Goal: Task Accomplishment & Management: Complete application form

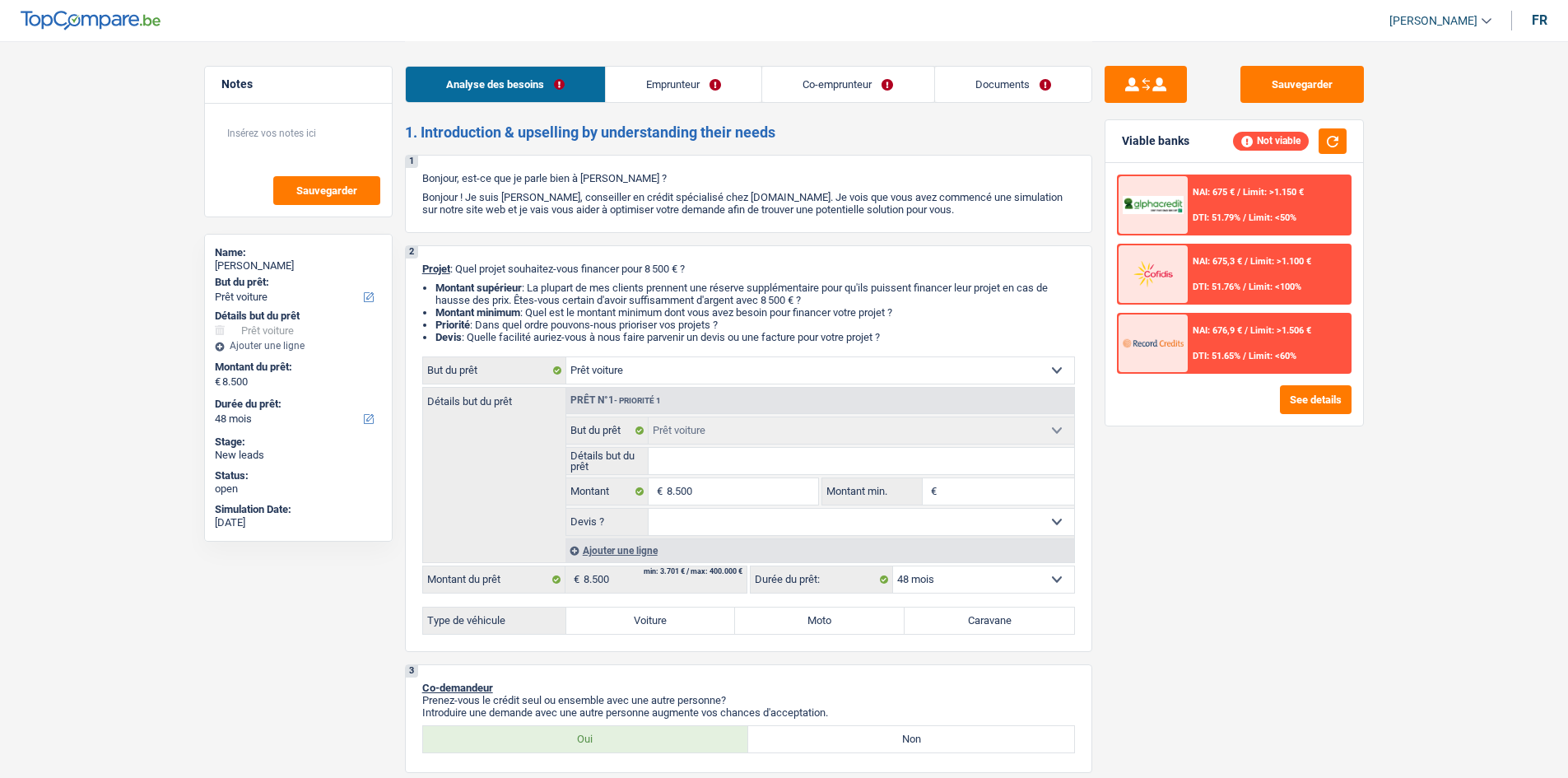
select select "car"
select select "48"
select select "car"
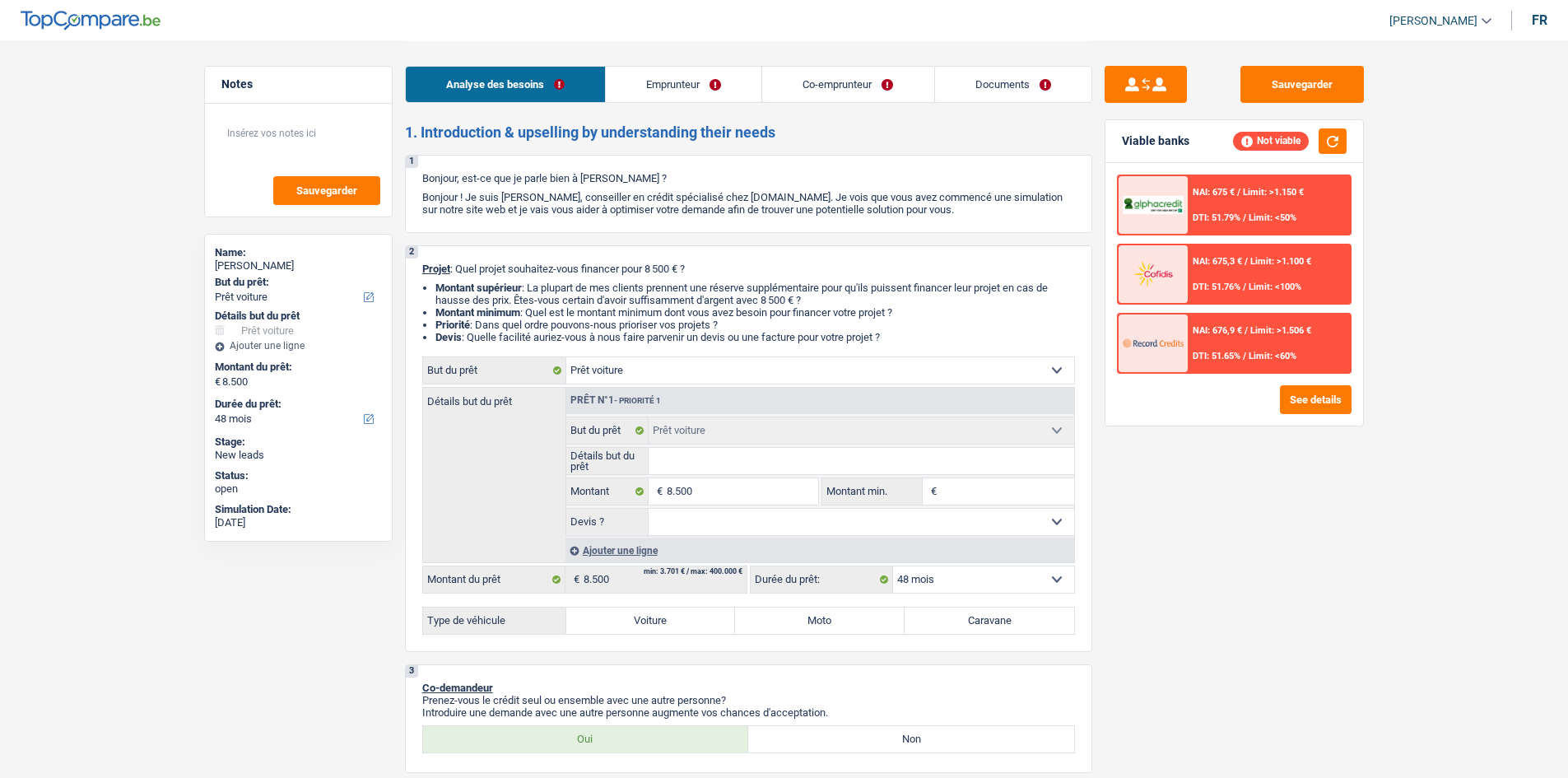
select select "48"
select select "mutuality"
select select "mutualityIndemnity"
select select "rents"
select select "car"
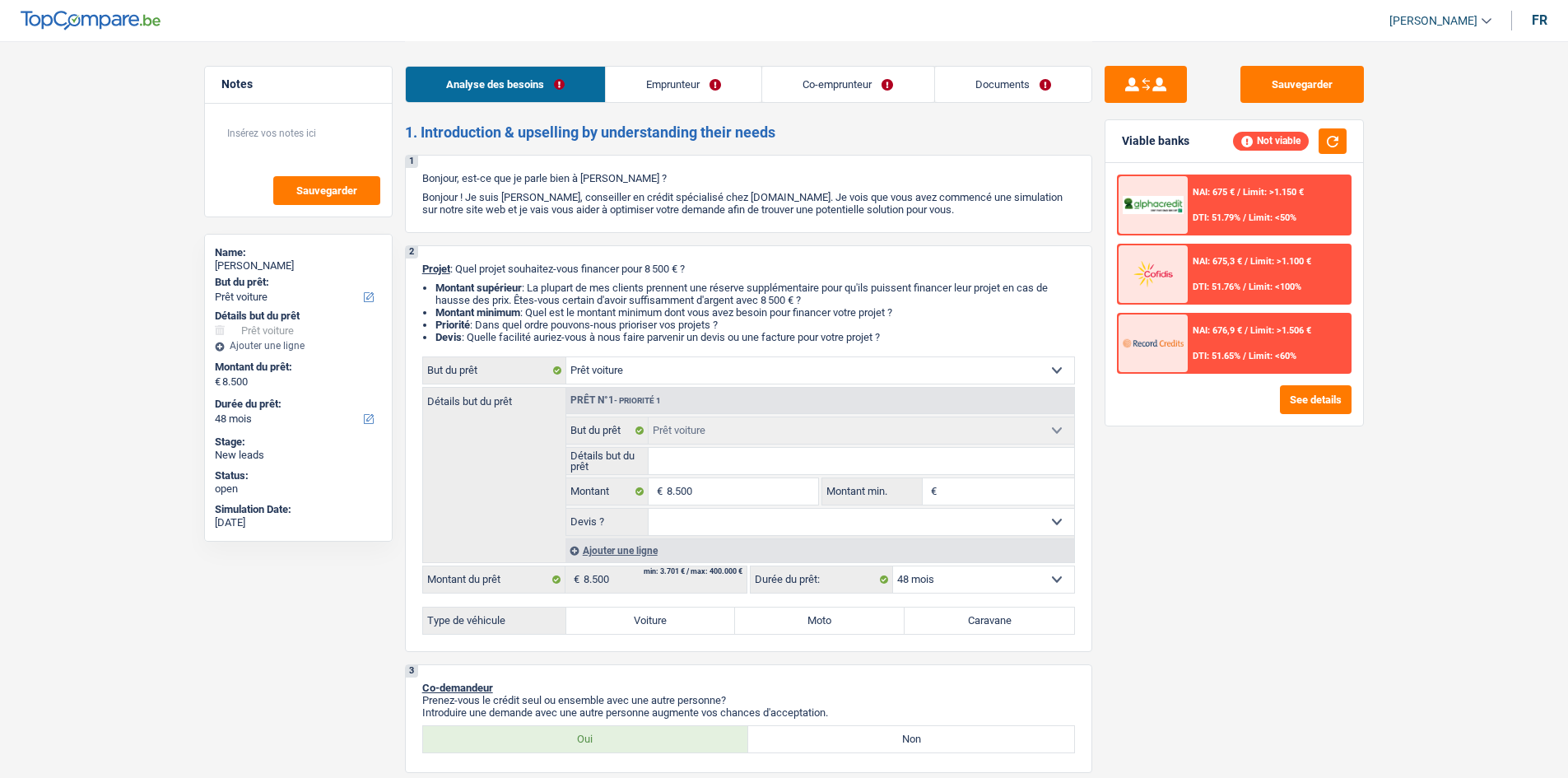
select select "car"
select select "48"
click at [1272, 83] on button "Sauvegarder" at bounding box center [1302, 84] width 123 height 37
click at [712, 85] on link "Emprunteur" at bounding box center [684, 84] width 156 height 35
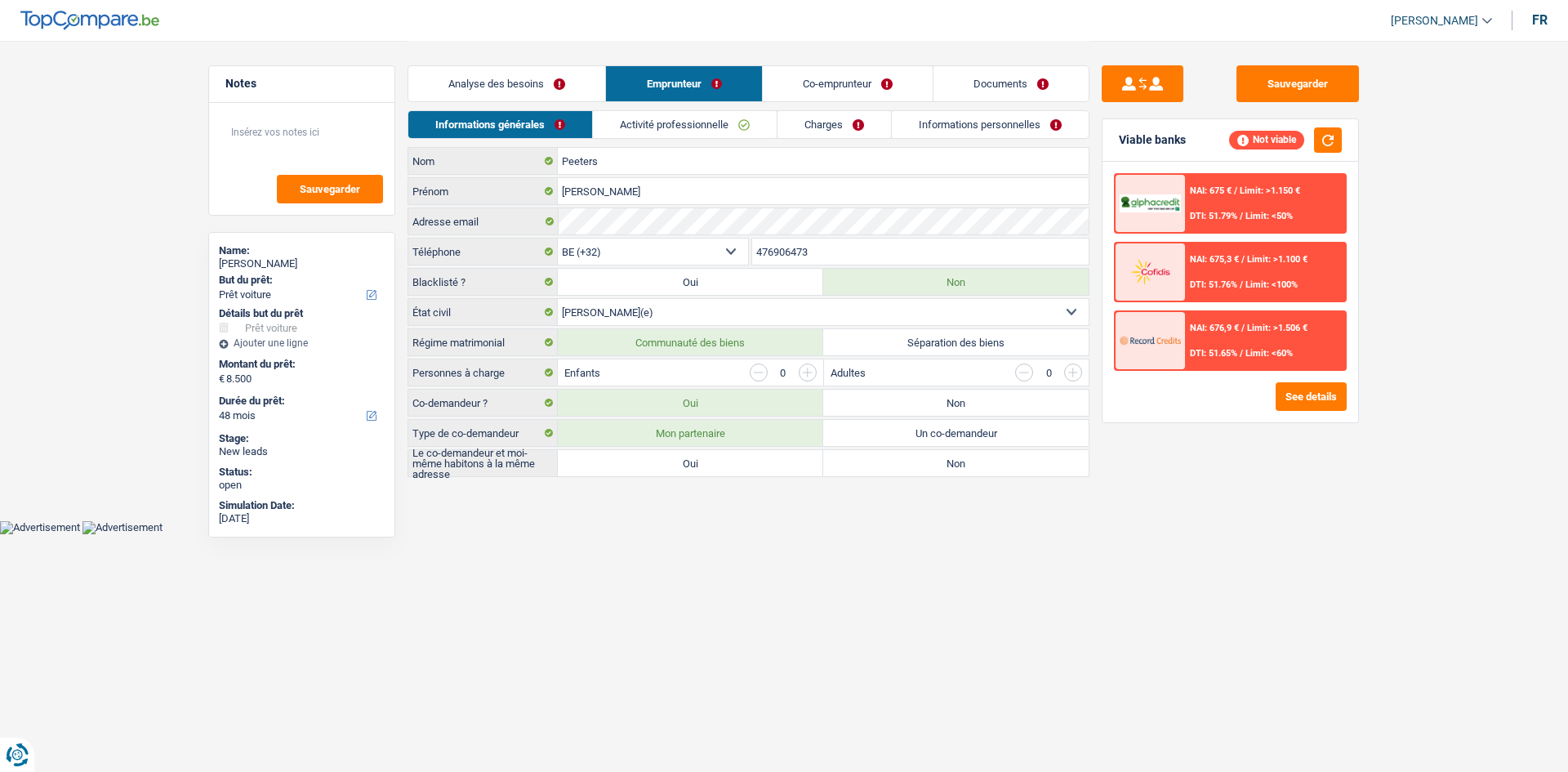
click at [818, 87] on link "Co-emprunteur" at bounding box center [847, 84] width 170 height 35
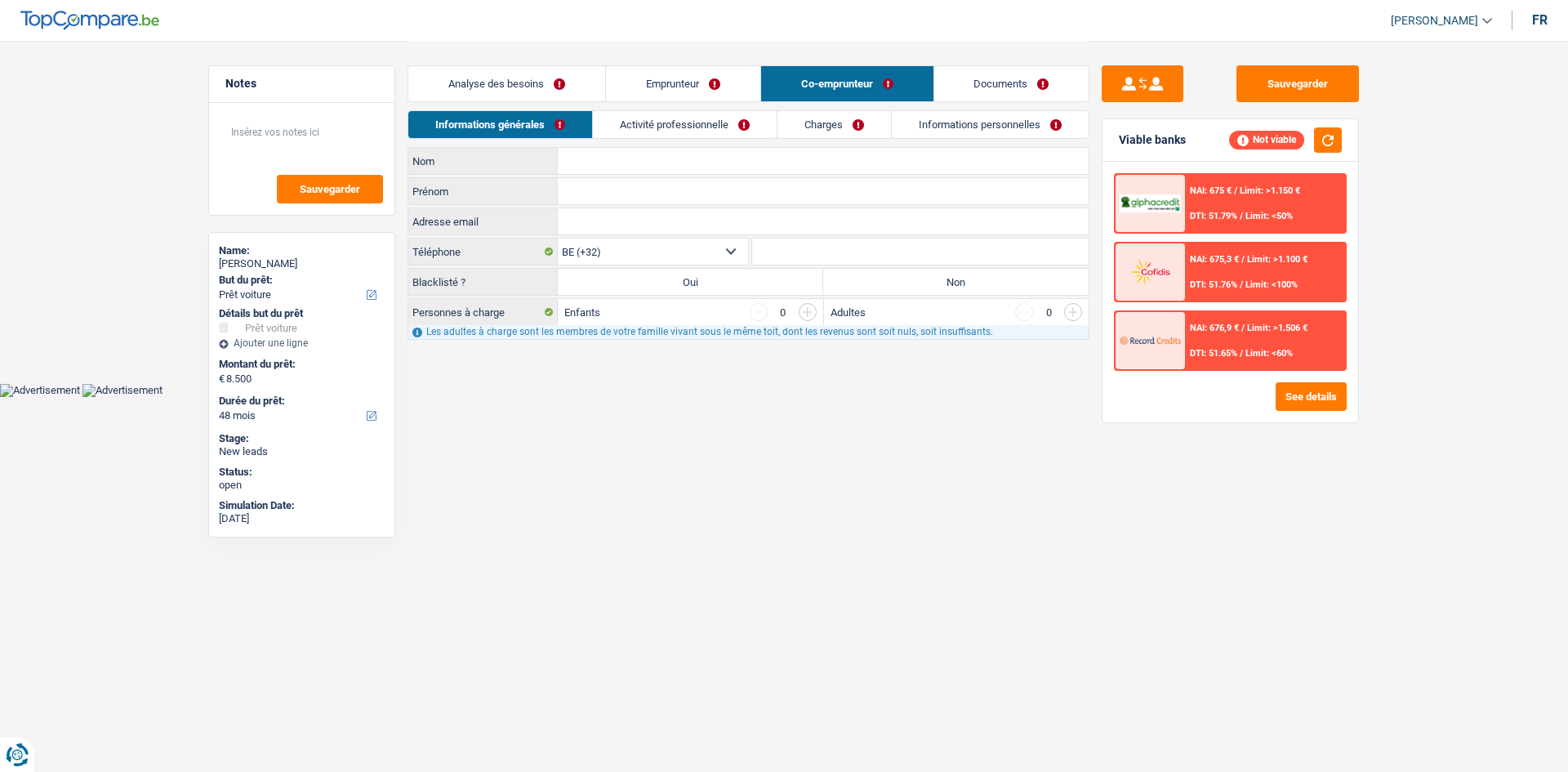
click at [663, 82] on link "Emprunteur" at bounding box center [683, 84] width 154 height 35
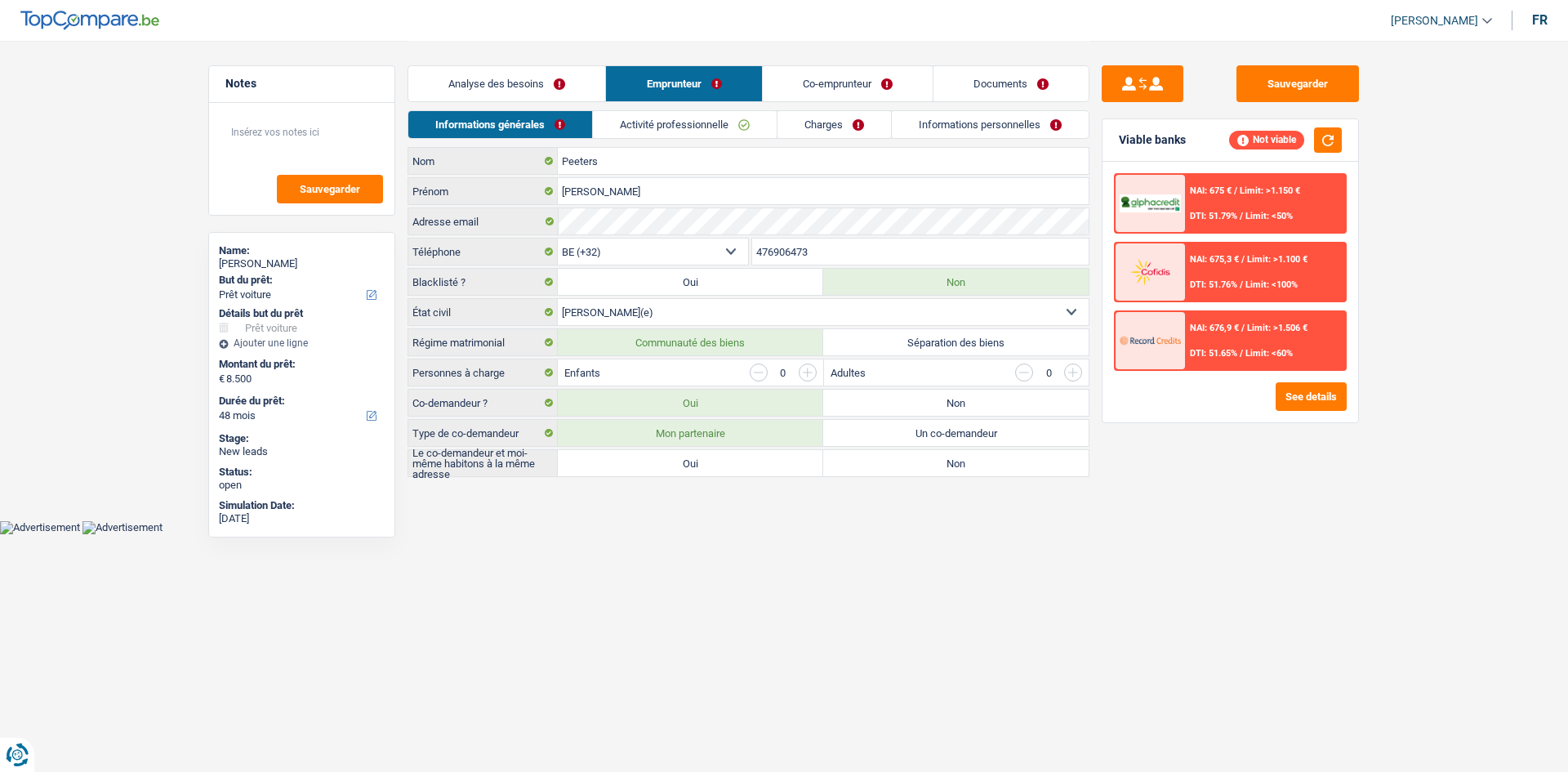
click at [663, 121] on link "Activité professionnelle" at bounding box center [684, 124] width 184 height 27
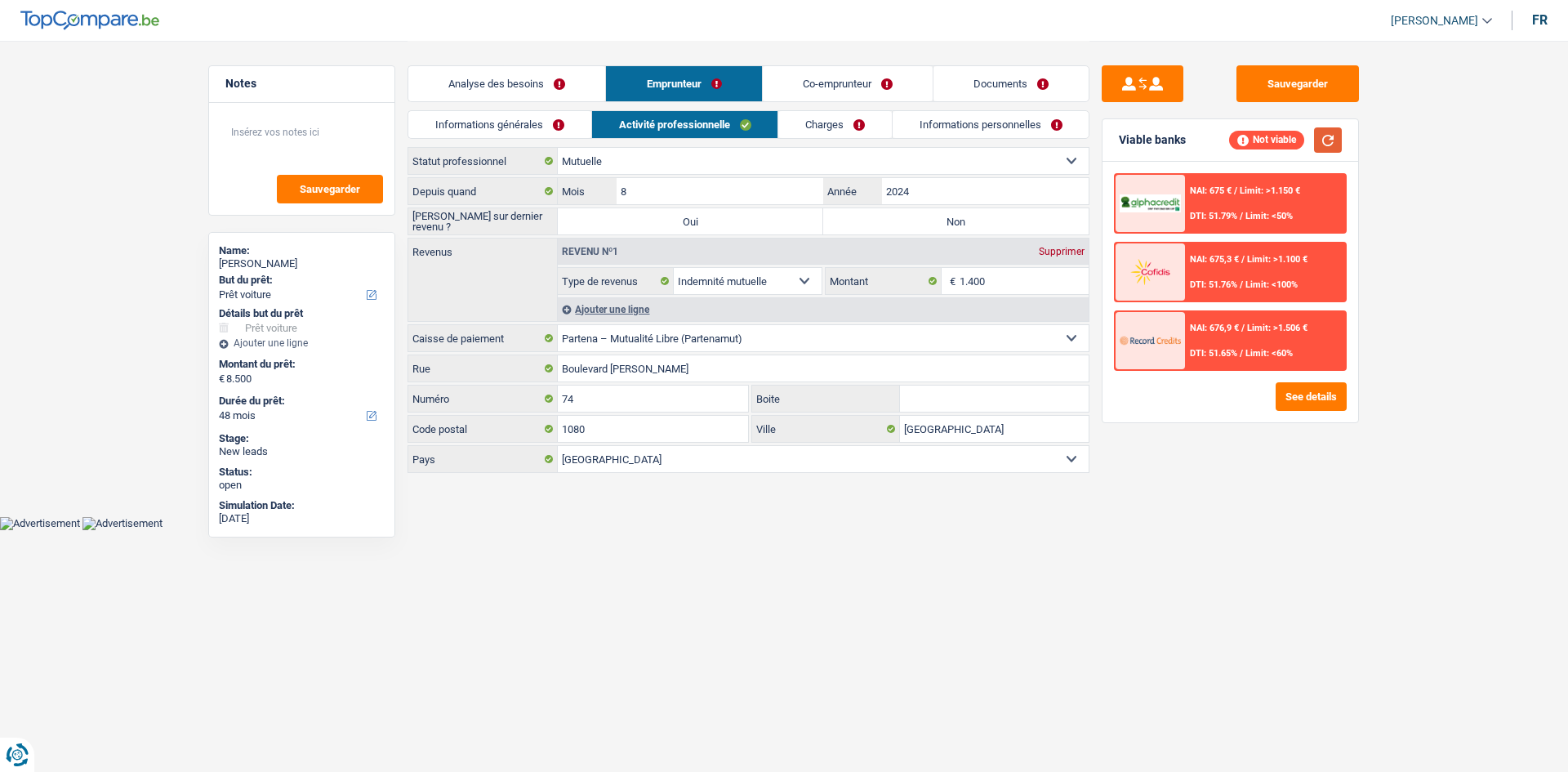
click at [1324, 140] on button "button" at bounding box center [1327, 141] width 28 height 26
click at [514, 115] on link "Informations générales" at bounding box center [499, 124] width 183 height 27
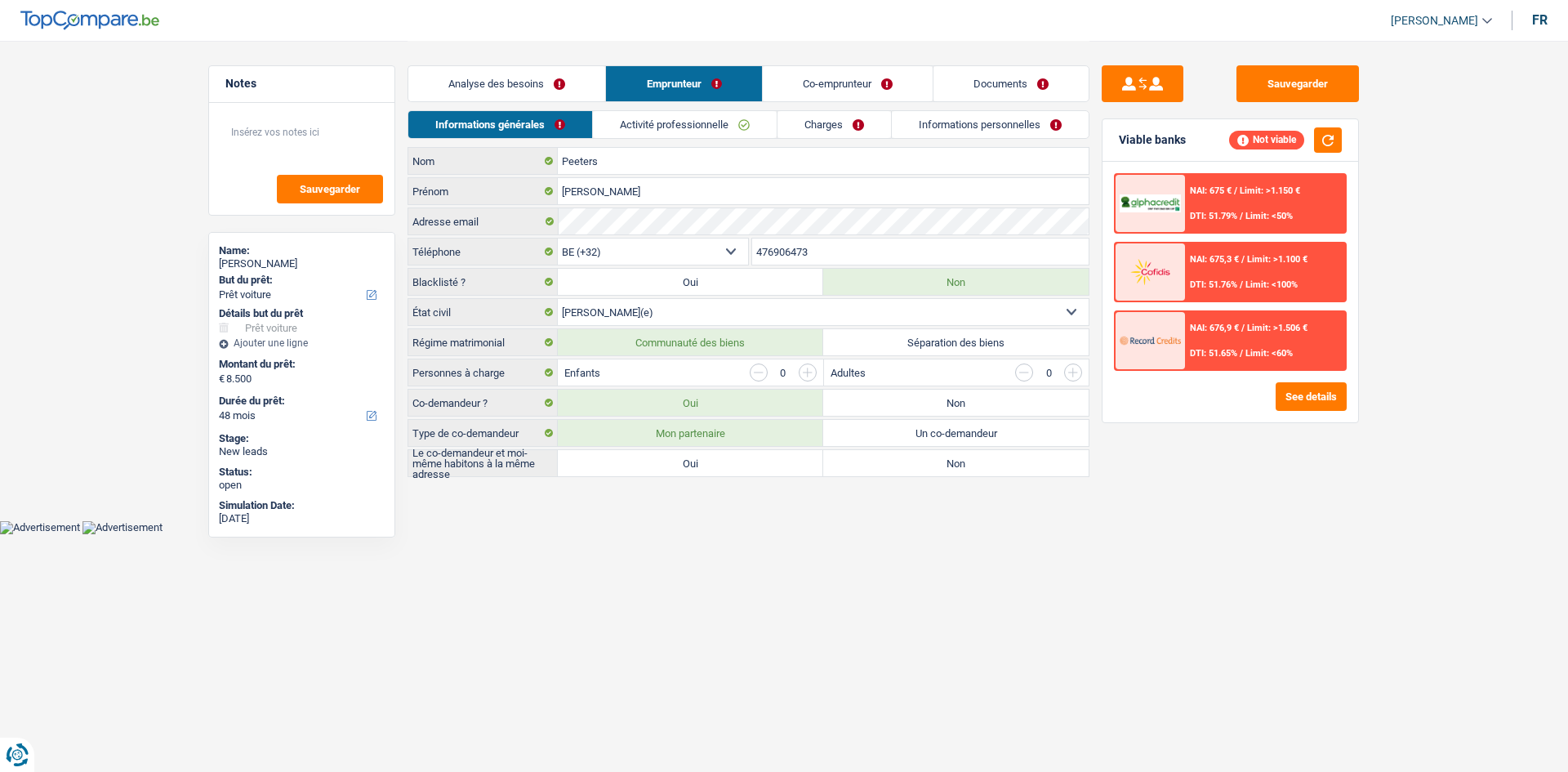
click at [821, 92] on link "Co-emprunteur" at bounding box center [847, 84] width 170 height 35
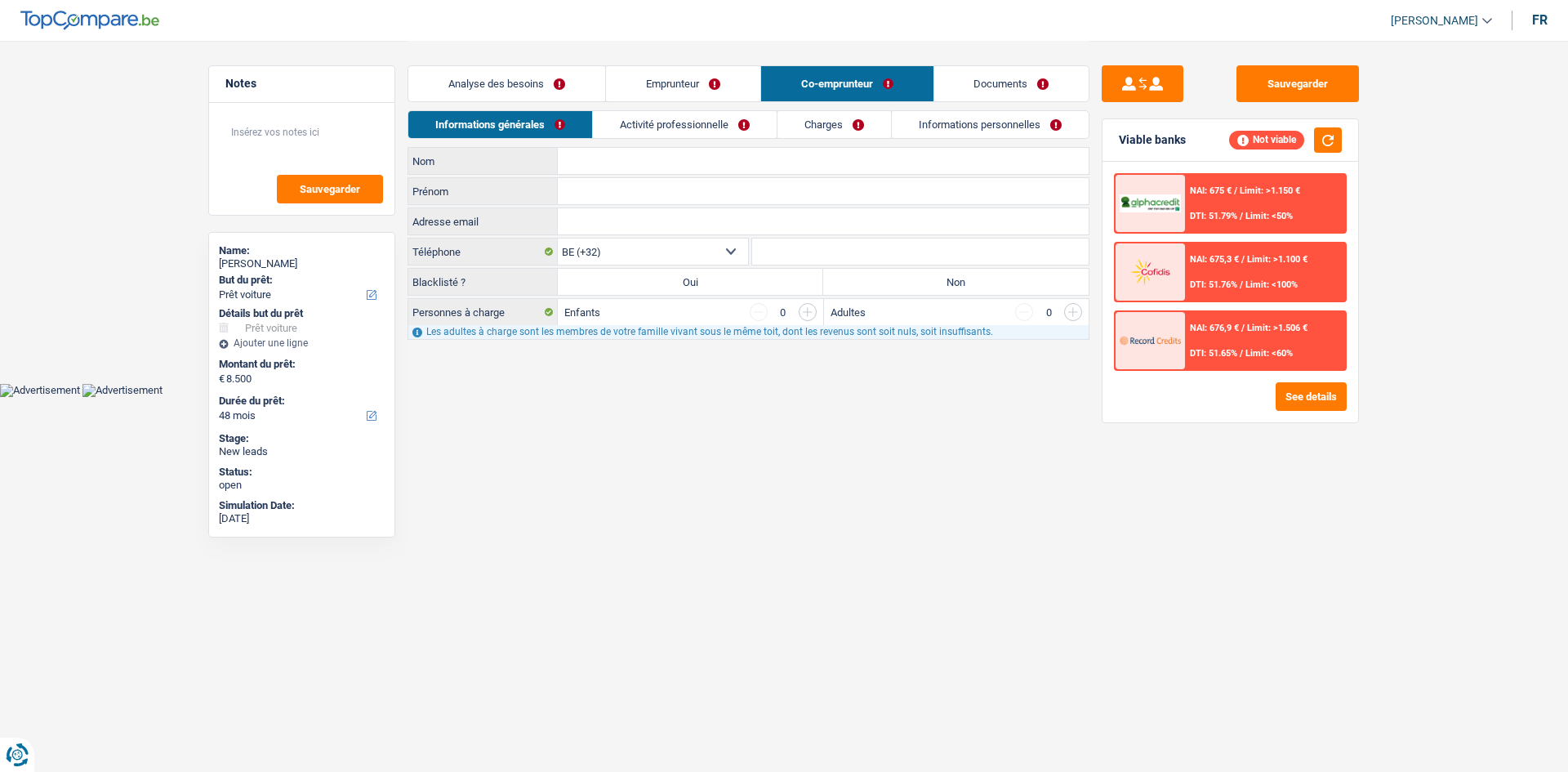
click at [979, 85] on link "Documents" at bounding box center [1011, 84] width 155 height 35
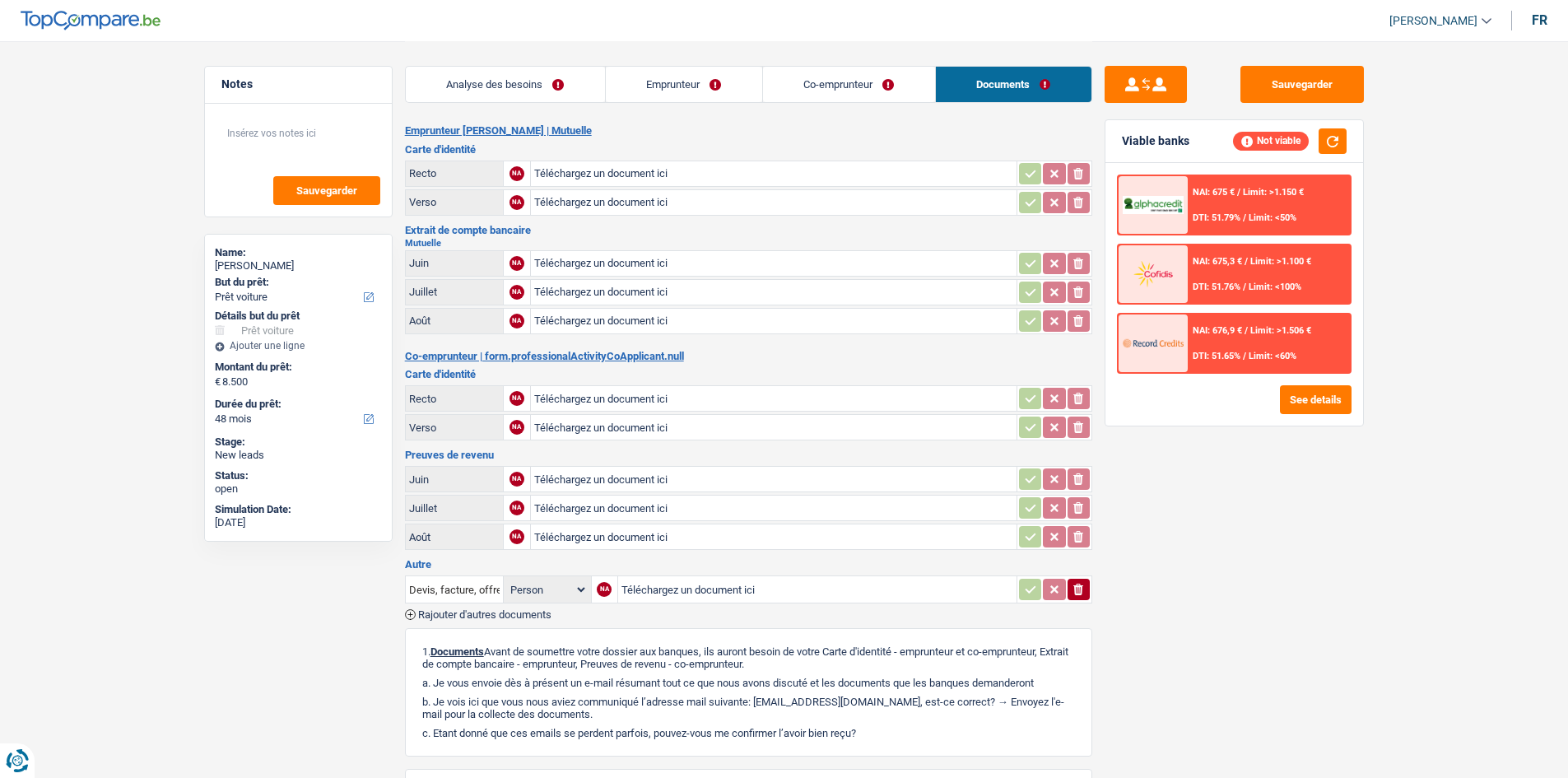
click at [546, 78] on link "Analyse des besoins" at bounding box center [505, 84] width 199 height 35
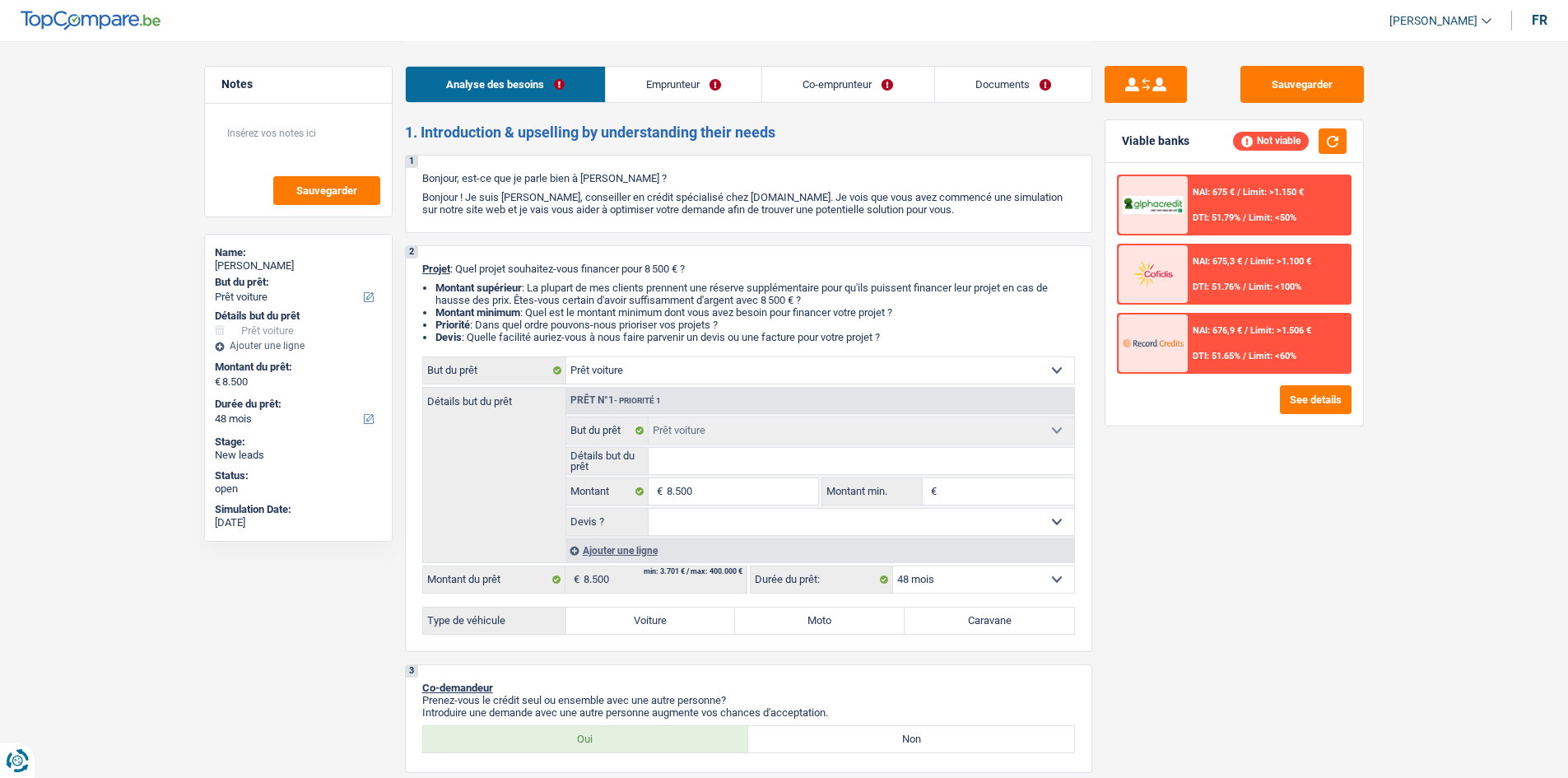
click at [666, 81] on link "Emprunteur" at bounding box center [684, 84] width 156 height 35
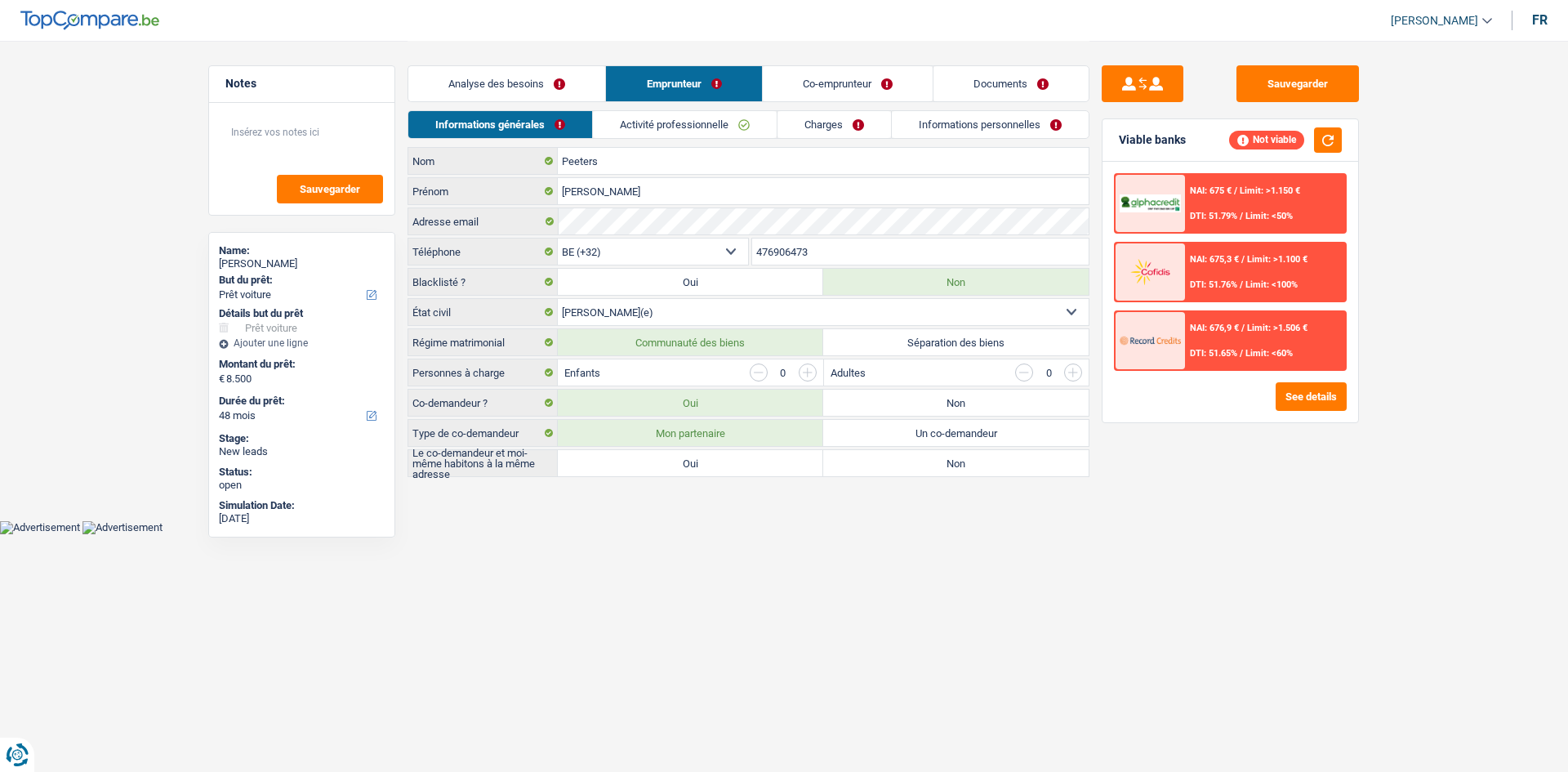
click at [827, 85] on link "Co-emprunteur" at bounding box center [847, 84] width 170 height 35
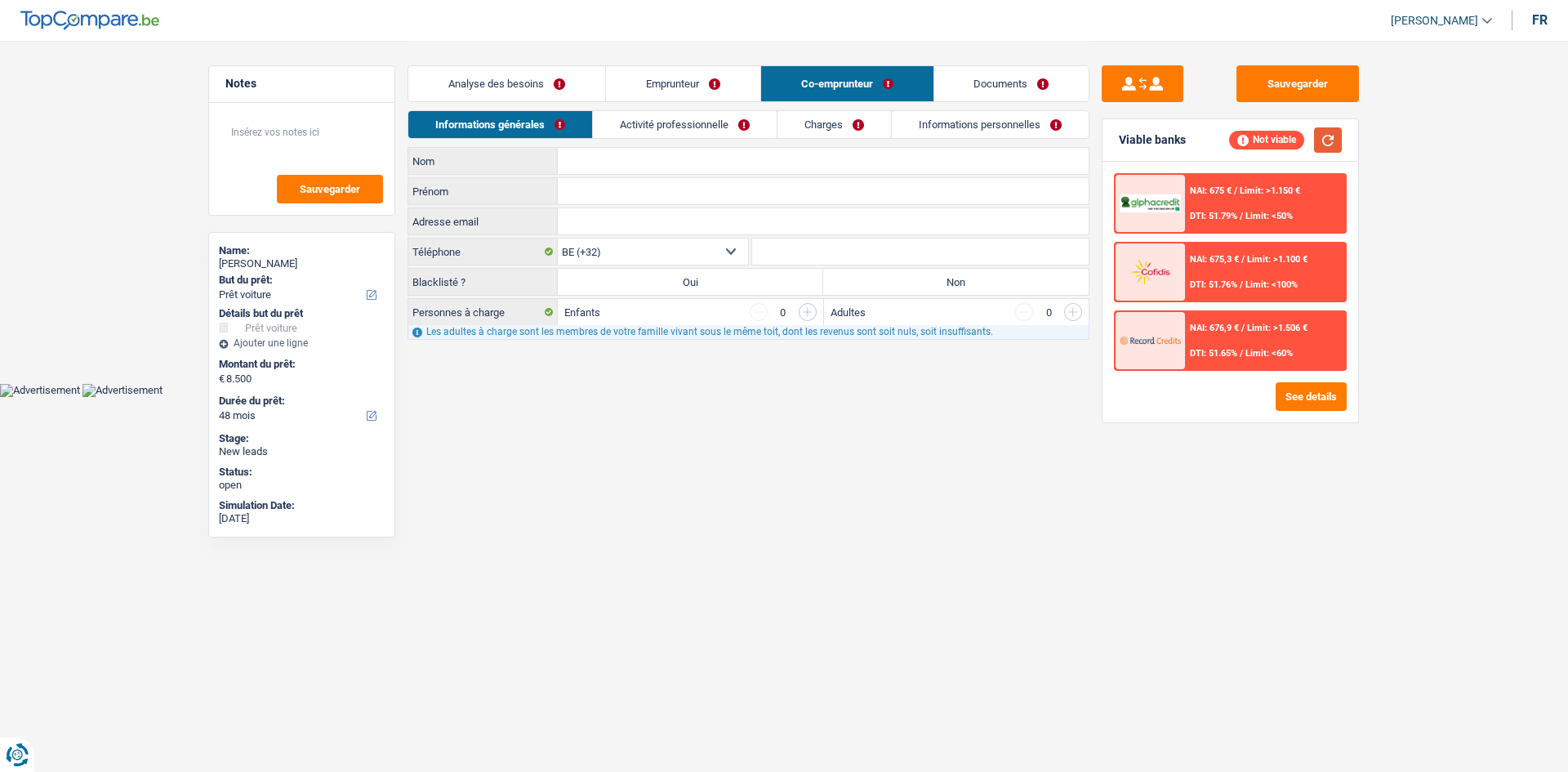
click at [1339, 149] on button "button" at bounding box center [1327, 141] width 28 height 26
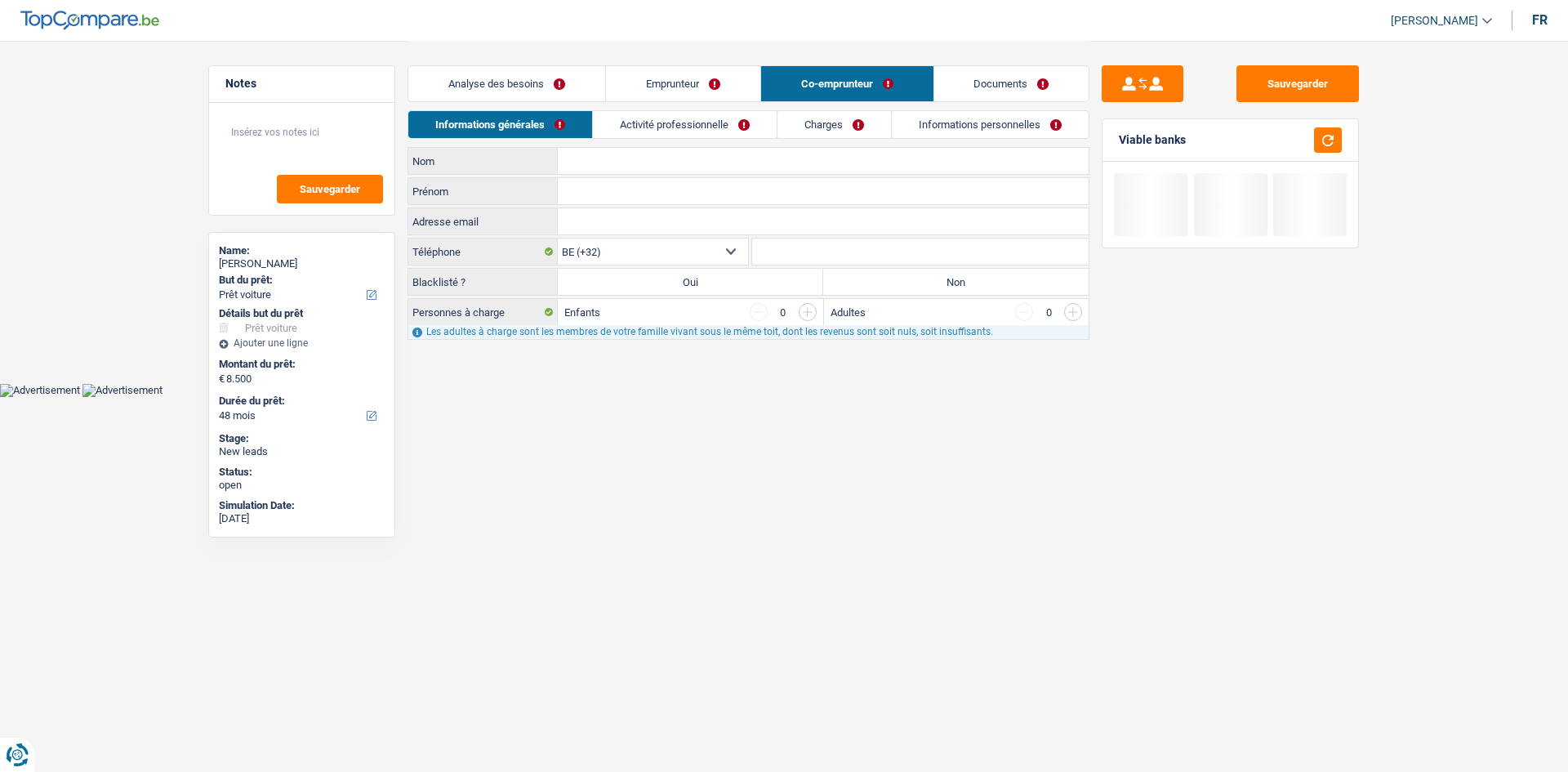
click at [691, 75] on link "Emprunteur" at bounding box center [683, 84] width 154 height 35
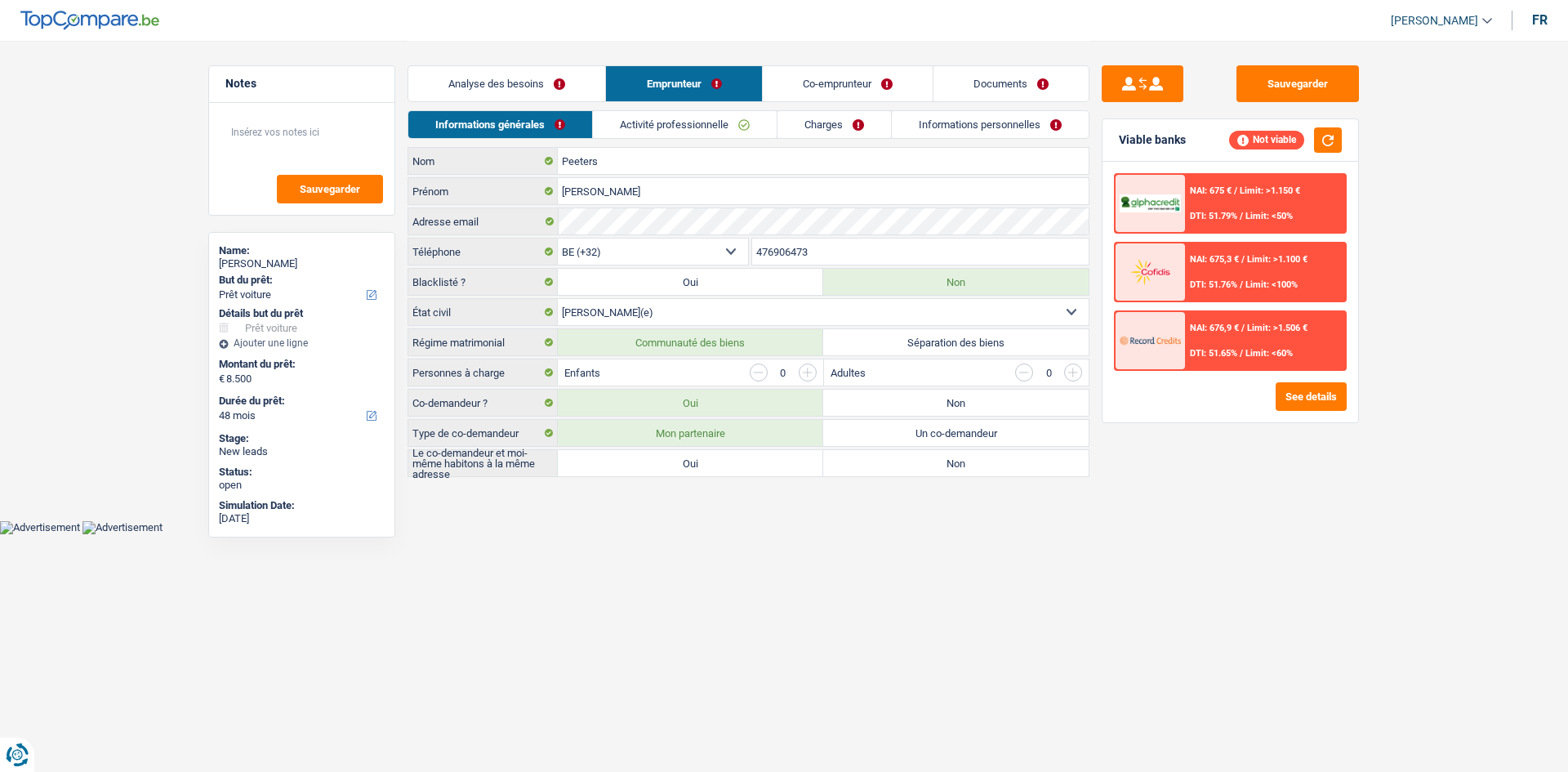
click at [907, 324] on select "Célibataire Marié(e) Cohabitant(e) légal(e) Divorcé(e) Veuf(ve) Séparé (de fait…" at bounding box center [823, 312] width 531 height 26
drag, startPoint x: 1385, startPoint y: 623, endPoint x: 1378, endPoint y: 624, distance: 7.1
click at [1378, 534] on html "Vous avez le contrôle de vos données Nous utilisons des cookies, tout comme nos…" at bounding box center [784, 267] width 1568 height 534
click at [917, 342] on label "Séparation des biens" at bounding box center [955, 342] width 265 height 26
click at [917, 342] on input "Séparation des biens" at bounding box center [955, 342] width 265 height 26
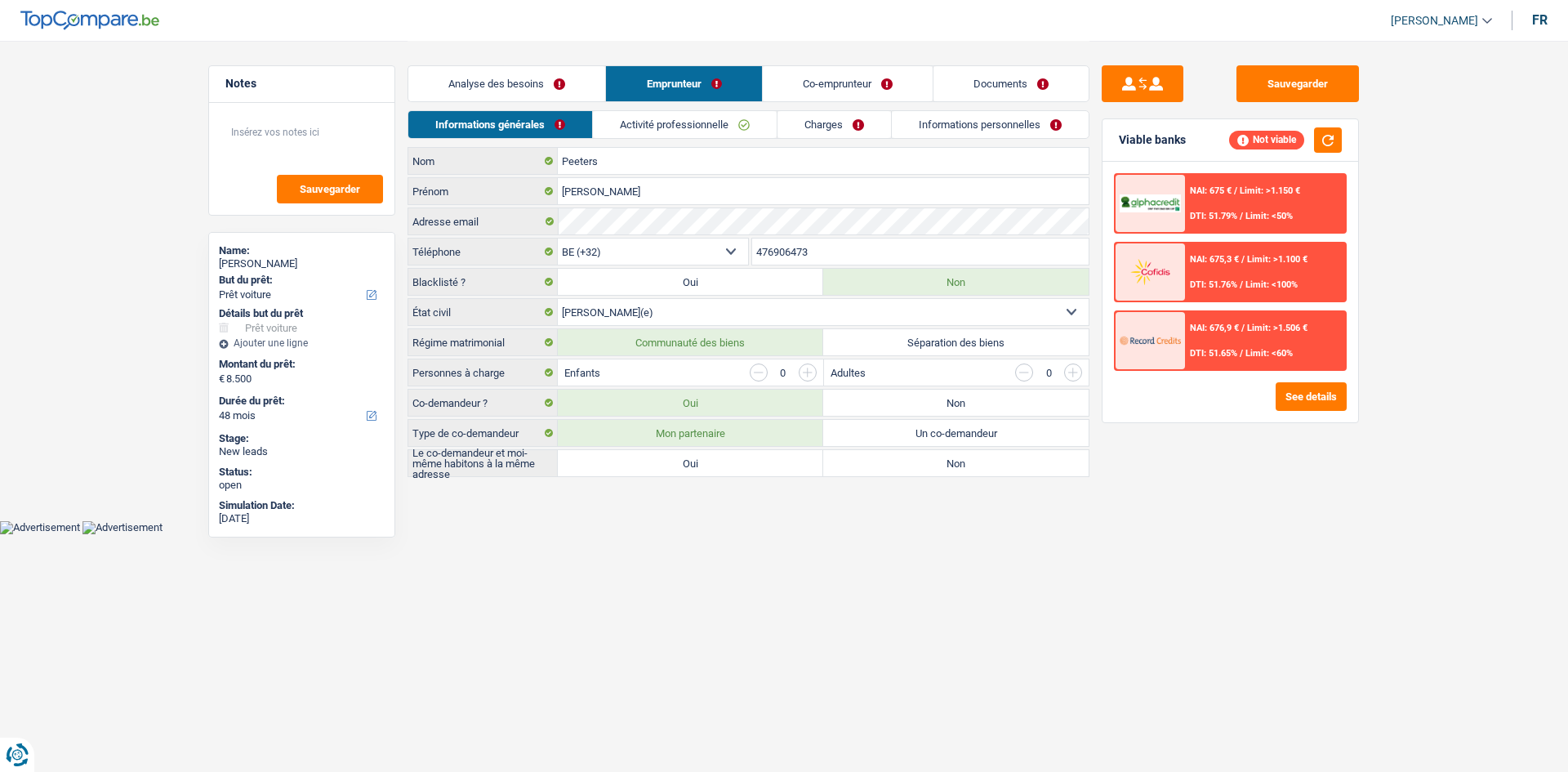
radio input "true"
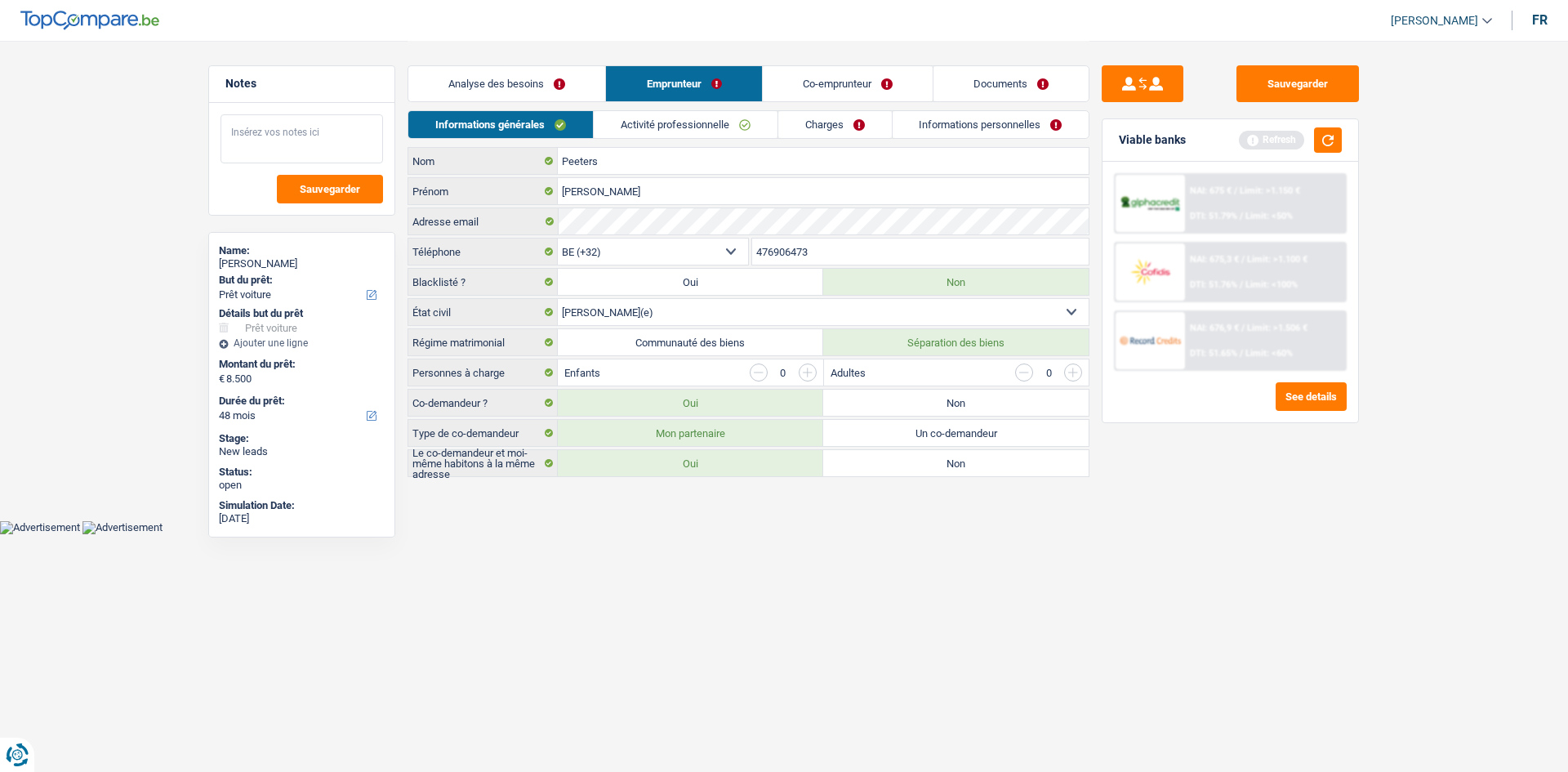
click at [246, 148] on textarea at bounding box center [301, 138] width 163 height 49
click at [352, 150] on textarea "marier sous communauté souhaite faire la demandeseule" at bounding box center [301, 138] width 163 height 49
type textarea "marier sous communauté souhaite faire la demande seule"
click at [474, 78] on link "Analyse des besoins" at bounding box center [506, 84] width 197 height 35
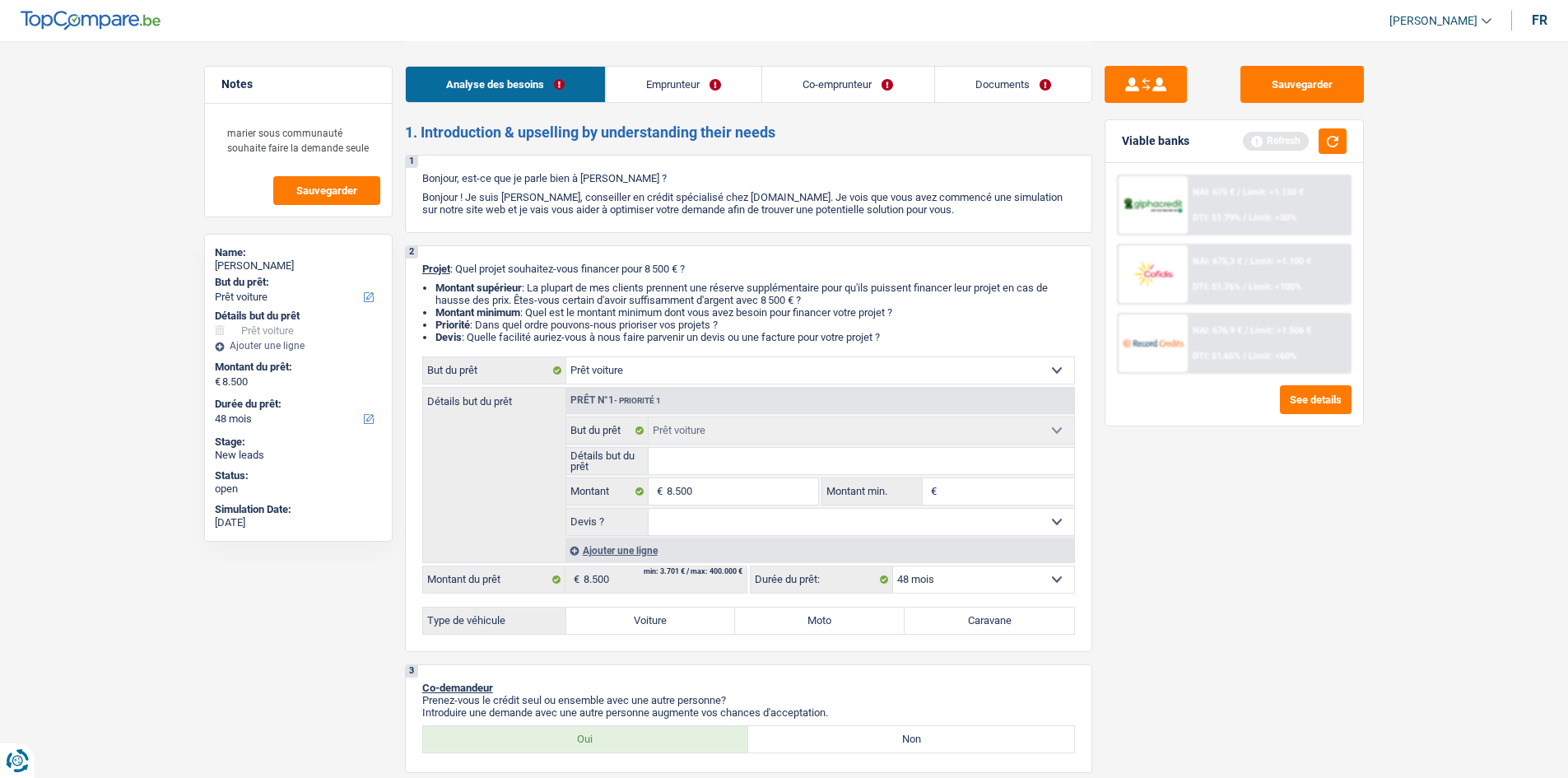
scroll to position [266, 0]
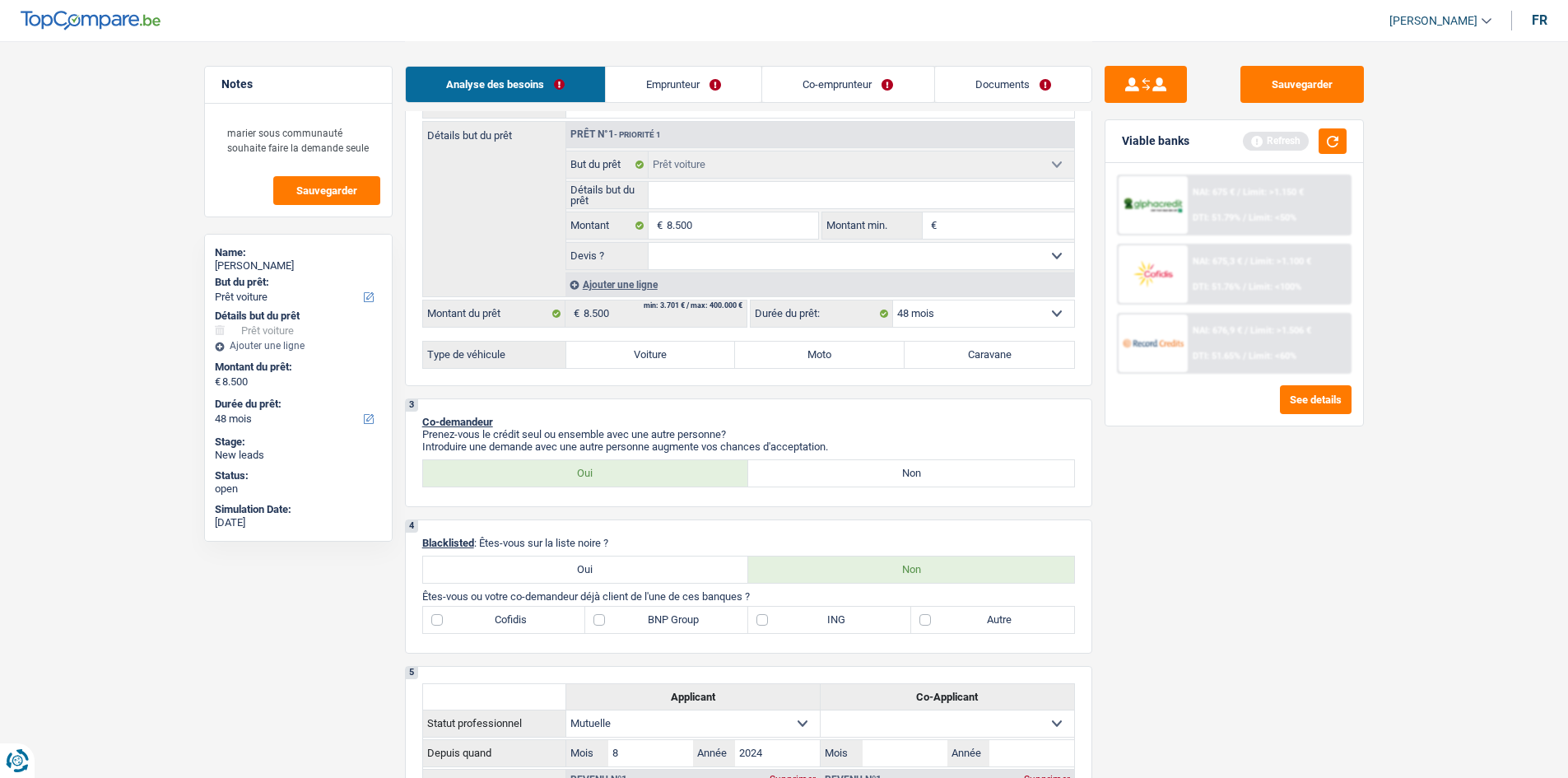
click at [865, 468] on label "Non" at bounding box center [911, 473] width 326 height 26
click at [865, 468] on input "Non" at bounding box center [911, 473] width 326 height 26
radio input "true"
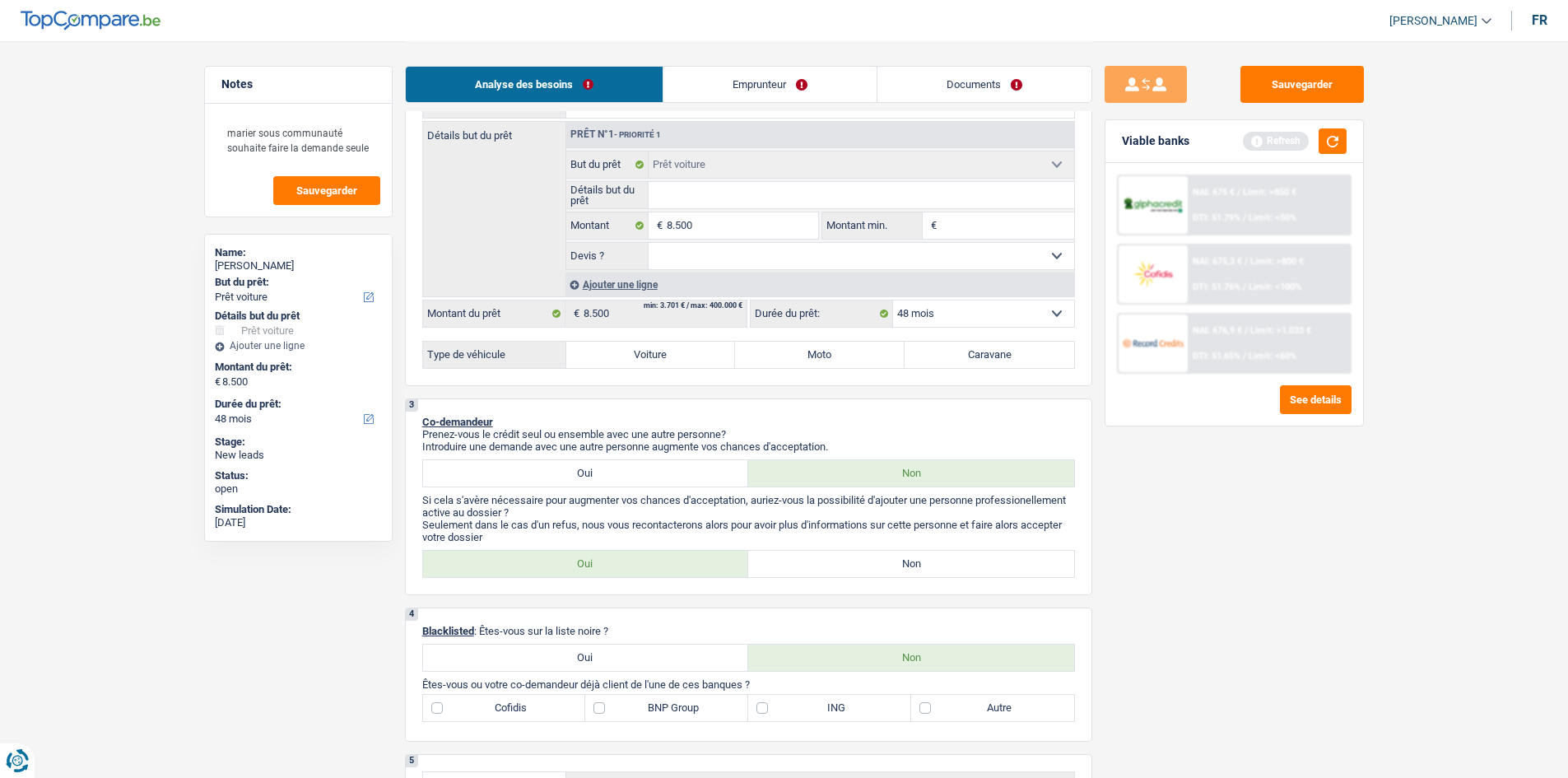
click at [841, 566] on label "Non" at bounding box center [911, 564] width 326 height 26
click at [841, 566] on input "Non" at bounding box center [911, 564] width 326 height 26
radio input "true"
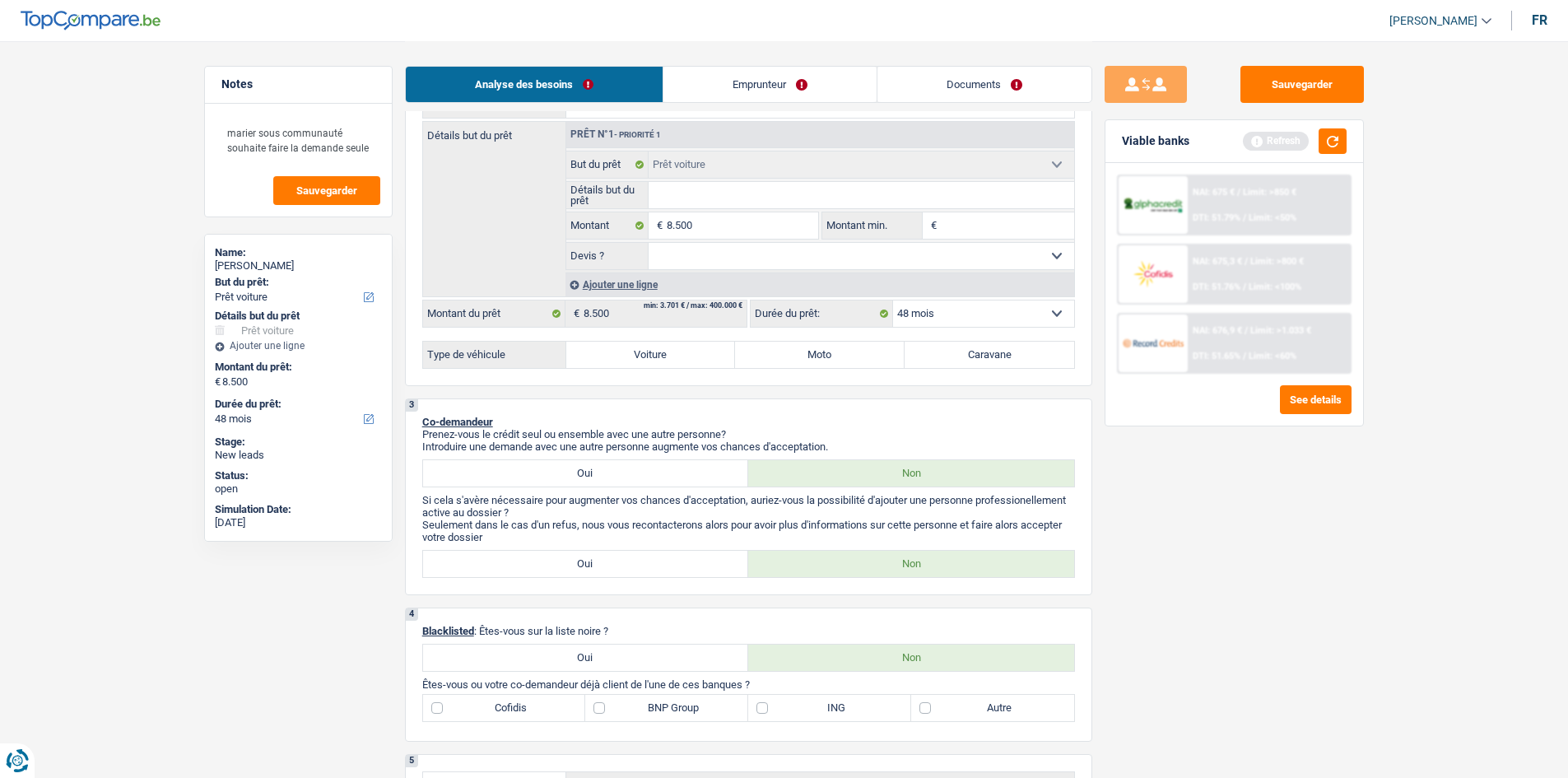
click at [720, 556] on label "Oui" at bounding box center [586, 564] width 326 height 26
click at [720, 556] on input "Oui" at bounding box center [586, 564] width 326 height 26
radio input "true"
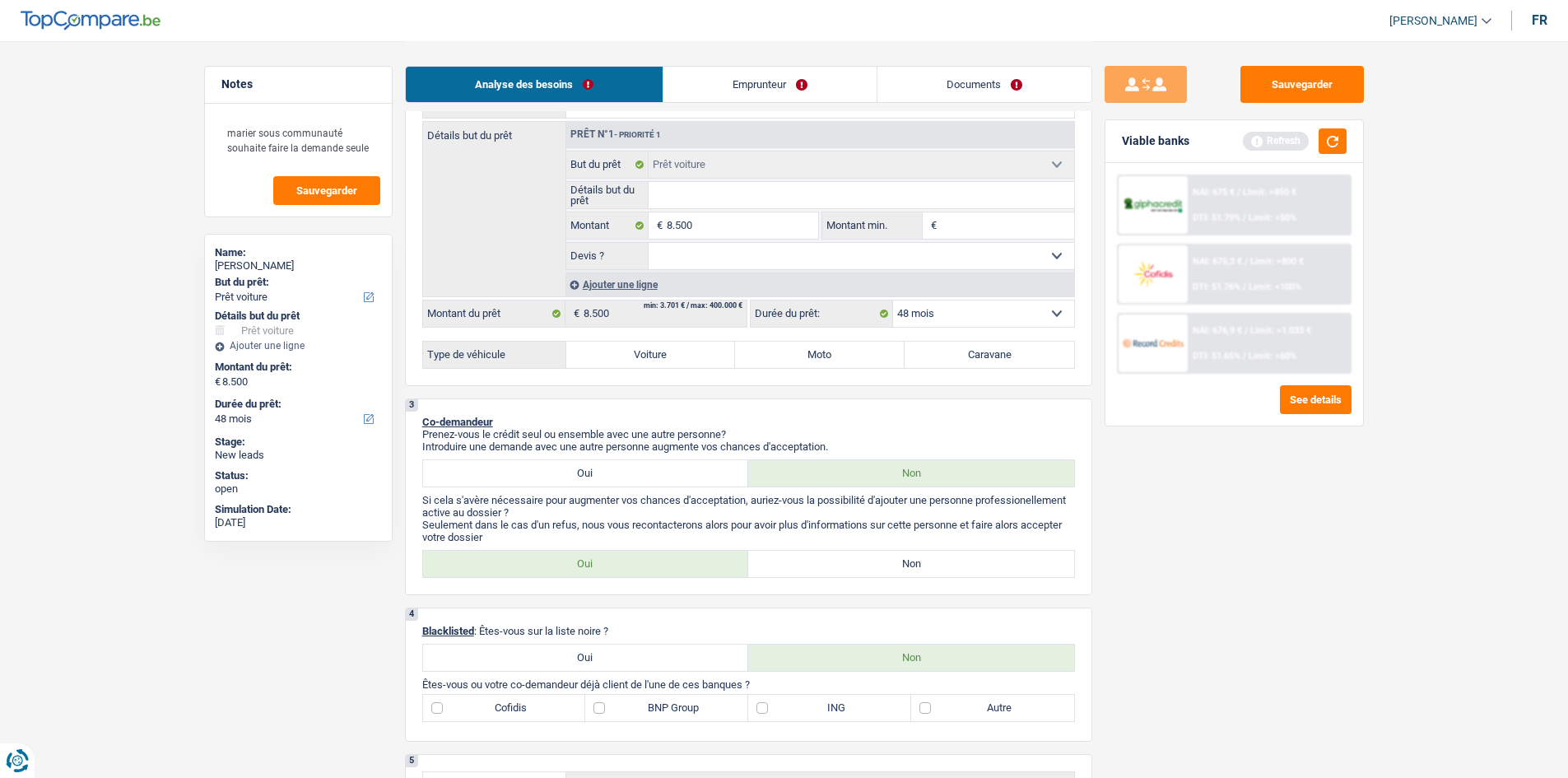
click at [778, 75] on link "Emprunteur" at bounding box center [770, 84] width 213 height 35
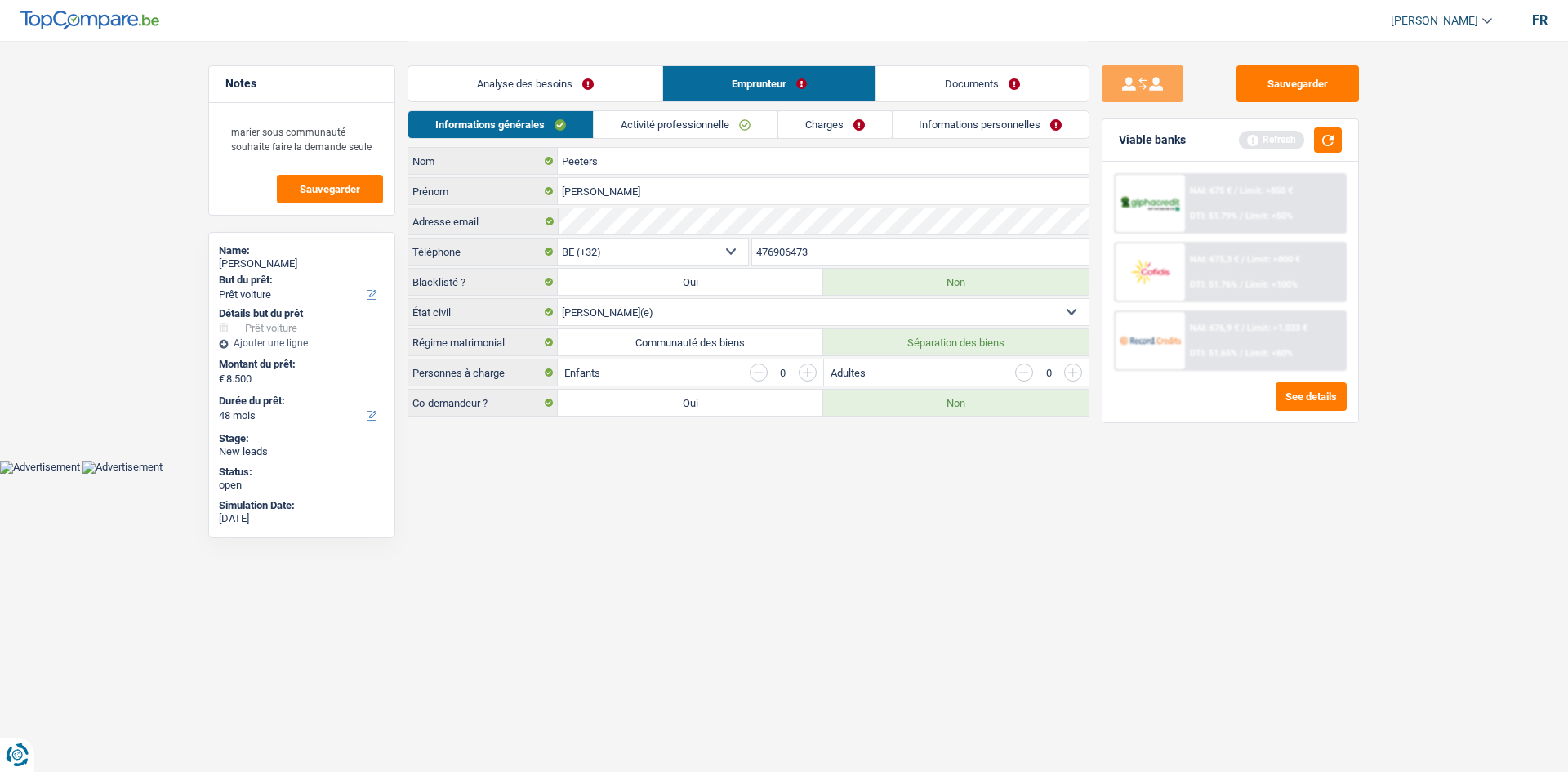
click at [593, 85] on link "Analyse des besoins" at bounding box center [535, 84] width 254 height 35
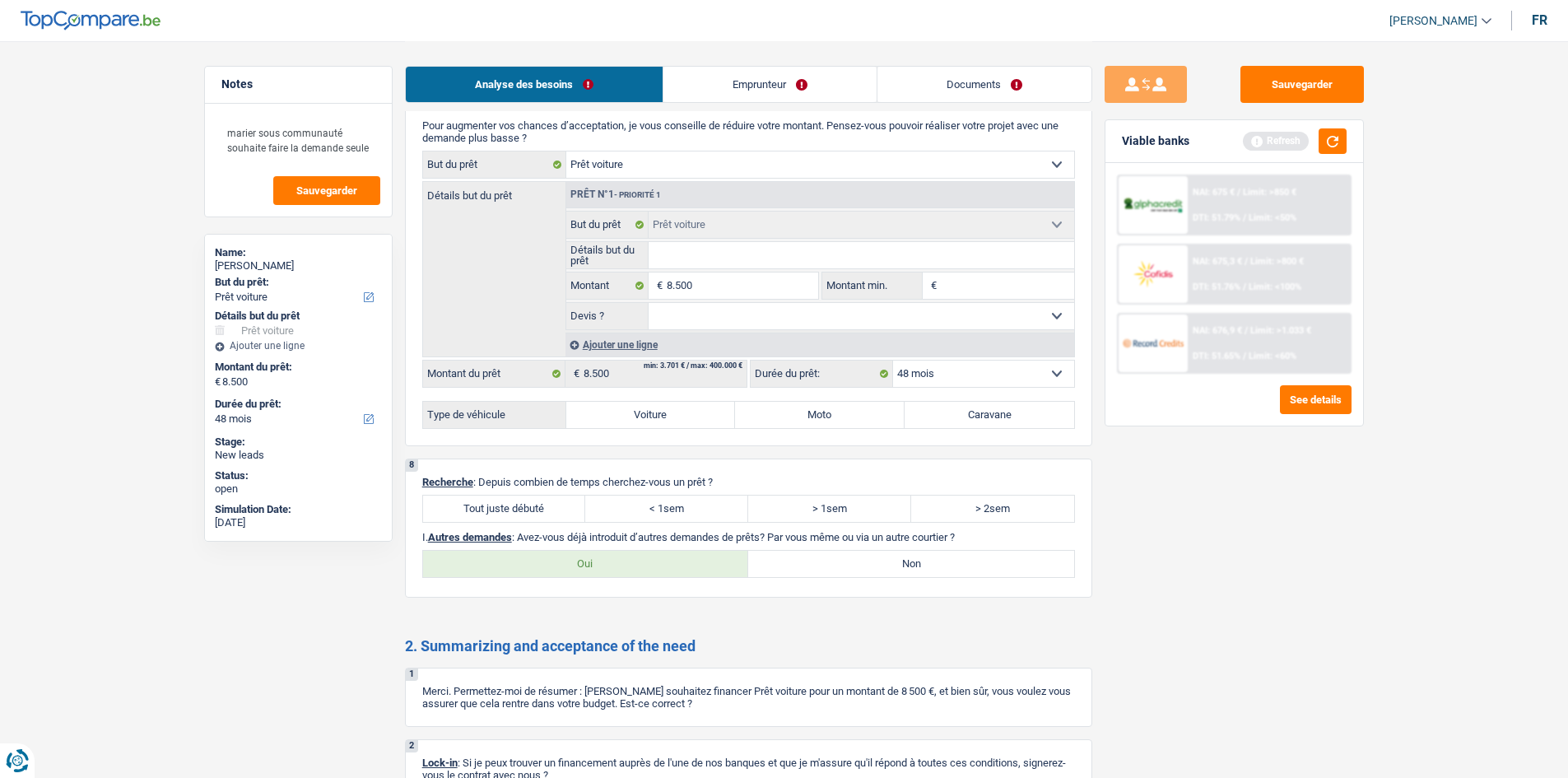
scroll to position [1399, 0]
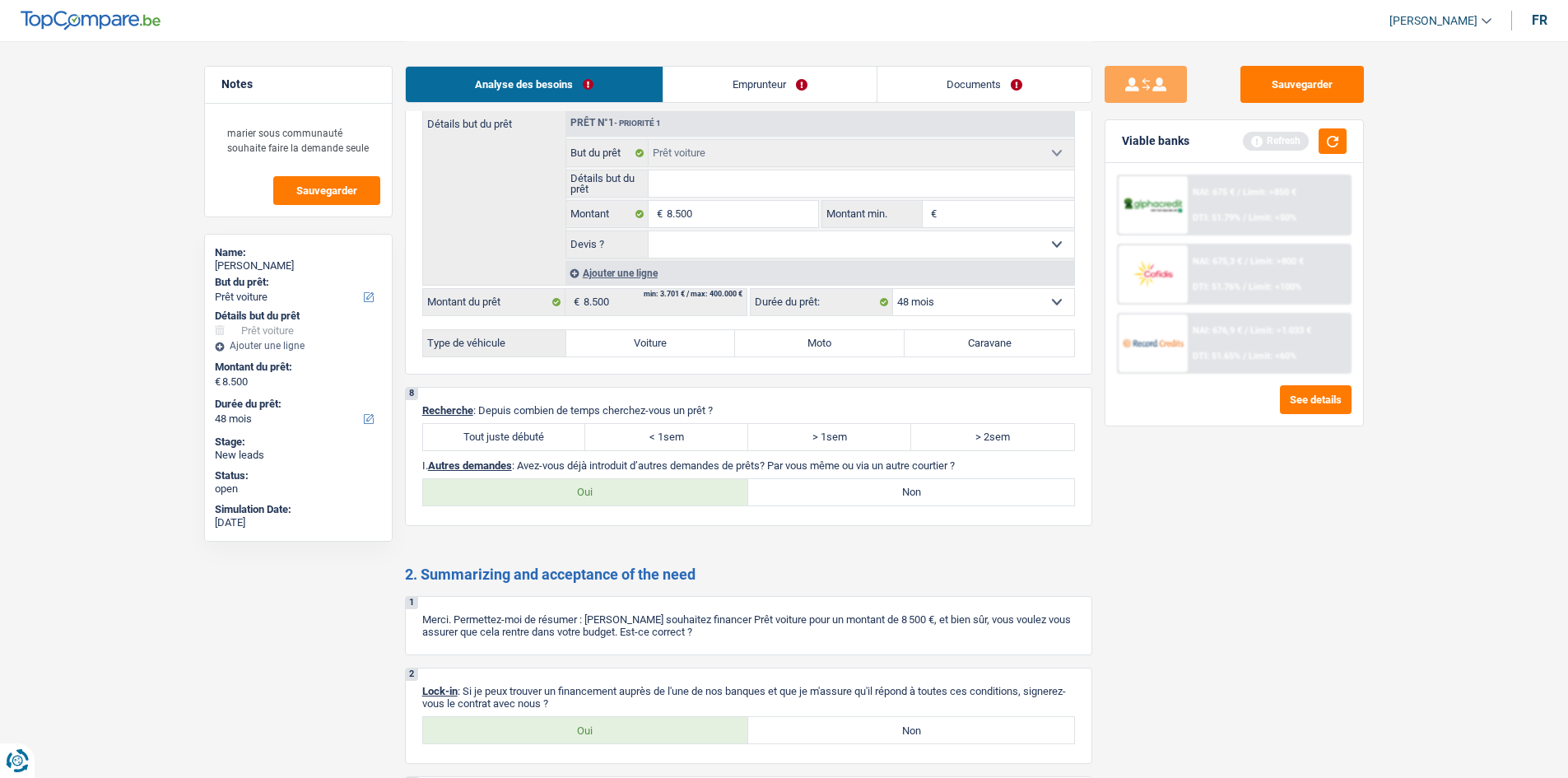
click at [507, 424] on label "Tout juste débuté" at bounding box center [505, 437] width 163 height 26
click at [507, 424] on input "Tout juste débuté" at bounding box center [505, 437] width 163 height 26
radio input "true"
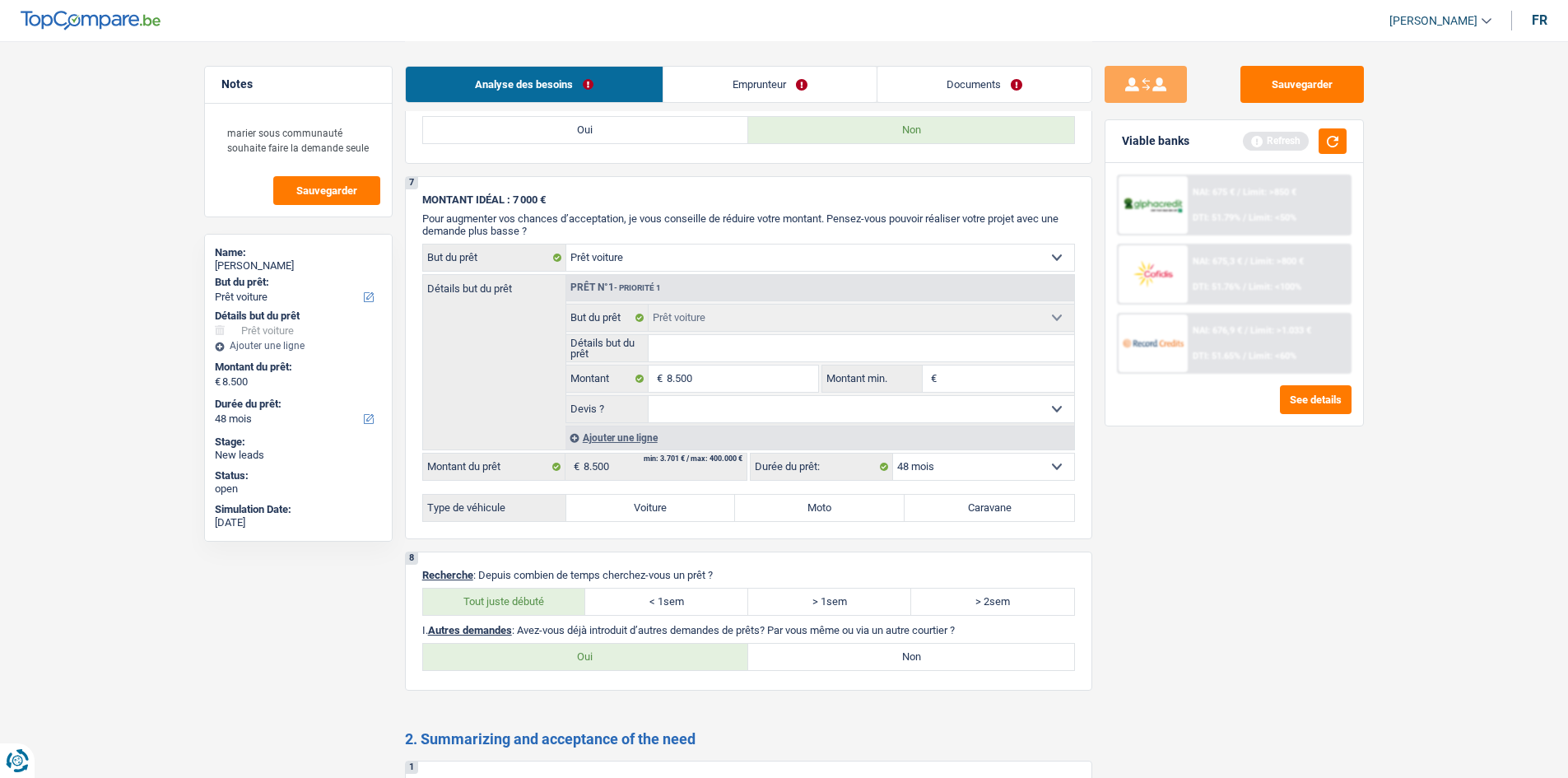
scroll to position [1542, 0]
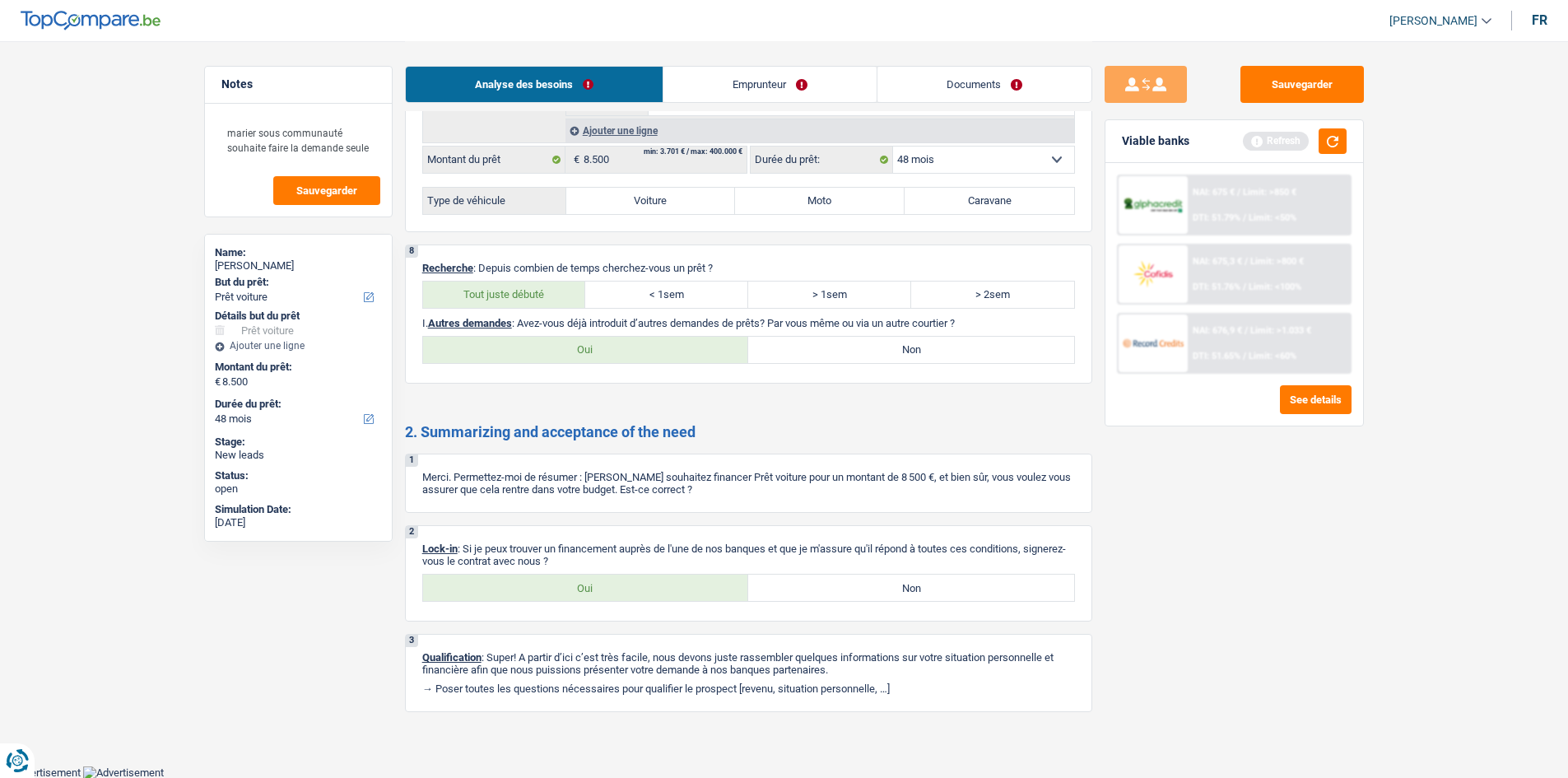
click at [852, 345] on label "Non" at bounding box center [911, 350] width 326 height 26
click at [852, 345] on input "Non" at bounding box center [911, 350] width 326 height 26
radio input "true"
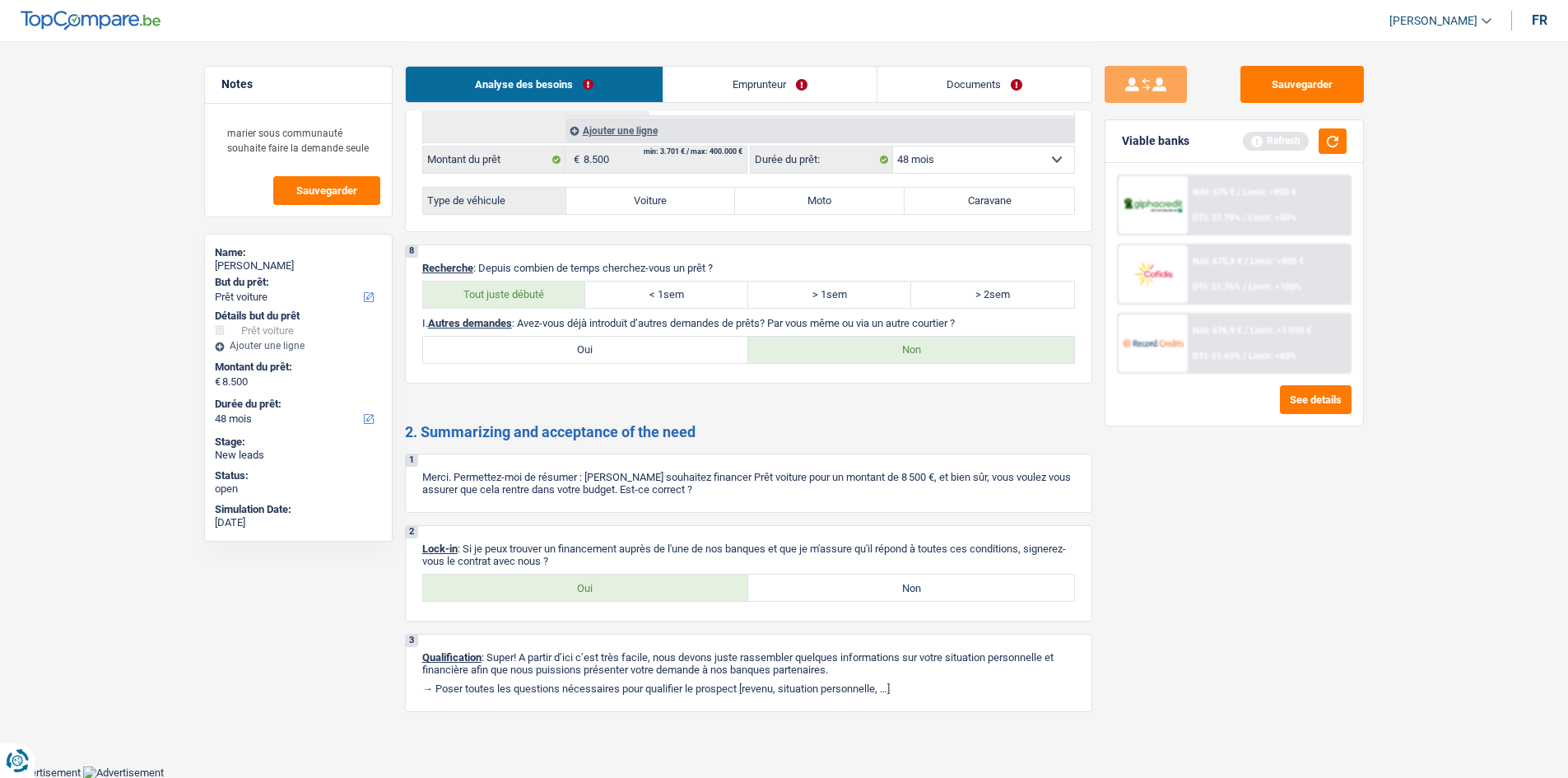
click at [691, 596] on label "Oui" at bounding box center [586, 587] width 326 height 26
click at [691, 596] on input "Oui" at bounding box center [586, 587] width 326 height 26
radio input "true"
click at [765, 65] on div "Analyse des besoins Emprunteur Documents" at bounding box center [748, 76] width 687 height 70
click at [774, 82] on link "Emprunteur" at bounding box center [770, 84] width 213 height 35
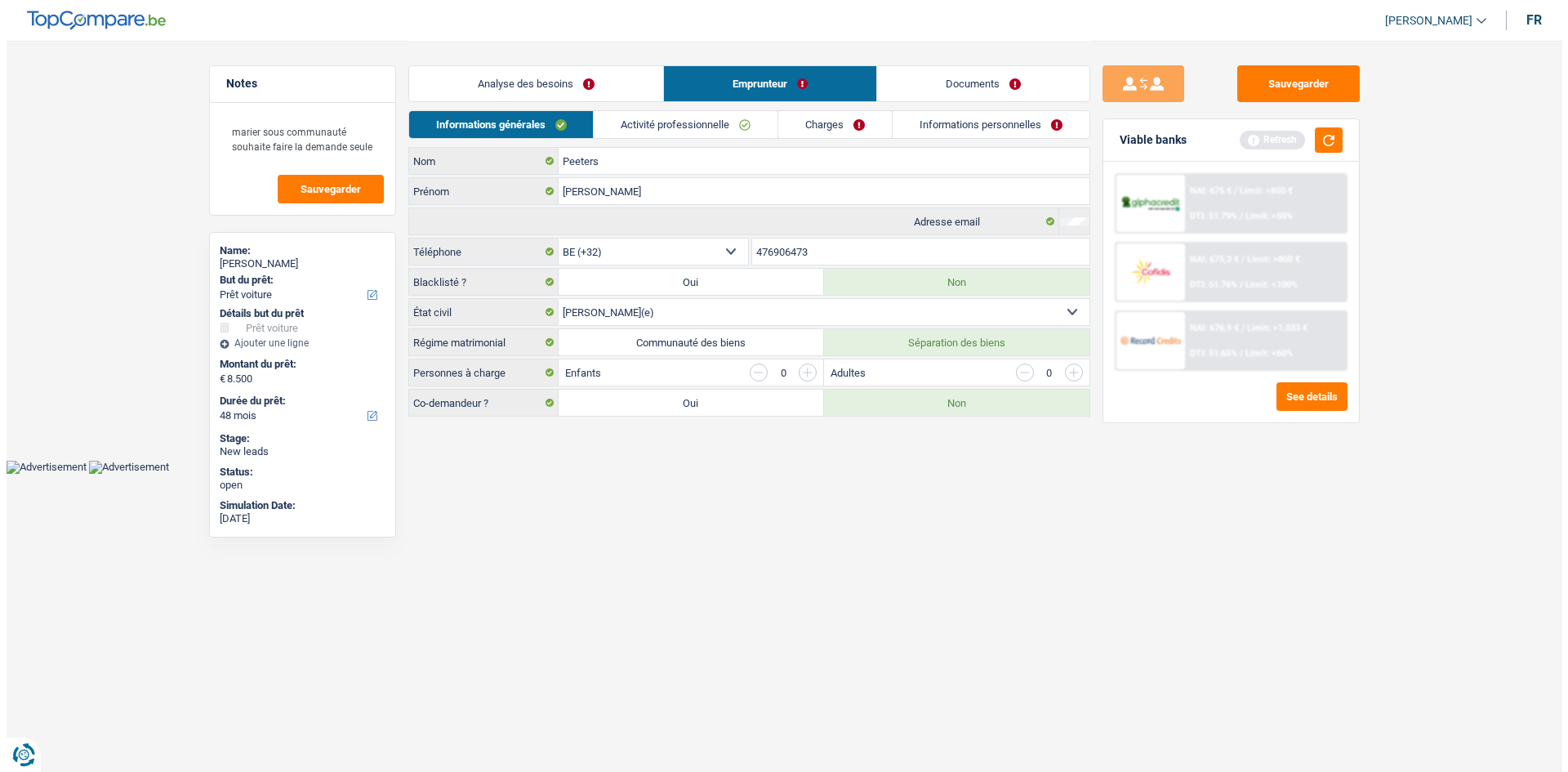
scroll to position [0, 0]
click at [661, 121] on link "Activité professionnelle" at bounding box center [685, 124] width 184 height 27
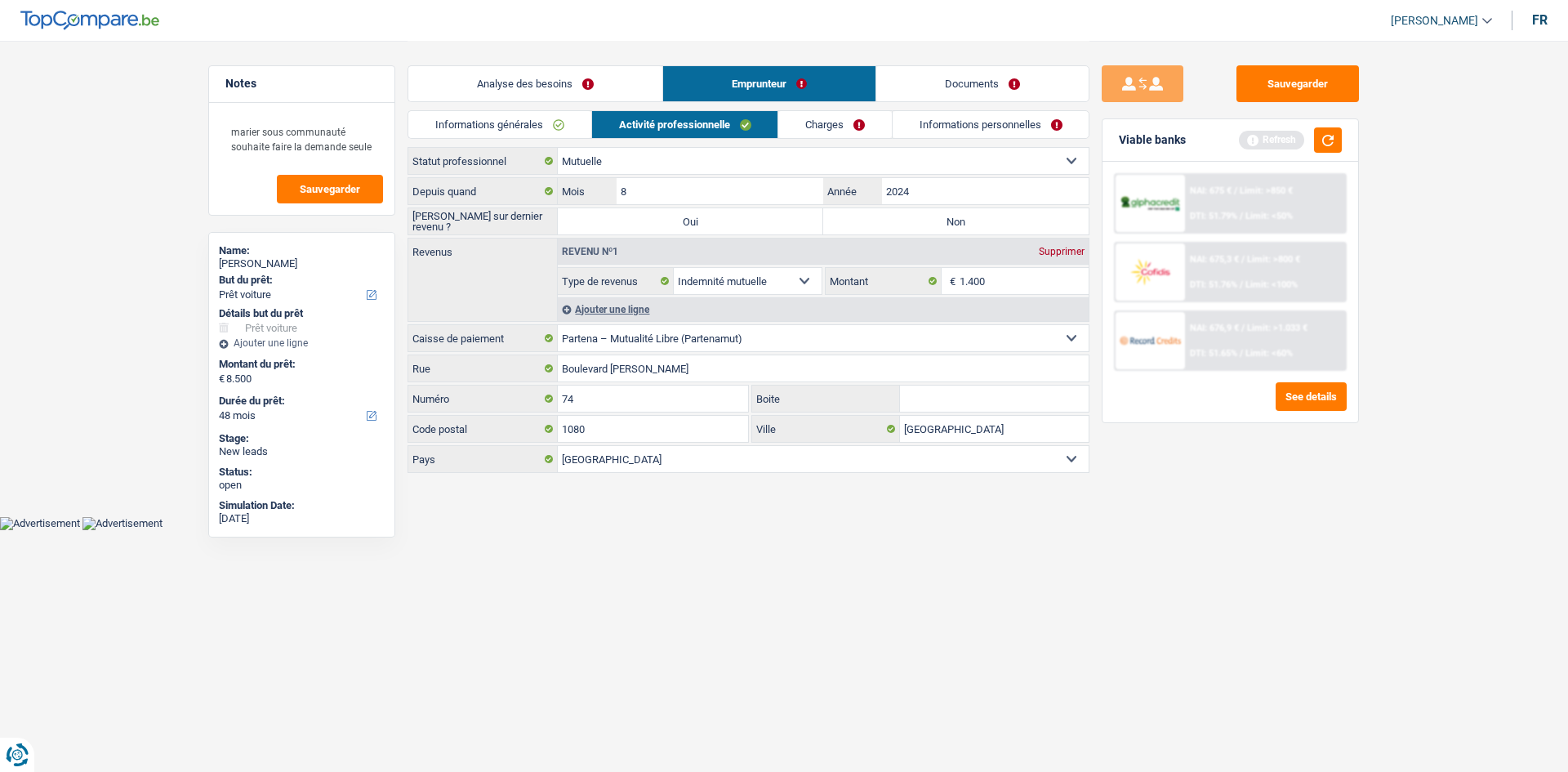
click at [906, 222] on label "Non" at bounding box center [955, 221] width 265 height 26
click at [906, 222] on input "Non" at bounding box center [955, 221] width 265 height 26
radio input "true"
click at [776, 159] on select "Ouvrier Employé privé Employé public Invalide Indépendant Pensionné Chômeur Mut…" at bounding box center [823, 161] width 531 height 26
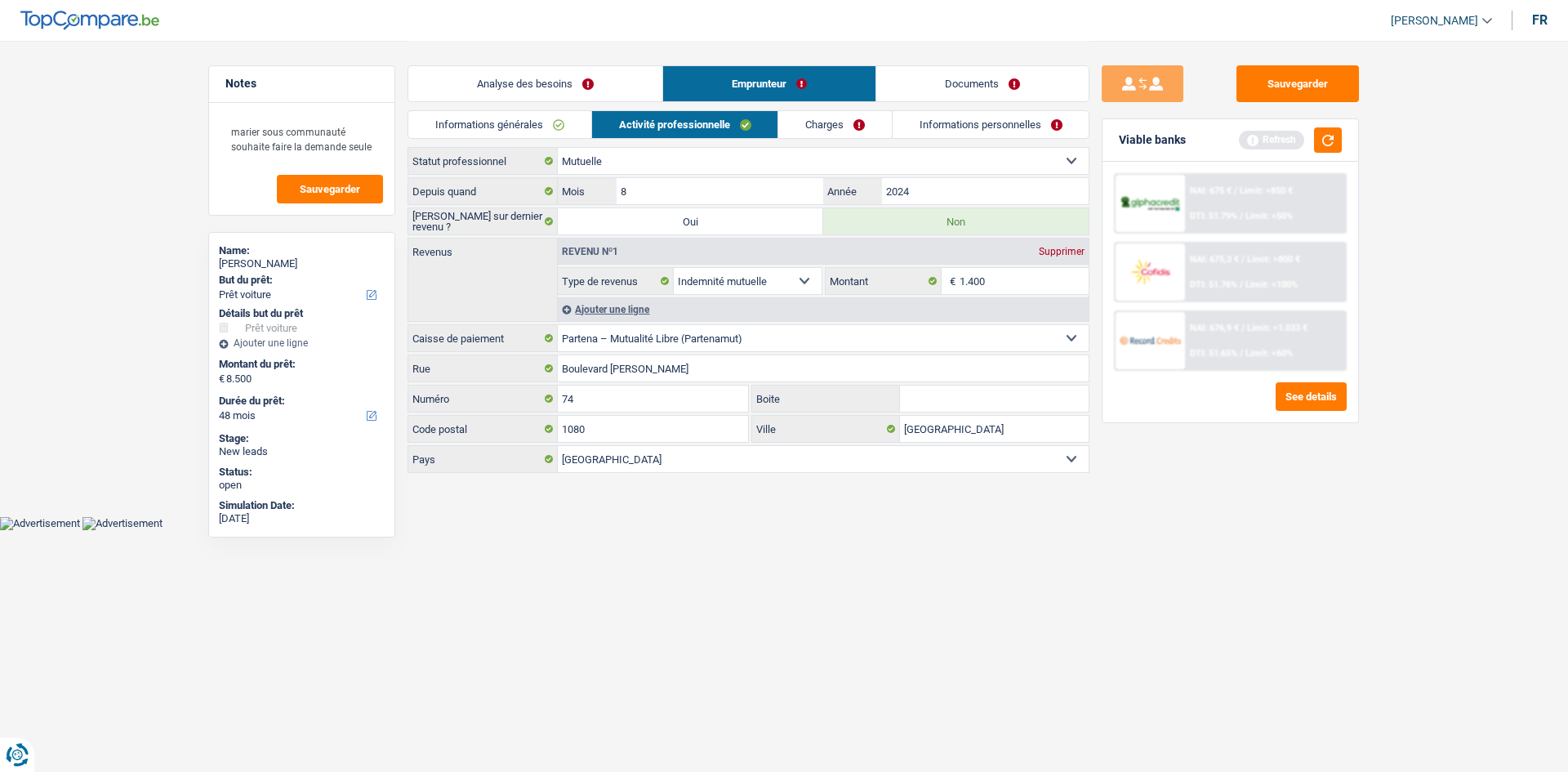
click at [824, 127] on link "Charges" at bounding box center [835, 124] width 114 height 27
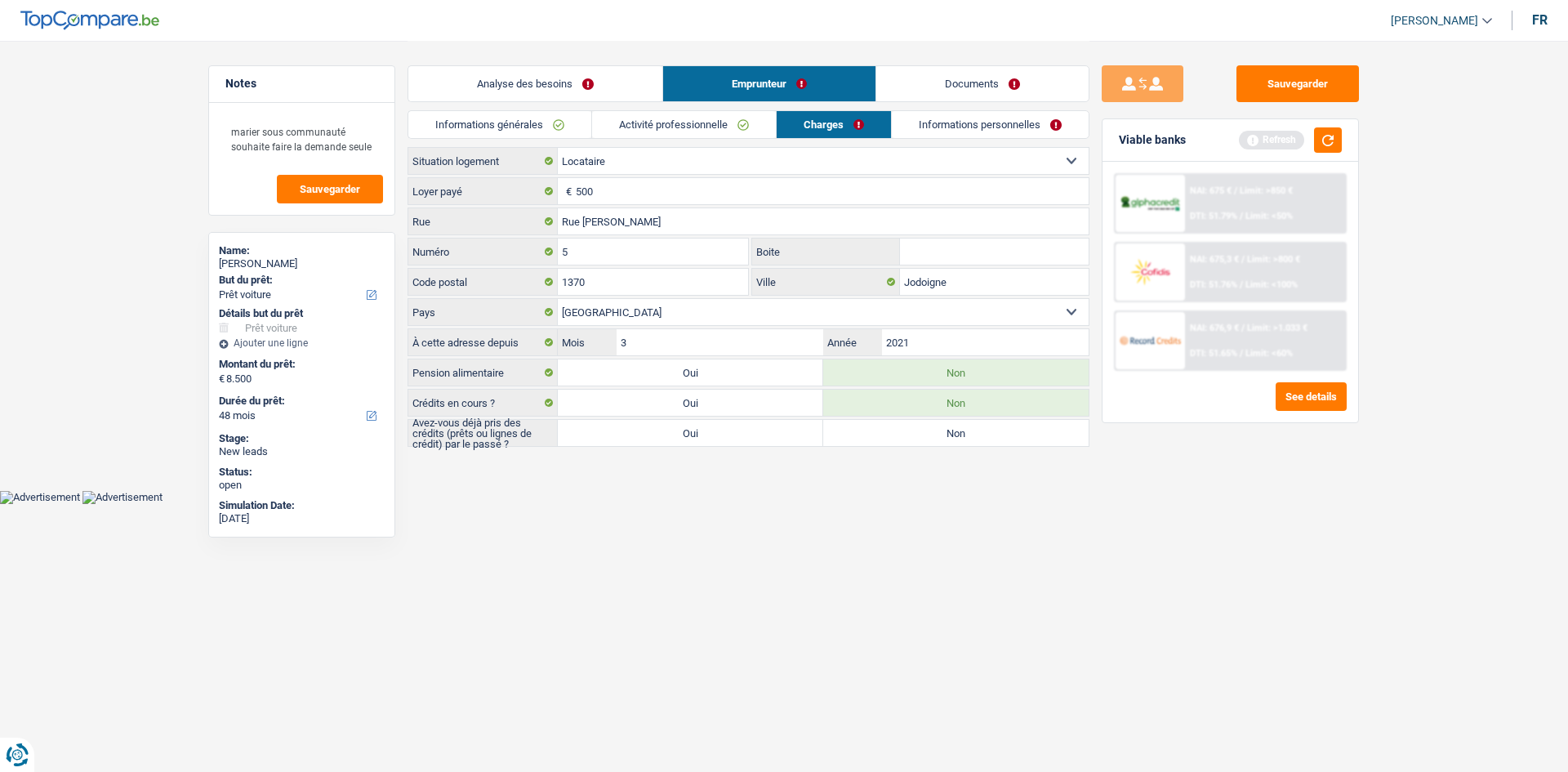
click at [687, 114] on link "Activité professionnelle" at bounding box center [683, 124] width 184 height 27
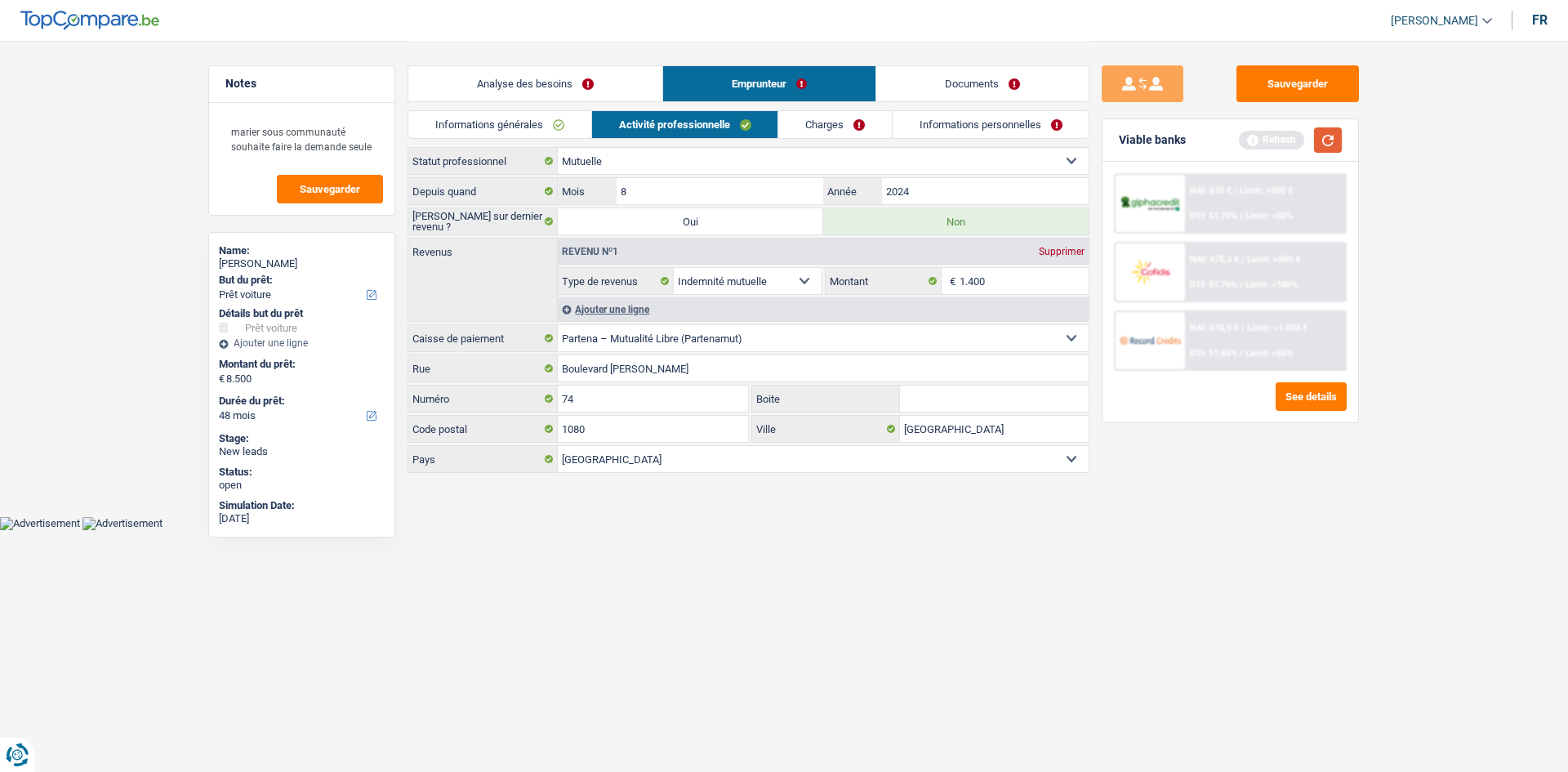
click at [1338, 145] on button "button" at bounding box center [1327, 141] width 28 height 26
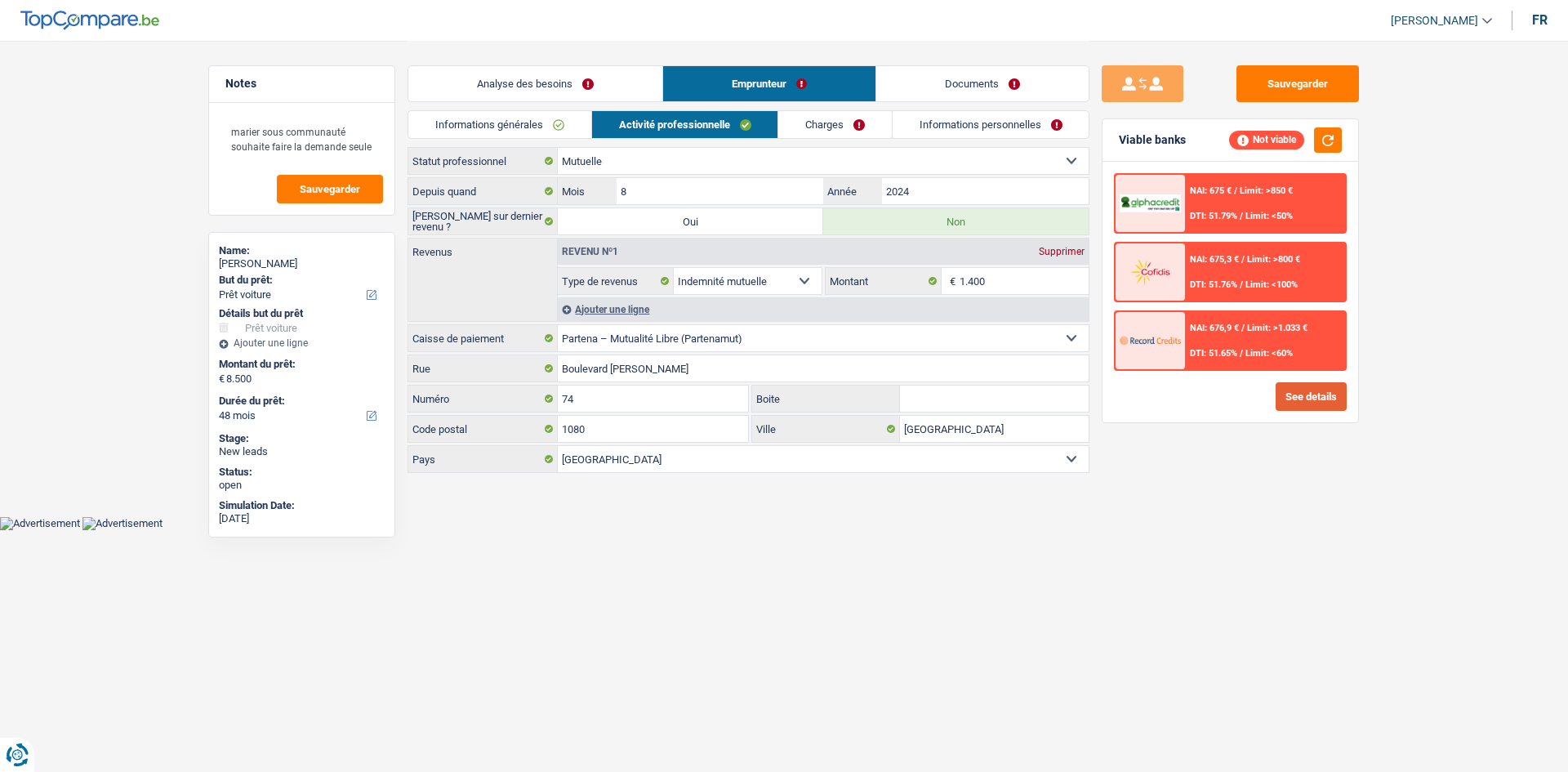
click at [1302, 398] on button "See details" at bounding box center [1310, 396] width 71 height 28
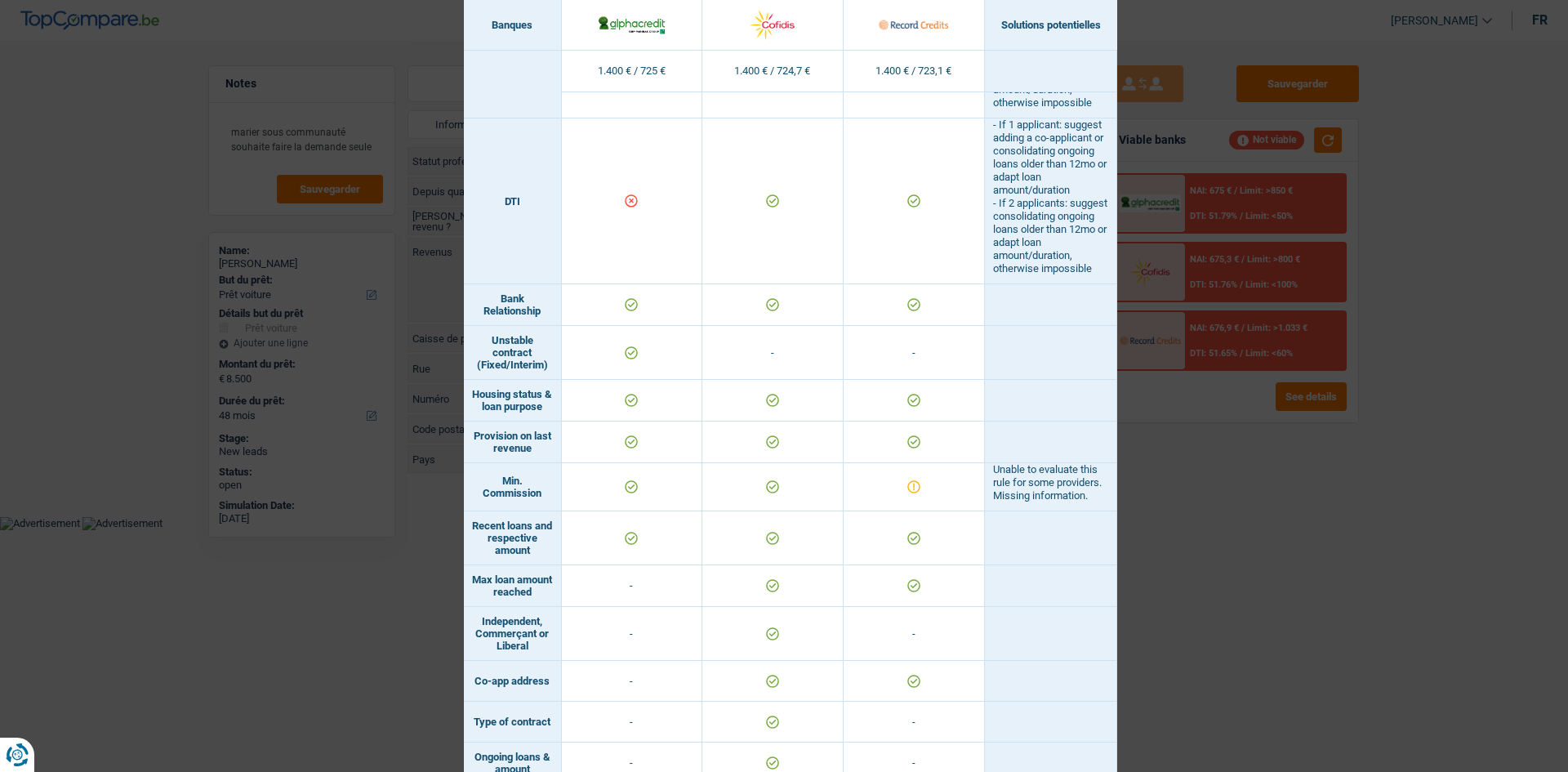
scroll to position [1206, 0]
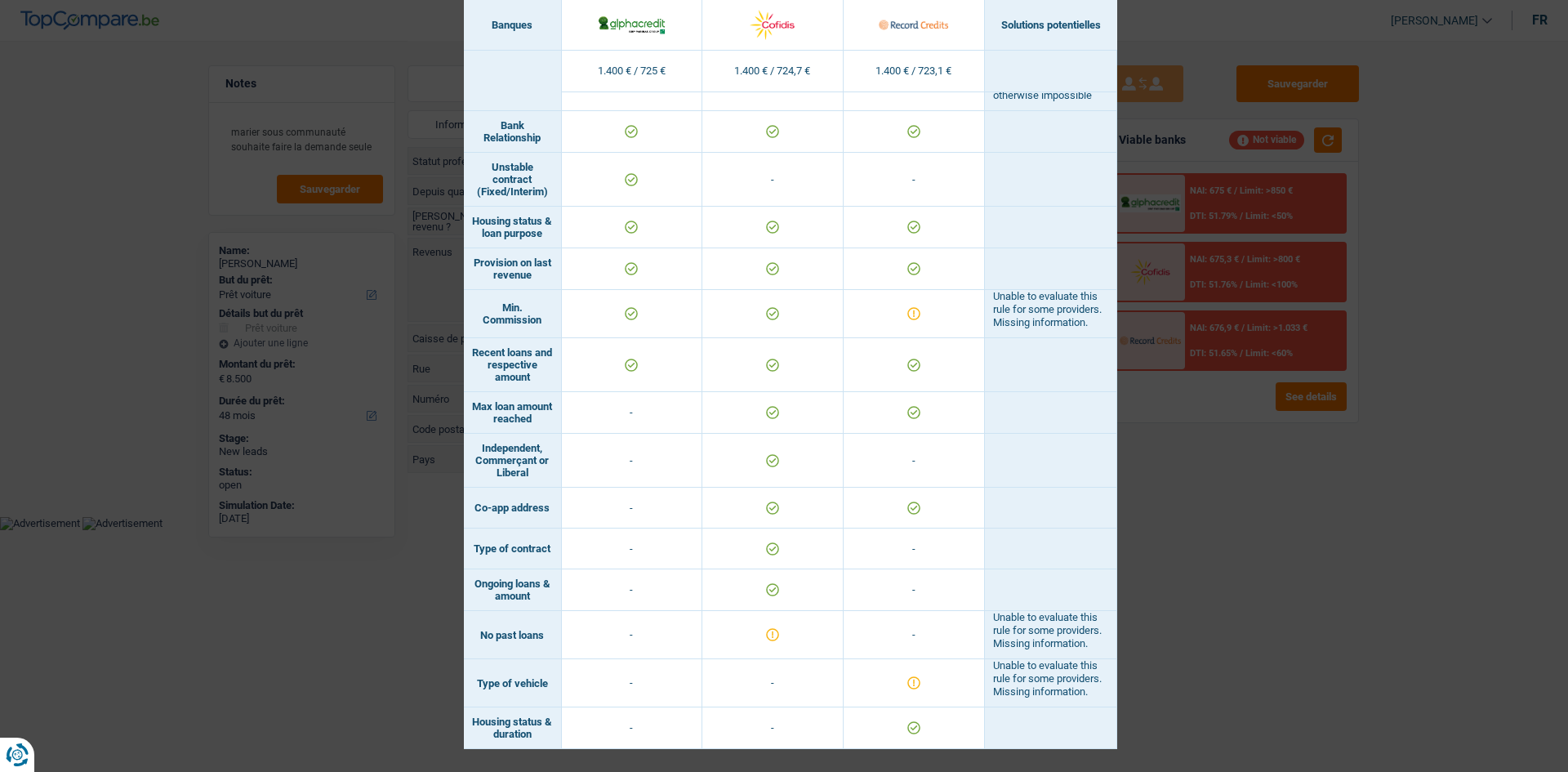
click at [1190, 547] on div "Banks conditions × Banques Solutions potentielles Revenus / Charges 1.400 € / 7…" at bounding box center [784, 386] width 1568 height 772
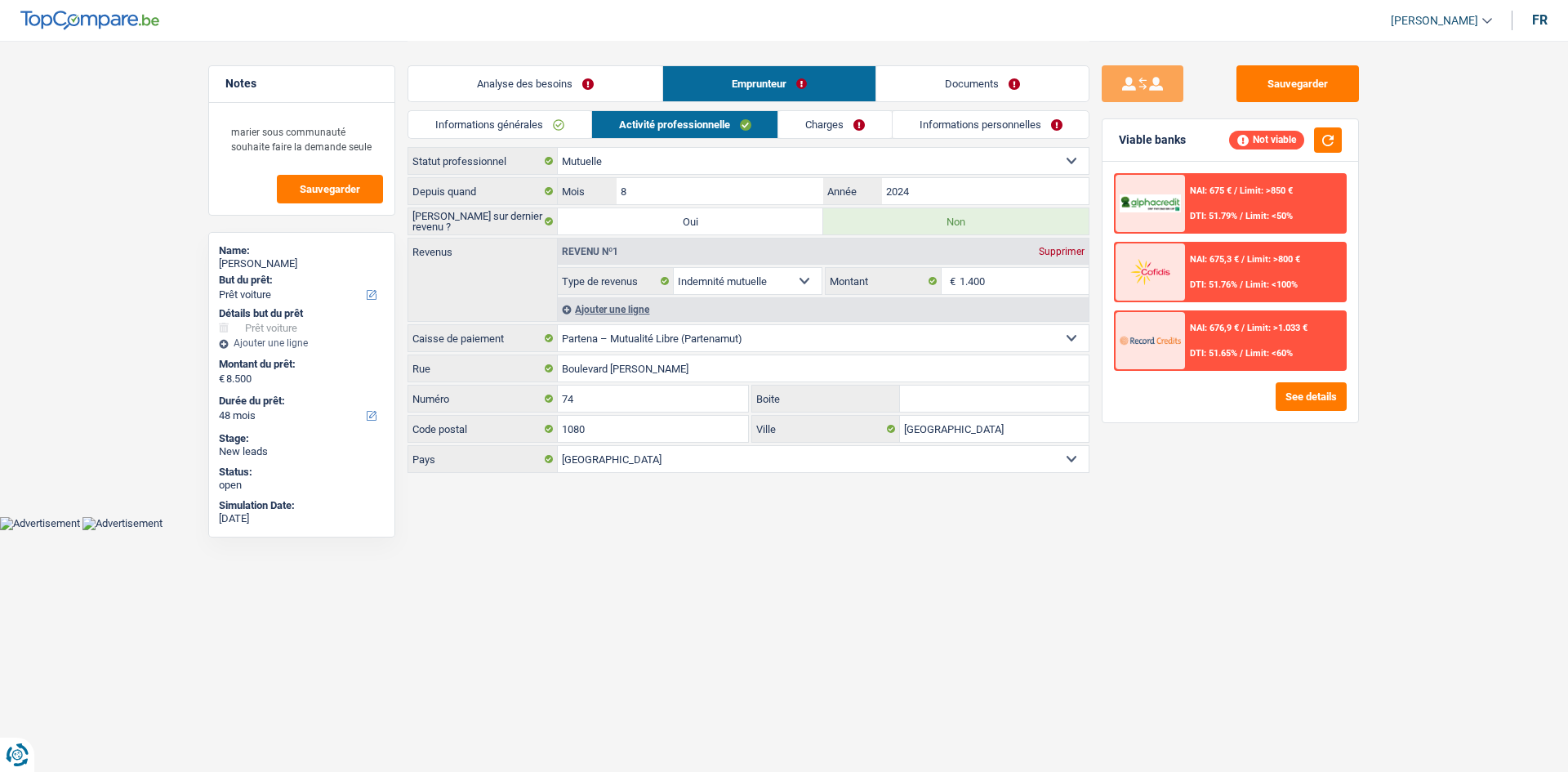
click at [807, 128] on link "Charges" at bounding box center [835, 124] width 114 height 27
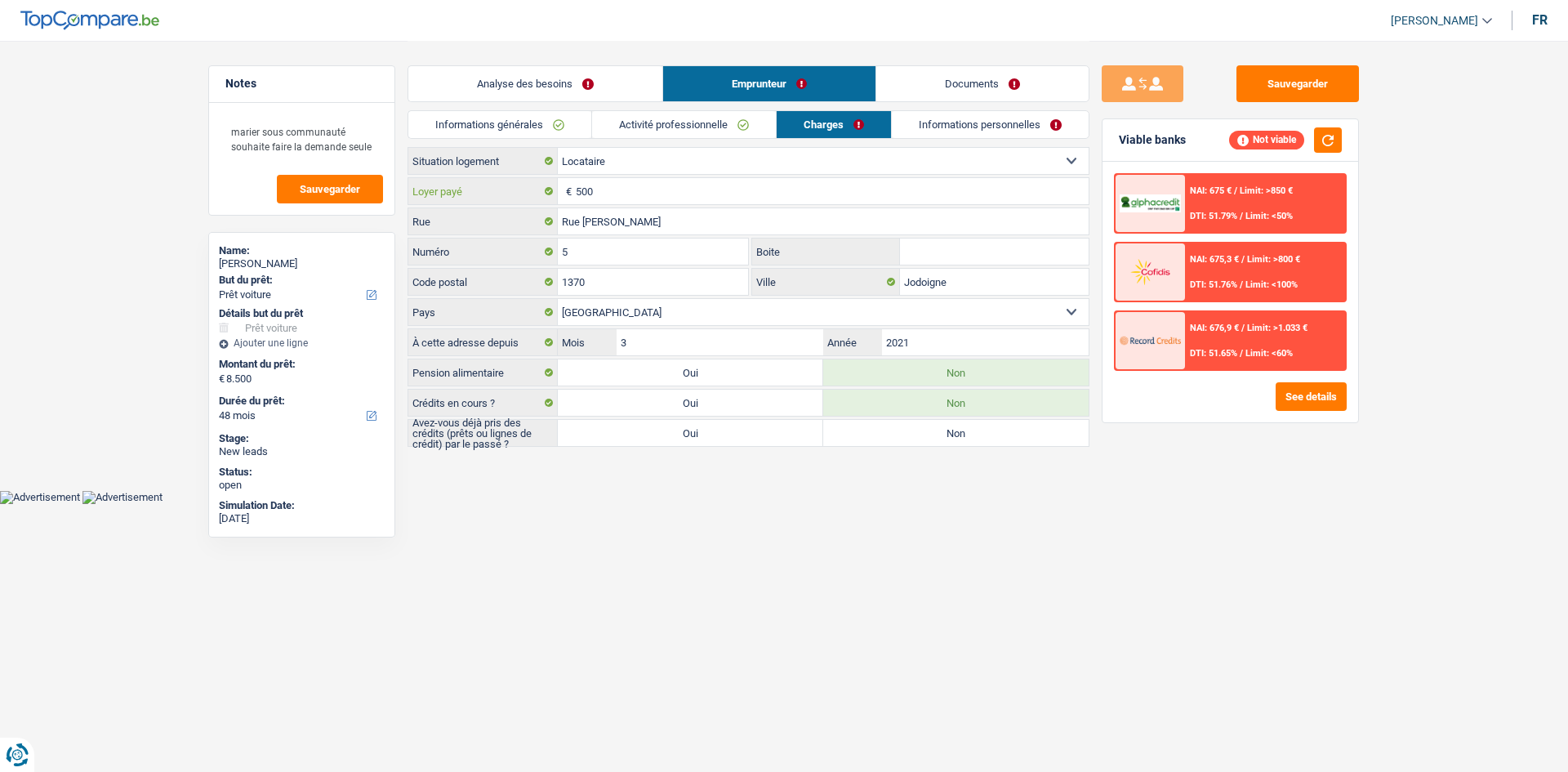
click at [621, 189] on input "500" at bounding box center [832, 191] width 513 height 26
click at [737, 425] on label "Oui" at bounding box center [690, 433] width 265 height 26
click at [737, 425] on input "Oui" at bounding box center [690, 433] width 265 height 26
radio input "true"
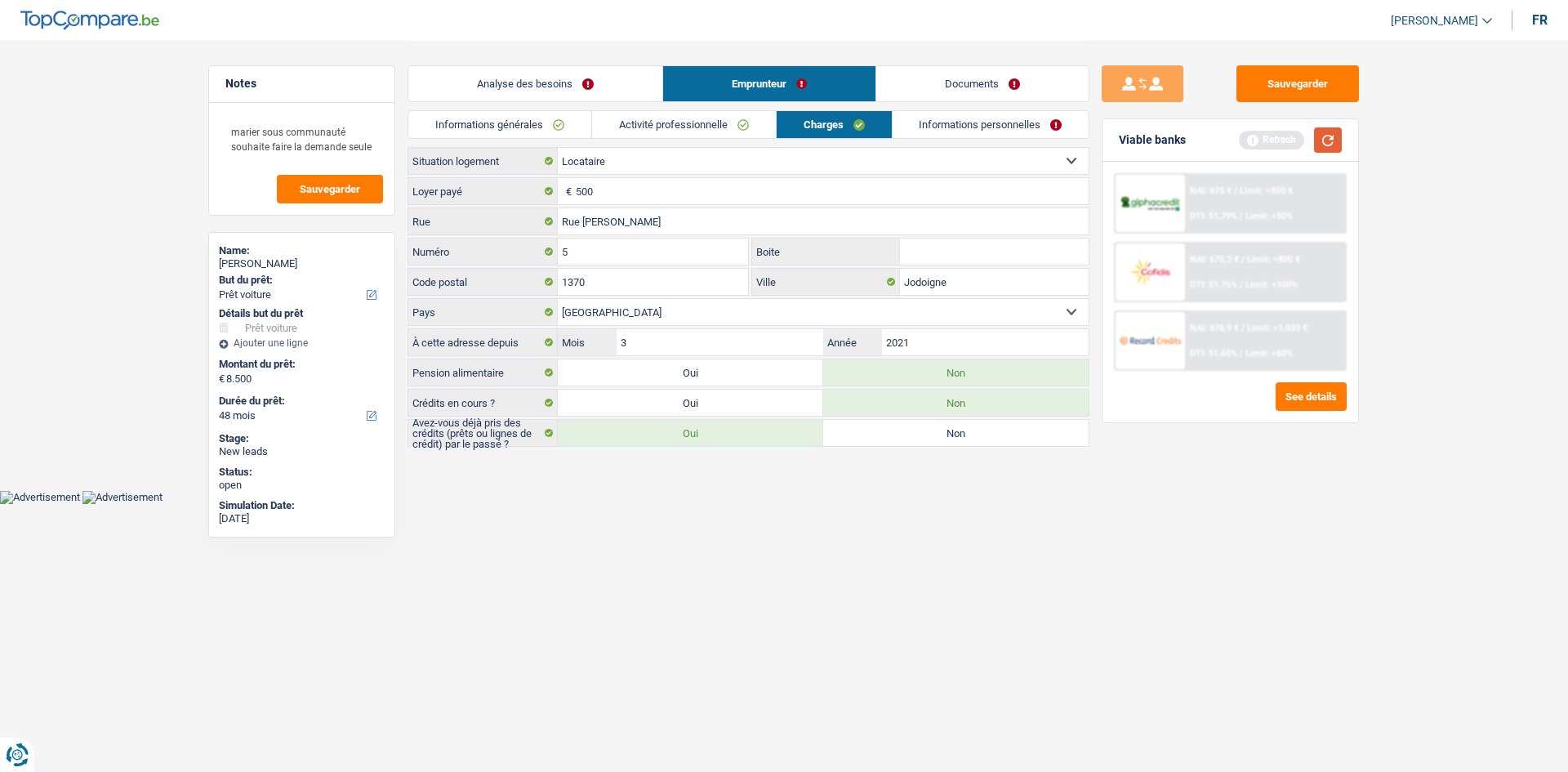
click at [1320, 142] on button "button" at bounding box center [1327, 141] width 28 height 26
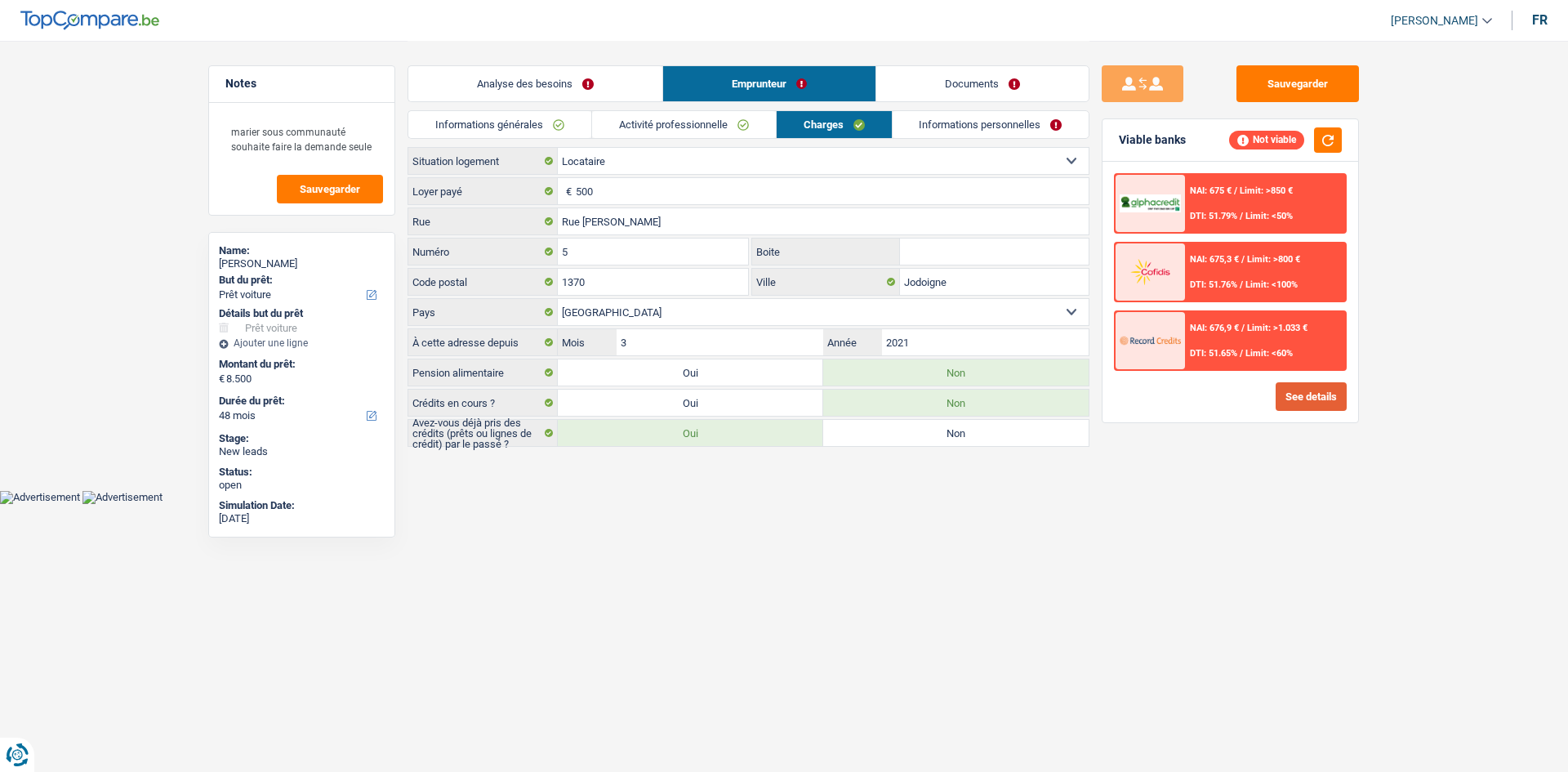
click at [1325, 406] on button "See details" at bounding box center [1310, 396] width 71 height 28
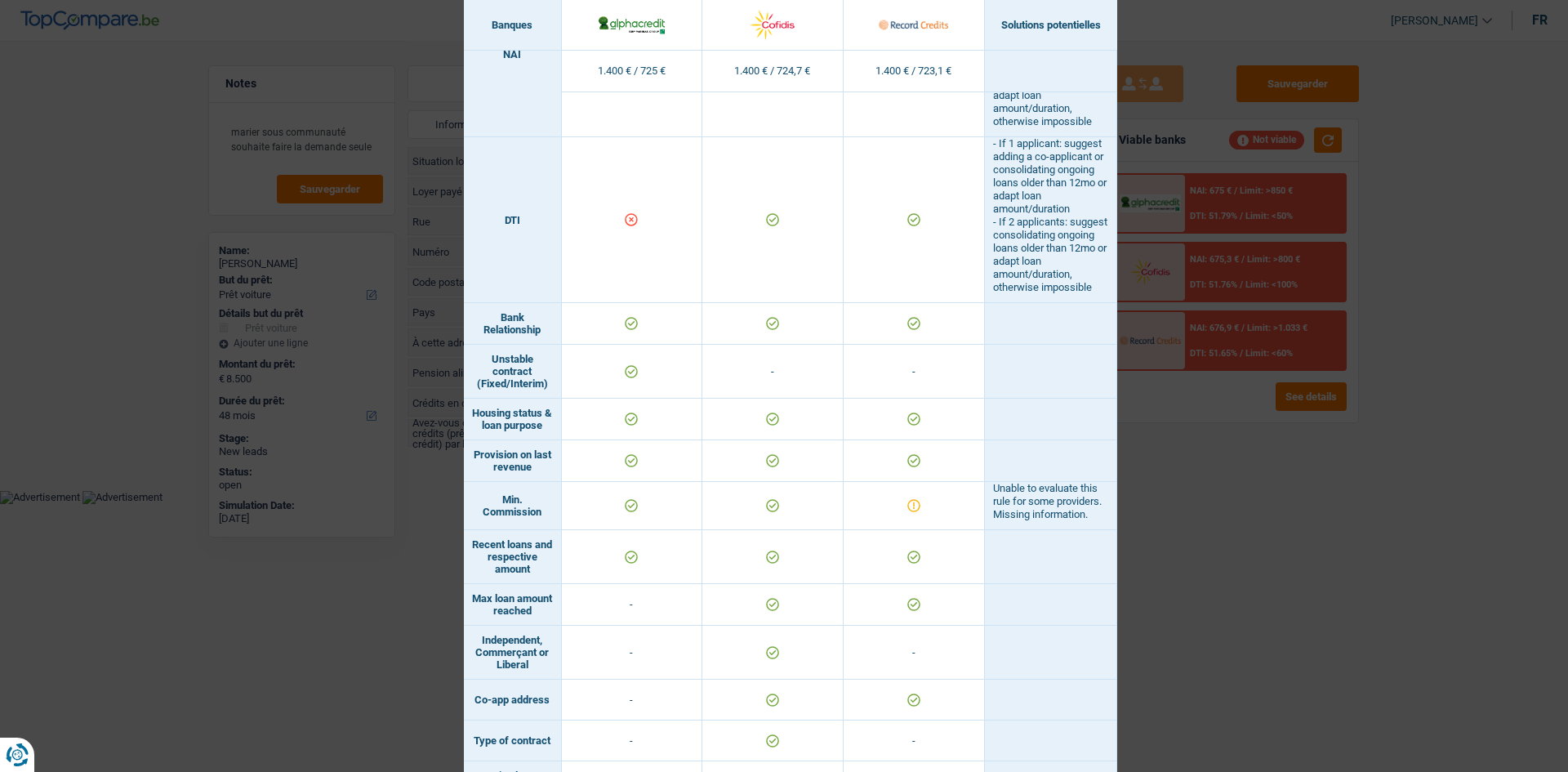
scroll to position [1186, 0]
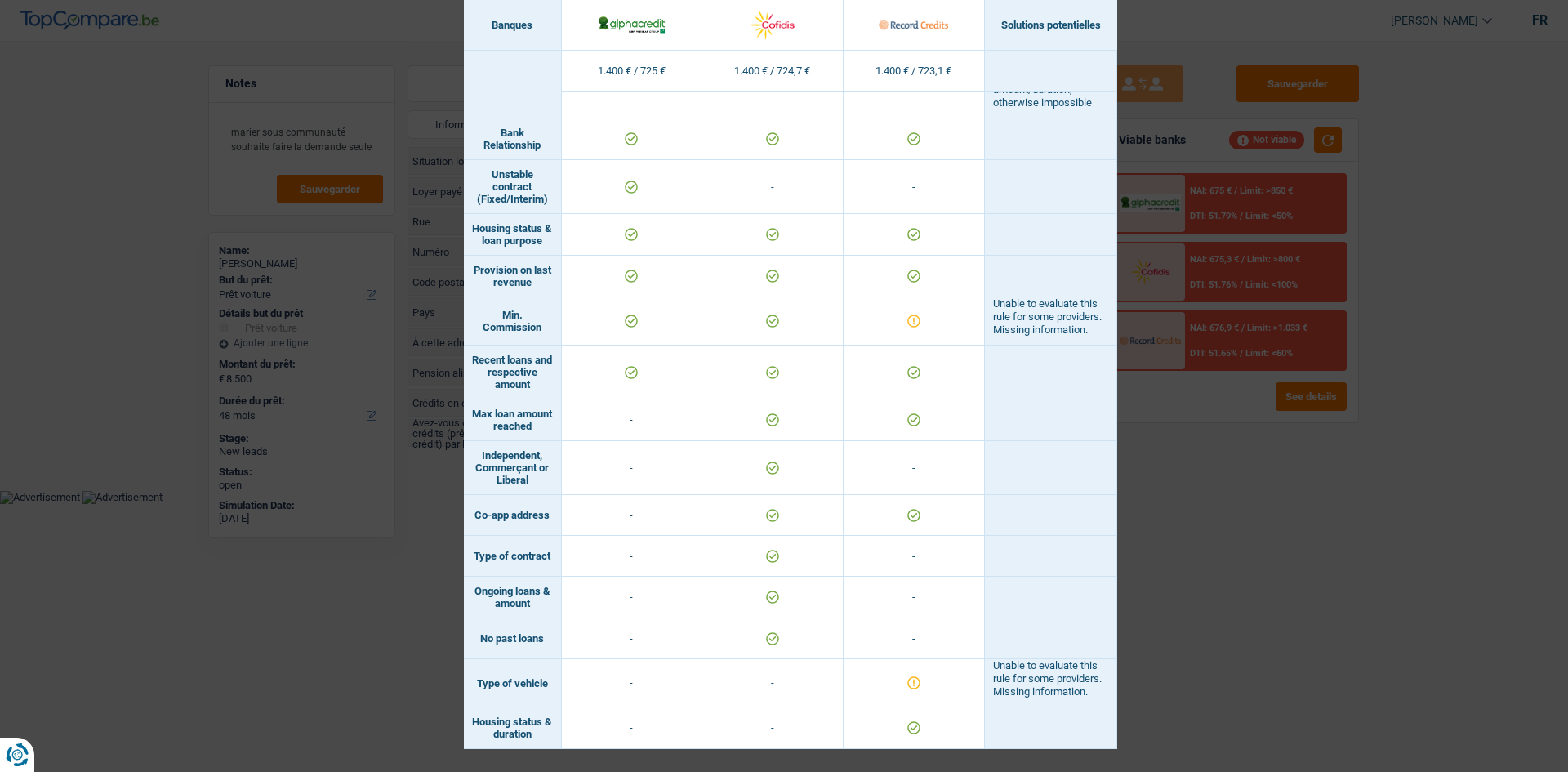
click at [1220, 551] on div "Banks conditions × Banques Solutions potentielles Revenus / Charges 1.400 € / 7…" at bounding box center [784, 386] width 1568 height 772
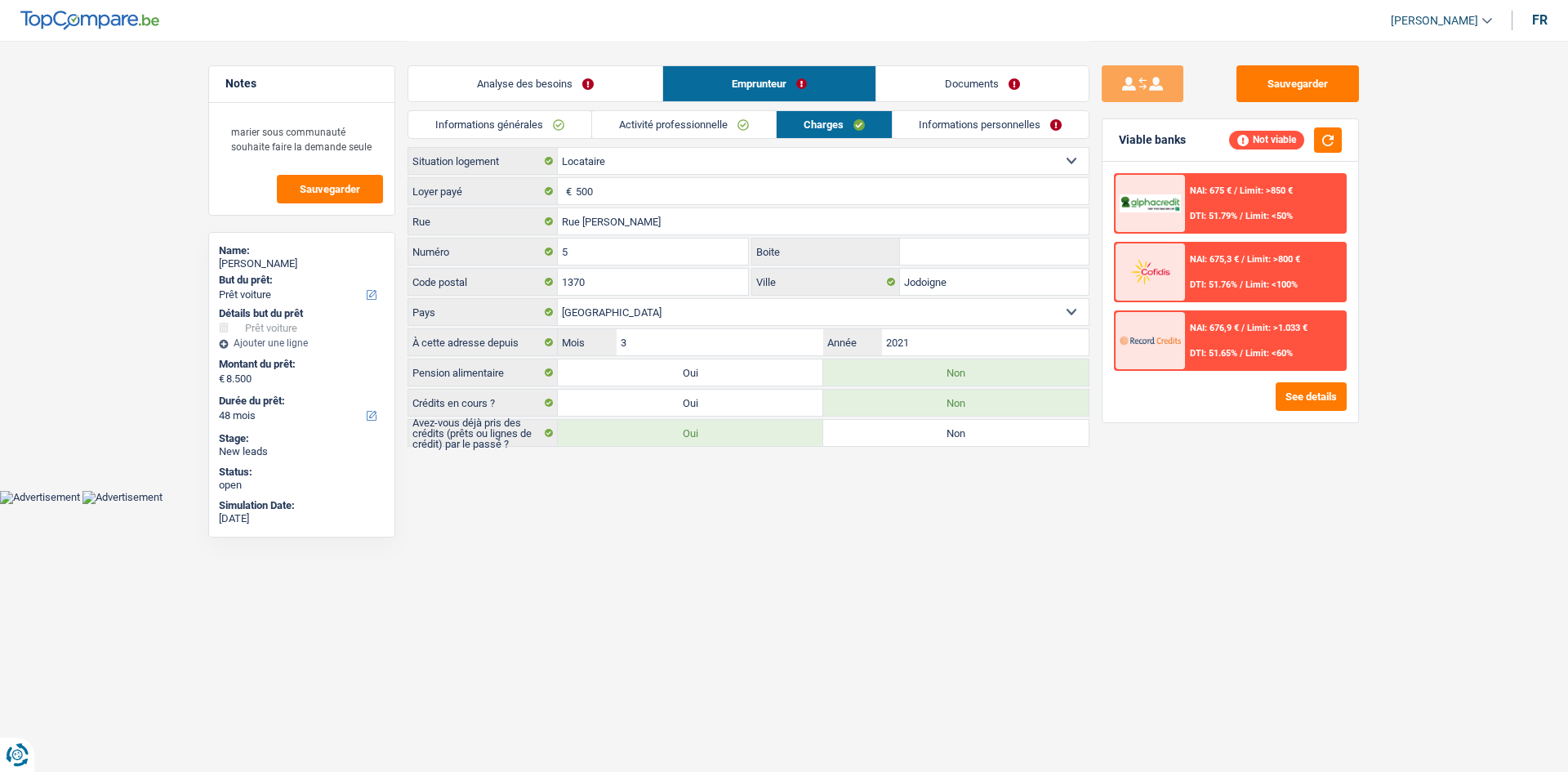
click at [1205, 354] on span "DTI: 51.65%" at bounding box center [1213, 354] width 48 height 11
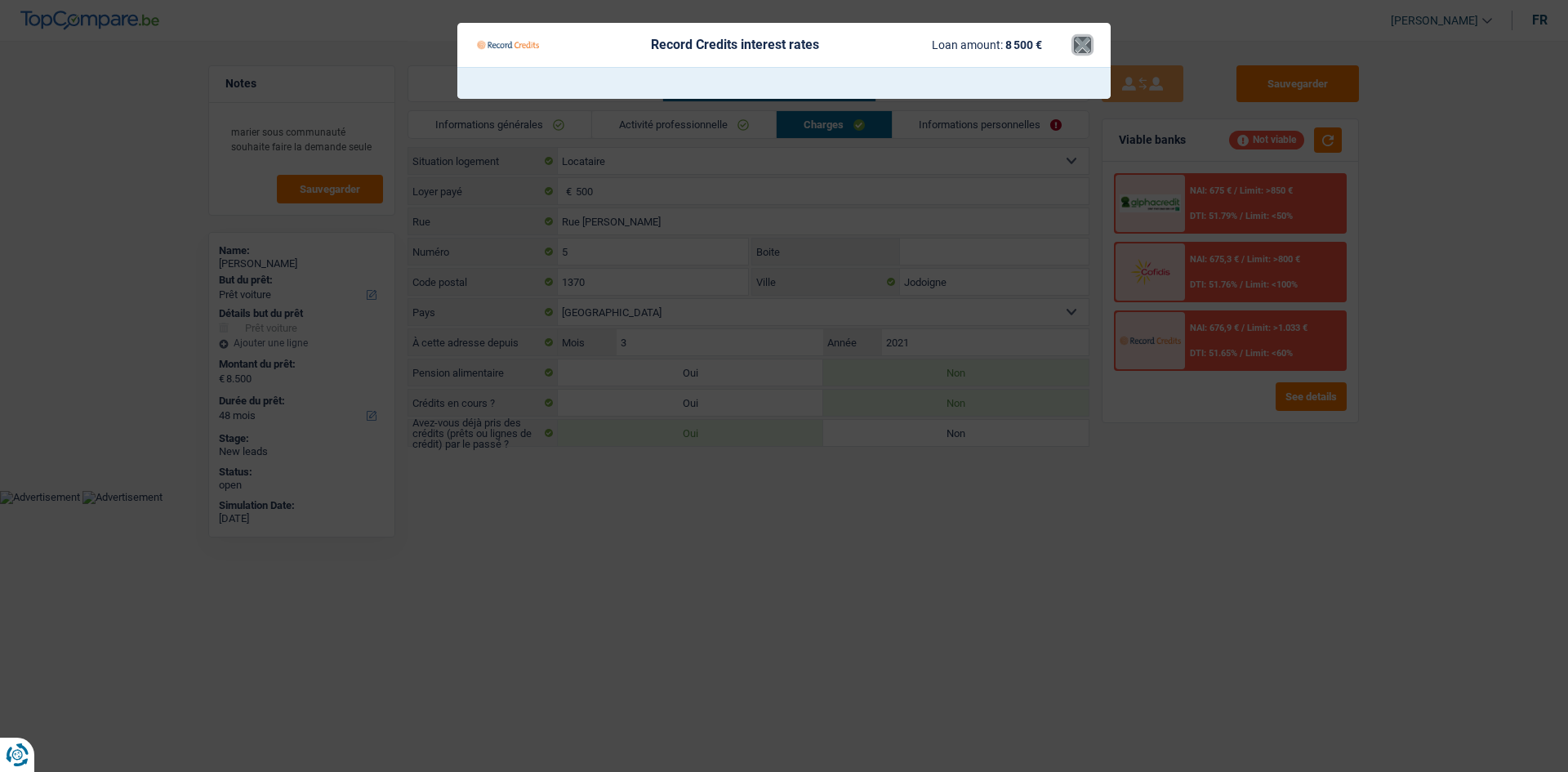
click at [1080, 44] on button "×" at bounding box center [1082, 45] width 17 height 17
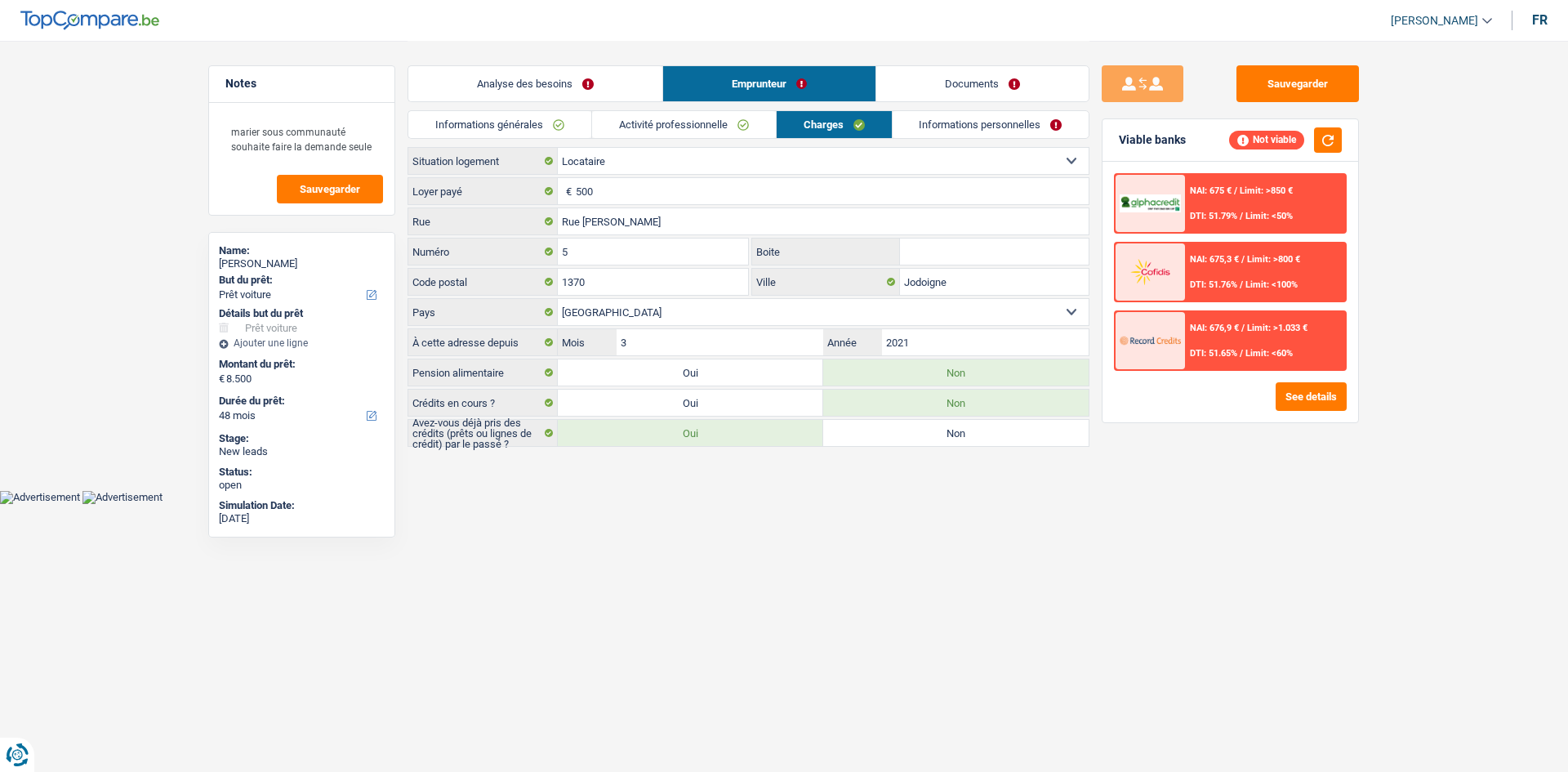
click at [761, 114] on link "Activité professionnelle" at bounding box center [683, 124] width 184 height 27
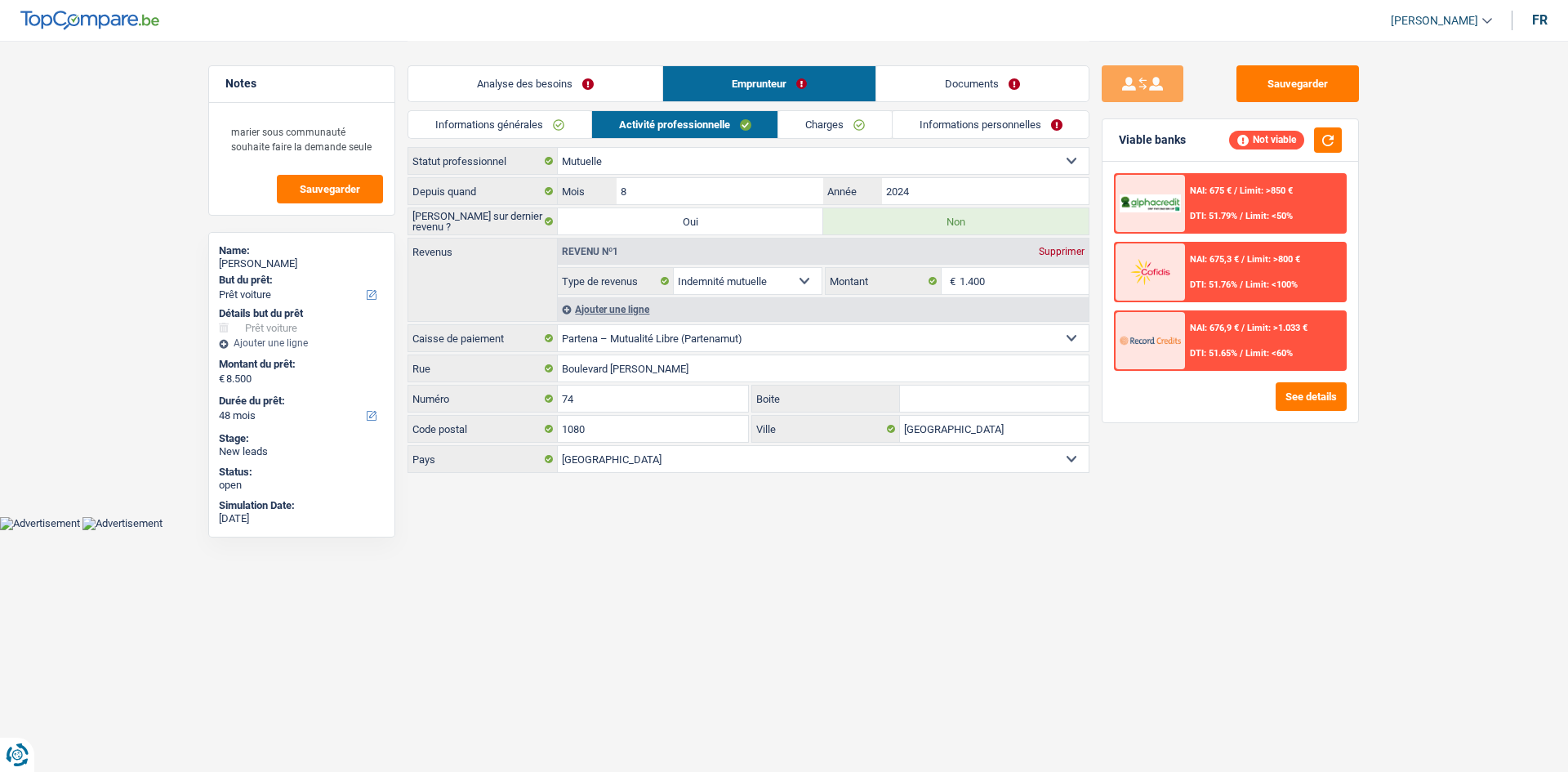
drag, startPoint x: 812, startPoint y: 127, endPoint x: 809, endPoint y: 143, distance: 16.3
click at [812, 127] on link "Charges" at bounding box center [835, 124] width 114 height 27
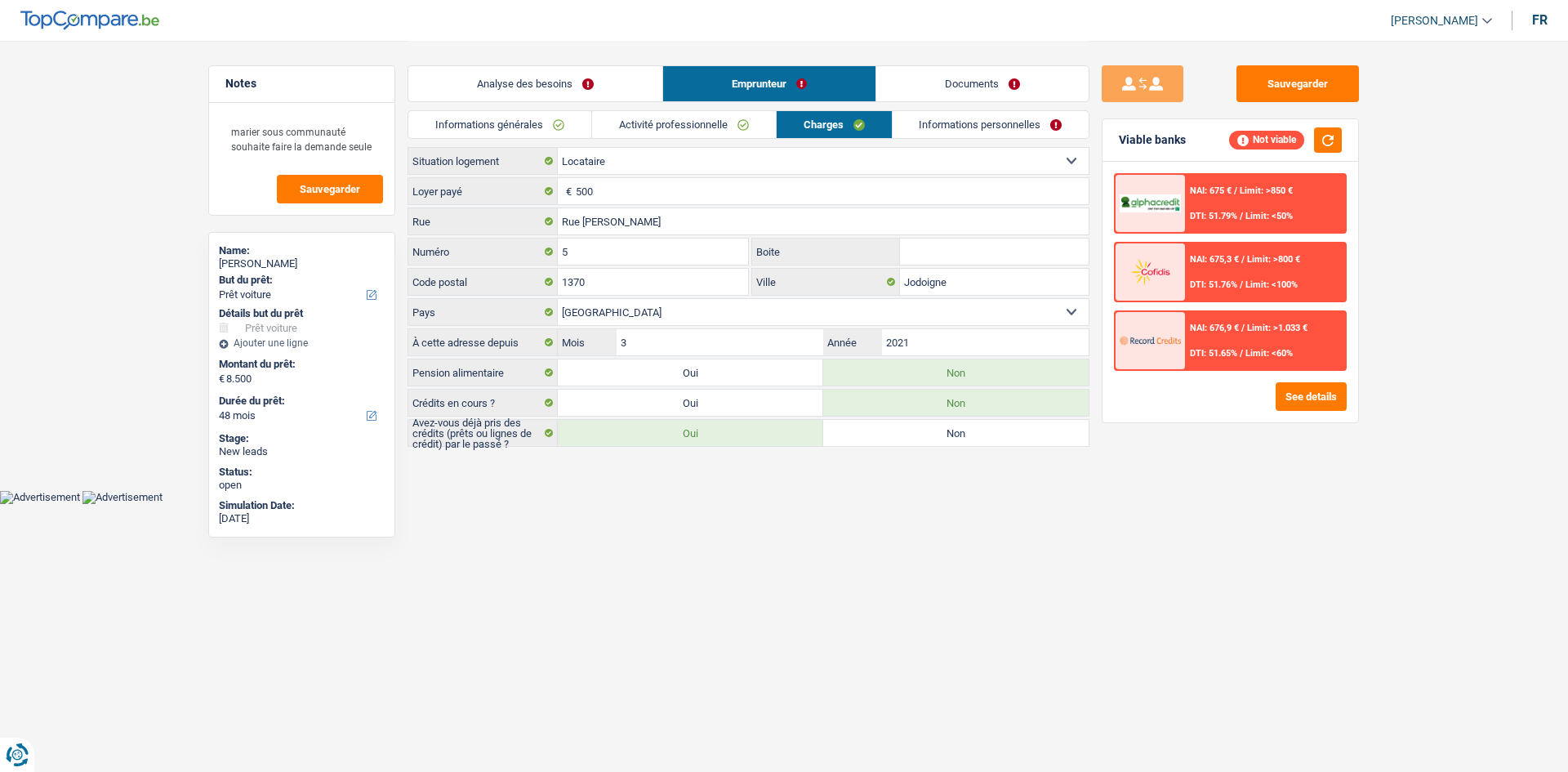
click at [966, 123] on link "Informations personnelles" at bounding box center [991, 124] width 197 height 27
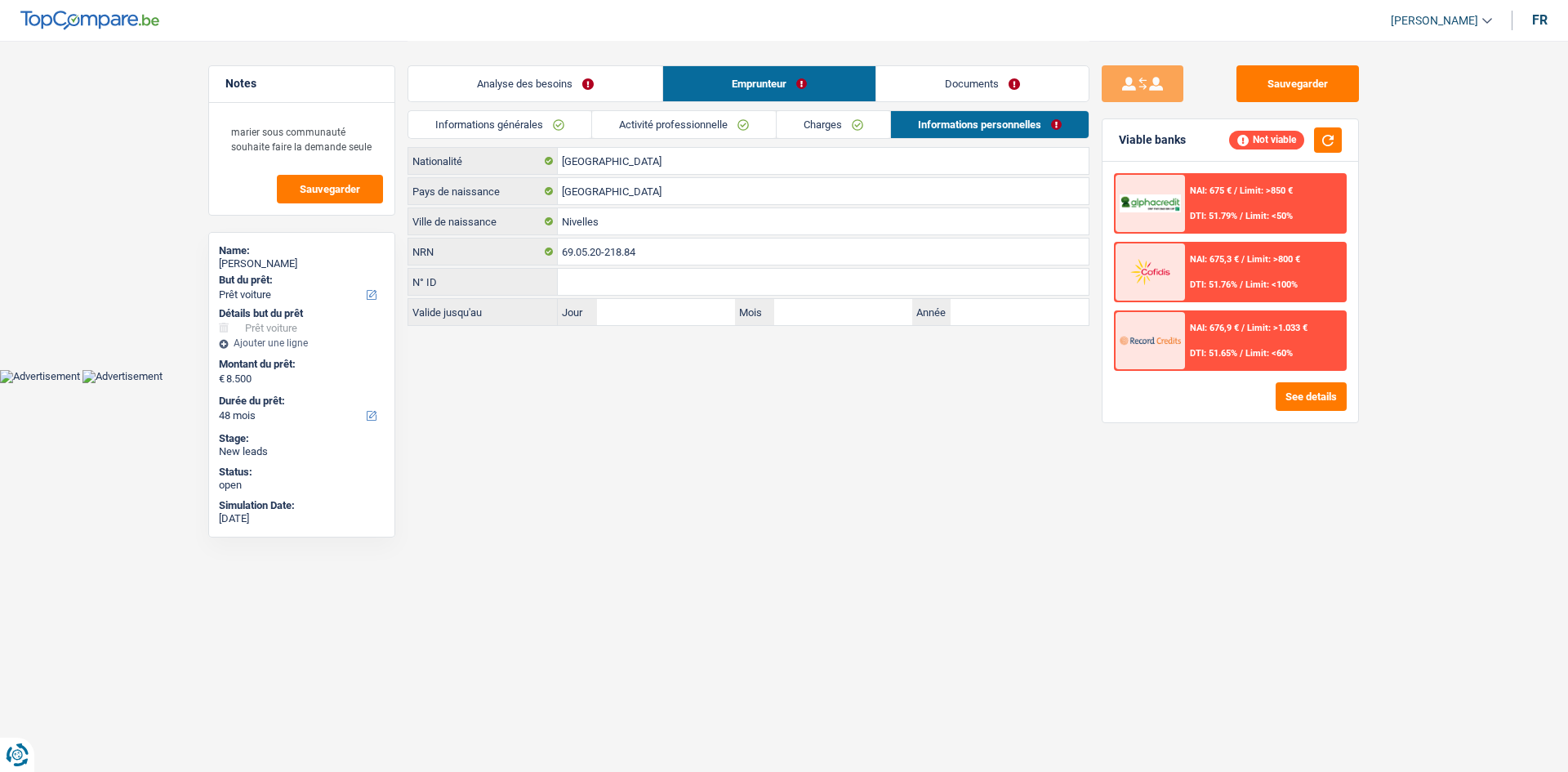
click at [953, 86] on link "Documents" at bounding box center [982, 84] width 212 height 35
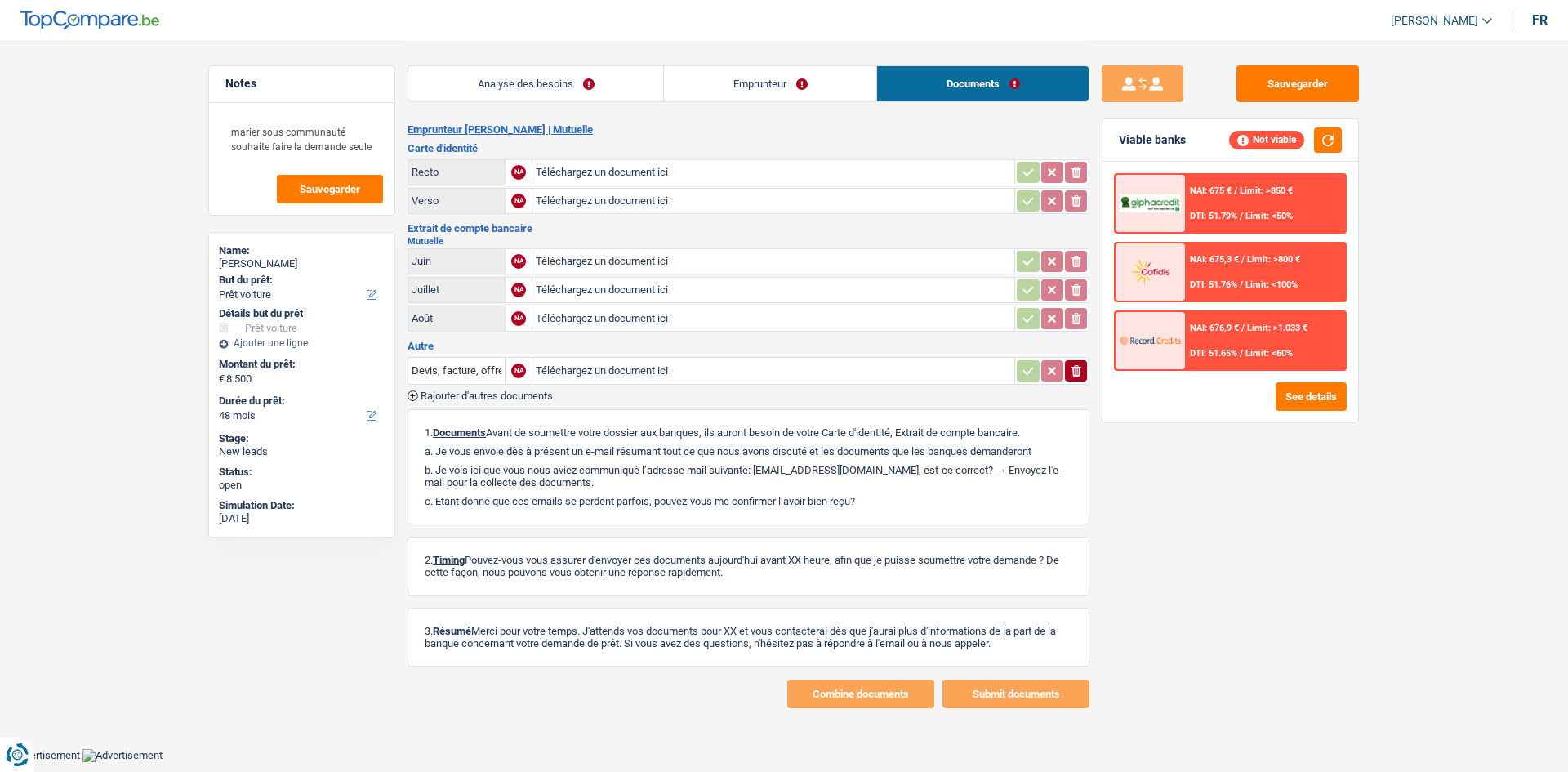
drag, startPoint x: 773, startPoint y: 81, endPoint x: 693, endPoint y: 85, distance: 80.1
click at [771, 83] on link "Emprunteur" at bounding box center [770, 84] width 212 height 35
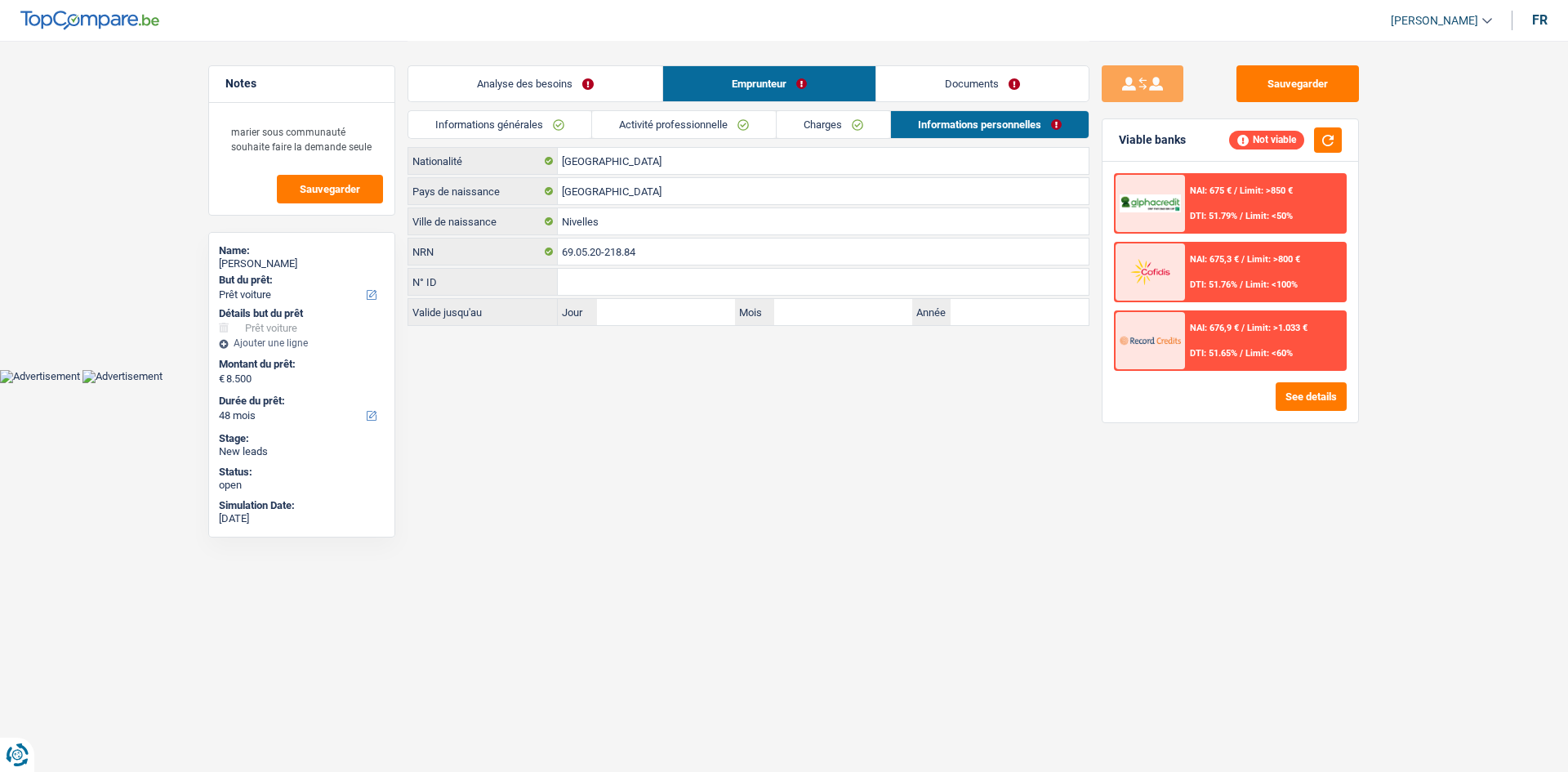
click at [572, 78] on link "Analyse des besoins" at bounding box center [535, 84] width 254 height 35
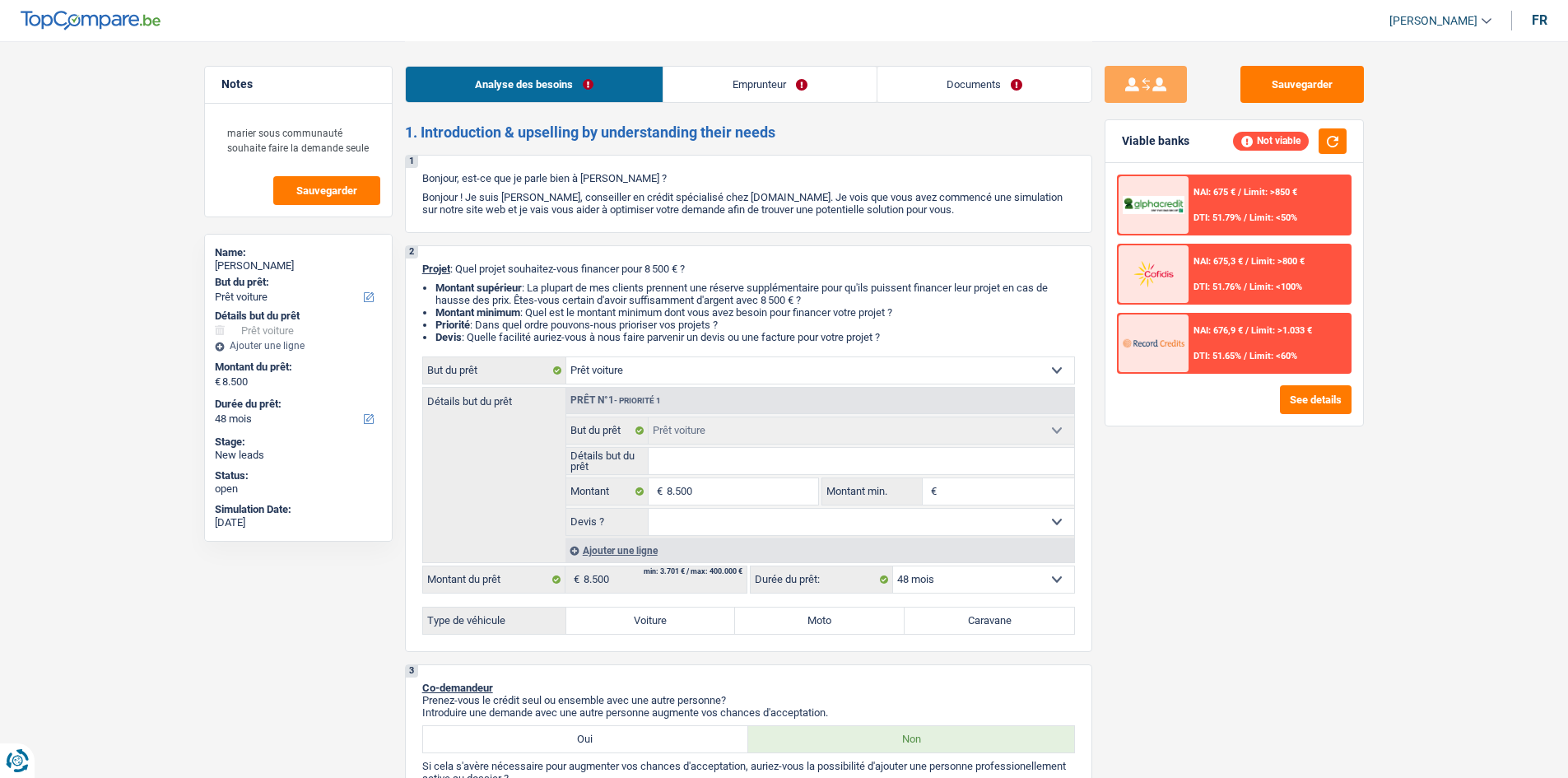
click at [734, 86] on link "Emprunteur" at bounding box center [770, 84] width 213 height 35
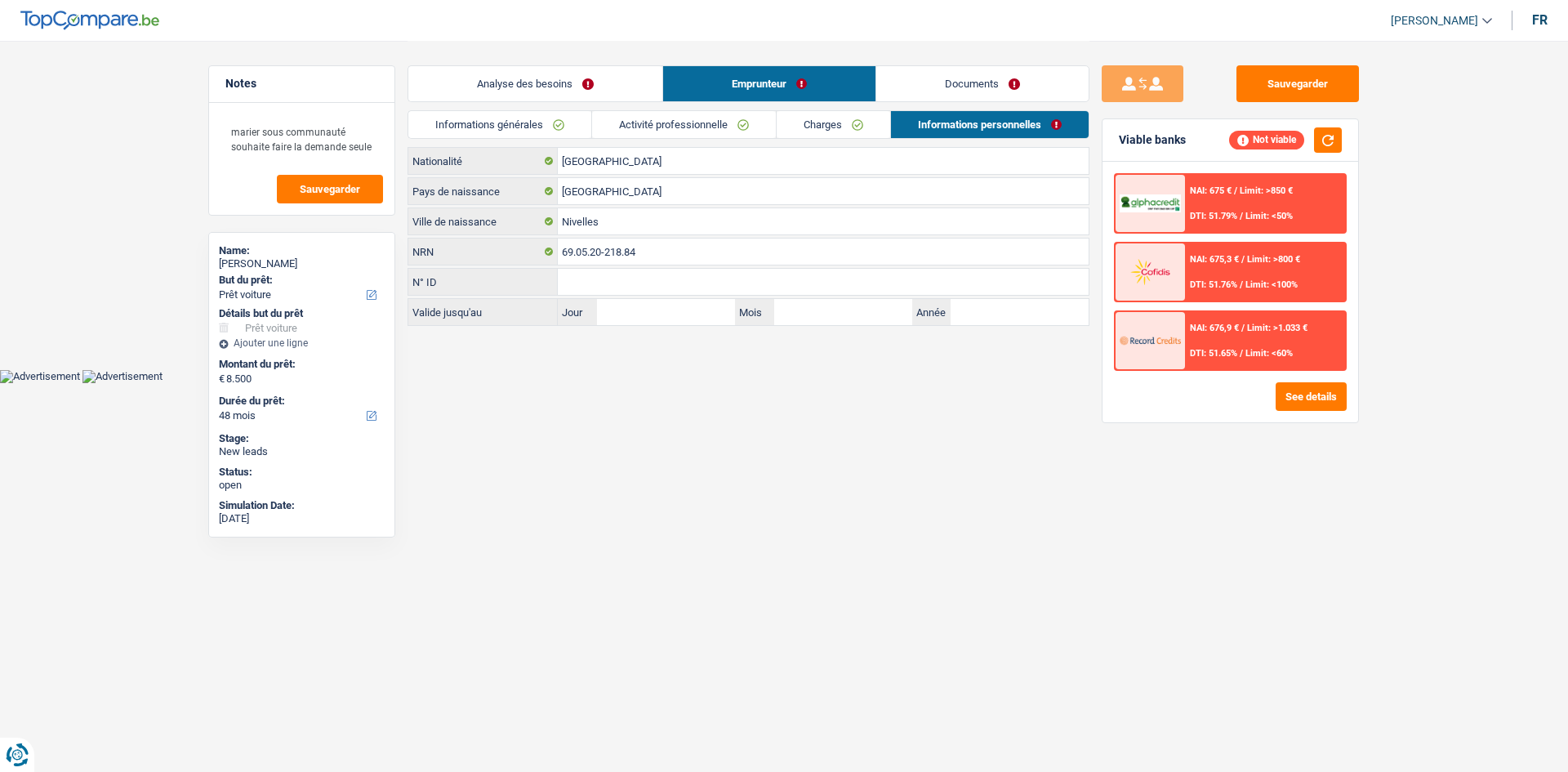
click at [702, 121] on link "Activité professionnelle" at bounding box center [683, 124] width 184 height 27
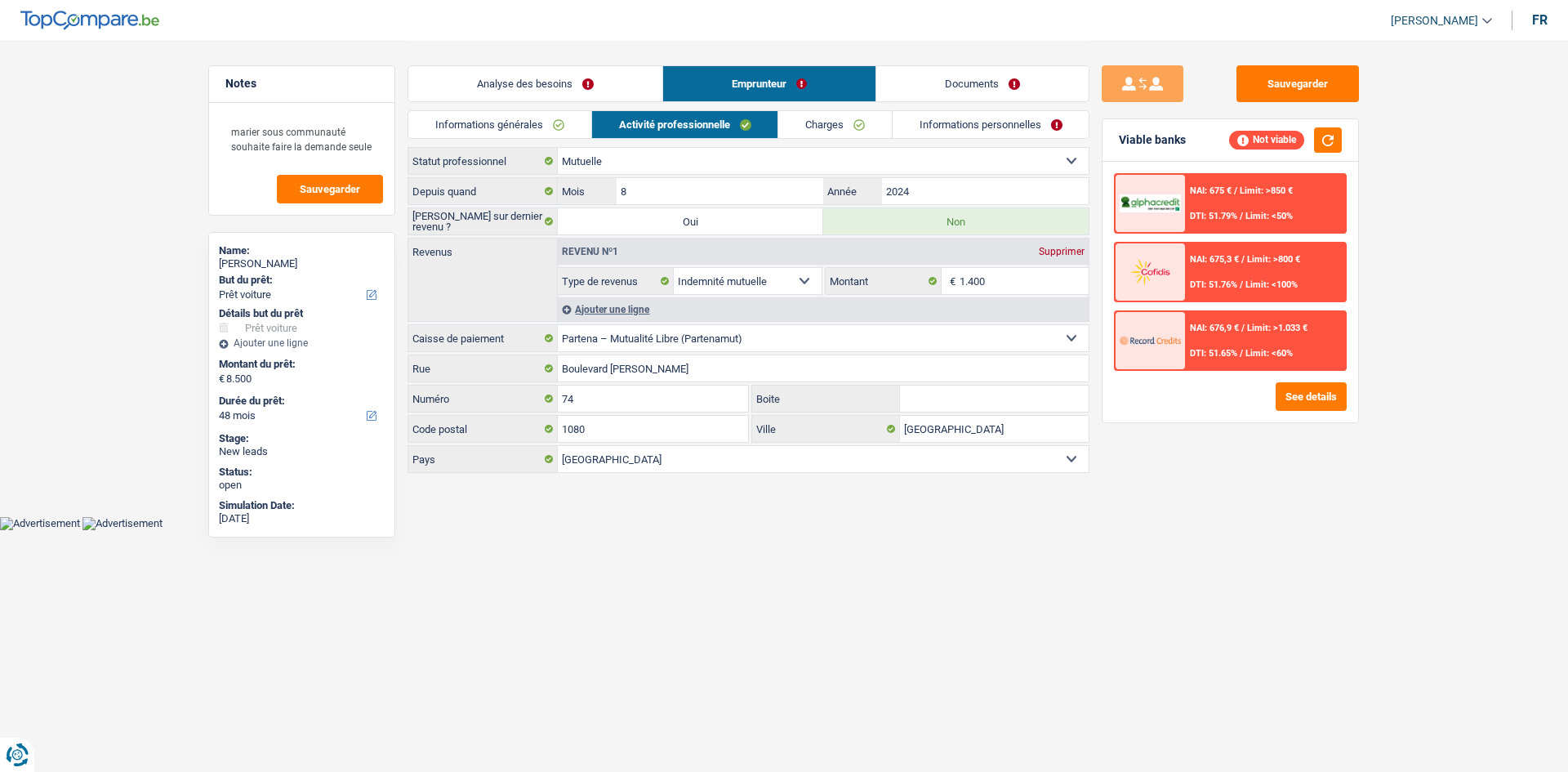
click at [459, 130] on link "Informations générales" at bounding box center [499, 124] width 183 height 27
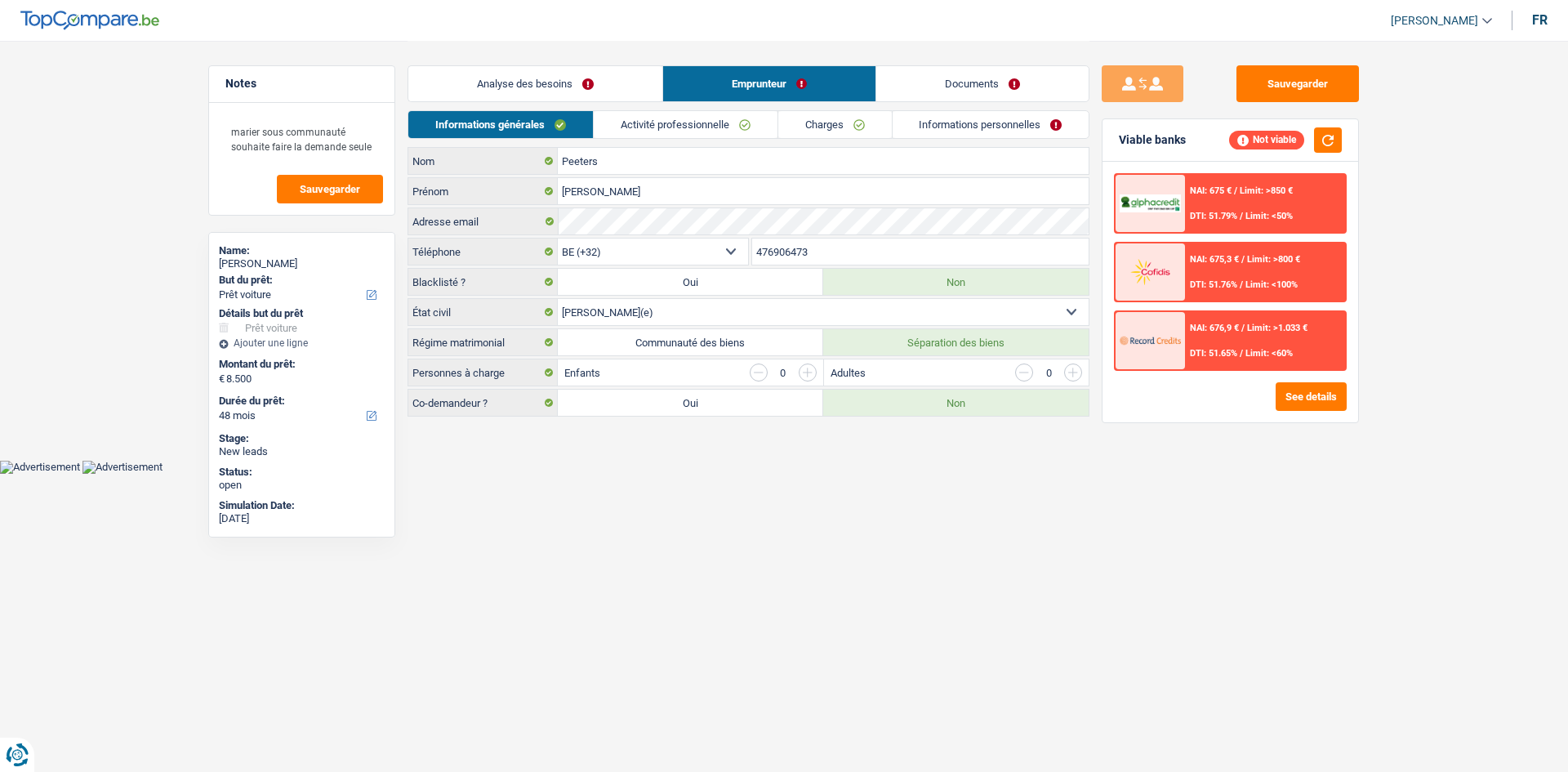
drag, startPoint x: 739, startPoint y: 114, endPoint x: 741, endPoint y: 129, distance: 15.1
click at [740, 117] on link "Activité professionnelle" at bounding box center [685, 124] width 184 height 27
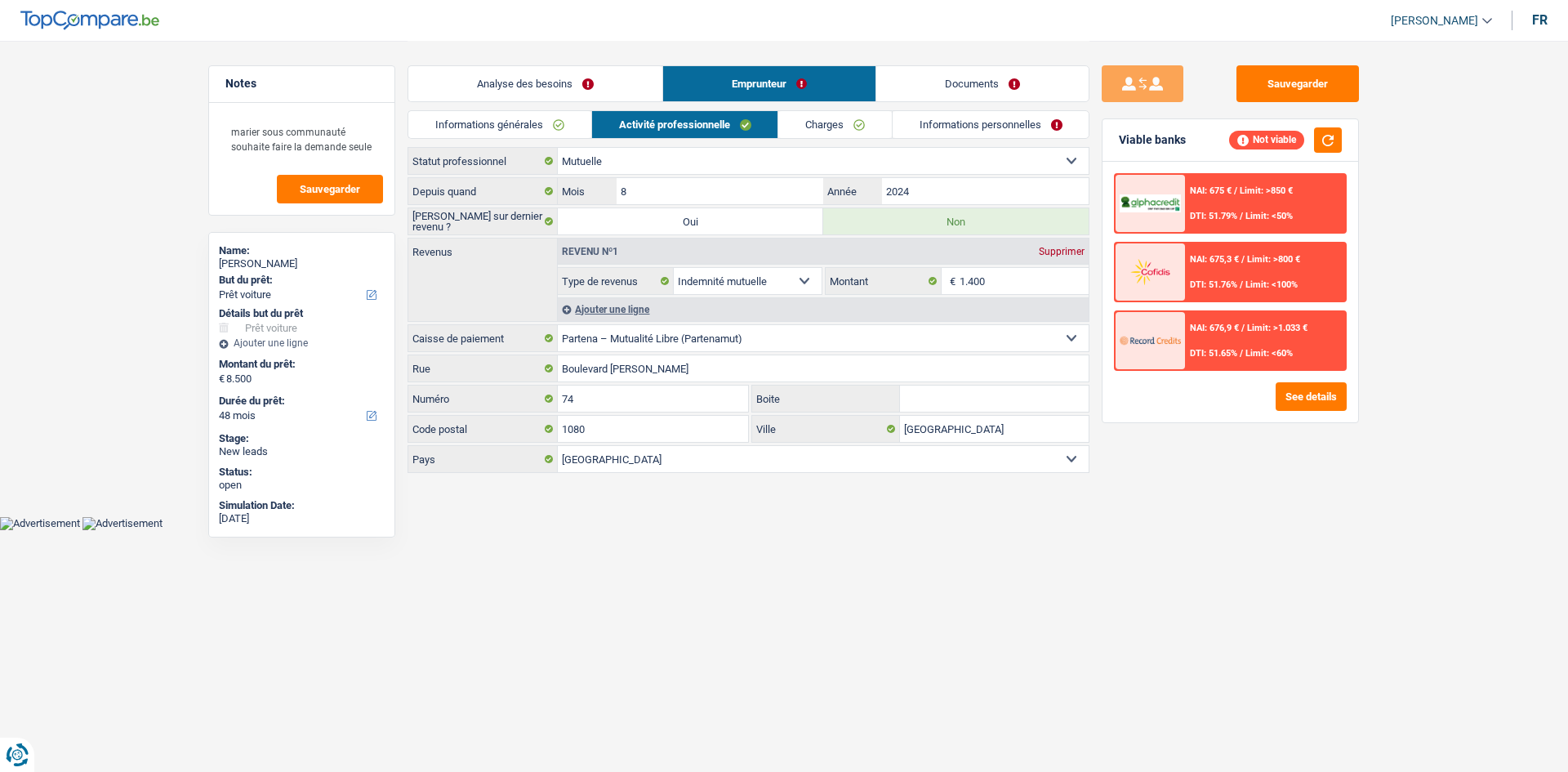
click at [539, 121] on link "Informations générales" at bounding box center [499, 124] width 183 height 27
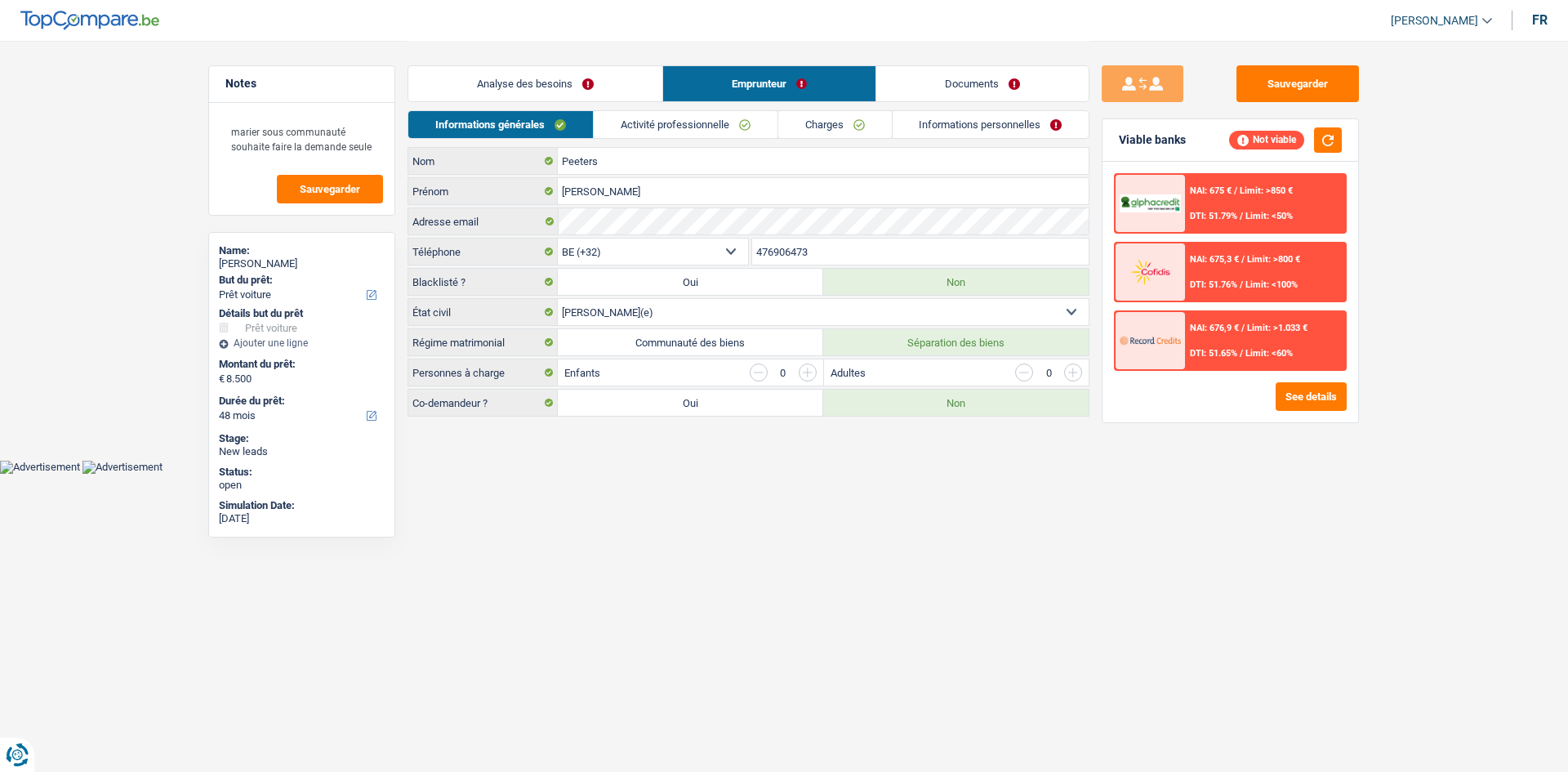
click at [727, 123] on link "Activité professionnelle" at bounding box center [685, 124] width 184 height 27
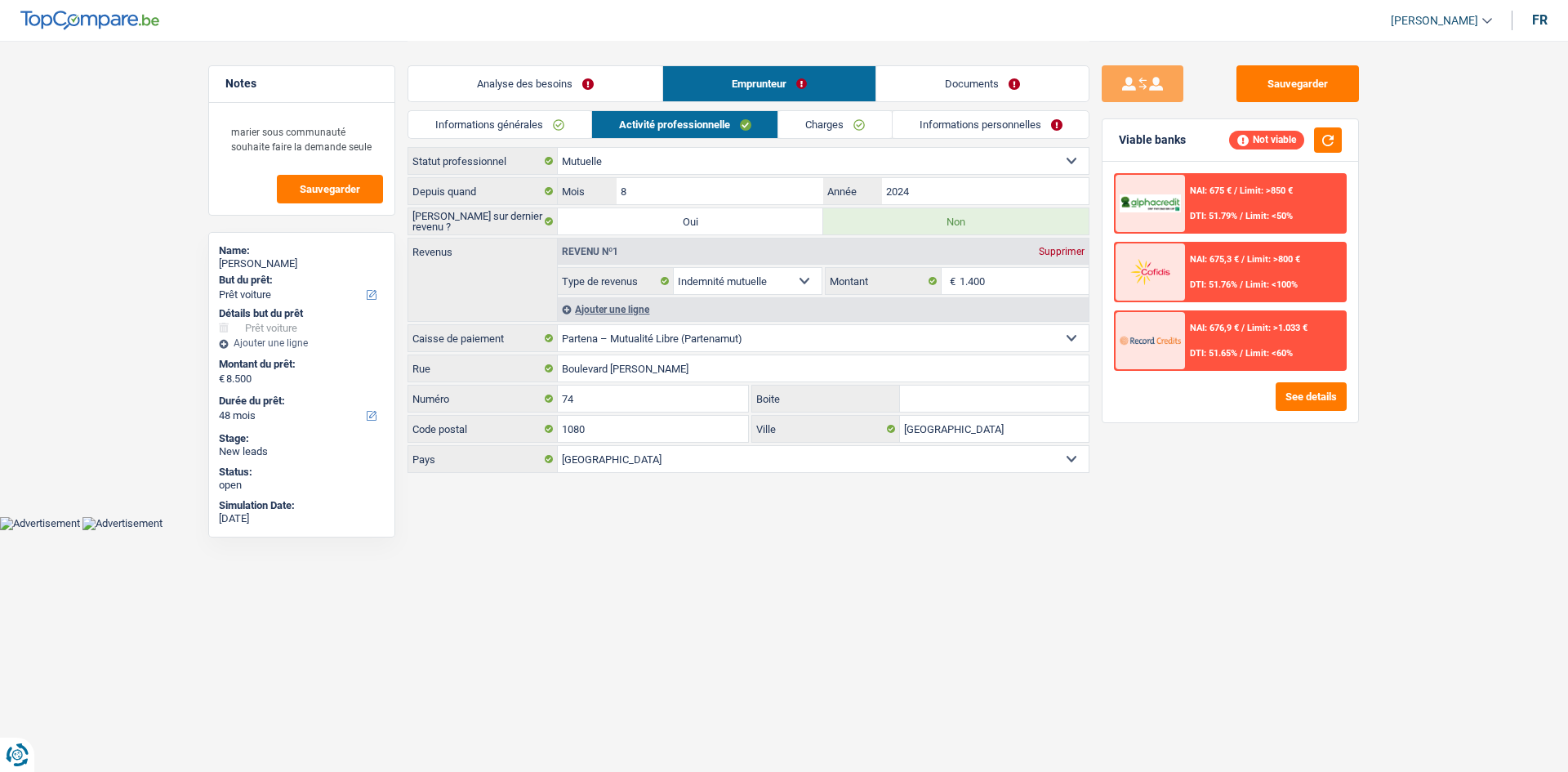
click at [824, 121] on link "Charges" at bounding box center [835, 124] width 114 height 27
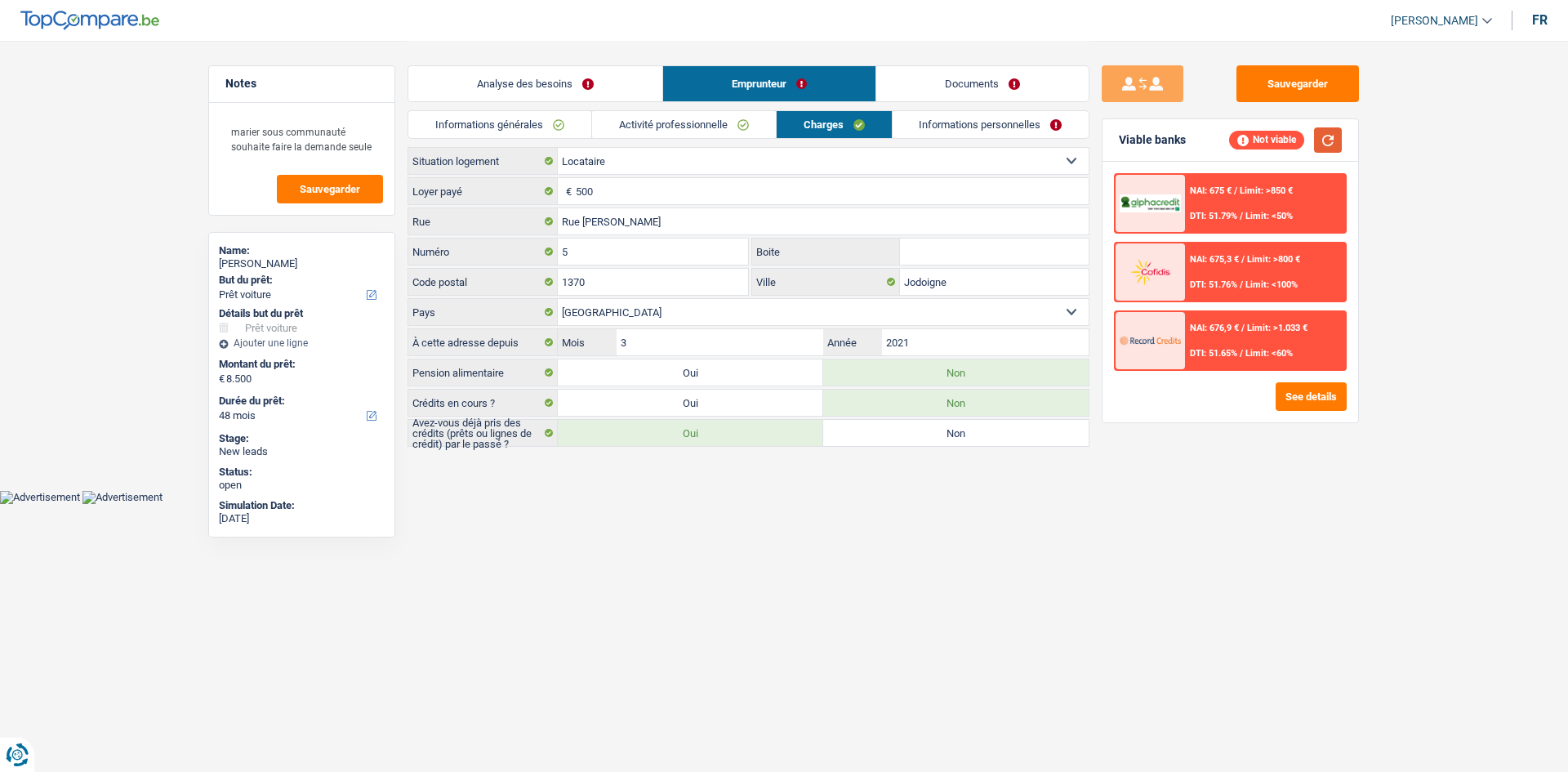
click at [1314, 141] on button "button" at bounding box center [1327, 141] width 28 height 26
click at [1306, 388] on button "See details" at bounding box center [1310, 396] width 71 height 28
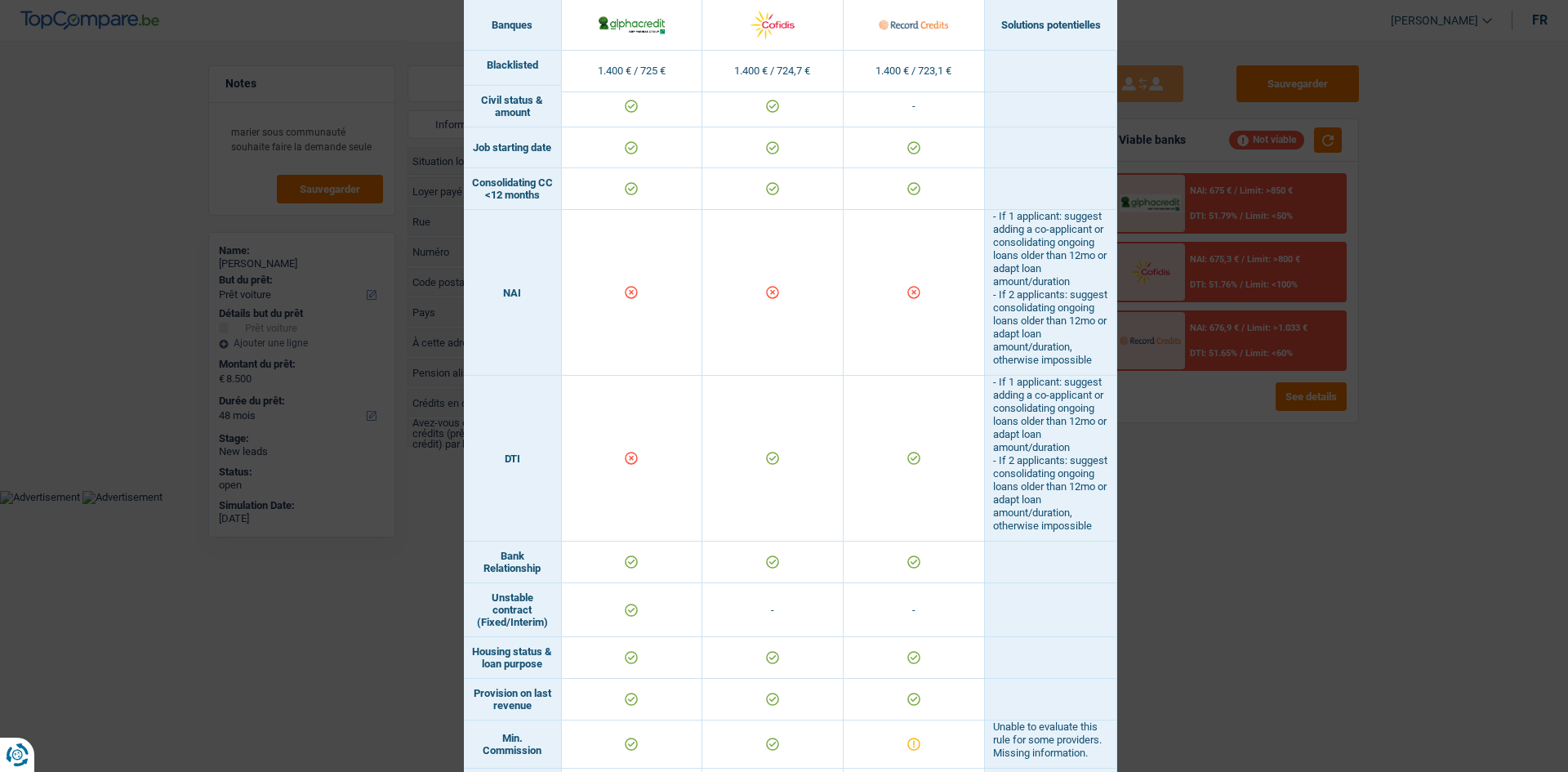
scroll to position [450, 0]
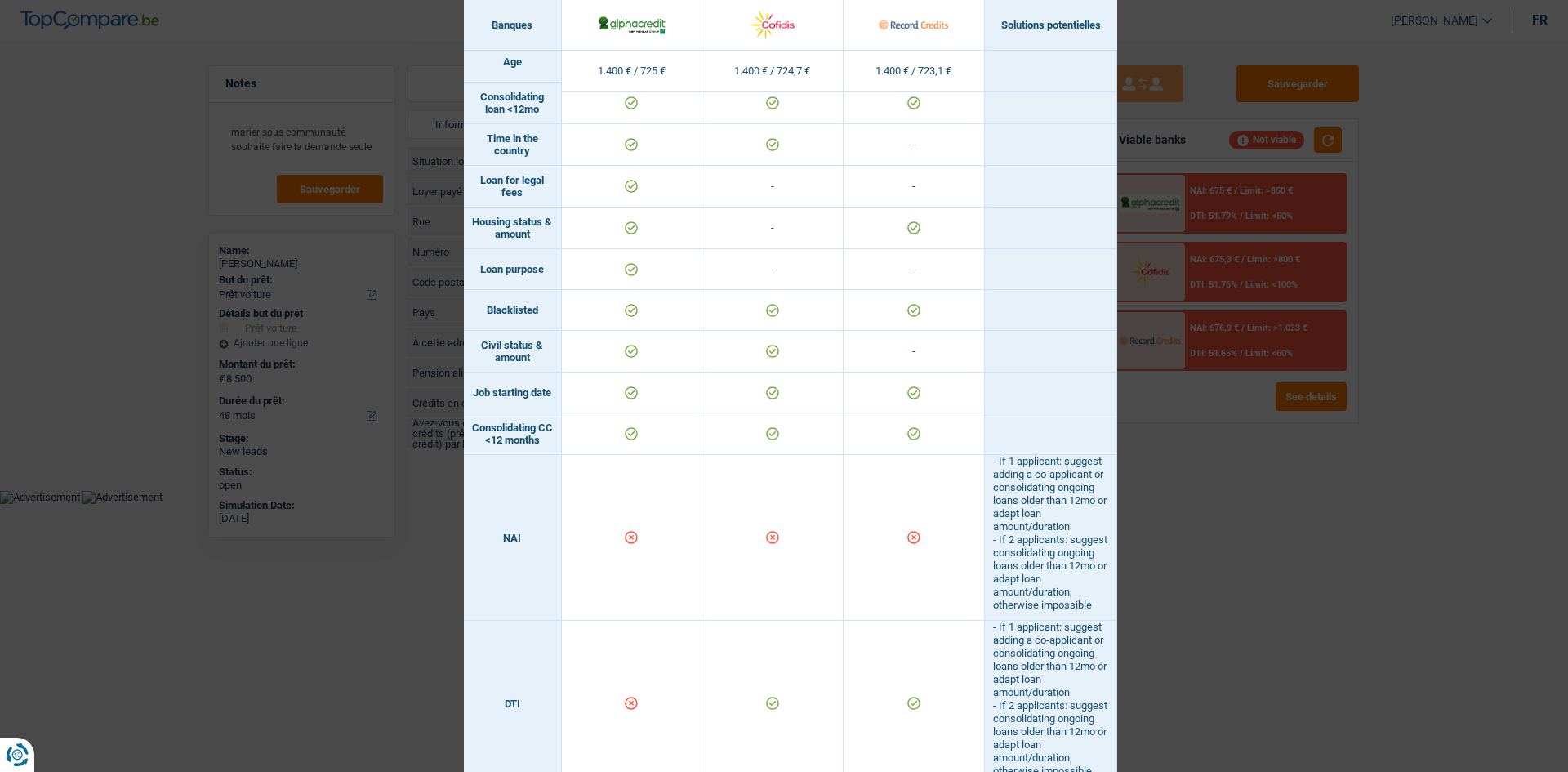
click at [1217, 528] on div "Banks conditions × Banques Solutions potentielles Revenus / Charges 1.400 € / 7…" at bounding box center [784, 386] width 1568 height 772
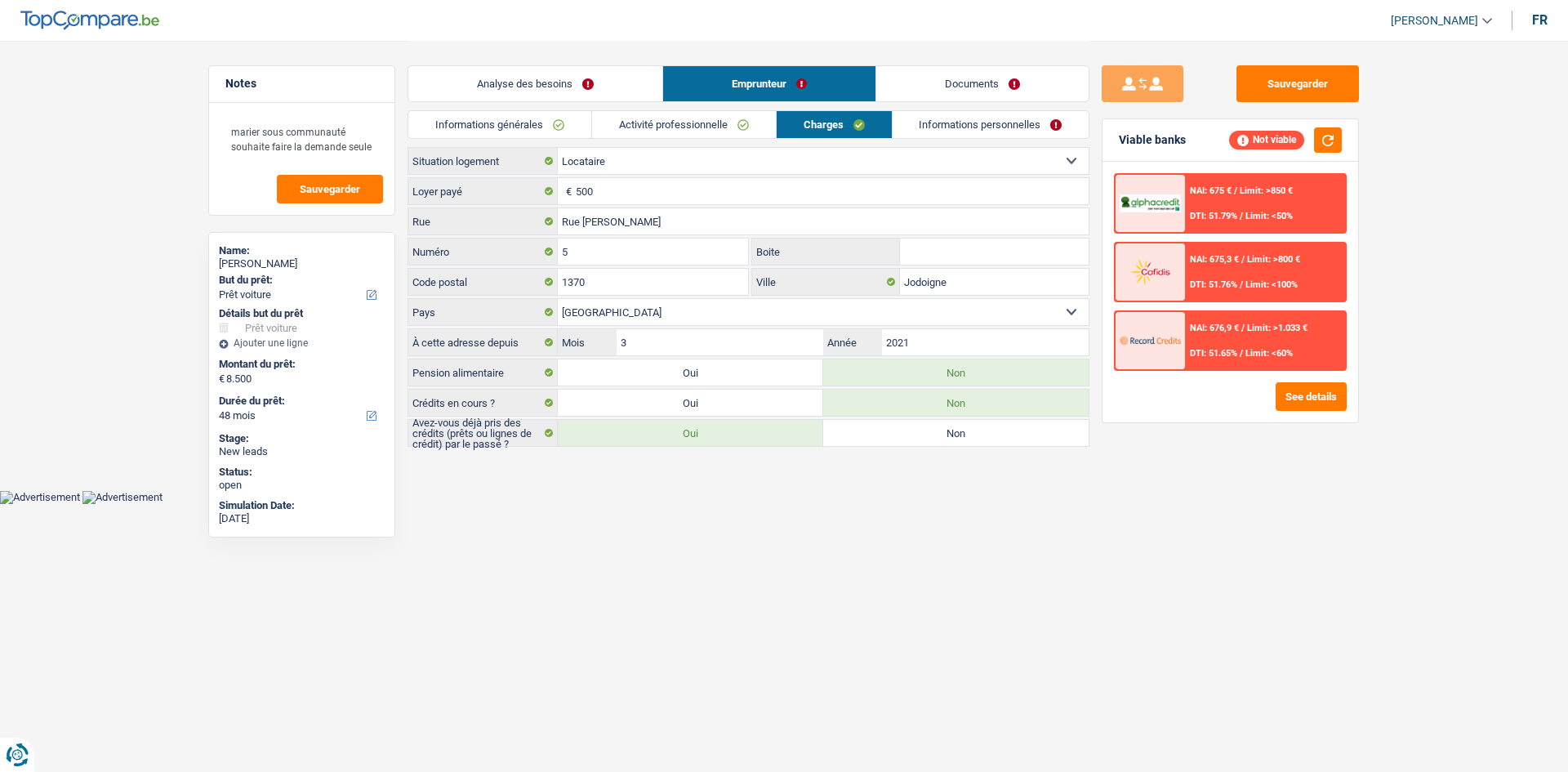
click at [699, 112] on link "Activité professionnelle" at bounding box center [683, 124] width 184 height 27
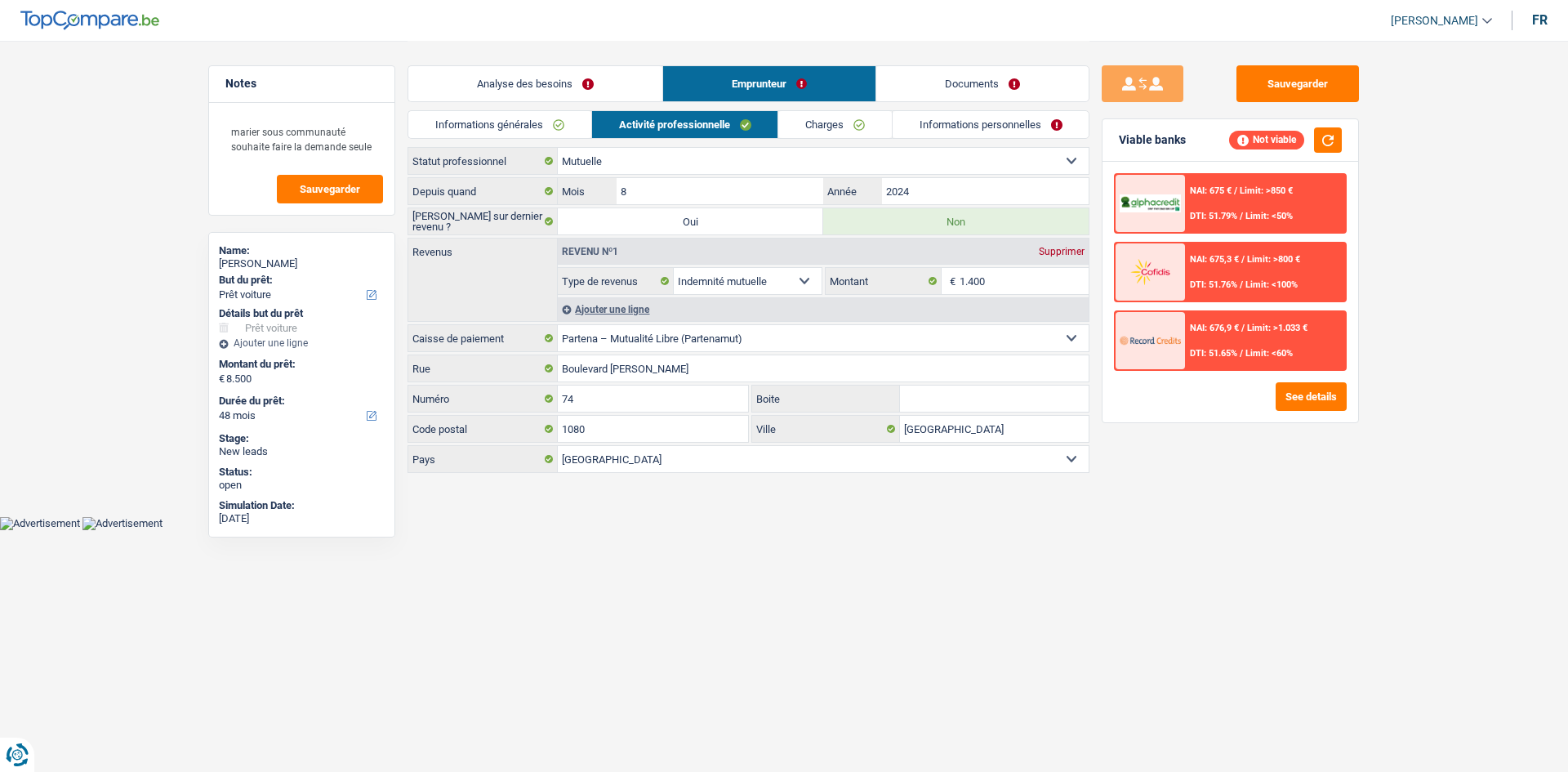
click at [811, 121] on link "Charges" at bounding box center [835, 124] width 114 height 27
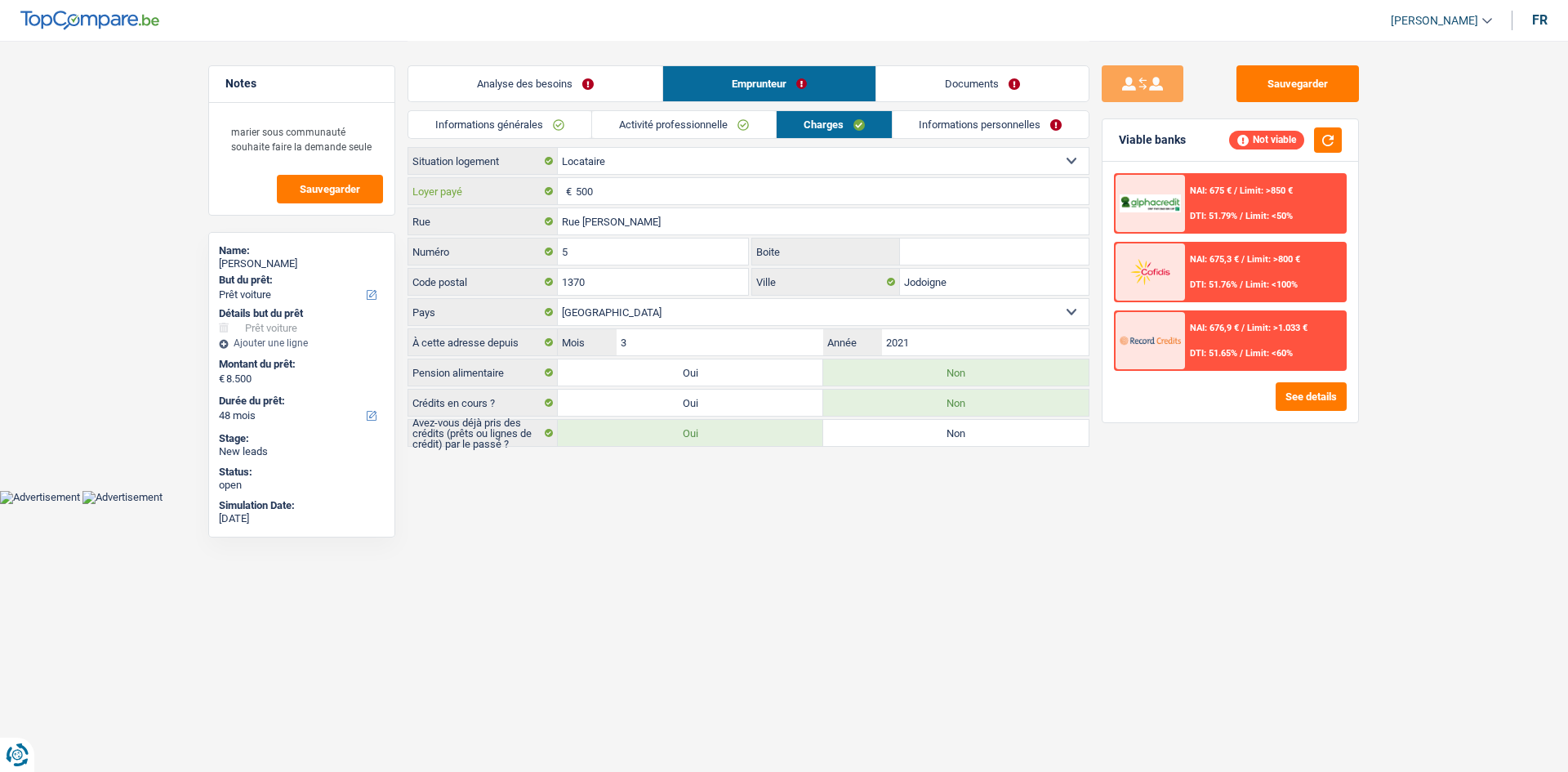
click at [745, 198] on input "500" at bounding box center [832, 191] width 513 height 26
click at [625, 199] on input "500" at bounding box center [832, 191] width 513 height 26
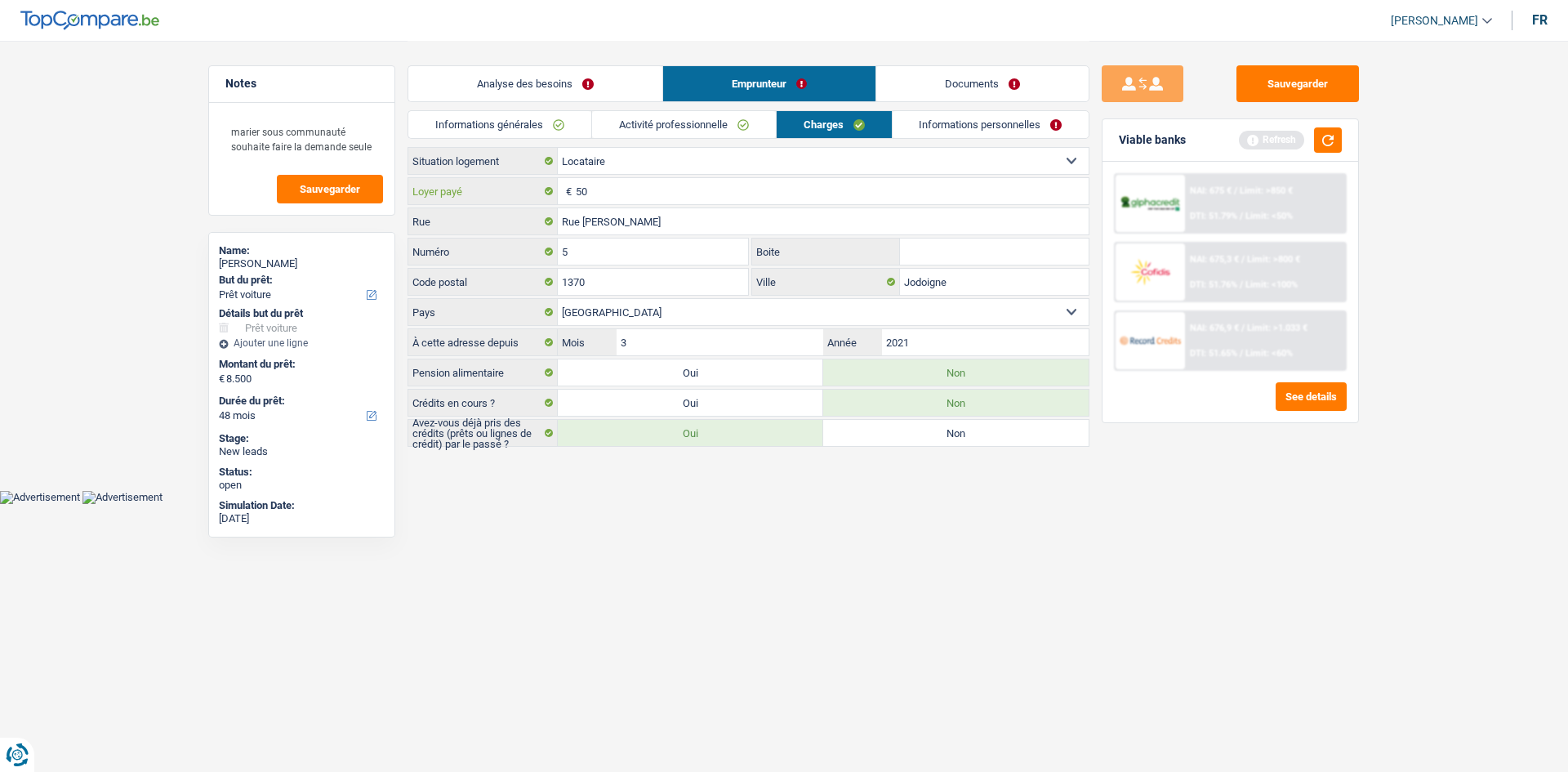
type input "5"
click at [1215, 606] on div "Sauvegarder Viable banks Refresh NAI: 675 € / Limit: >850 € DTI: 51.79% / Limit…" at bounding box center [1230, 405] width 282 height 680
click at [1319, 137] on button "button" at bounding box center [1327, 141] width 28 height 26
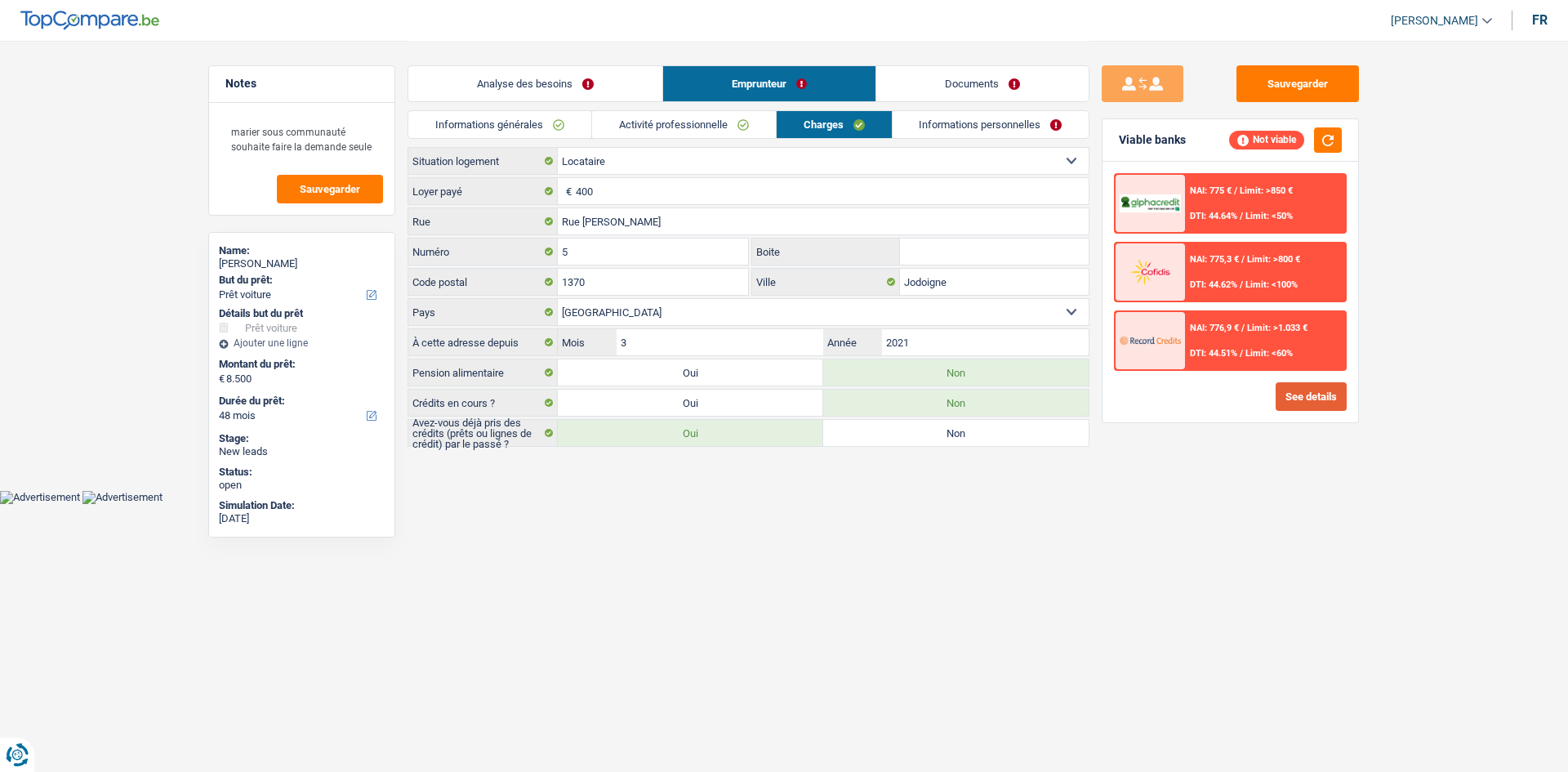
click at [1285, 406] on button "See details" at bounding box center [1310, 396] width 71 height 28
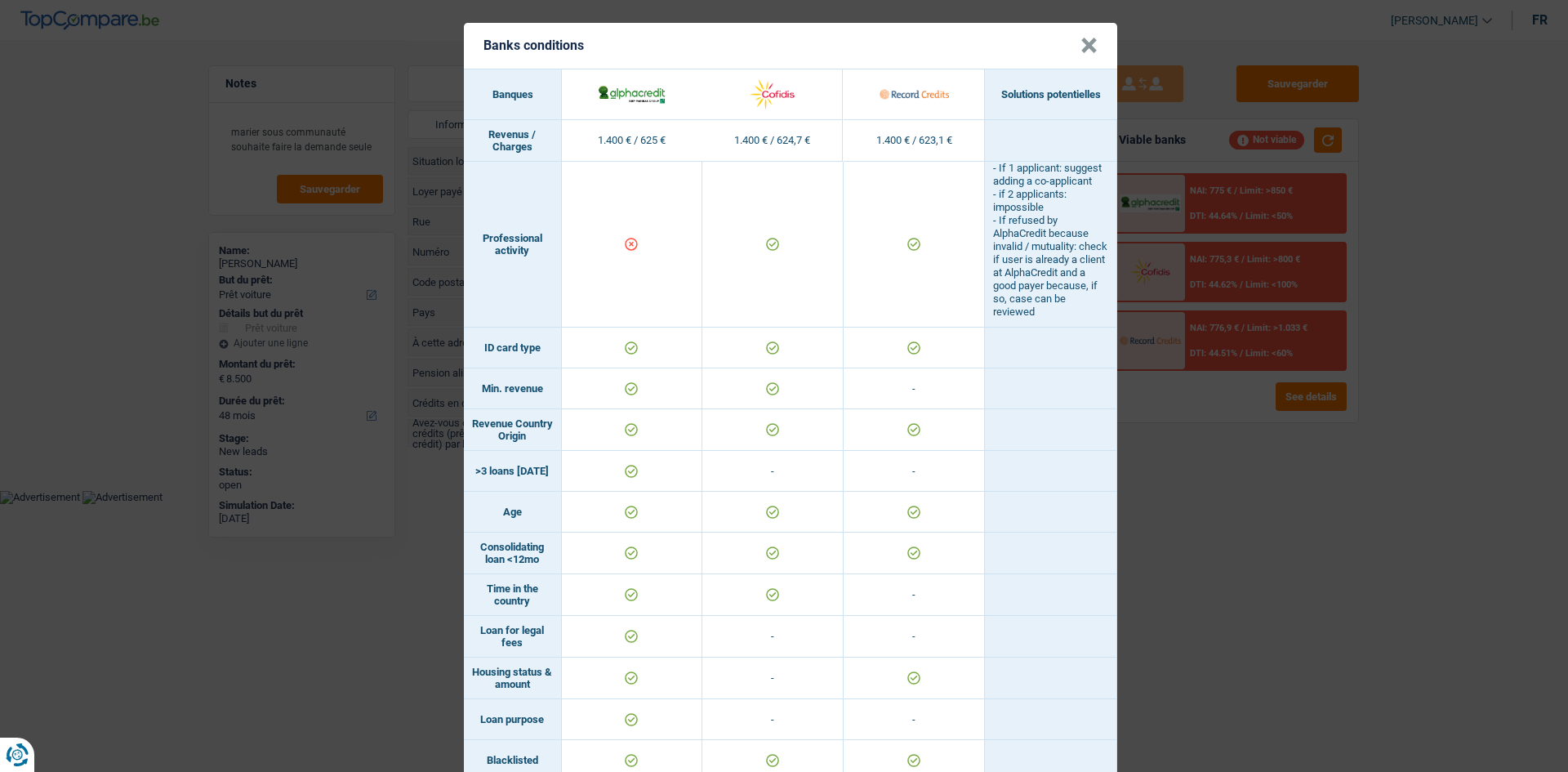
scroll to position [0, 0]
click at [1332, 614] on div "Banks conditions × Banques Solutions potentielles Revenus / Charges 1.400 € / 6…" at bounding box center [784, 386] width 1568 height 772
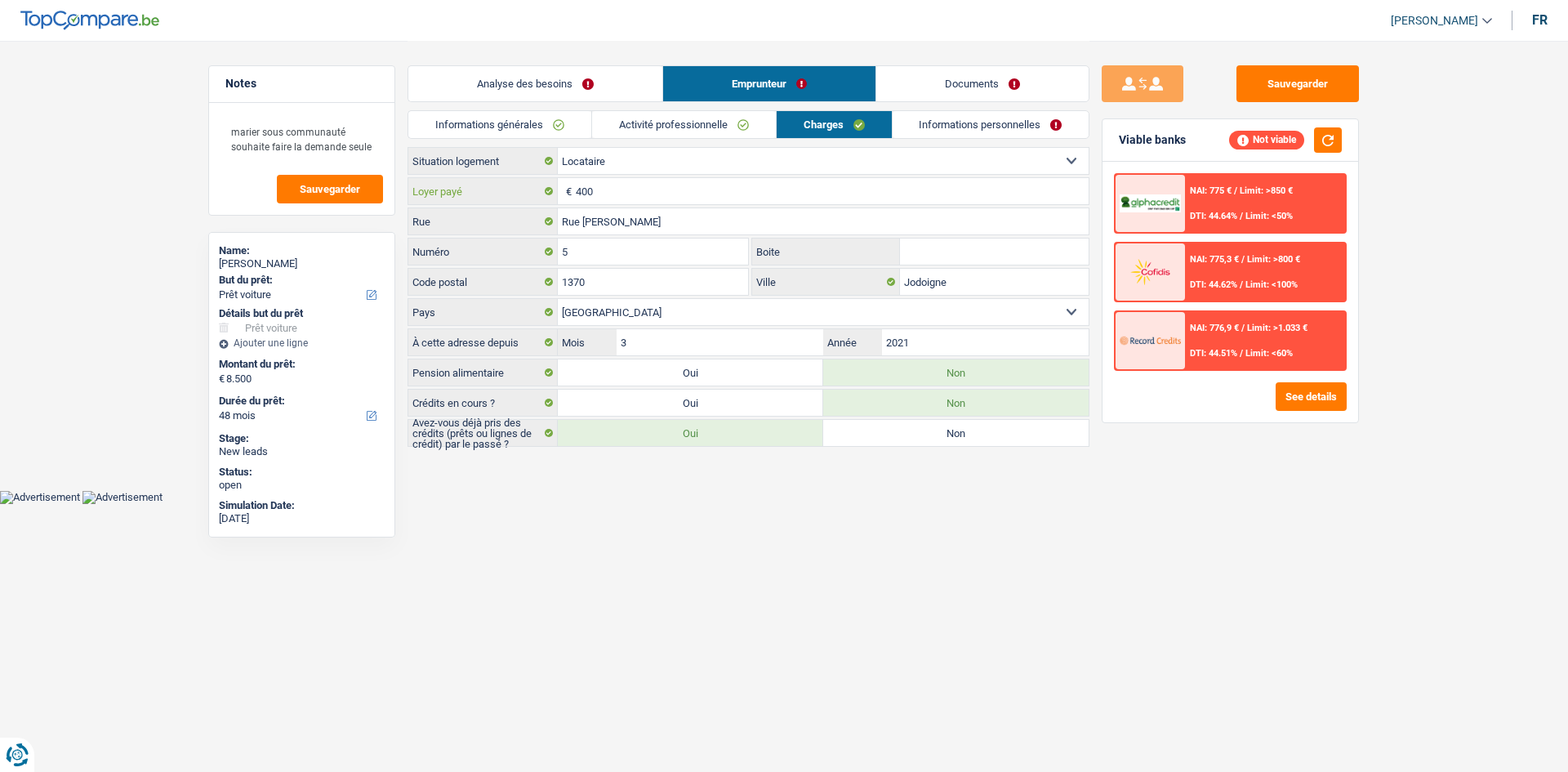
click at [668, 191] on input "400" at bounding box center [832, 191] width 513 height 26
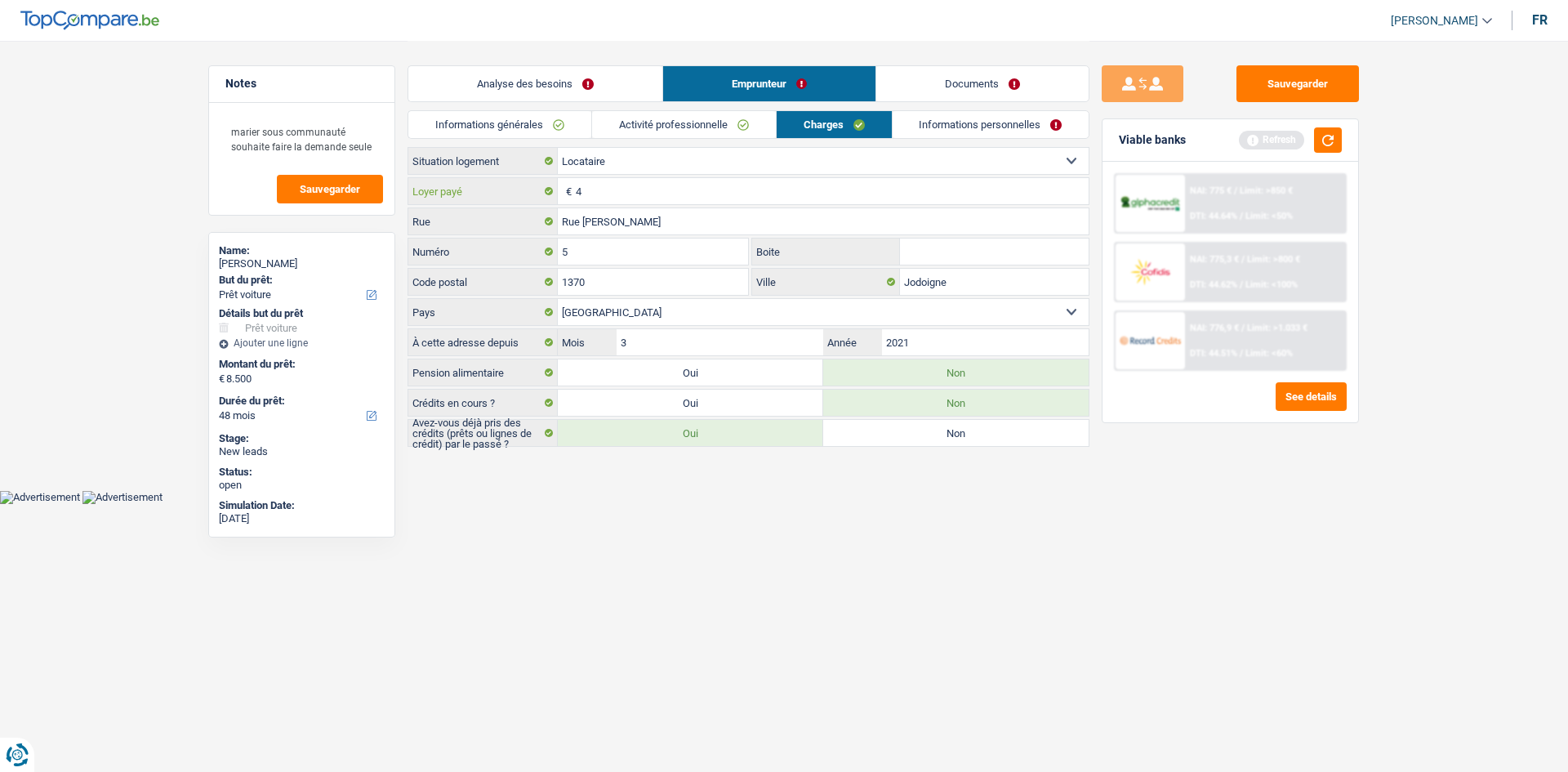
type input "4"
click at [628, 165] on select "Locataire Propriétaire avec prêt hypothécaire Propriétaire sans prêt hypothécai…" at bounding box center [823, 161] width 531 height 26
drag, startPoint x: 1164, startPoint y: 555, endPoint x: 1066, endPoint y: 476, distance: 125.9
click at [1160, 553] on div "Sauvegarder Viable banks Refresh NAI: 775 € / Limit: >850 € DTI: 44.64% / Limit…" at bounding box center [1230, 405] width 282 height 680
click at [658, 173] on select "Locataire Propriétaire avec prêt hypothécaire Propriétaire sans prêt hypothécai…" at bounding box center [823, 161] width 531 height 26
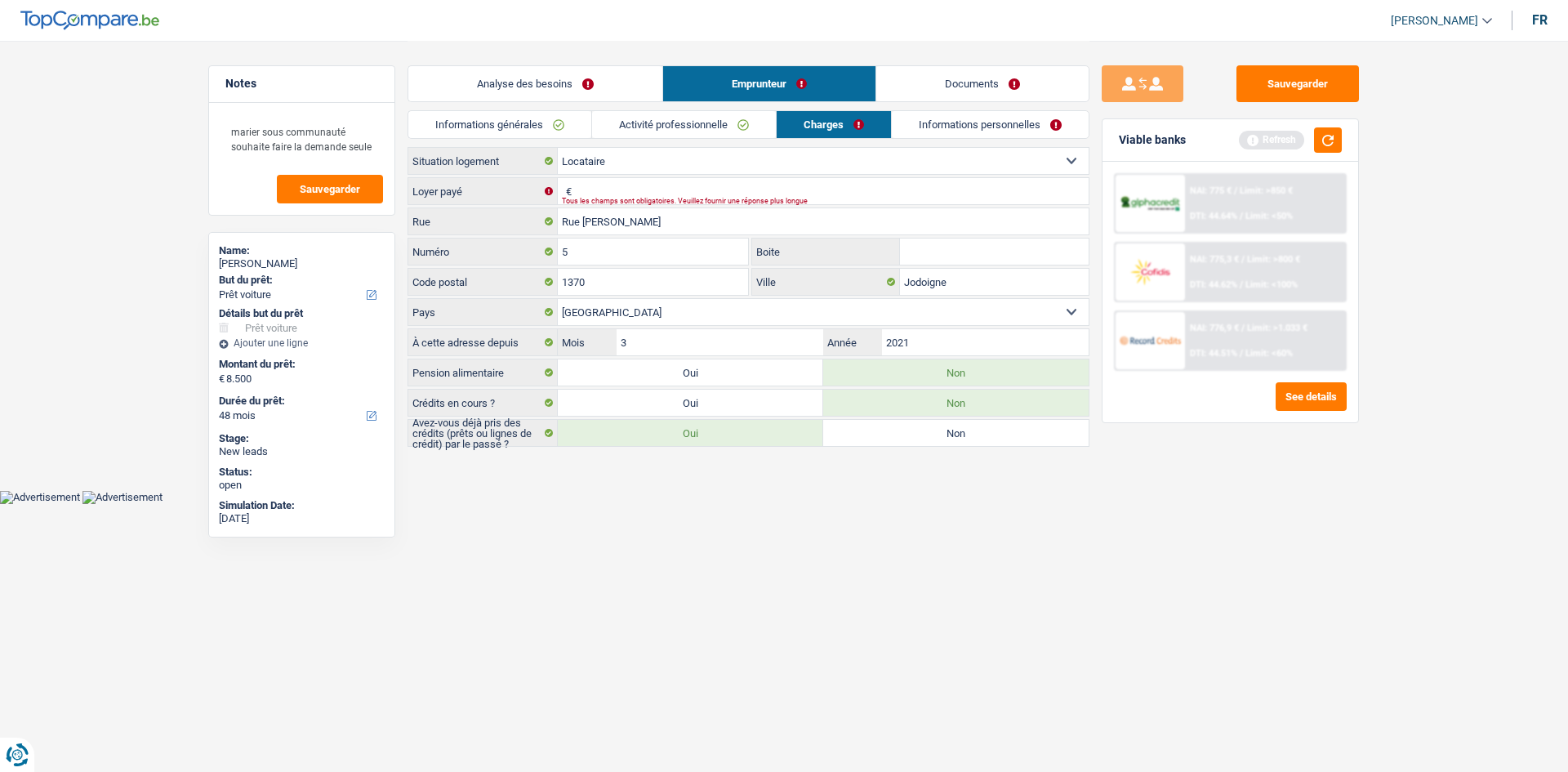
click at [656, 167] on select "Locataire Propriétaire avec prêt hypothécaire Propriétaire sans prêt hypothécai…" at bounding box center [823, 161] width 531 height 26
click at [516, 124] on link "Informations générales" at bounding box center [499, 124] width 183 height 27
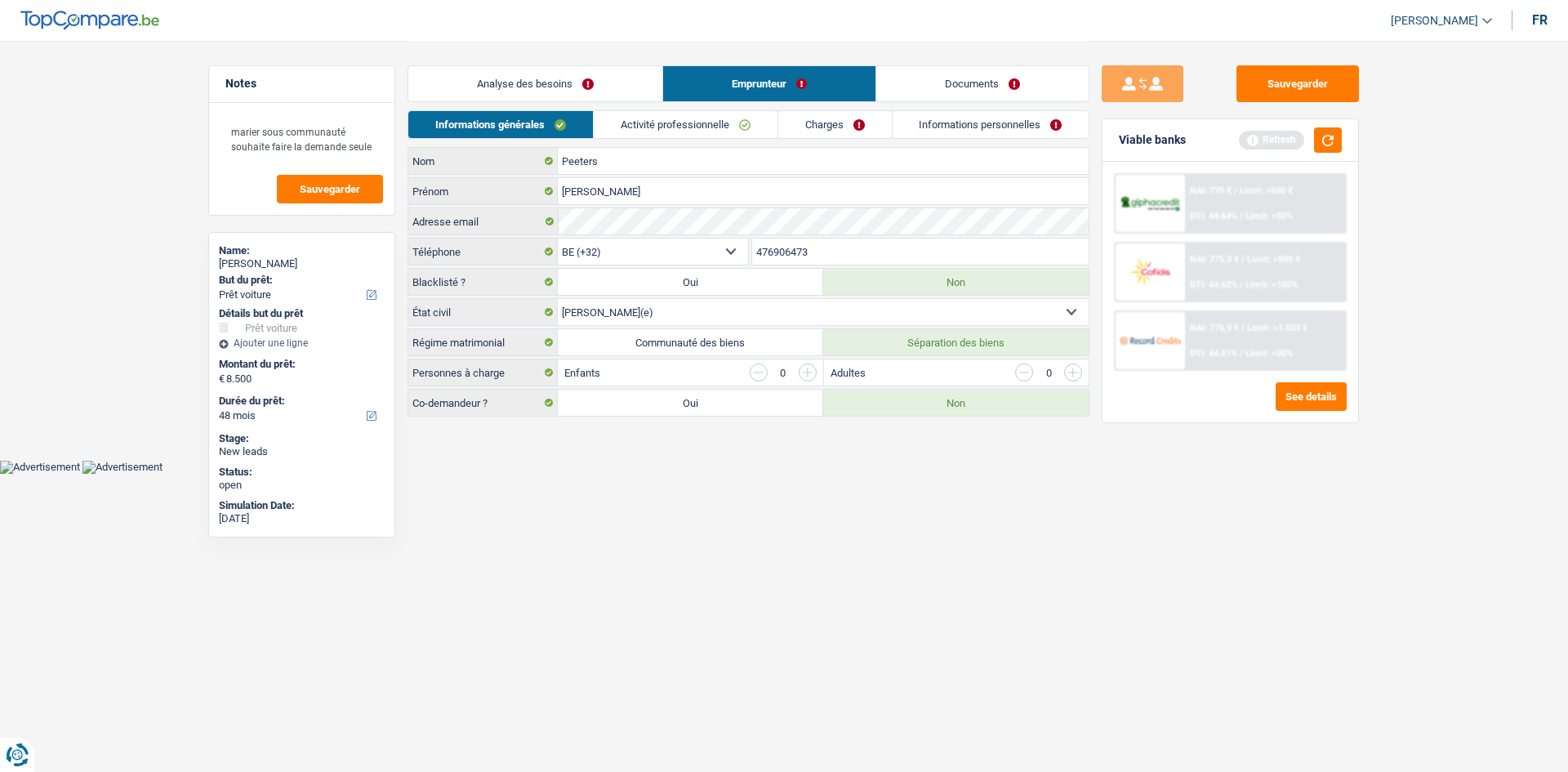
click at [638, 305] on select "Célibataire Marié(e) Cohabitant(e) légal(e) Divorcé(e) Veuf(ve) Séparé (de fait…" at bounding box center [823, 312] width 531 height 26
click at [660, 118] on li "Activité professionnelle" at bounding box center [684, 124] width 185 height 28
click at [655, 122] on link "Activité professionnelle" at bounding box center [685, 124] width 184 height 27
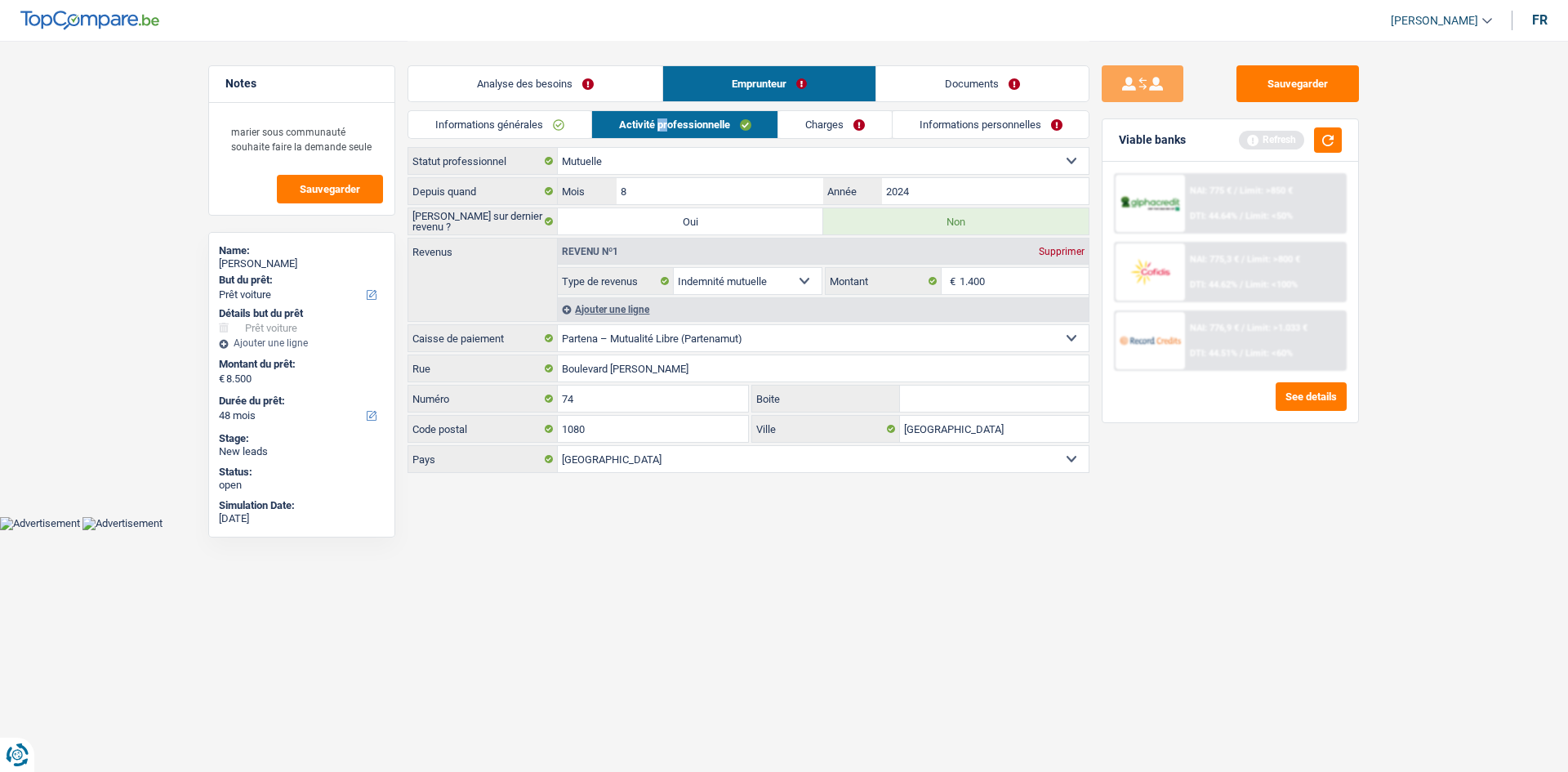
click at [812, 129] on link "Charges" at bounding box center [835, 124] width 114 height 27
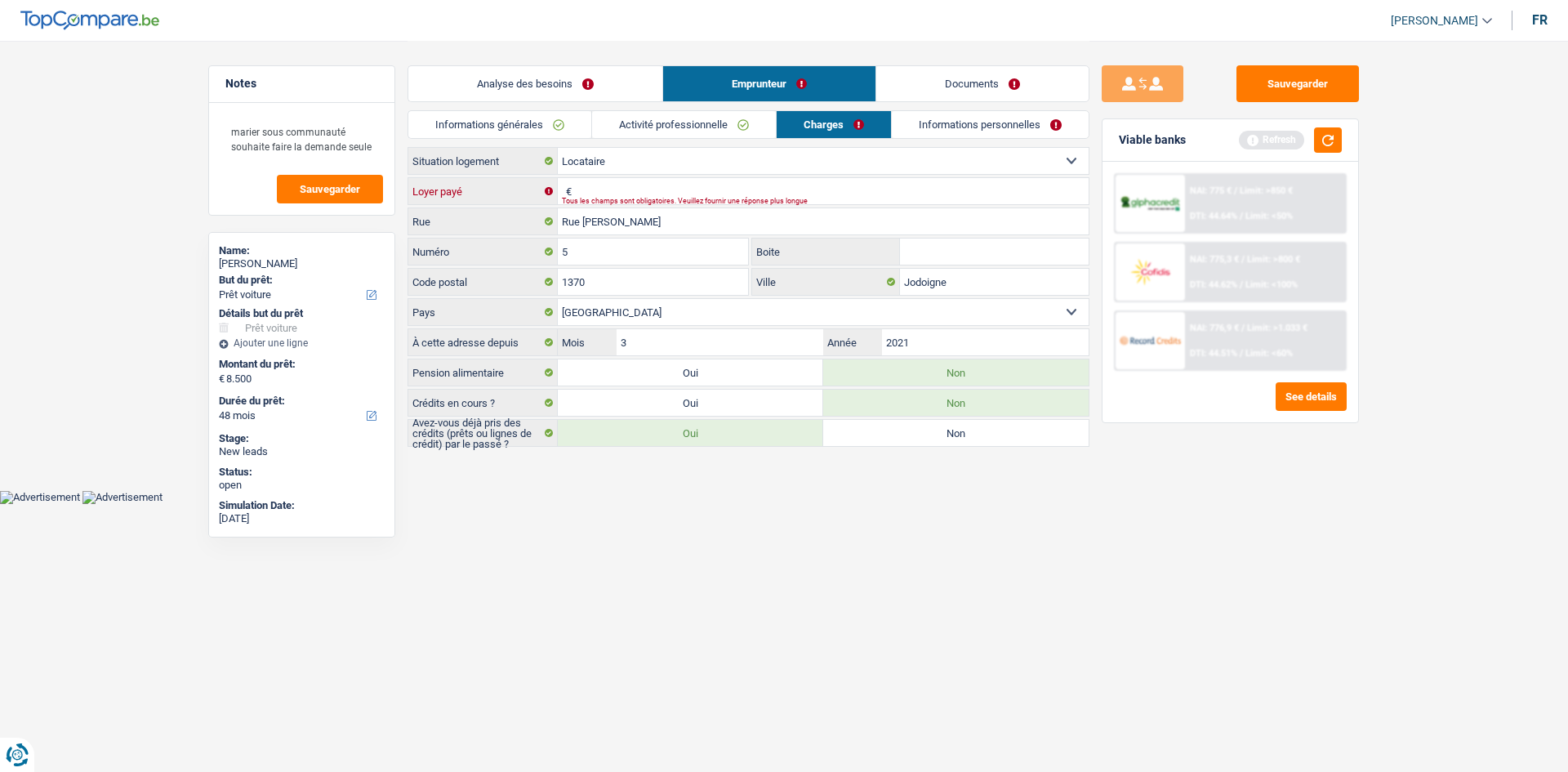
drag, startPoint x: 612, startPoint y: 185, endPoint x: 590, endPoint y: 187, distance: 22.1
click at [592, 186] on input "Loyer payé" at bounding box center [832, 191] width 513 height 26
click at [613, 199] on div "Tous les champs sont obligatoires. Veuillez fournir une réponse plus longue" at bounding box center [798, 200] width 472 height 6
drag, startPoint x: 1332, startPoint y: 141, endPoint x: 1319, endPoint y: 142, distance: 13.0
click at [1331, 141] on button "button" at bounding box center [1327, 141] width 28 height 26
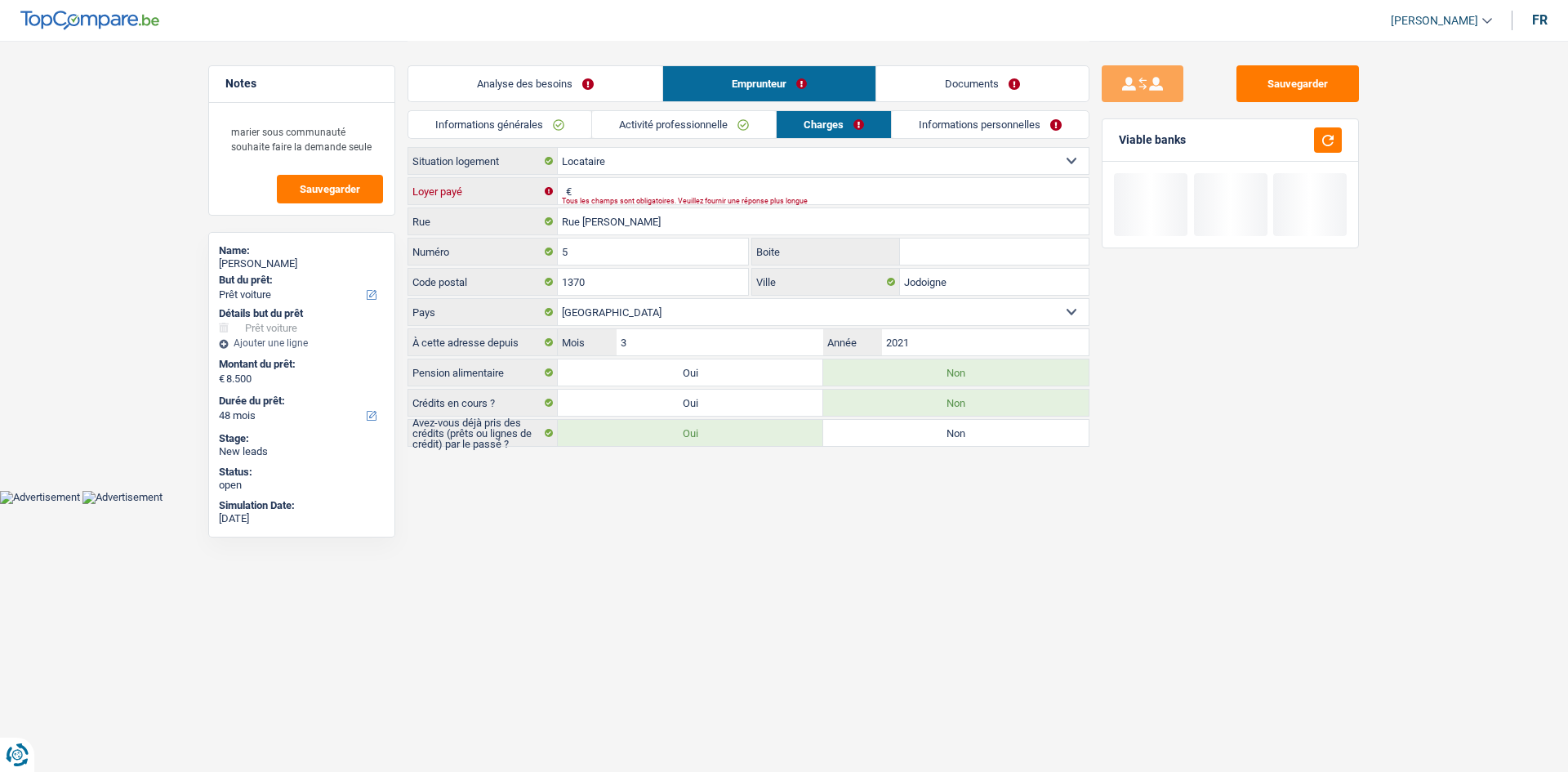
click at [716, 189] on input "Loyer payé" at bounding box center [832, 191] width 513 height 26
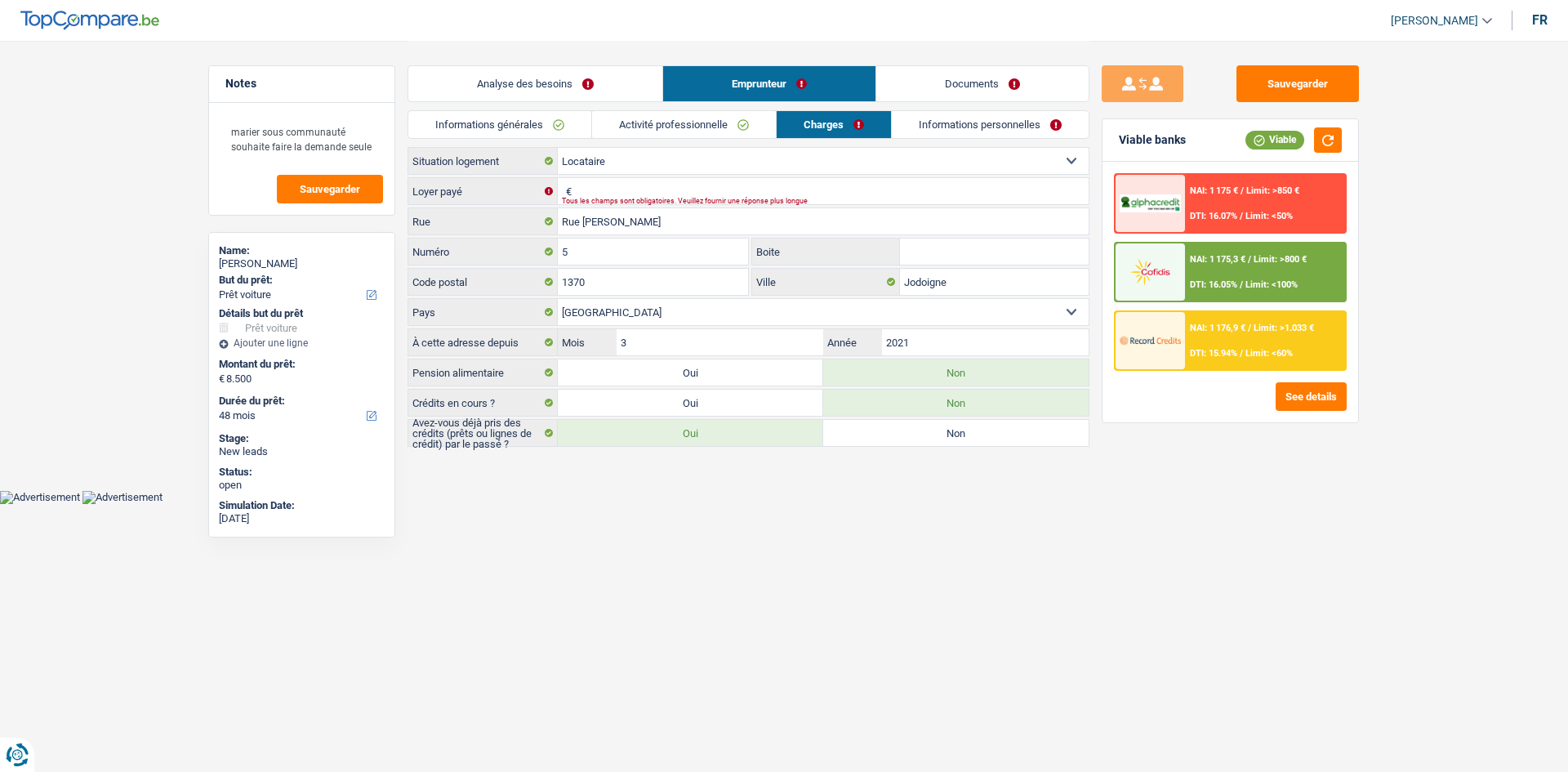
click at [721, 166] on select "Locataire Propriétaire avec prêt hypothécaire Propriétaire sans prêt hypothécai…" at bounding box center [823, 161] width 531 height 26
click at [750, 504] on html "Vous avez le contrôle de vos données Nous utilisons des cookies, tout comme nos…" at bounding box center [784, 252] width 1568 height 504
click at [641, 190] on input "Loyer payé" at bounding box center [832, 191] width 513 height 26
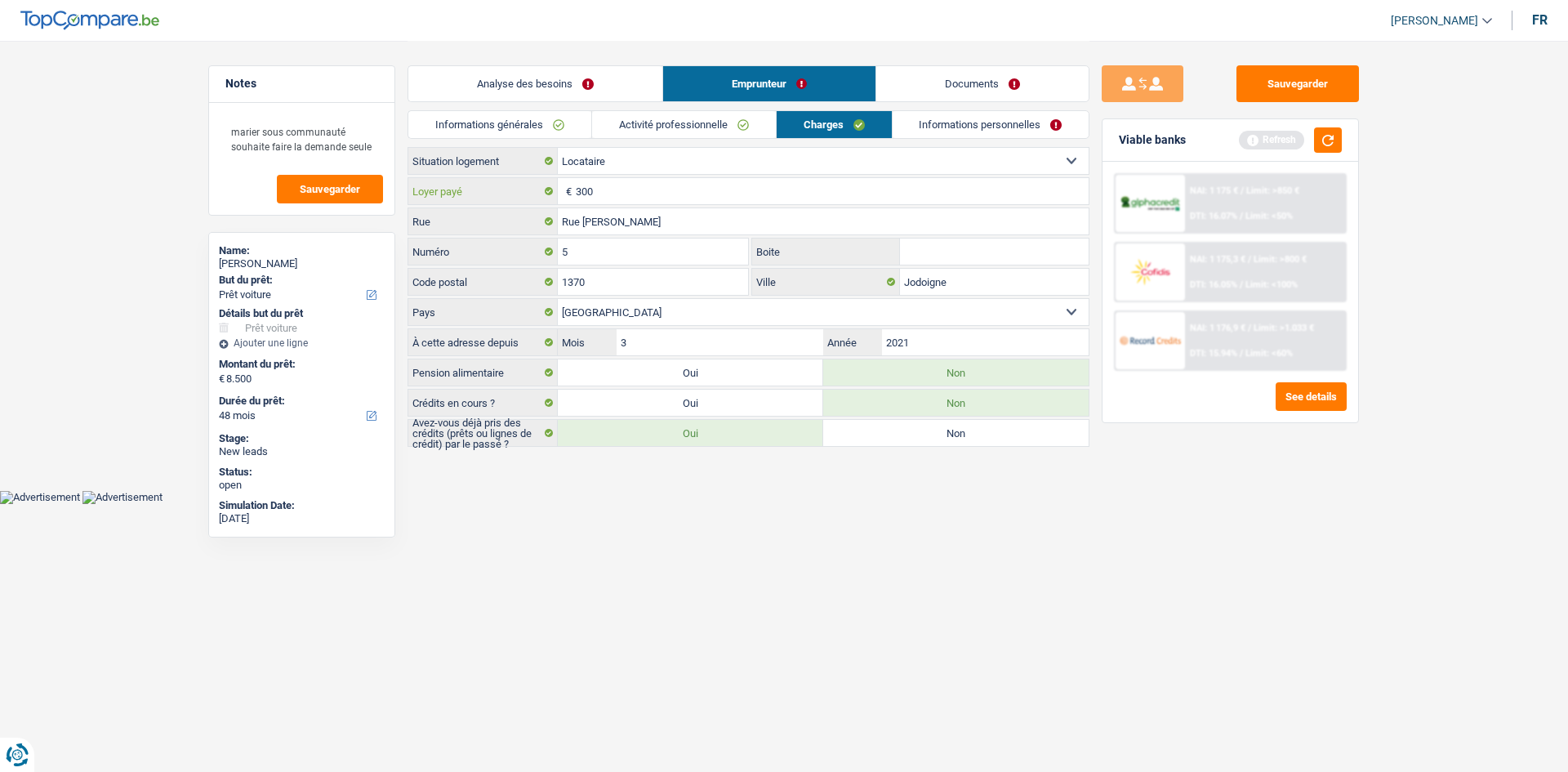
type input "300"
click at [830, 504] on html "Vous avez le contrôle de vos données Nous utilisons des cookies, tout comme nos…" at bounding box center [784, 252] width 1568 height 504
click at [1334, 140] on button "button" at bounding box center [1327, 141] width 28 height 26
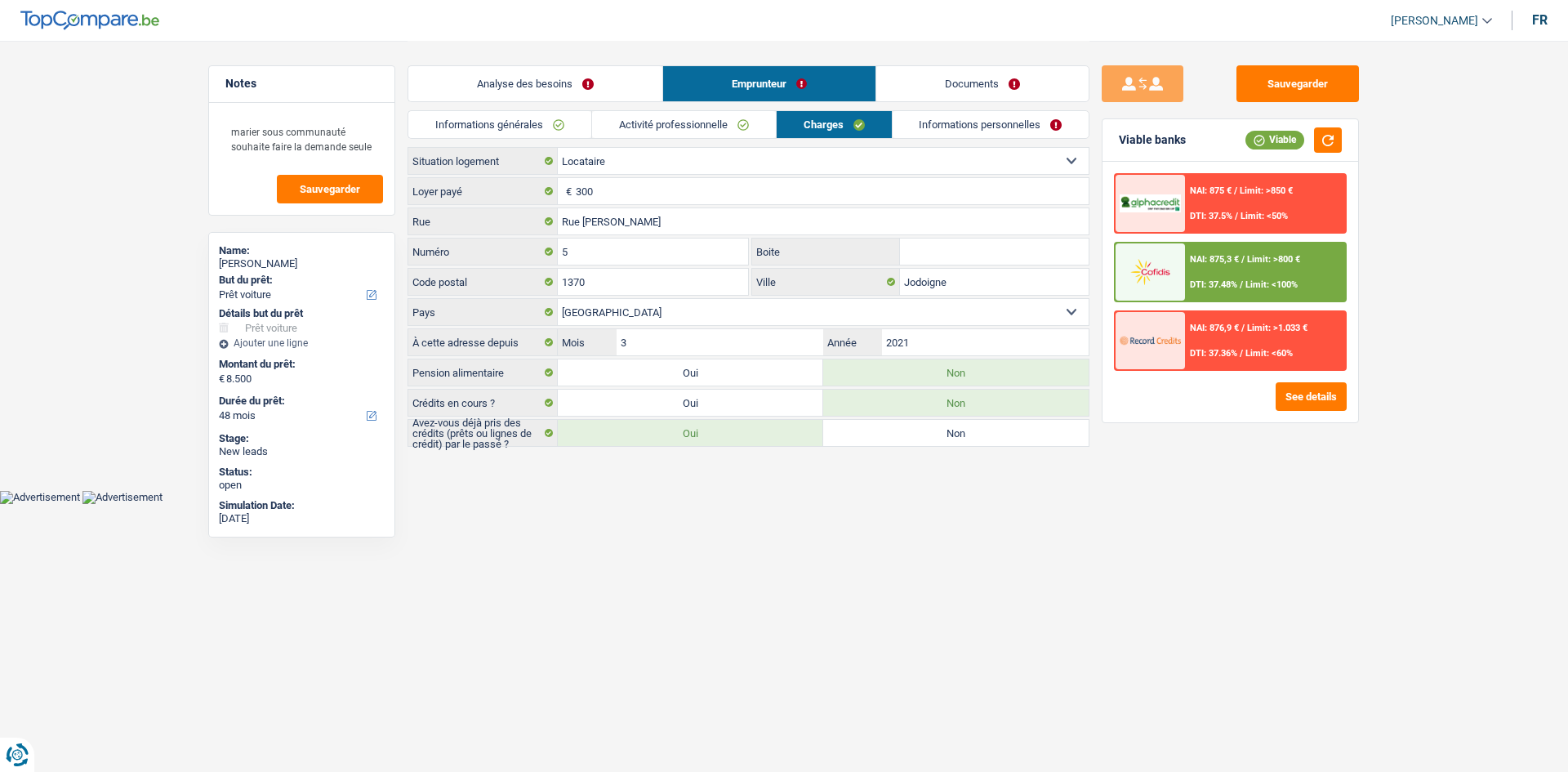
click at [1216, 275] on div "NAI: 875,3 € / Limit: >800 € DTI: 37.48% / Limit: <100%" at bounding box center [1265, 272] width 161 height 57
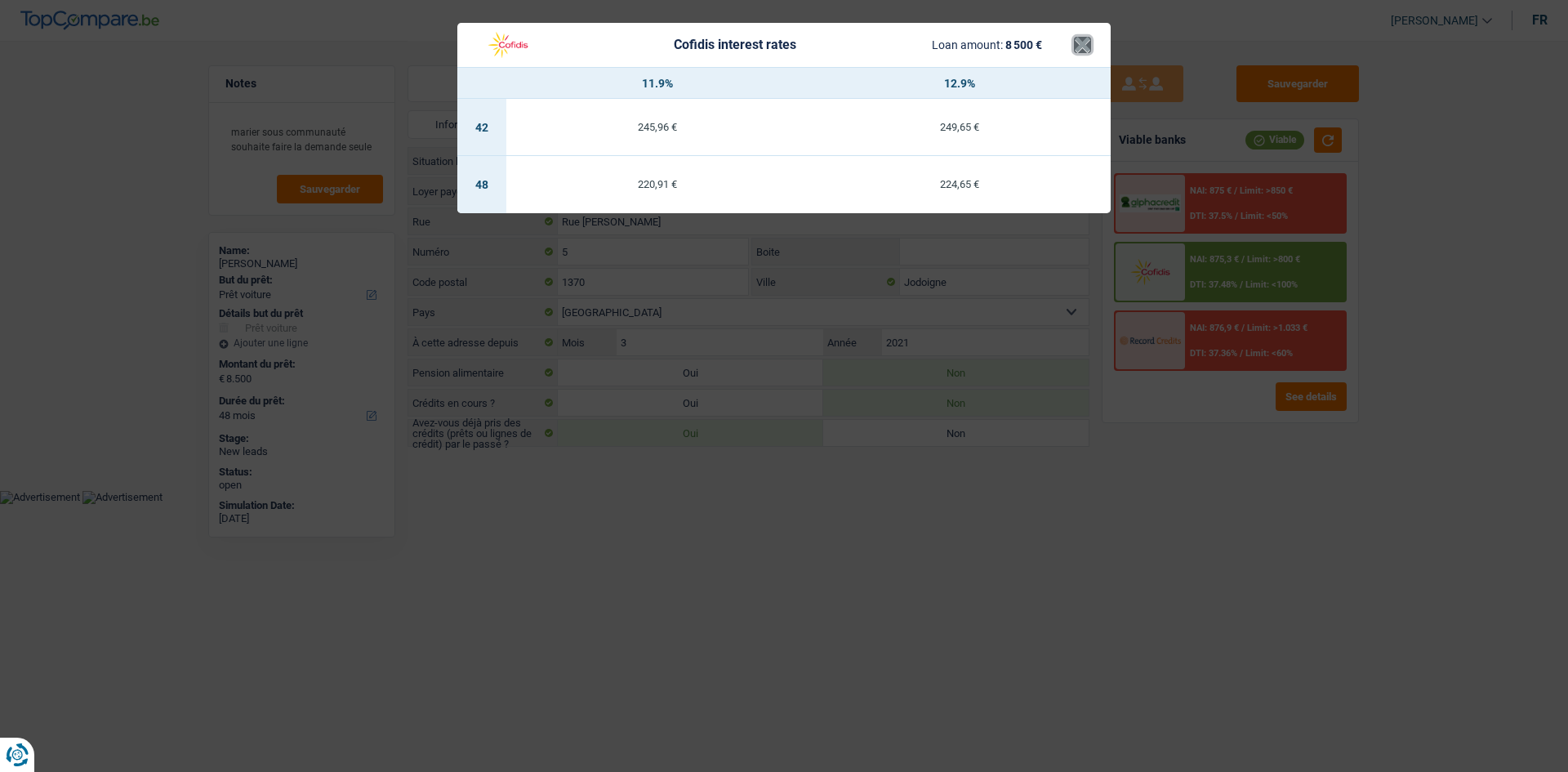
click at [1074, 38] on button "×" at bounding box center [1082, 45] width 17 height 17
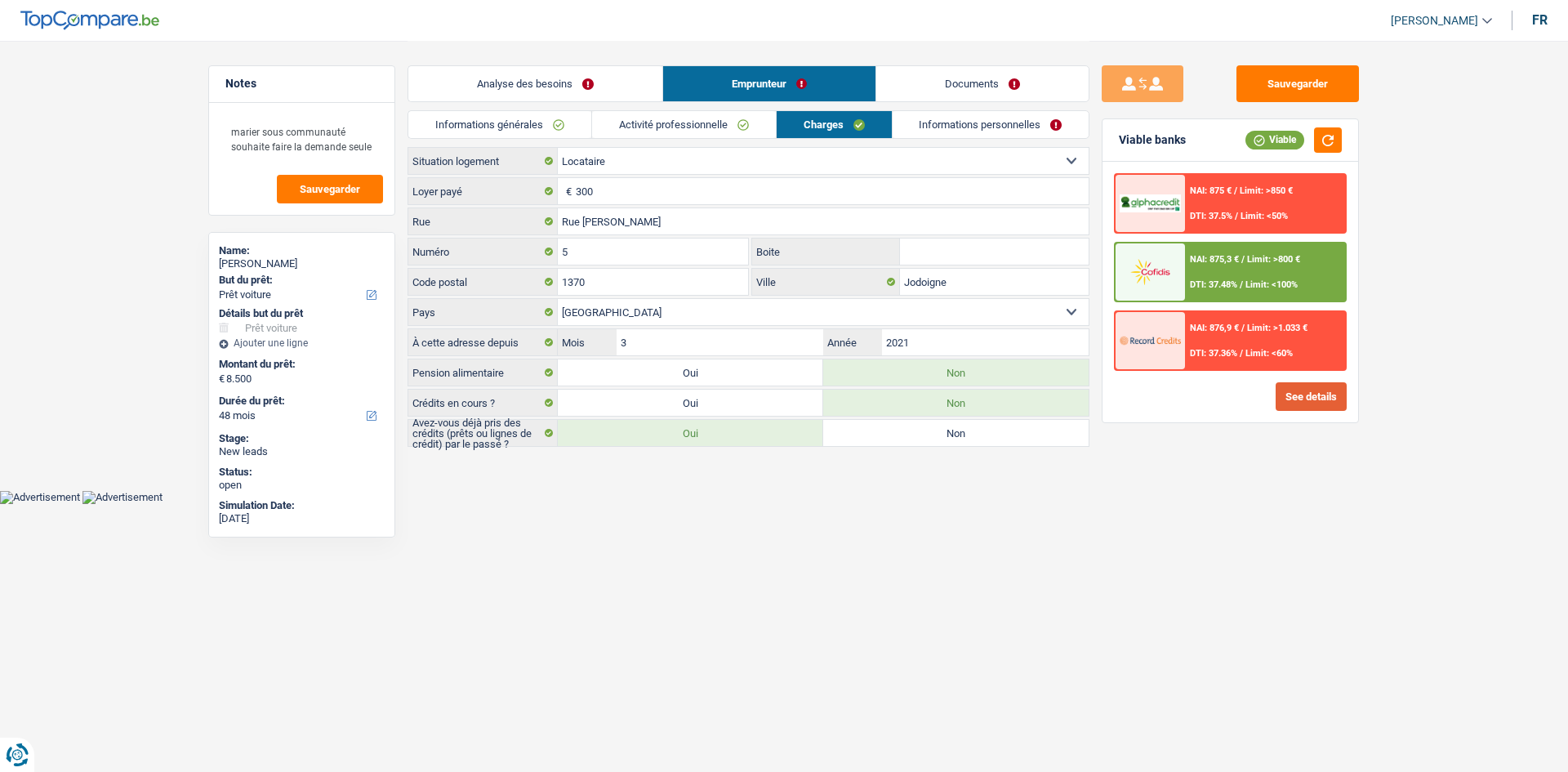
click at [1300, 395] on button "See details" at bounding box center [1310, 396] width 71 height 28
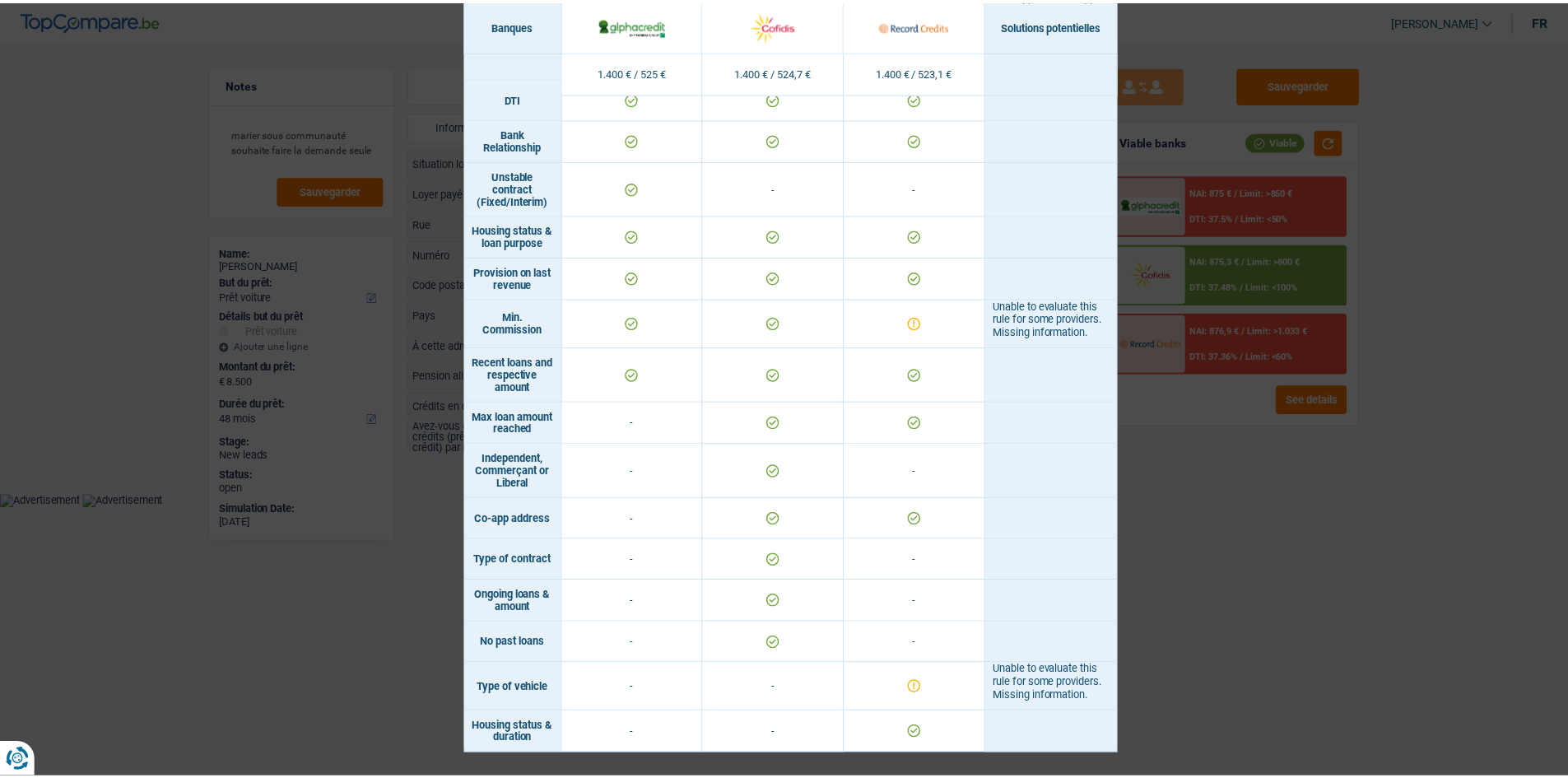
scroll to position [1056, 0]
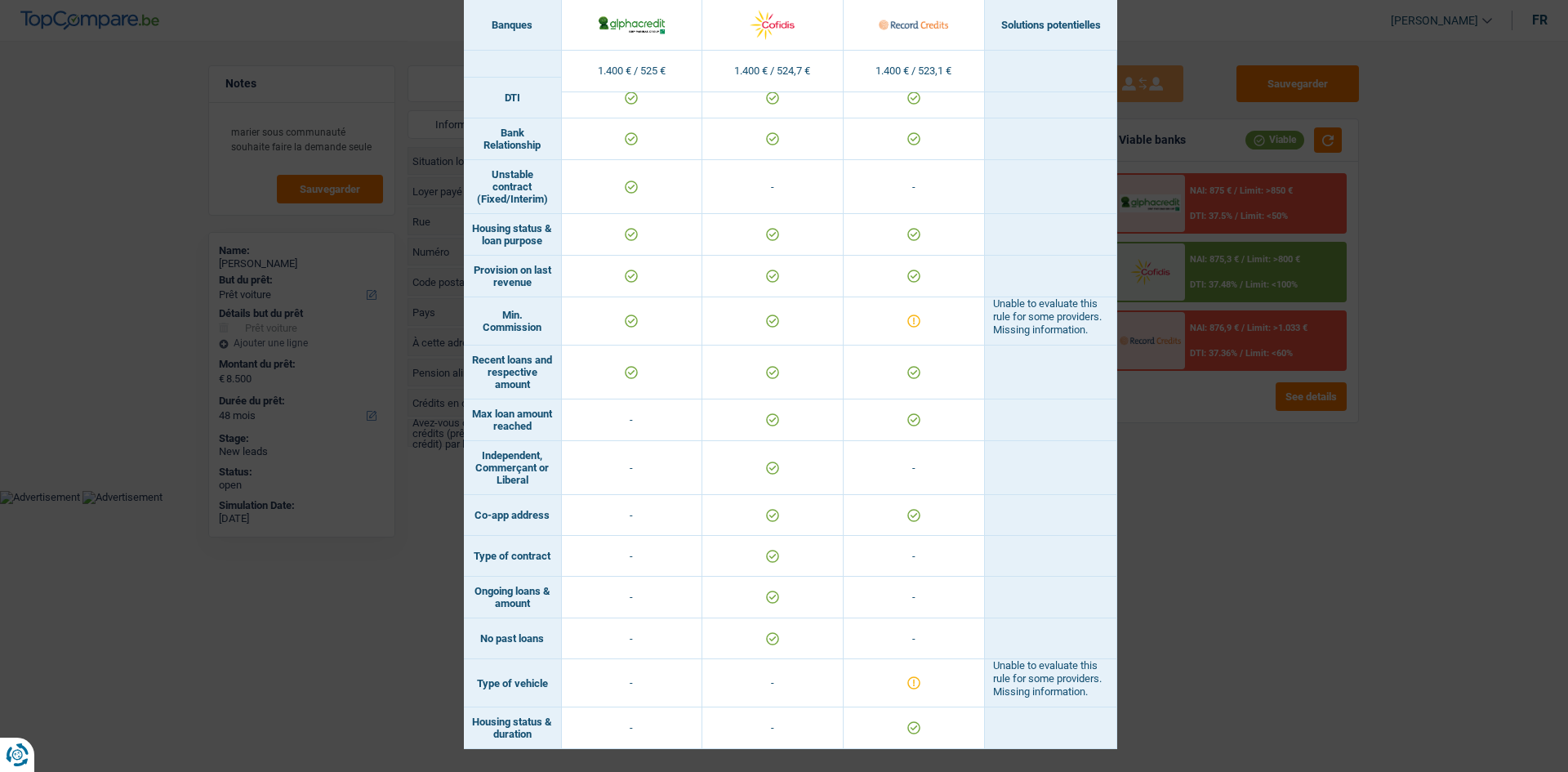
click at [1238, 638] on div "Banks conditions × Banques Solutions potentielles Revenus / Charges 1.400 € / 5…" at bounding box center [784, 386] width 1568 height 772
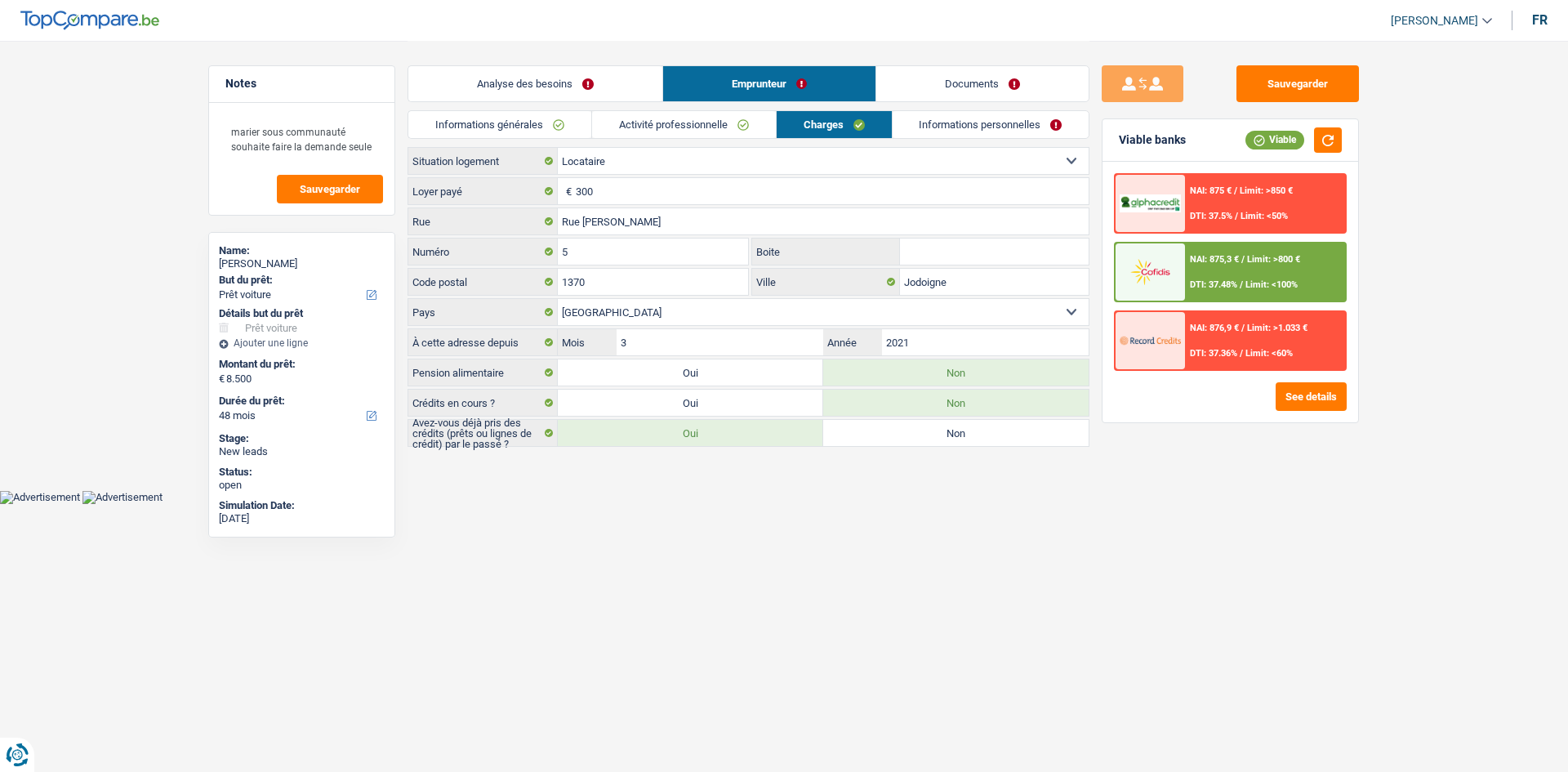
click at [533, 75] on link "Analyse des besoins" at bounding box center [535, 84] width 254 height 35
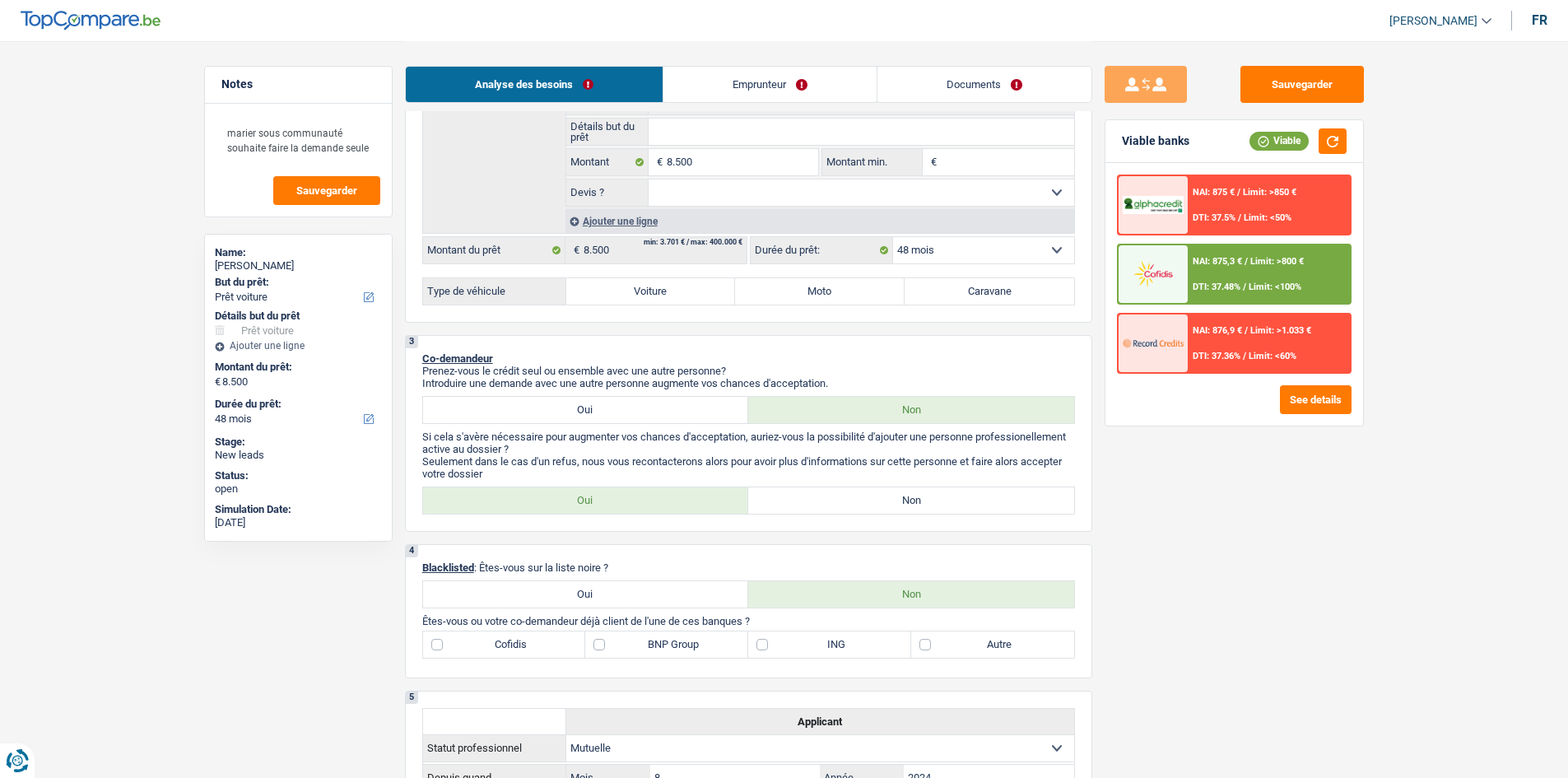
scroll to position [332, 0]
click at [704, 198] on select "Oui Non Non répondu Sélectionner une option" at bounding box center [861, 190] width 426 height 26
select select "false"
click at [648, 177] on select "Oui Non Non répondu Sélectionner une option" at bounding box center [861, 190] width 426 height 26
select select "false"
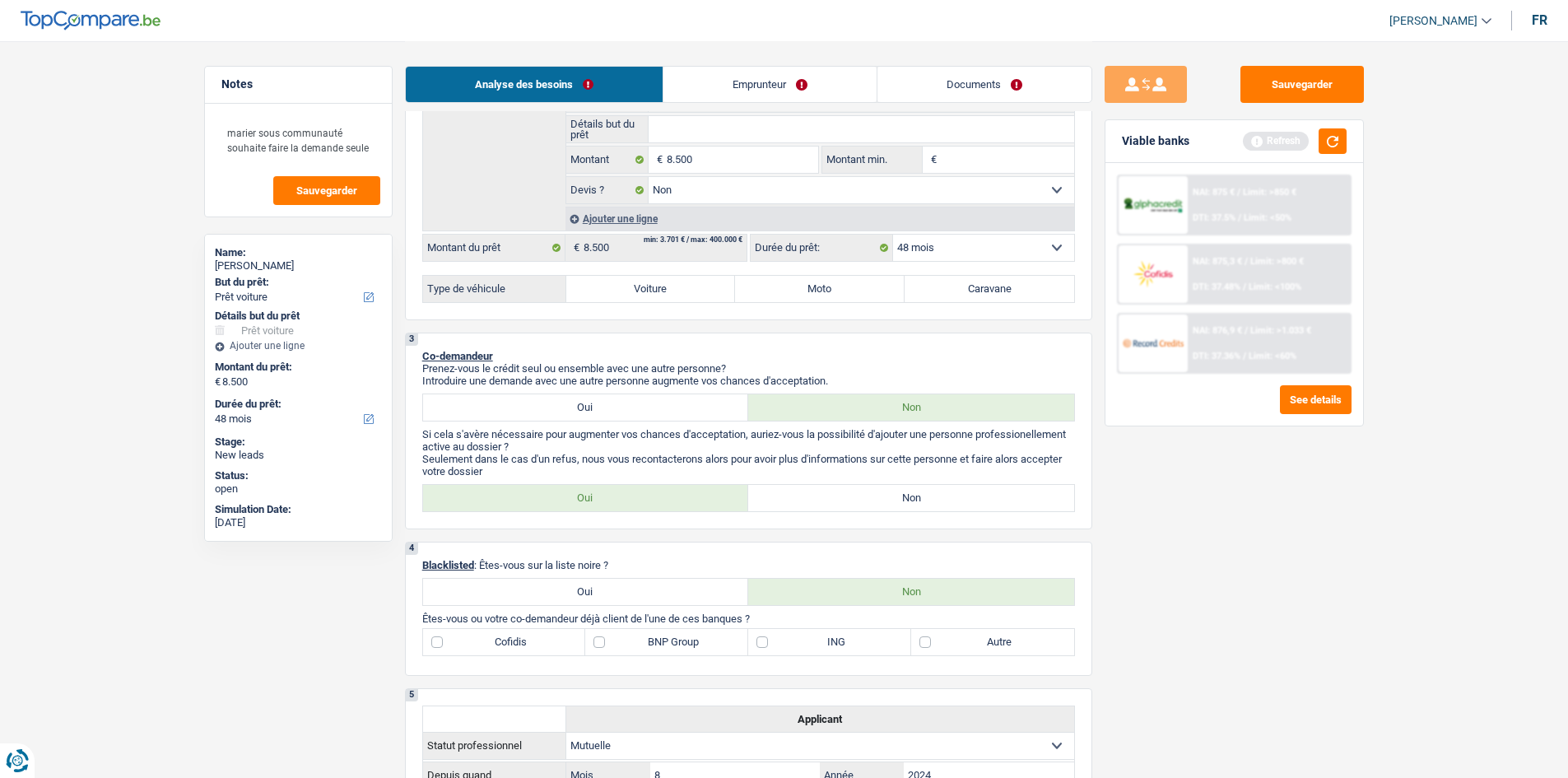
click at [611, 284] on label "Voiture" at bounding box center [651, 289] width 169 height 26
click at [611, 284] on input "Voiture" at bounding box center [651, 289] width 169 height 26
radio input "true"
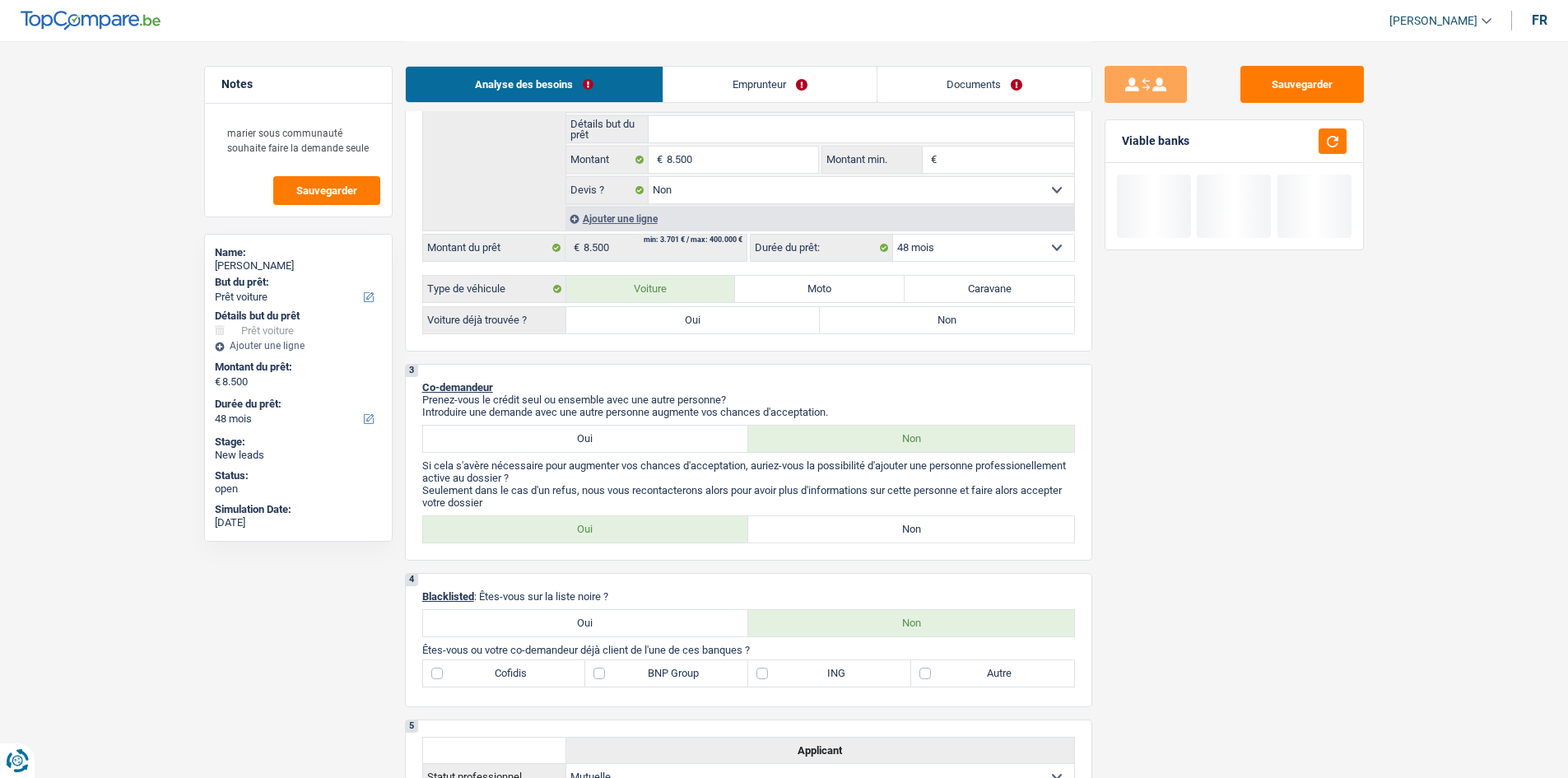
click at [926, 334] on div "2 Projet : Quel projet souhaitez-vous financer pour 8 500 € ? Montant supérieur…" at bounding box center [748, 132] width 687 height 438
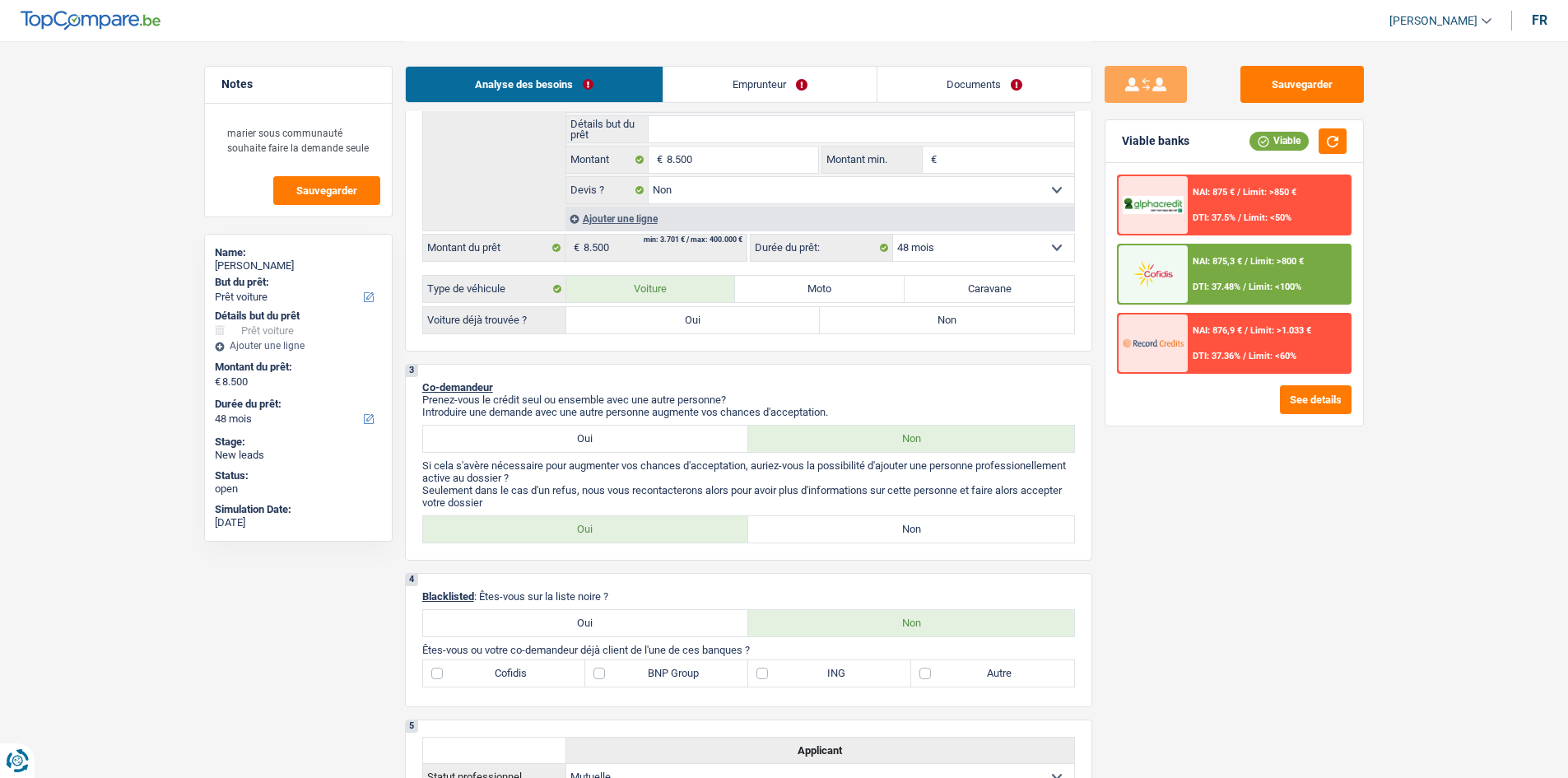
click at [922, 323] on label "Non" at bounding box center [947, 320] width 255 height 26
click at [922, 323] on input "Non" at bounding box center [947, 320] width 255 height 26
radio input "true"
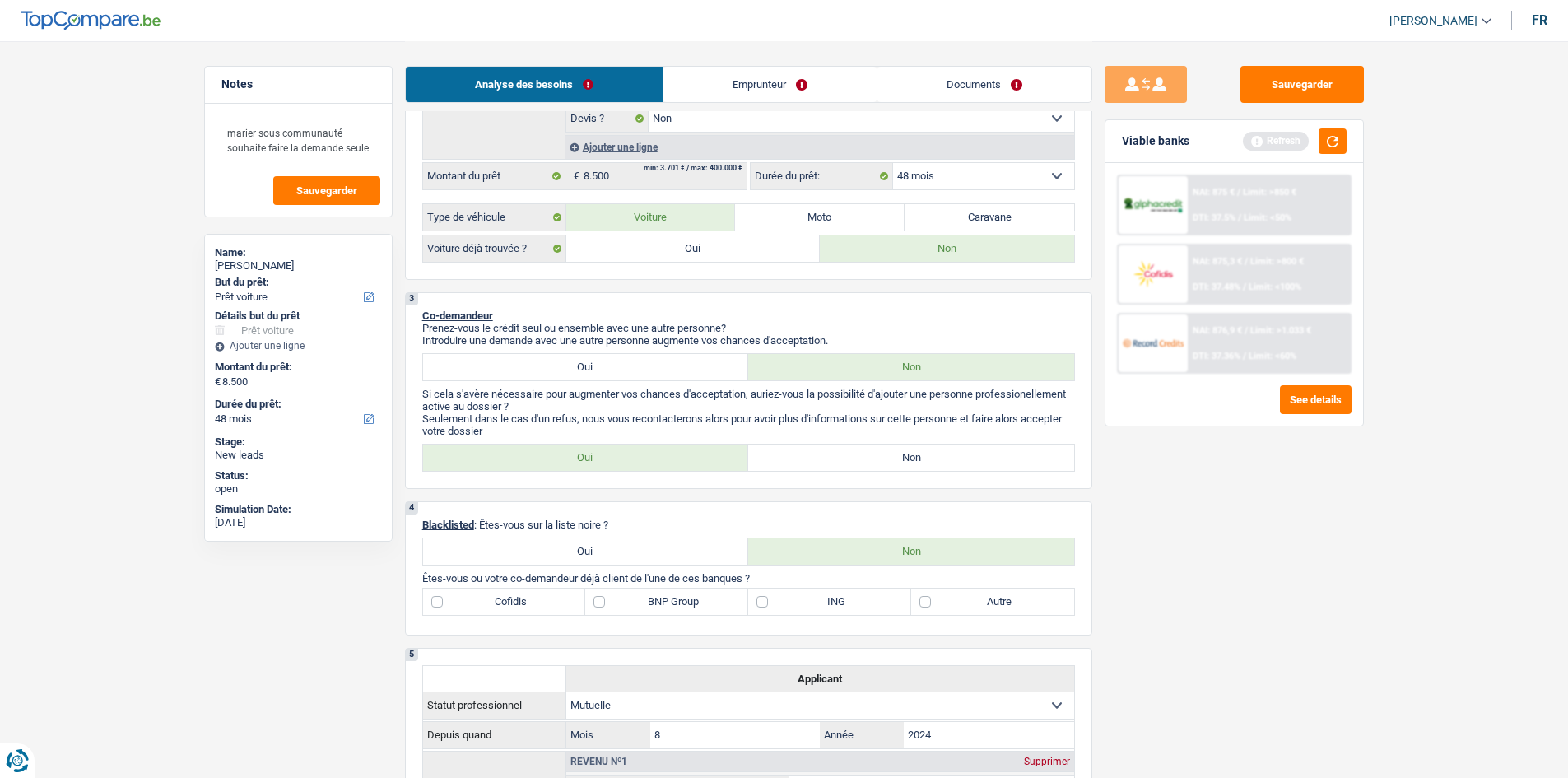
scroll to position [0, 0]
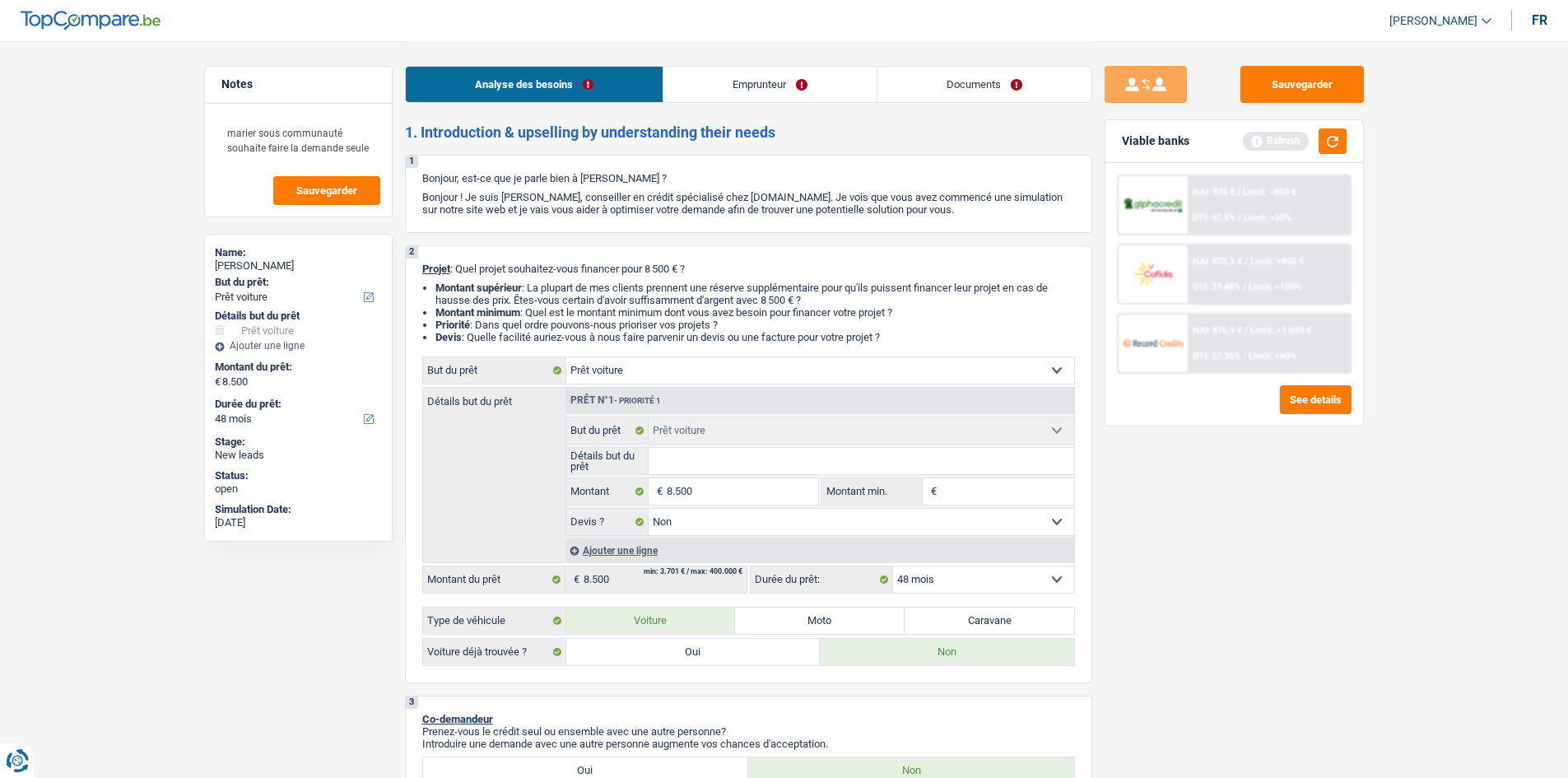
click at [907, 580] on select "12 mois 18 mois 24 mois 30 mois 36 mois 42 mois 48 mois Sélectionner une option" at bounding box center [984, 580] width 182 height 26
click at [1216, 604] on div "Sauvegarder Viable banks Refresh NAI: 875 € / Limit: >850 € DTI: 37.5% / Limit:…" at bounding box center [1235, 408] width 284 height 685
click at [1330, 135] on button "button" at bounding box center [1333, 142] width 28 height 26
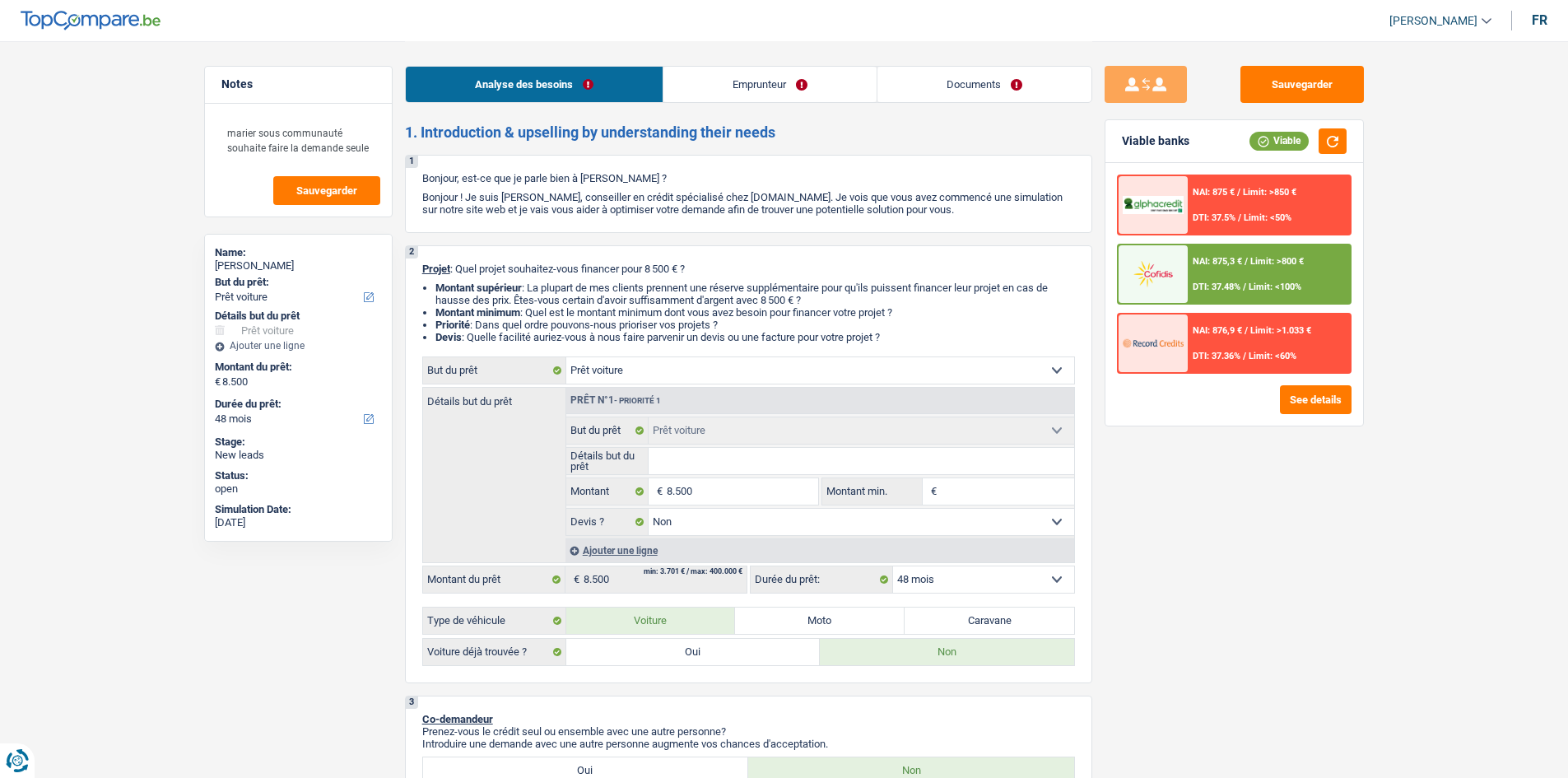
click at [1185, 274] on div at bounding box center [1153, 274] width 69 height 57
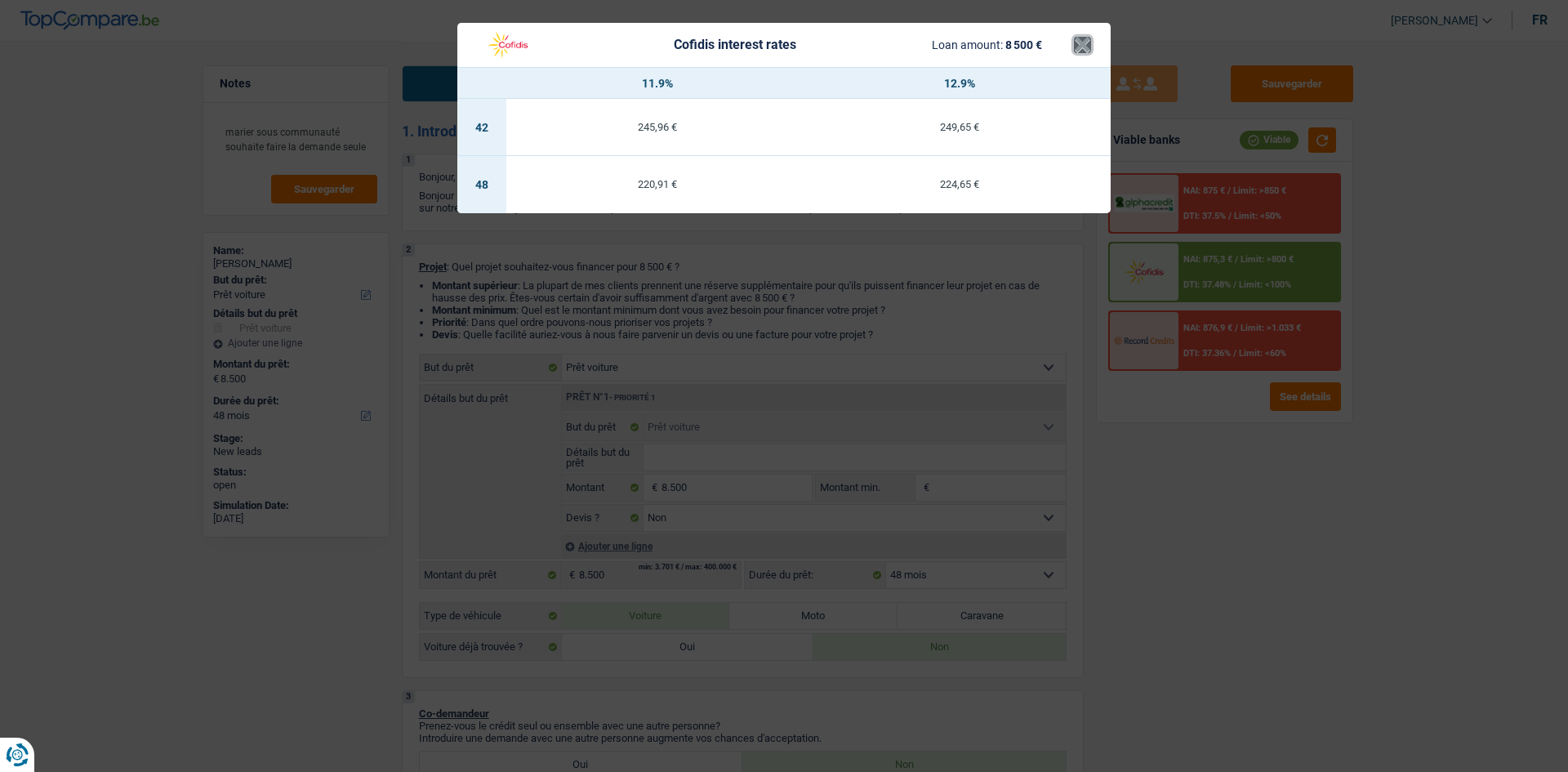
click at [1084, 47] on button "×" at bounding box center [1082, 45] width 17 height 17
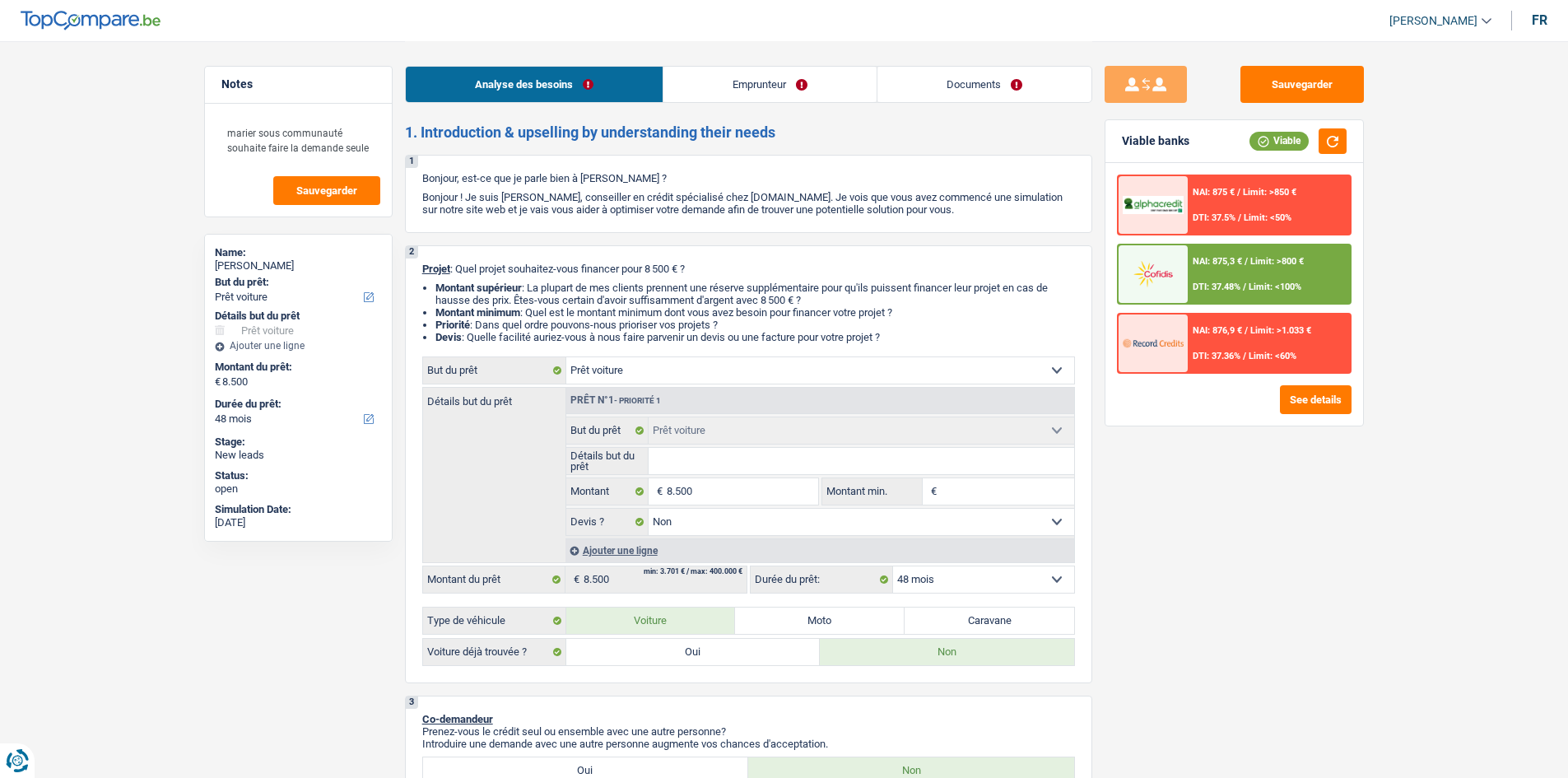
click at [934, 596] on div "Confort maison: meubles, textile, peinture, électroménager, outillage non-profe…" at bounding box center [748, 511] width 653 height 309
click at [934, 582] on select "12 mois 18 mois 24 mois 30 mois 36 mois 42 mois 48 mois Sélectionner une option" at bounding box center [984, 580] width 182 height 26
select select "36"
click at [893, 567] on select "12 mois 18 mois 24 mois 30 mois 36 mois 42 mois 48 mois Sélectionner une option" at bounding box center [984, 580] width 182 height 26
select select "36"
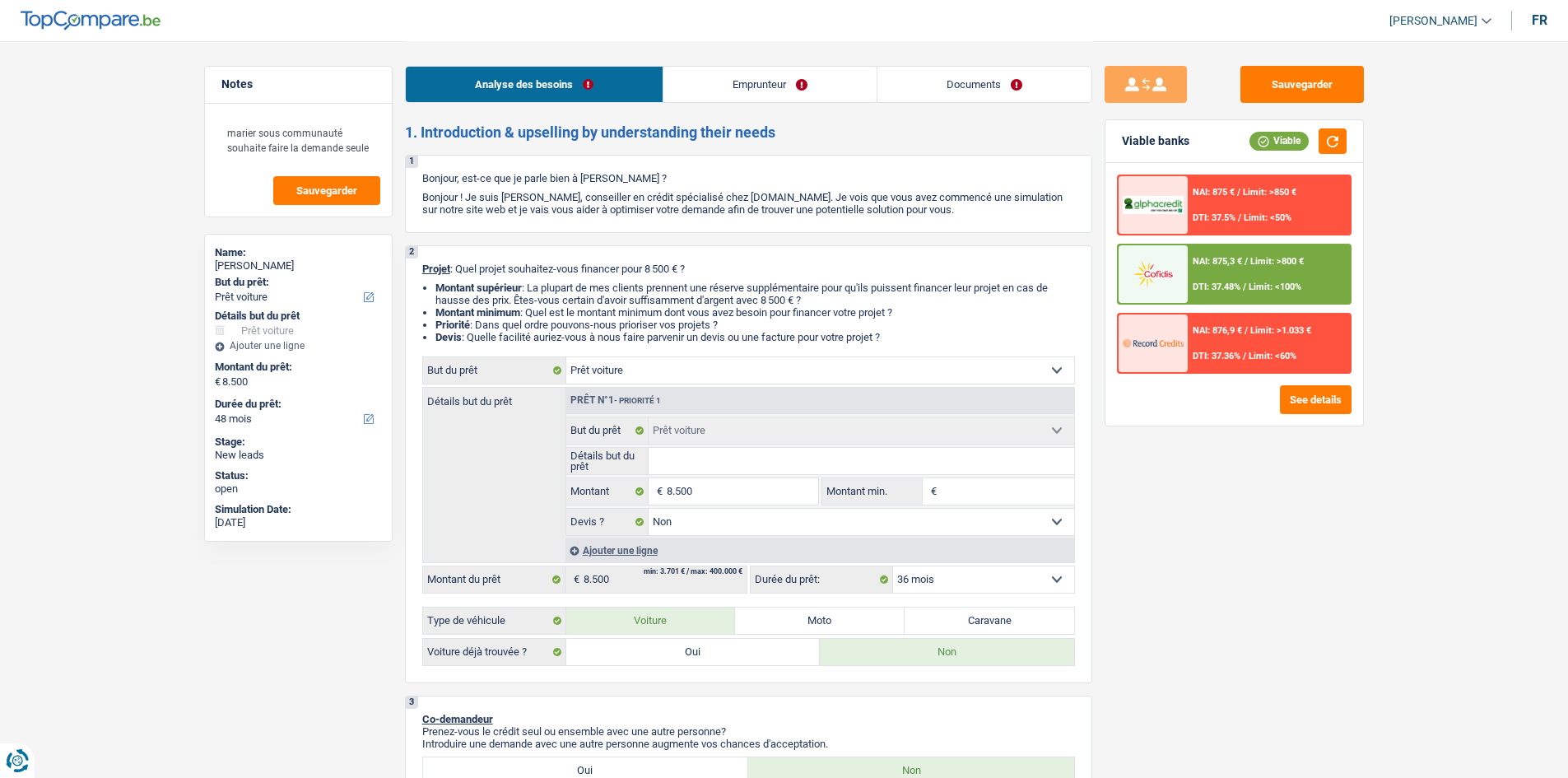
select select "36"
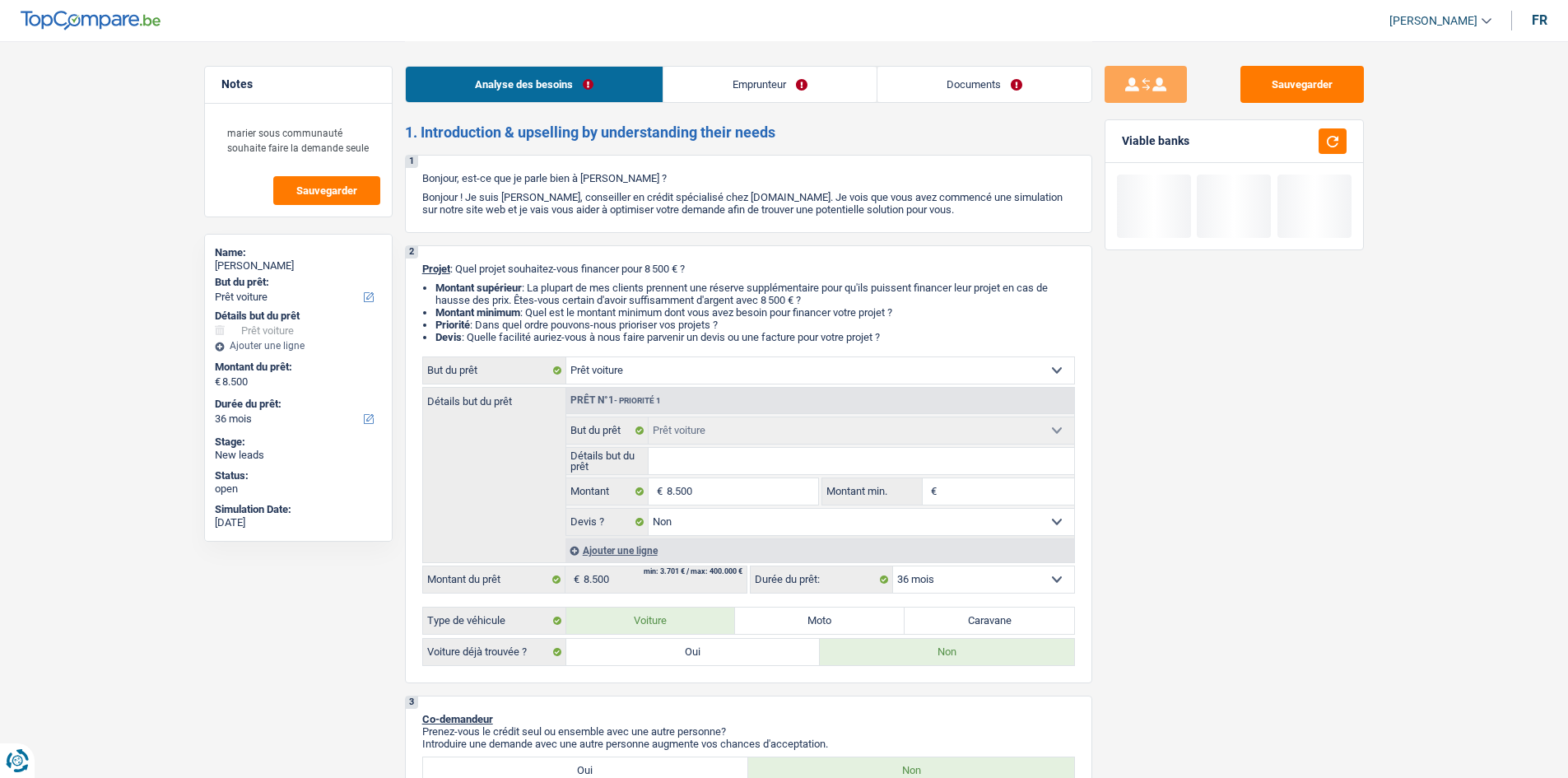
click at [1214, 615] on div "Sauvegarder Viable banks" at bounding box center [1235, 408] width 284 height 685
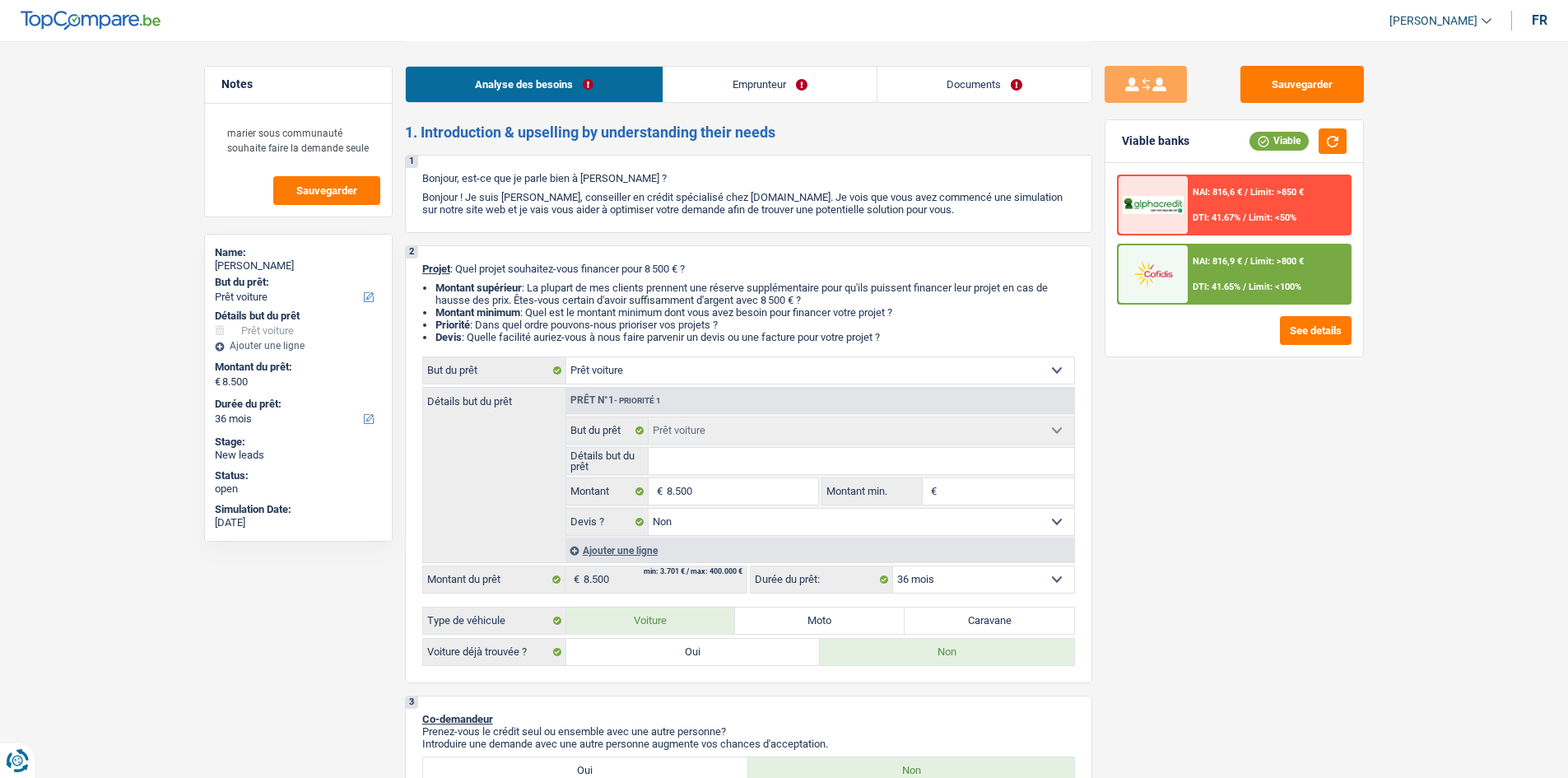
click at [1191, 281] on div "NAI: 816,9 € / Limit: >800 € DTI: 41.65% / Limit: <100%" at bounding box center [1269, 274] width 162 height 57
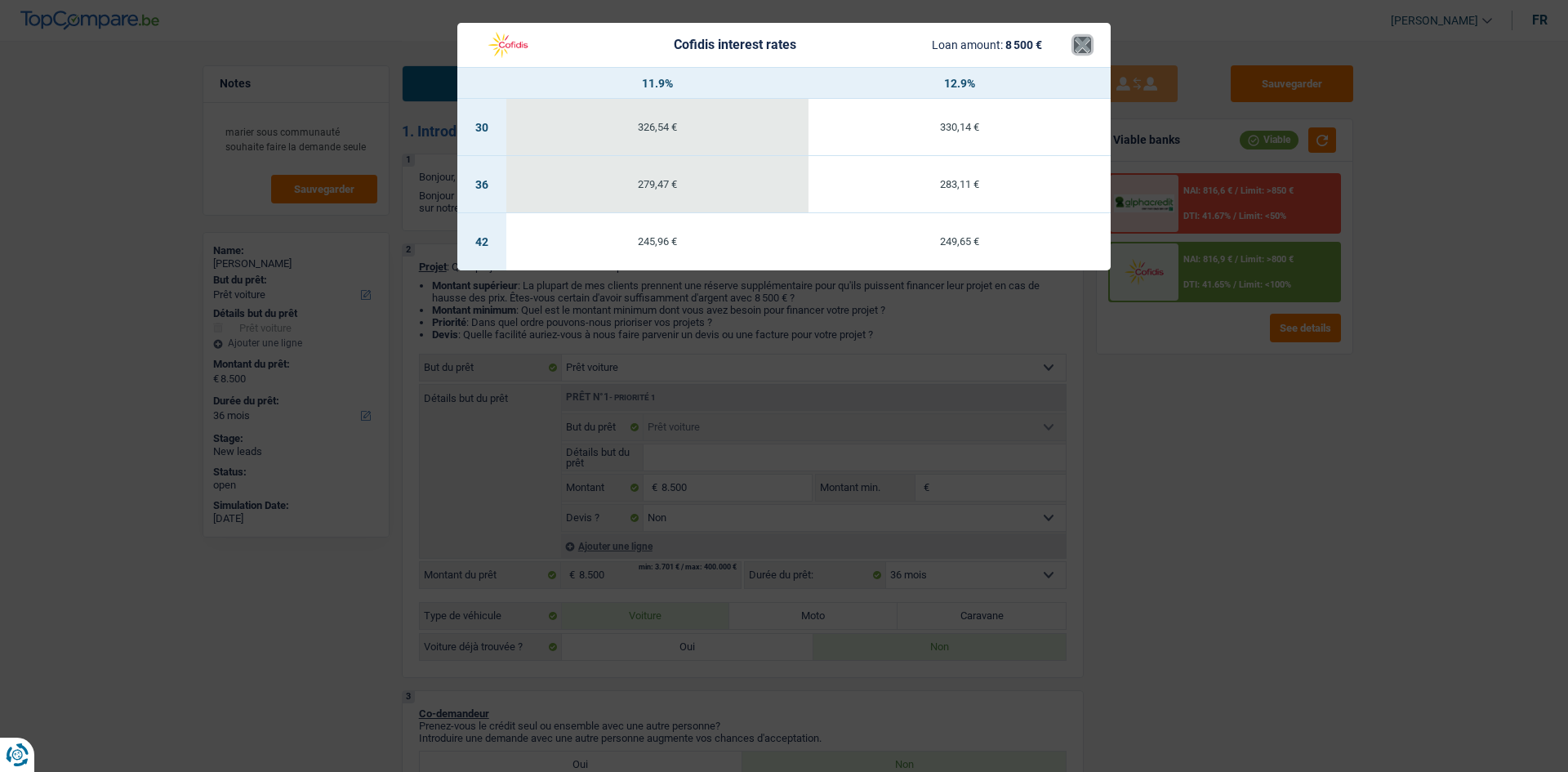
click at [1079, 45] on button "×" at bounding box center [1082, 45] width 17 height 17
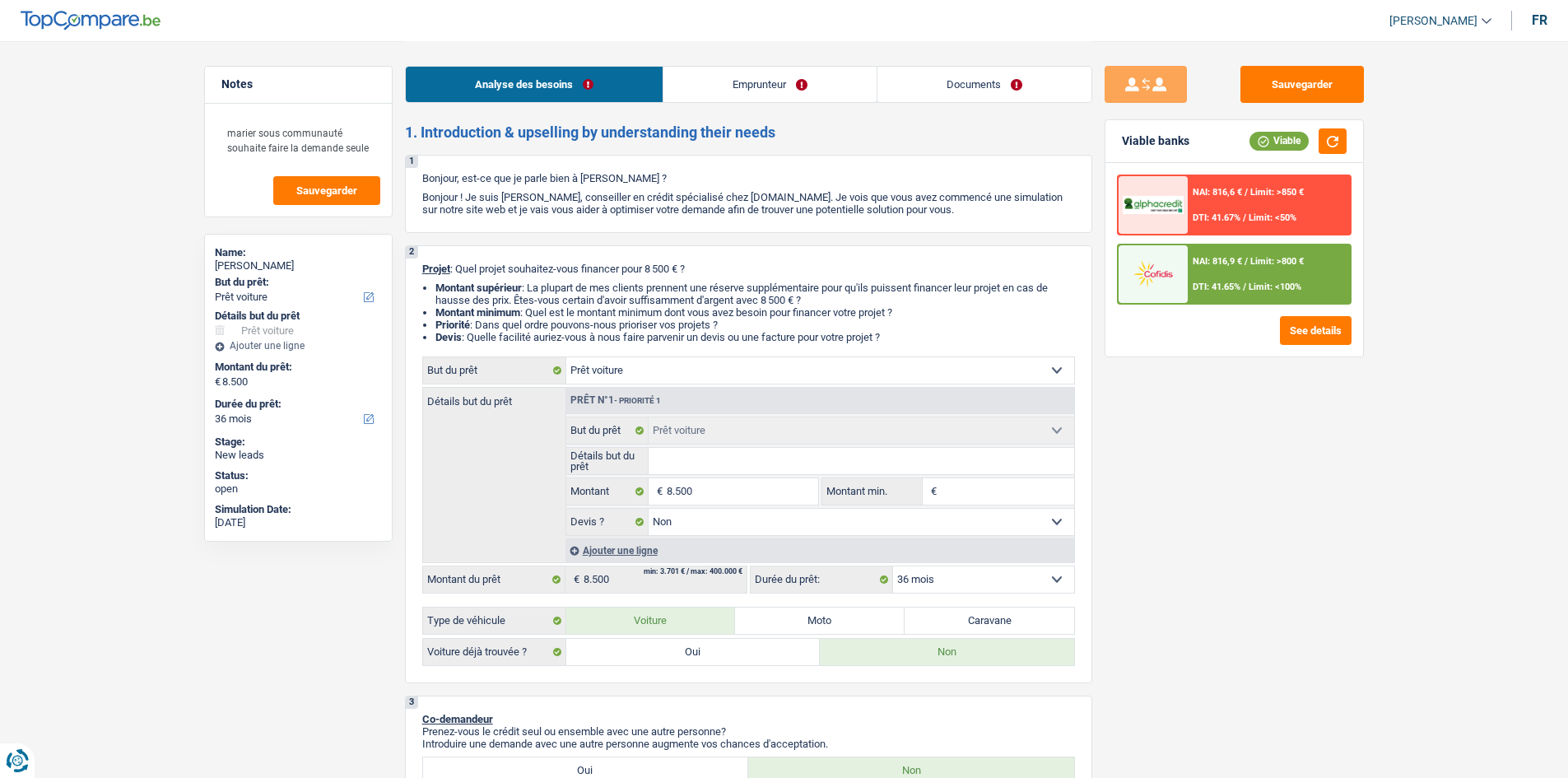
click at [695, 523] on select "Oui Non Non répondu Sélectionner une option" at bounding box center [861, 521] width 426 height 26
select select "yes"
click at [648, 508] on select "Oui Non Non répondu Sélectionner une option" at bounding box center [861, 521] width 426 height 26
select select "yes"
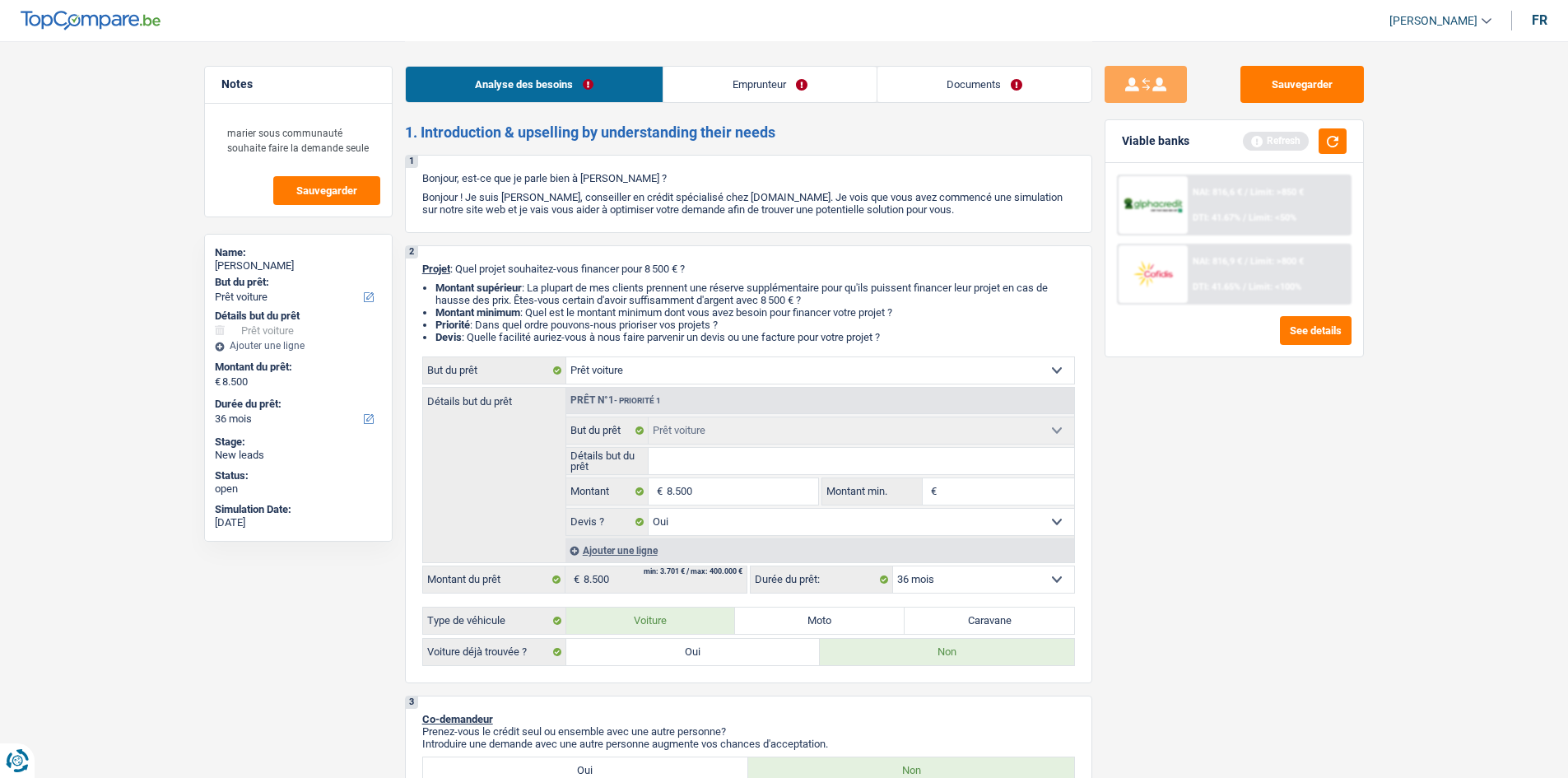
click at [721, 646] on label "Oui" at bounding box center [694, 652] width 255 height 26
click at [721, 646] on input "Oui" at bounding box center [694, 652] width 255 height 26
radio input "true"
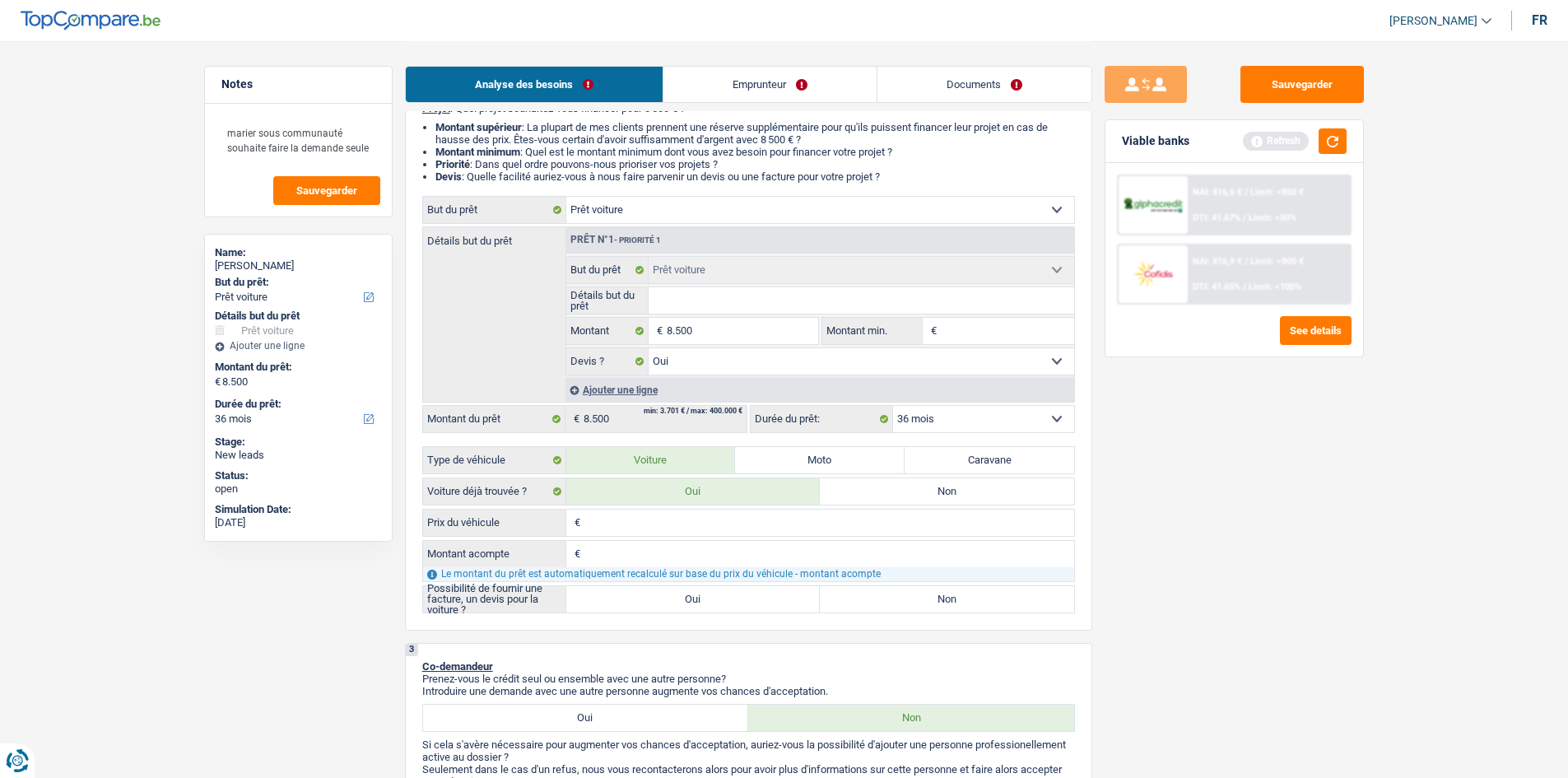
scroll to position [330, 0]
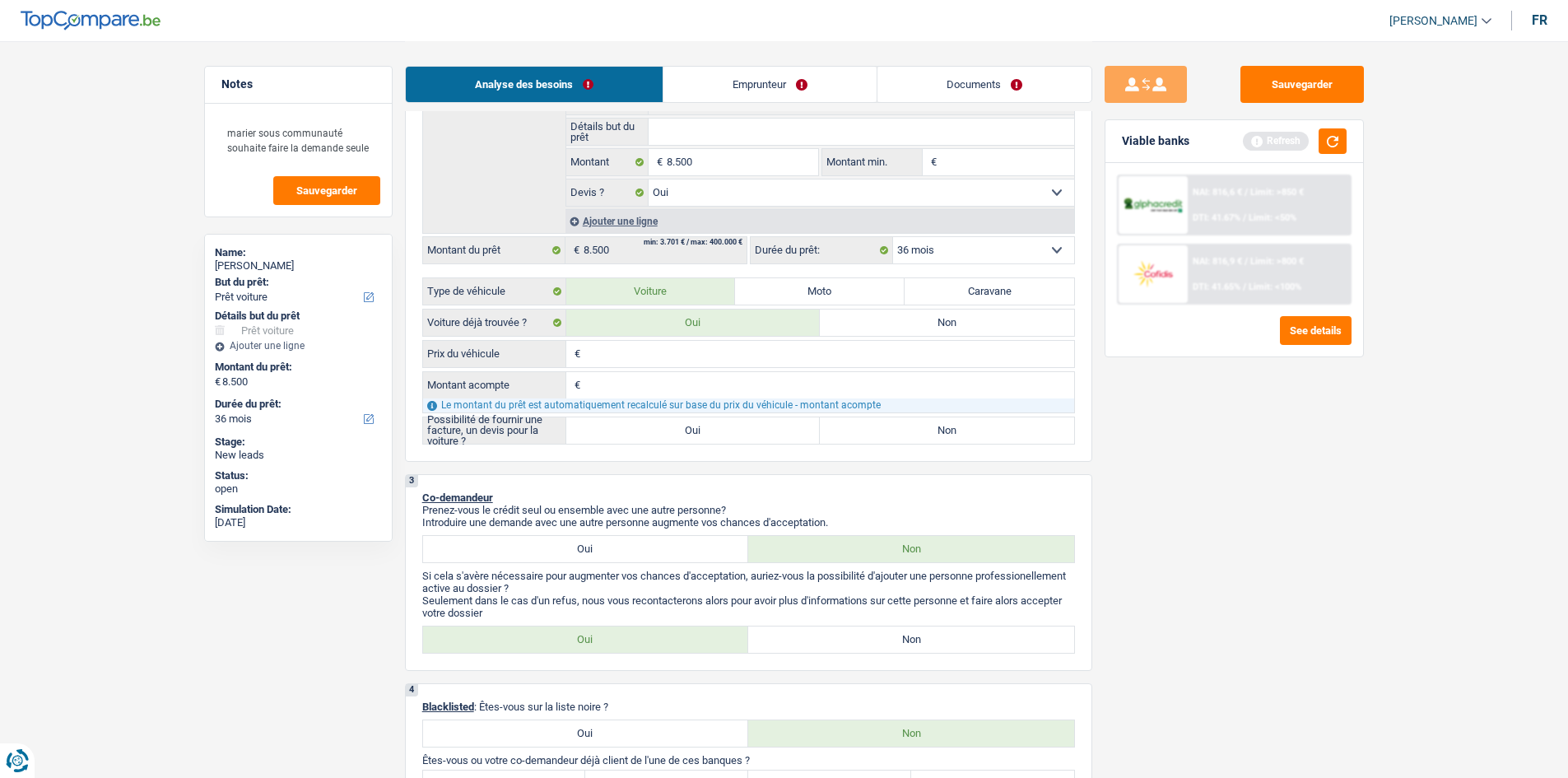
click at [680, 426] on label "Oui" at bounding box center [694, 431] width 255 height 26
click at [680, 426] on input "Oui" at bounding box center [694, 431] width 255 height 26
radio input "true"
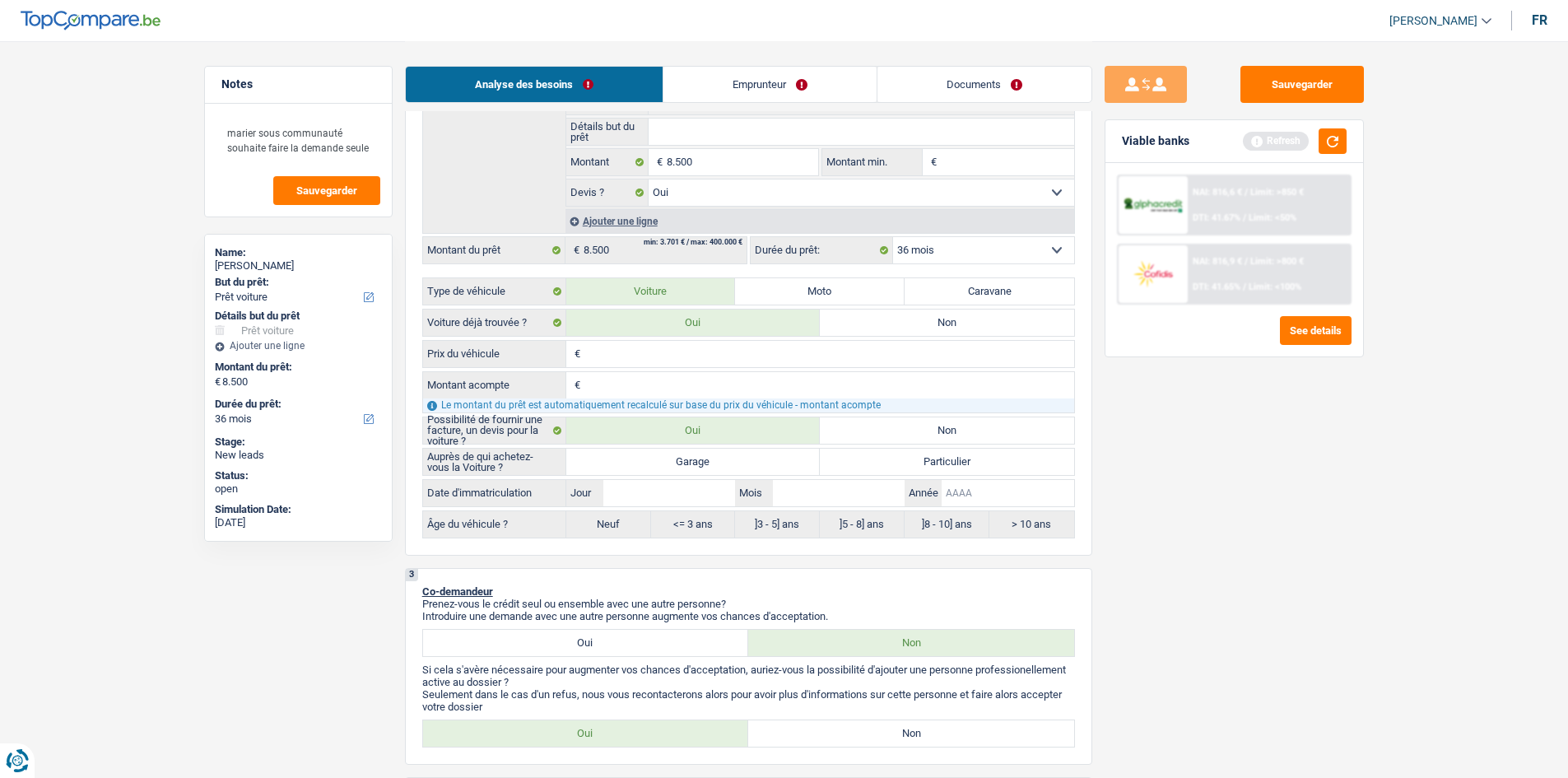
click at [996, 489] on input "Année" at bounding box center [1008, 493] width 132 height 26
type input "2"
type input "20"
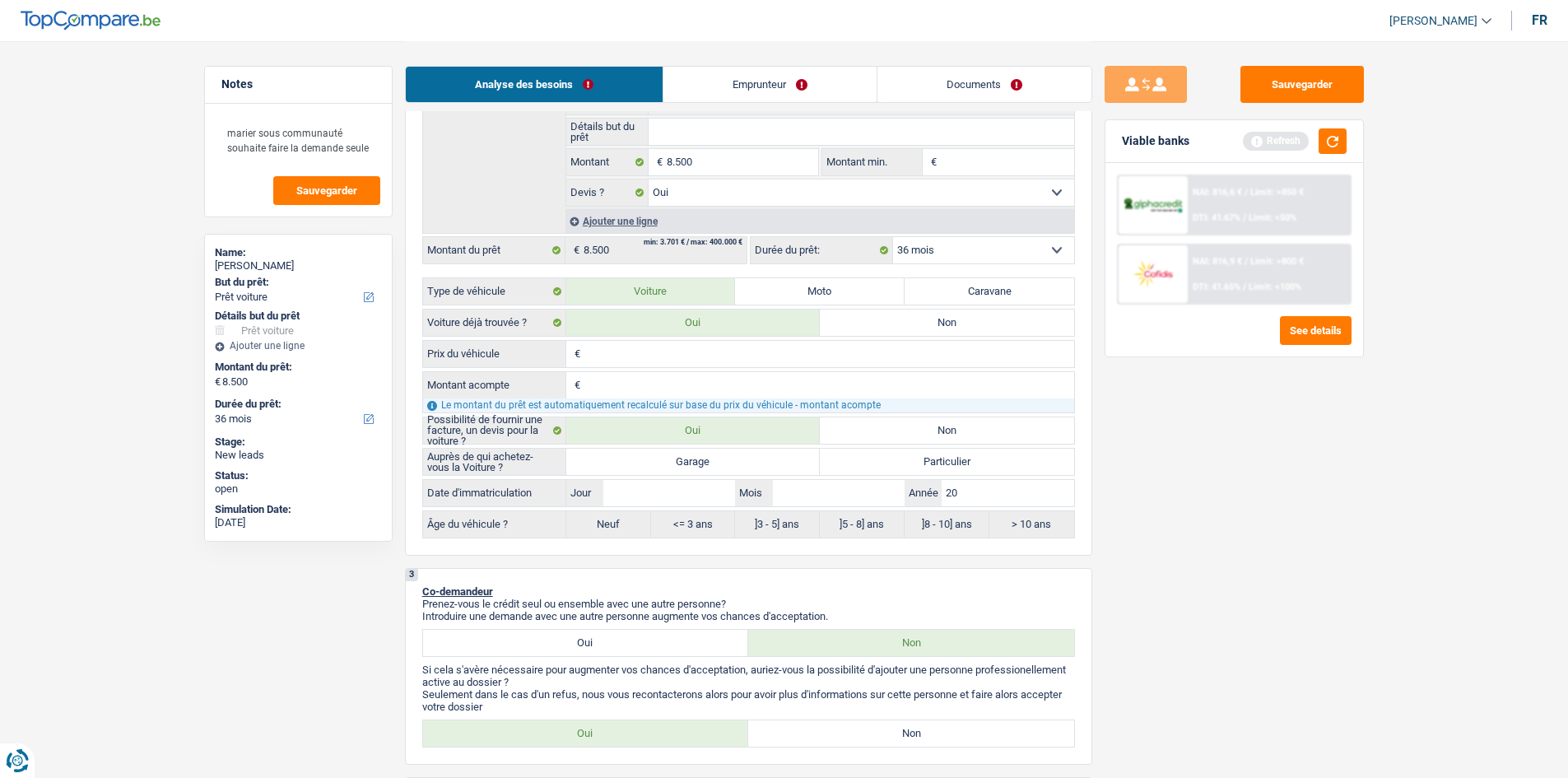
type input "201"
type input "2018"
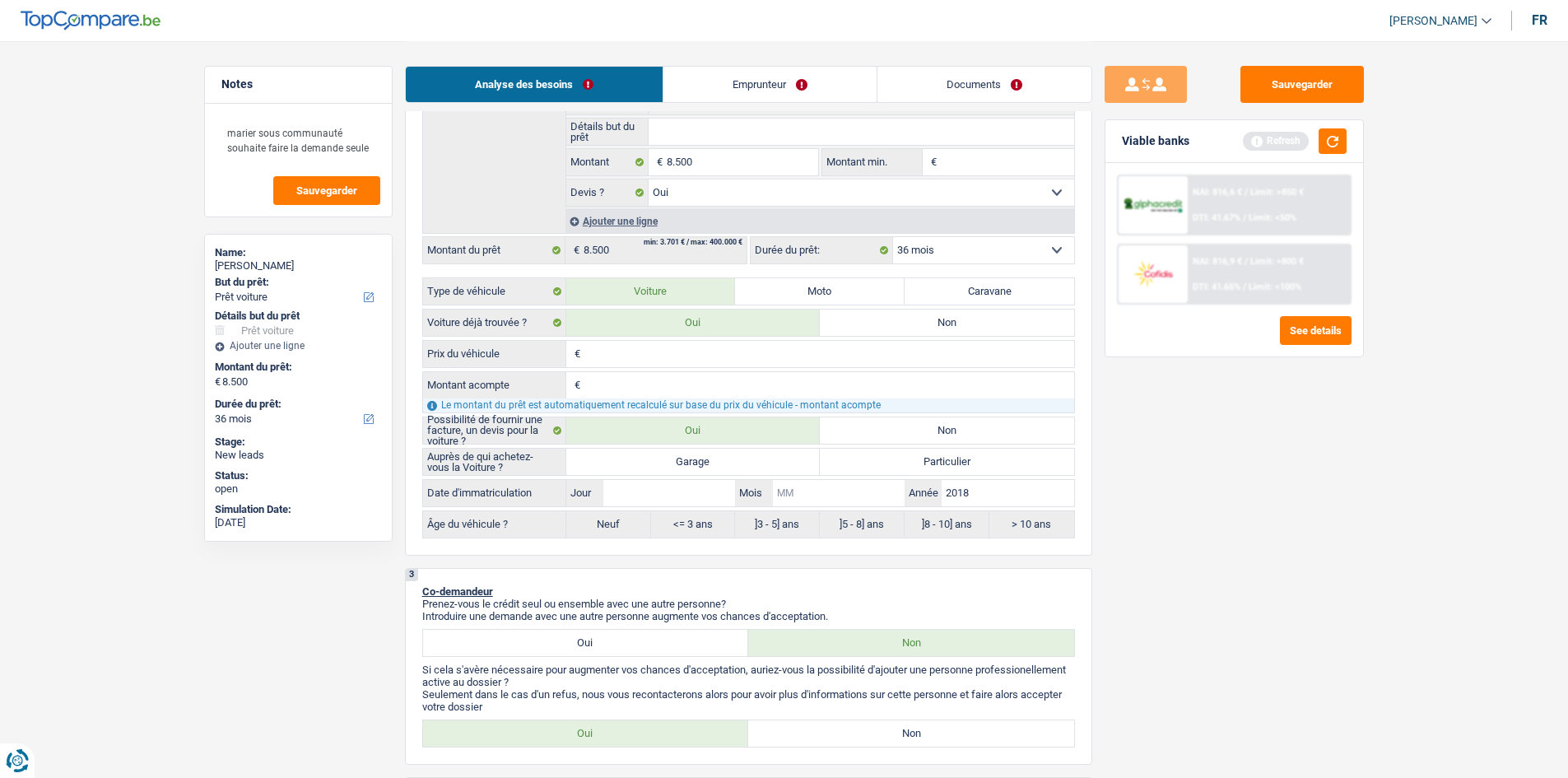
click at [844, 506] on input "Mois" at bounding box center [839, 493] width 132 height 26
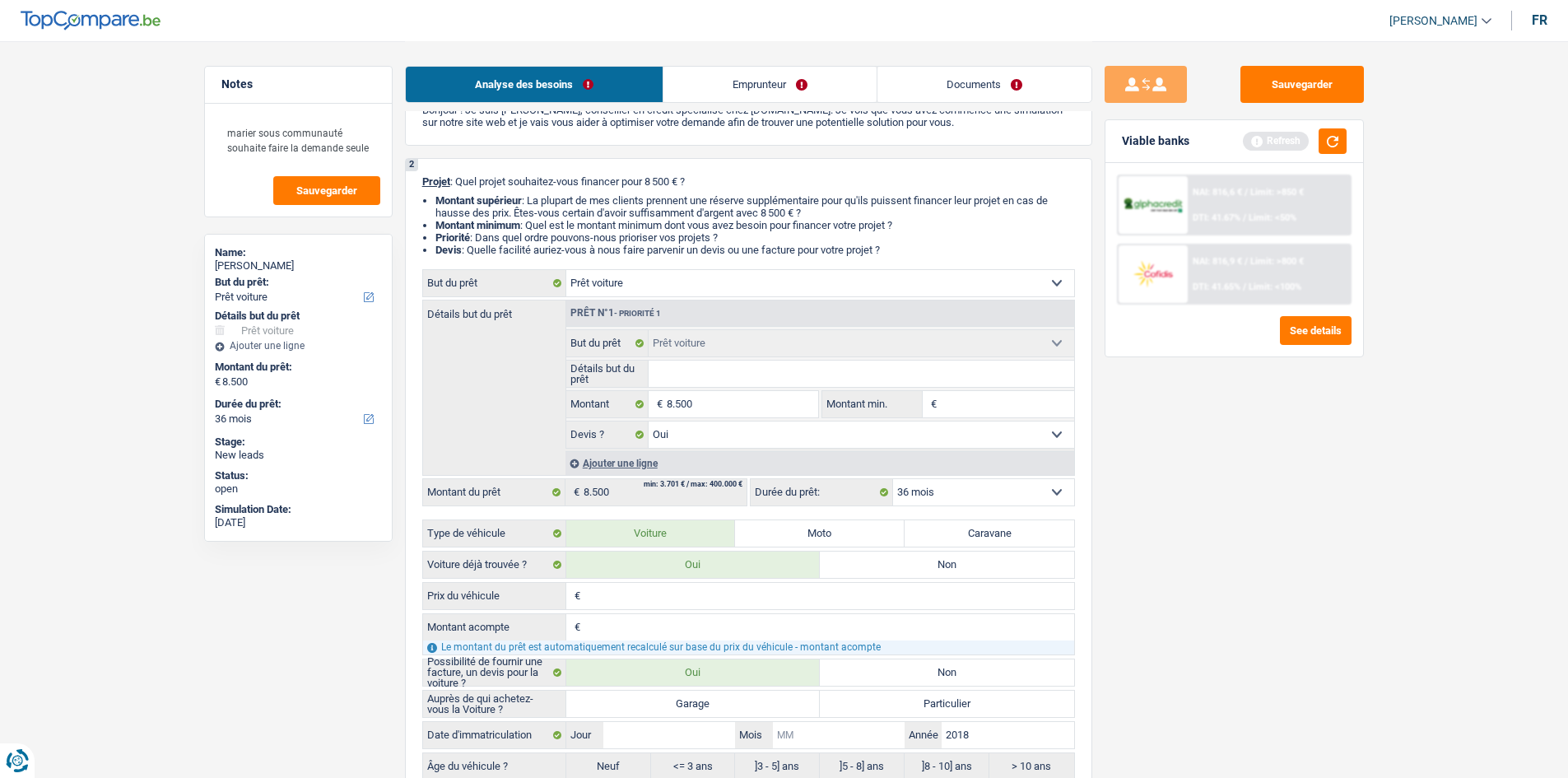
scroll to position [0, 0]
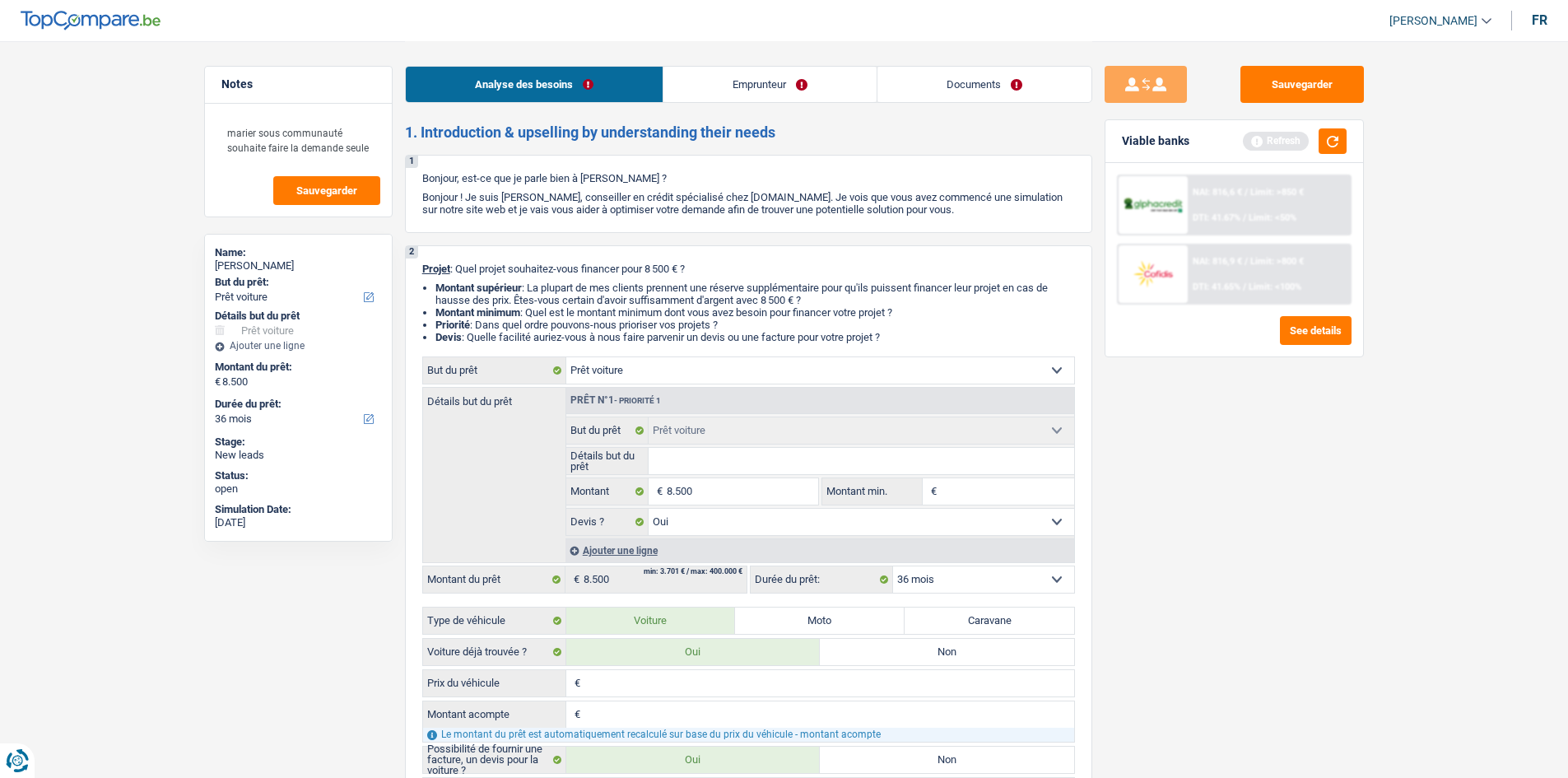
click at [695, 460] on input "Détails but du prêt" at bounding box center [861, 461] width 426 height 26
type input "I"
type input "I1"
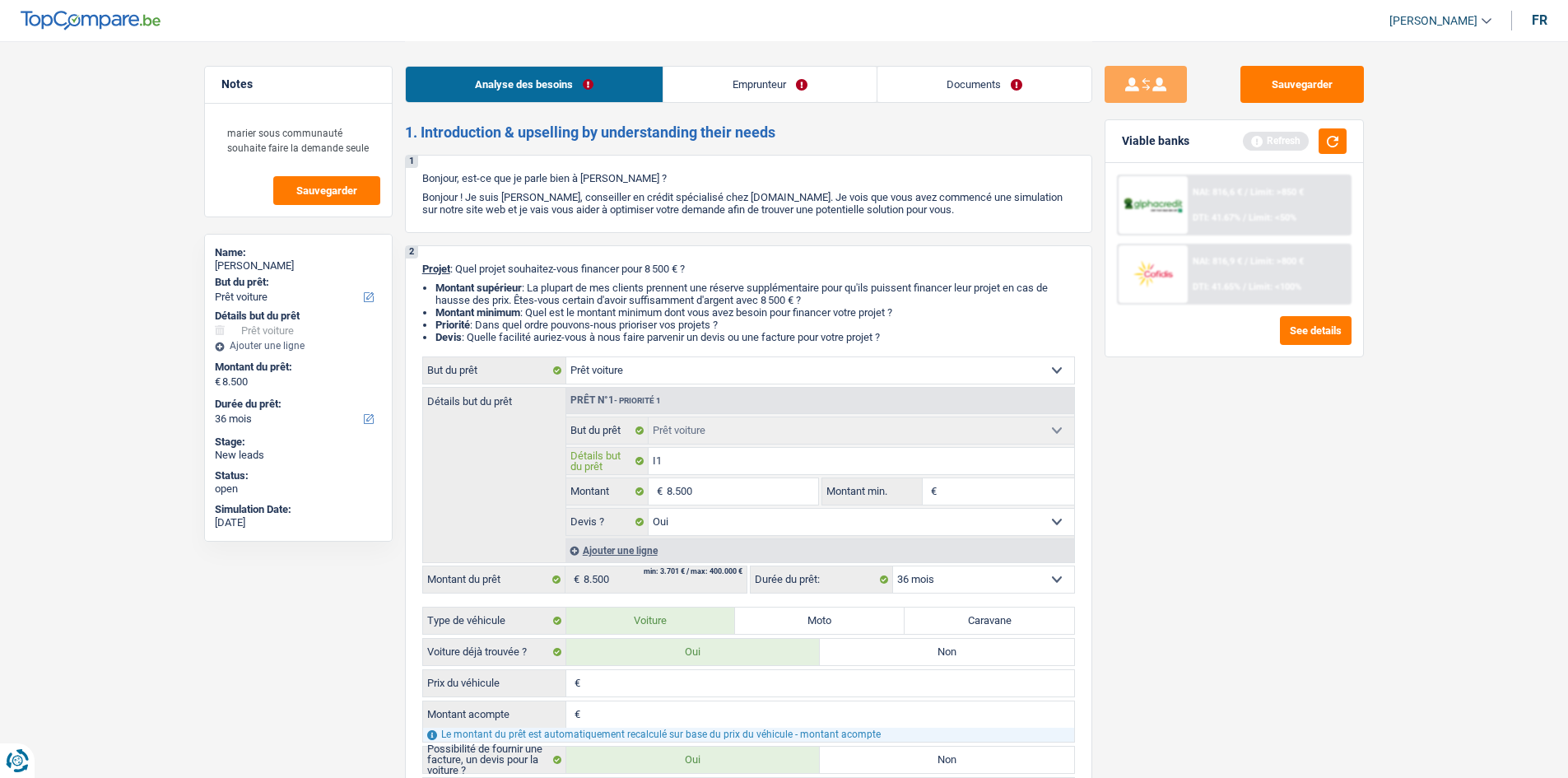
type input "I10"
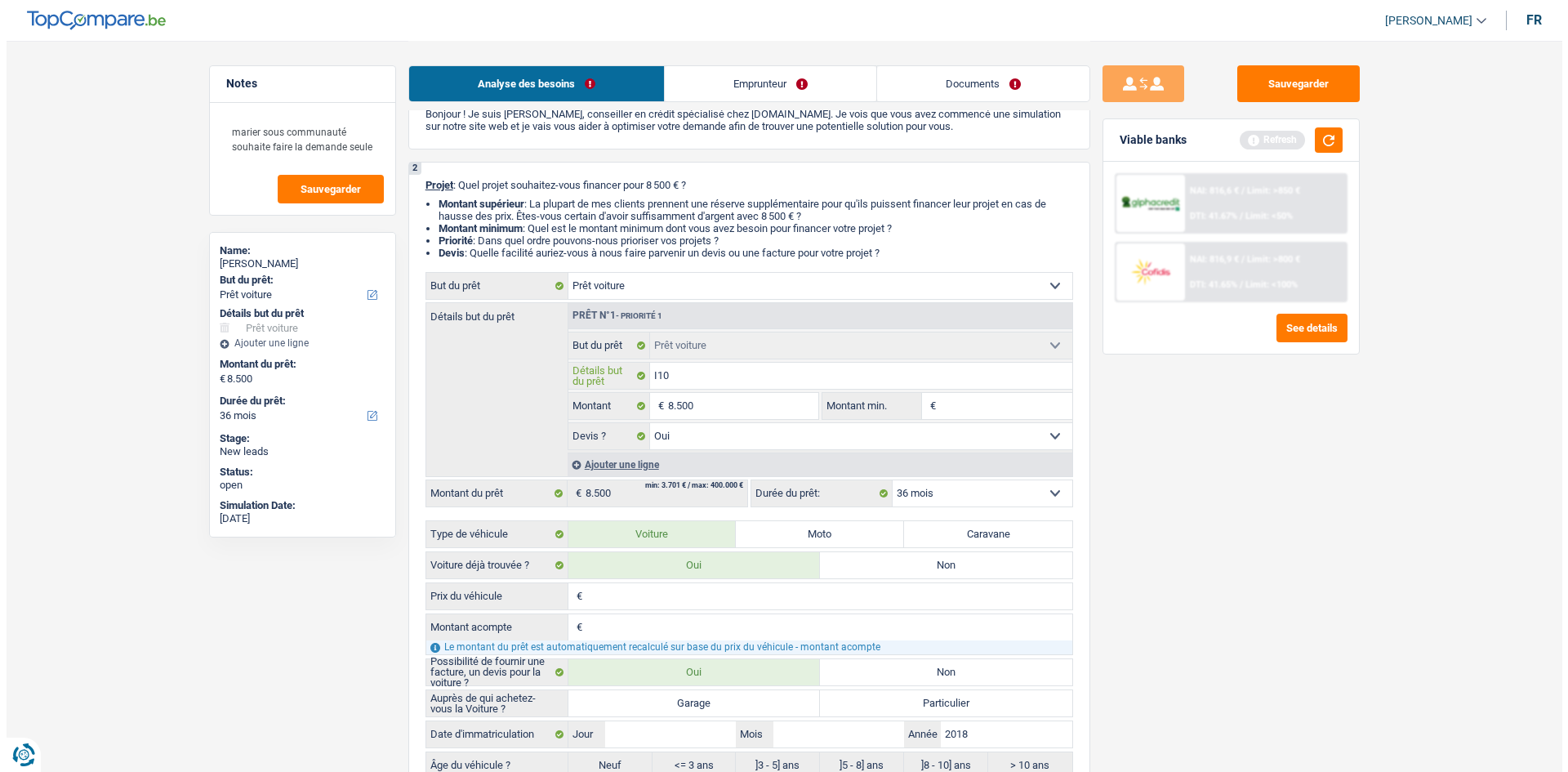
scroll to position [572, 0]
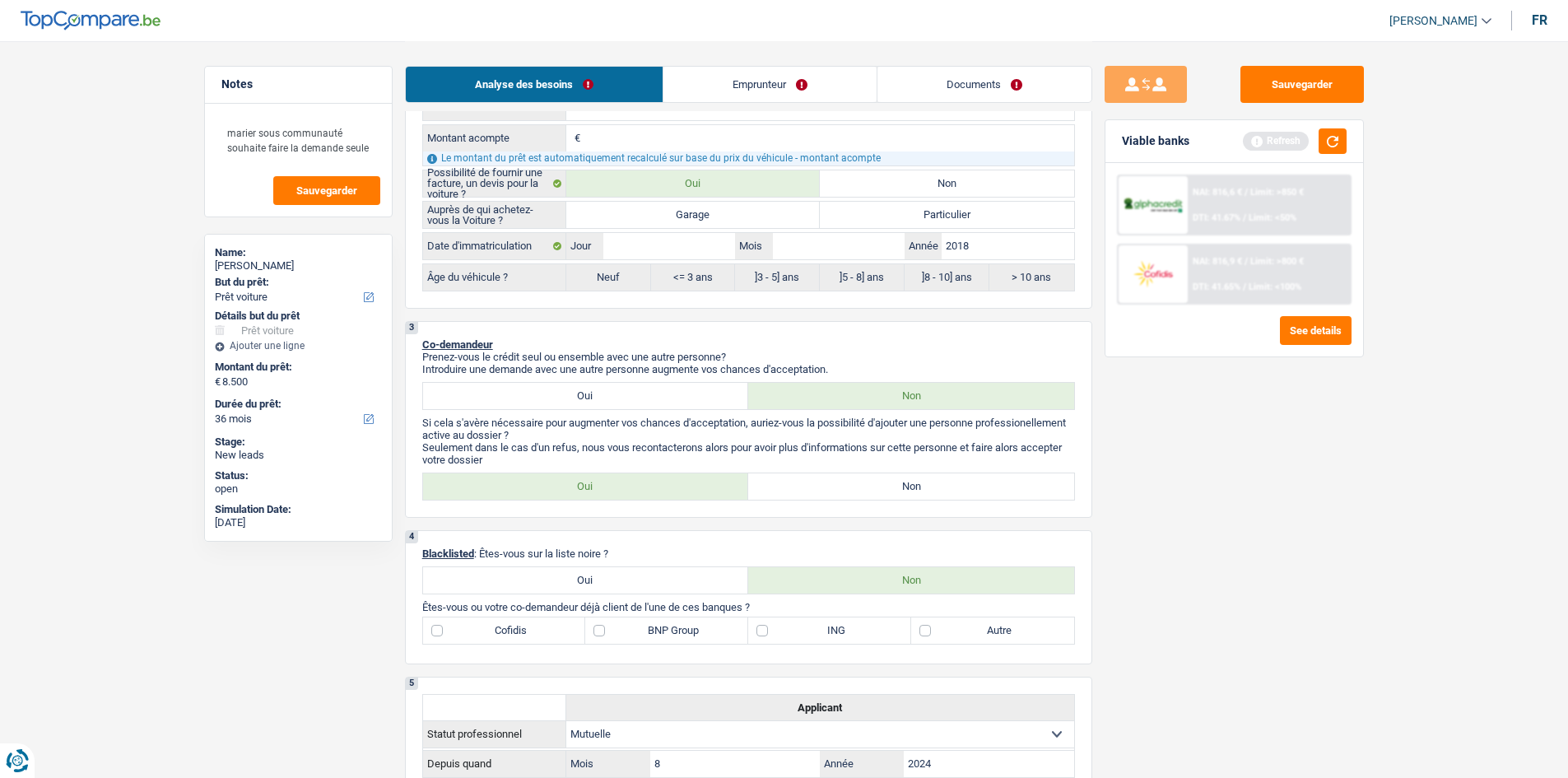
type input "I10"
click at [806, 254] on input "Mois" at bounding box center [839, 246] width 132 height 26
type input "0"
type input "02"
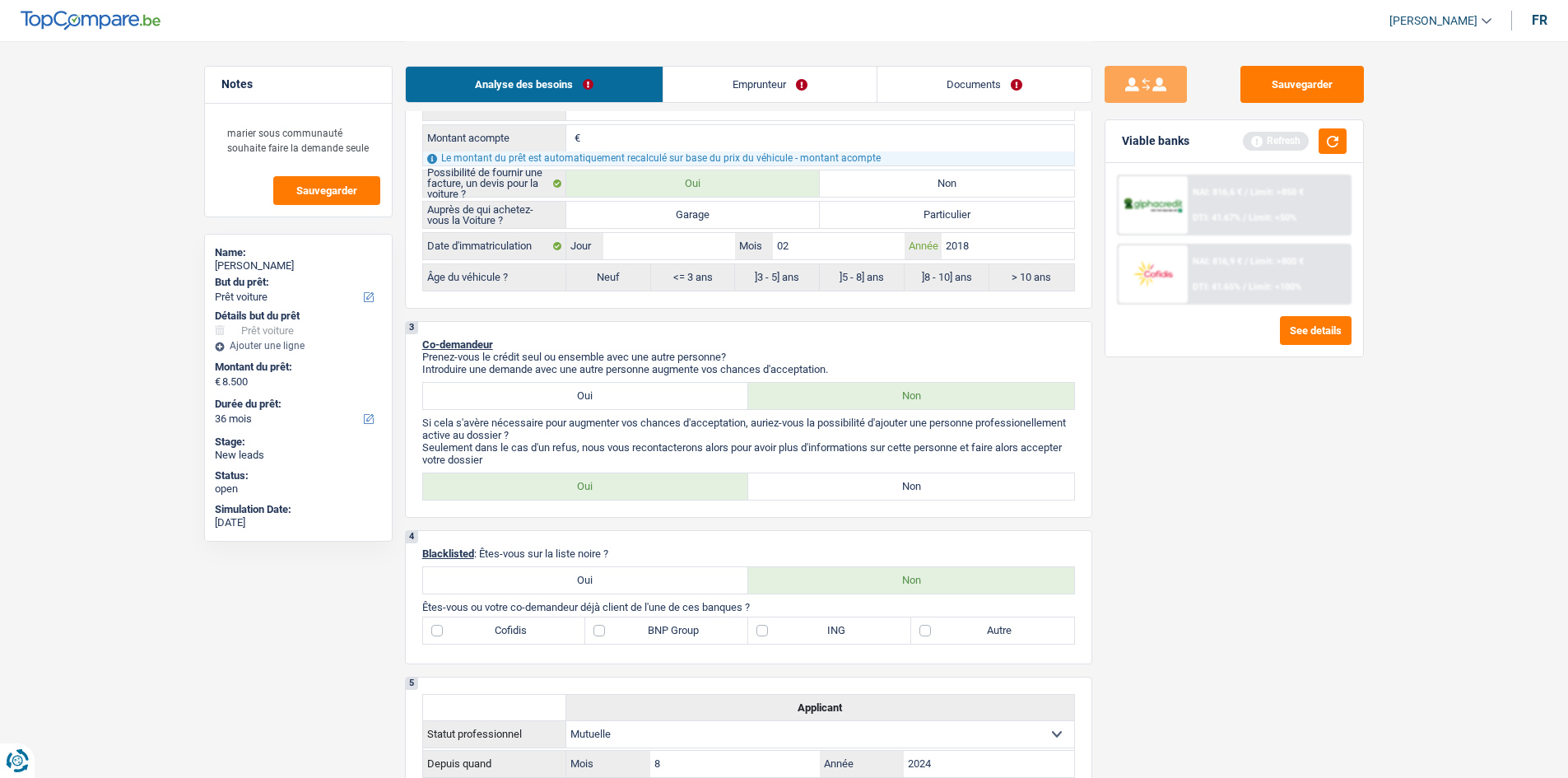
type input "02"
click at [681, 235] on input "Jour" at bounding box center [670, 246] width 132 height 26
type input "0"
type input "01"
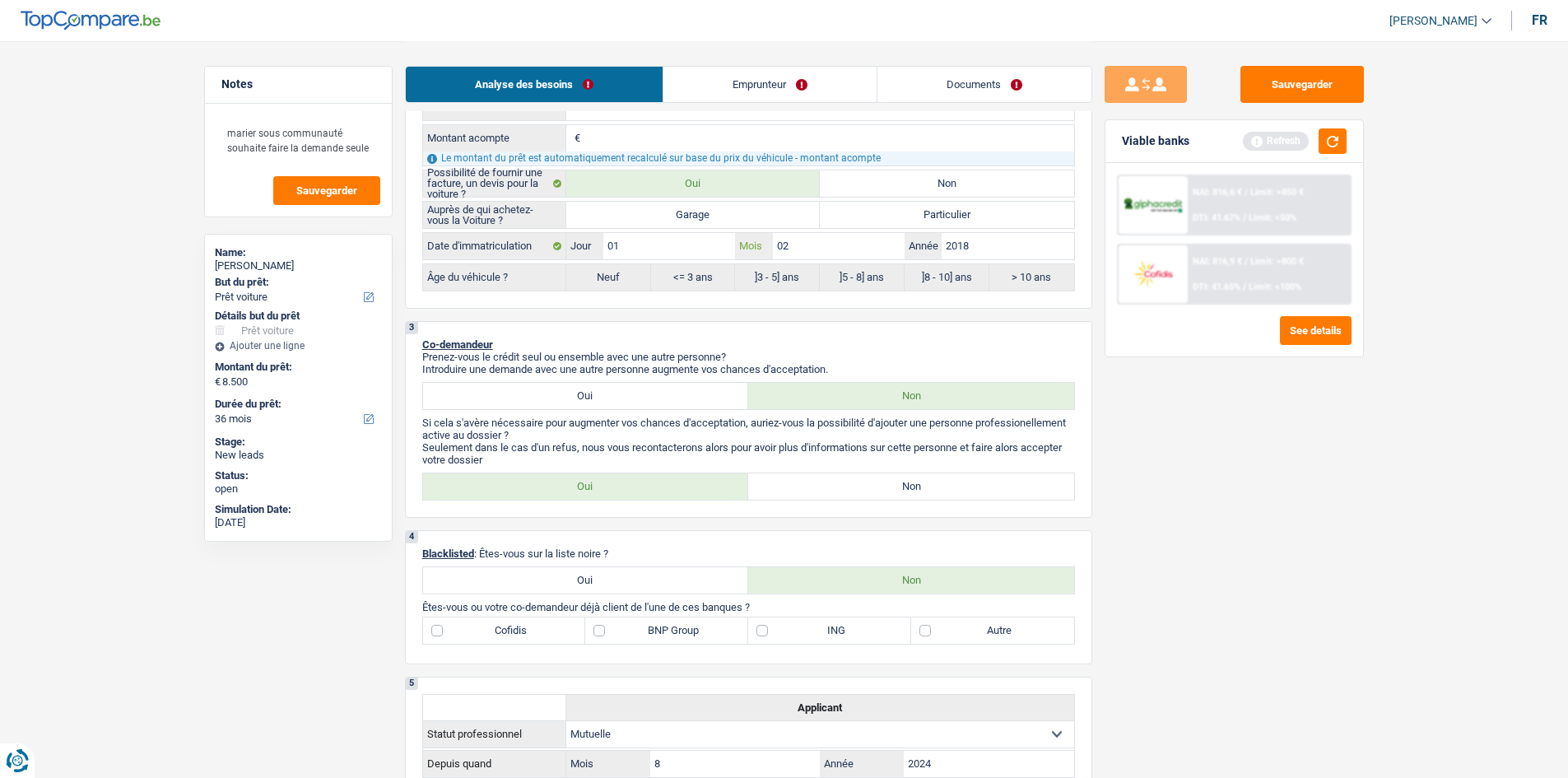
select select "48"
radio input "false"
type input "01"
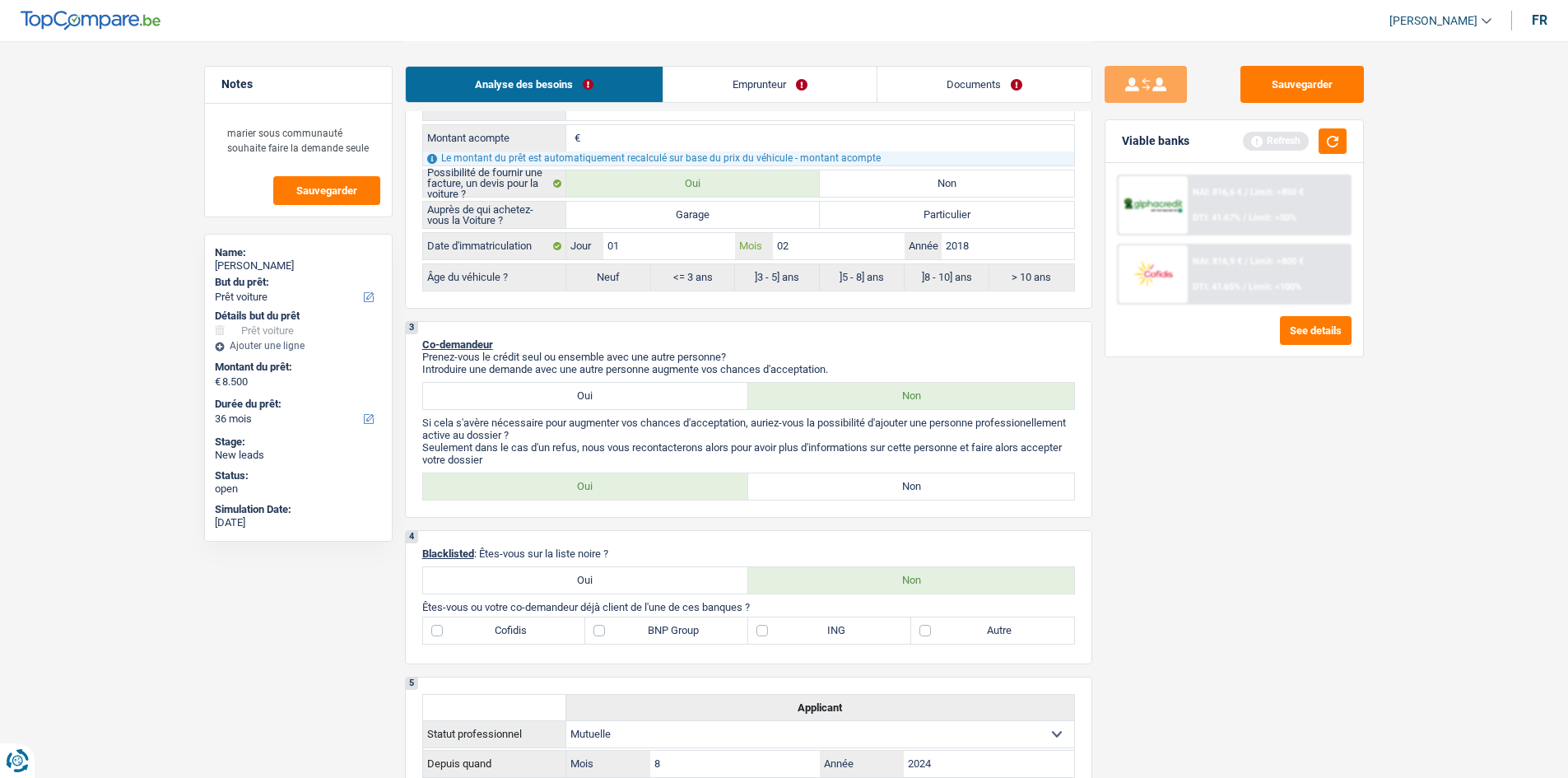
radio input "true"
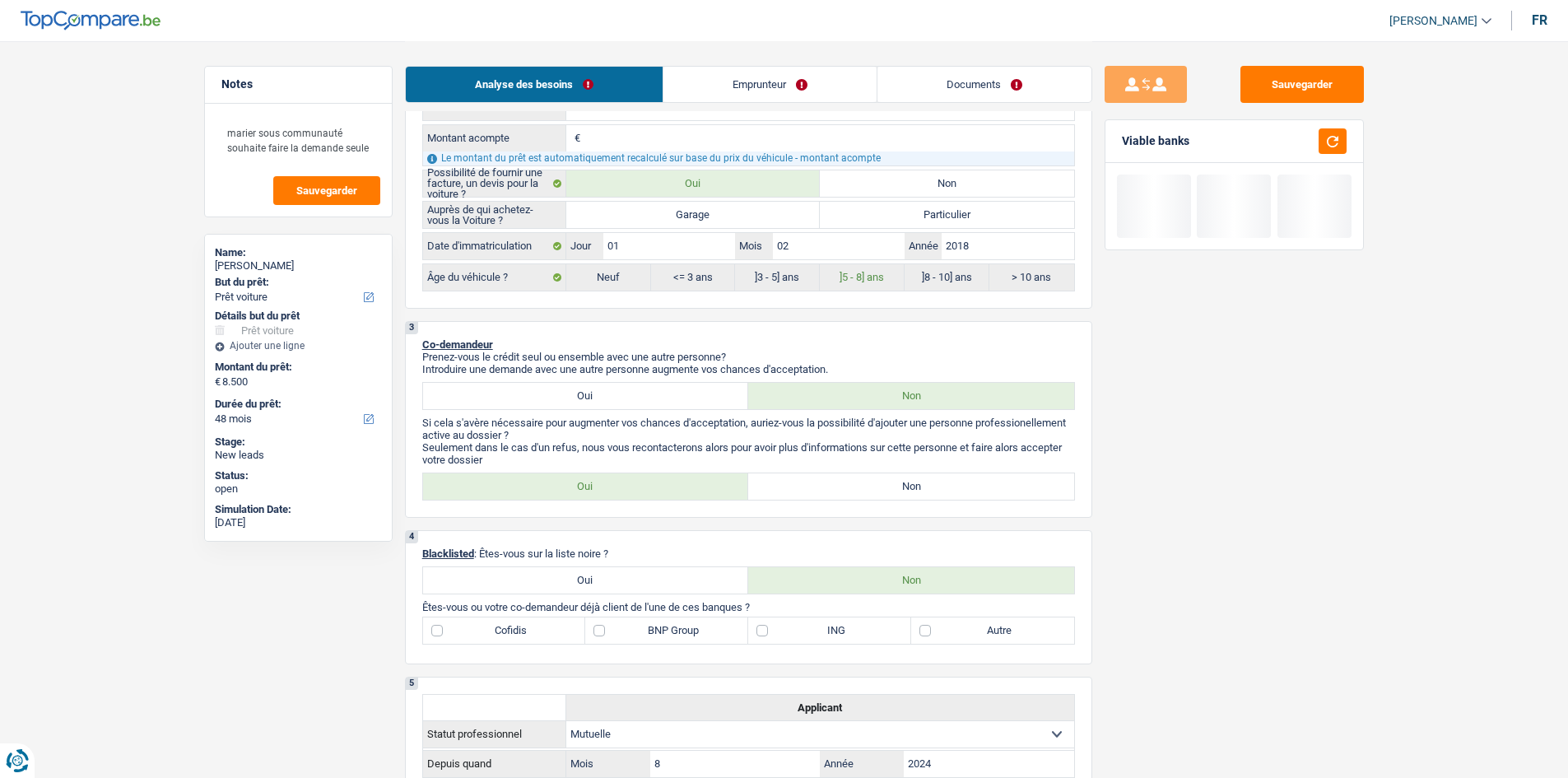
click at [1204, 382] on div "Sauvegarder Viable banks" at bounding box center [1235, 408] width 284 height 685
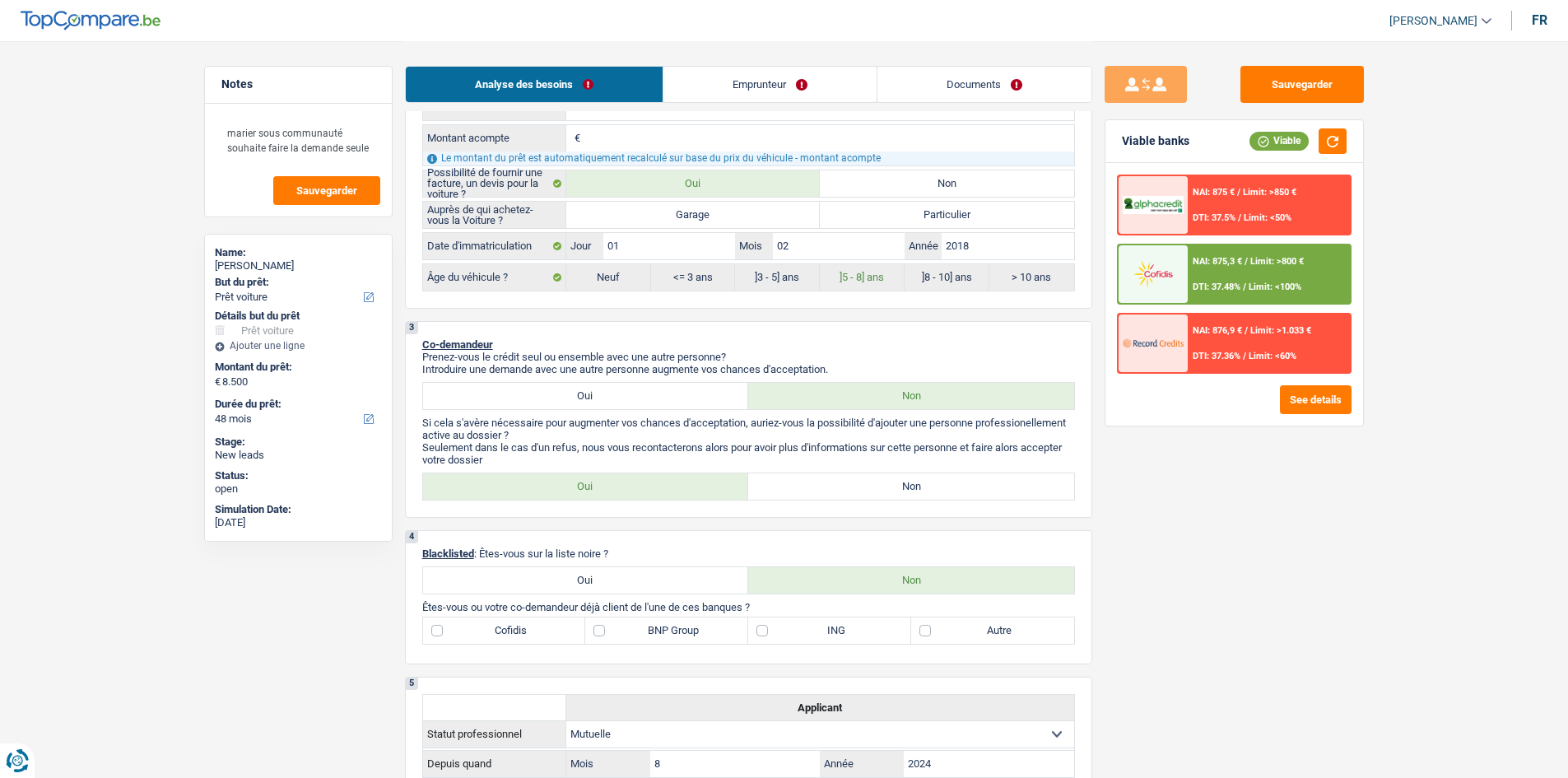
click at [1268, 273] on div "NAI: 875,3 € / Limit: >800 € DTI: 37.48% / Limit: <100%" at bounding box center [1269, 274] width 162 height 57
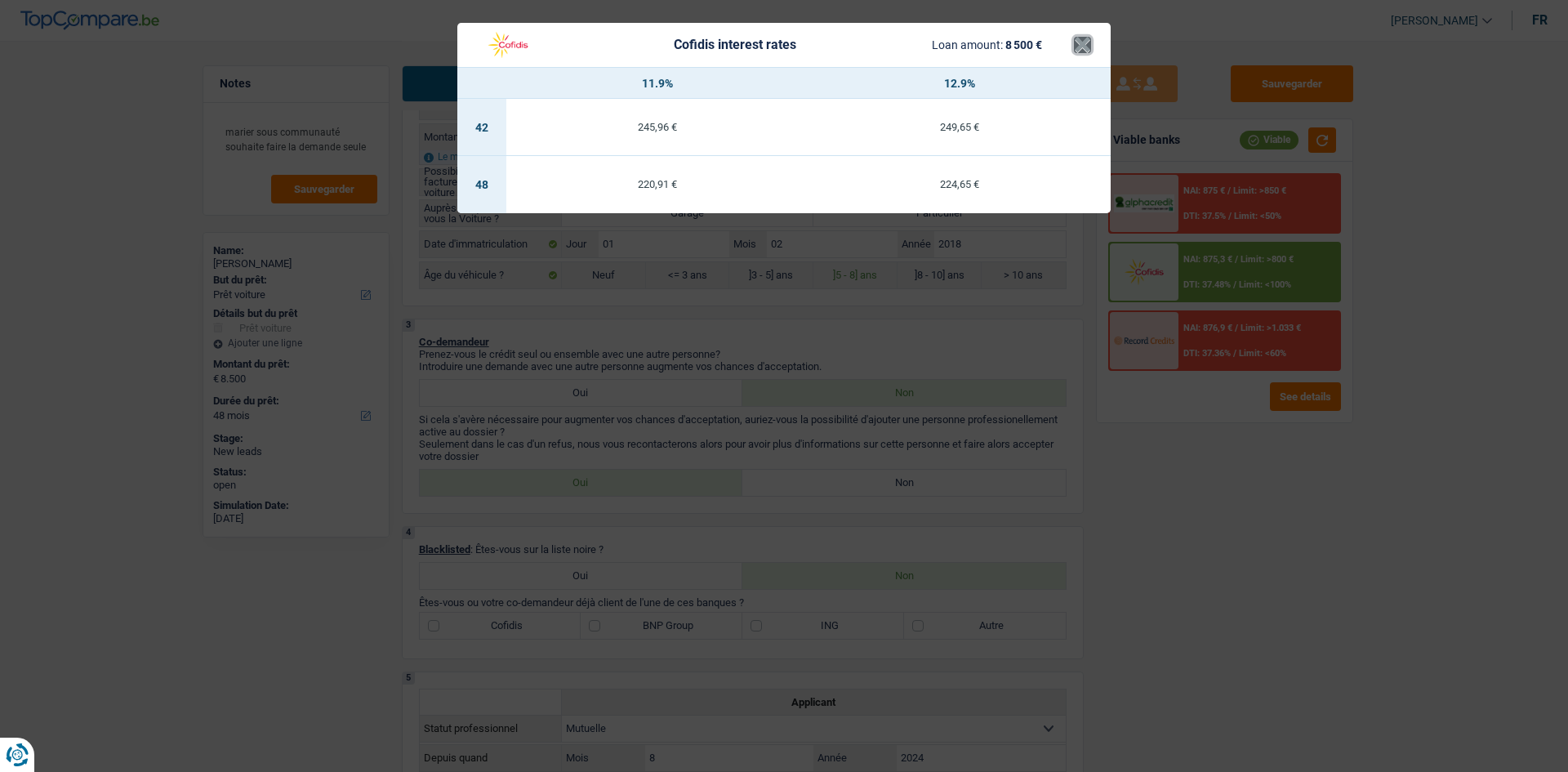
click at [1077, 48] on button "×" at bounding box center [1082, 45] width 17 height 17
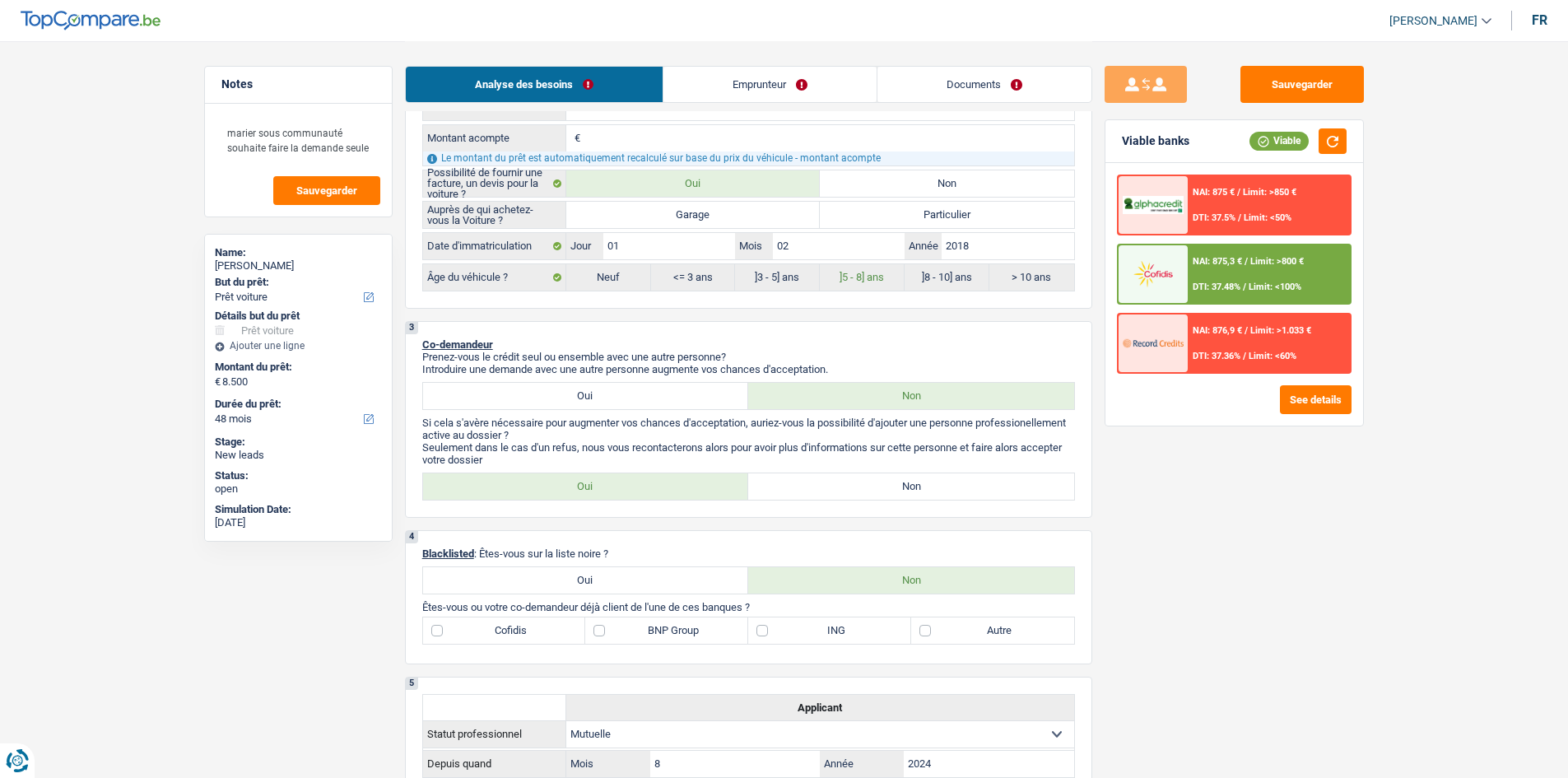
click at [1212, 367] on div "NAI: 876,9 € / Limit: >1.033 € DTI: 37.36% / Limit: <60%" at bounding box center [1269, 344] width 162 height 57
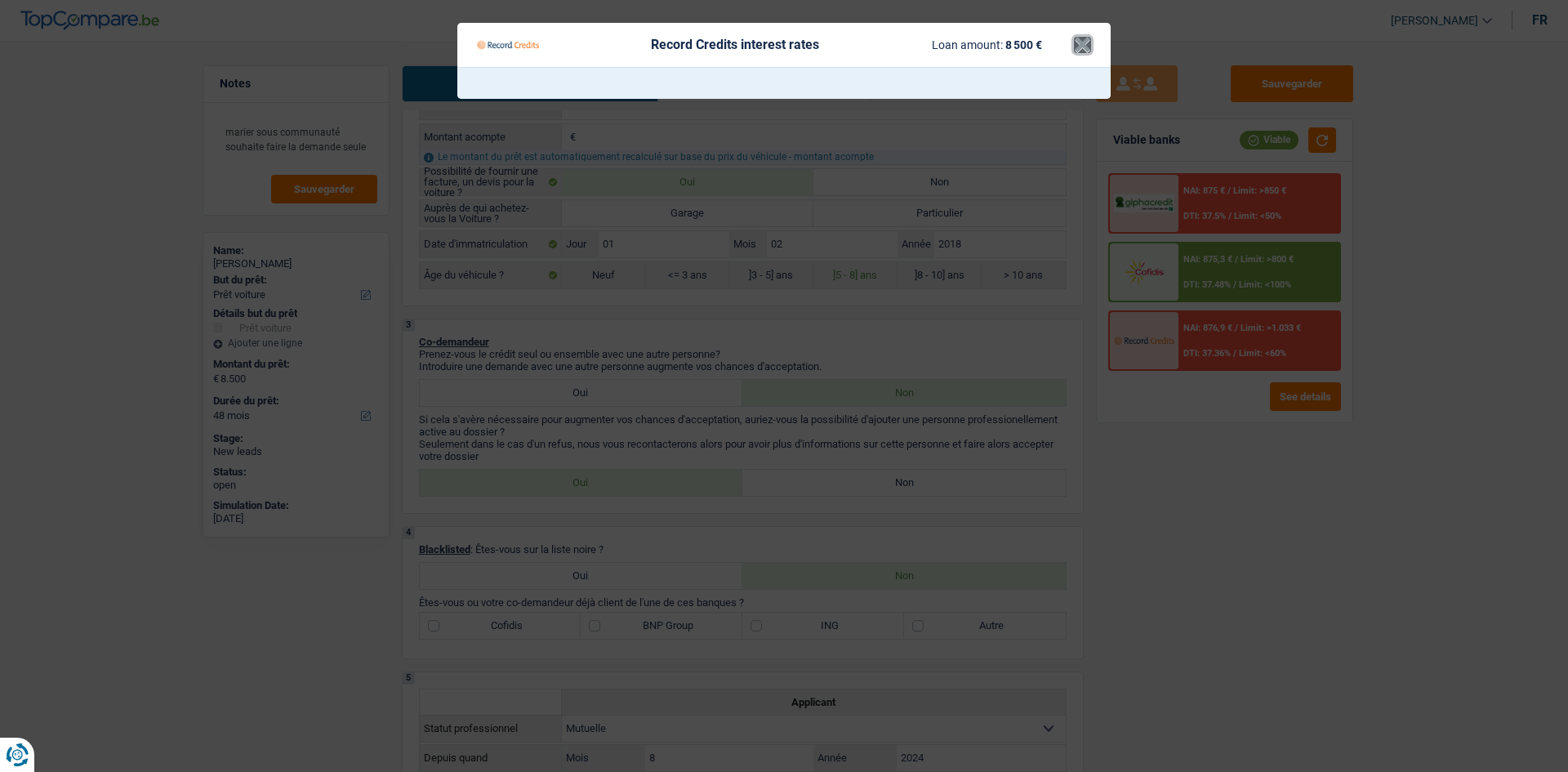
click at [1084, 39] on button "×" at bounding box center [1082, 45] width 17 height 17
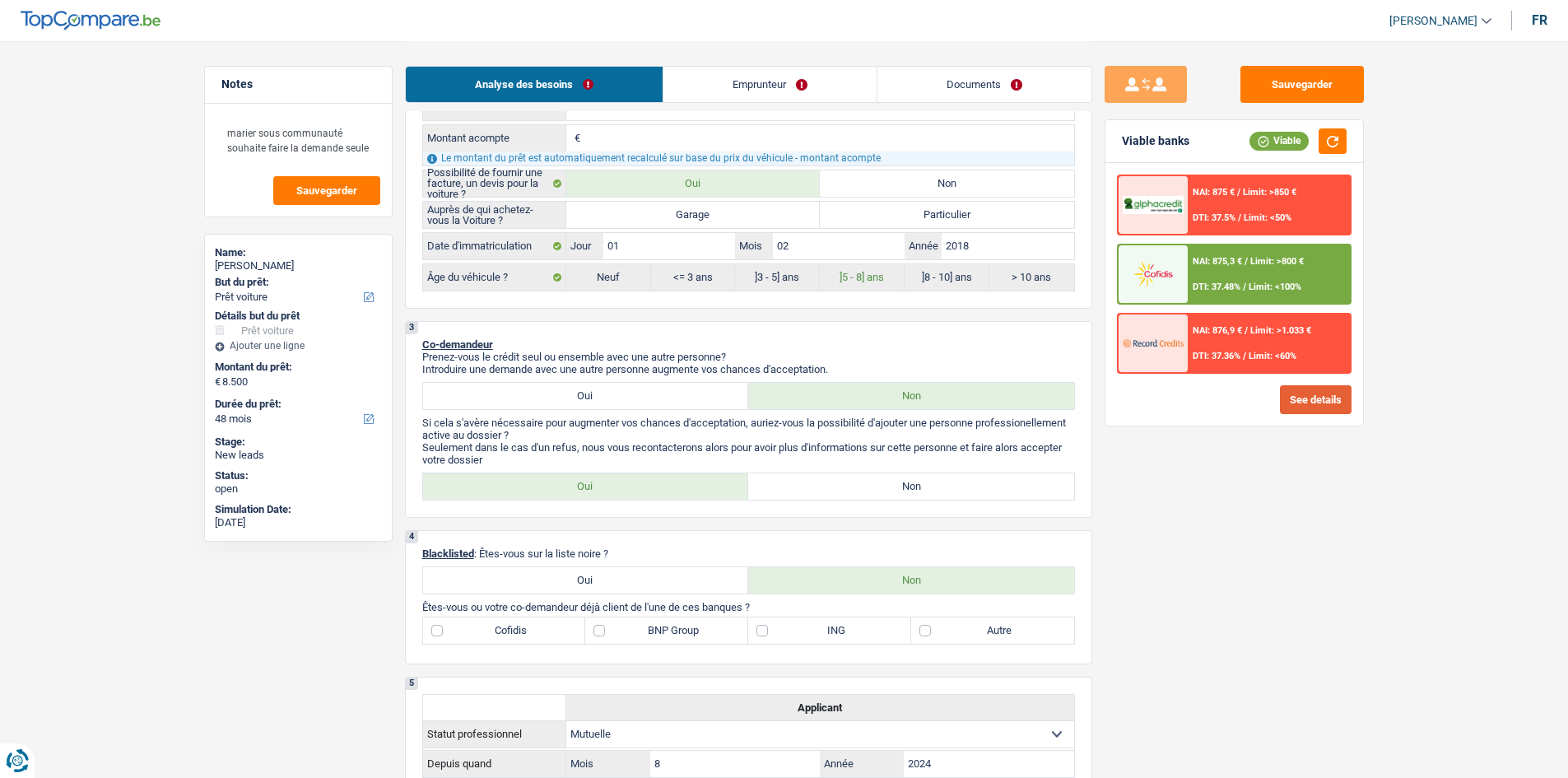
click at [1300, 395] on button "See details" at bounding box center [1315, 399] width 71 height 29
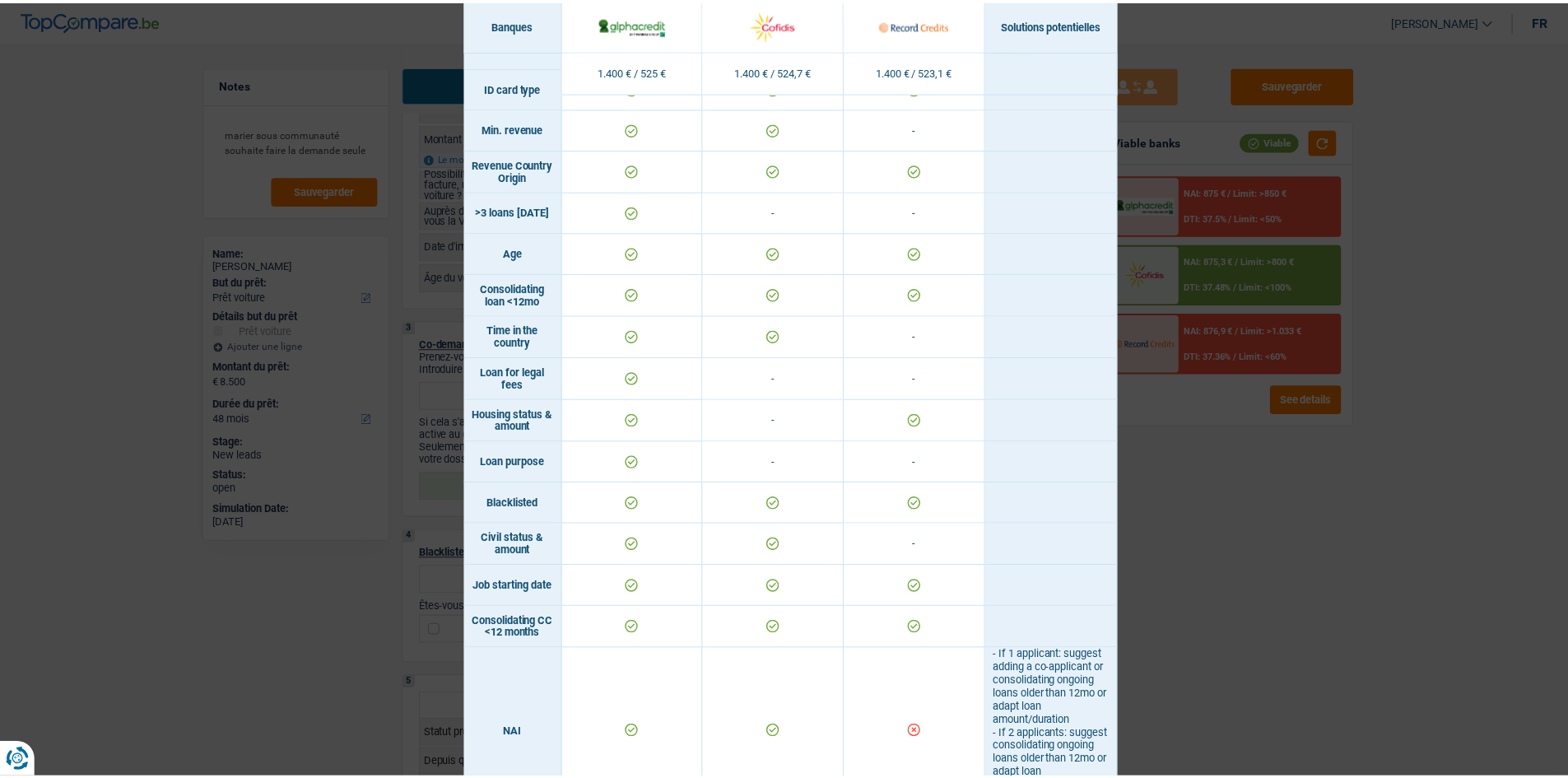
scroll to position [47, 0]
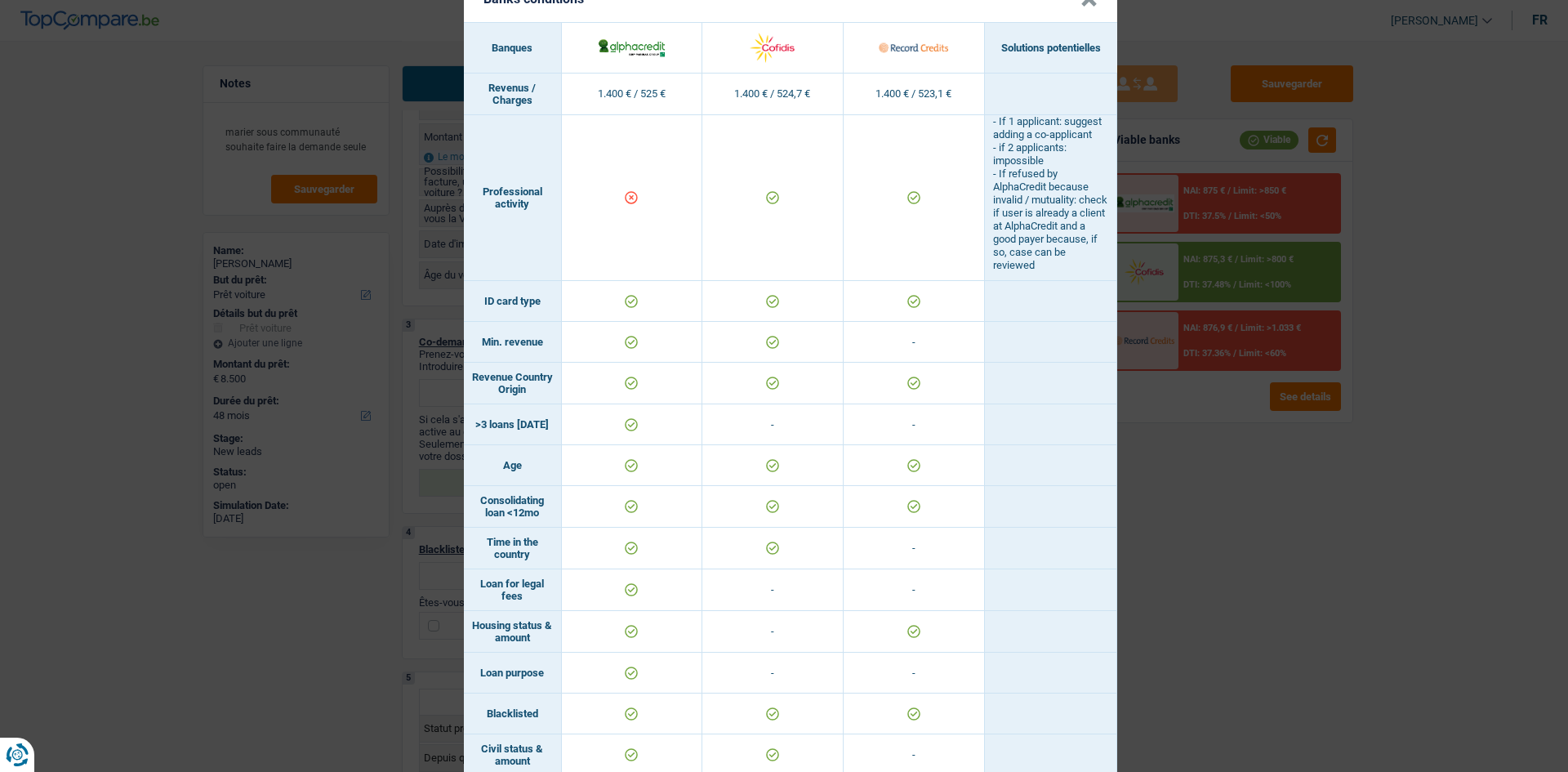
drag, startPoint x: 1253, startPoint y: 607, endPoint x: 1167, endPoint y: 437, distance: 190.5
click at [1248, 596] on div "Banks conditions × Banques Solutions potentielles Revenus / Charges 1.400 € / 5…" at bounding box center [784, 386] width 1568 height 772
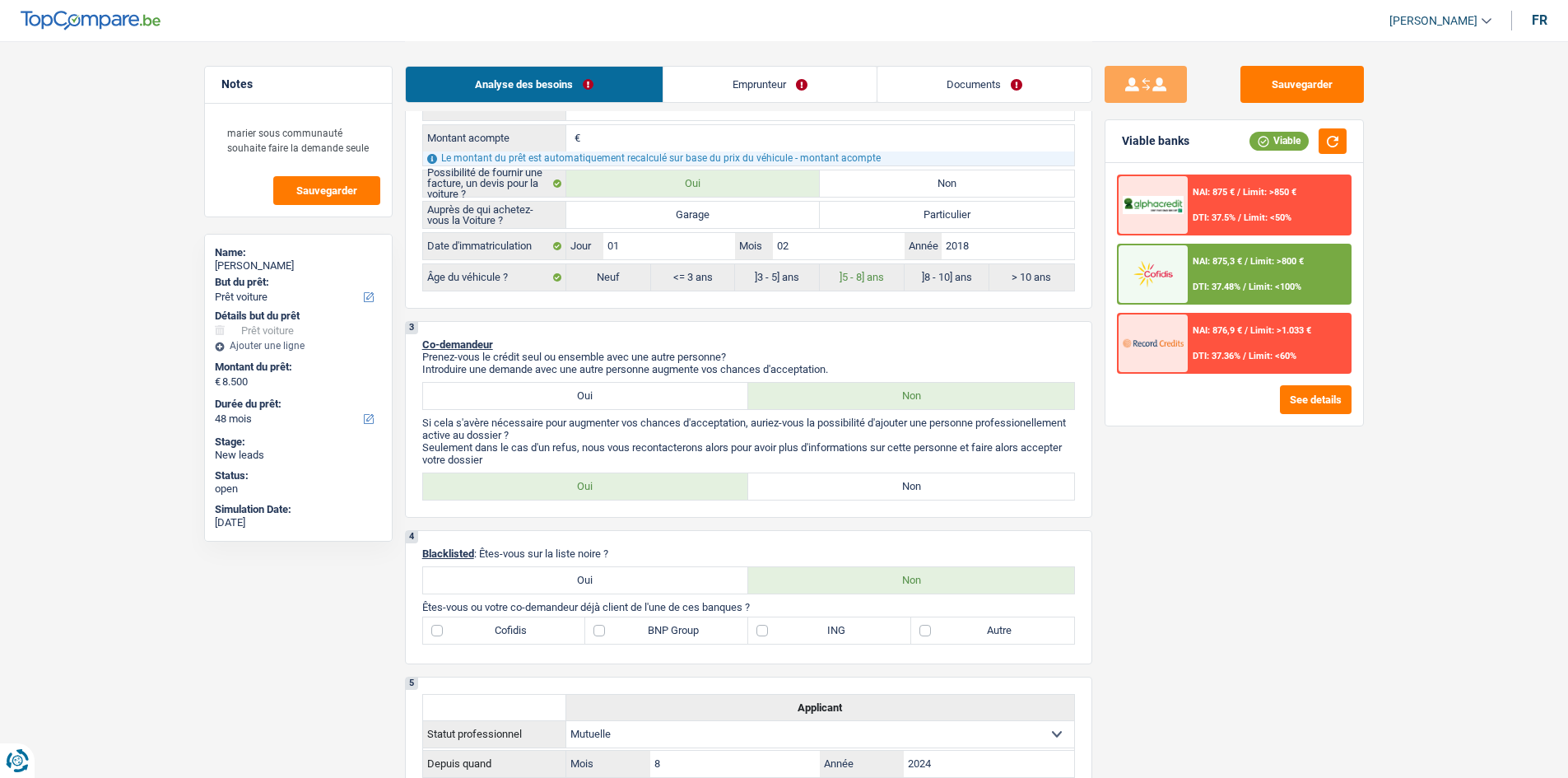
click at [1160, 354] on img at bounding box center [1153, 343] width 61 height 31
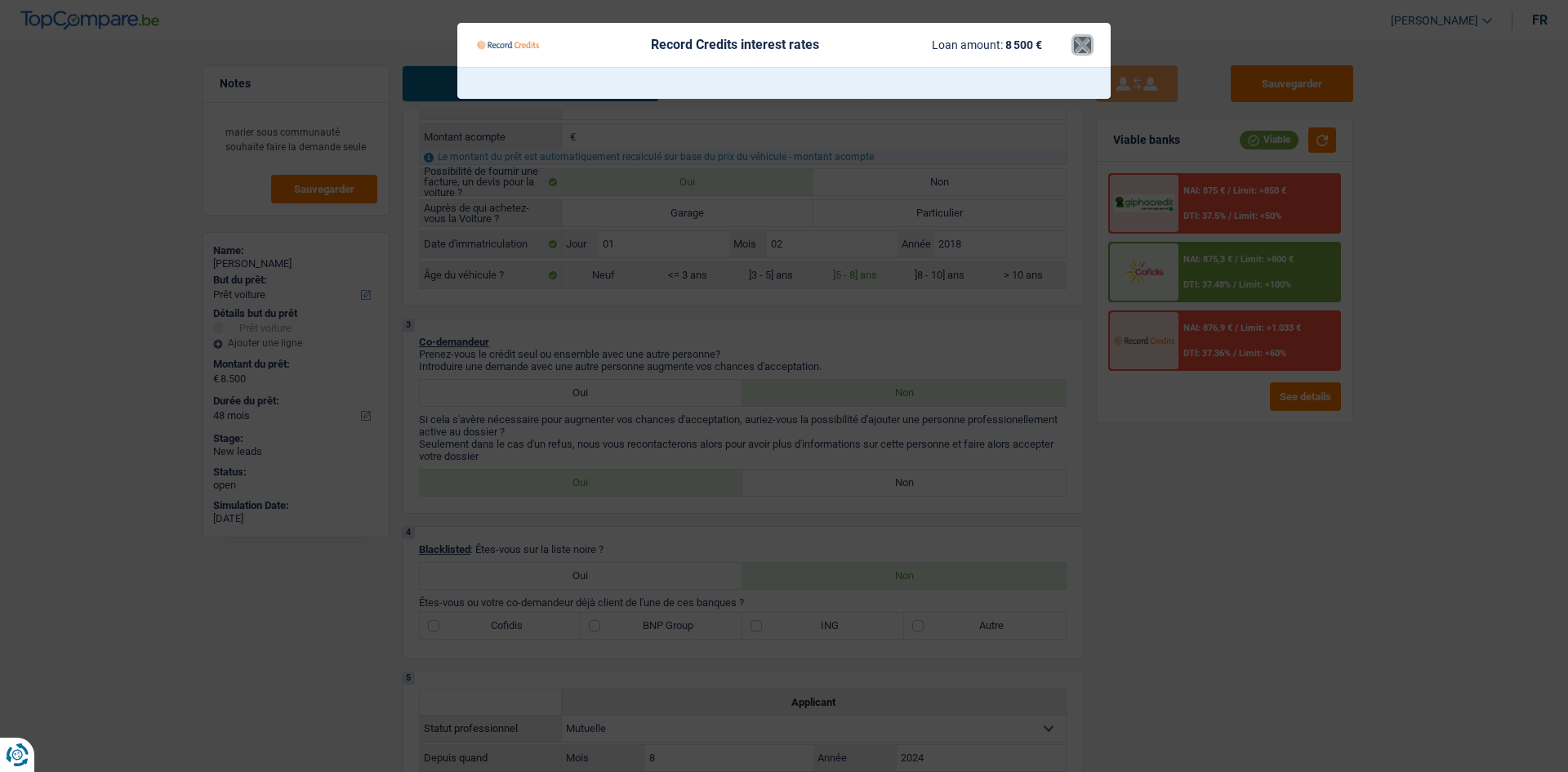
click at [1083, 46] on button "×" at bounding box center [1082, 45] width 17 height 17
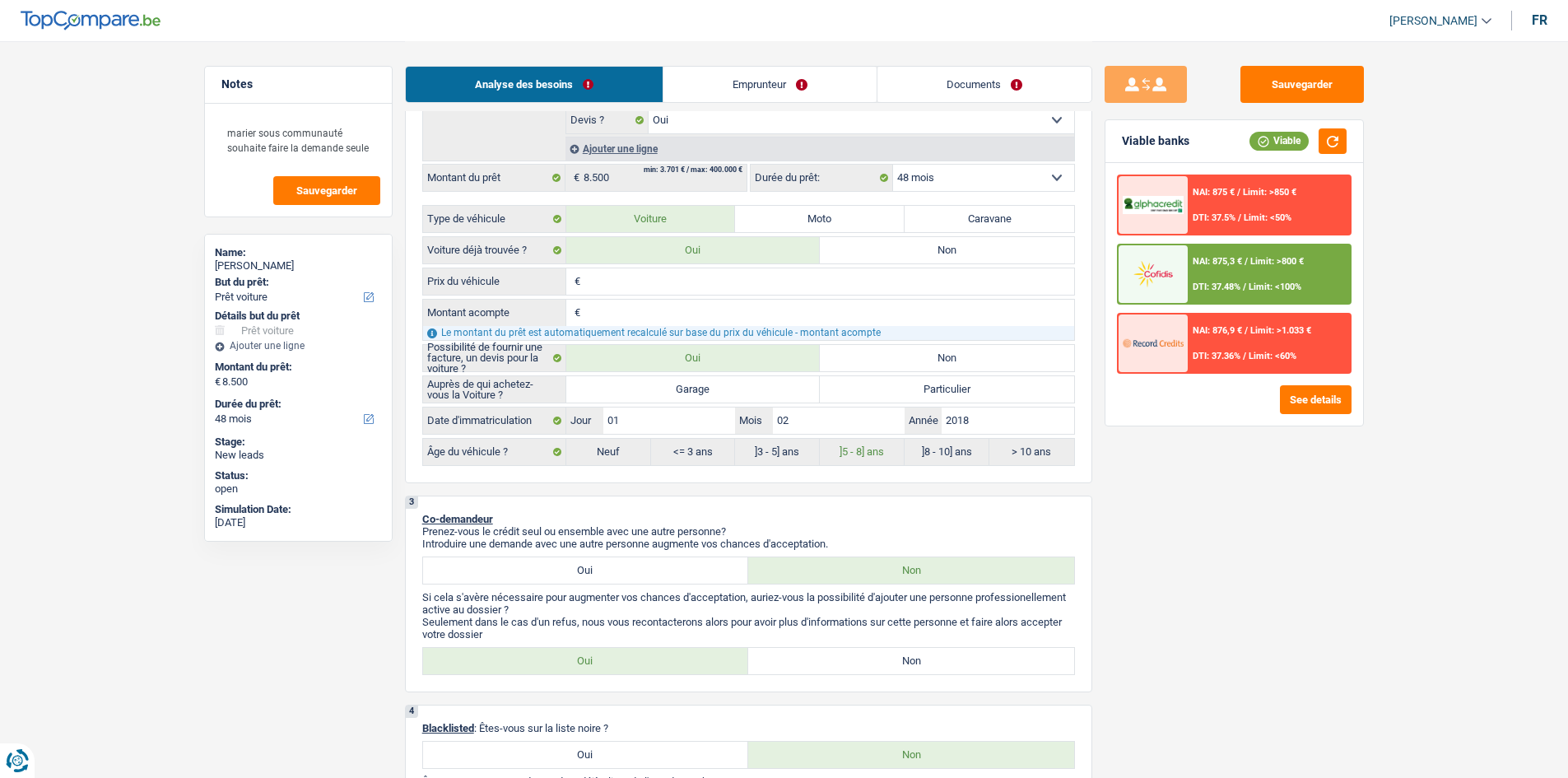
scroll to position [247, 0]
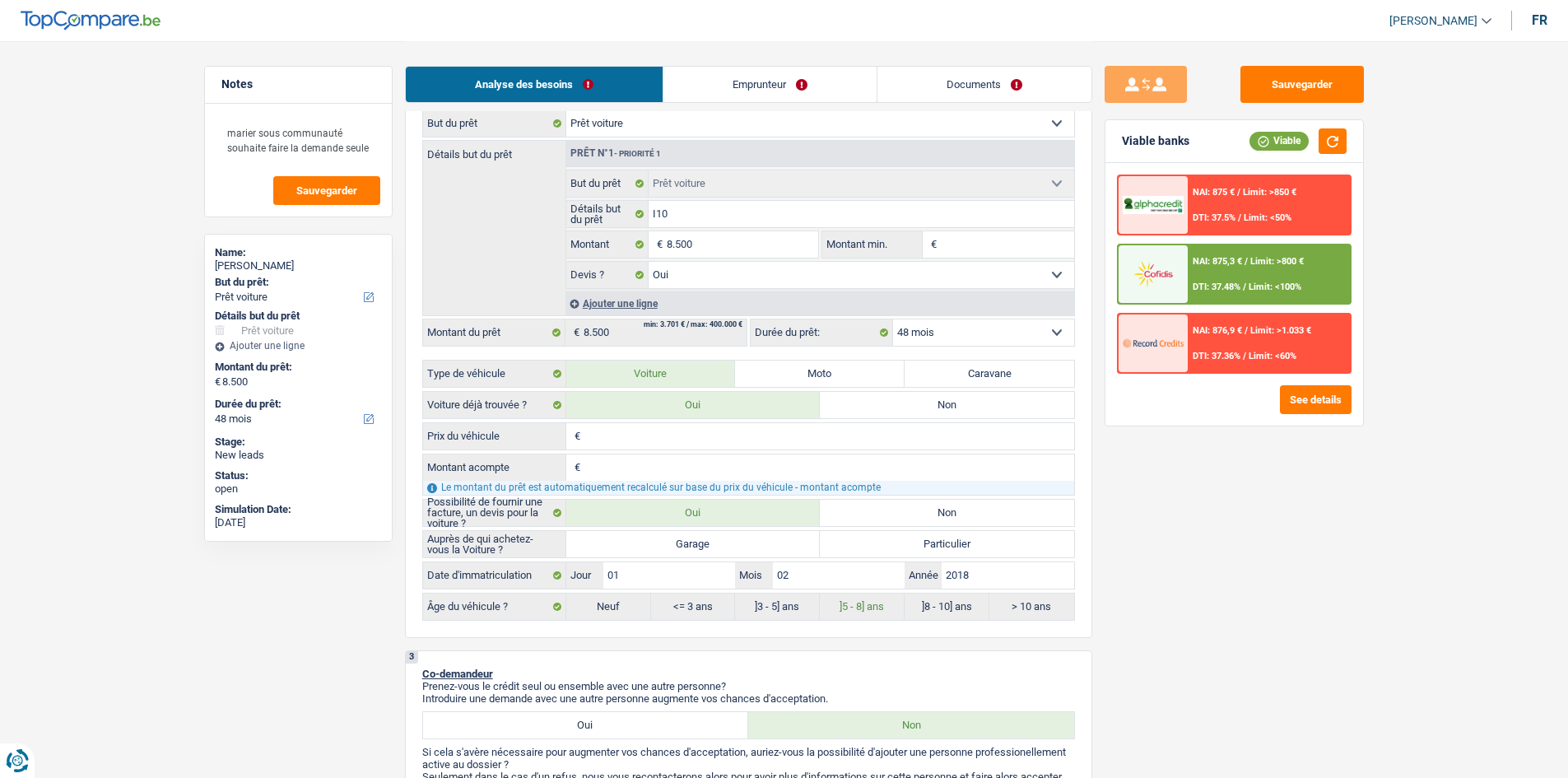
click at [1190, 267] on div "NAI: 875,3 € / Limit: >800 € DTI: 37.48% / Limit: <100%" at bounding box center [1269, 274] width 162 height 57
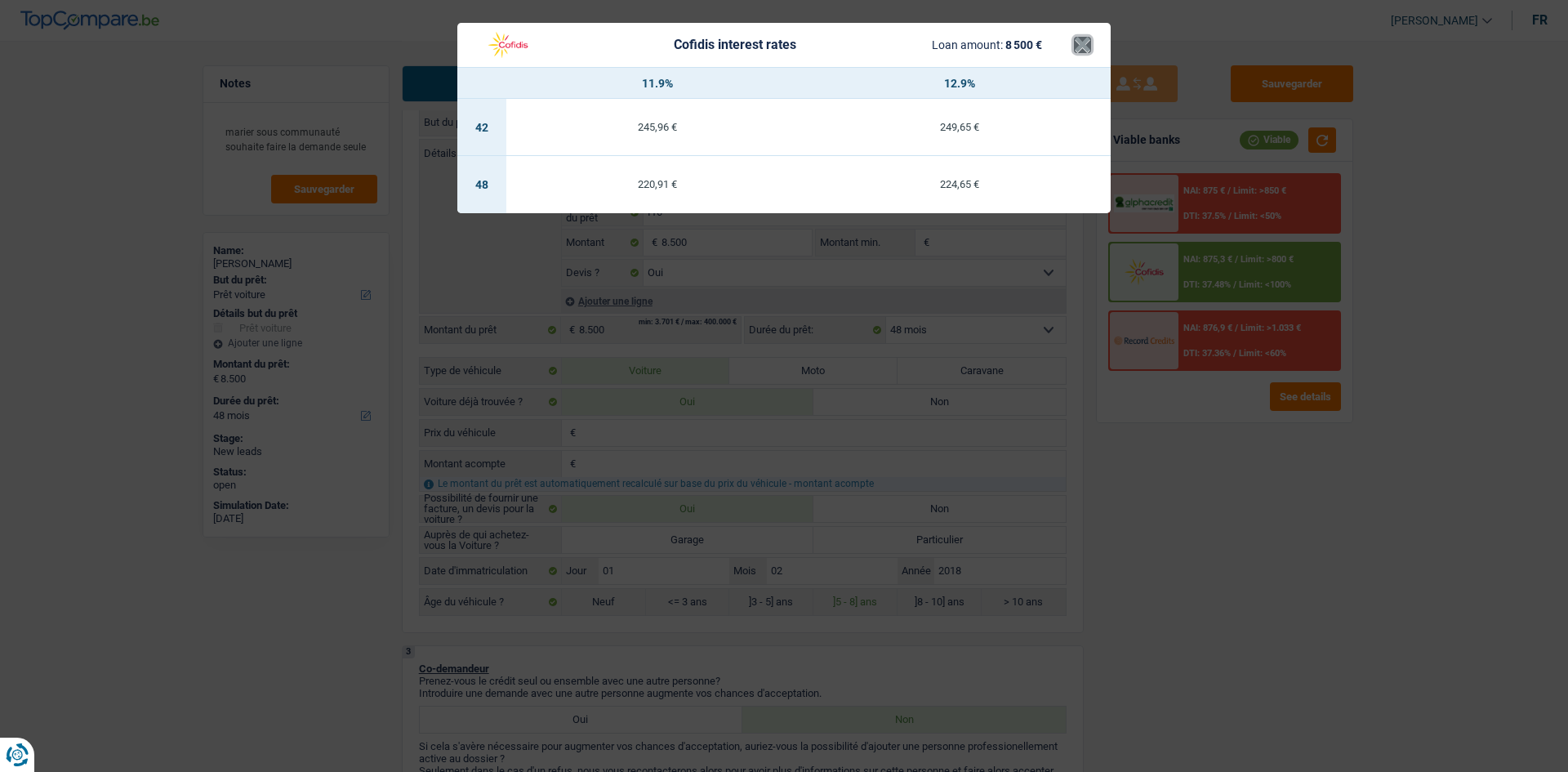
click at [1086, 40] on button "×" at bounding box center [1082, 45] width 17 height 17
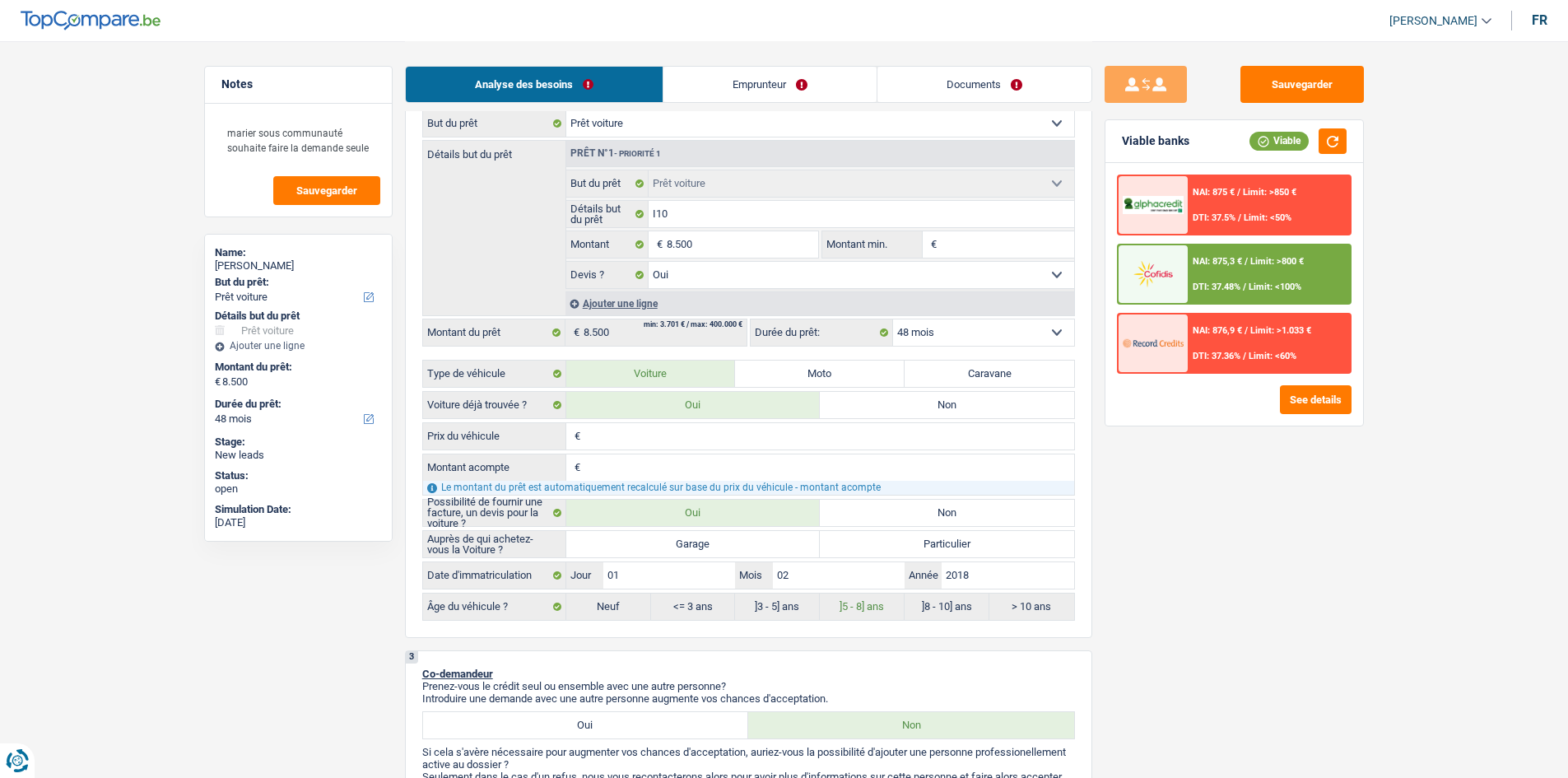
click at [1287, 284] on span "Limit: <100%" at bounding box center [1274, 287] width 53 height 11
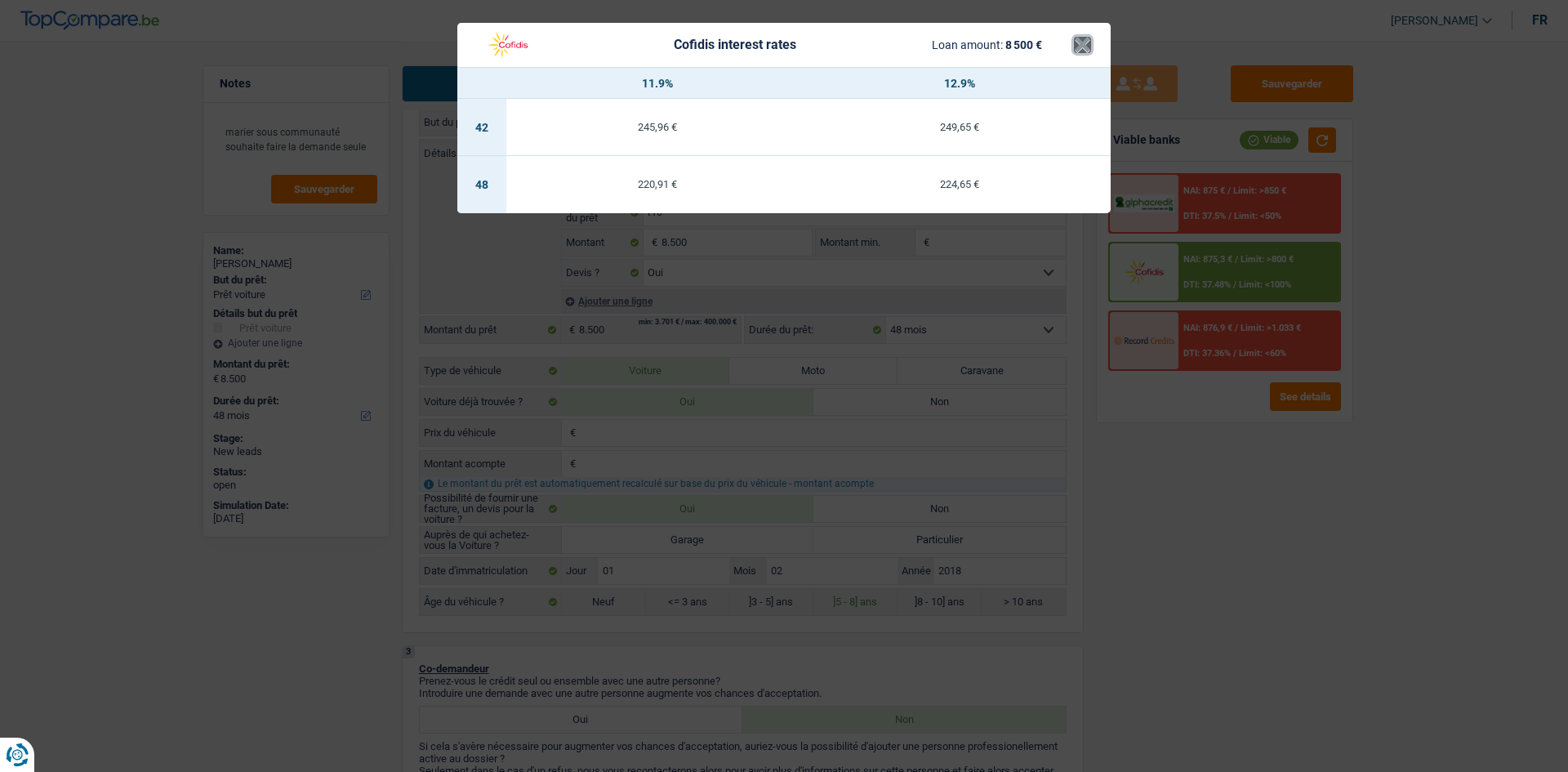
click at [1077, 41] on button "×" at bounding box center [1082, 45] width 17 height 17
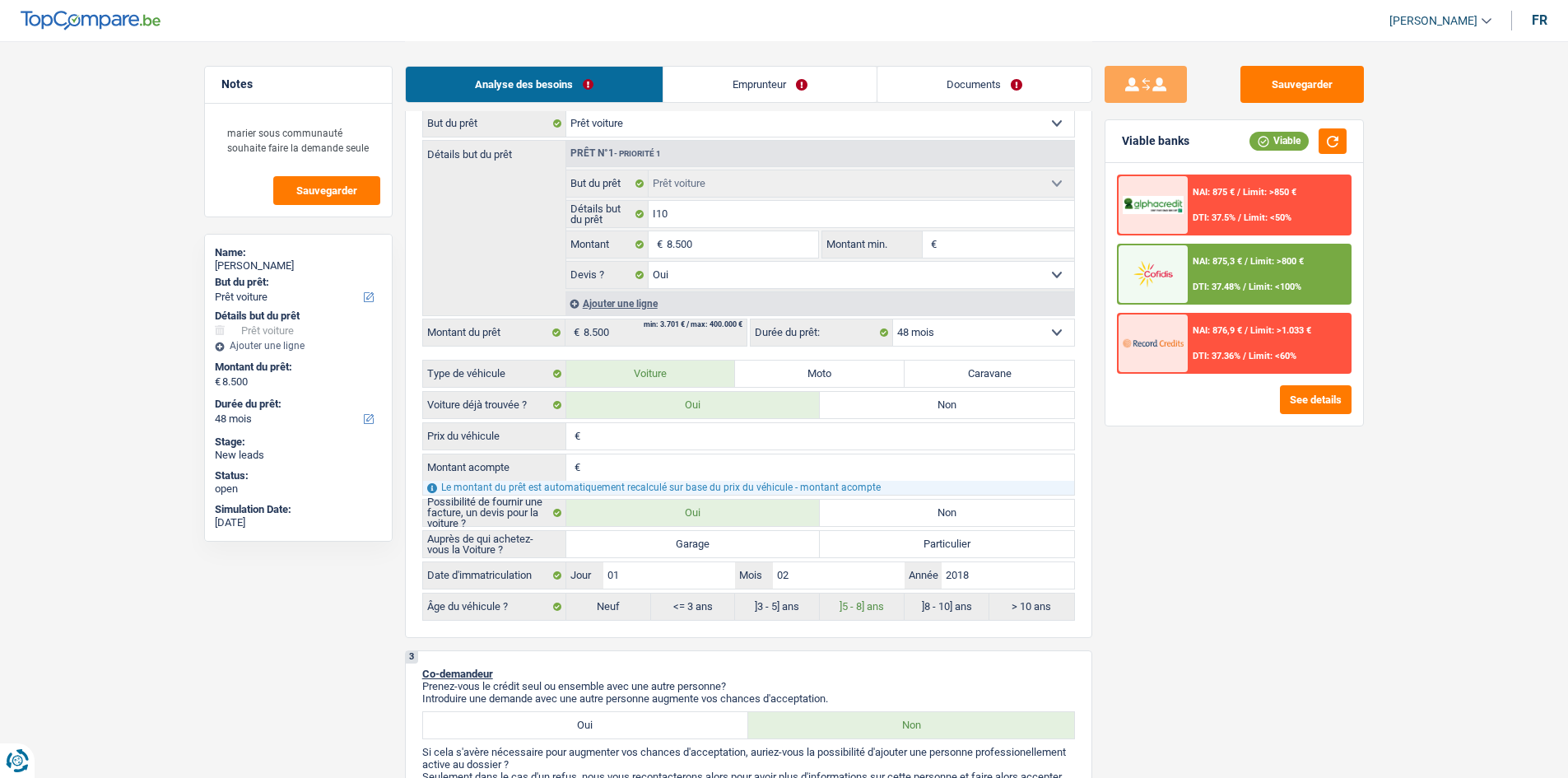
click at [611, 440] on input "Prix du véhicule" at bounding box center [829, 436] width 490 height 26
type input "4"
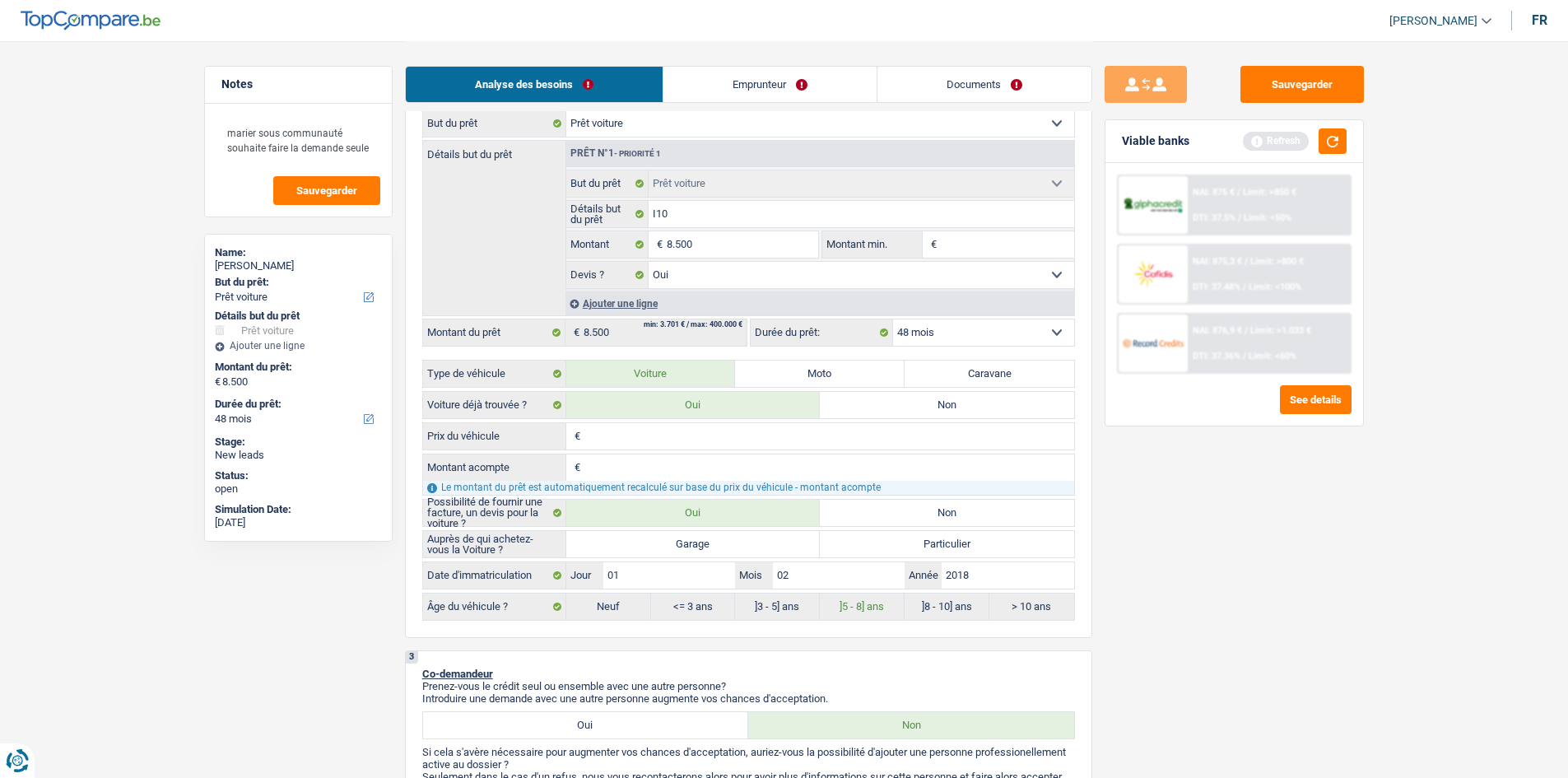
type input "8"
type input "84"
type input "849"
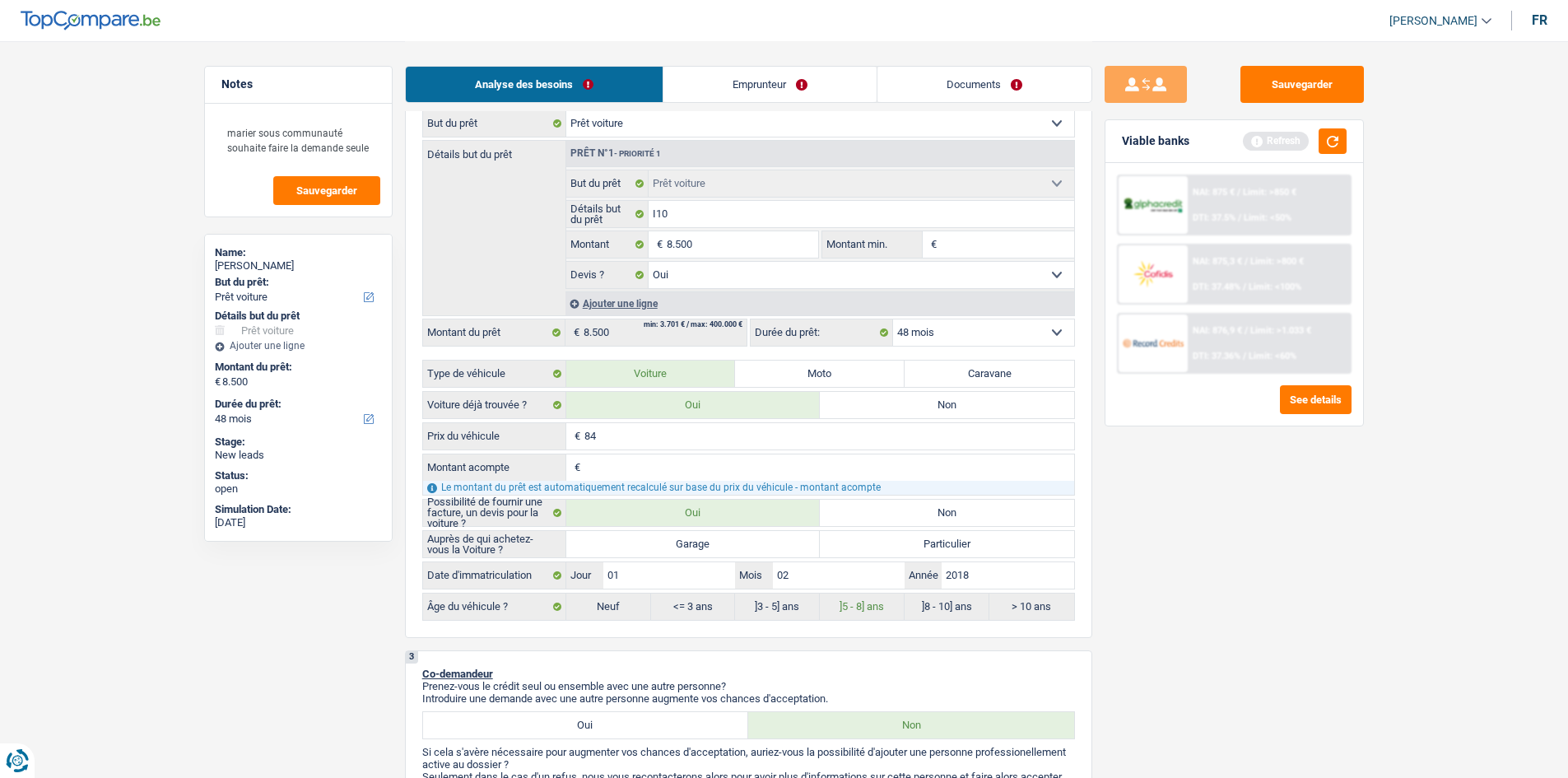
type input "849"
type input "8.490"
click at [601, 478] on input "Montant acompte" at bounding box center [829, 468] width 490 height 26
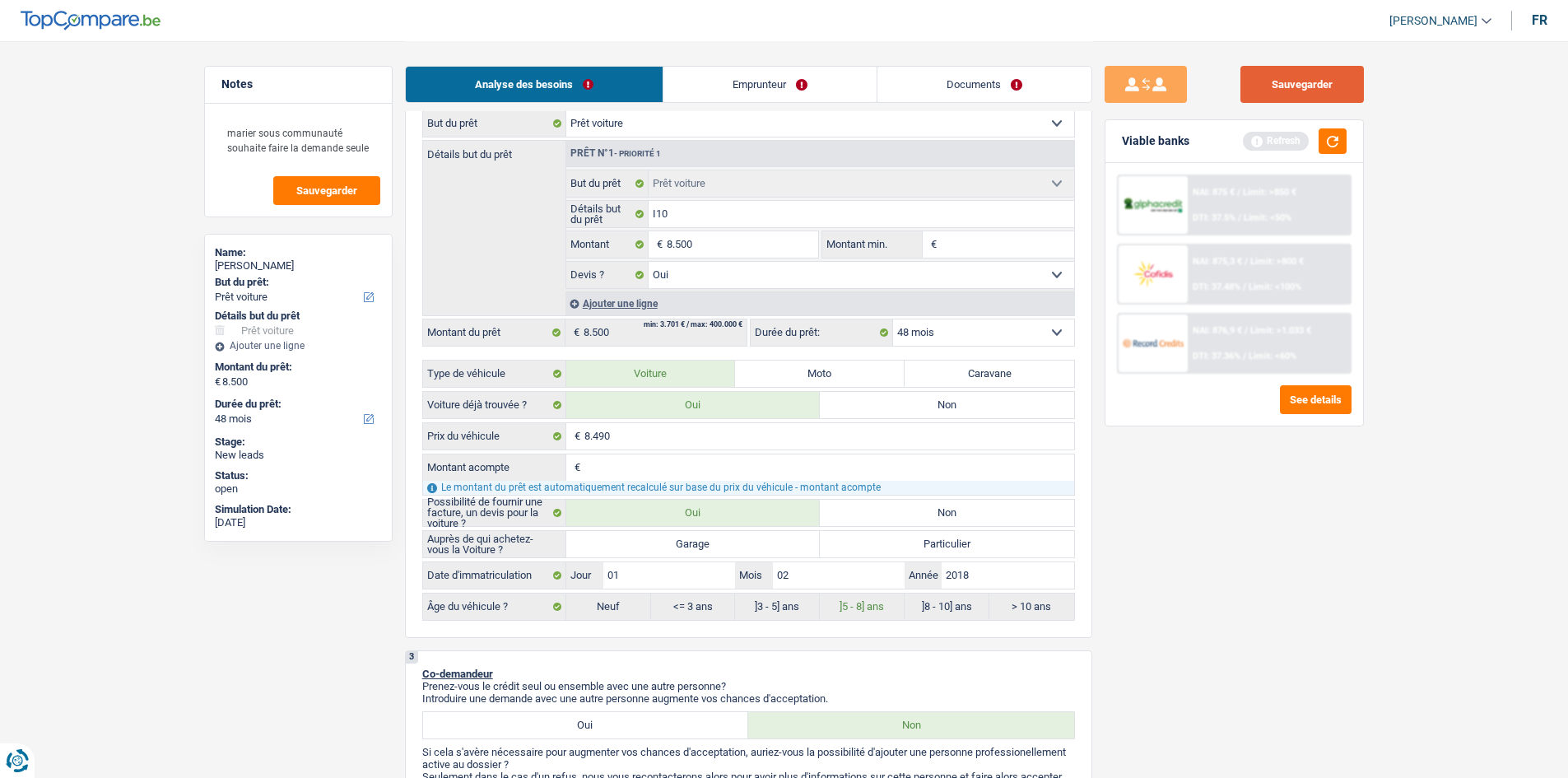
click at [1273, 94] on button "Sauvegarder" at bounding box center [1302, 84] width 123 height 37
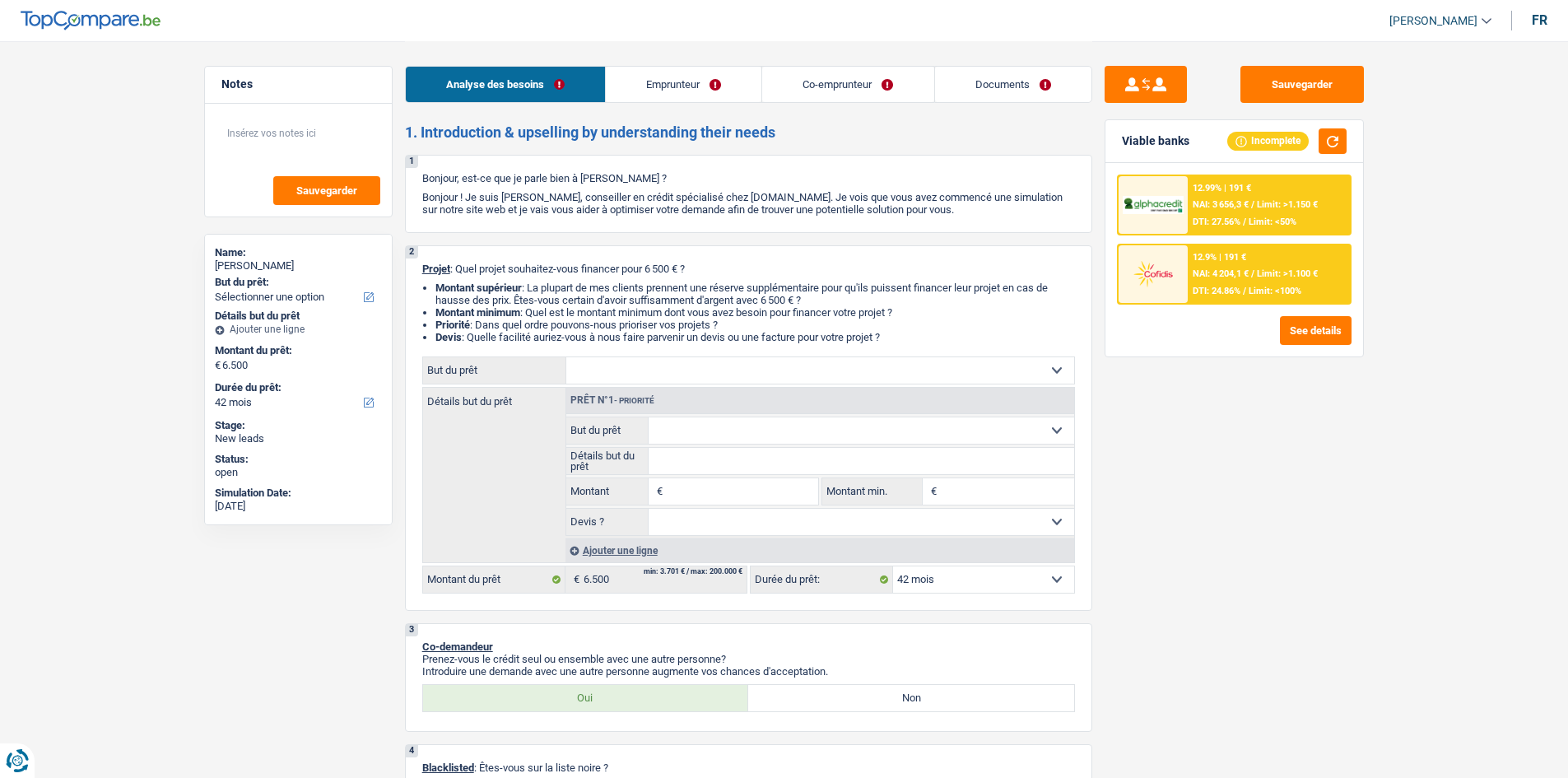
select select "42"
select select "worker"
select select "publicEmployee"
select select "netSalary"
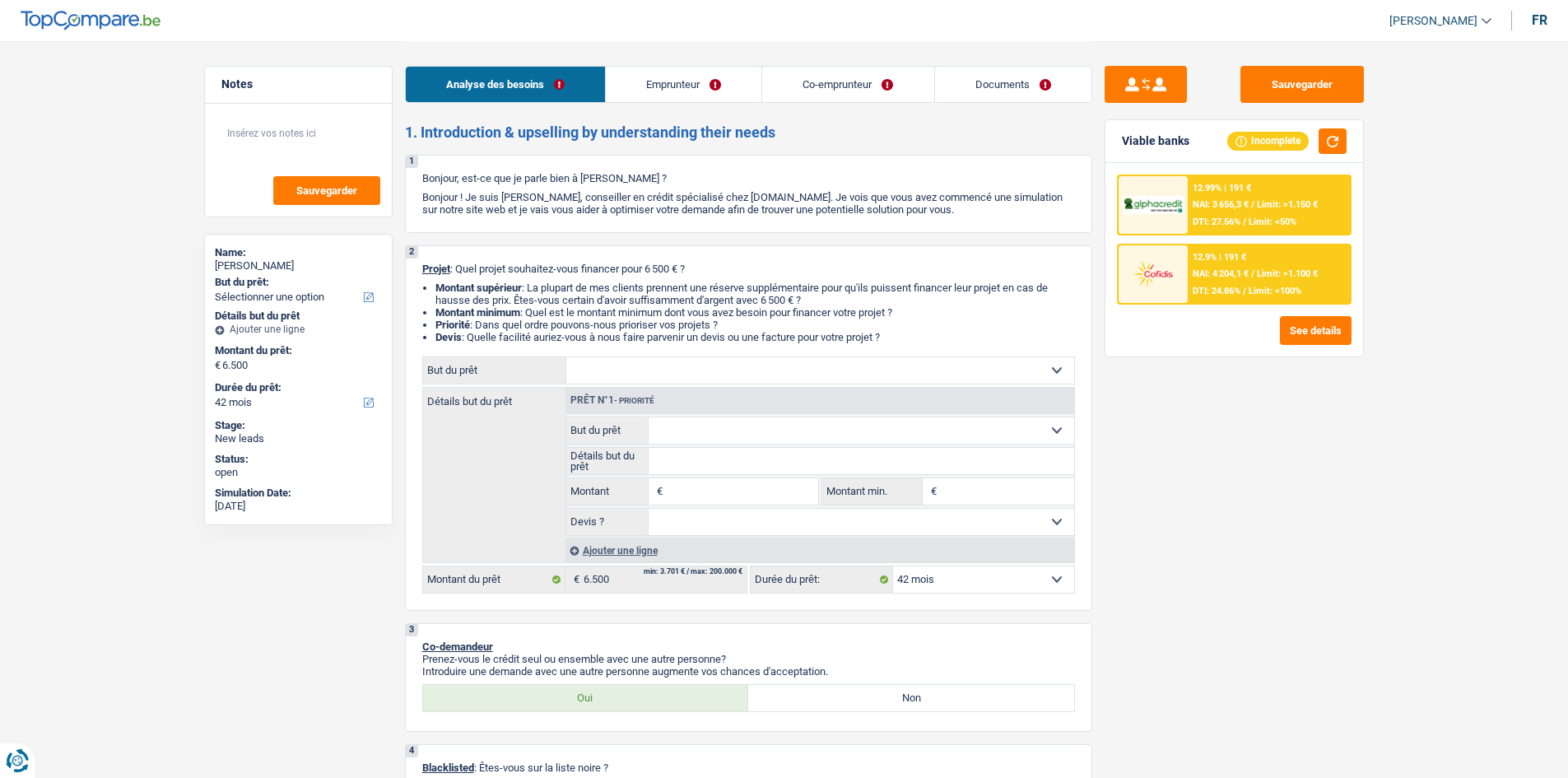
select select "netSalary"
select select "familyAllowances"
select select "mealVouchers"
select select "rents"
select select "cardOrCredit"
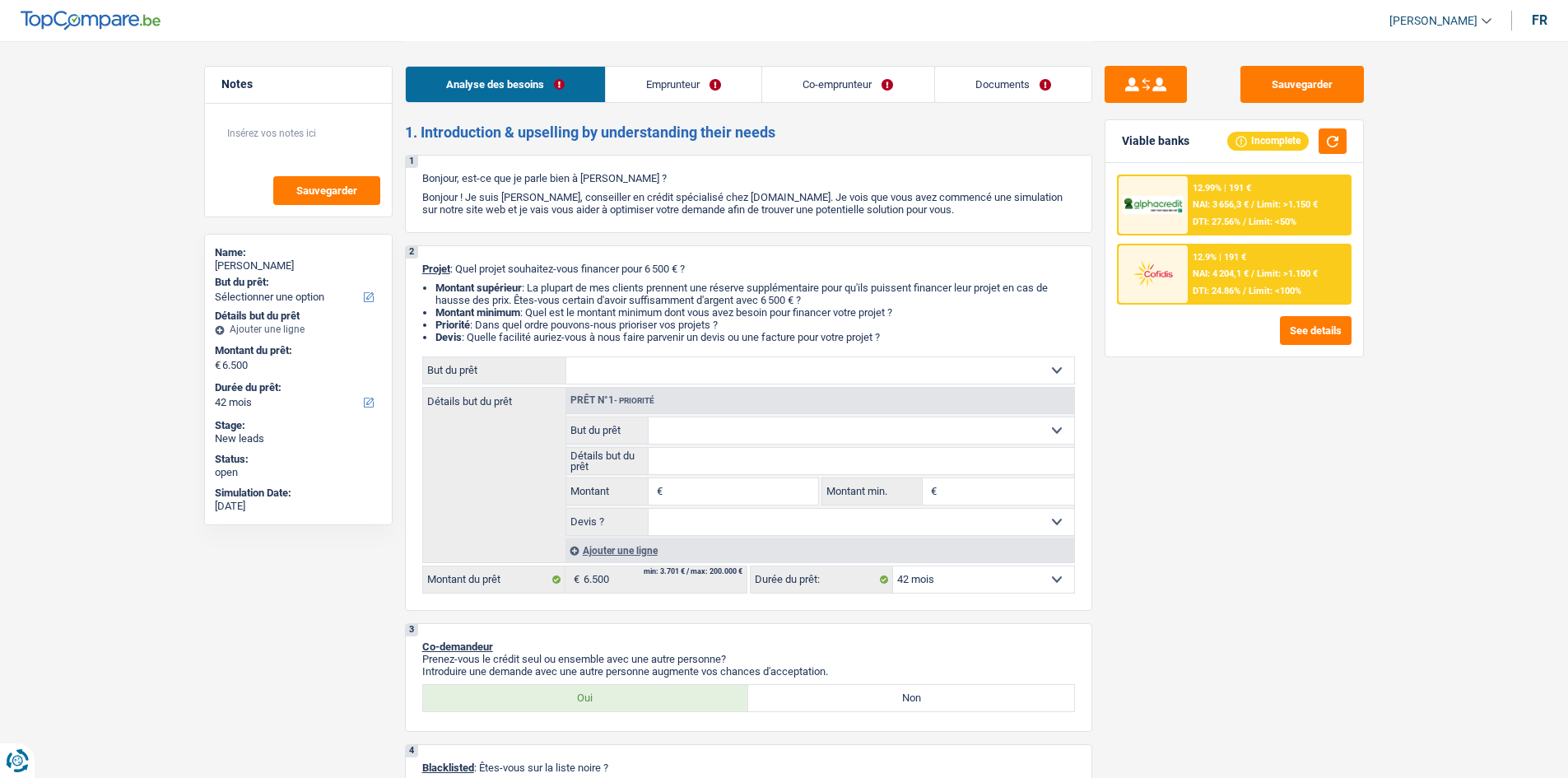
select select "42"
click at [627, 372] on select "Confort maison: meubles, textile, peinture, électroménager, outillage non-profe…" at bounding box center [821, 370] width 508 height 26
select select "carRepair"
click at [567, 358] on select "Confort maison: meubles, textile, peinture, électroménager, outillage non-profe…" at bounding box center [821, 370] width 508 height 26
select select "carRepair"
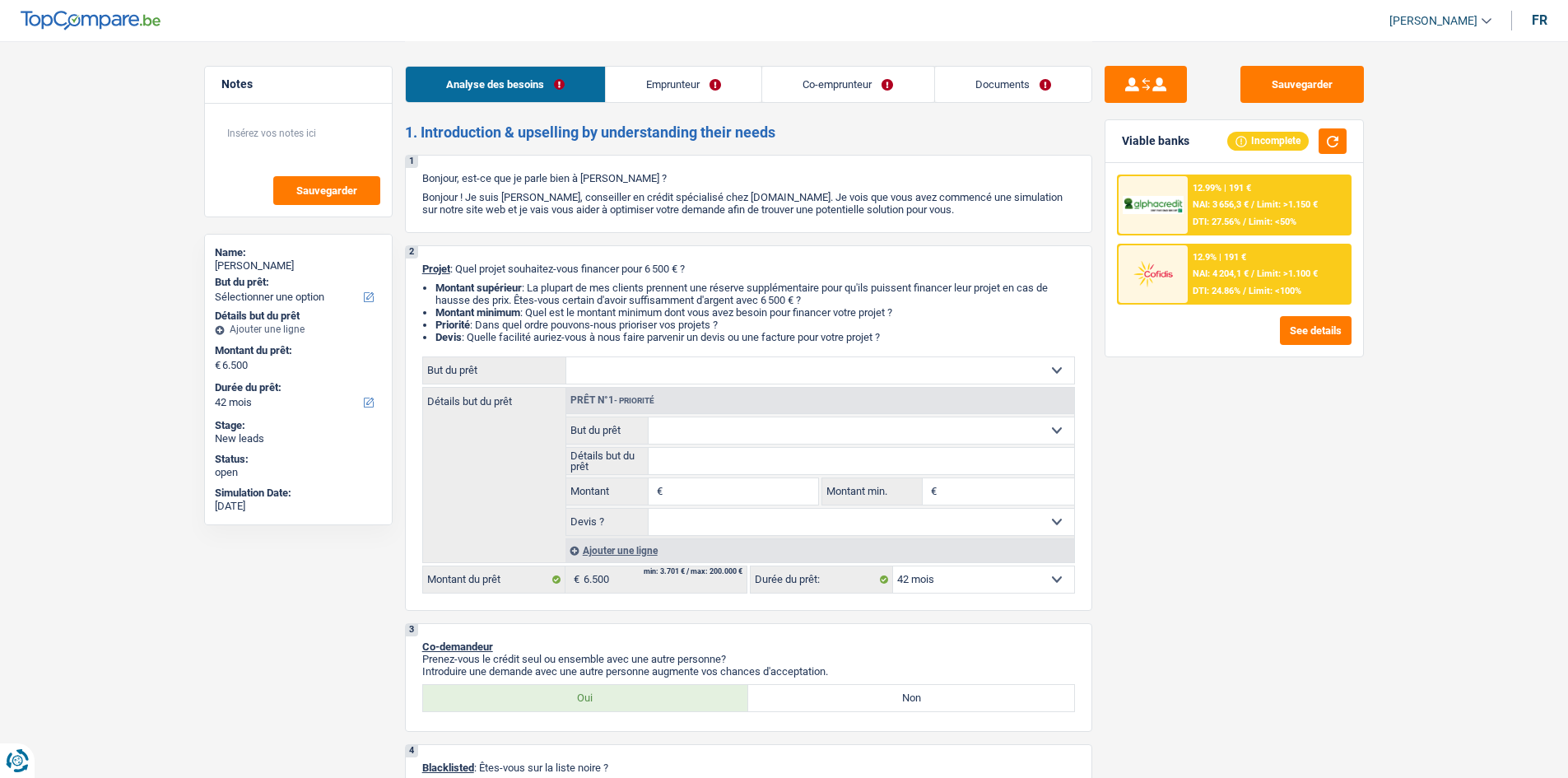
select select "carRepair"
type input "6.500"
select select "carRepair"
type input "6.500"
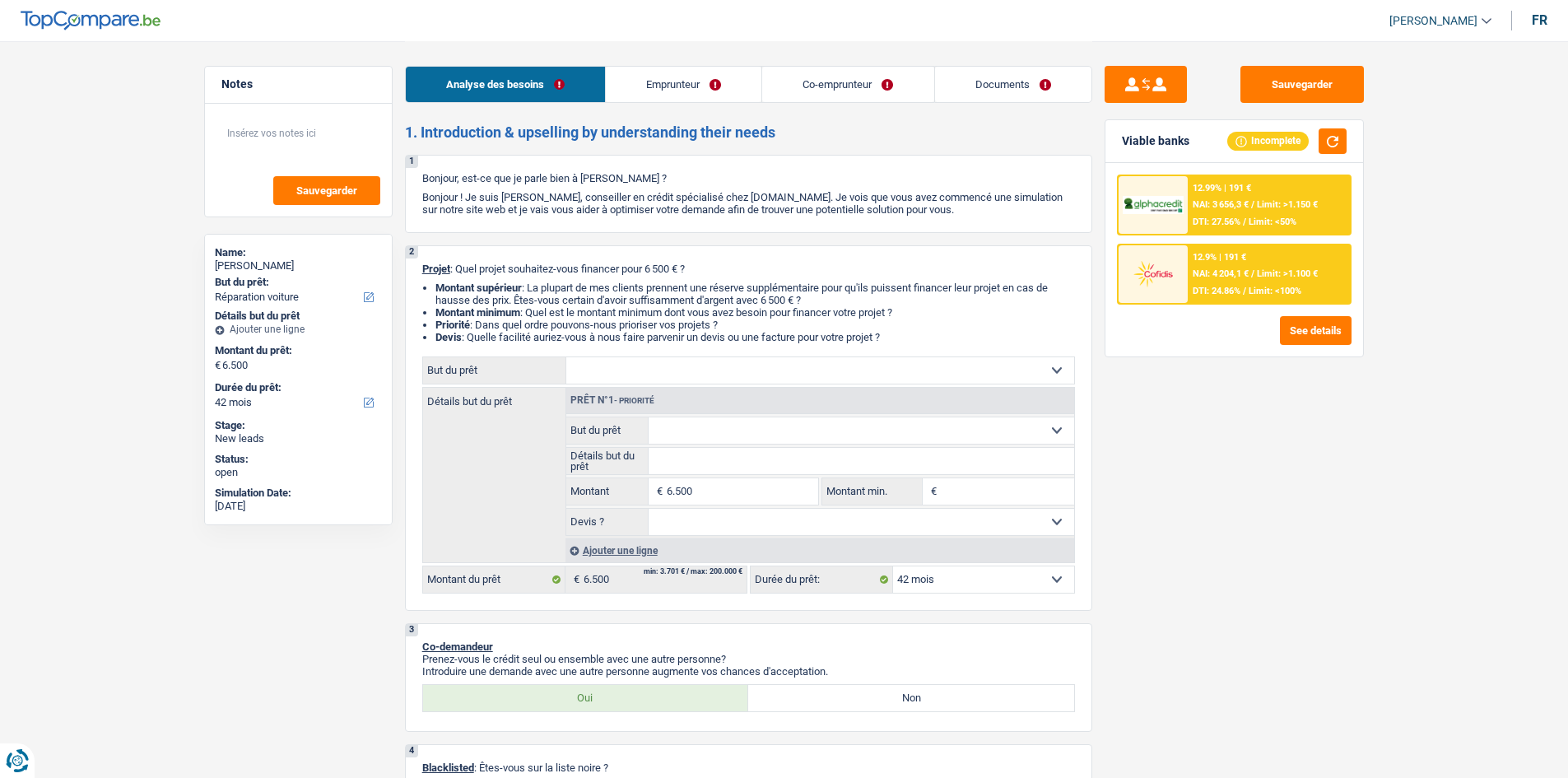
select select "carRepair"
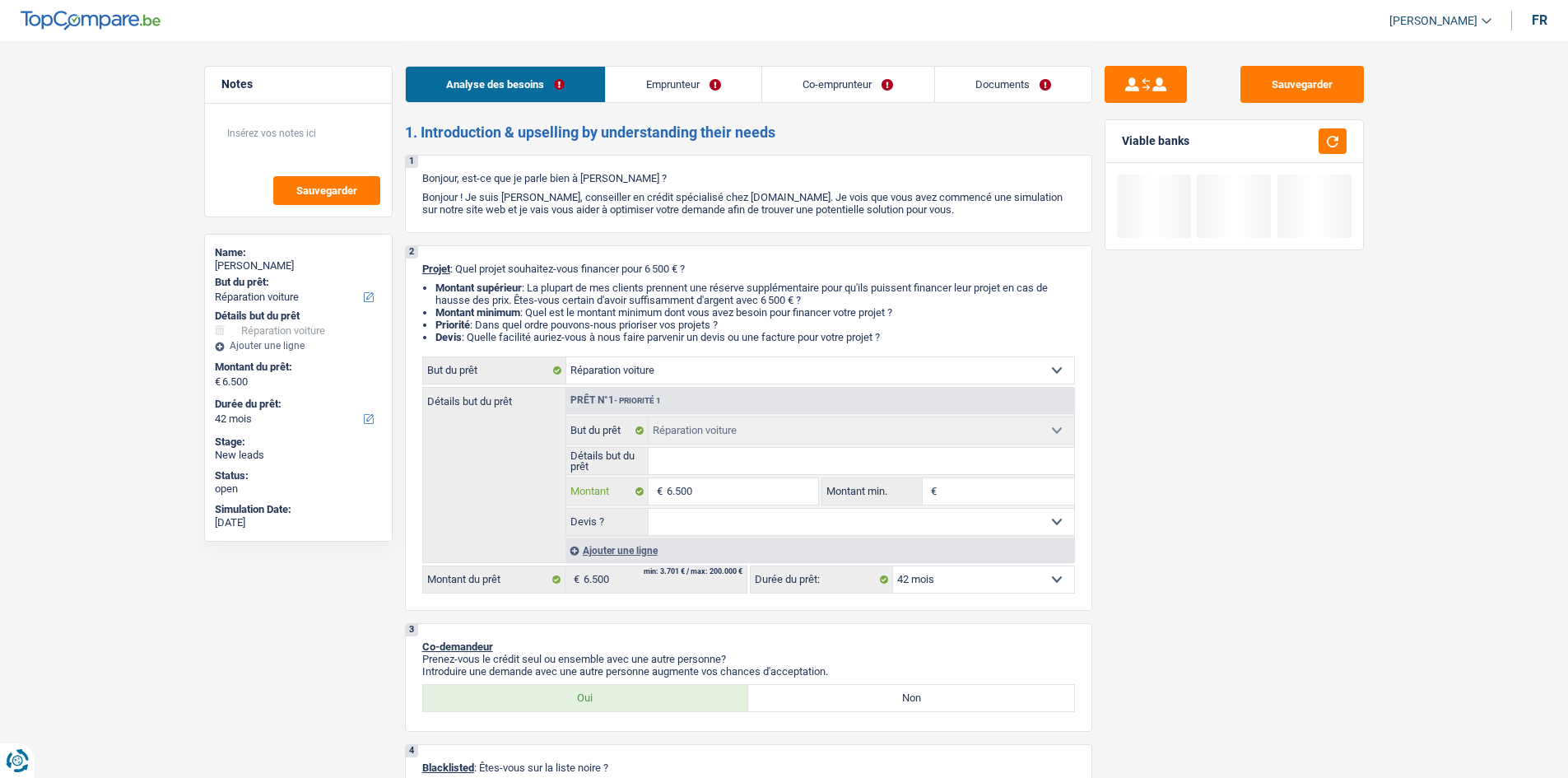
click at [716, 487] on input "6.500" at bounding box center [742, 491] width 151 height 26
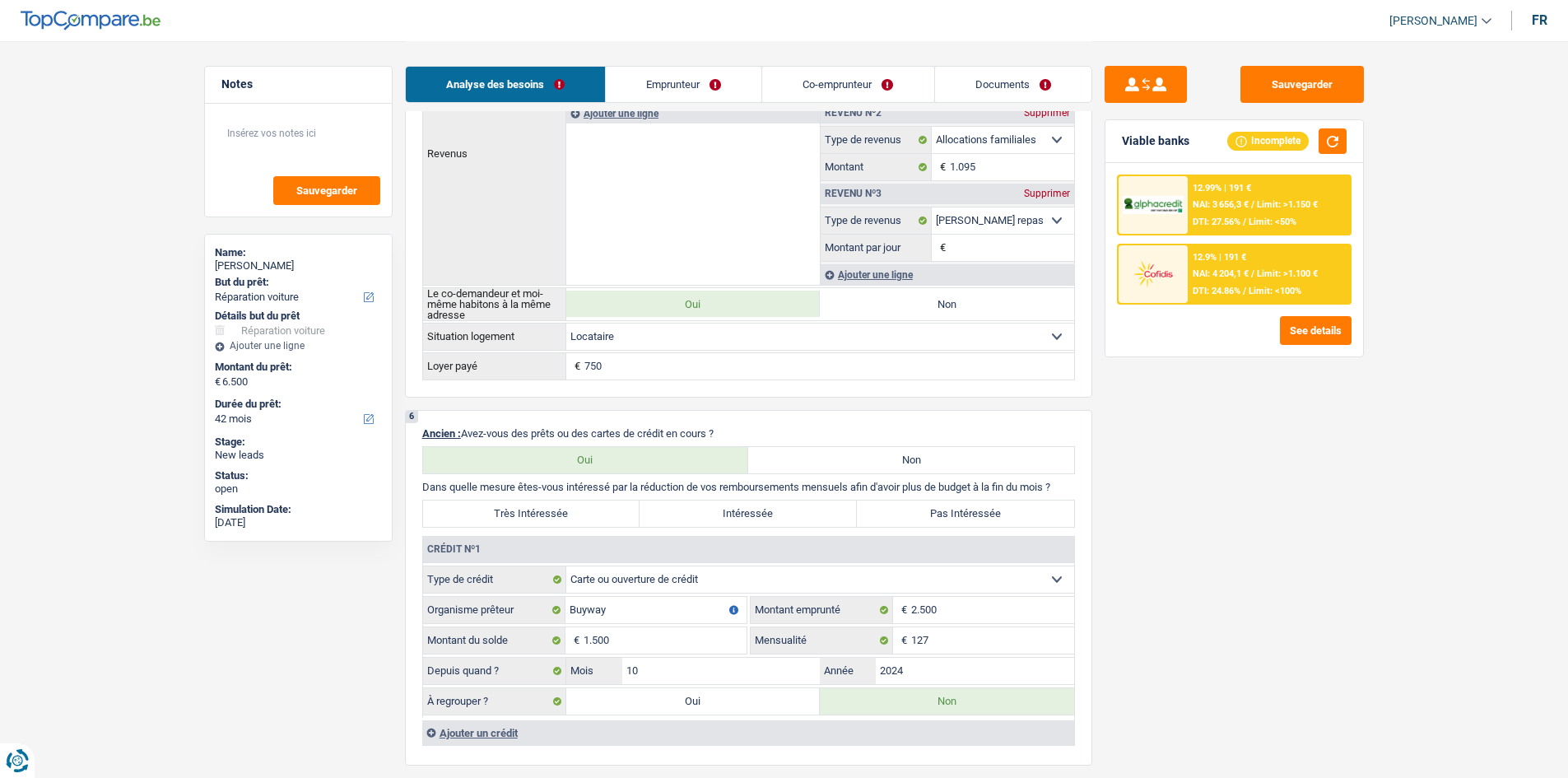
scroll to position [1152, 0]
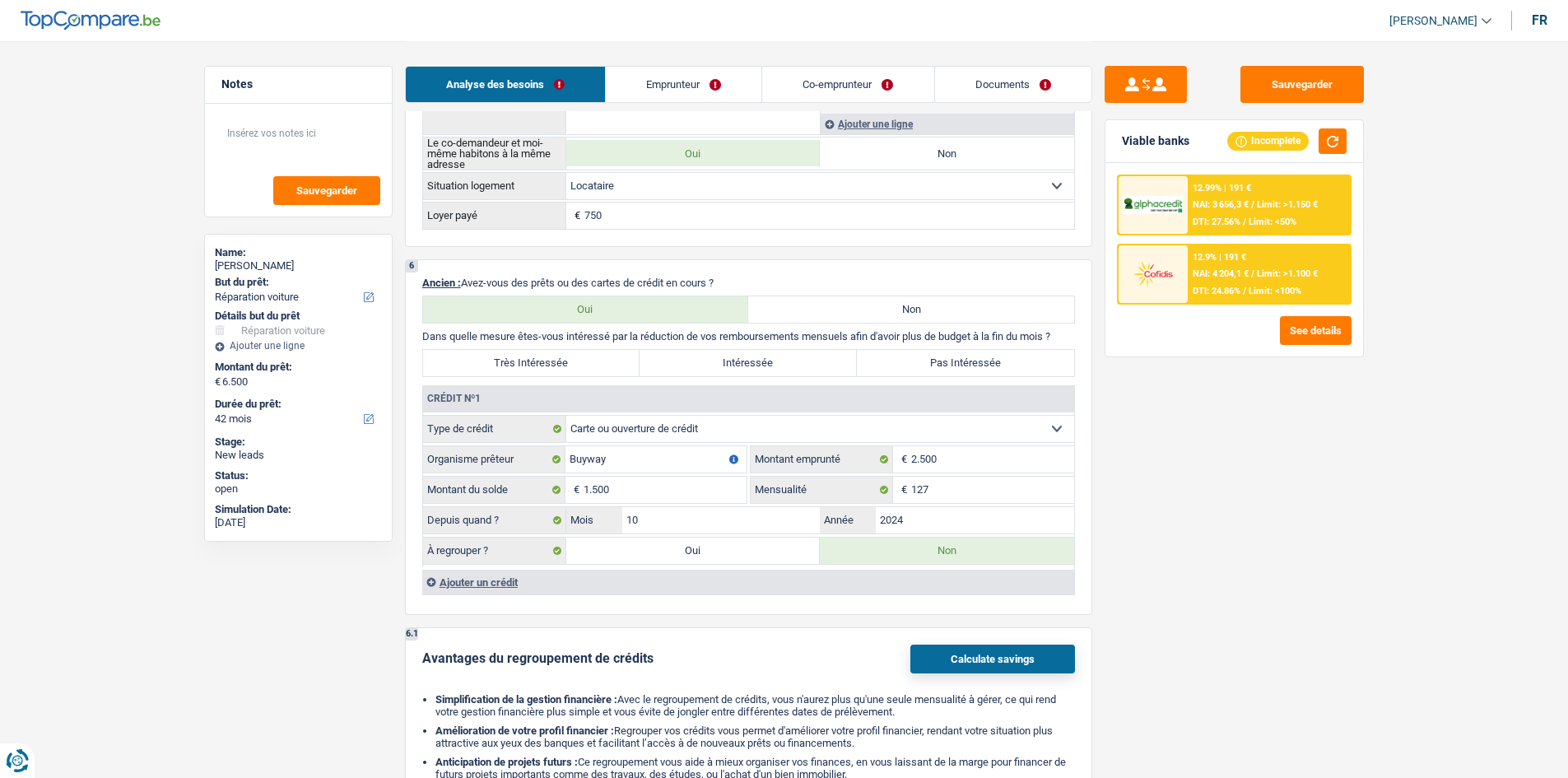
click at [559, 360] on label "Très Intéressée" at bounding box center [532, 363] width 218 height 26
click at [559, 360] on input "Très Intéressée" at bounding box center [532, 363] width 218 height 26
radio input "true"
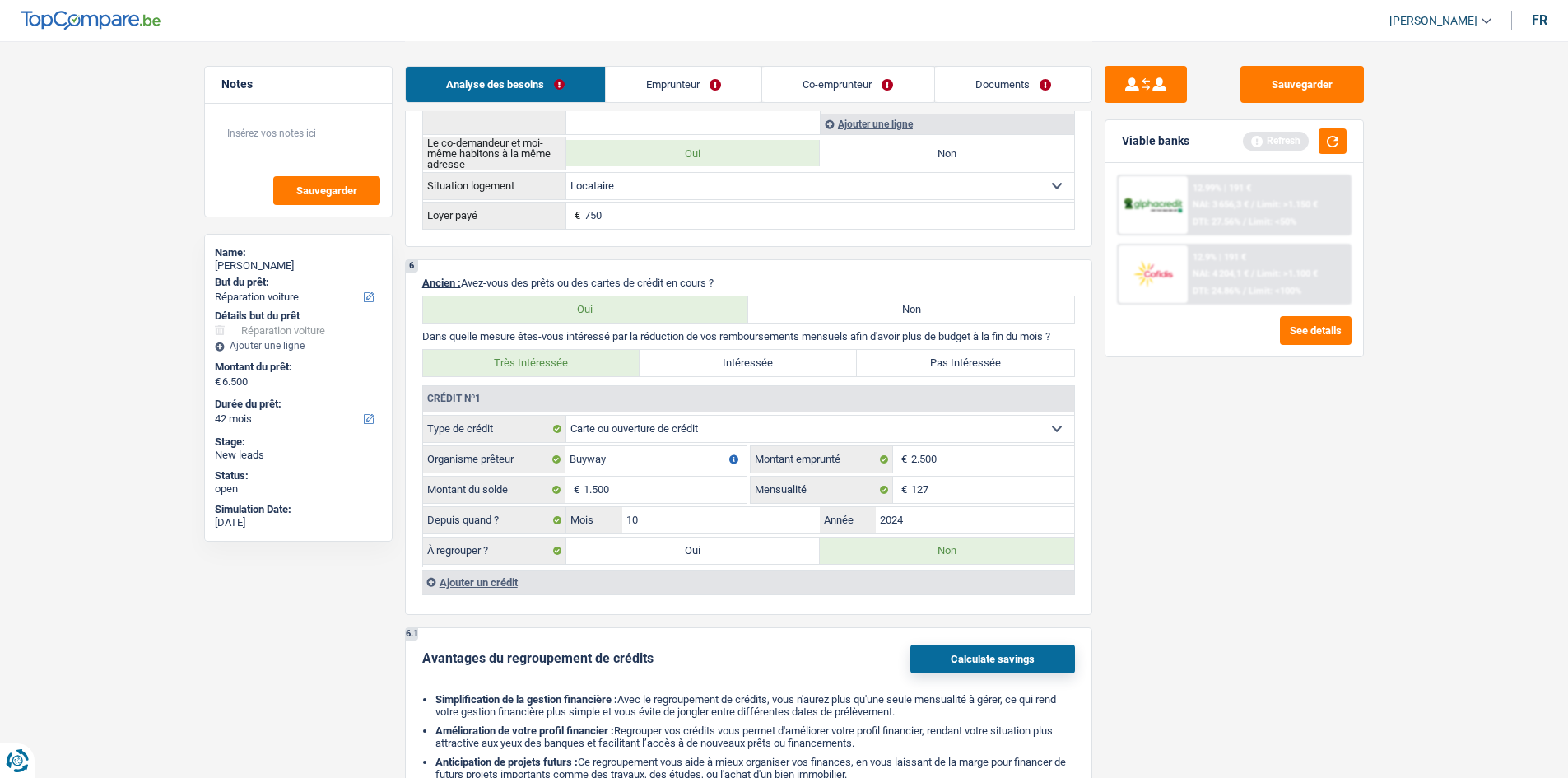
click at [922, 362] on label "Pas Intéressée" at bounding box center [965, 363] width 218 height 26
click at [922, 362] on input "Pas Intéressée" at bounding box center [965, 363] width 218 height 26
radio input "true"
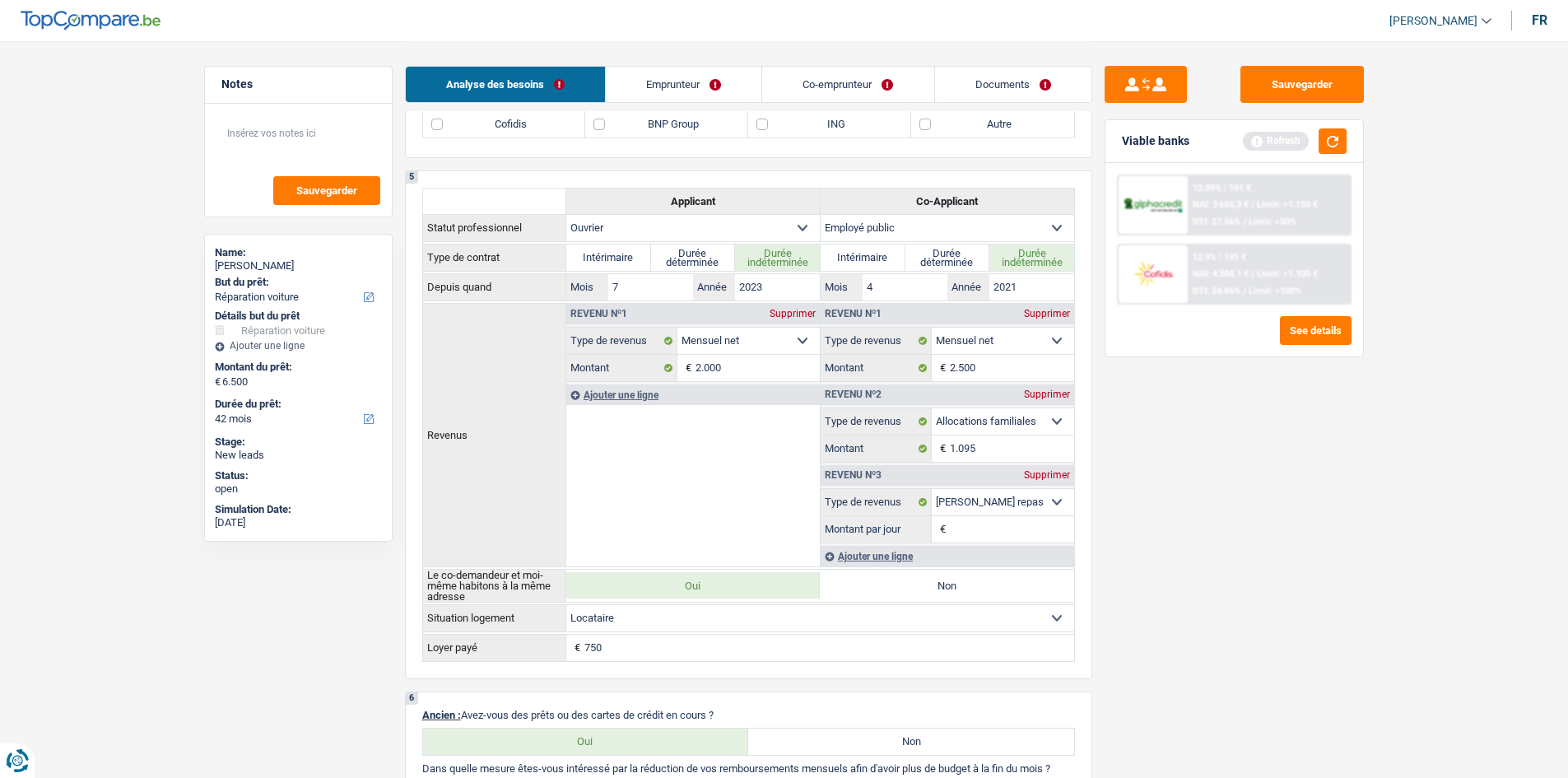
scroll to position [494, 0]
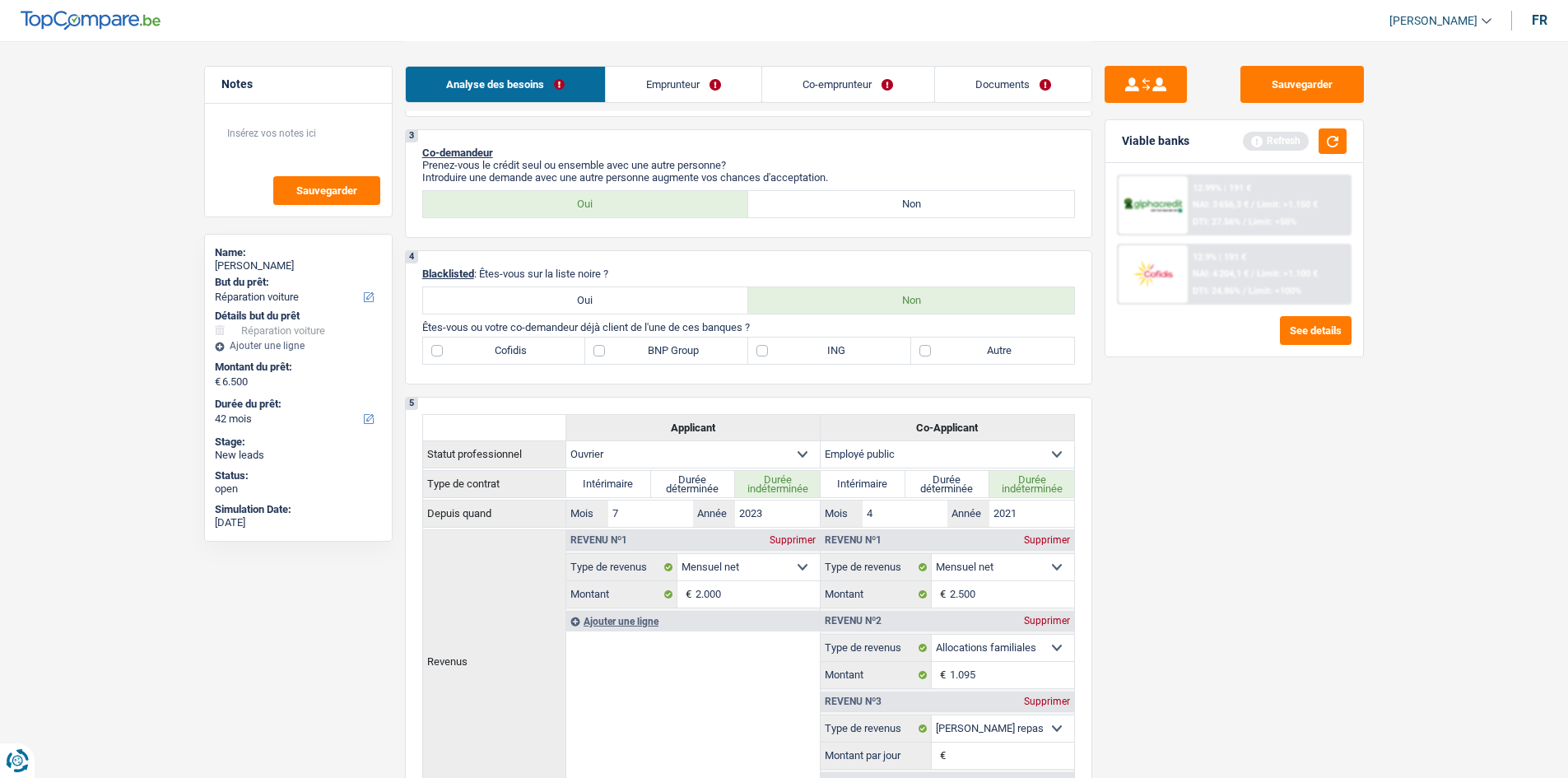
click at [956, 349] on label "Autre" at bounding box center [993, 350] width 163 height 26
click at [956, 349] on input "Autre" at bounding box center [993, 350] width 163 height 26
checkbox input "true"
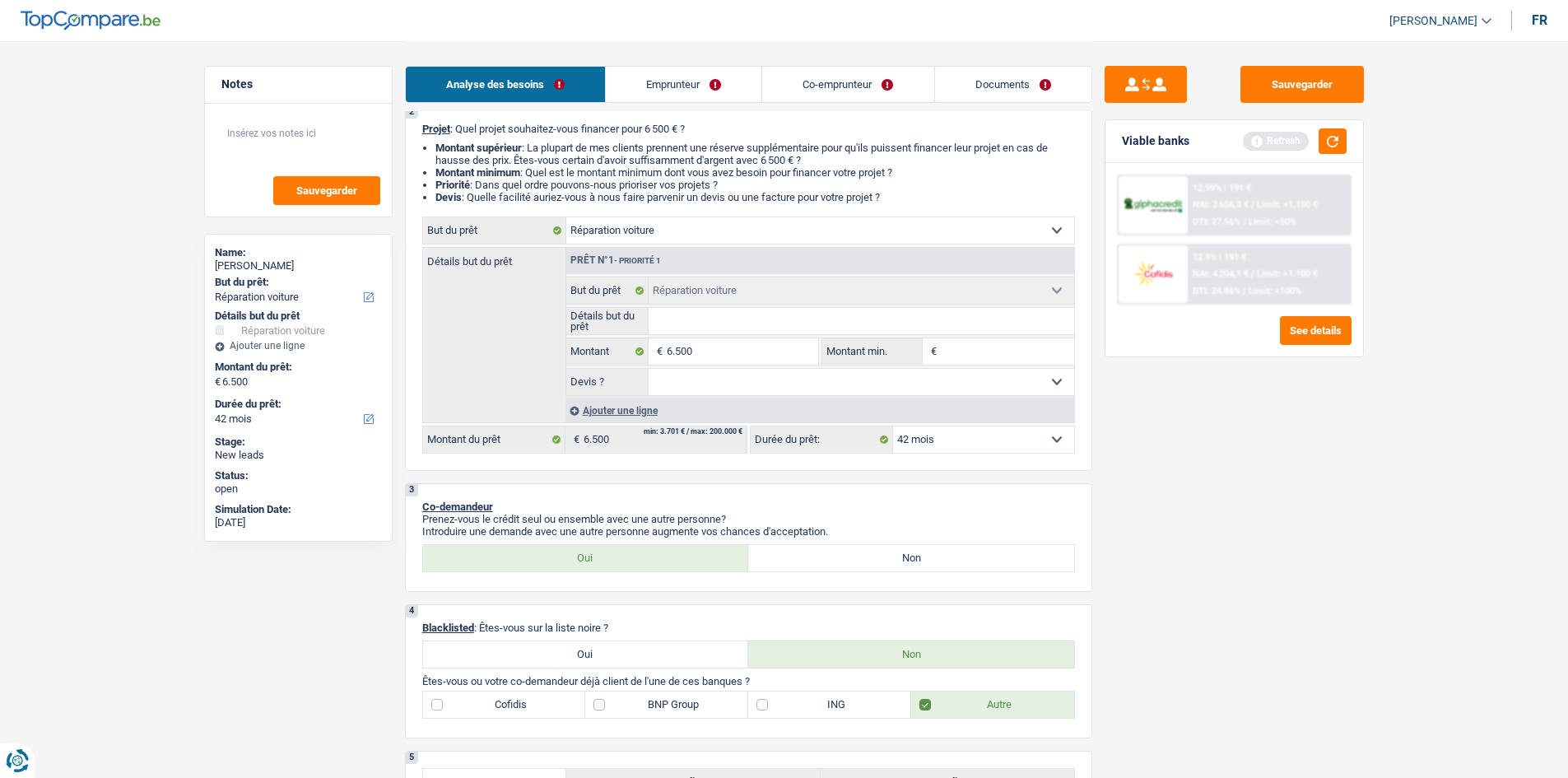
scroll to position [0, 0]
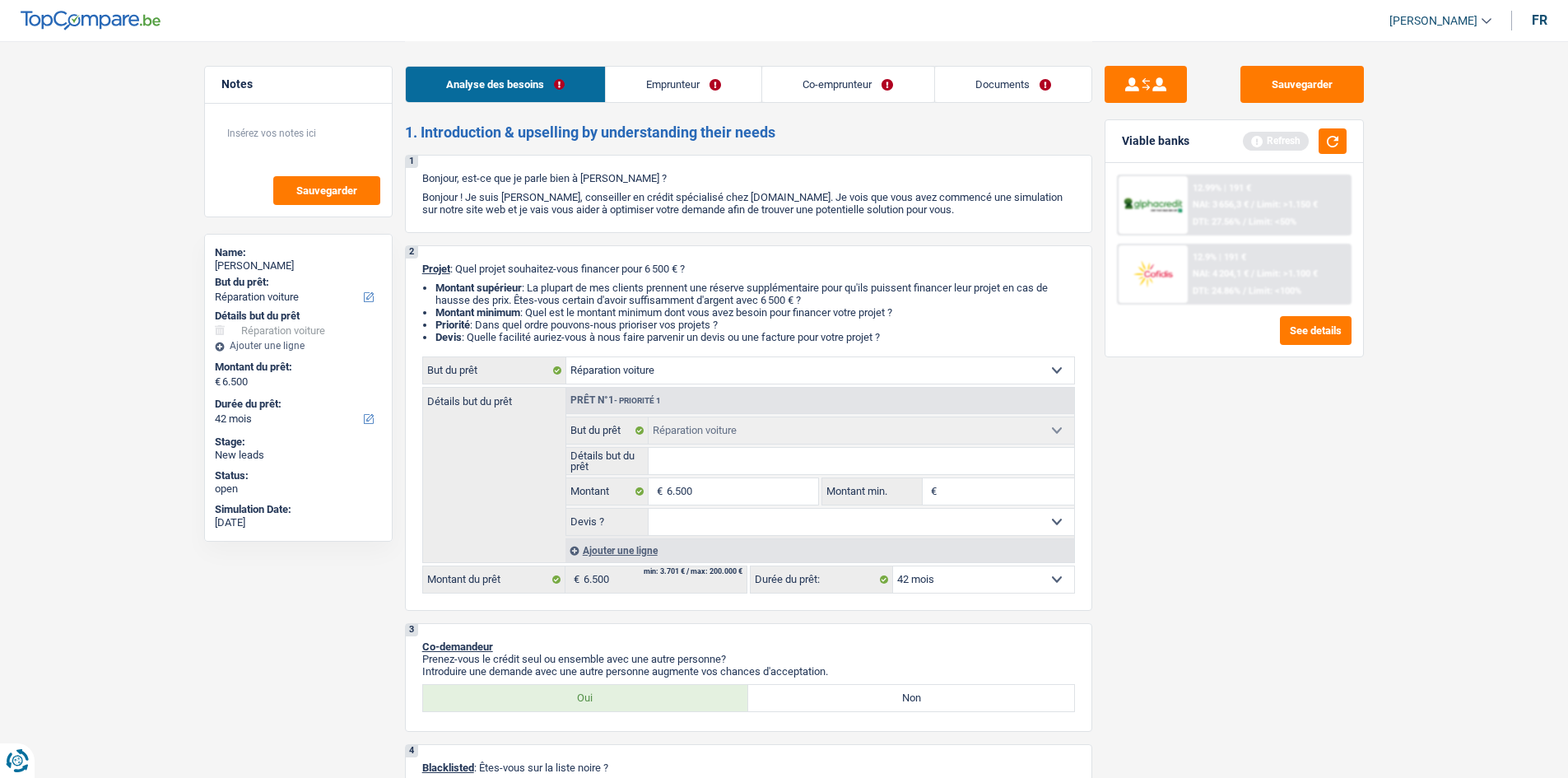
click at [649, 74] on link "Emprunteur" at bounding box center [684, 84] width 156 height 35
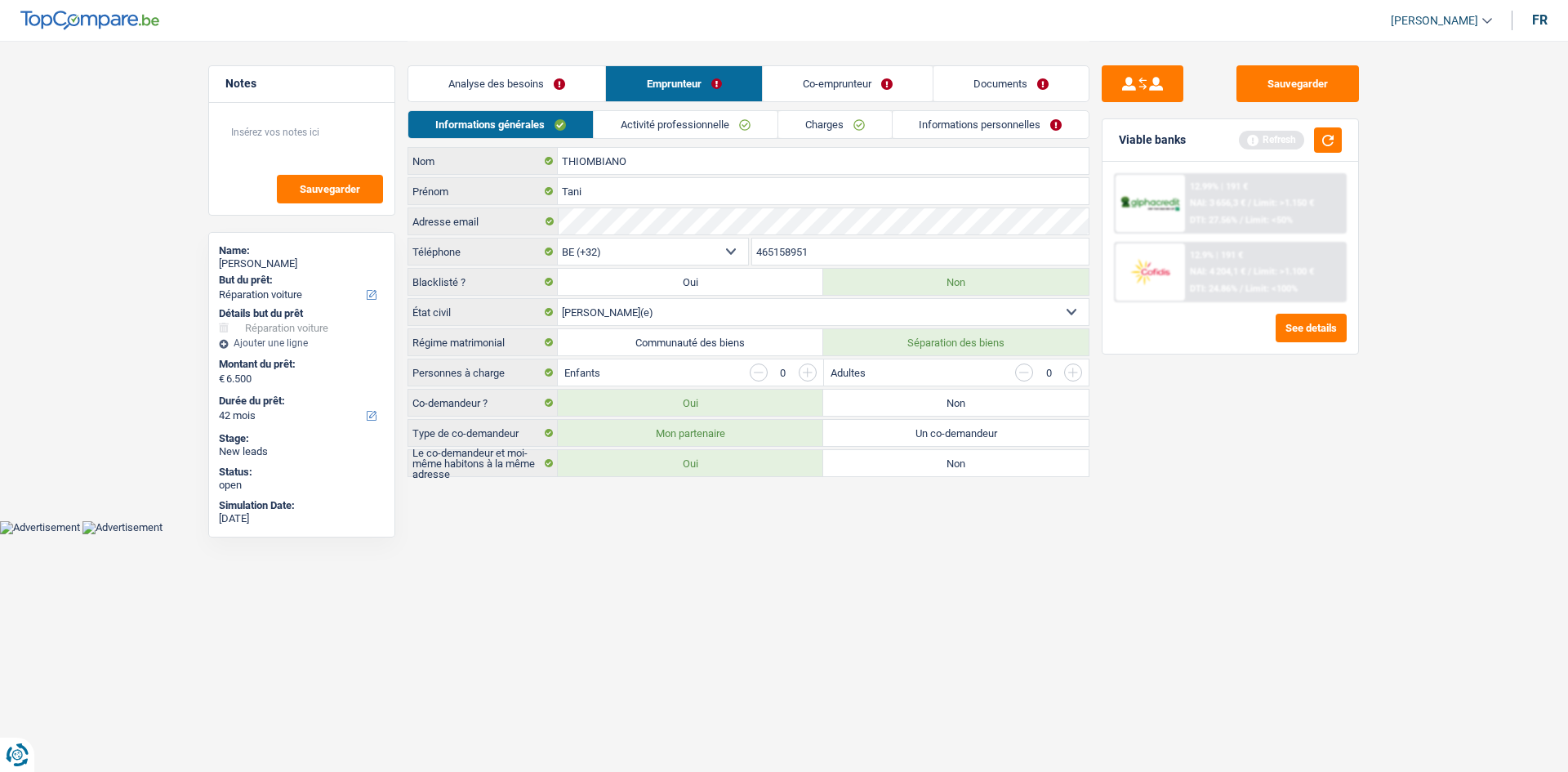
click at [660, 323] on select "Célibataire Marié(e) Cohabitant(e) légal(e) Divorcé(e) Veuf(ve) Séparé (de fait…" at bounding box center [823, 312] width 531 height 26
click at [1273, 517] on div "Sauvegarder Viable banks Refresh 12.99% | 191 € NAI: 3 656,3 € / Limit: >1.150 …" at bounding box center [1230, 405] width 282 height 680
click at [717, 331] on label "Communauté des biens" at bounding box center [690, 342] width 265 height 26
click at [717, 331] on input "Communauté des biens" at bounding box center [690, 342] width 265 height 26
radio input "true"
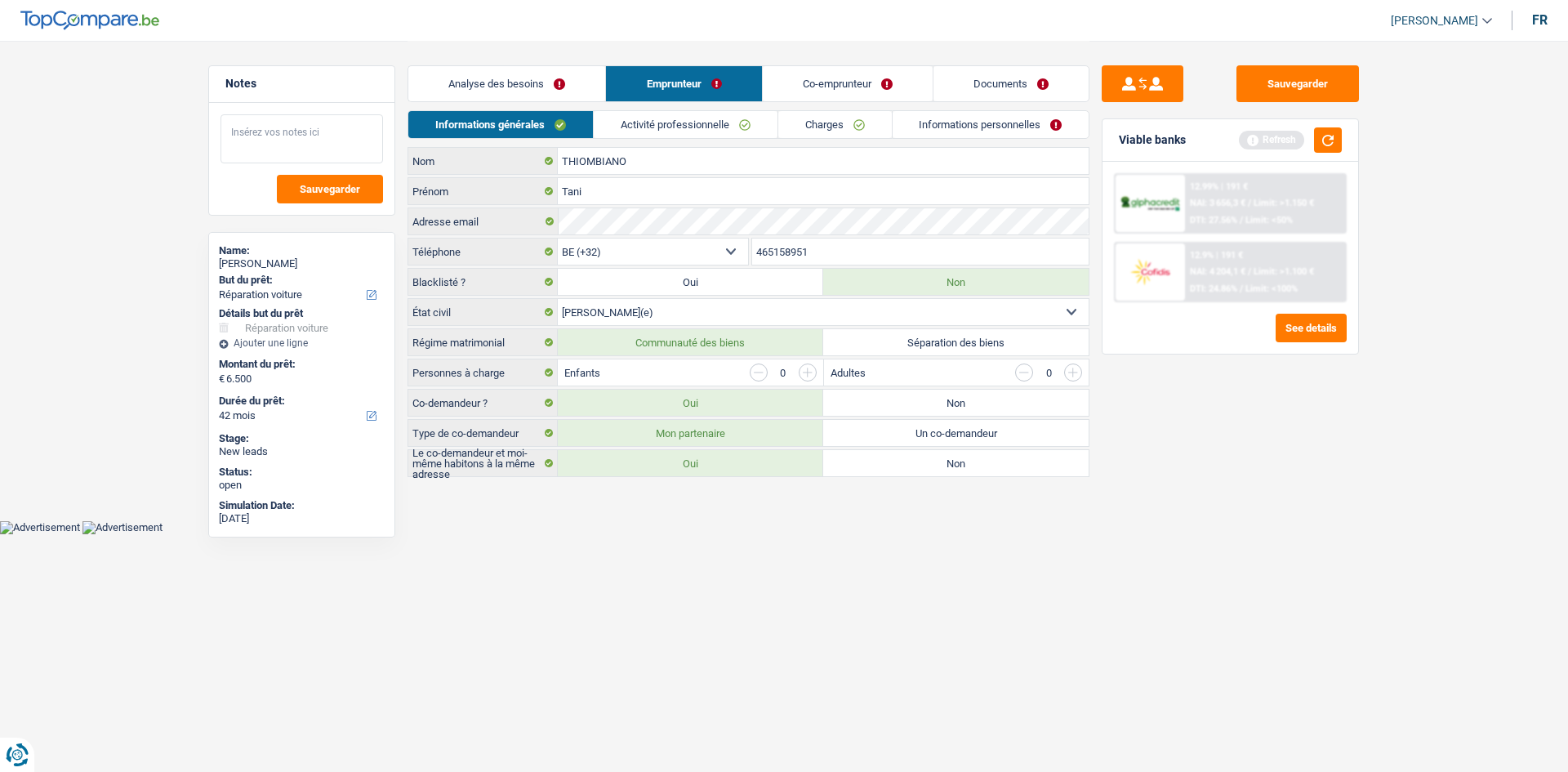
click at [254, 119] on textarea at bounding box center [301, 138] width 163 height 49
click at [495, 88] on link "Analyse des besoins" at bounding box center [506, 84] width 197 height 35
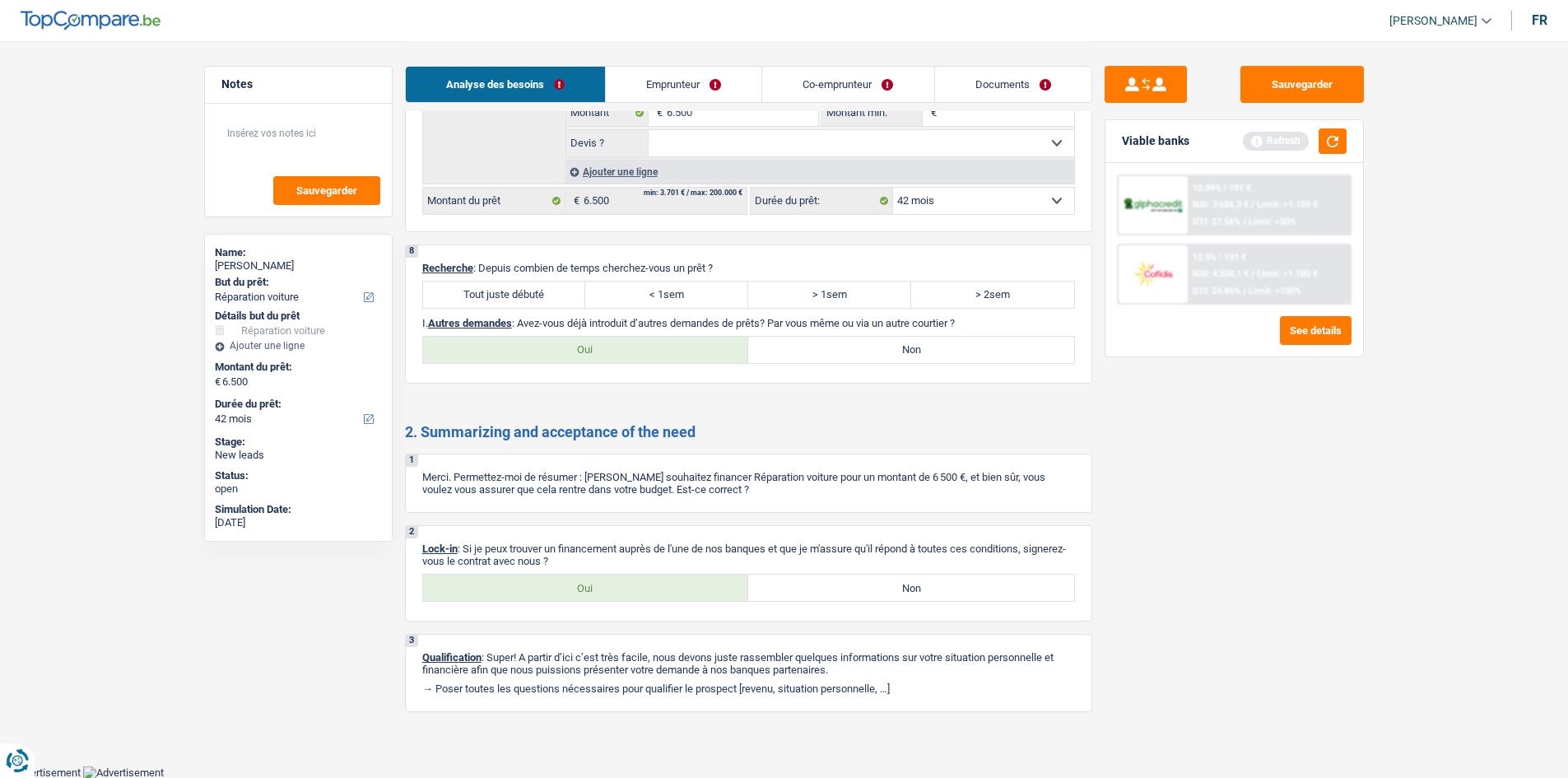
scroll to position [1982, 0]
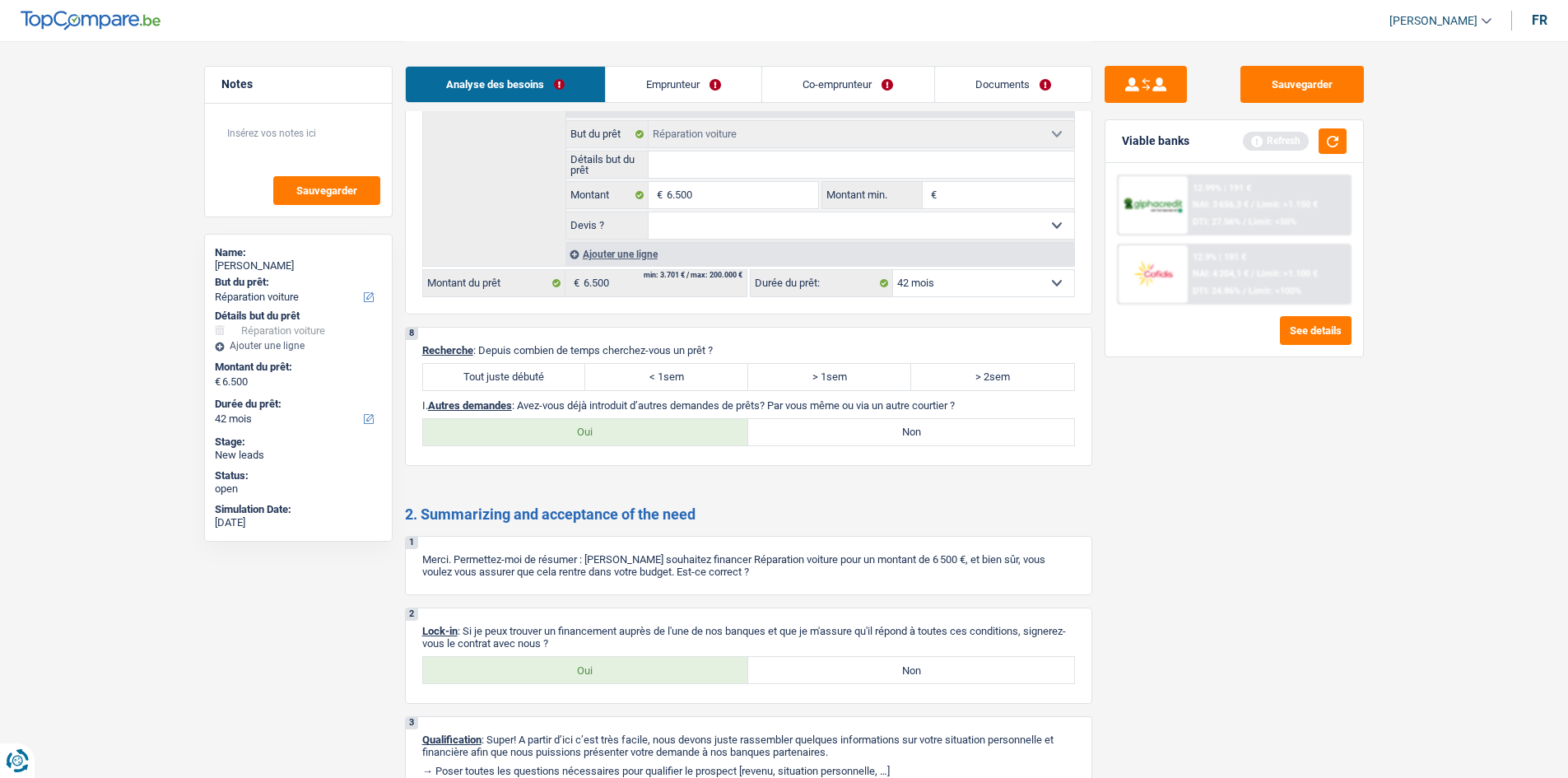
click at [871, 430] on label "Non" at bounding box center [911, 432] width 326 height 26
click at [871, 430] on input "Non" at bounding box center [911, 432] width 326 height 26
radio input "true"
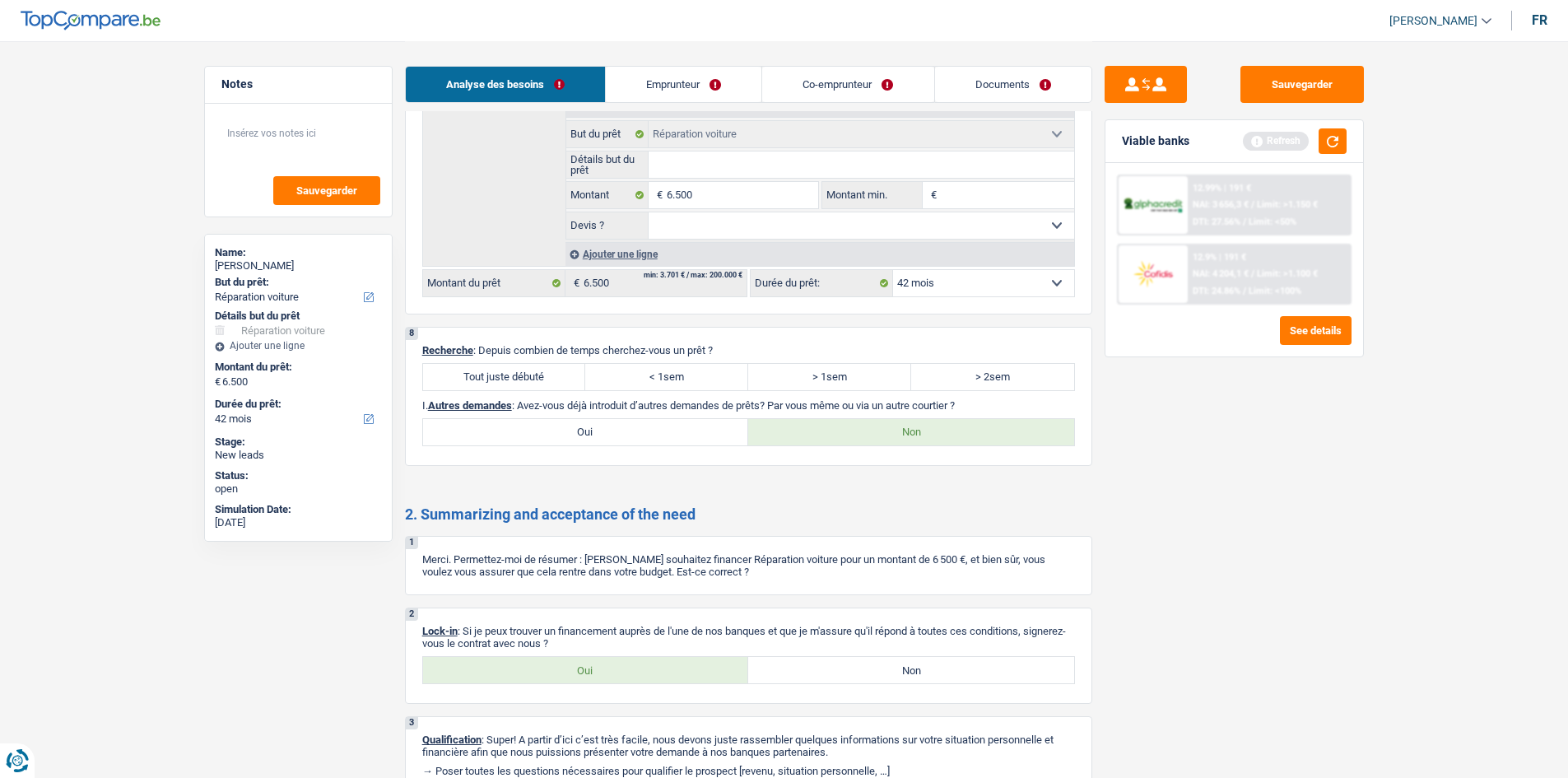
click at [633, 673] on label "Oui" at bounding box center [586, 670] width 326 height 26
click at [633, 673] on input "Oui" at bounding box center [586, 670] width 326 height 26
radio input "true"
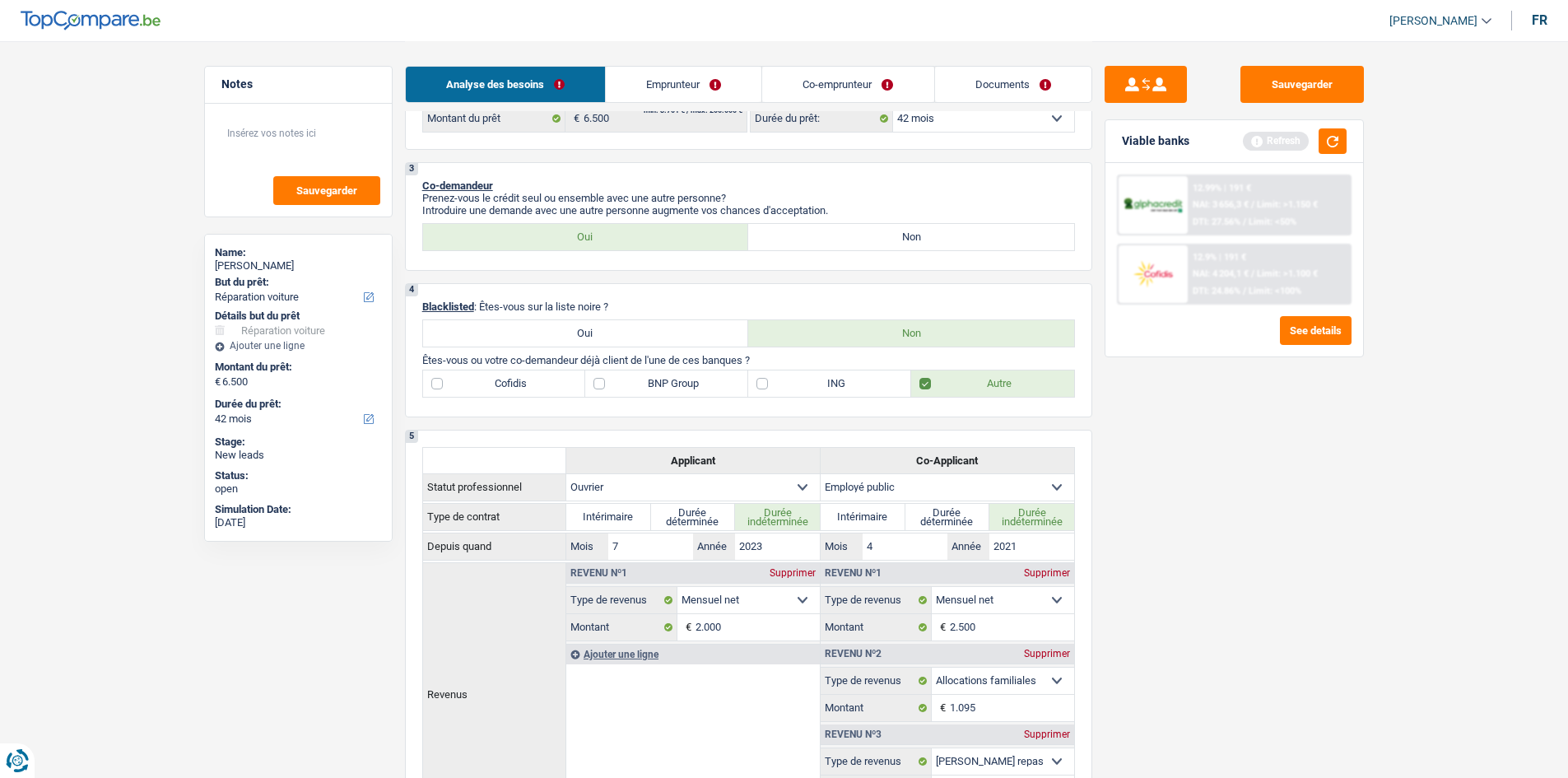
scroll to position [336, 0]
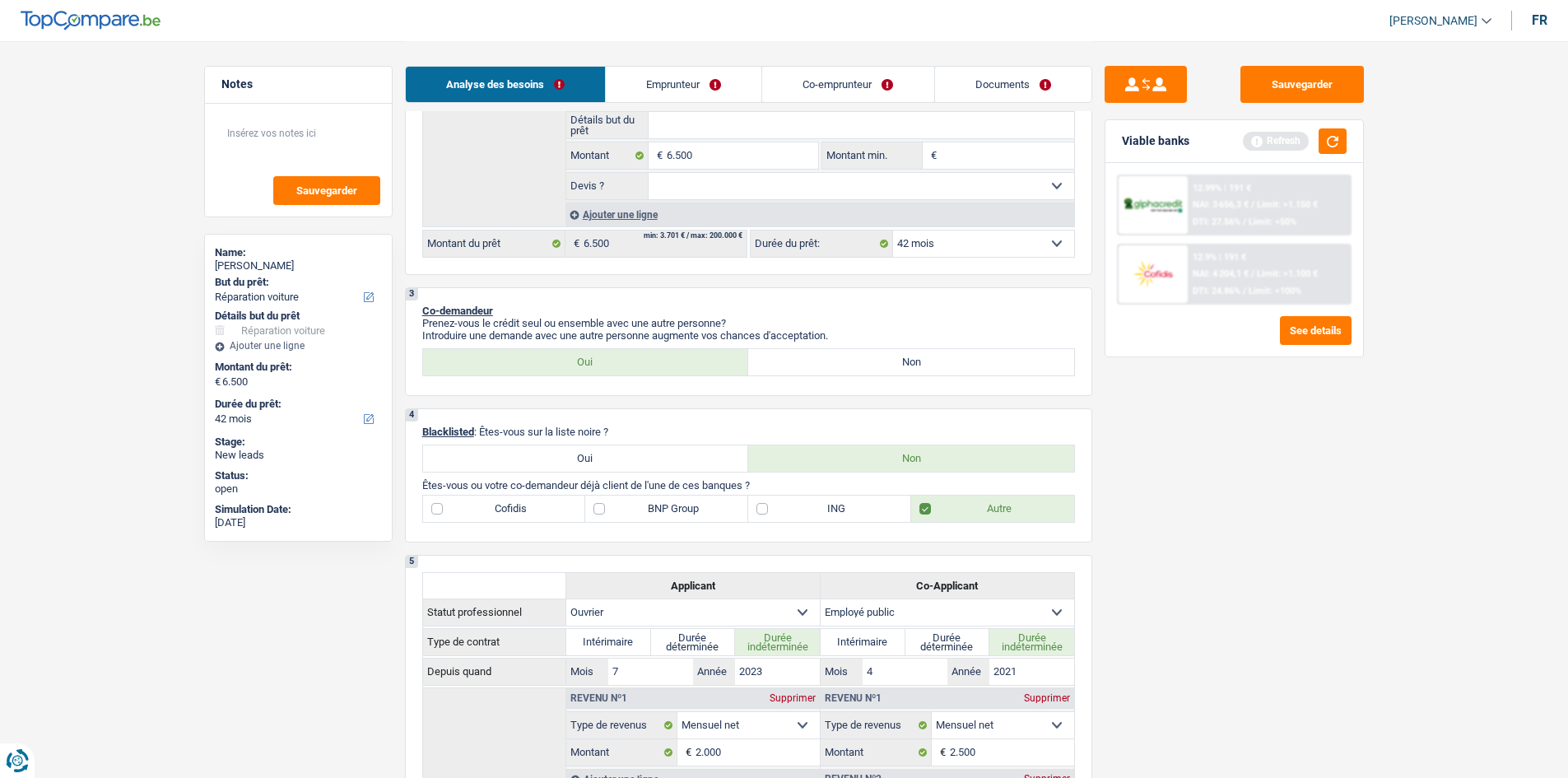
click at [682, 81] on link "Emprunteur" at bounding box center [684, 84] width 156 height 35
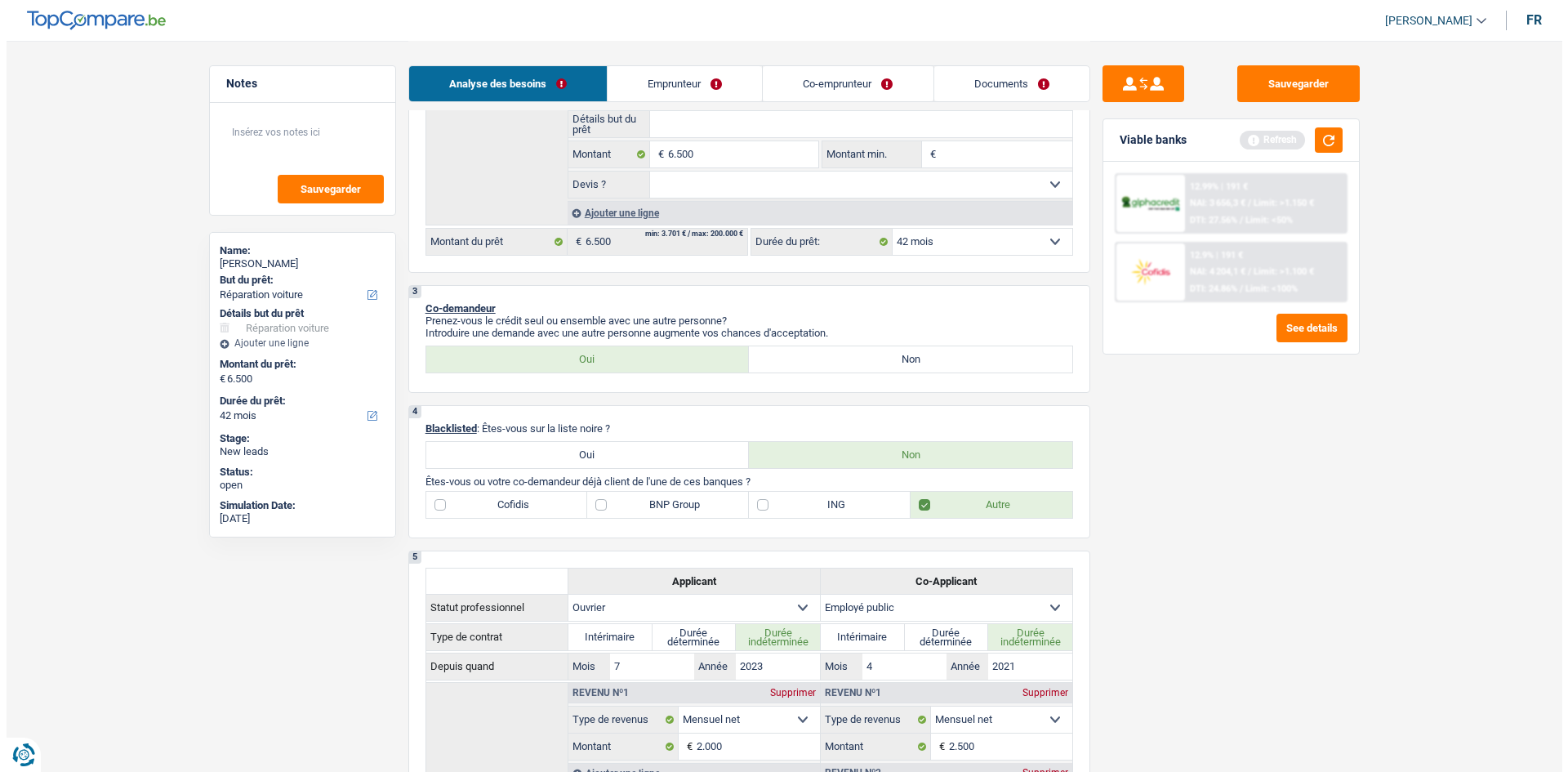
scroll to position [0, 0]
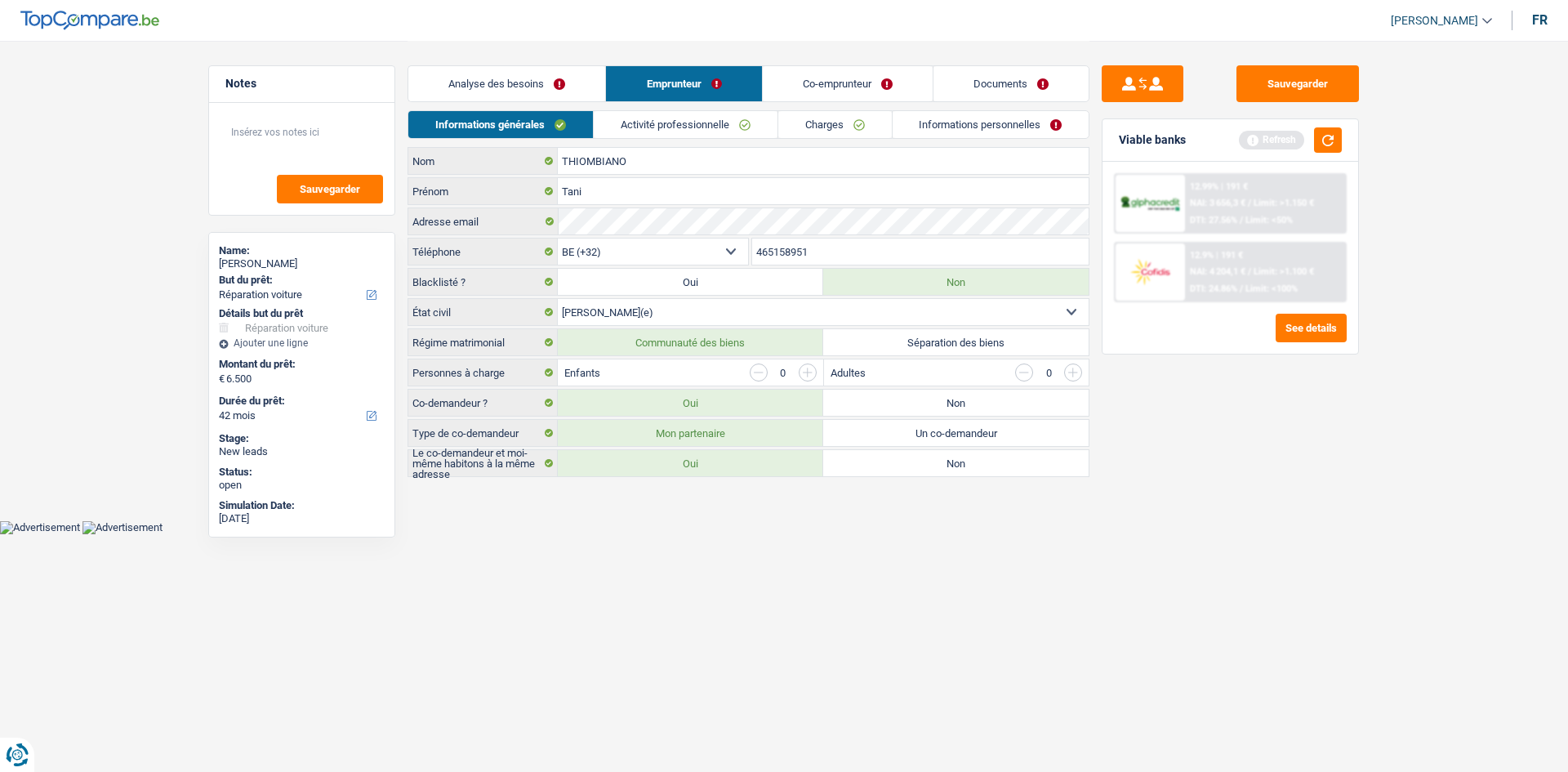
click at [964, 526] on body "Vous avez le contrôle de vos données Nous utilisons des cookies, tout comme nos…" at bounding box center [784, 267] width 1568 height 534
click at [803, 376] on input "button" at bounding box center [807, 373] width 18 height 18
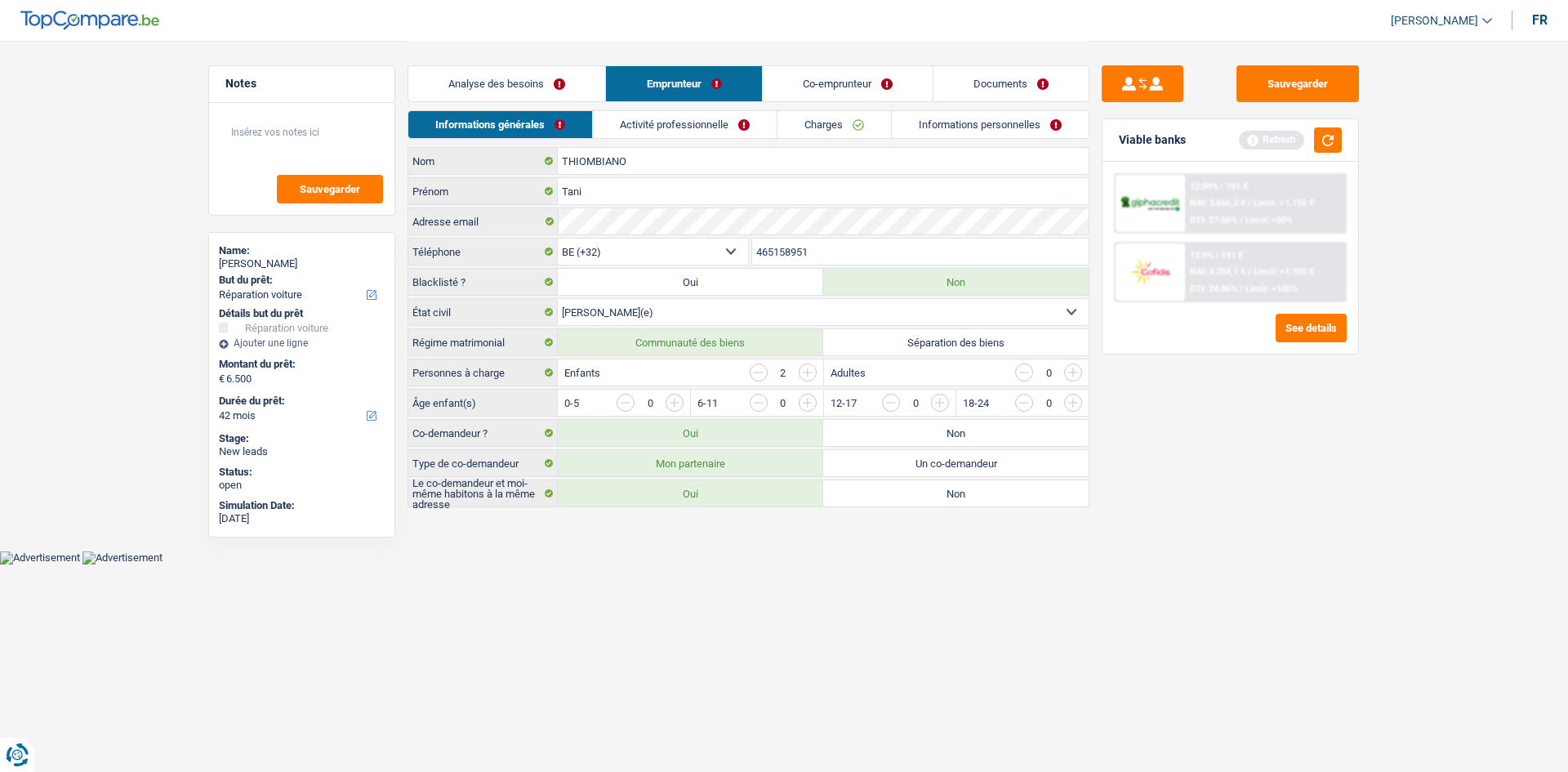
click at [808, 370] on input "button" at bounding box center [807, 373] width 18 height 18
click at [753, 371] on input "button" at bounding box center [759, 373] width 18 height 18
click at [673, 401] on input "button" at bounding box center [1005, 406] width 680 height 26
click at [937, 406] on input "button" at bounding box center [1270, 406] width 680 height 26
click at [896, 564] on html "Vous avez le contrôle de vos données Nous utilisons des cookies, tout comme nos…" at bounding box center [784, 282] width 1568 height 564
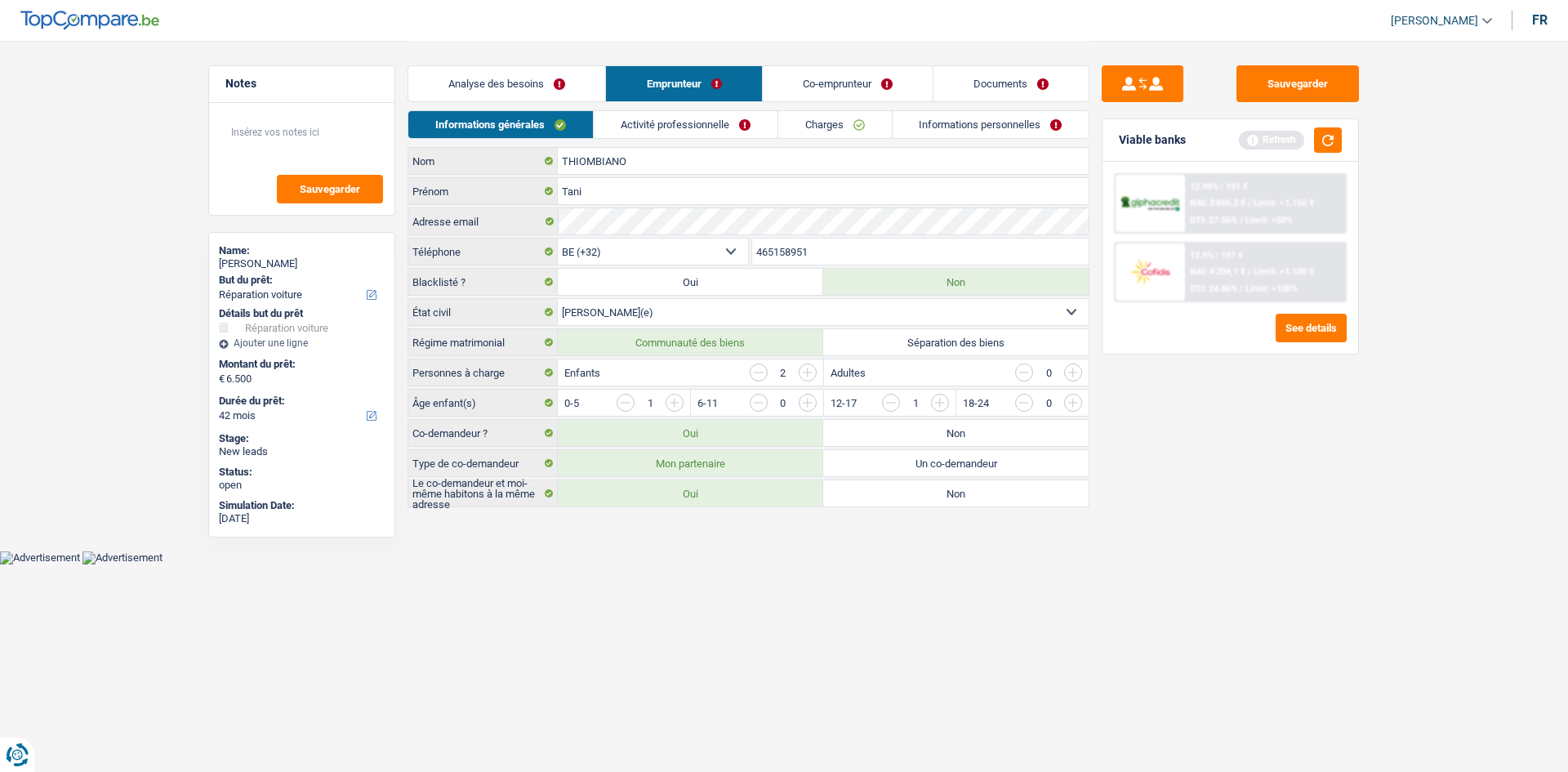
click at [682, 122] on link "Activité professionnelle" at bounding box center [685, 124] width 184 height 27
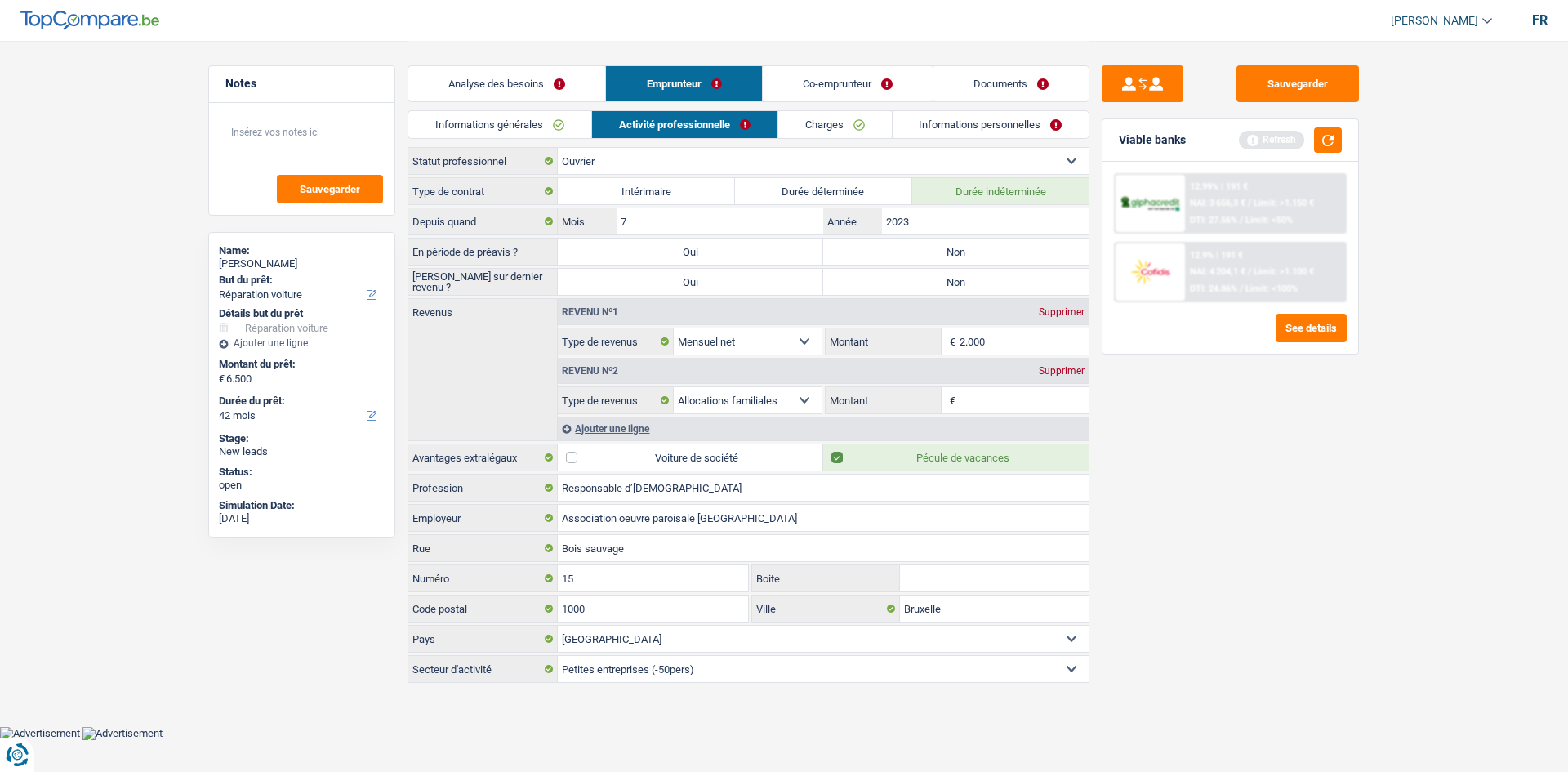
click at [982, 401] on input "Montant" at bounding box center [1023, 400] width 130 height 26
click at [994, 344] on input "2.000" at bounding box center [1023, 341] width 130 height 26
type input "210"
click at [963, 397] on input "Montant" at bounding box center [1023, 400] width 130 height 26
type input "323"
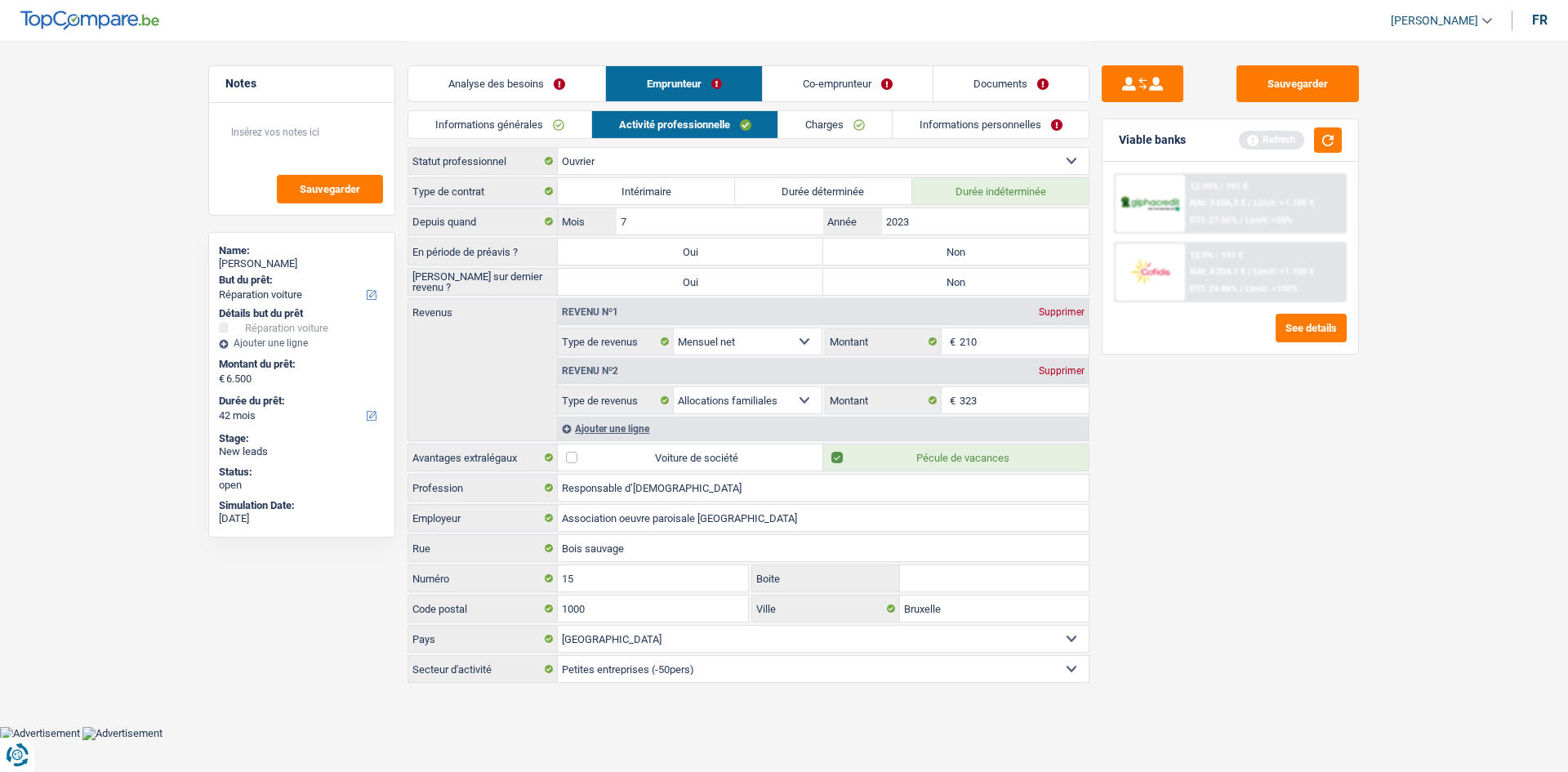
drag, startPoint x: 1280, startPoint y: 581, endPoint x: 1010, endPoint y: 423, distance: 312.8
click at [1276, 576] on div "Sauvegarder Viable banks Refresh 12.99% | 191 € NAI: 3 656,3 € / Limit: >1.150 …" at bounding box center [1230, 405] width 282 height 680
click at [875, 249] on label "Non" at bounding box center [955, 252] width 265 height 26
click at [875, 249] on input "Non" at bounding box center [955, 252] width 265 height 26
radio input "true"
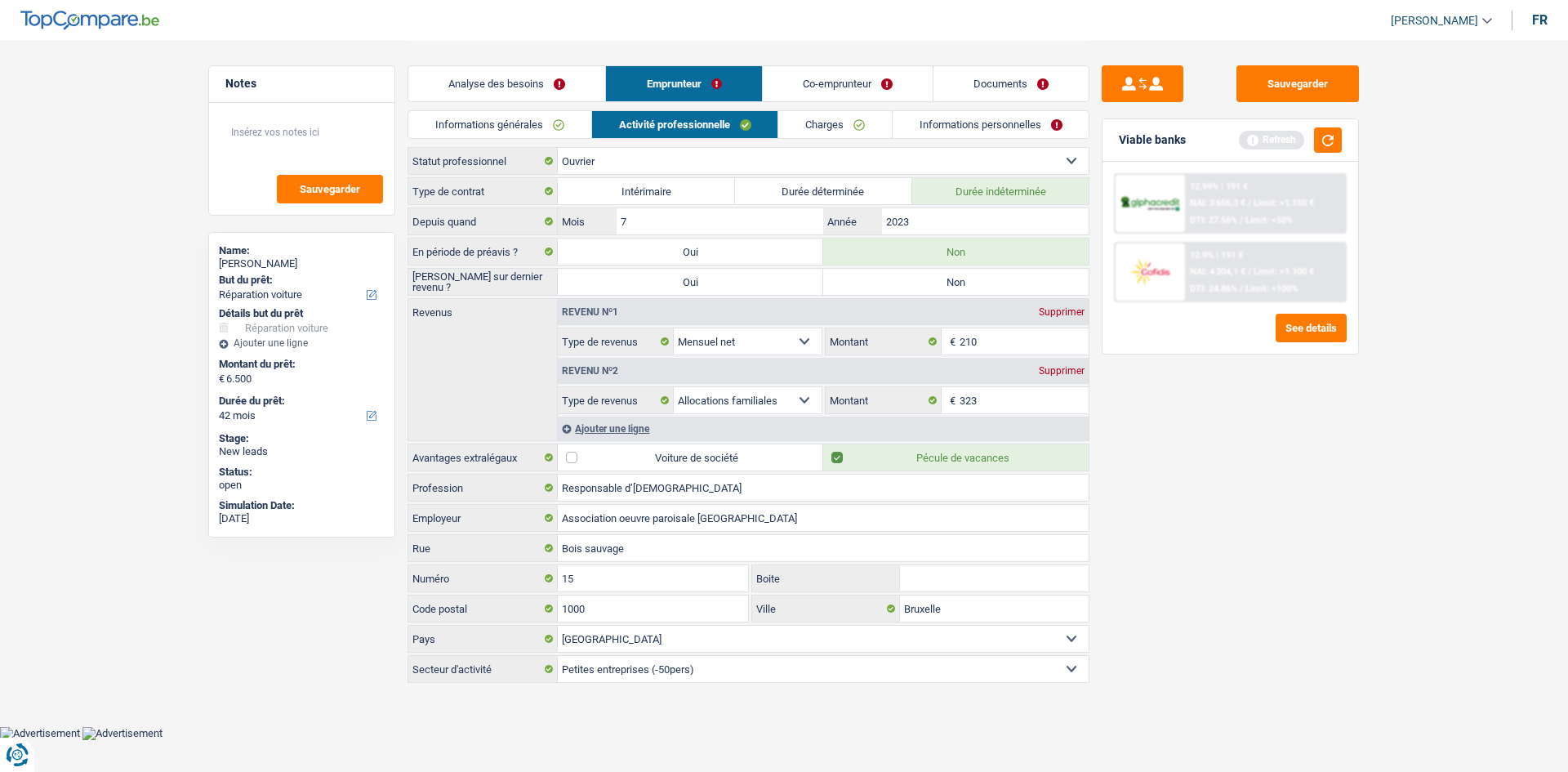
click at [944, 282] on label "Non" at bounding box center [955, 281] width 265 height 26
click at [944, 282] on input "Non" at bounding box center [955, 281] width 265 height 26
radio input "true"
click at [818, 126] on link "Charges" at bounding box center [835, 124] width 114 height 27
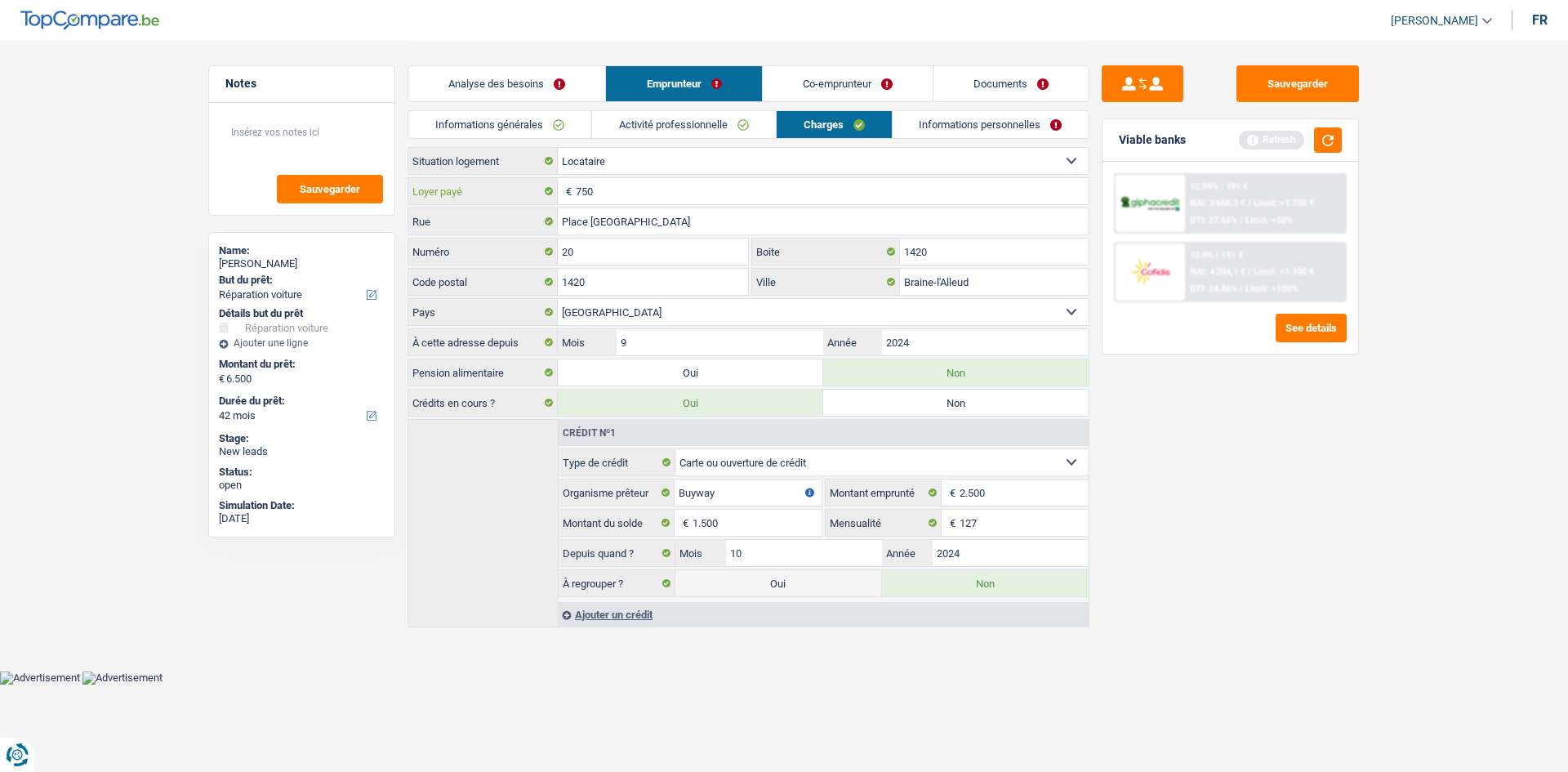
click at [602, 195] on input "750" at bounding box center [832, 191] width 513 height 26
type input "7"
type input "500"
click at [1325, 146] on button "button" at bounding box center [1327, 141] width 28 height 26
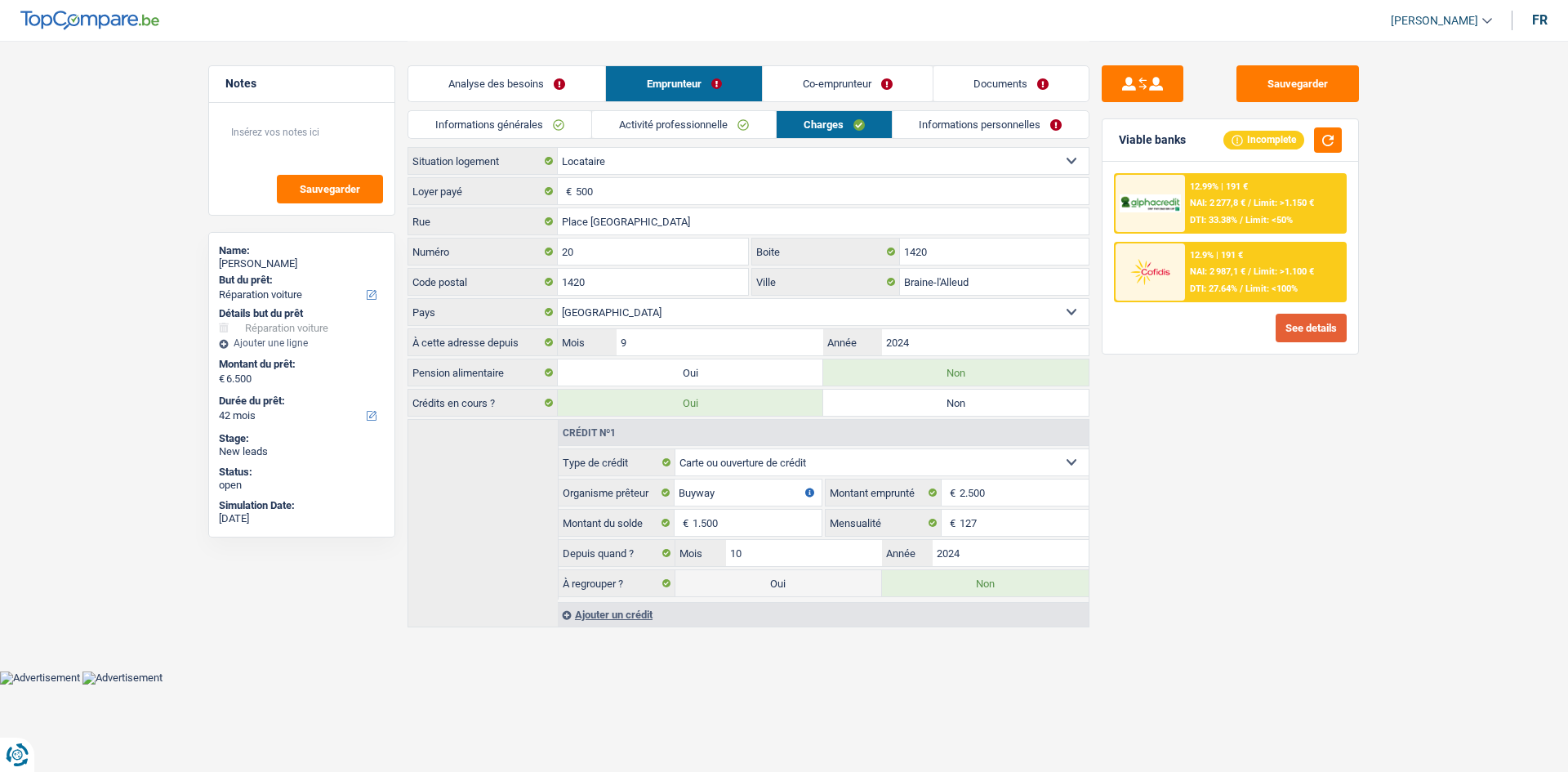
click at [1331, 335] on button "See details" at bounding box center [1310, 327] width 71 height 28
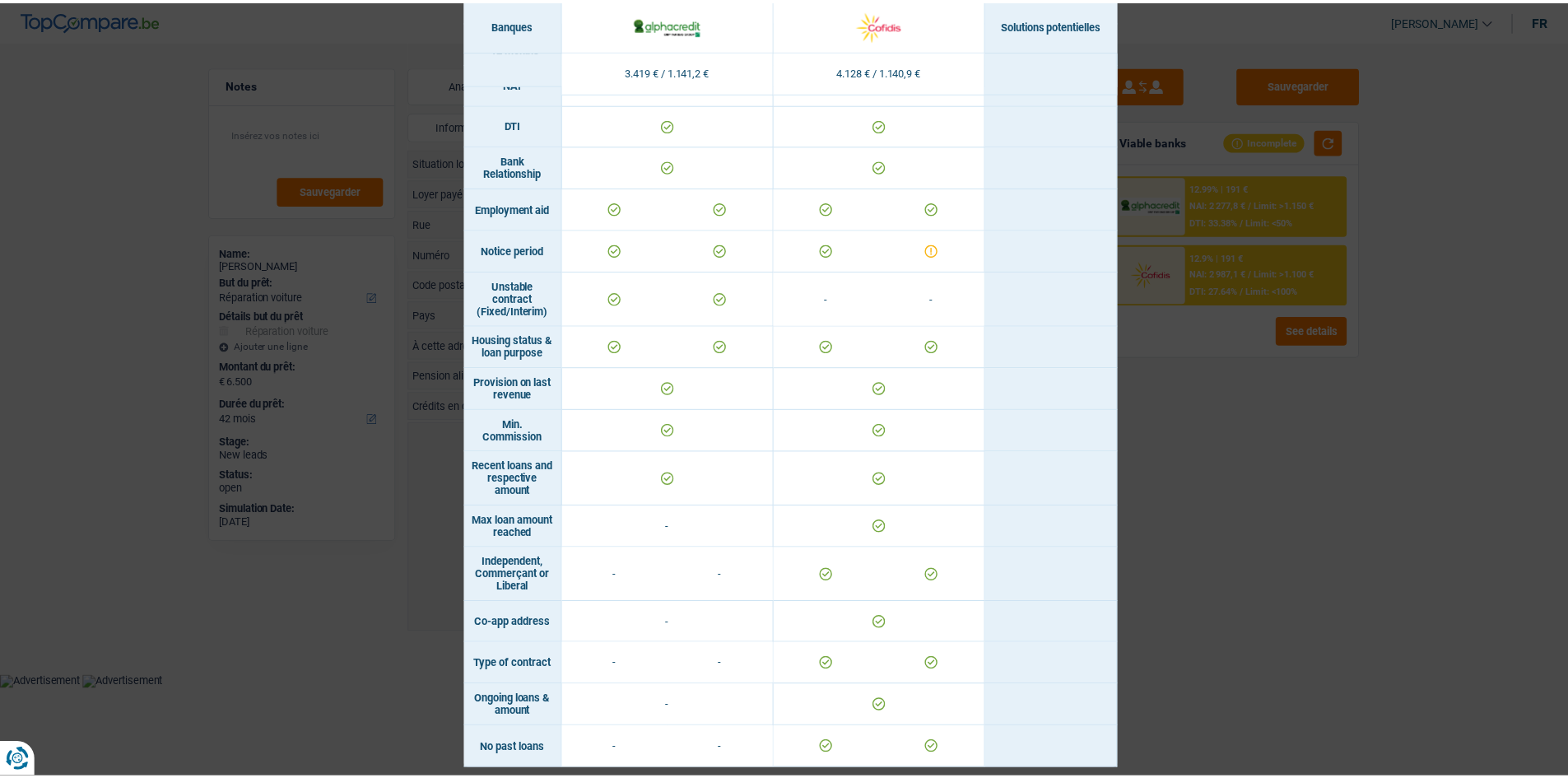
scroll to position [797, 0]
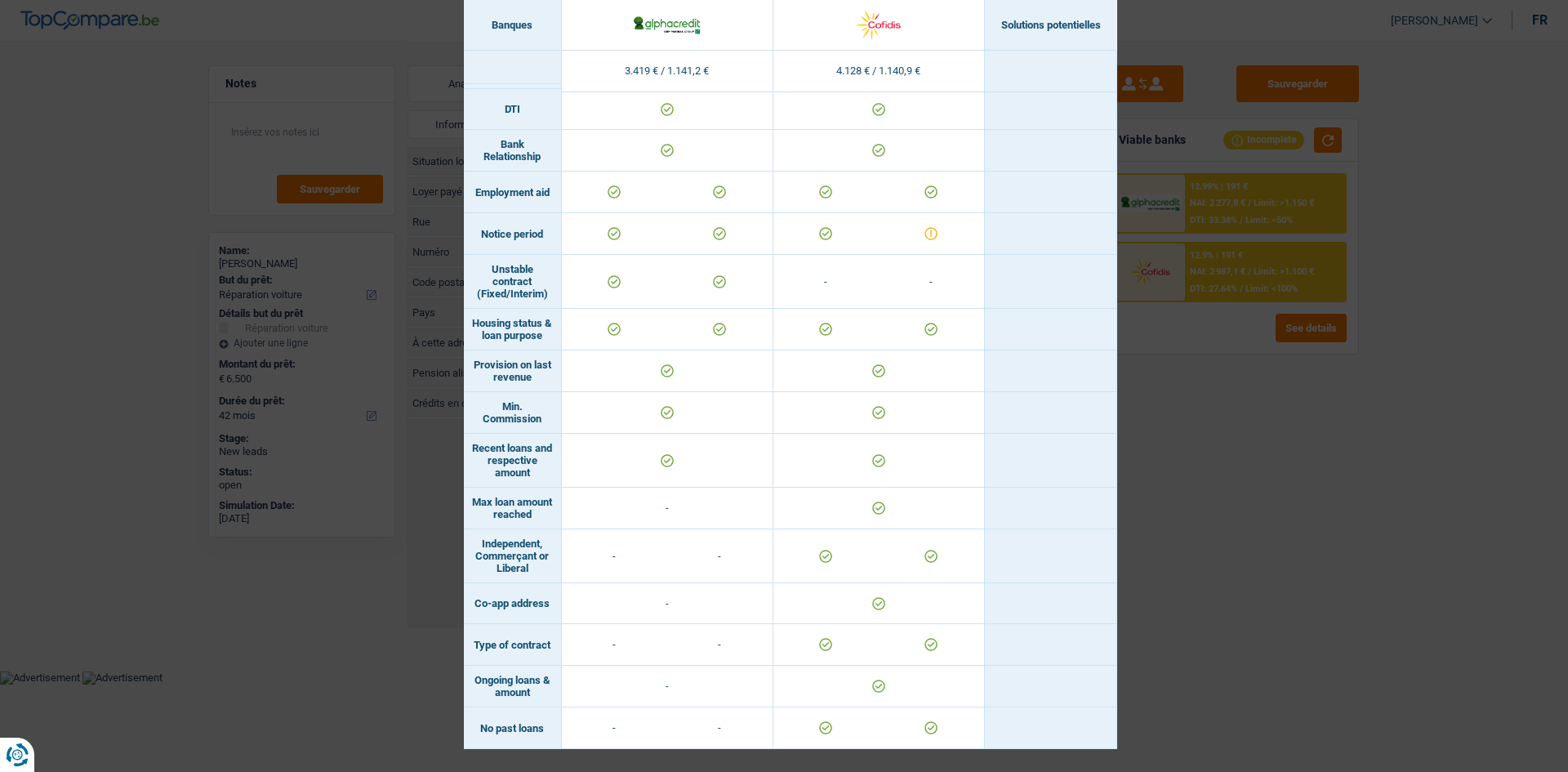
click at [1203, 612] on div "Banks conditions × Banques Solutions potentielles Revenus / Charges 3.419 € / 1…" at bounding box center [784, 386] width 1568 height 772
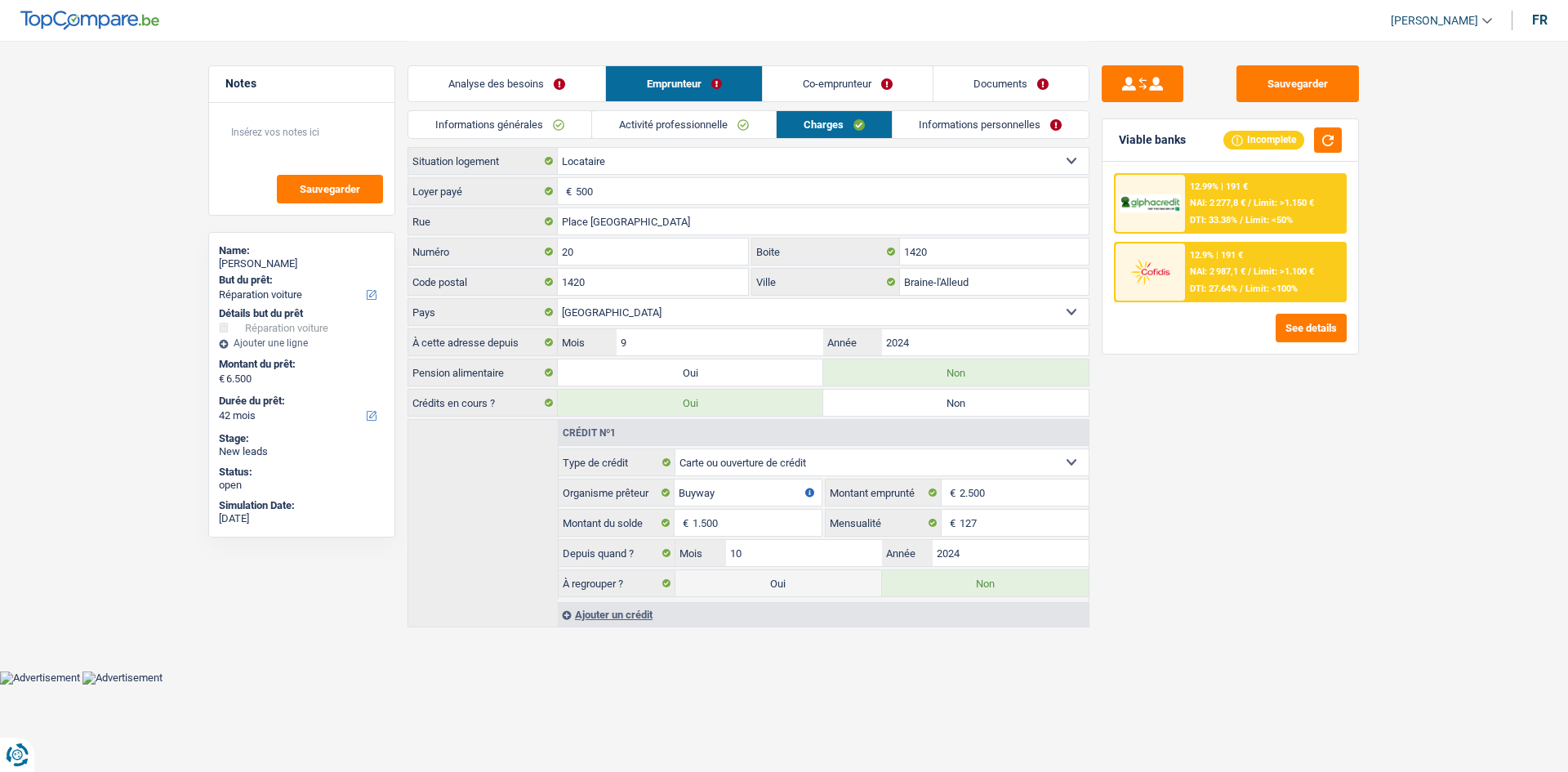
click at [714, 120] on link "Activité professionnelle" at bounding box center [683, 124] width 184 height 27
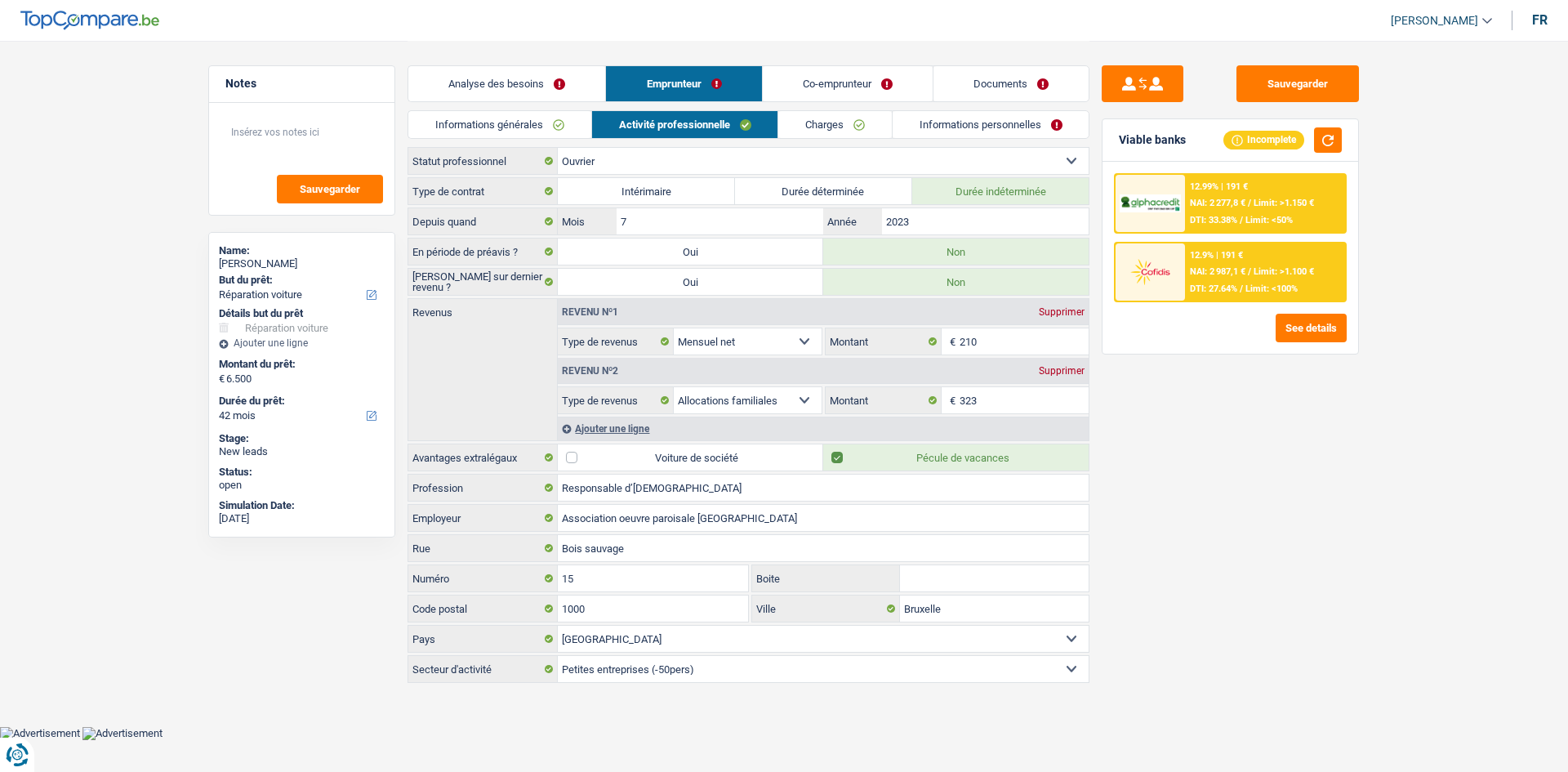
click at [813, 124] on link "Charges" at bounding box center [835, 124] width 114 height 27
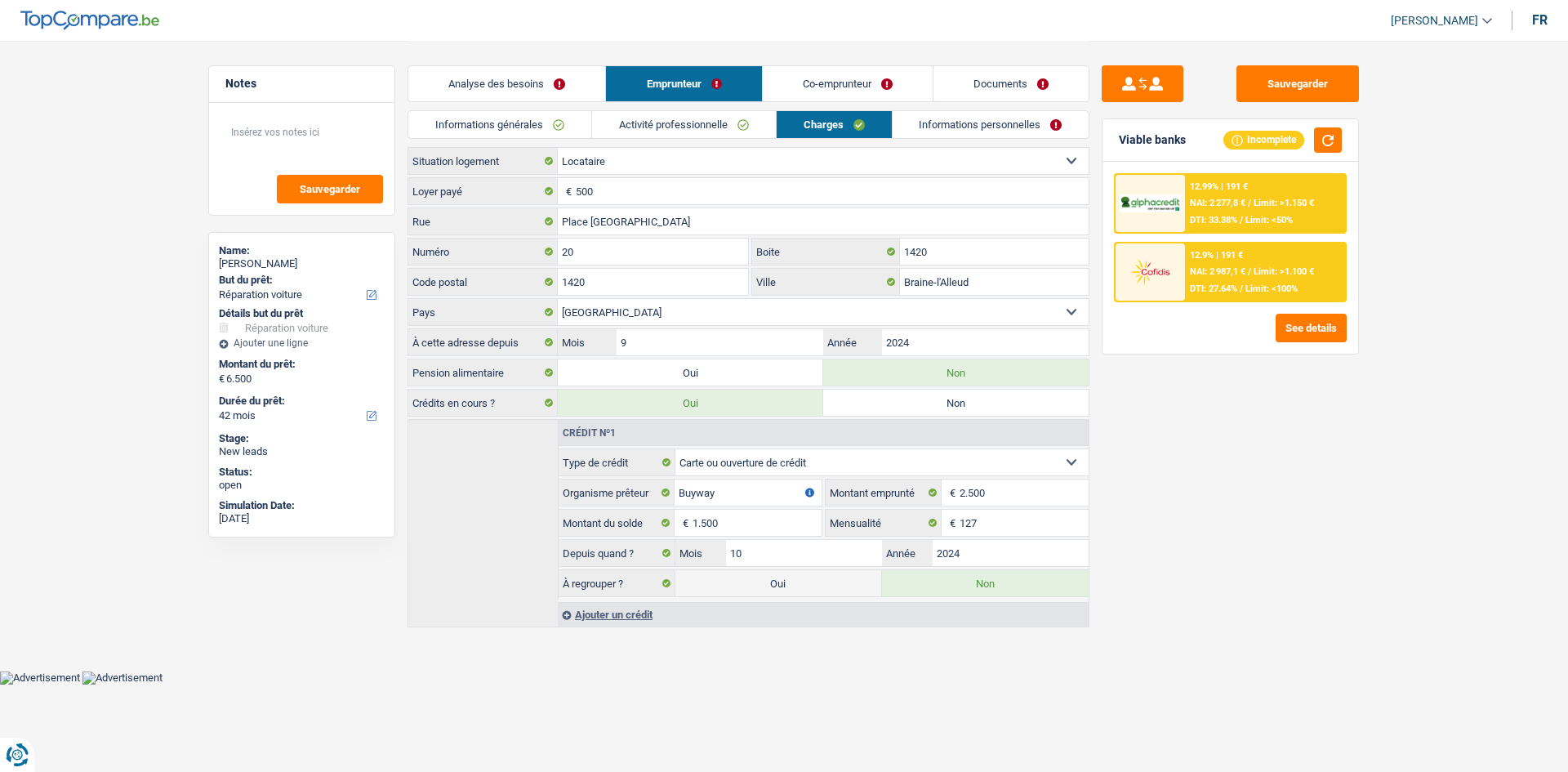
click at [914, 127] on link "Informations personnelles" at bounding box center [991, 124] width 197 height 27
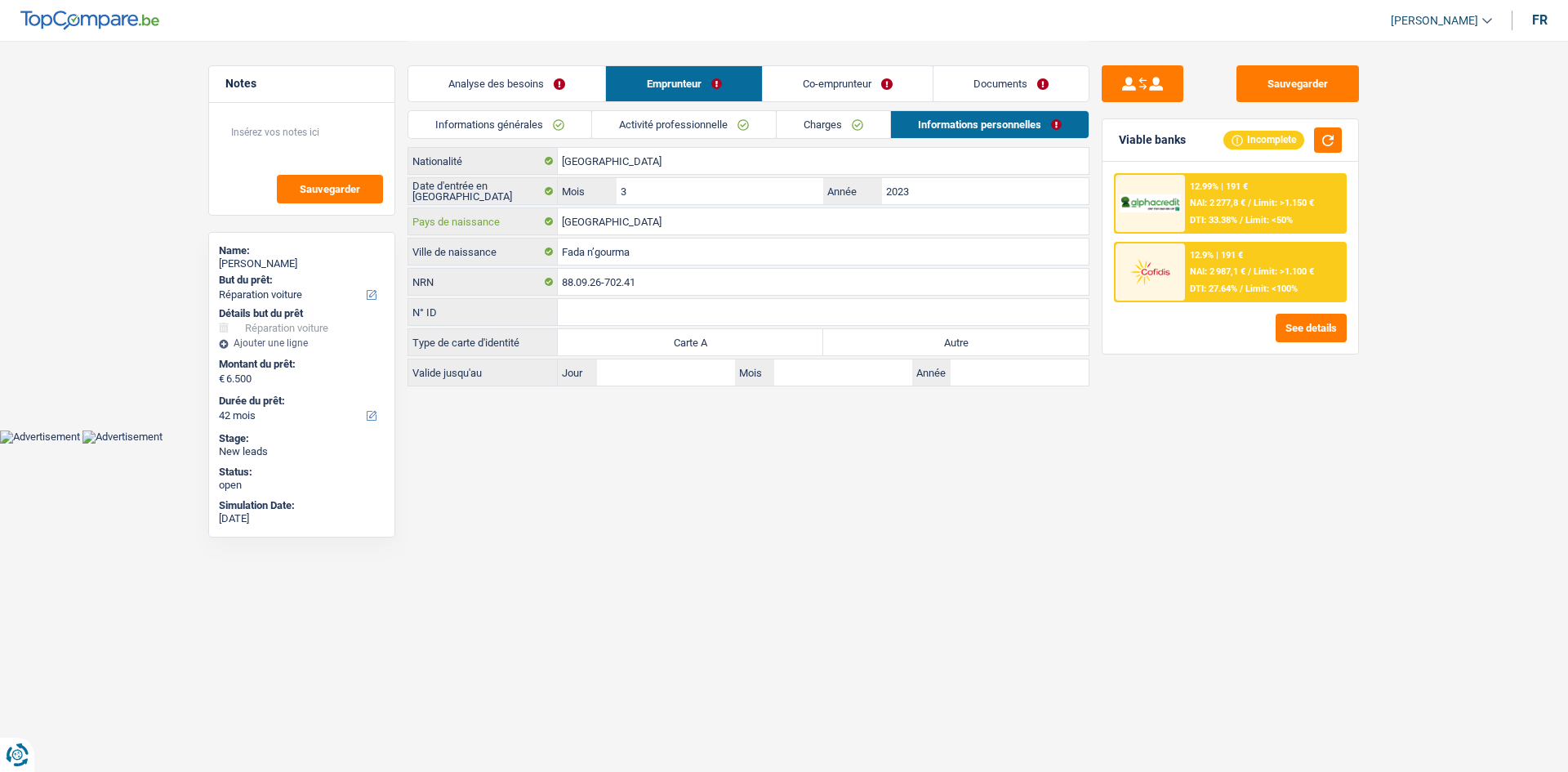
click at [660, 222] on input "[GEOGRAPHIC_DATA]" at bounding box center [823, 221] width 531 height 26
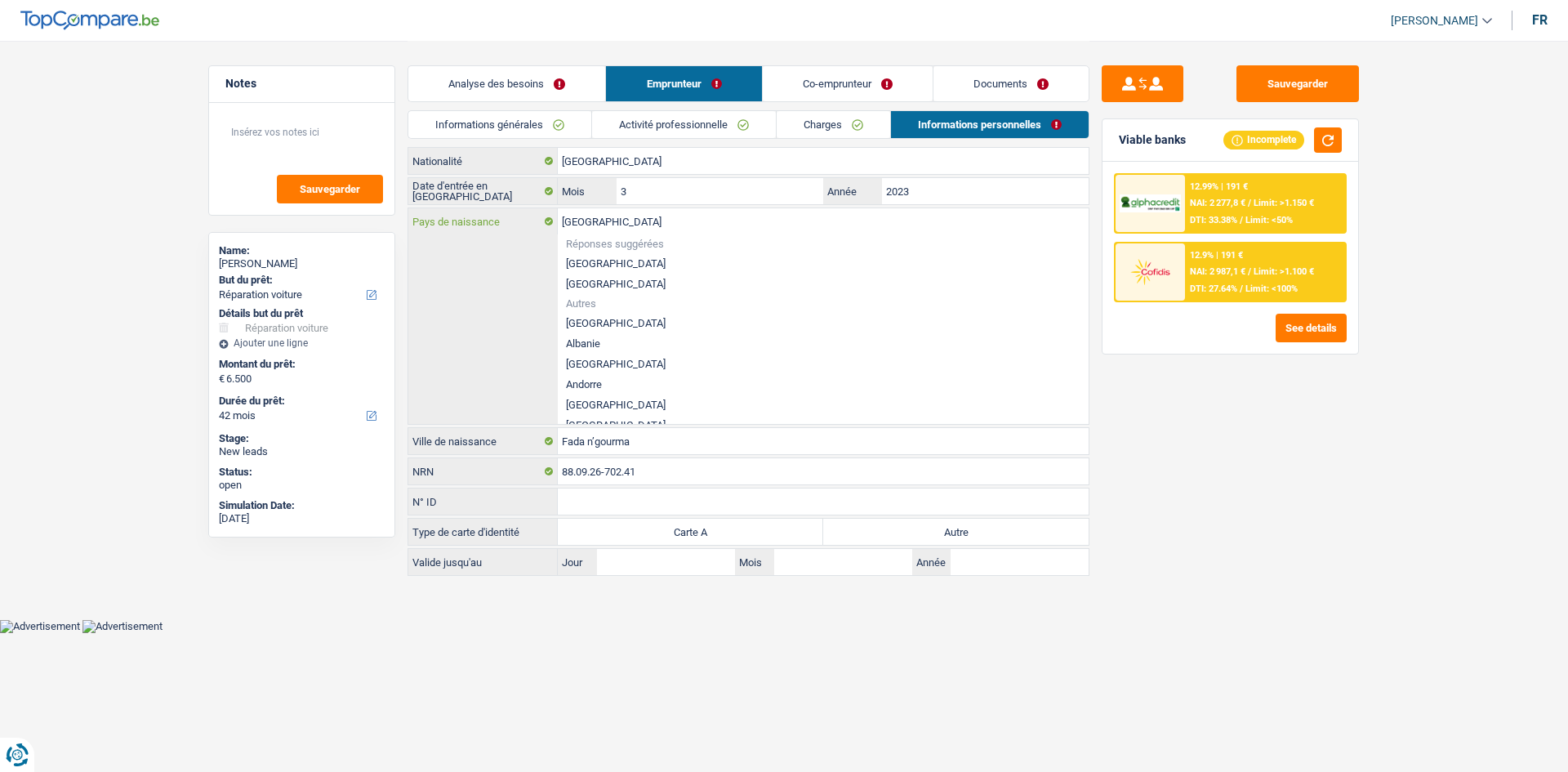
type input "Belgiqu"
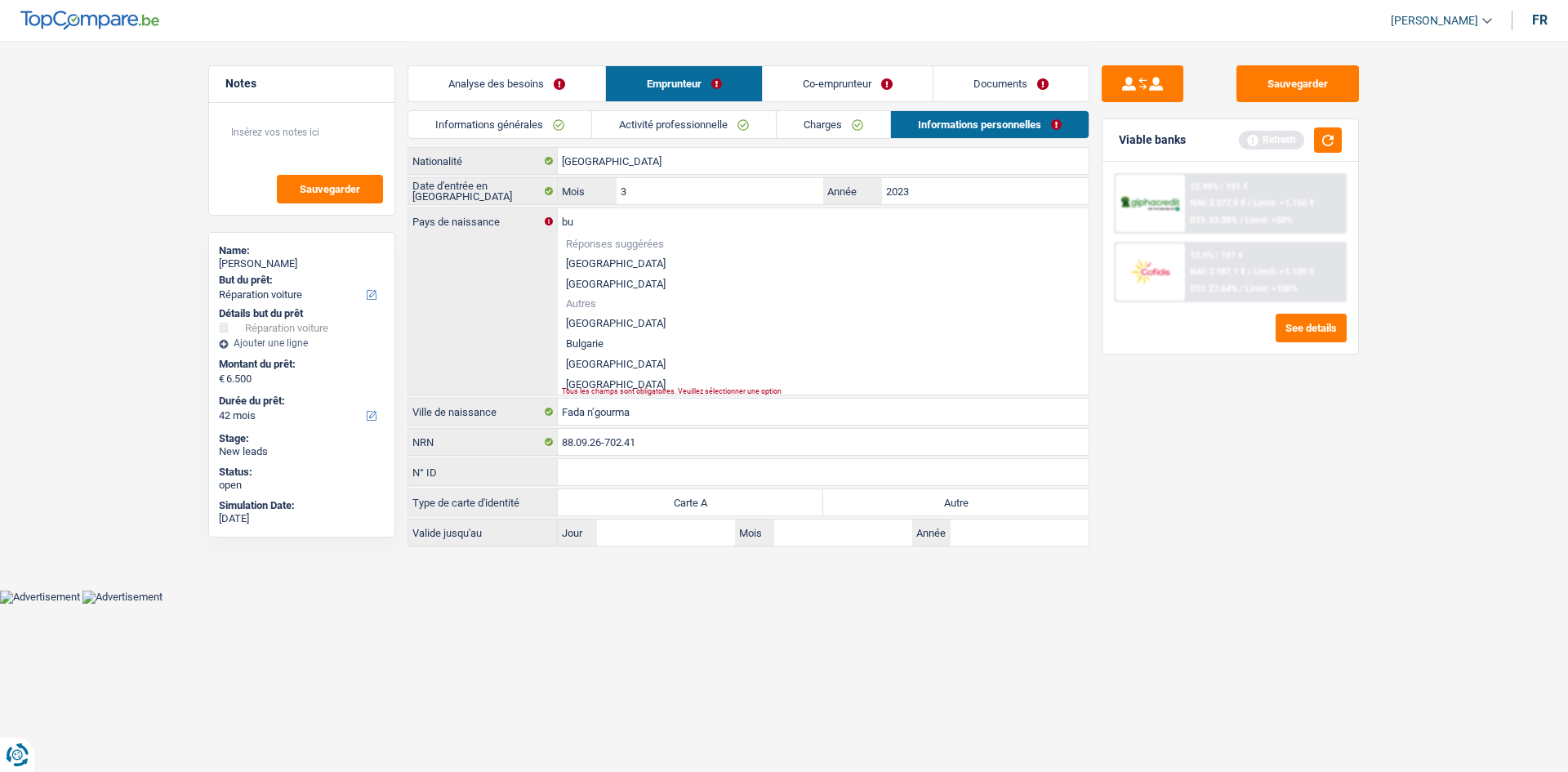
click at [599, 360] on li "Burkina Faso" at bounding box center [823, 364] width 531 height 20
type input "Burkina Faso"
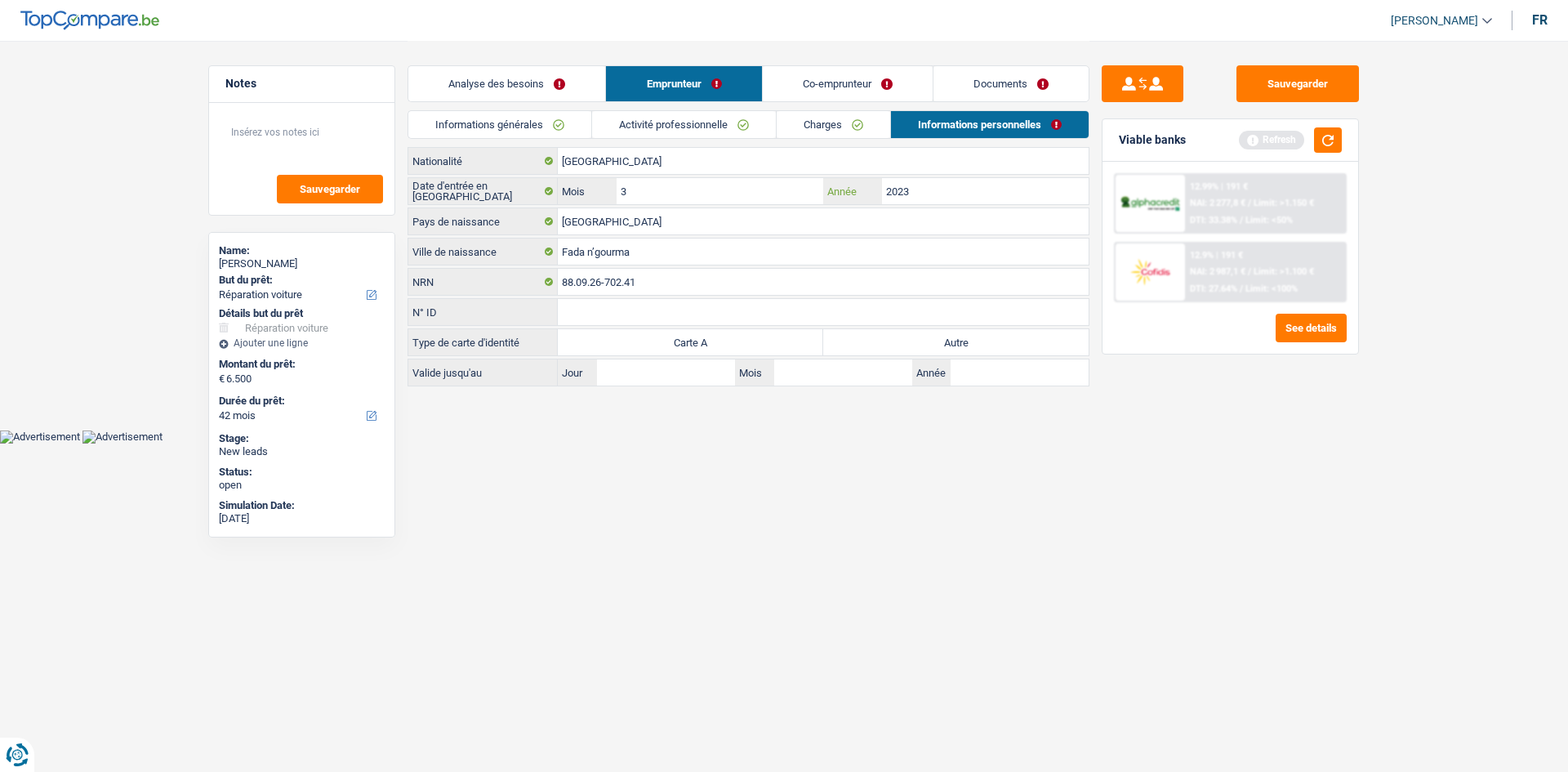
click at [976, 194] on input "2023" at bounding box center [985, 191] width 207 height 26
click at [694, 154] on input "Burkina Faso" at bounding box center [823, 161] width 531 height 26
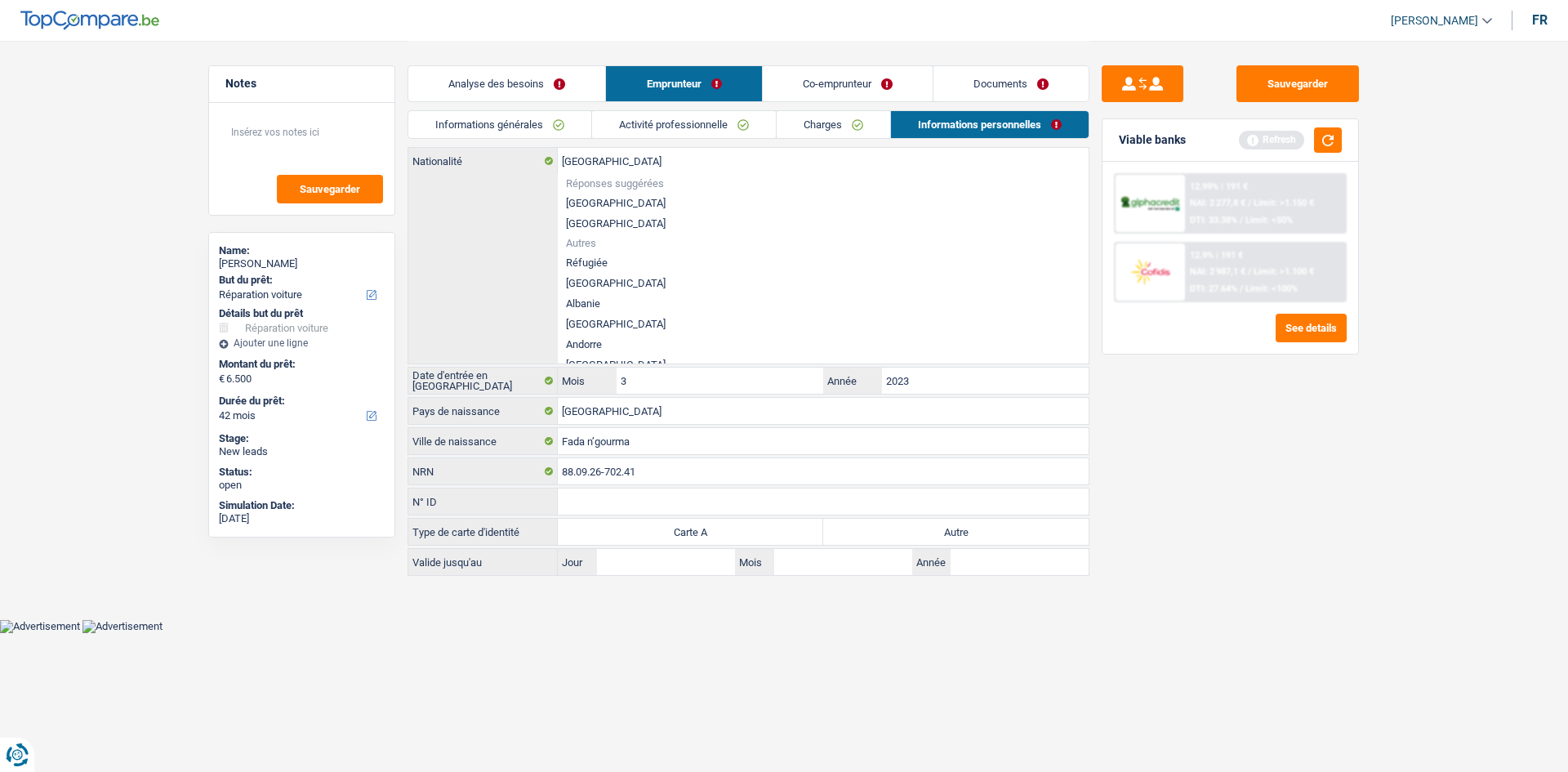
click at [491, 199] on div "Burkina Faso Nationalité Réponses suggérées Belgique Luxembourg Autres Réfugiée…" at bounding box center [748, 255] width 680 height 216
drag, startPoint x: 1275, startPoint y: 448, endPoint x: 1269, endPoint y: 439, distance: 10.8
click at [1275, 448] on div "Sauvegarder Viable banks Refresh 12.99% | 191 € NAI: 2 277,8 € / Limit: >1.150 …" at bounding box center [1230, 405] width 282 height 680
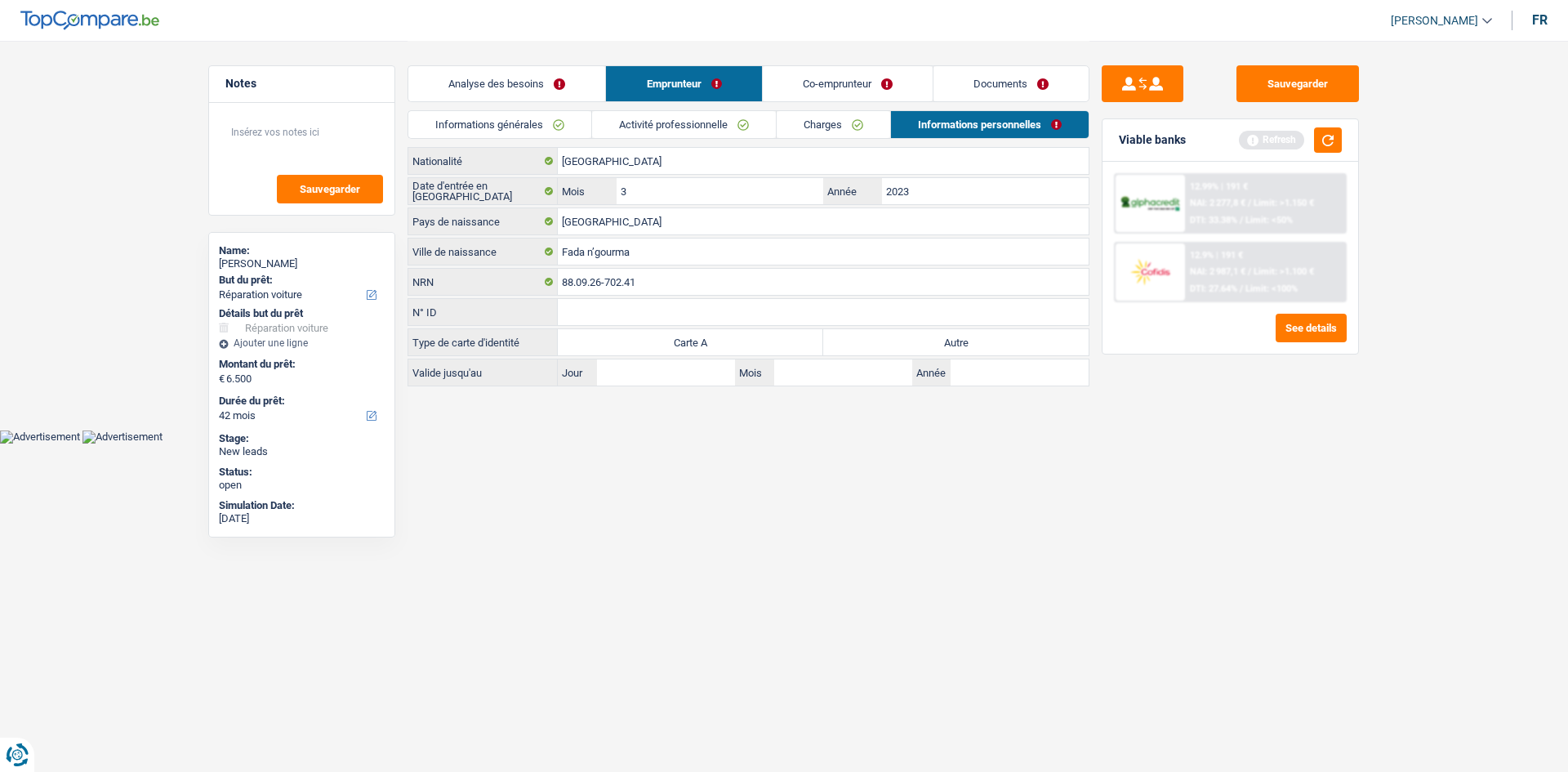
click at [951, 346] on label "Autre" at bounding box center [955, 342] width 265 height 26
click at [951, 346] on input "Autre" at bounding box center [955, 342] width 265 height 26
radio input "true"
click at [858, 92] on link "Co-emprunteur" at bounding box center [847, 84] width 170 height 35
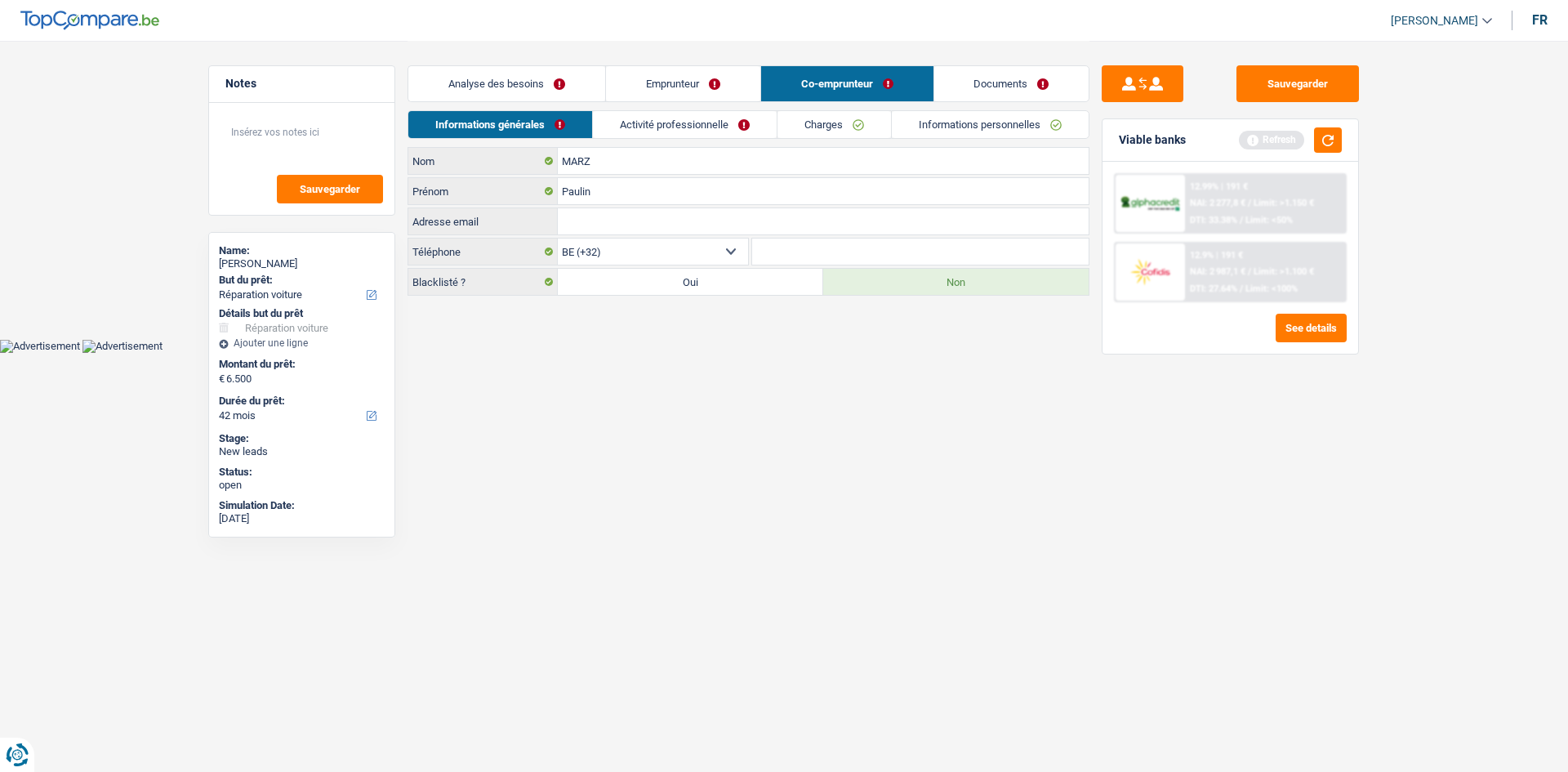
click at [556, 78] on link "Analyse des besoins" at bounding box center [506, 84] width 197 height 35
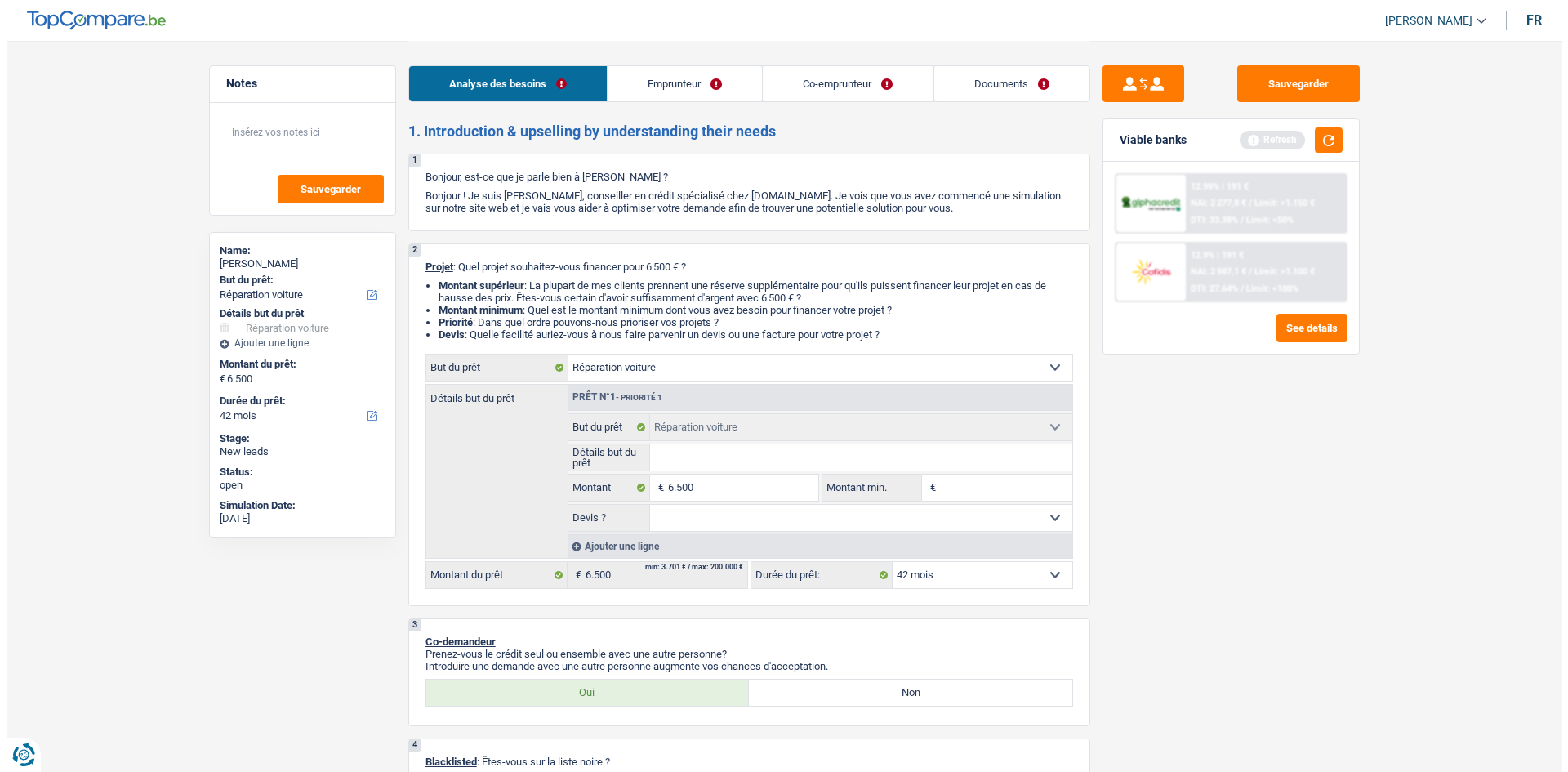
scroll to position [327, 0]
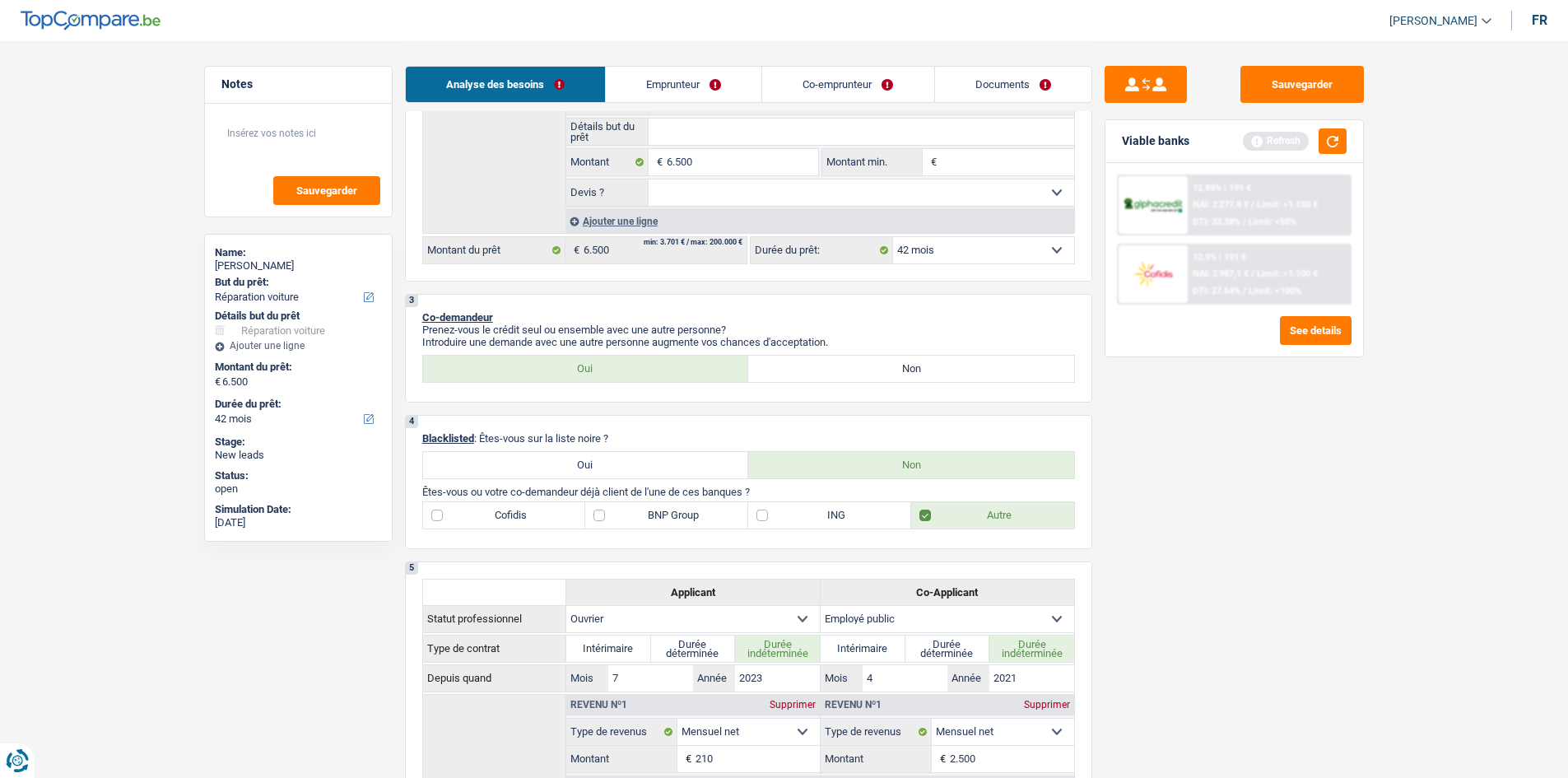
click at [818, 374] on label "Non" at bounding box center [911, 369] width 326 height 26
click at [818, 374] on input "Non" at bounding box center [911, 369] width 326 height 26
radio input "true"
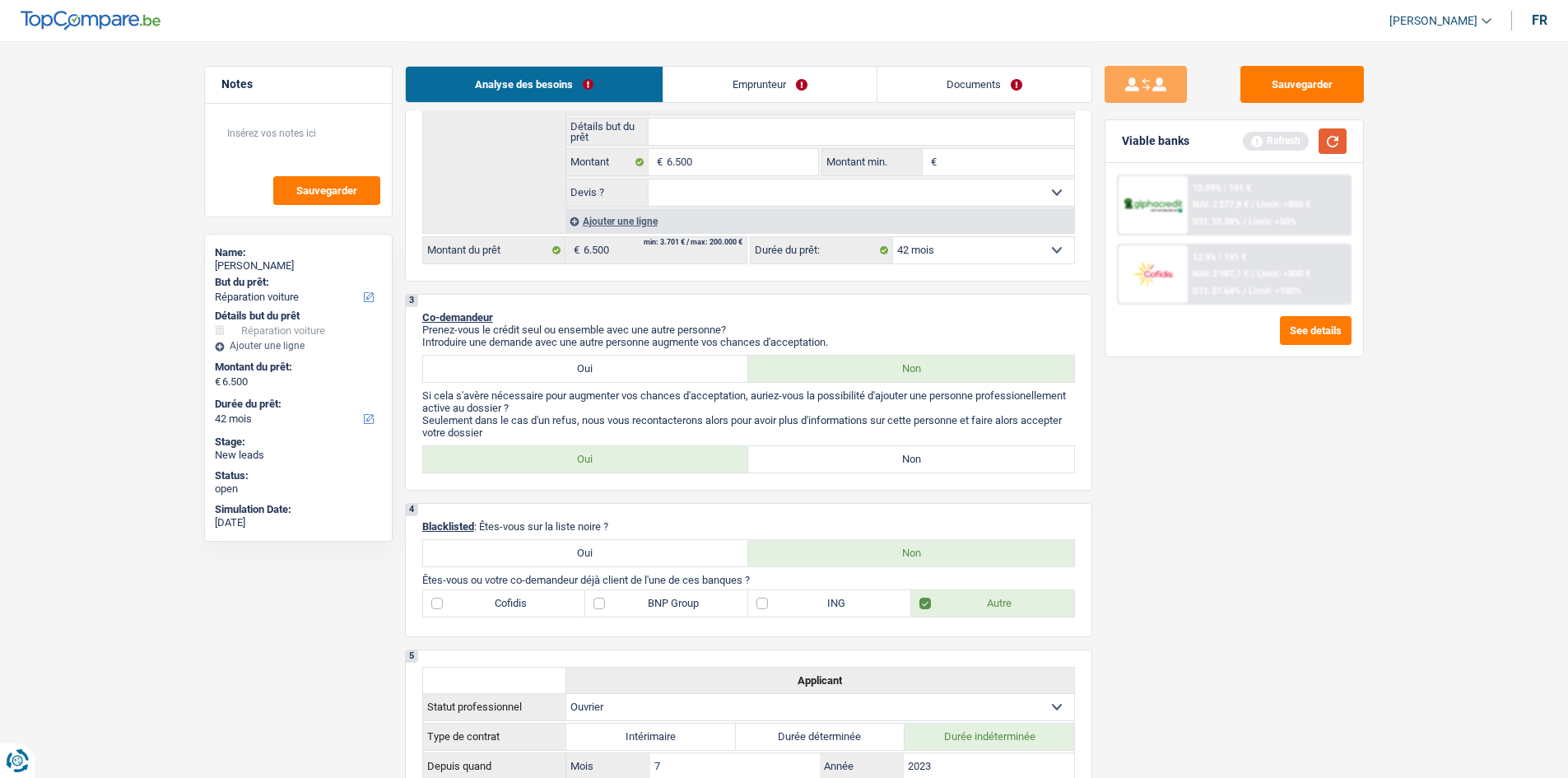
click at [1330, 141] on button "button" at bounding box center [1333, 142] width 28 height 26
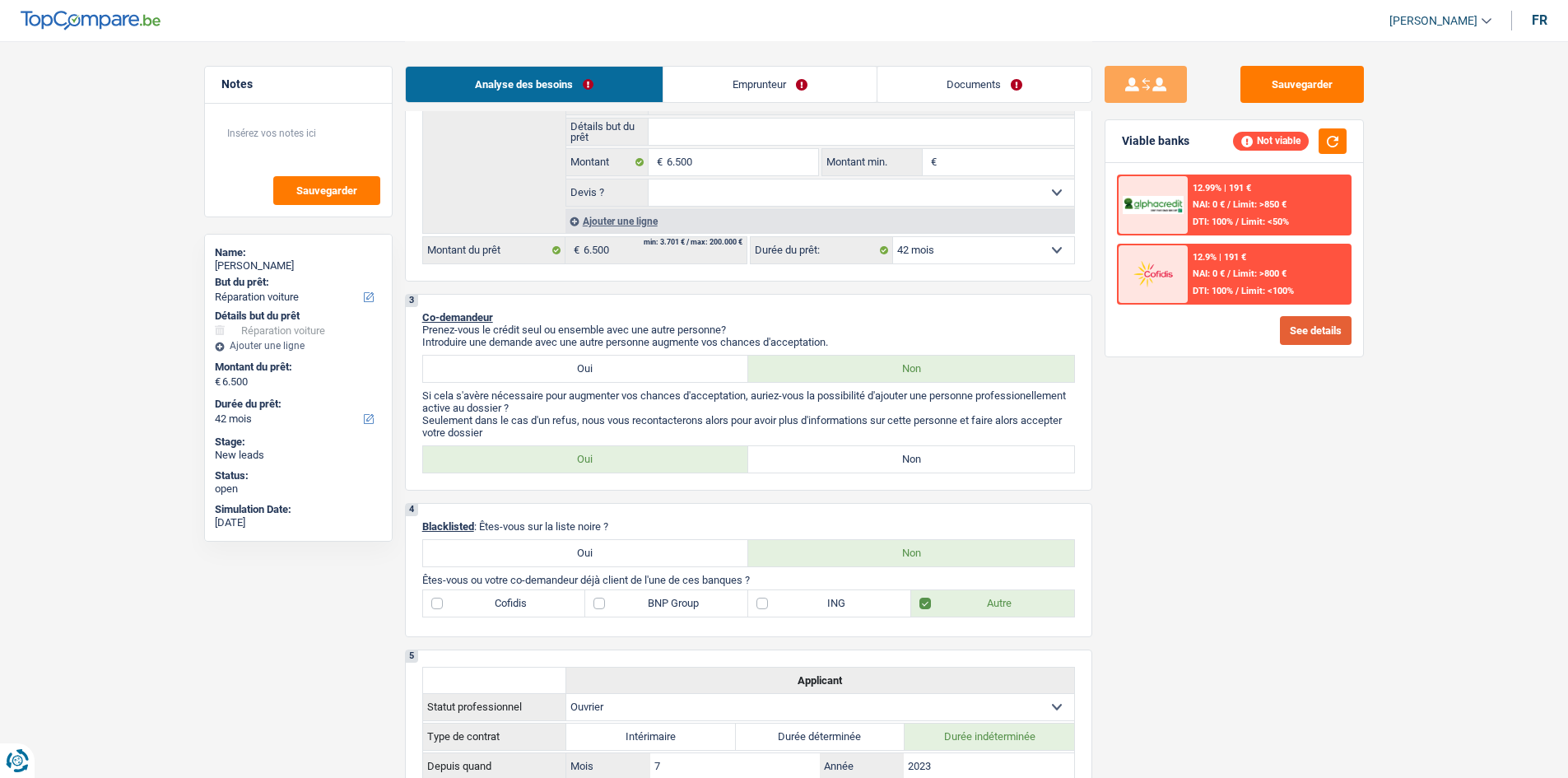
click at [1330, 325] on button "See details" at bounding box center [1315, 330] width 71 height 29
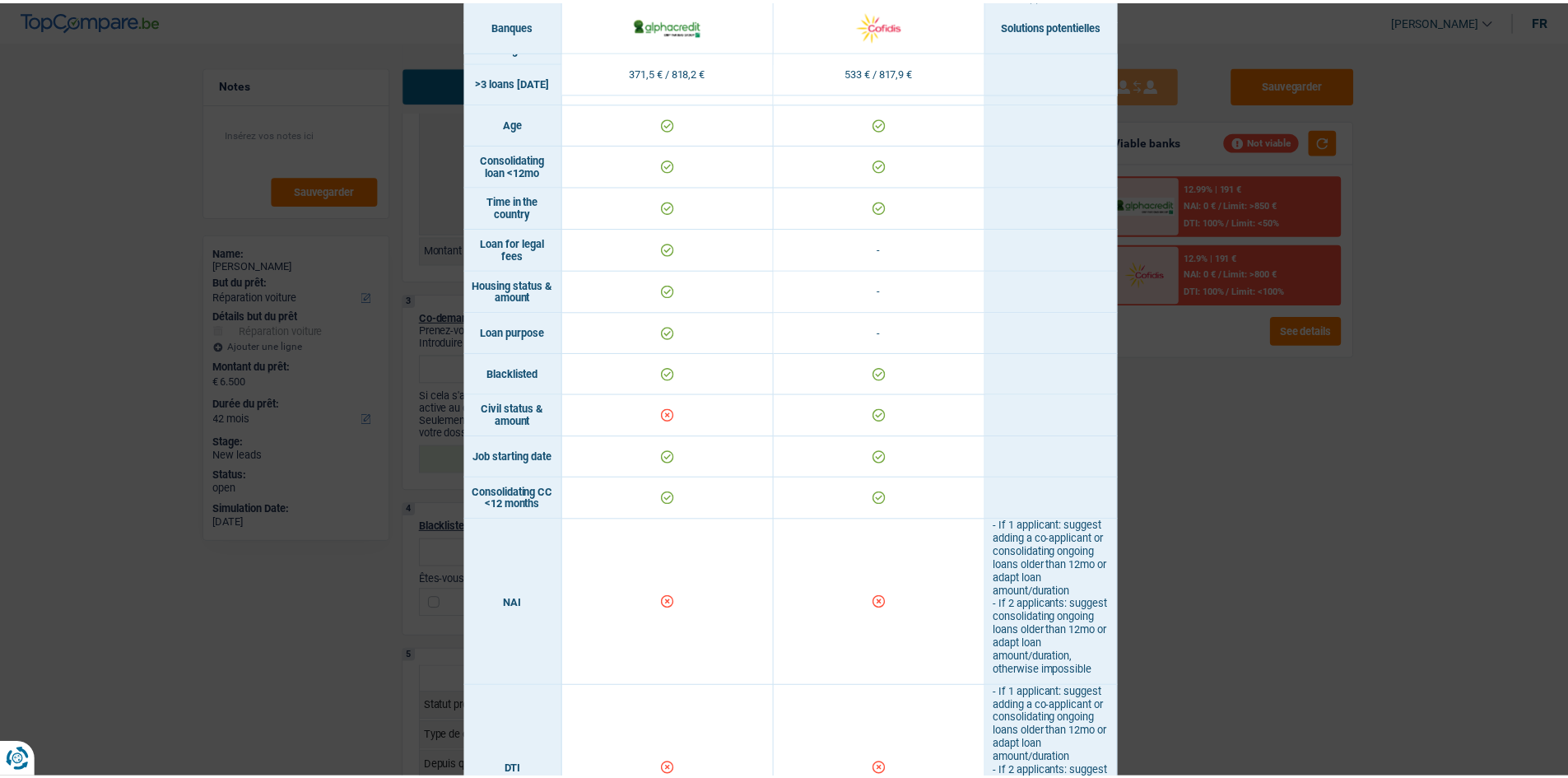
scroll to position [0, 0]
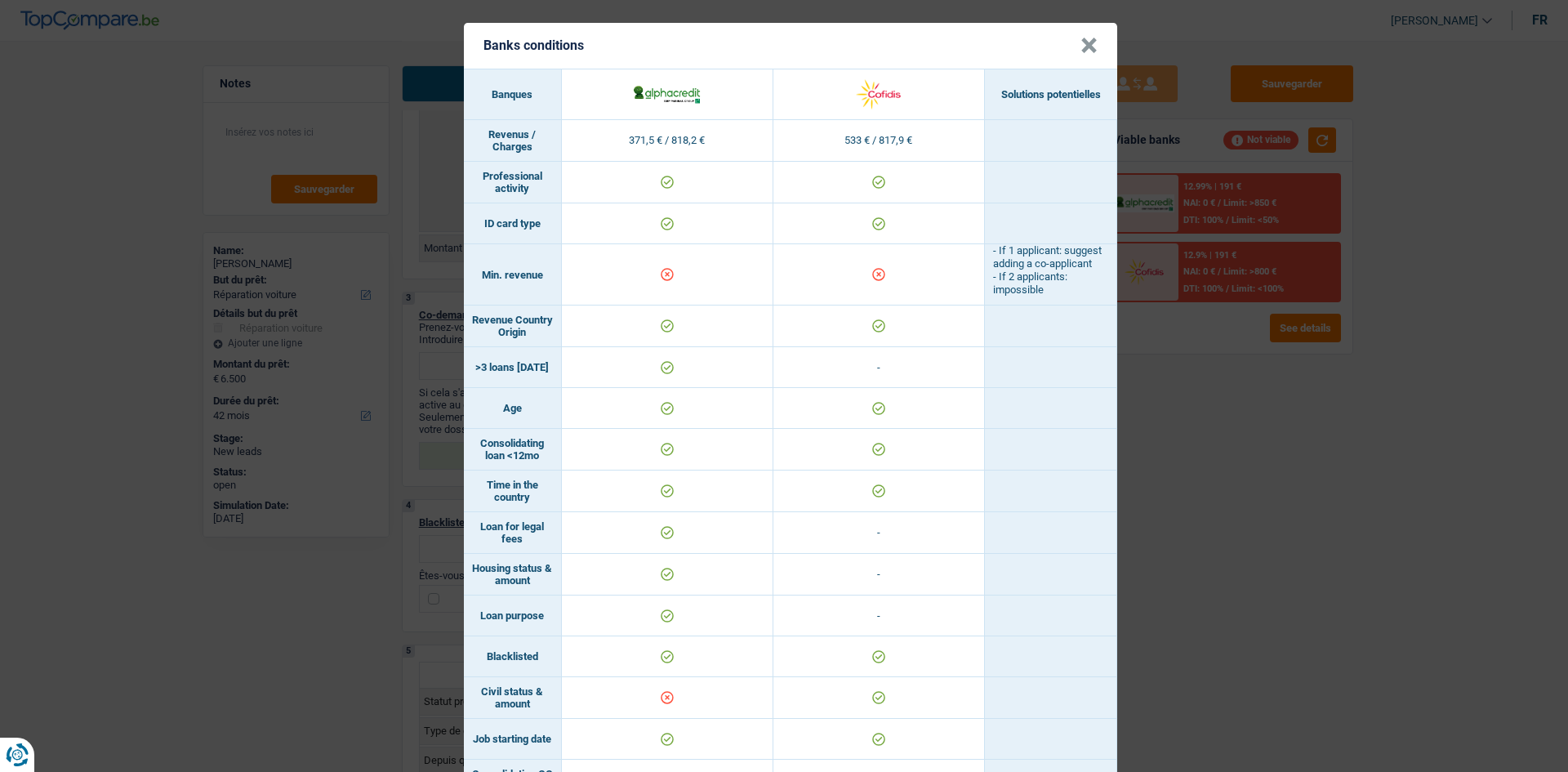
click at [1255, 525] on div "Banks conditions × Banques Solutions potentielles Revenus / Charges 371,5 € / 8…" at bounding box center [784, 386] width 1568 height 772
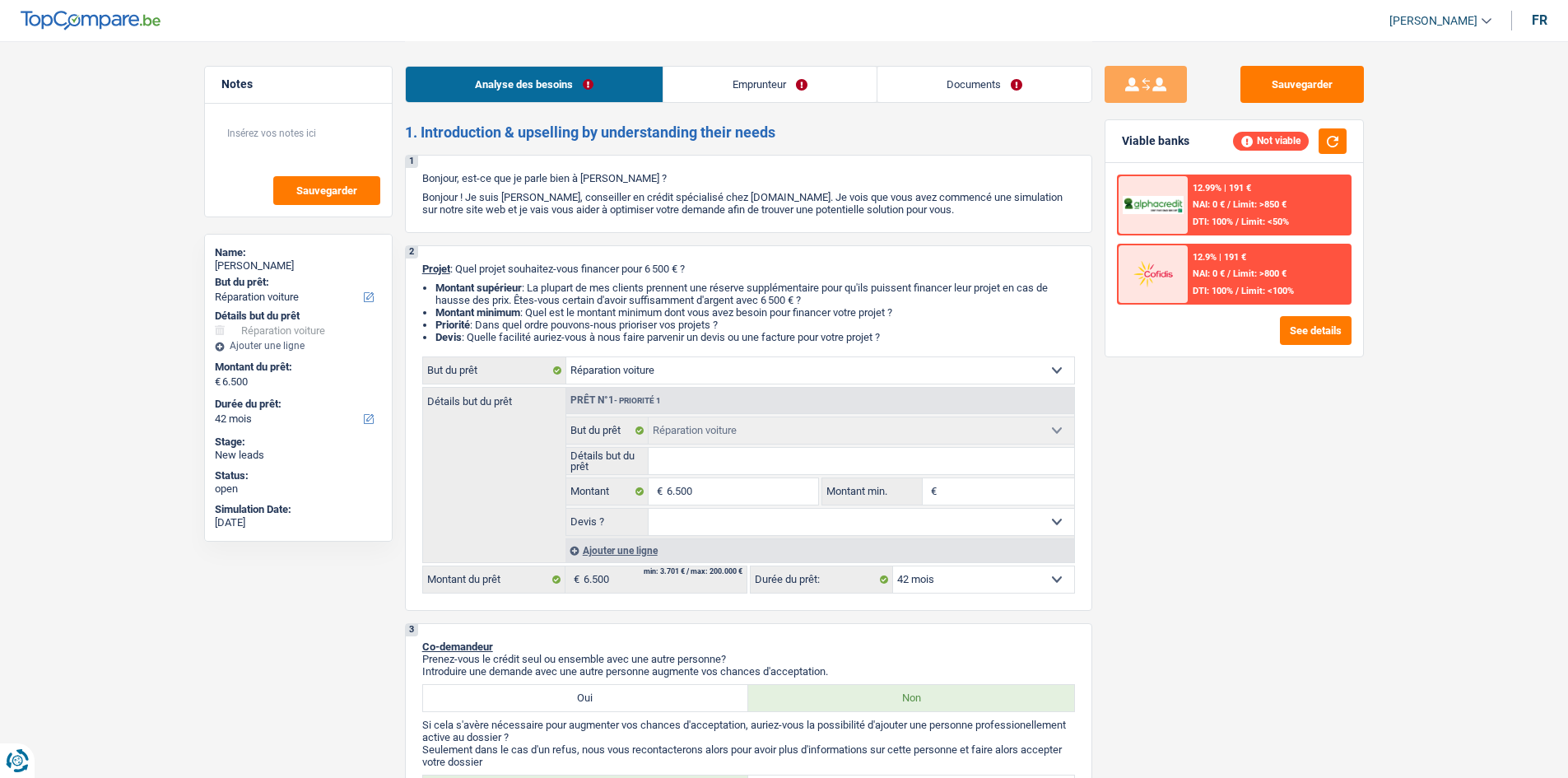
click at [696, 82] on link "Emprunteur" at bounding box center [770, 84] width 213 height 35
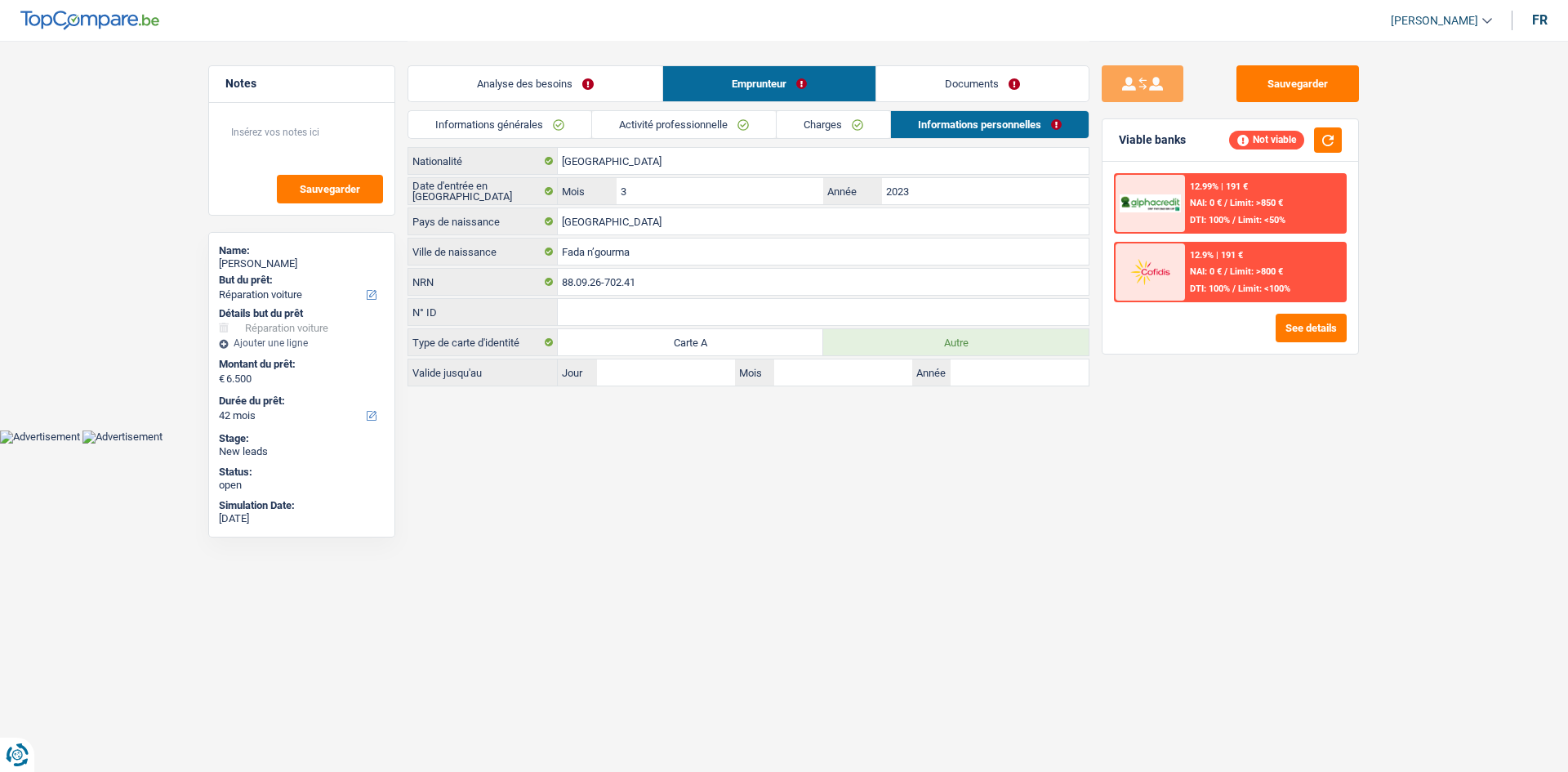
click at [709, 131] on link "Activité professionnelle" at bounding box center [683, 124] width 184 height 27
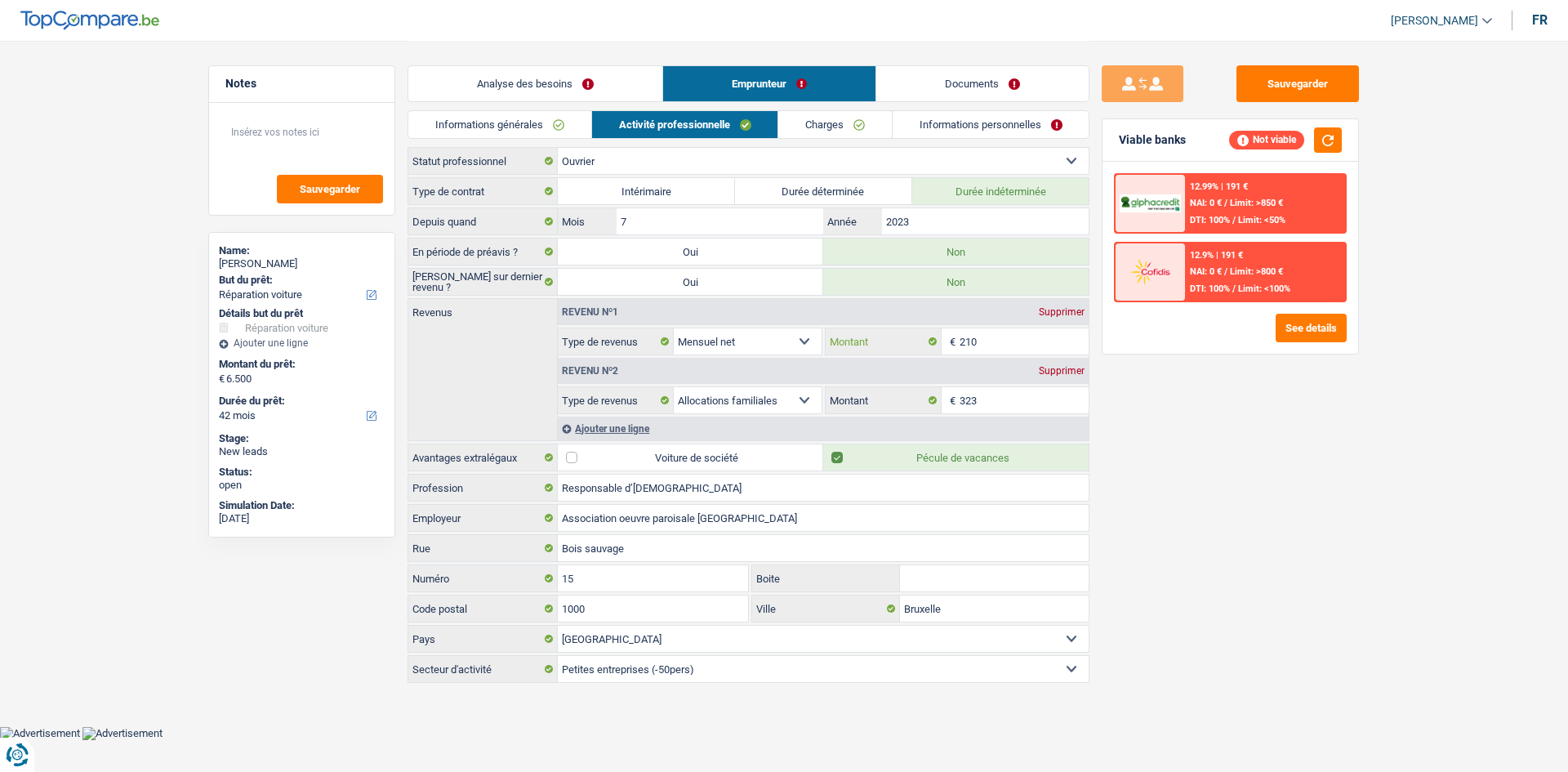
click at [1015, 339] on input "210" at bounding box center [1023, 341] width 130 height 26
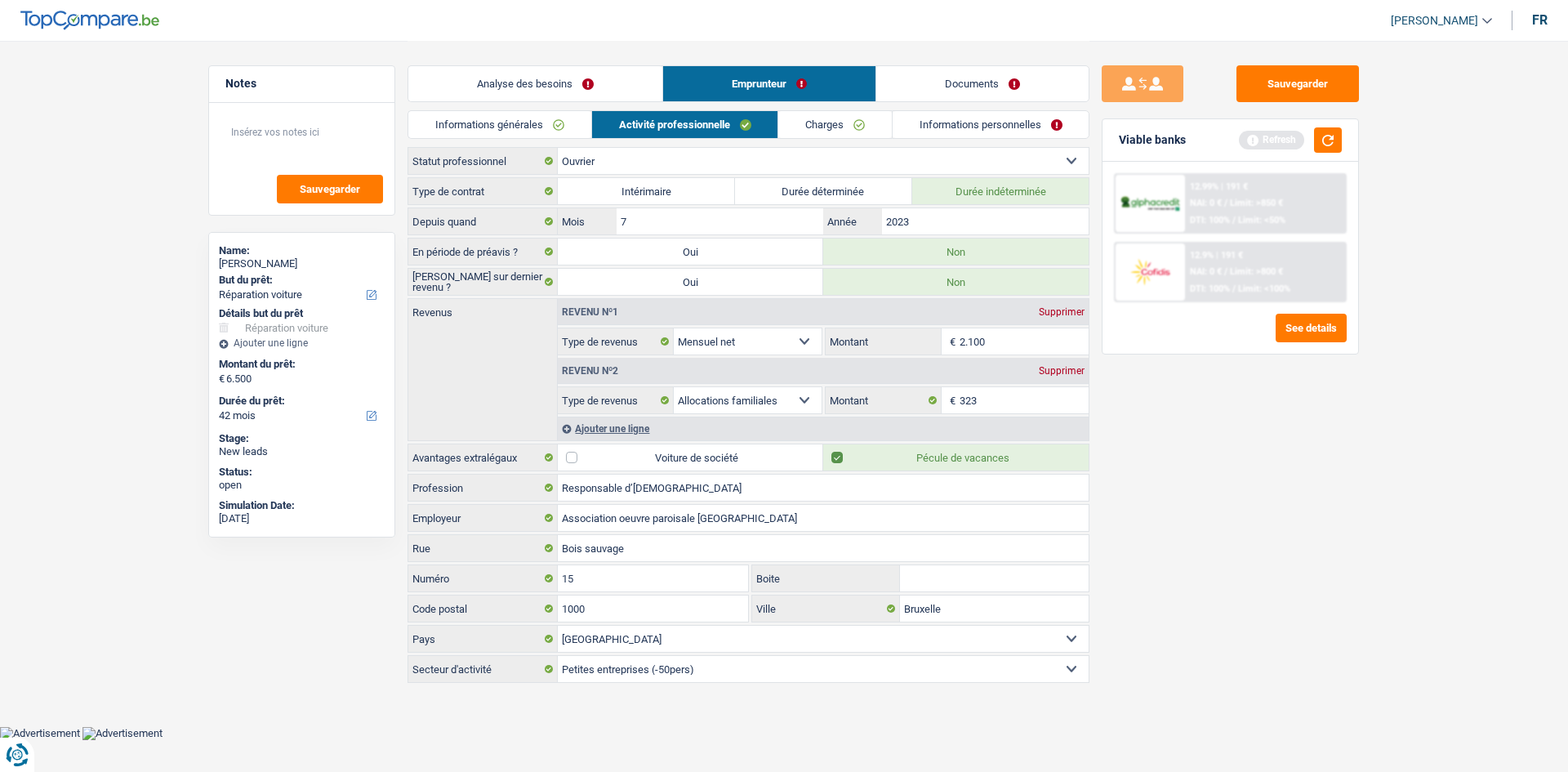
type input "2.100"
click at [1187, 528] on div "Sauvegarder Viable banks Refresh 12.99% | 191 € NAI: 0 € / Limit: >850 € DTI: 1…" at bounding box center [1230, 405] width 282 height 680
click at [1331, 140] on button "button" at bounding box center [1327, 141] width 28 height 26
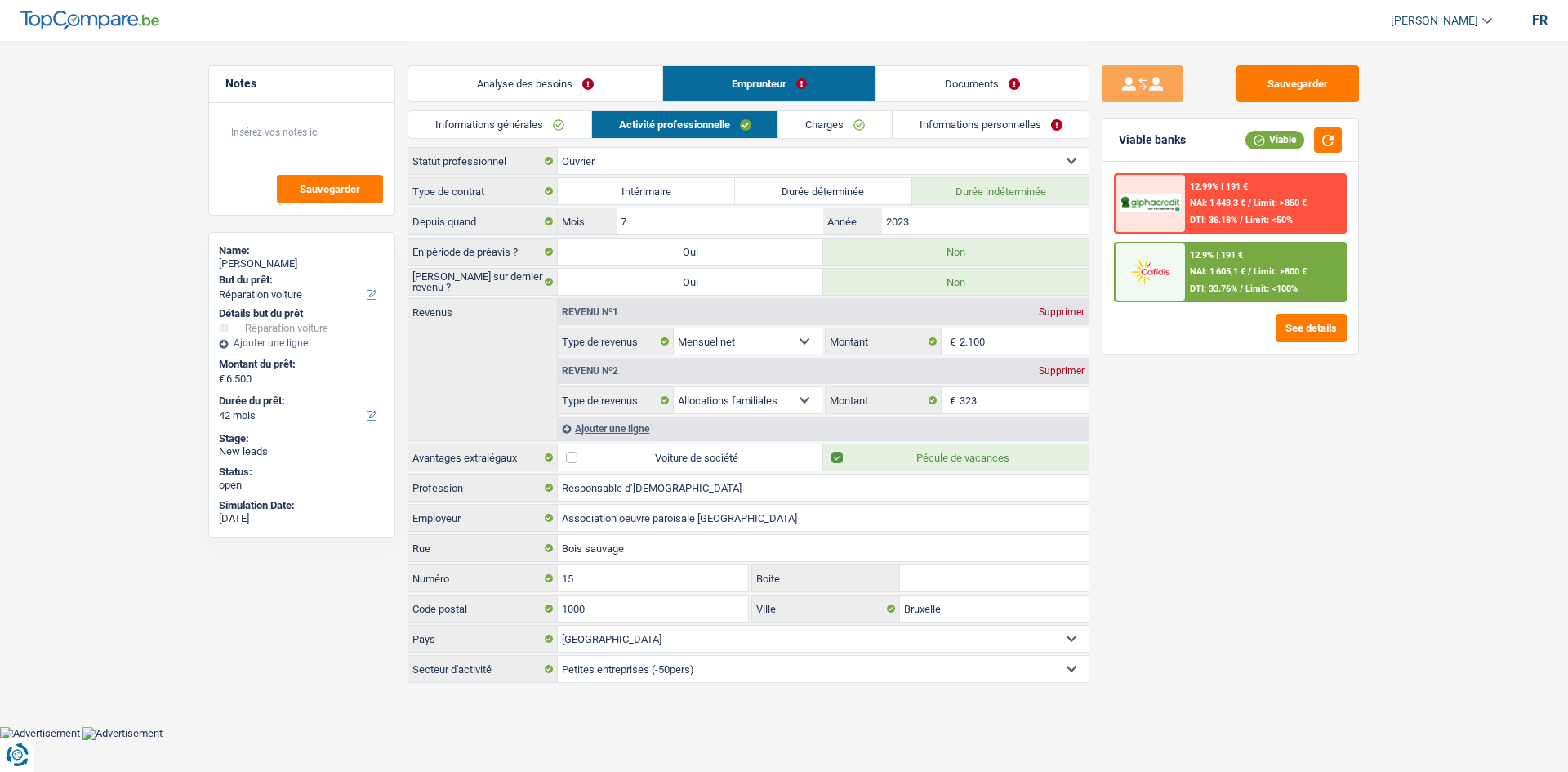
click at [1225, 292] on span "DTI: 33.76%" at bounding box center [1213, 289] width 48 height 11
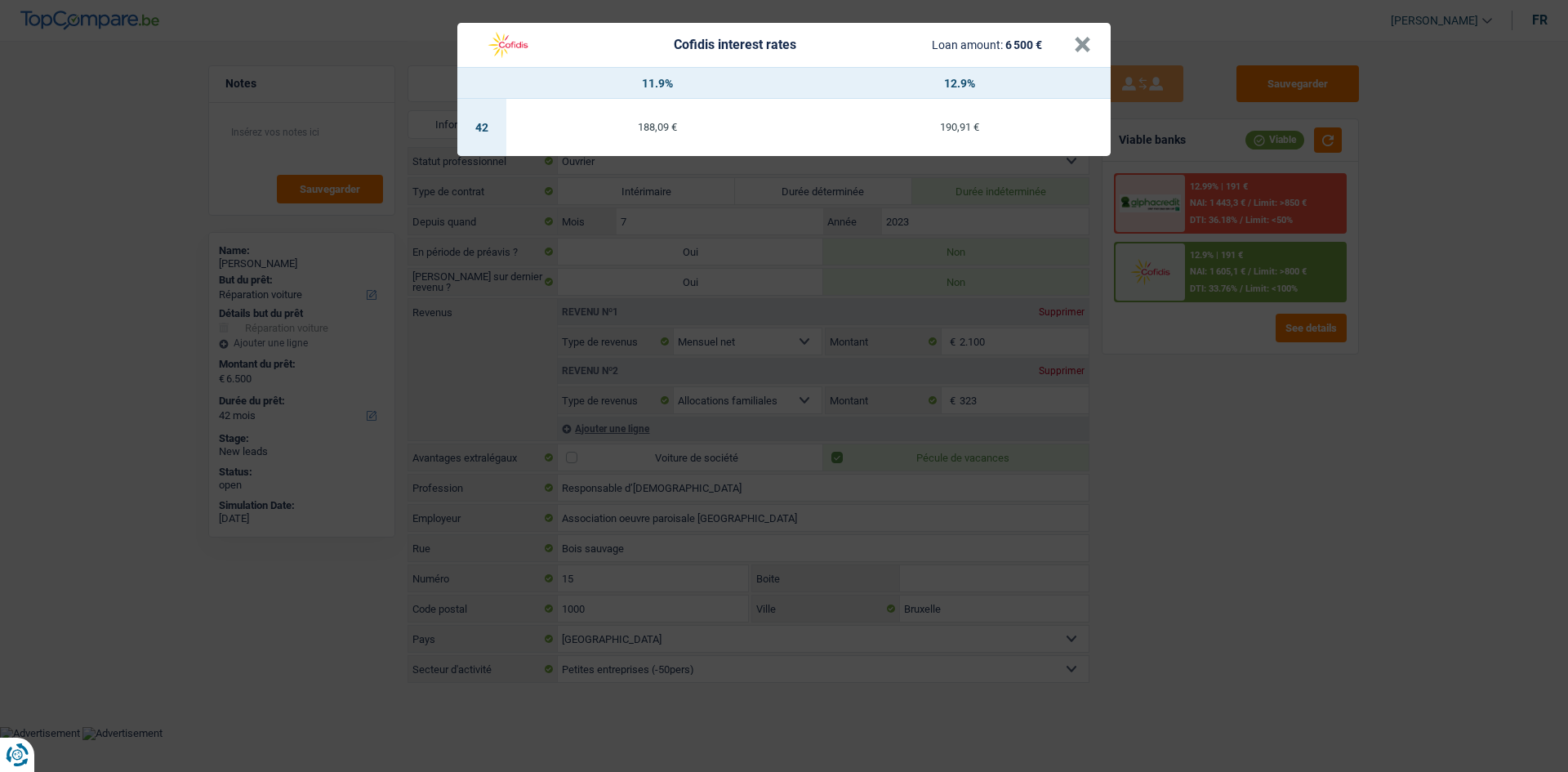
click at [1071, 45] on div "Cofidis interest rates Loan amount: 6 500 €" at bounding box center [775, 45] width 597 height 31
drag, startPoint x: 1073, startPoint y: 48, endPoint x: 1091, endPoint y: 38, distance: 20.6
click at [1074, 48] on button "×" at bounding box center [1082, 45] width 17 height 17
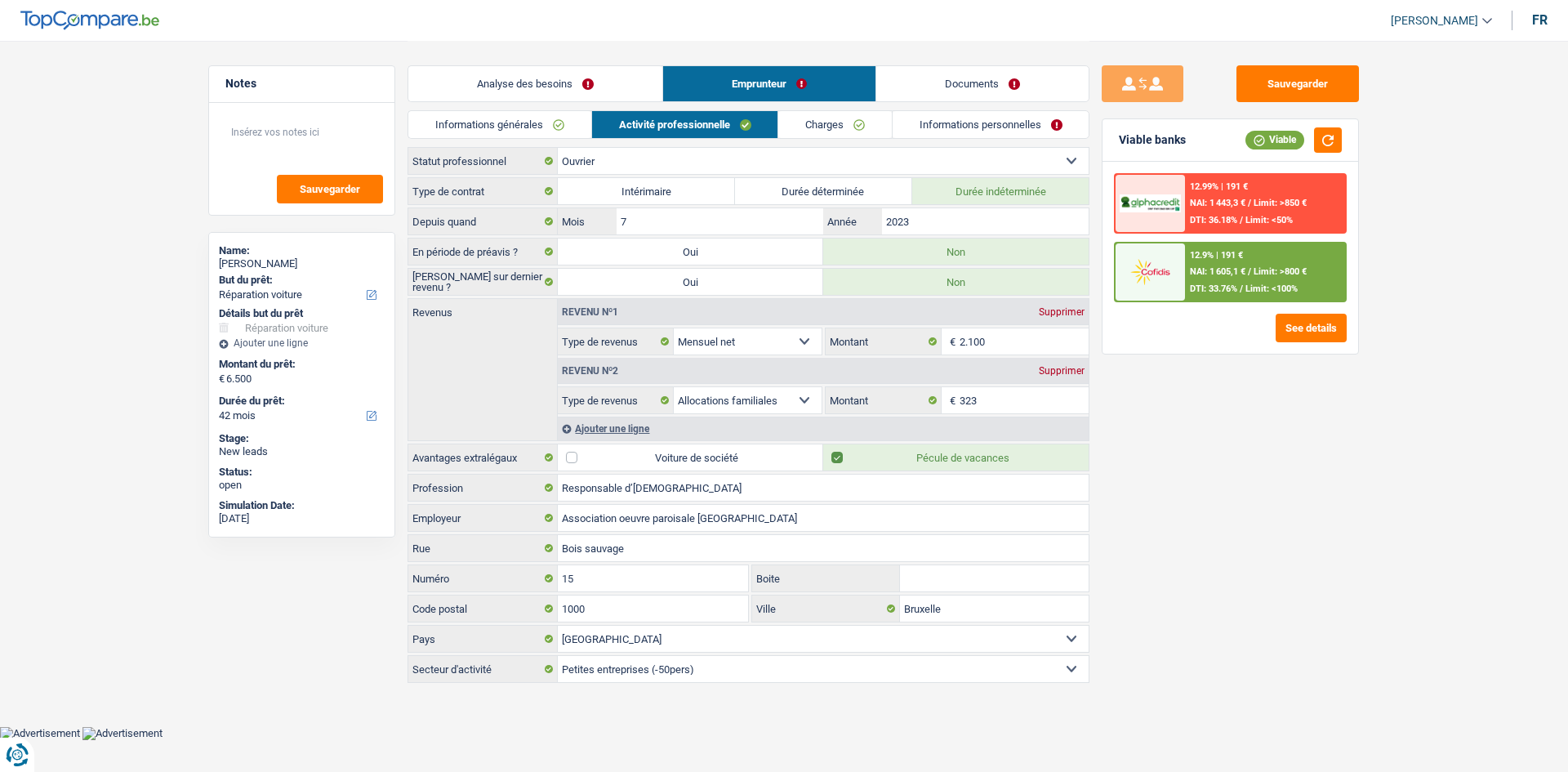
click at [936, 121] on link "Informations personnelles" at bounding box center [991, 124] width 197 height 27
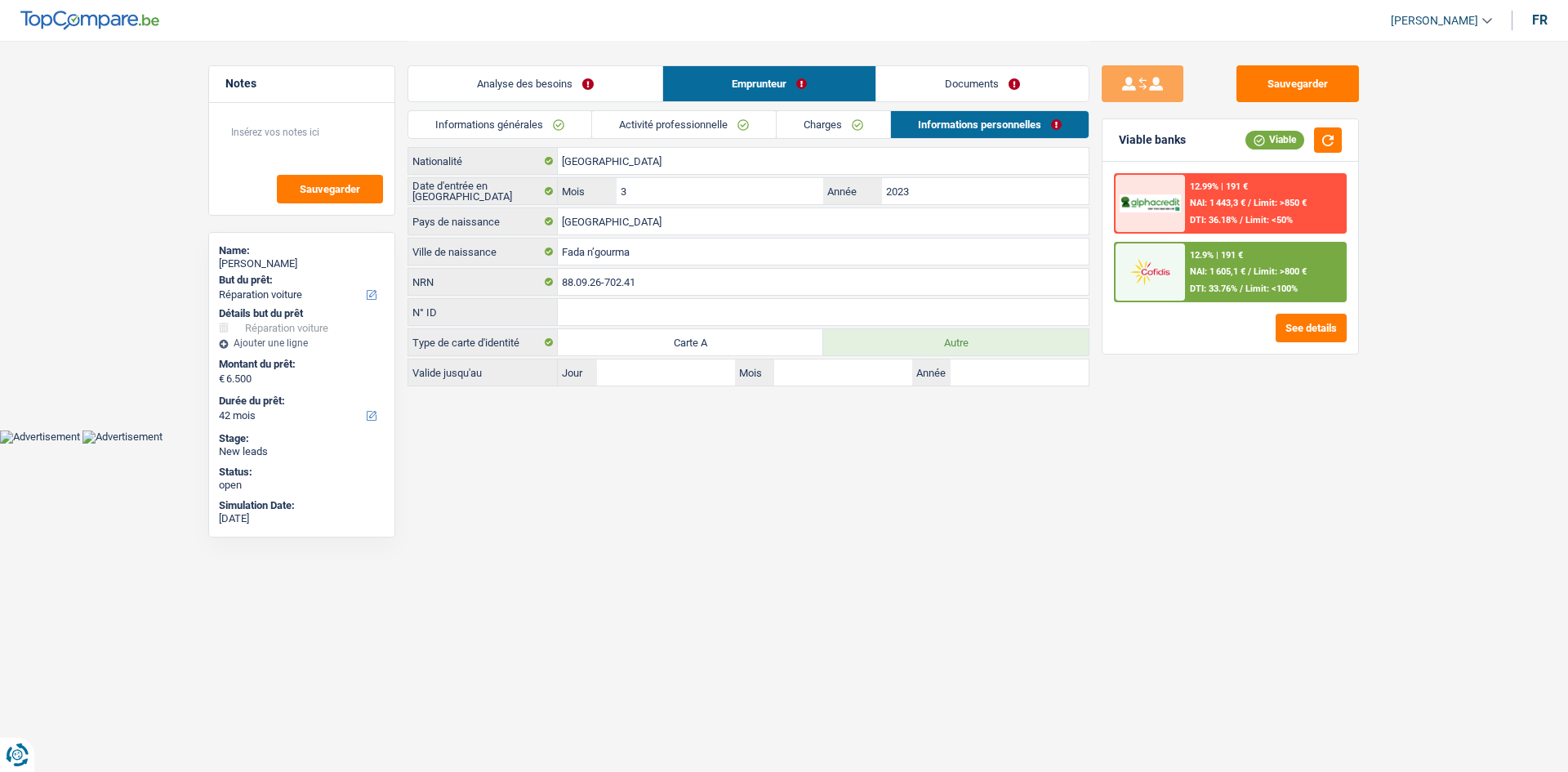
click at [513, 89] on link "Analyse des besoins" at bounding box center [535, 84] width 254 height 35
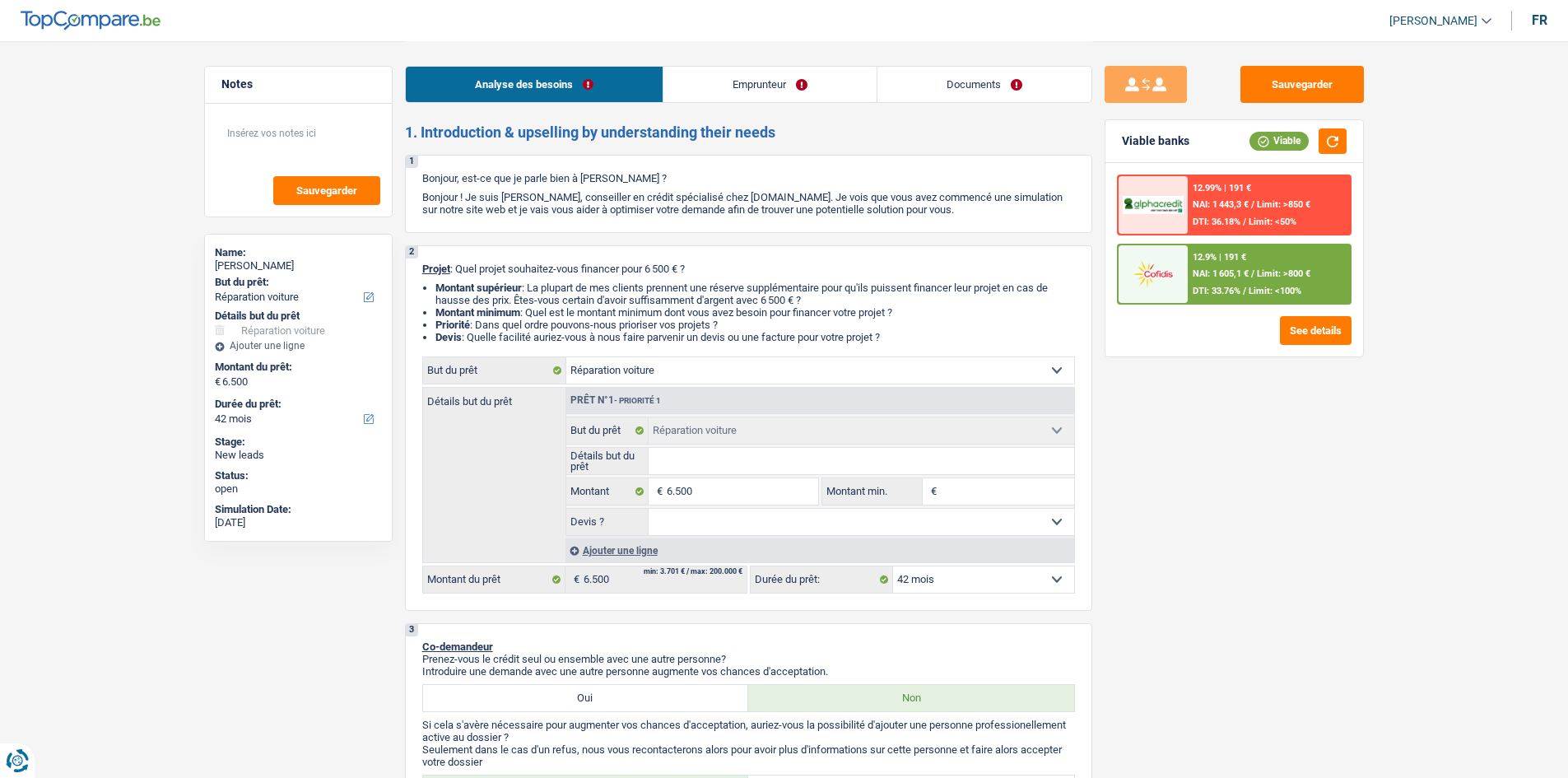
click at [1236, 281] on div "12.9% | 191 € NAI: 1 605,1 € / Limit: >800 € DTI: 33.76% / Limit: <100%" at bounding box center [1269, 274] width 162 height 57
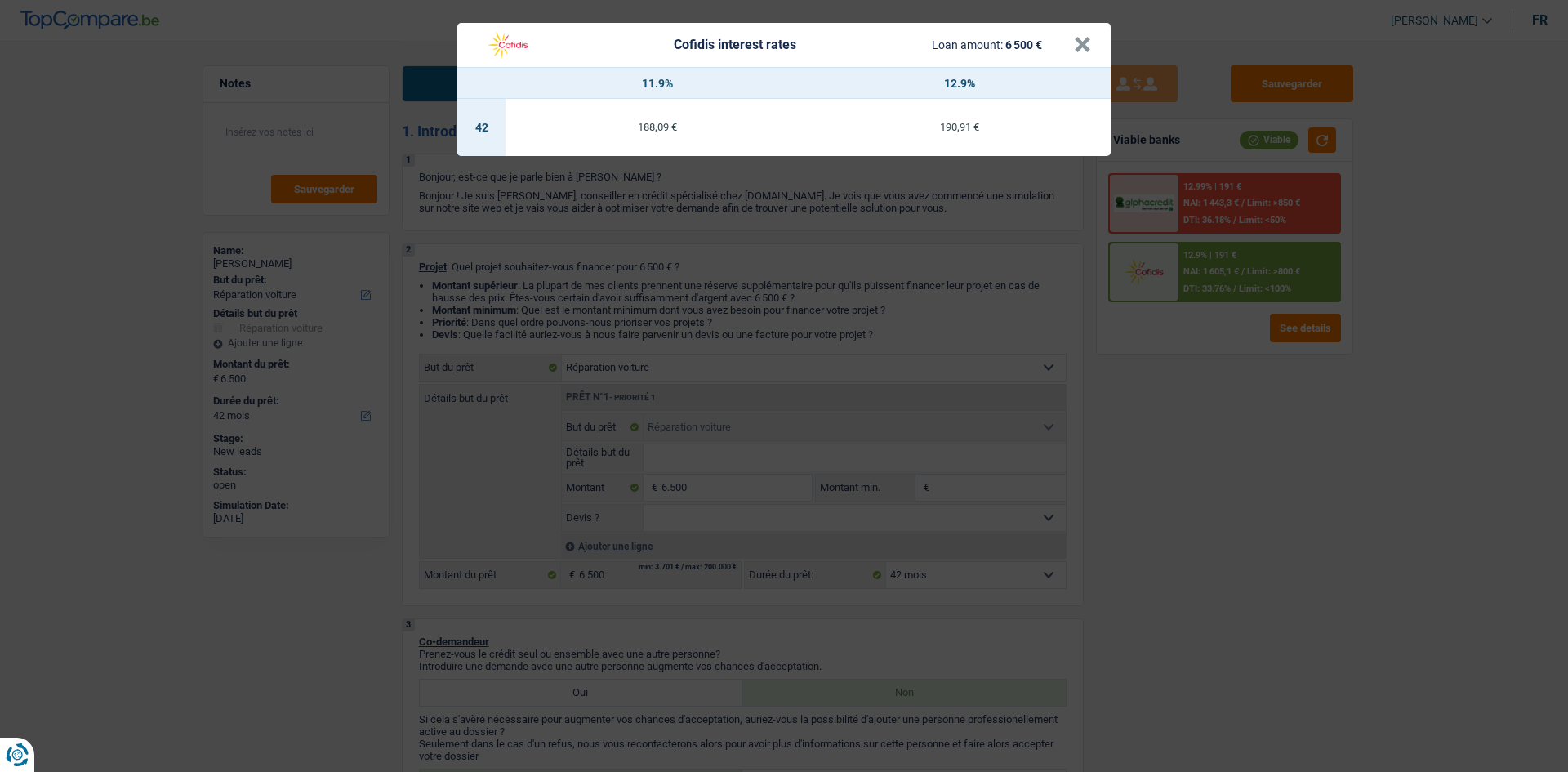
click at [377, 225] on div "Cofidis interest rates Loan amount: 6 500 € × 11.9% 12.9% 42 188,09 € 190,91 €" at bounding box center [784, 386] width 1568 height 772
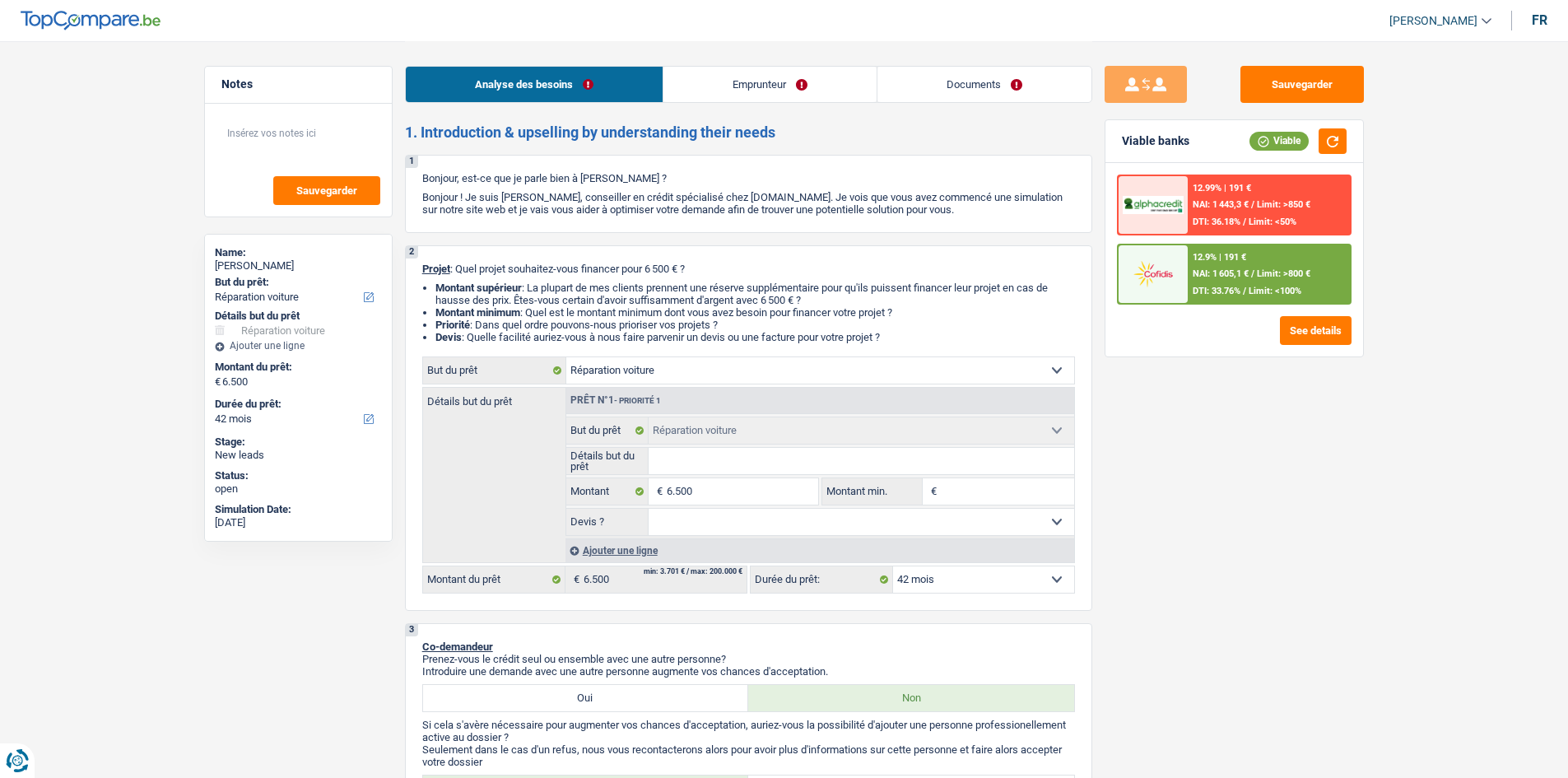
click at [1170, 506] on div "Sauvegarder Viable banks Viable 12.99% | 191 € NAI: 1 443,3 € / Limit: >850 € D…" at bounding box center [1235, 408] width 284 height 685
click at [306, 131] on textarea at bounding box center [298, 139] width 164 height 49
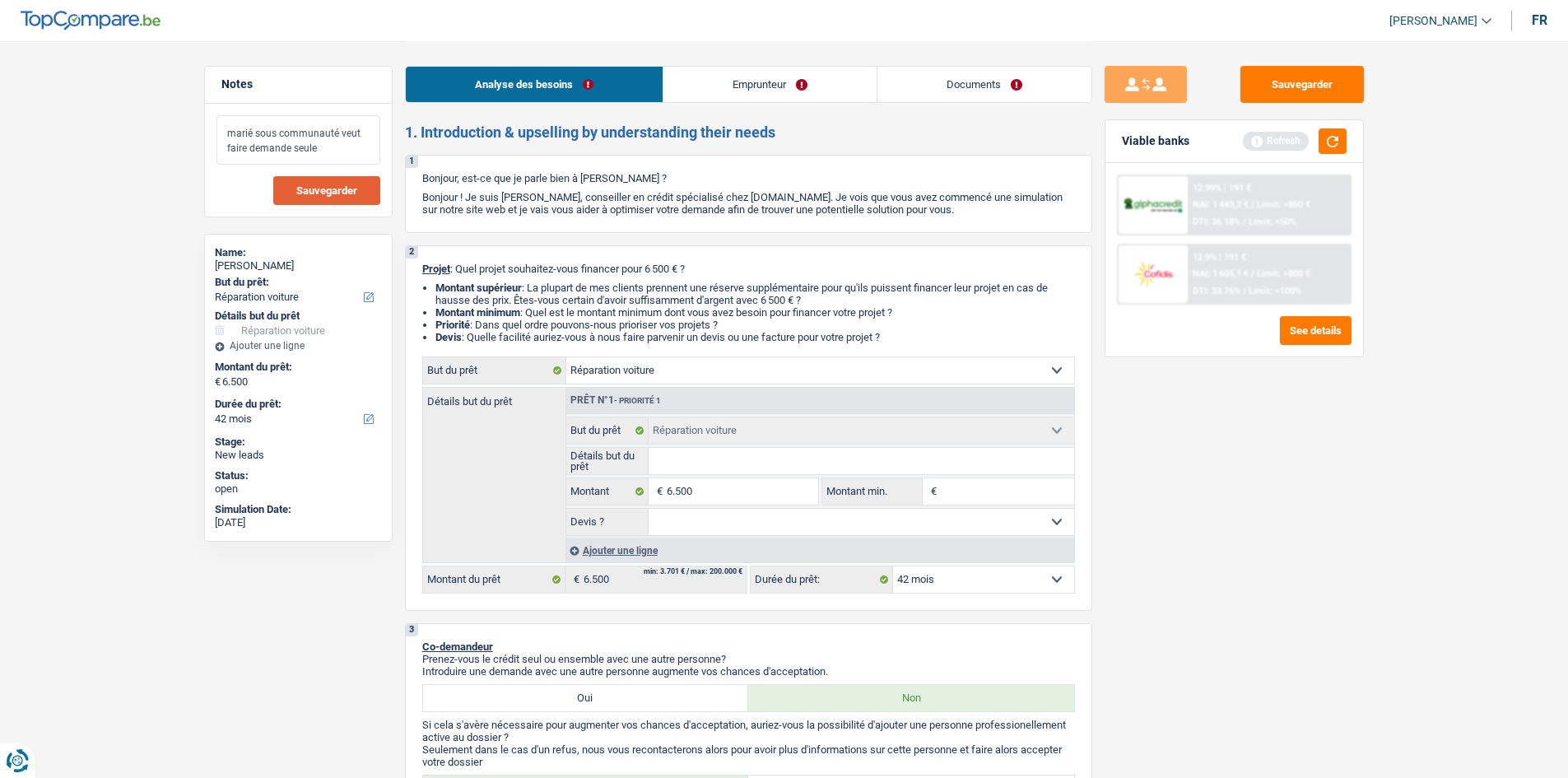
type textarea "marié sous communauté veut faire demande seule"
click at [344, 185] on span "Sauvegarder" at bounding box center [327, 191] width 61 height 11
click at [1319, 78] on button "Sauvegarder" at bounding box center [1302, 84] width 123 height 37
click at [696, 460] on input "Détails but du prêt" at bounding box center [861, 461] width 426 height 26
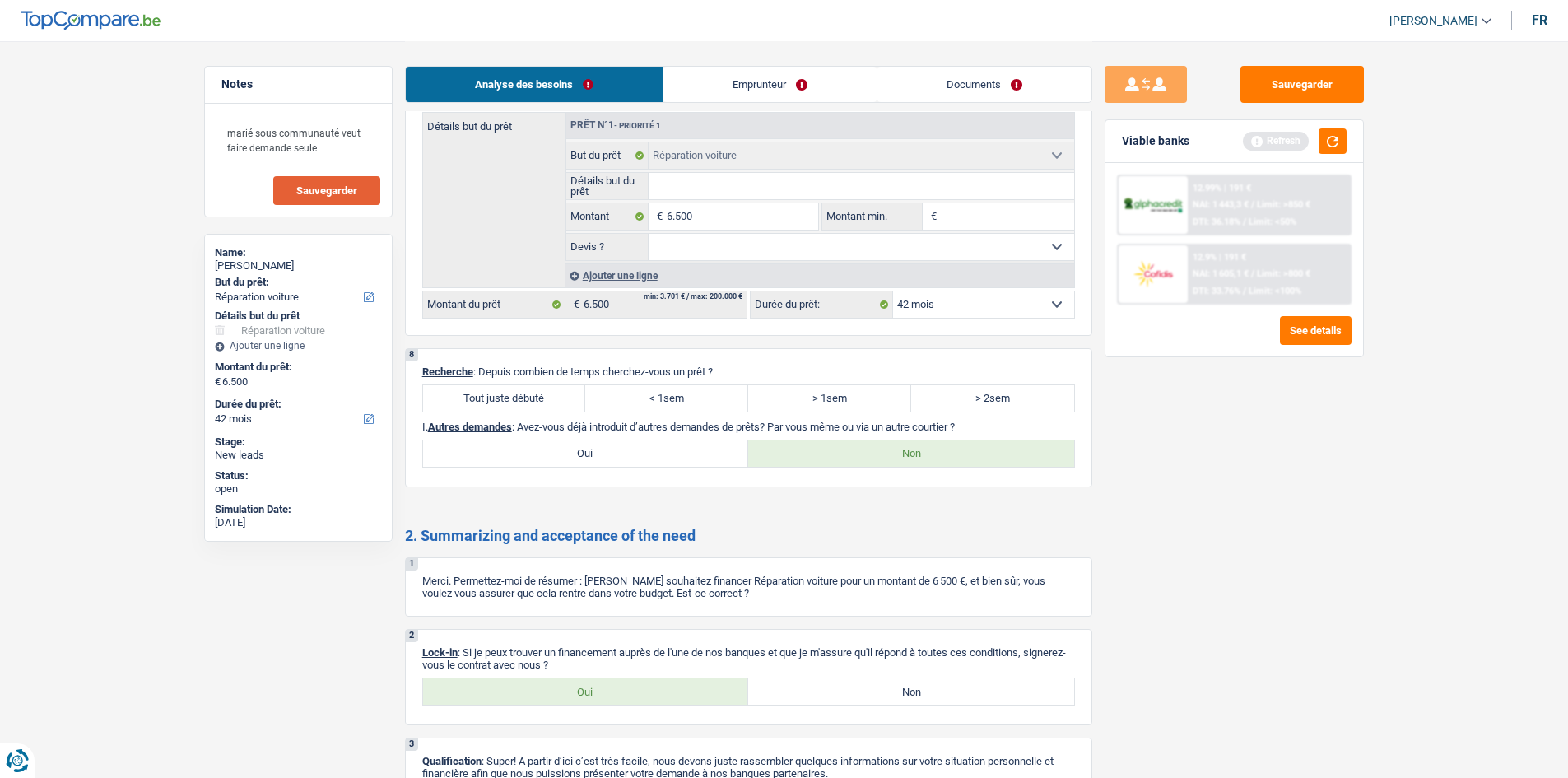
scroll to position [1872, 0]
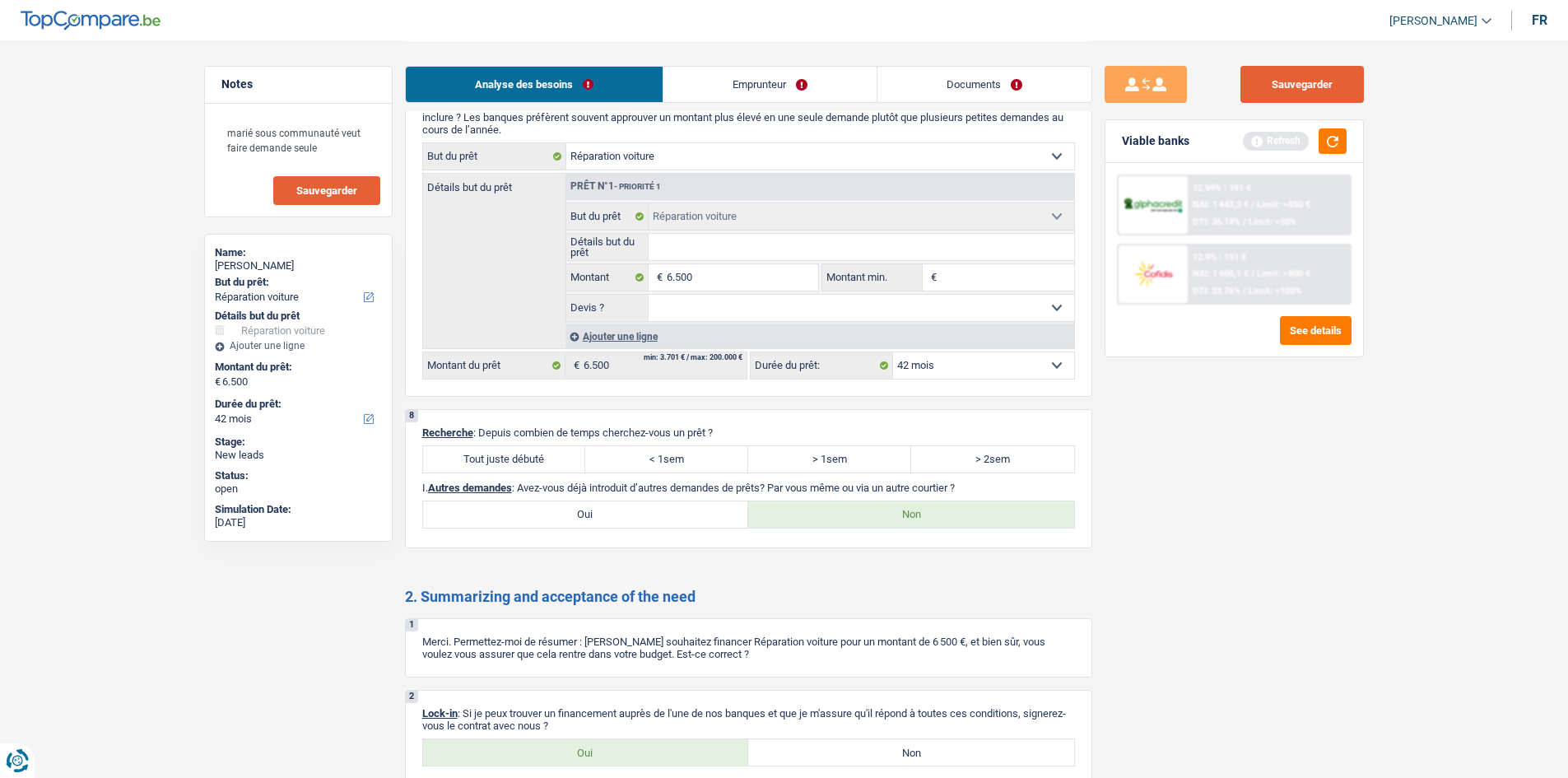
click at [1296, 91] on button "Sauvegarder" at bounding box center [1302, 84] width 123 height 37
click at [520, 458] on label "Tout juste débuté" at bounding box center [505, 459] width 163 height 26
click at [520, 458] on input "Tout juste débuté" at bounding box center [505, 459] width 163 height 26
radio input "true"
click at [1319, 81] on button "Sauvegarder" at bounding box center [1302, 84] width 123 height 37
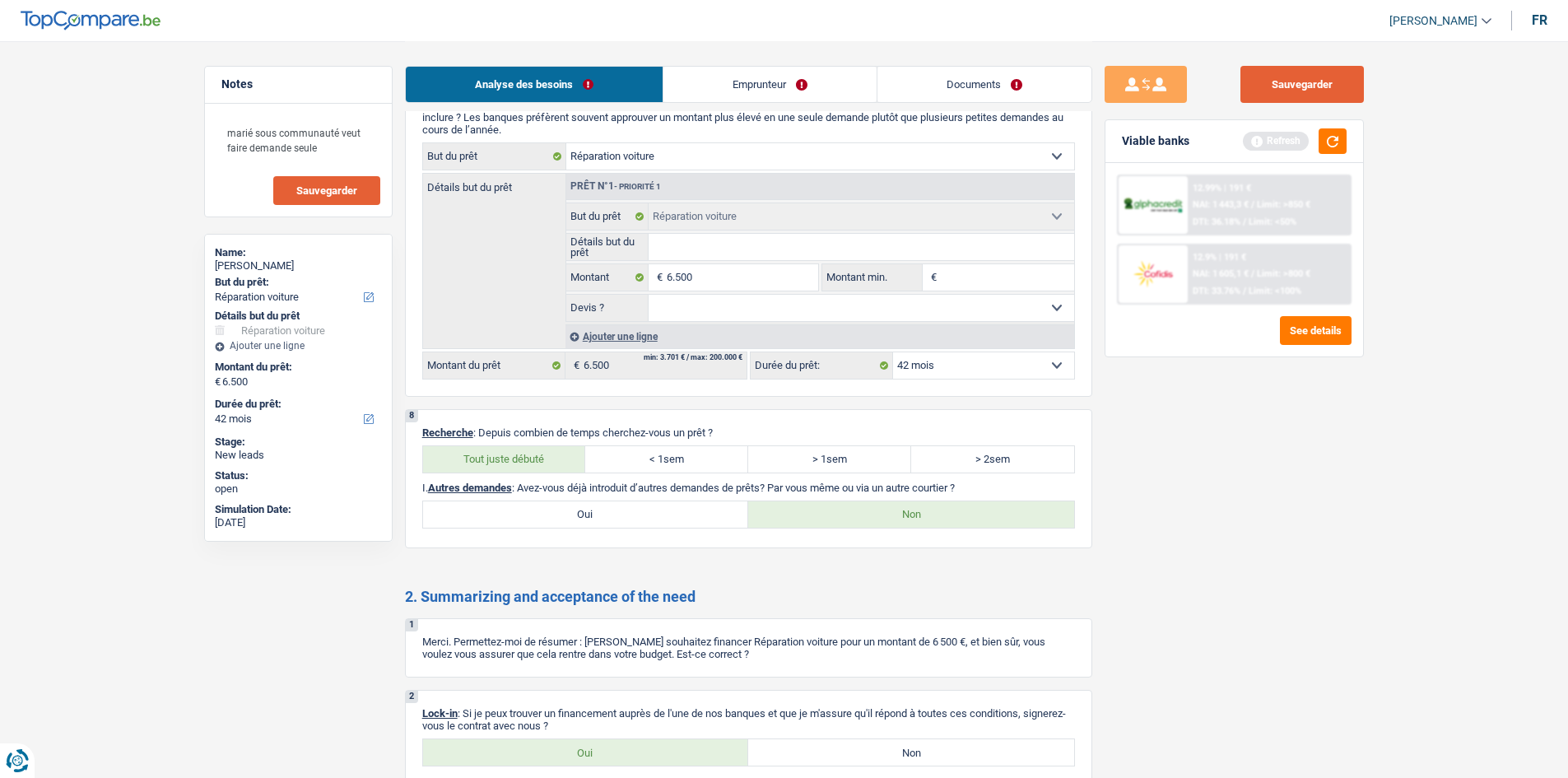
click at [1258, 92] on button "Sauvegarder" at bounding box center [1302, 84] width 123 height 37
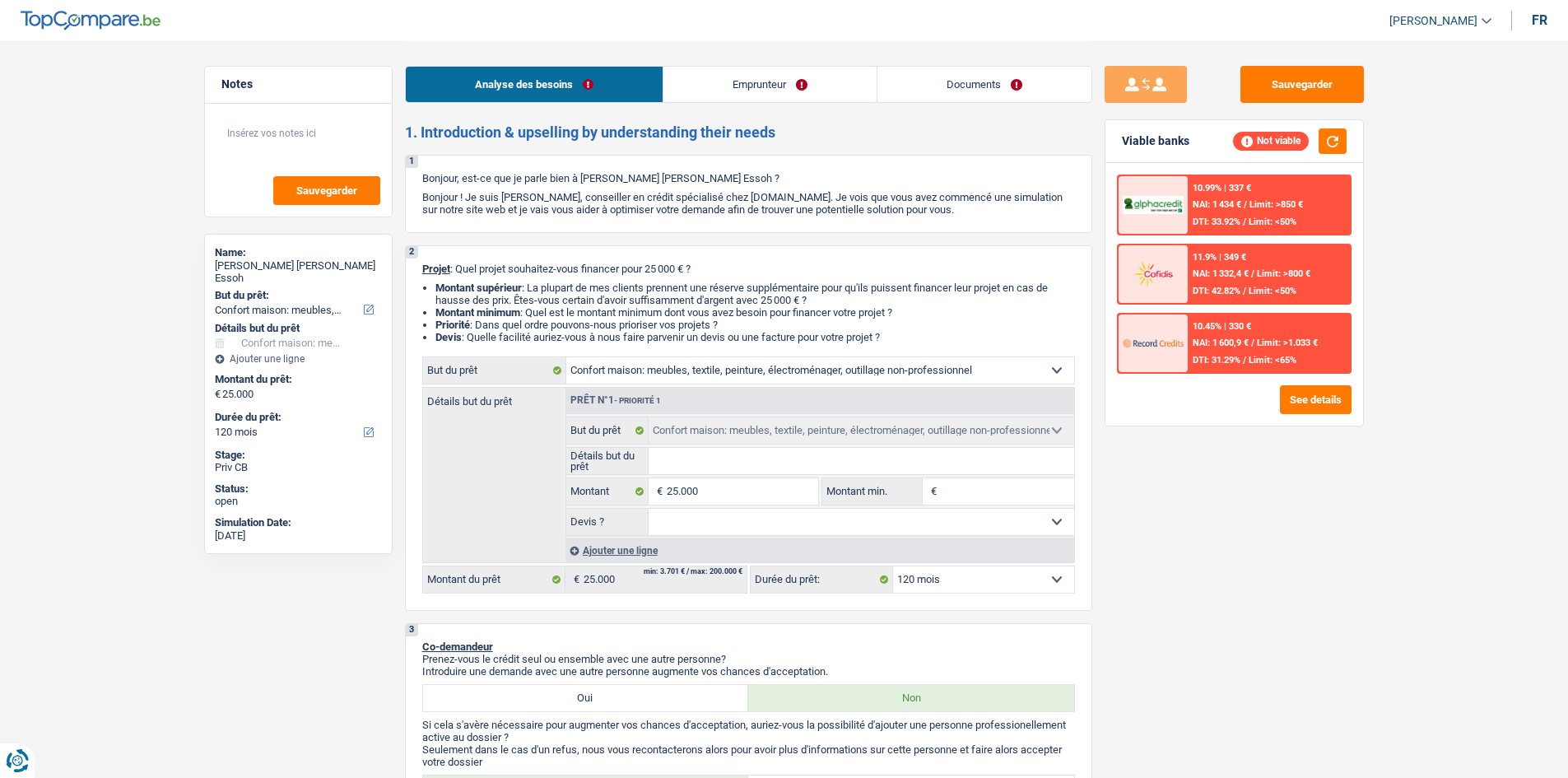
select select "household"
select select "120"
select select "household"
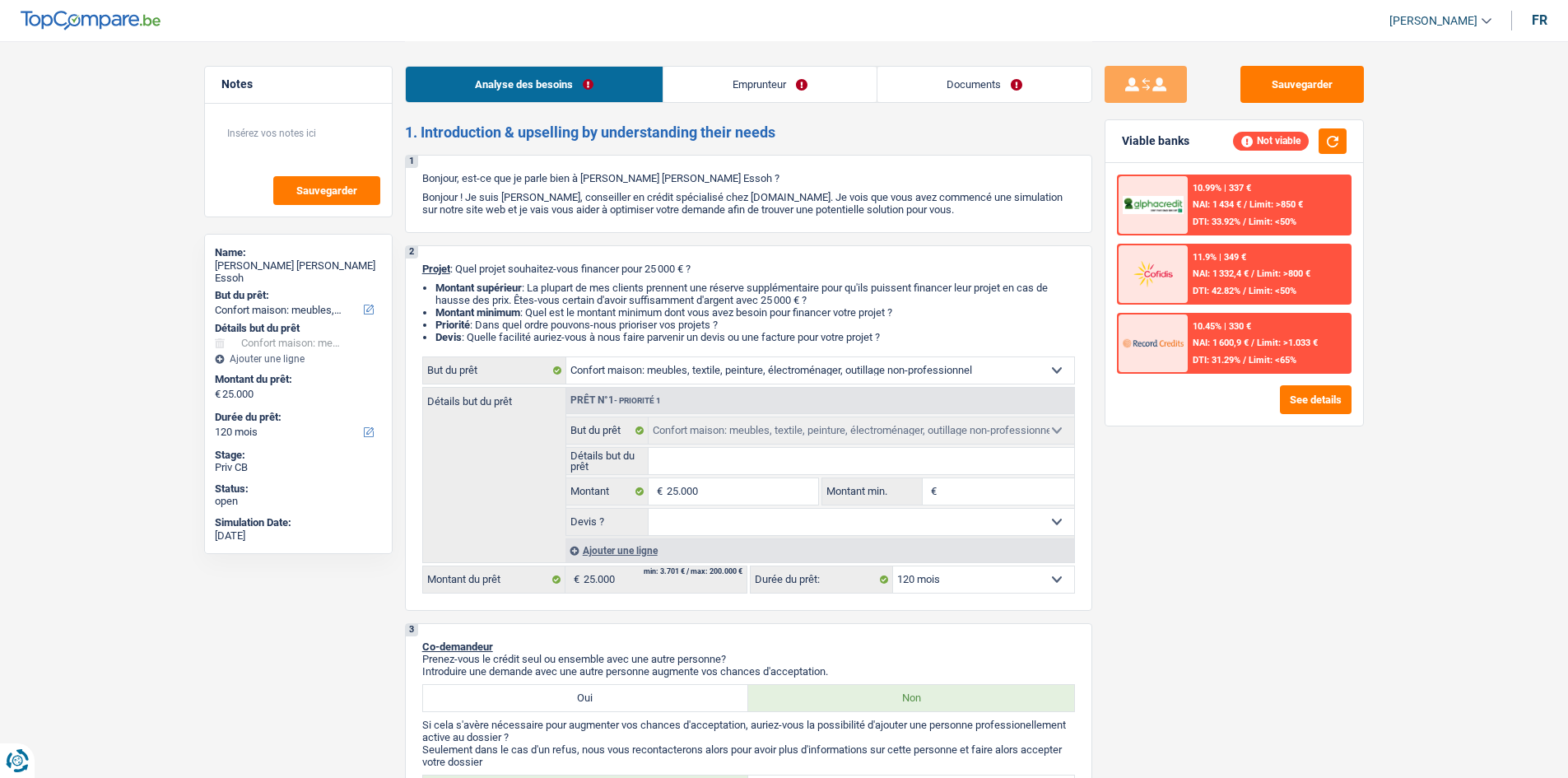
select select "120"
select select "privateEmployee"
select select "netSalary"
select select "mealVouchers"
select select "liveWithParents"
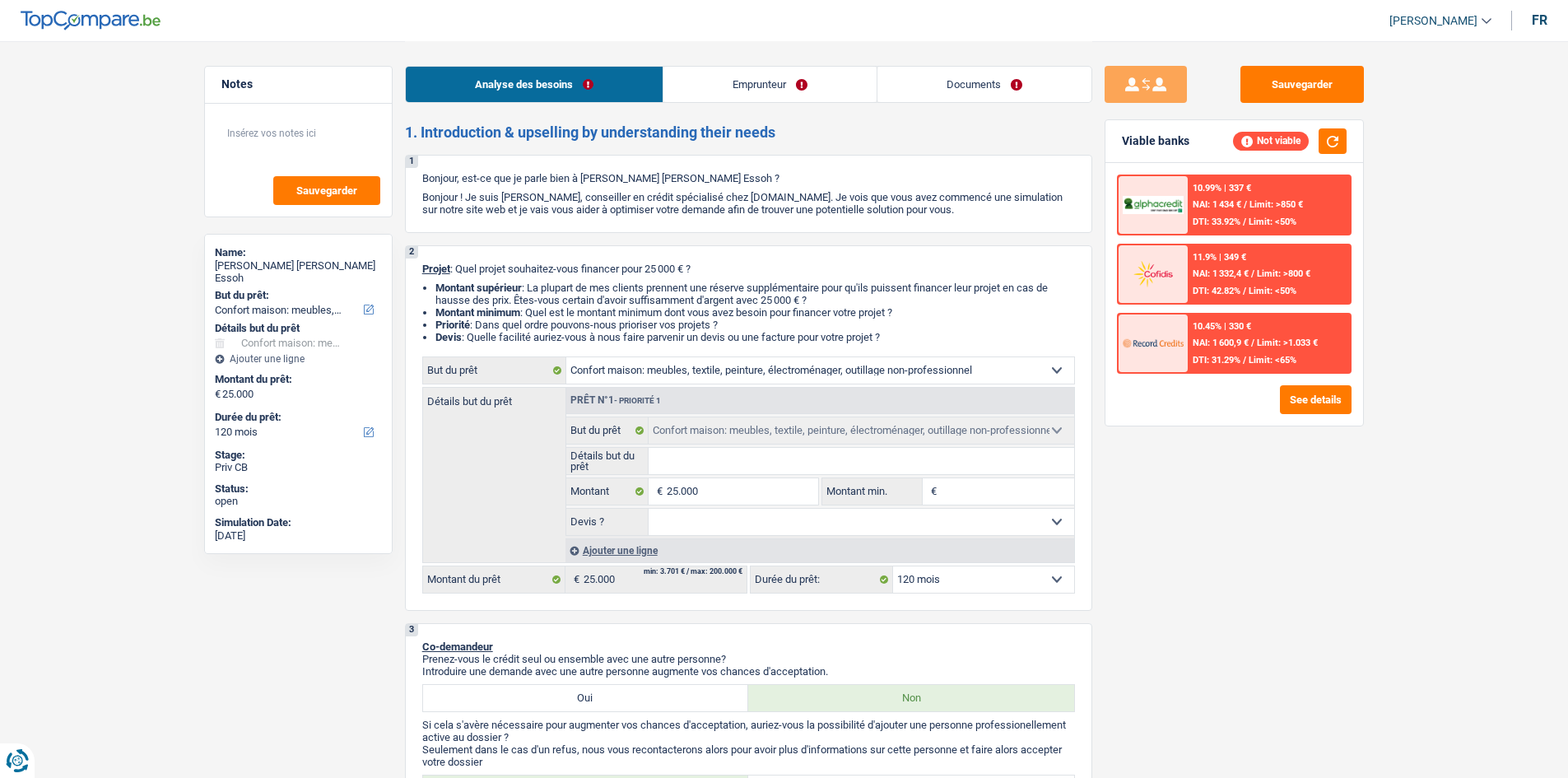
select select "carLoan"
select select "60"
select select "household"
select select "120"
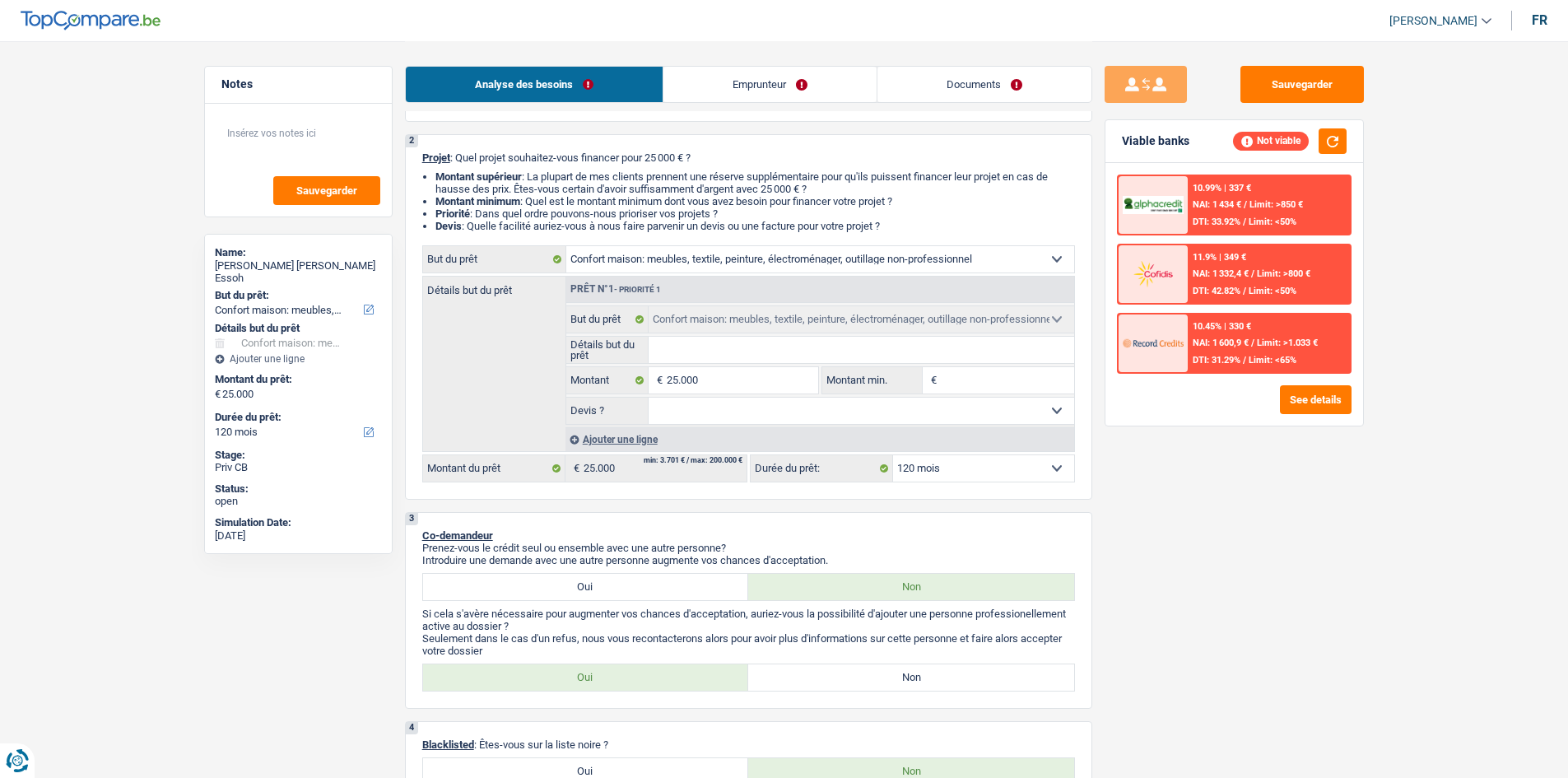
scroll to position [82, 0]
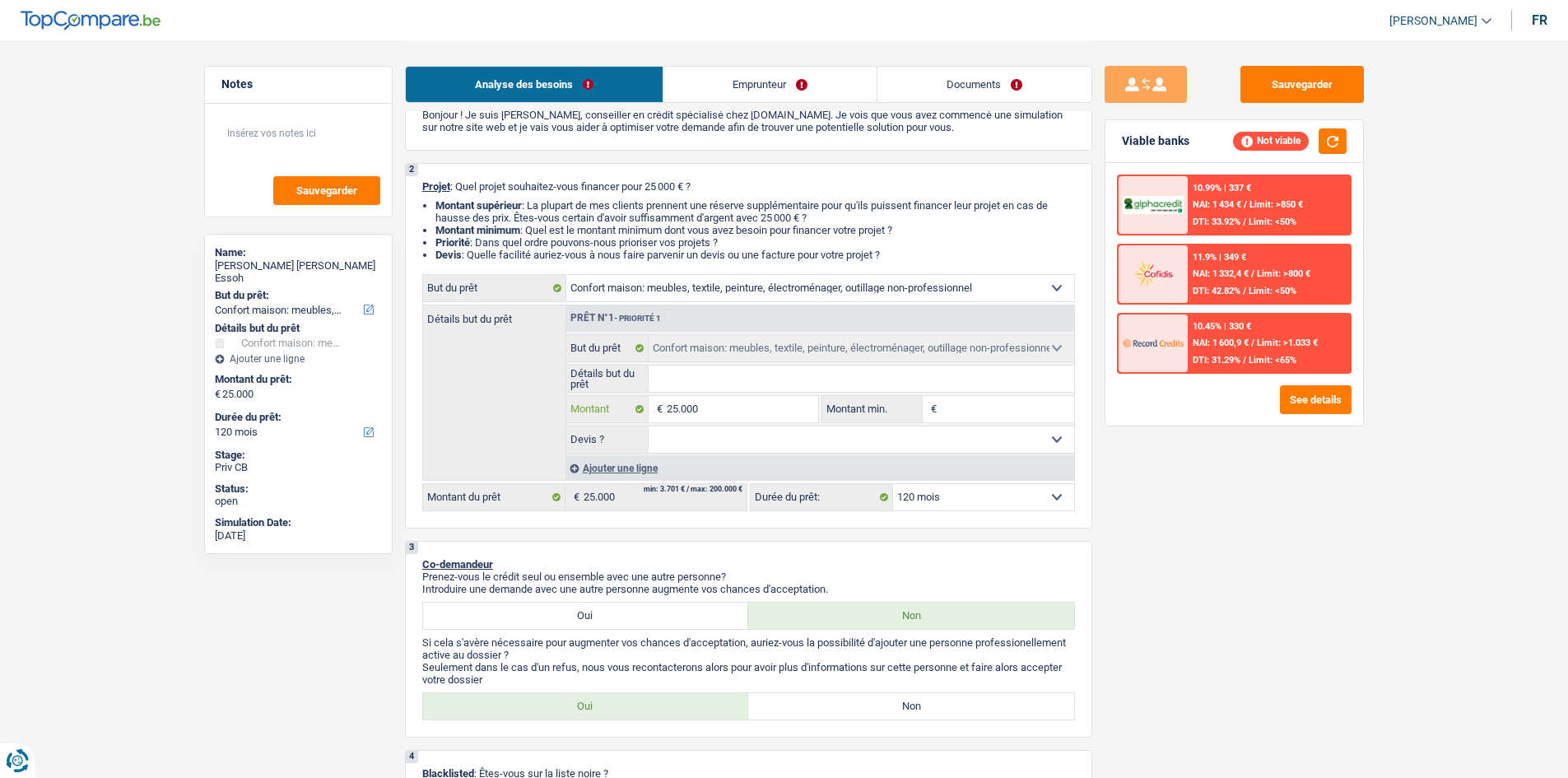
click at [759, 410] on input "25.000" at bounding box center [742, 409] width 151 height 26
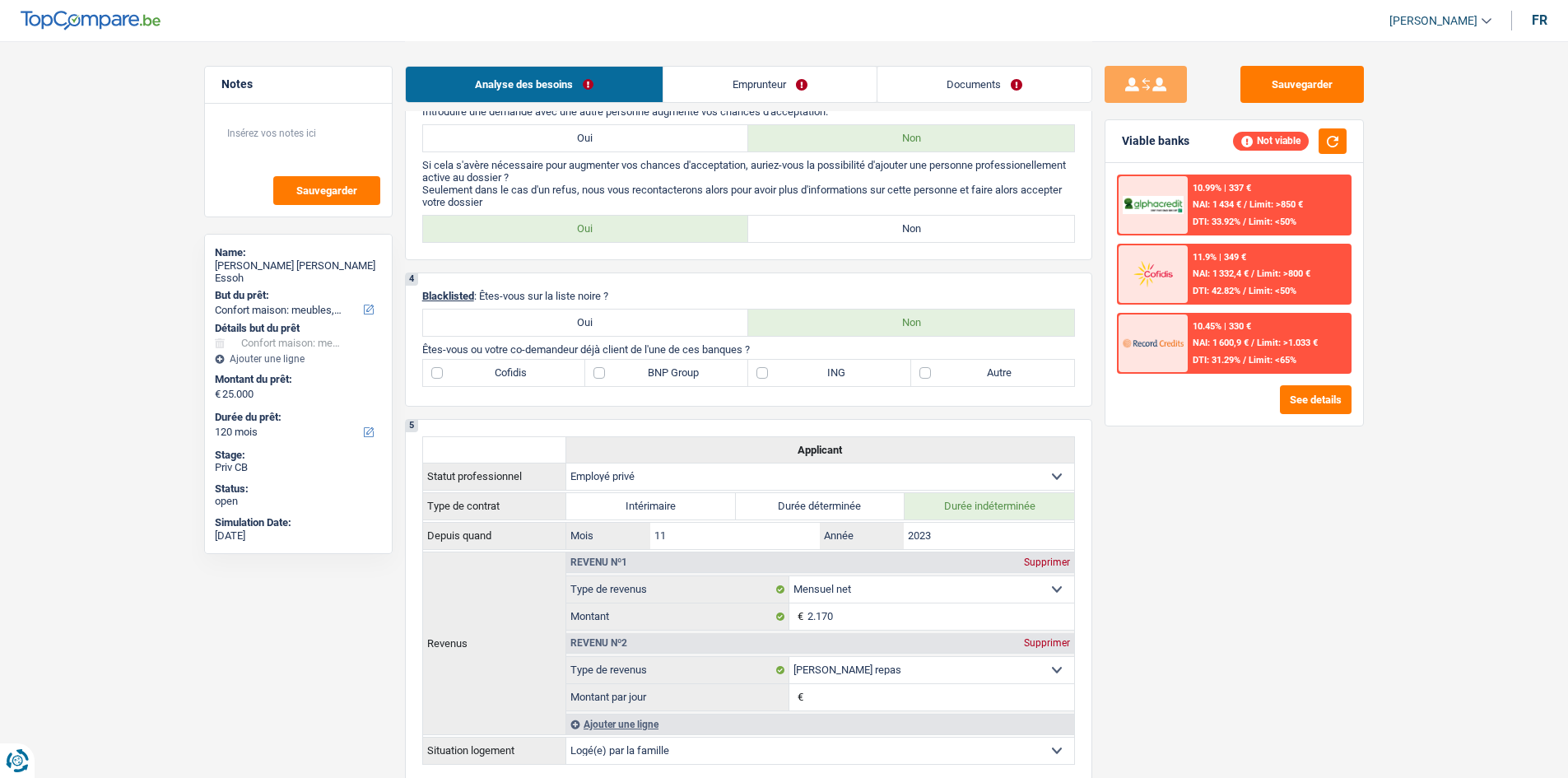
scroll to position [741, 0]
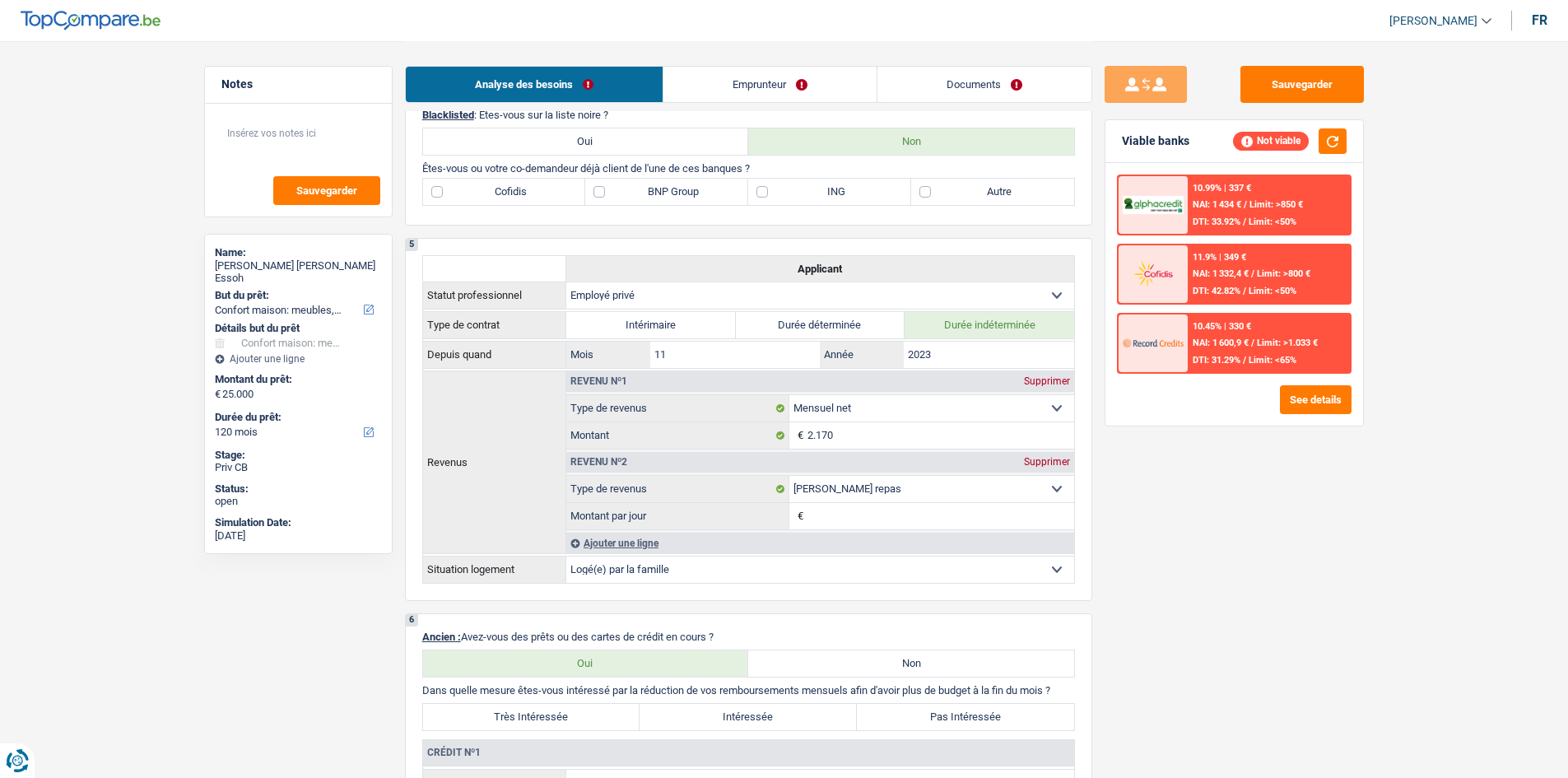
click at [834, 510] on input "Montant par jour" at bounding box center [940, 516] width 266 height 26
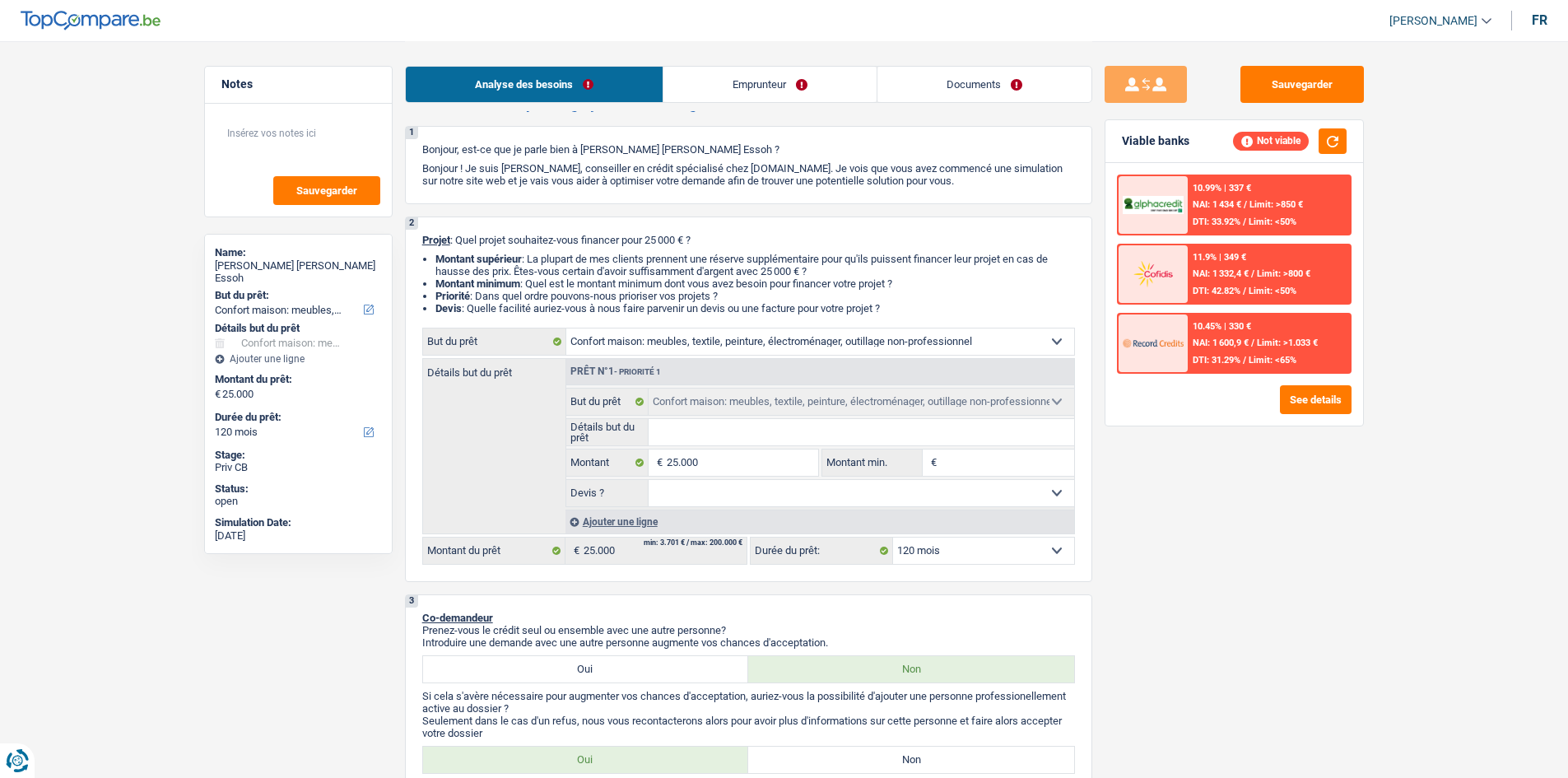
scroll to position [0, 0]
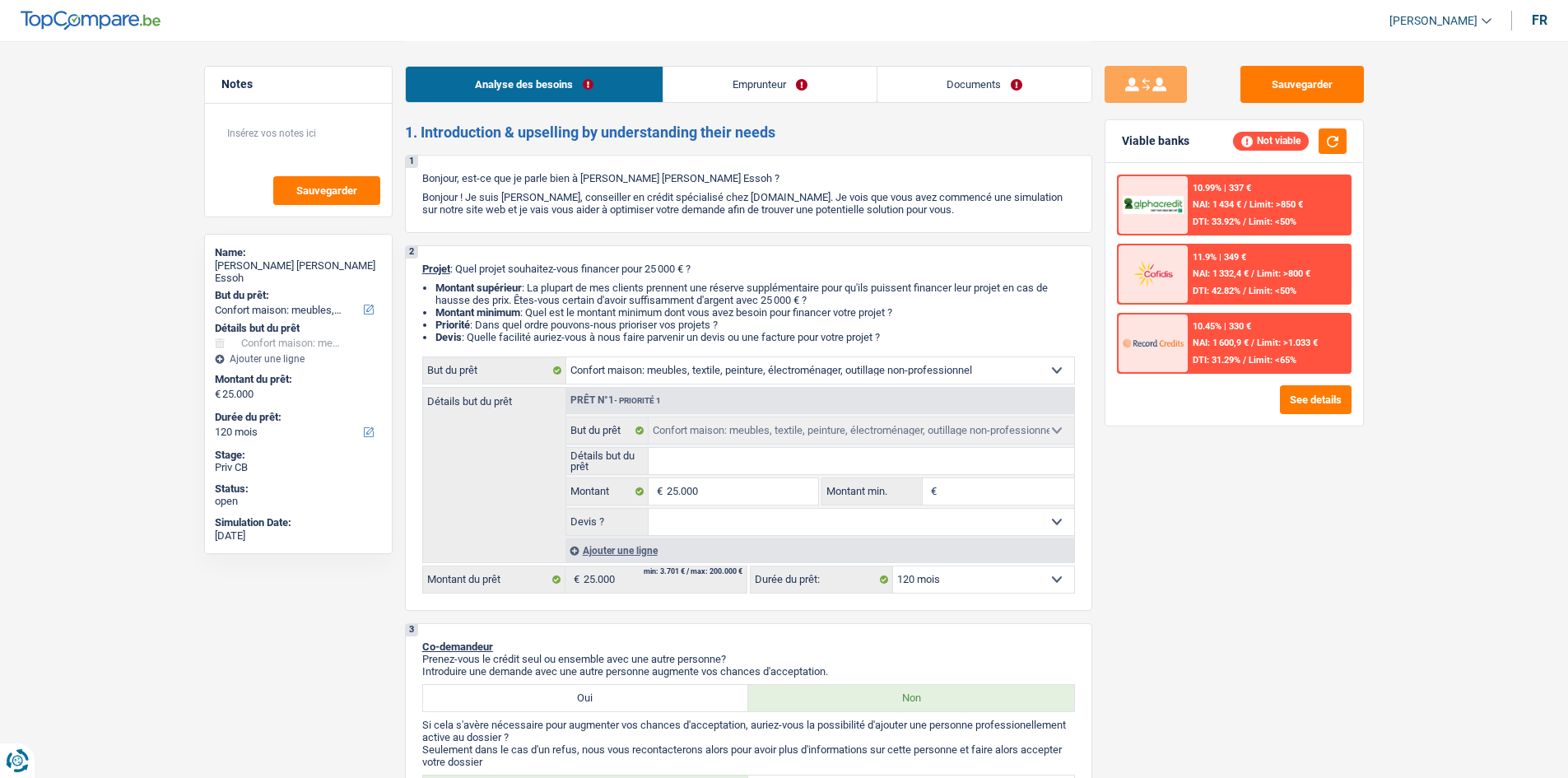
click at [714, 521] on select "Oui Non Non répondu Sélectionner une option" at bounding box center [861, 521] width 426 height 26
click at [653, 373] on select "Confort maison: meubles, textile, peinture, électroménager, outillage non-profe…" at bounding box center [821, 370] width 508 height 26
click at [1197, 584] on div "Sauvegarder Viable banks Not viable 10.99% | 337 € NAI: 1 434 € / Limit: >850 €…" at bounding box center [1235, 408] width 284 height 685
click at [802, 90] on link "Emprunteur" at bounding box center [770, 84] width 213 height 35
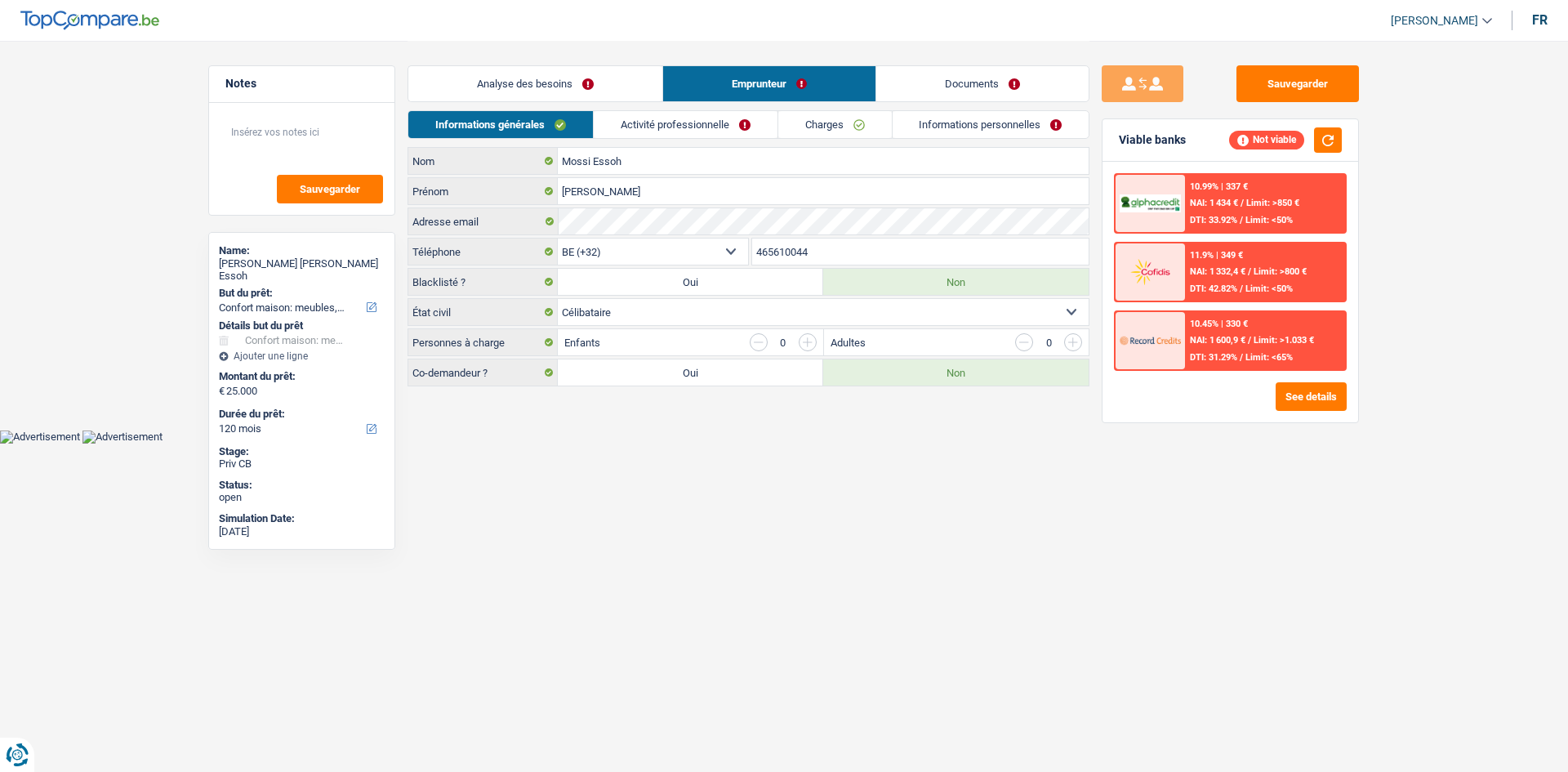
click at [699, 124] on link "Activité professionnelle" at bounding box center [685, 124] width 184 height 27
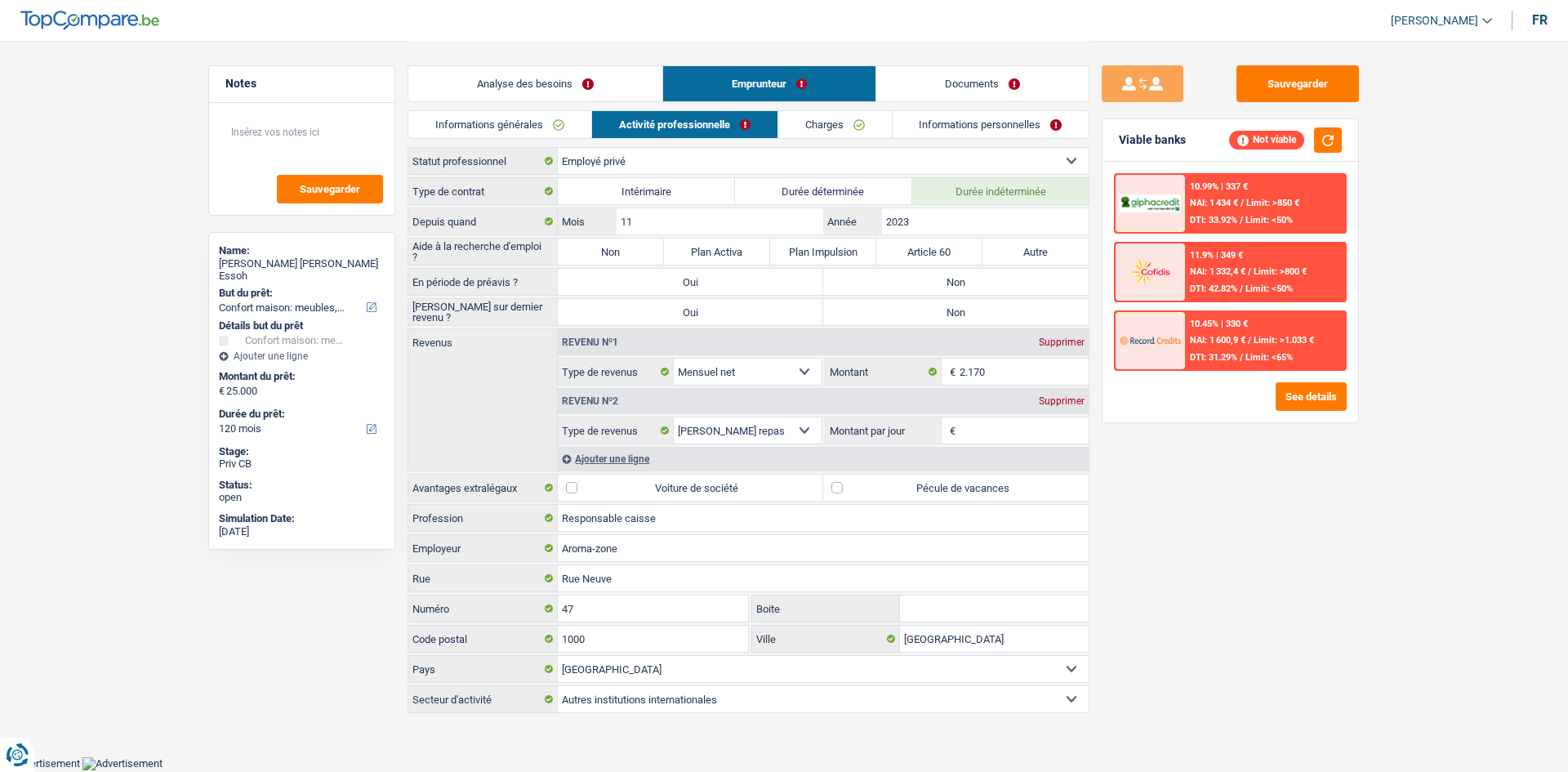
click at [816, 130] on link "Charges" at bounding box center [835, 124] width 114 height 27
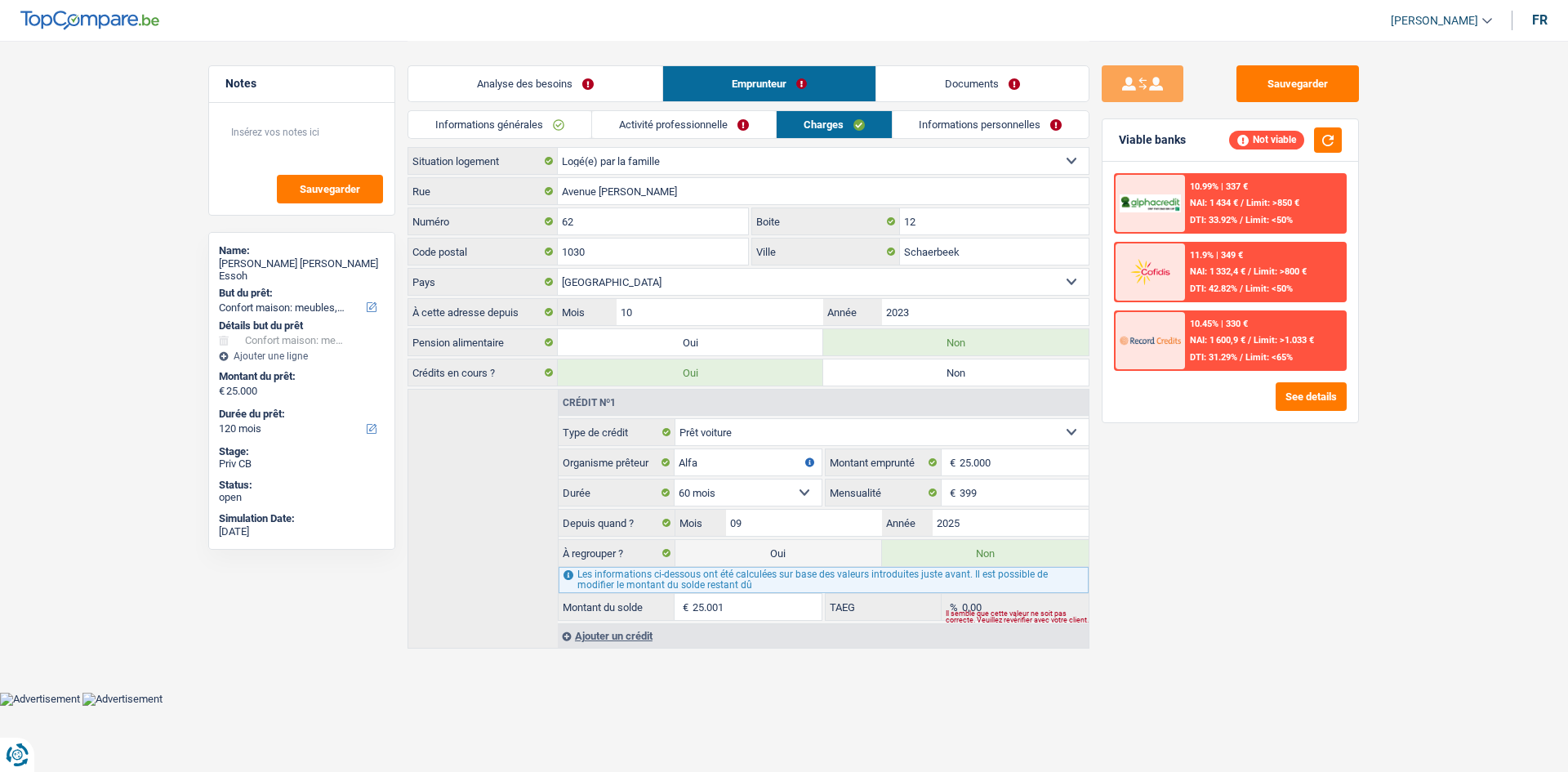
click at [637, 129] on link "Activité professionnelle" at bounding box center [683, 124] width 184 height 27
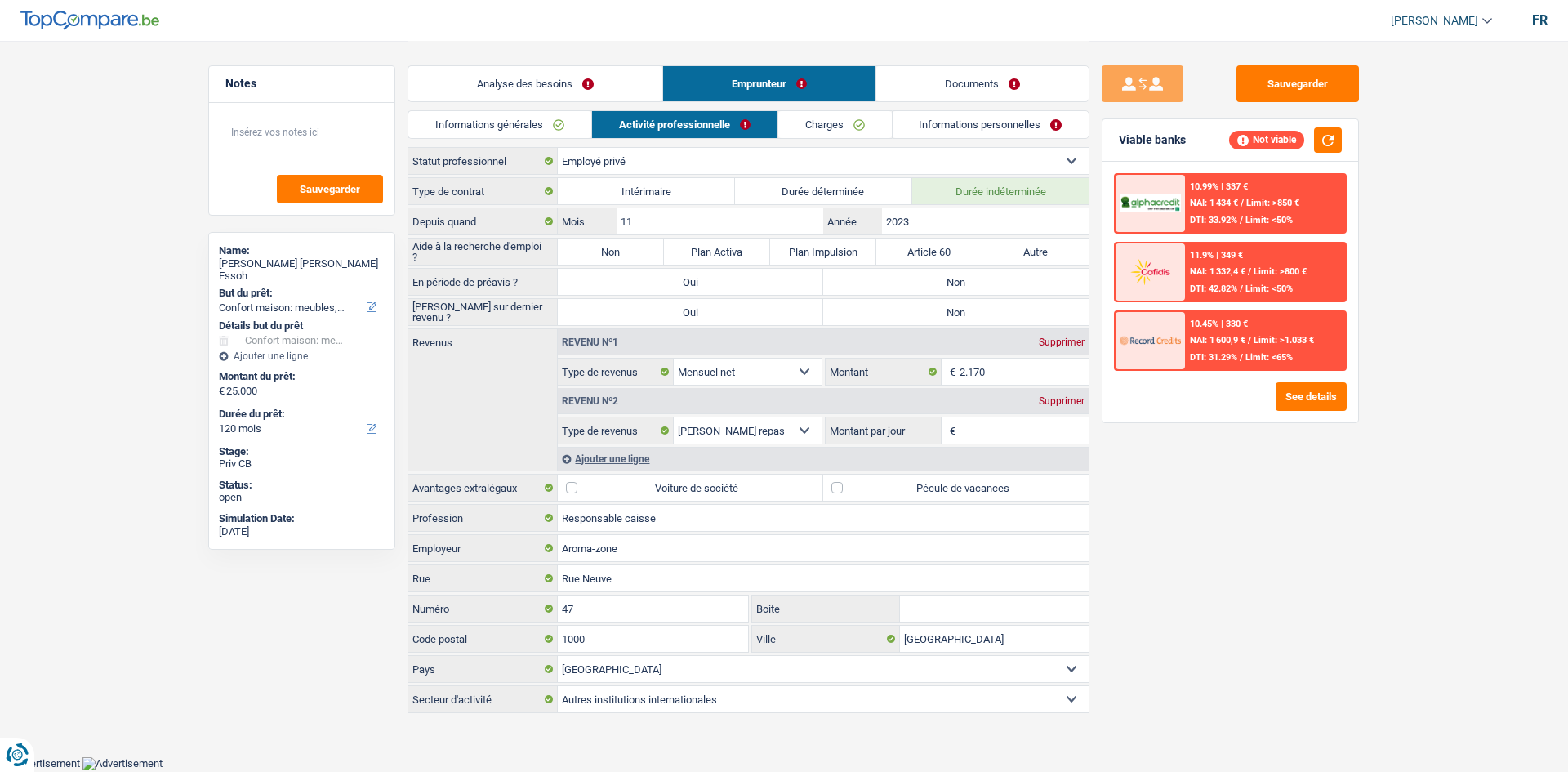
click at [470, 123] on link "Informations générales" at bounding box center [499, 124] width 183 height 27
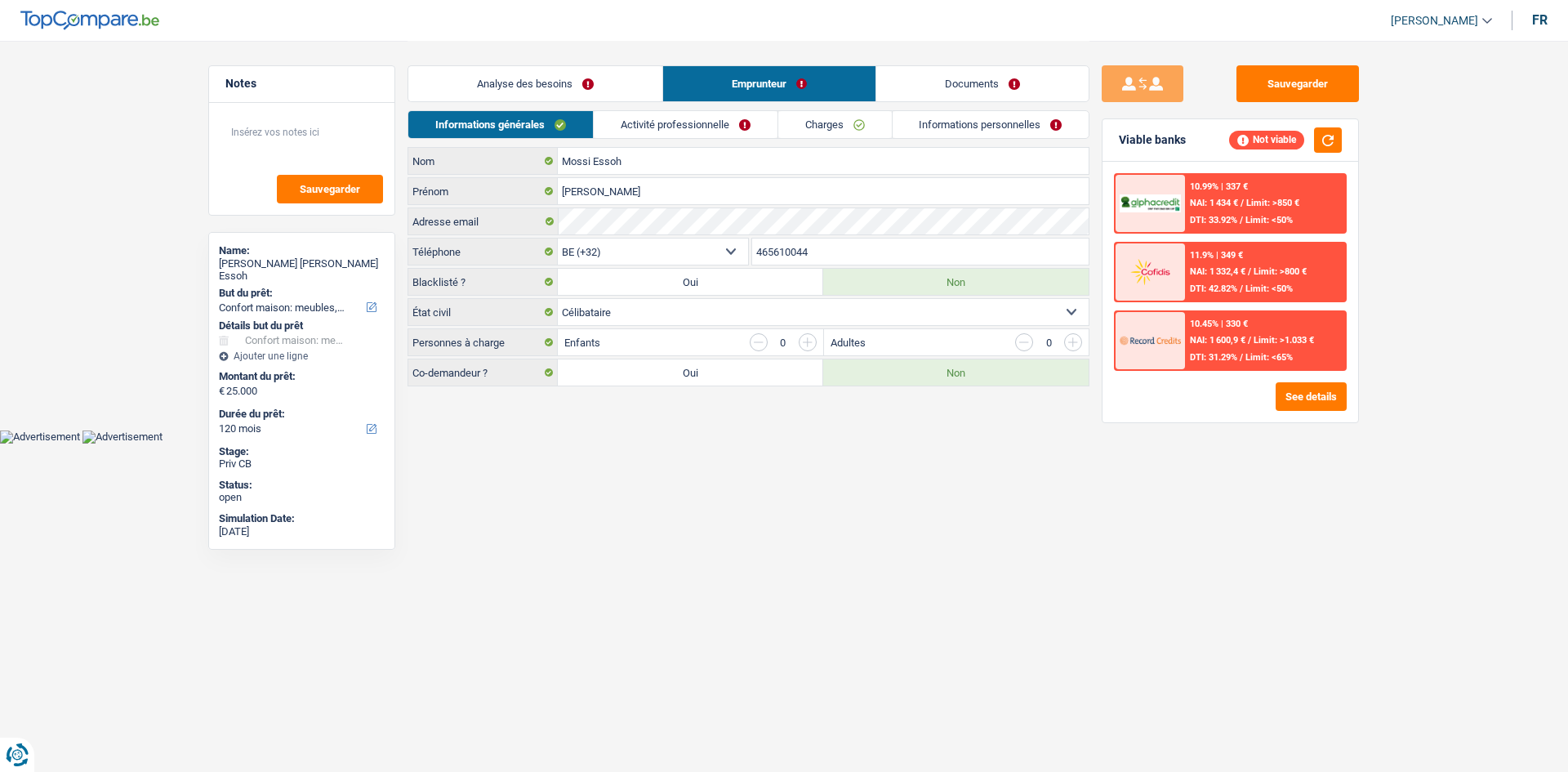
click at [508, 81] on link "Analyse des besoins" at bounding box center [535, 84] width 254 height 35
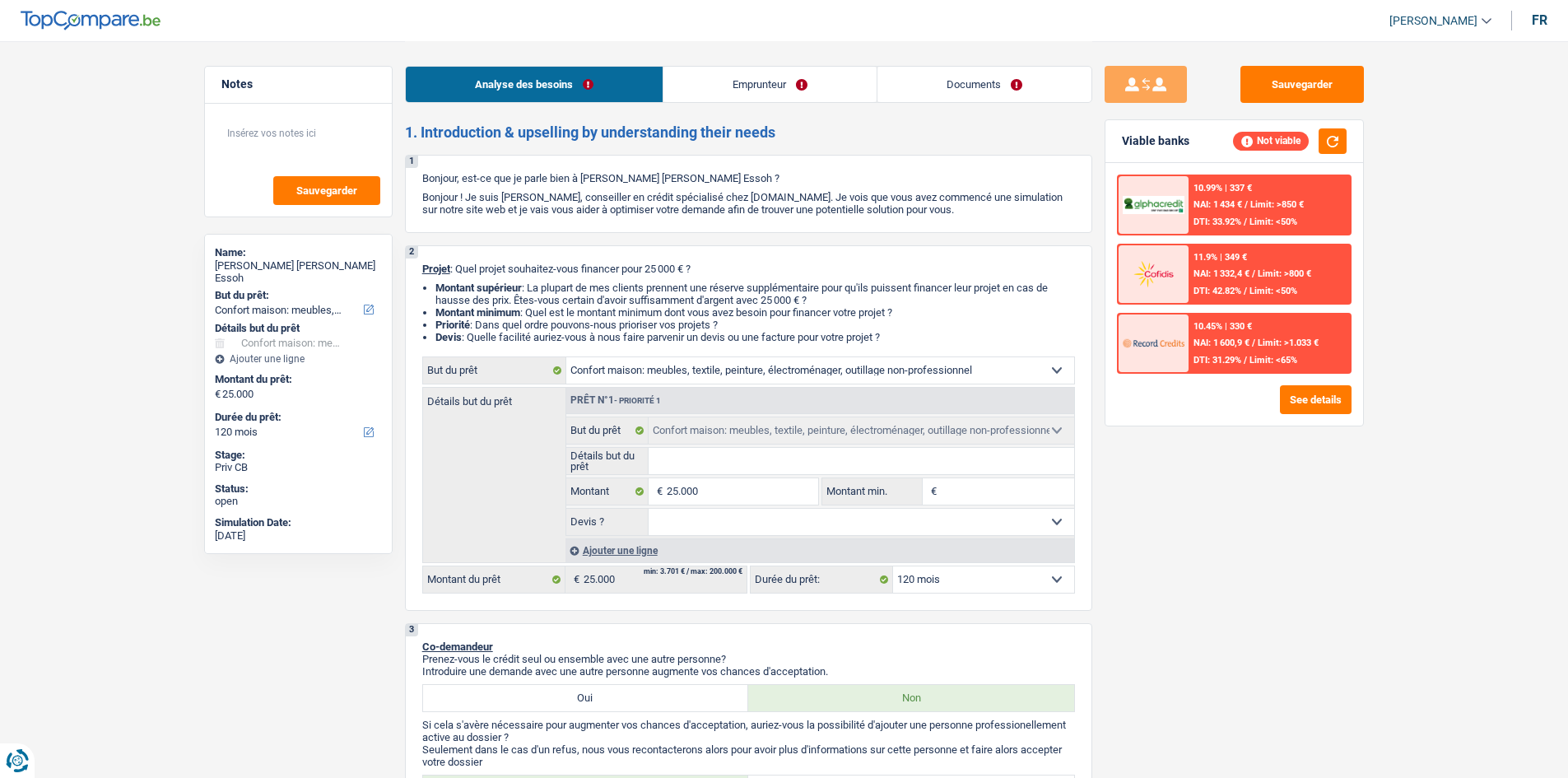
click at [809, 85] on link "Emprunteur" at bounding box center [770, 84] width 213 height 35
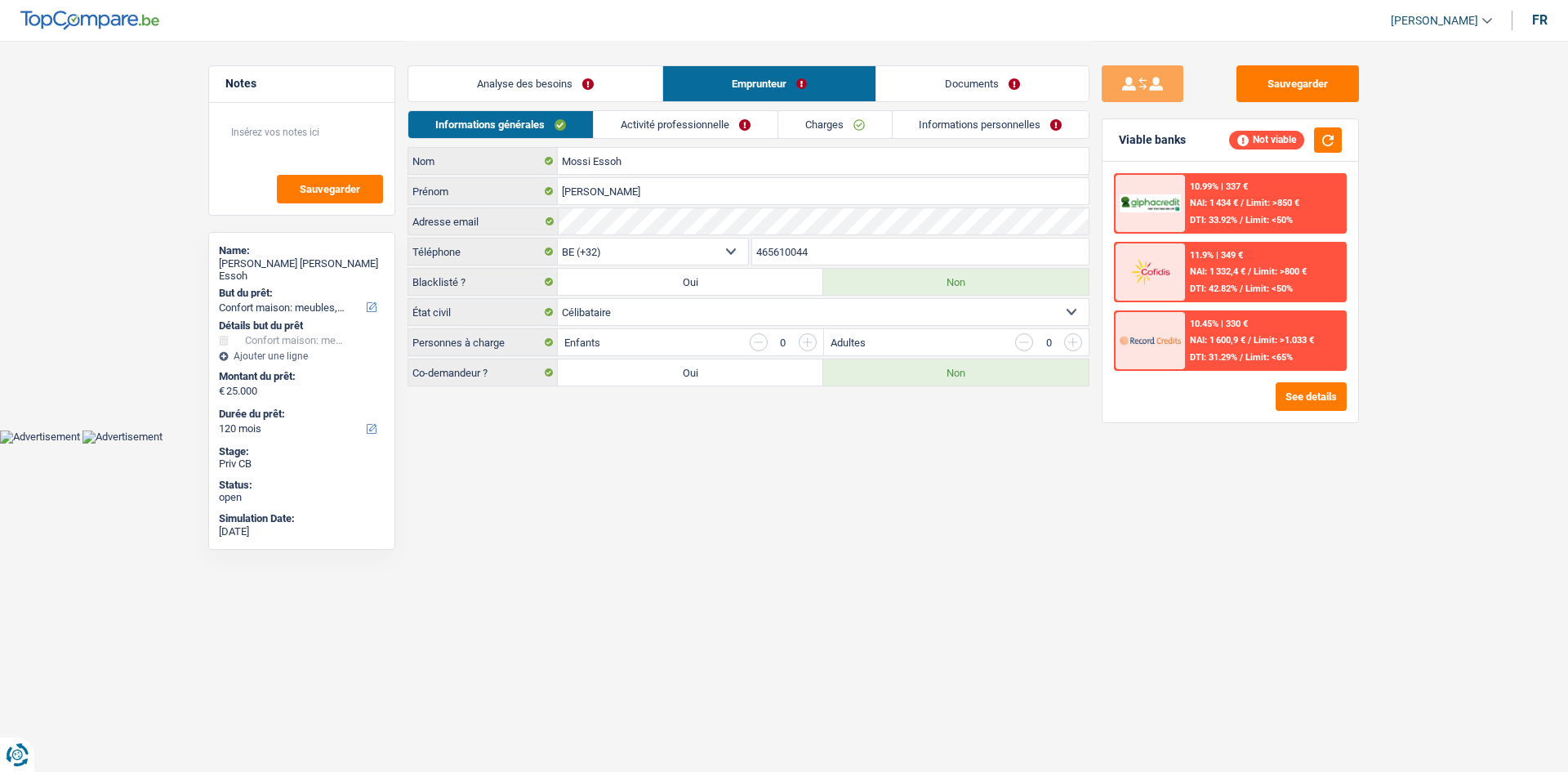
drag, startPoint x: 552, startPoint y: 85, endPoint x: 571, endPoint y: 101, distance: 24.8
click at [550, 85] on link "Analyse des besoins" at bounding box center [535, 84] width 254 height 35
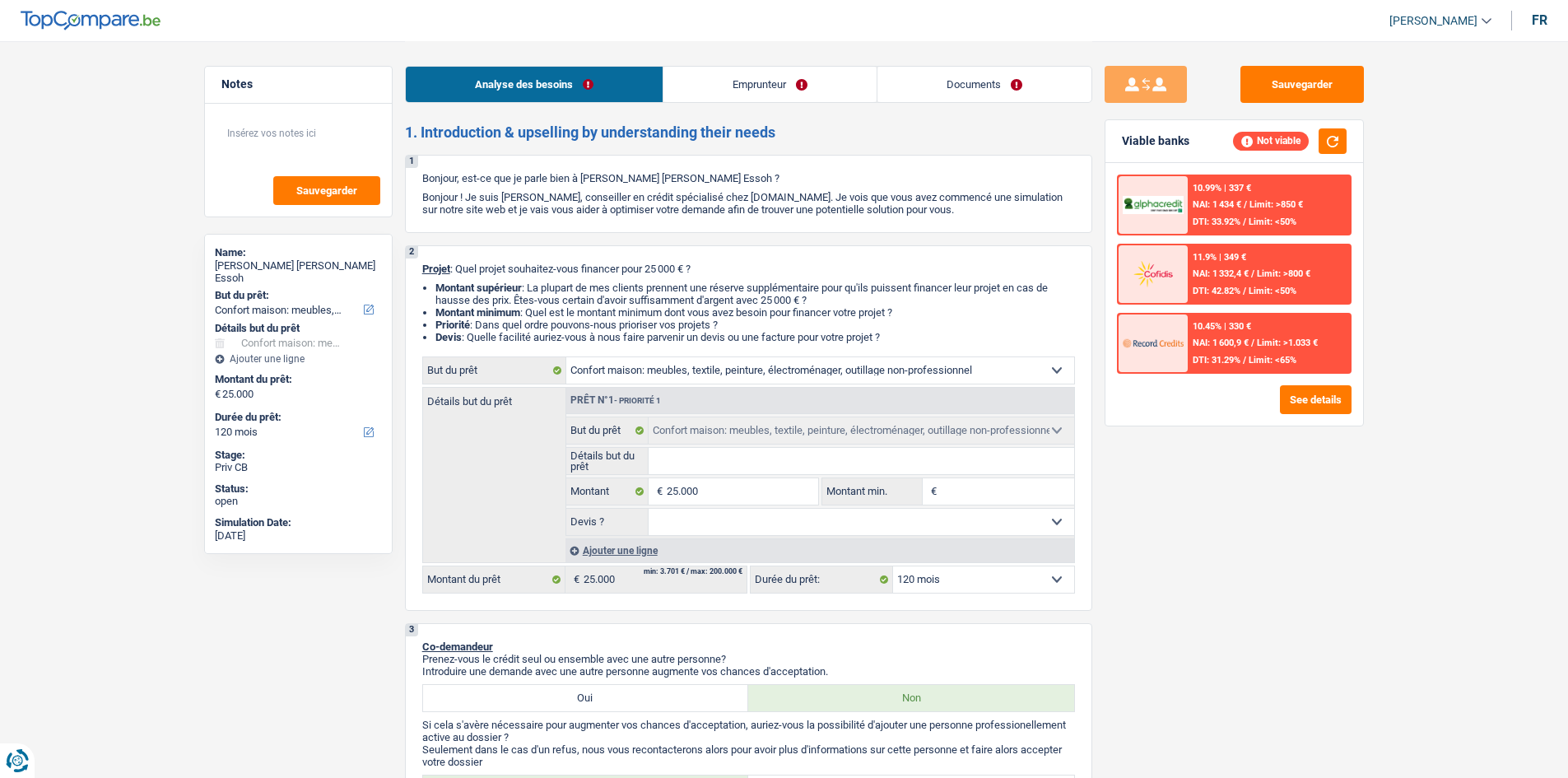
click at [728, 522] on select "Oui Non Non répondu Sélectionner une option" at bounding box center [861, 521] width 426 height 26
click at [717, 526] on select "Oui Non Non répondu Sélectionner une option" at bounding box center [861, 521] width 426 height 26
select select "yes"
click at [648, 508] on select "Oui Non Non répondu Sélectionner une option" at bounding box center [861, 521] width 426 height 26
select select "yes"
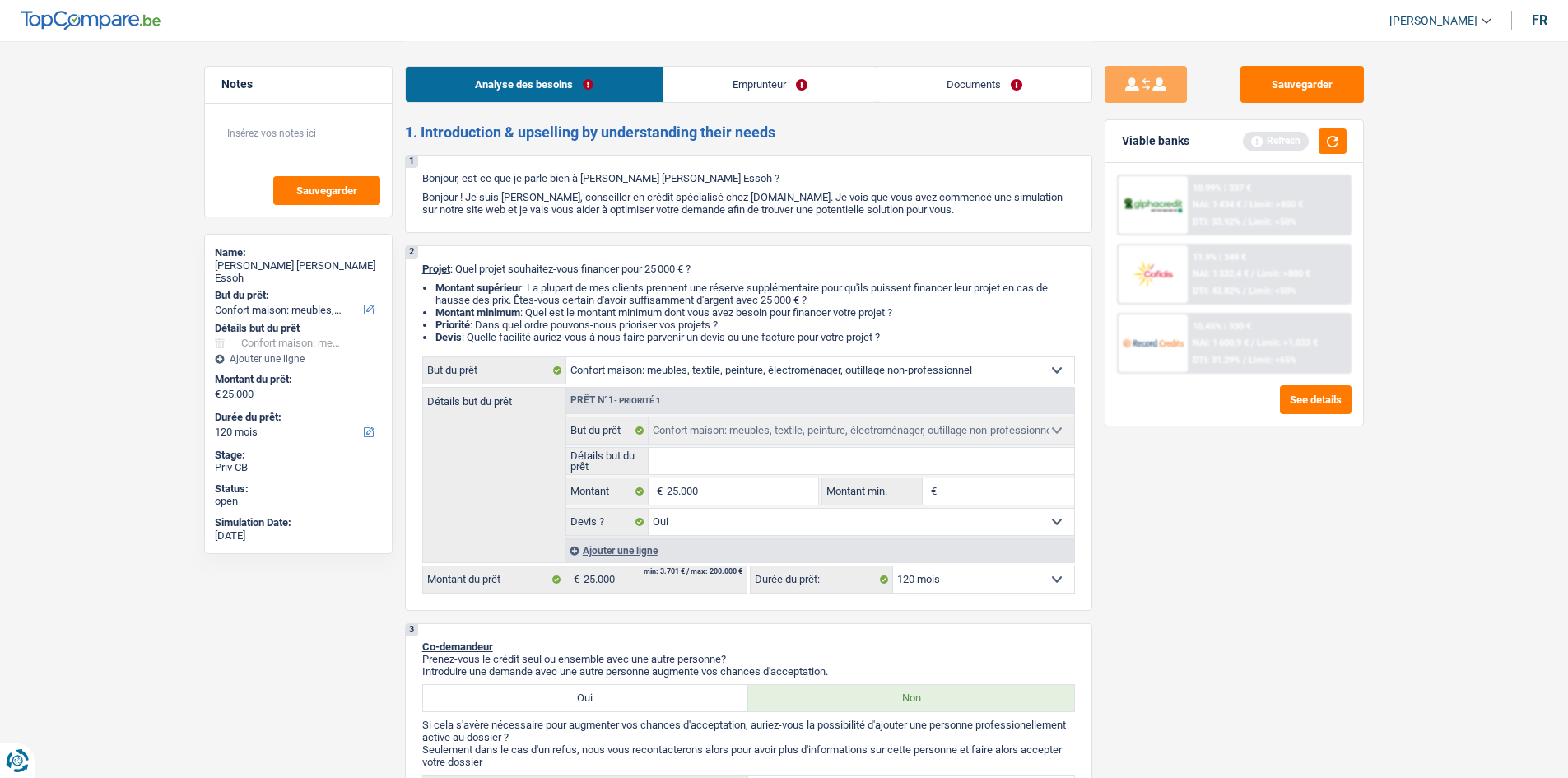
click at [930, 578] on select "12 mois 18 mois 24 mois 30 mois 36 mois 42 mois 48 mois 60 mois 72 mois 84 mois…" at bounding box center [984, 580] width 182 height 26
click at [1130, 555] on div "Sauvegarder Viable banks Refresh 10.99% | 337 € NAI: 1 434 € / Limit: >850 € DT…" at bounding box center [1235, 408] width 284 height 685
click at [974, 496] on input "Montant min." at bounding box center [1008, 491] width 133 height 26
type input "2"
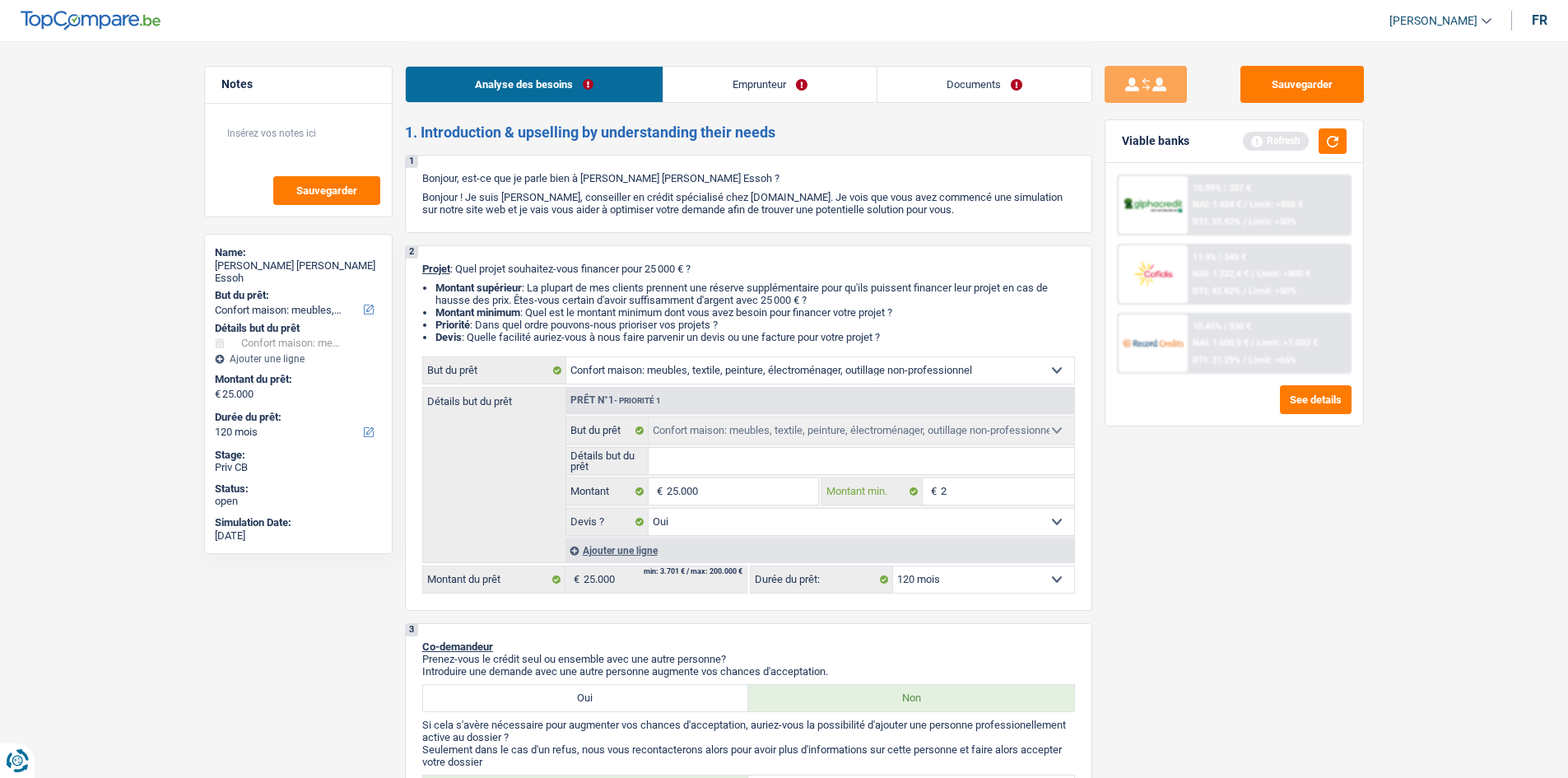
type input "25"
type input "250"
type input "2.500"
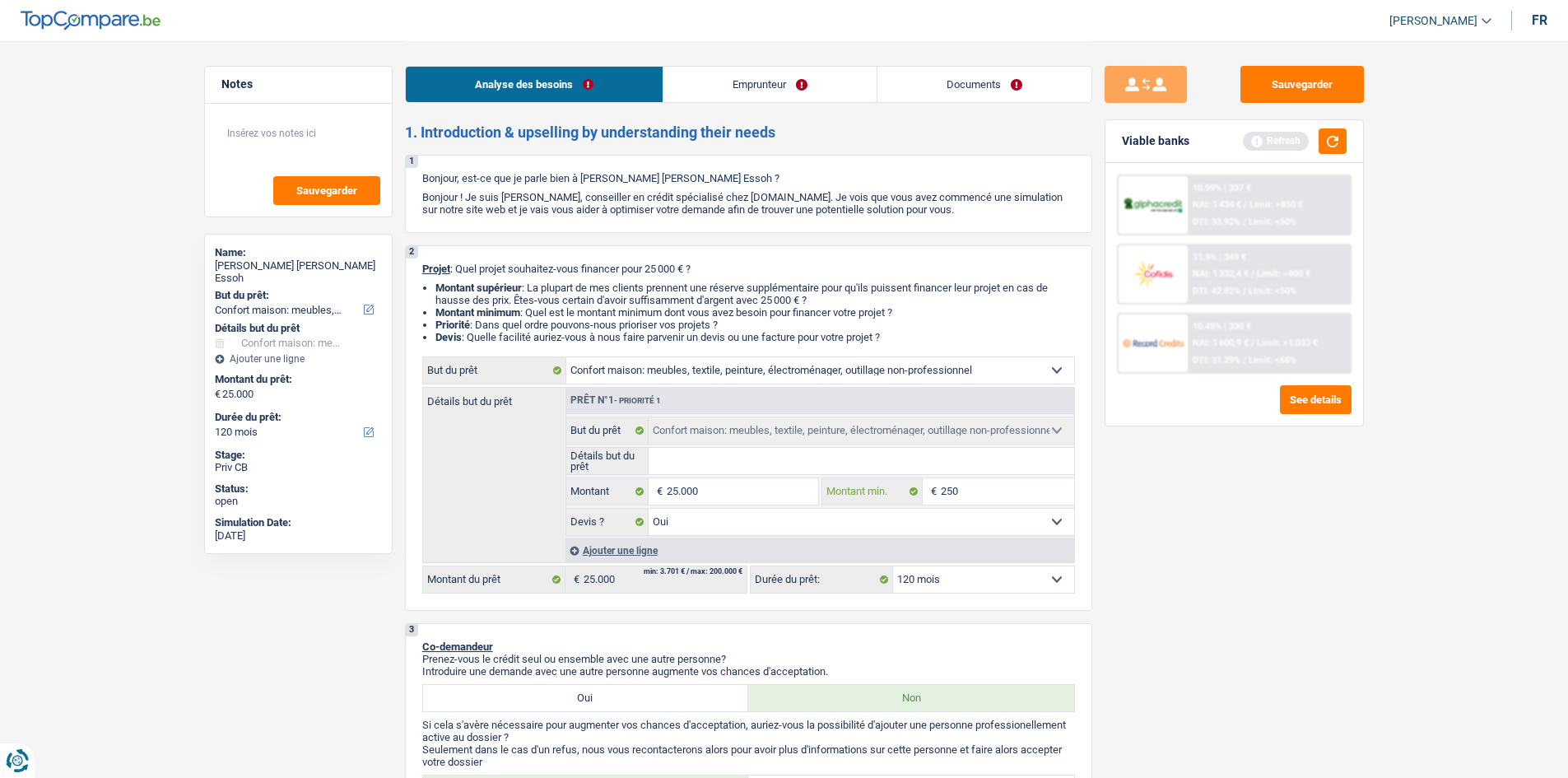
type input "2.500"
click at [1098, 536] on div "Sauvegarder Viable banks Refresh 10.99% | 337 € NAI: 1 434 € / Limit: >850 € DT…" at bounding box center [1235, 408] width 284 height 685
click at [971, 492] on input "2.500" at bounding box center [1008, 491] width 133 height 26
type input "25.000"
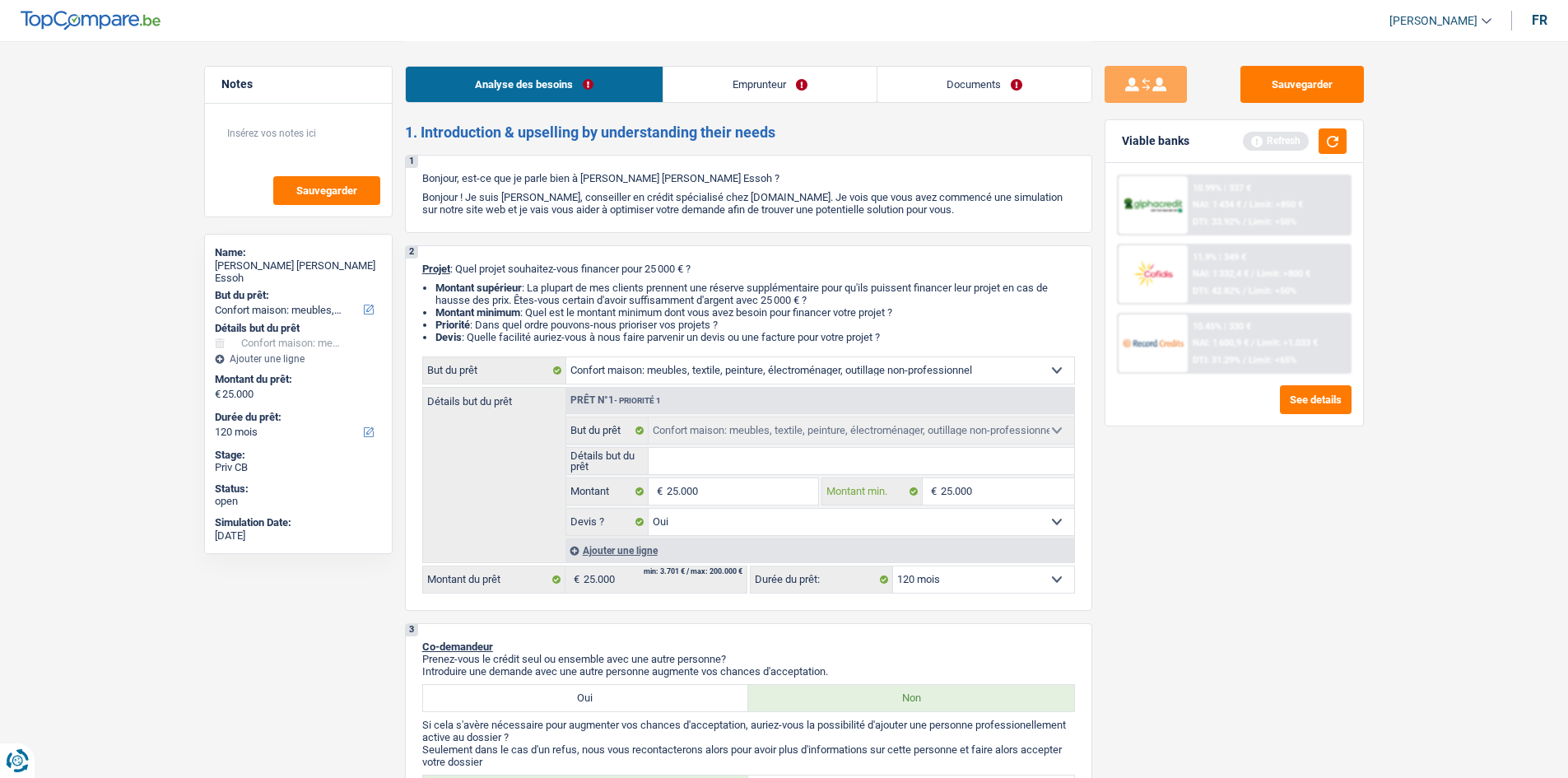
type input "25.000"
click at [1317, 665] on div "Sauvegarder Viable banks Refresh 10.99% | 337 € NAI: 1 434 € / Limit: >850 € DT…" at bounding box center [1235, 408] width 284 height 685
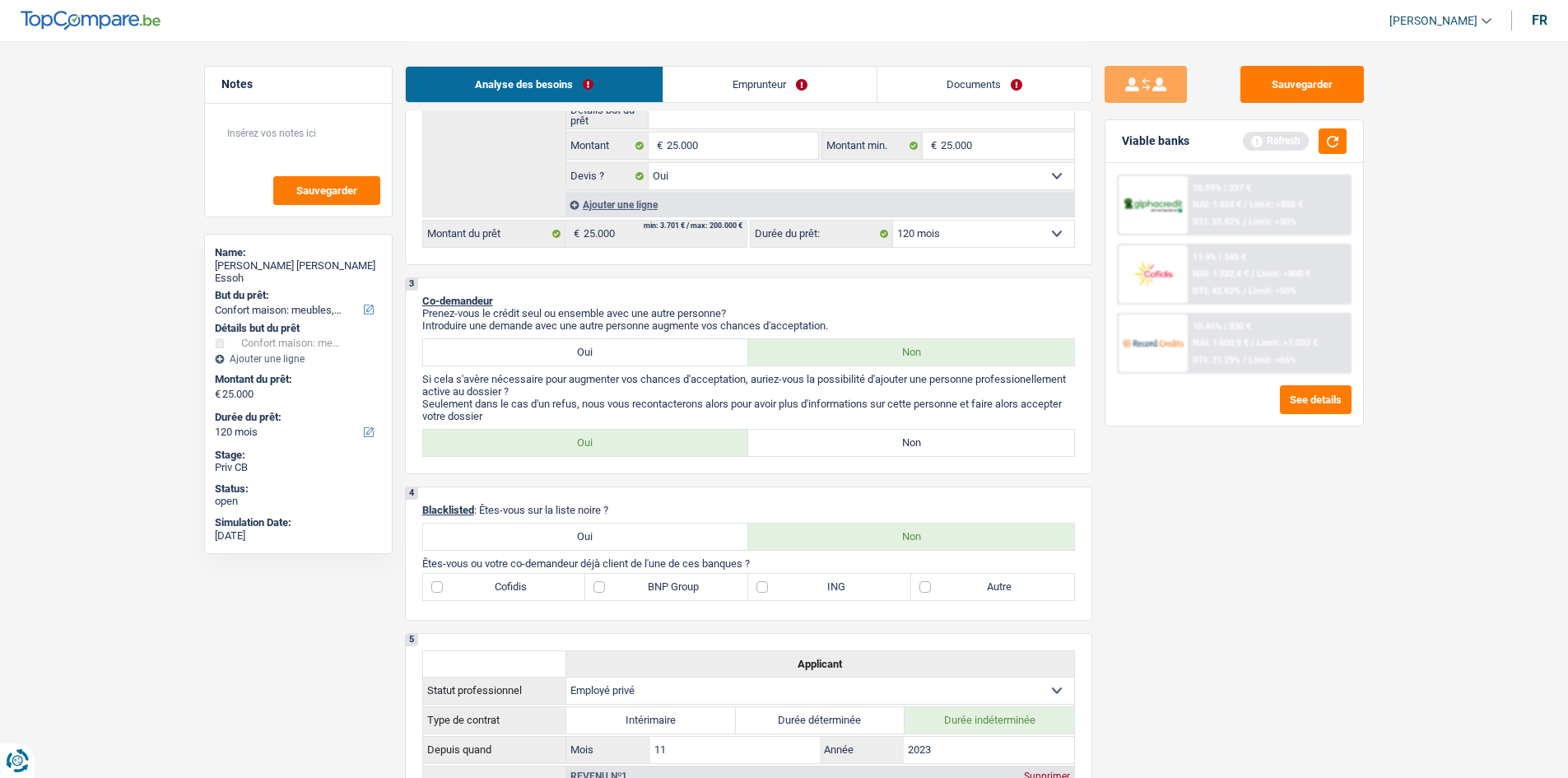
scroll to position [494, 0]
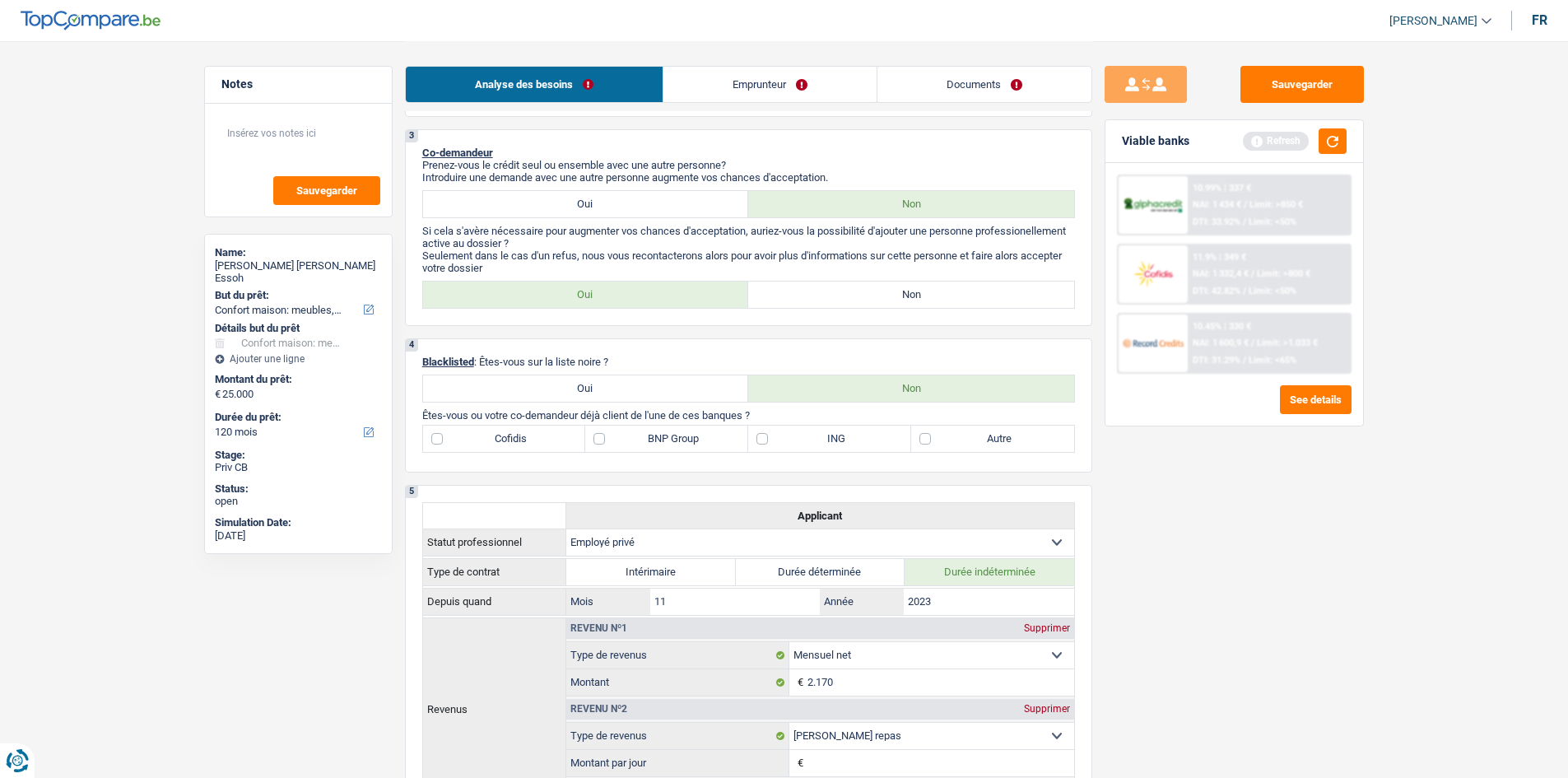
click at [709, 82] on link "Emprunteur" at bounding box center [770, 84] width 213 height 35
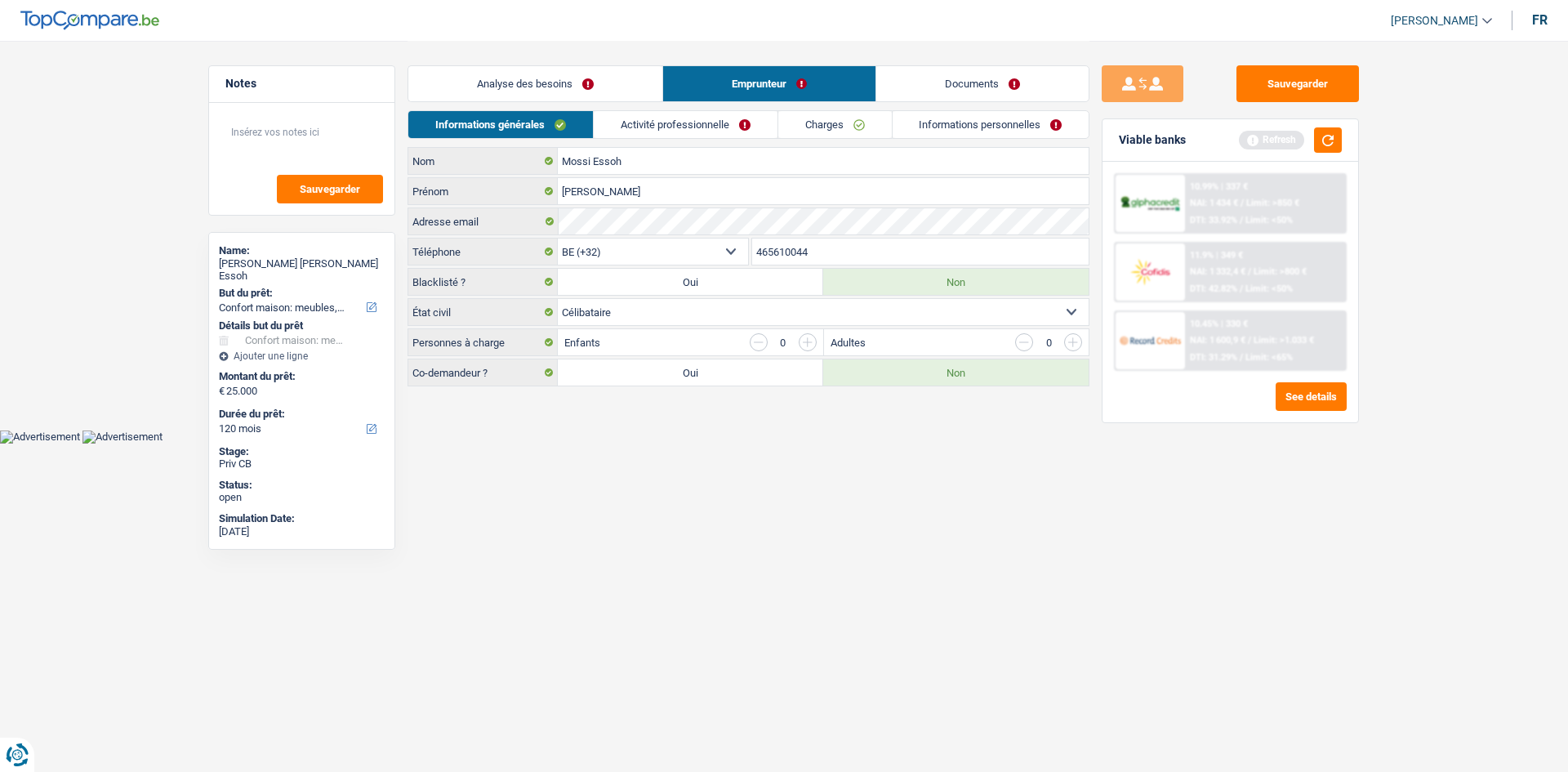
click at [533, 79] on link "Analyse des besoins" at bounding box center [535, 84] width 254 height 35
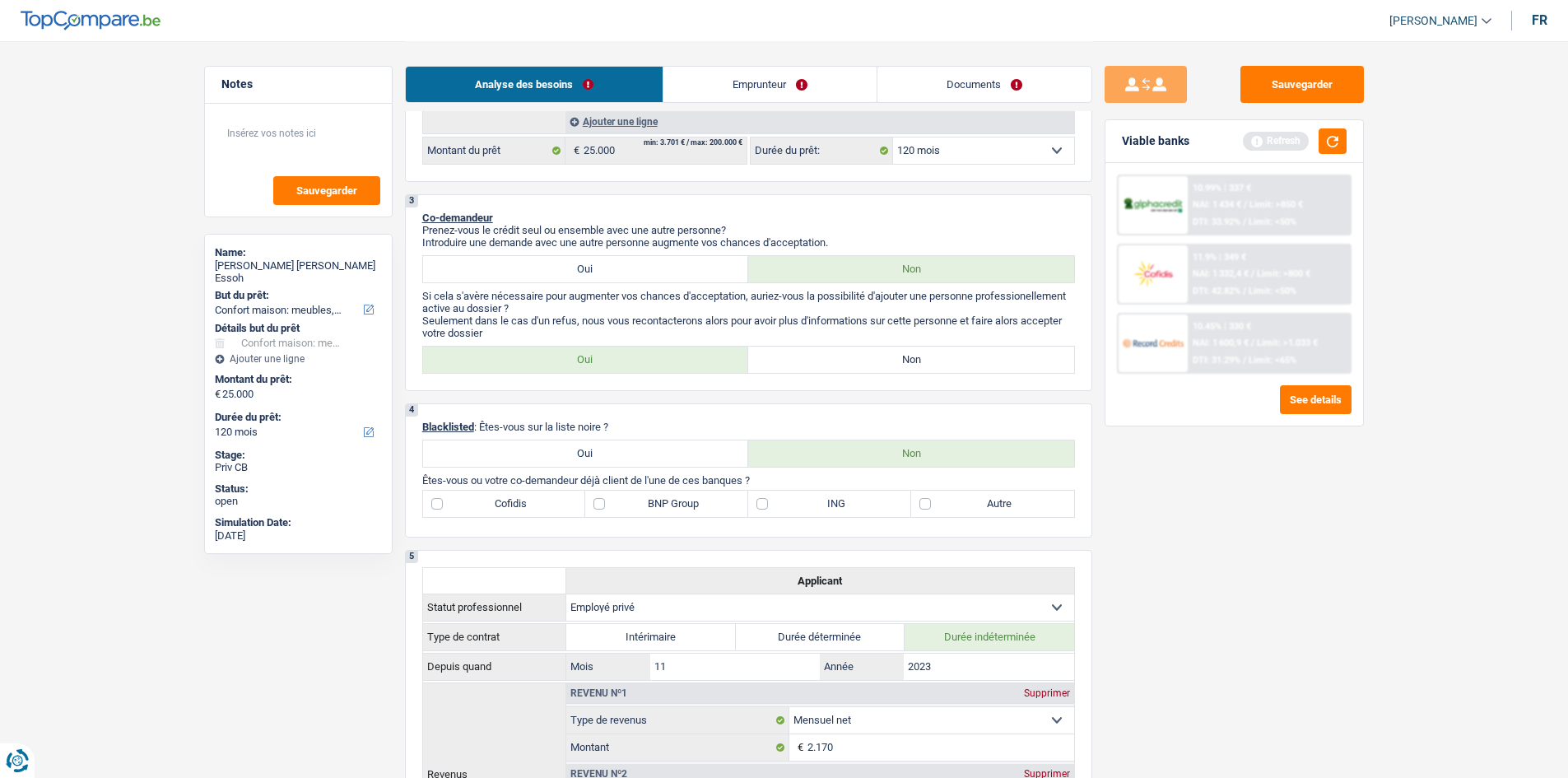
scroll to position [330, 0]
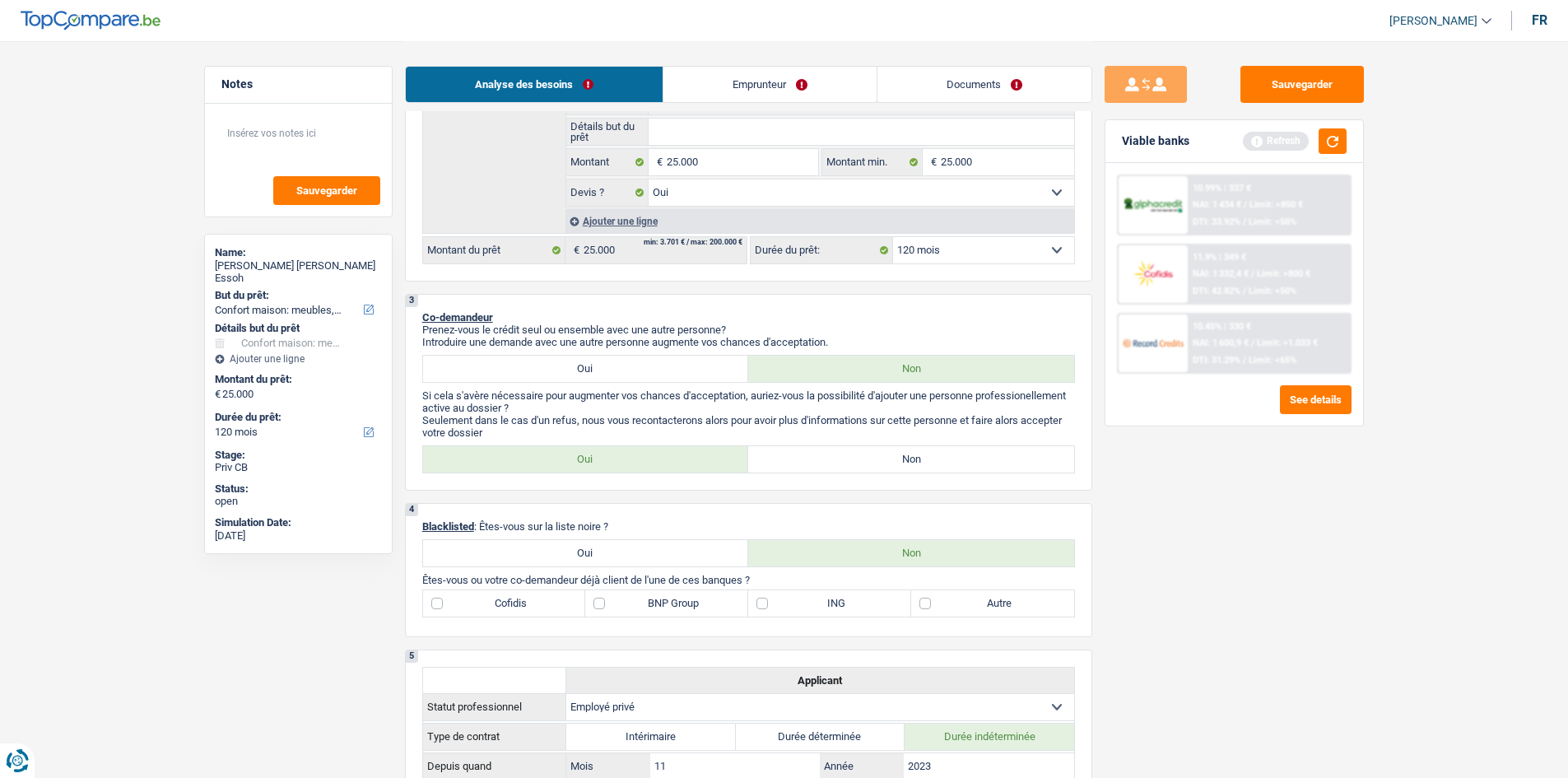
click at [809, 93] on link "Emprunteur" at bounding box center [770, 84] width 213 height 35
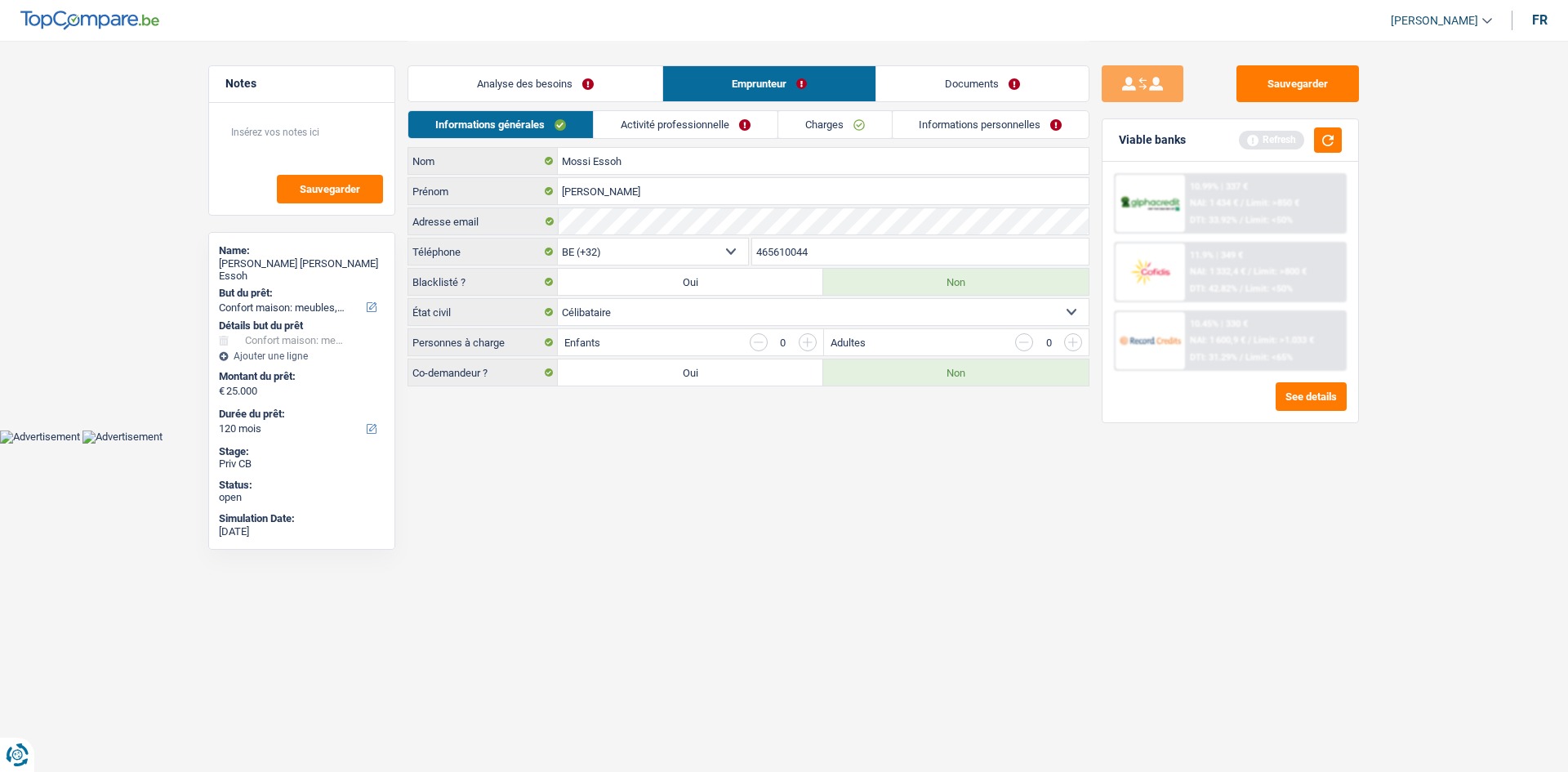
click at [555, 65] on li "Analyse des besoins" at bounding box center [535, 84] width 254 height 37
click at [555, 83] on link "Analyse des besoins" at bounding box center [535, 84] width 254 height 35
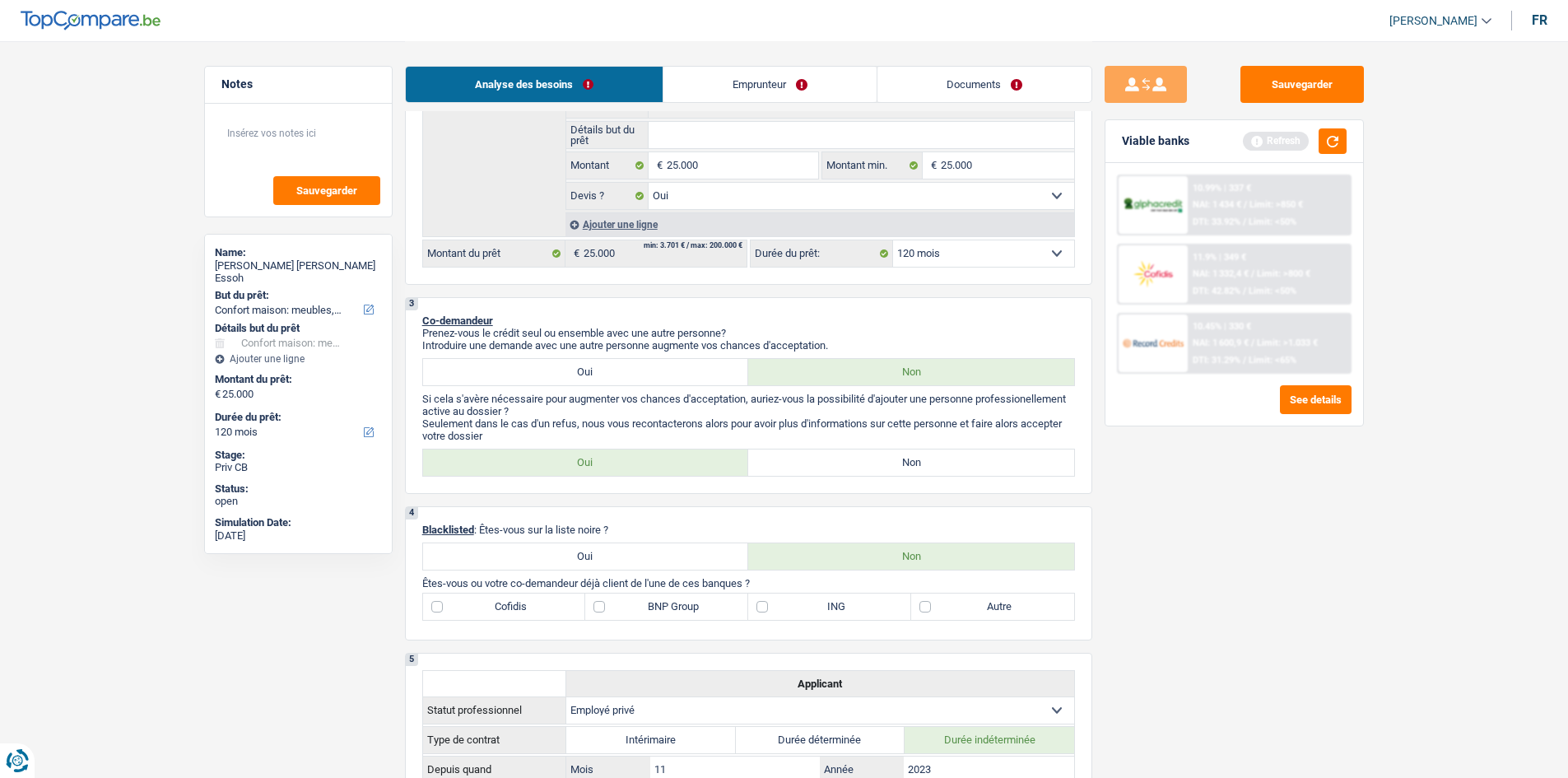
scroll to position [330, 0]
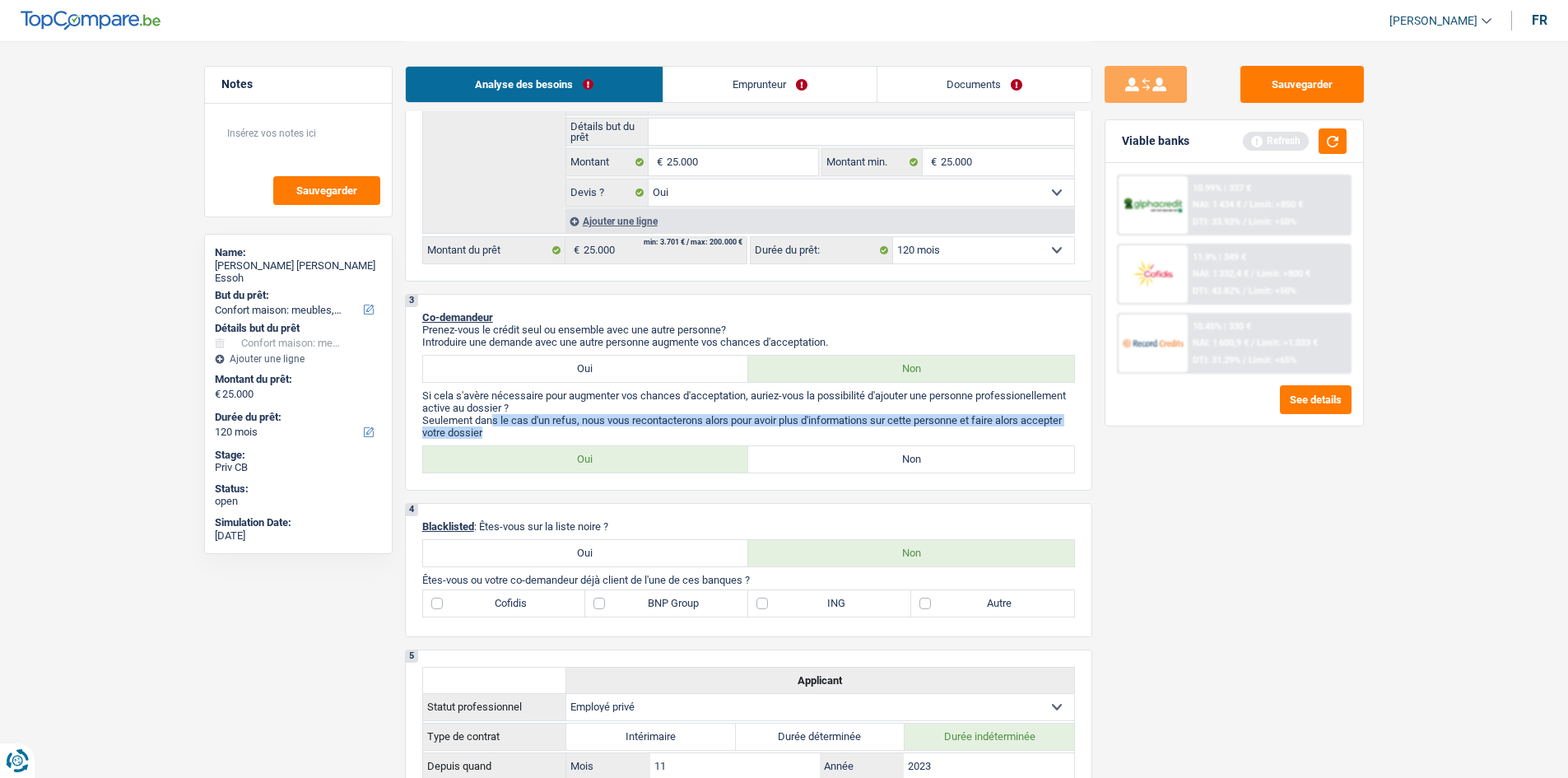
drag, startPoint x: 514, startPoint y: 430, endPoint x: 484, endPoint y: 414, distance: 34.0
click at [495, 423] on p "Seulement dans le cas d'un refus, nous vous recontacterons alors pour avoir plu…" at bounding box center [748, 426] width 653 height 25
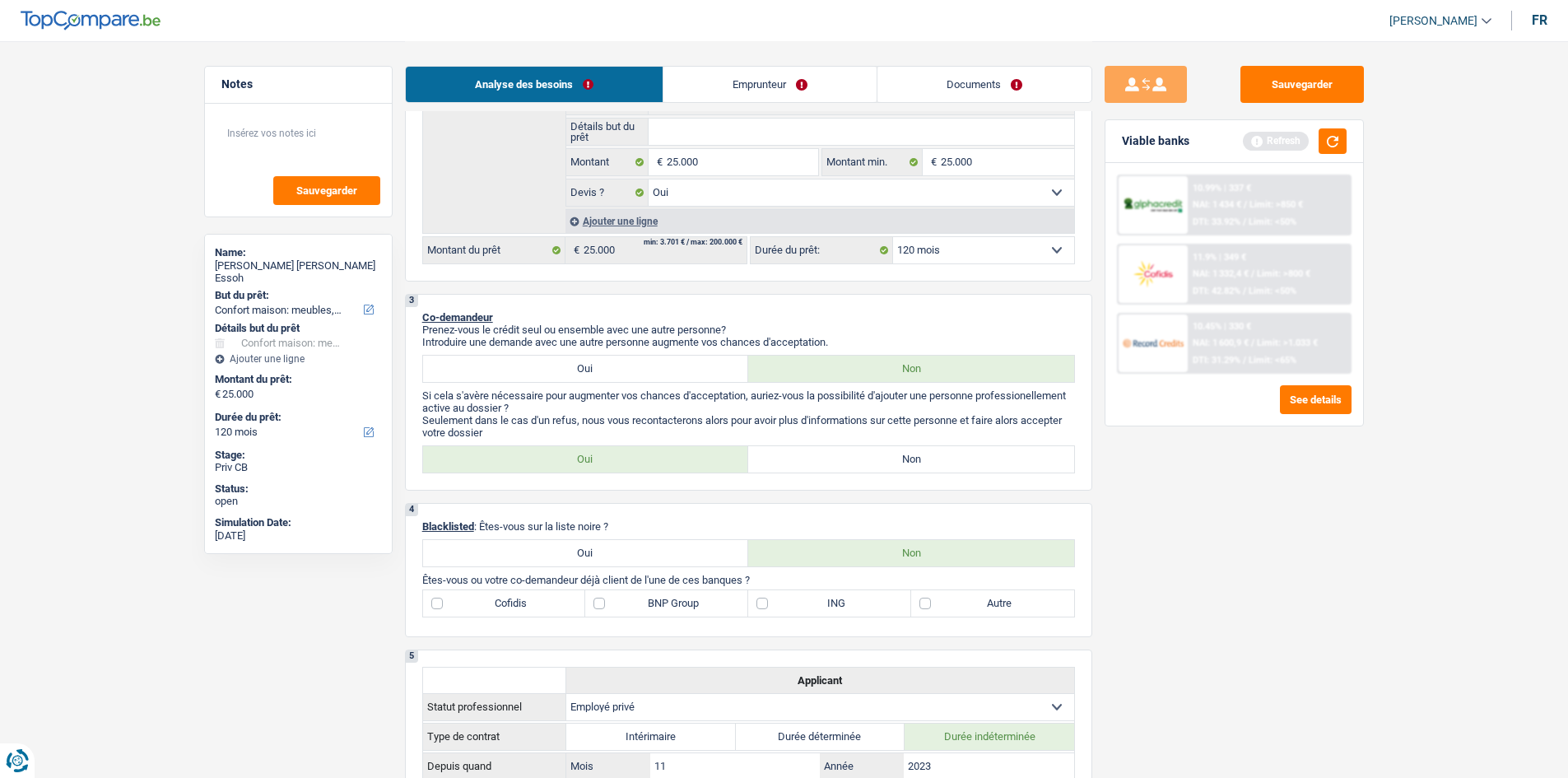
click at [849, 460] on label "Non" at bounding box center [911, 459] width 326 height 26
click at [849, 460] on input "Non" at bounding box center [911, 459] width 326 height 26
radio input "true"
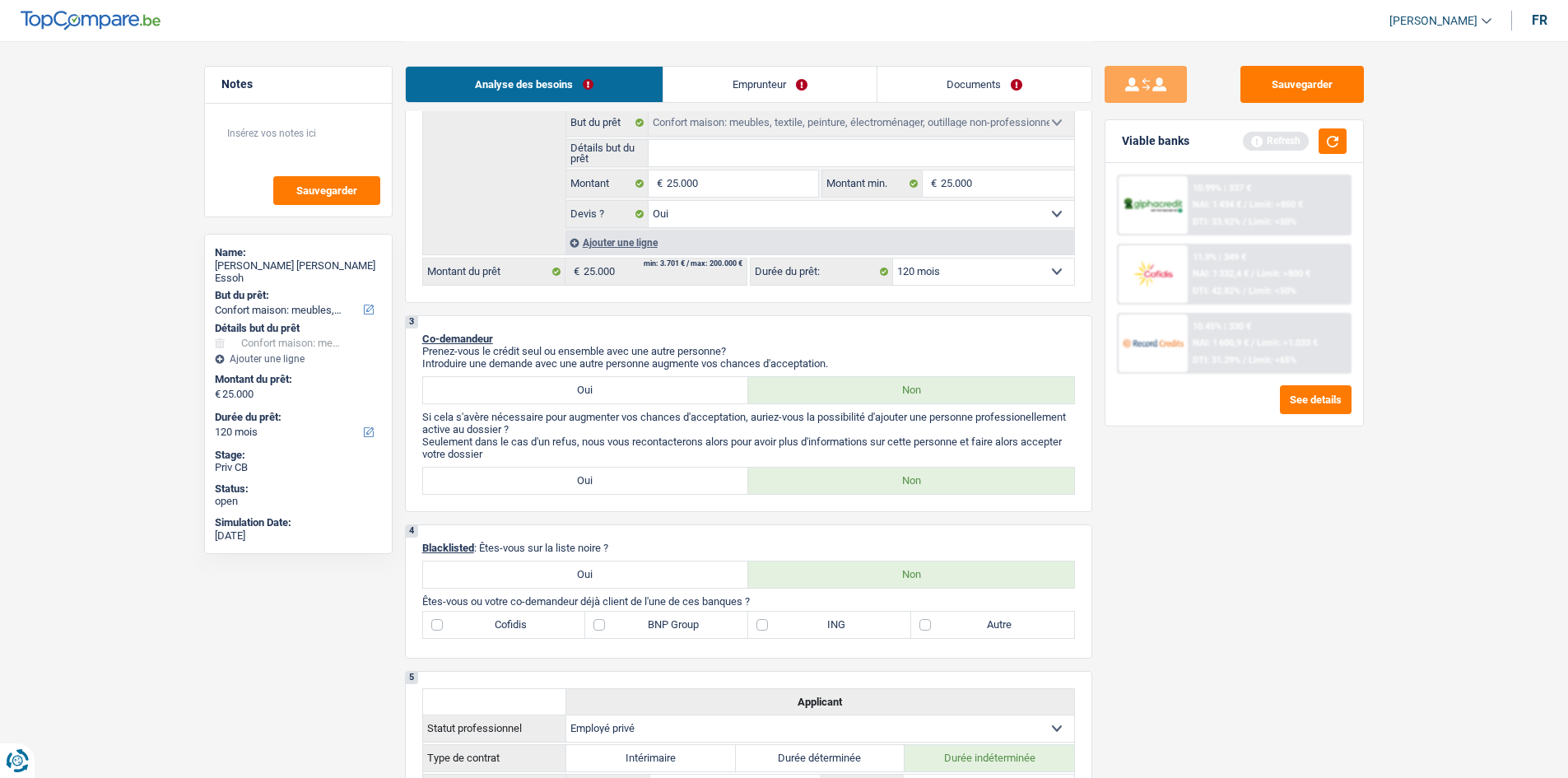
scroll to position [659, 0]
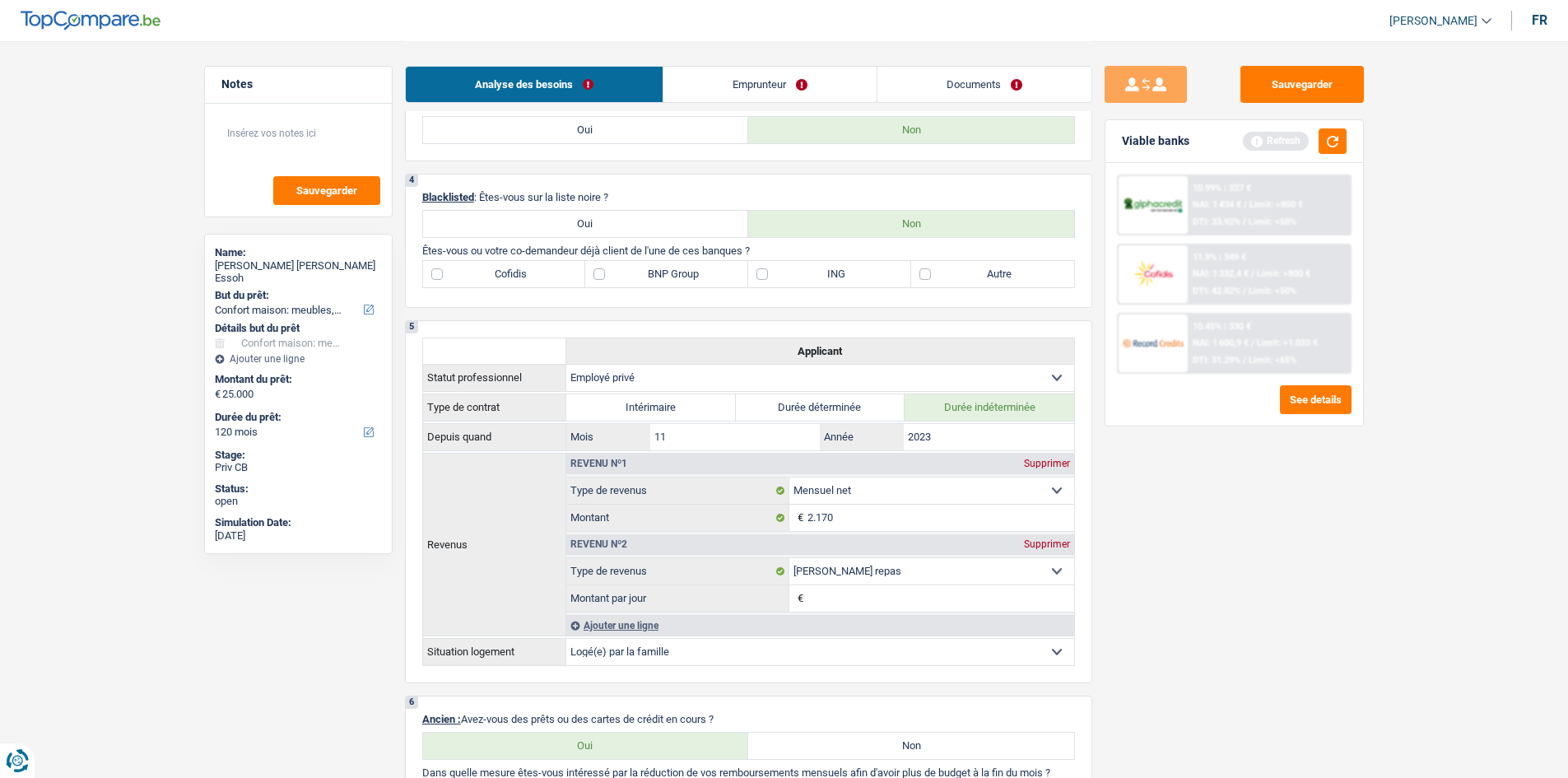
click at [947, 283] on label "Autre" at bounding box center [993, 274] width 163 height 26
click at [947, 283] on input "Autre" at bounding box center [993, 274] width 163 height 26
checkbox input "true"
click at [661, 279] on label "BNP Group" at bounding box center [667, 274] width 163 height 26
click at [661, 279] on input "BNP Group" at bounding box center [667, 274] width 163 height 26
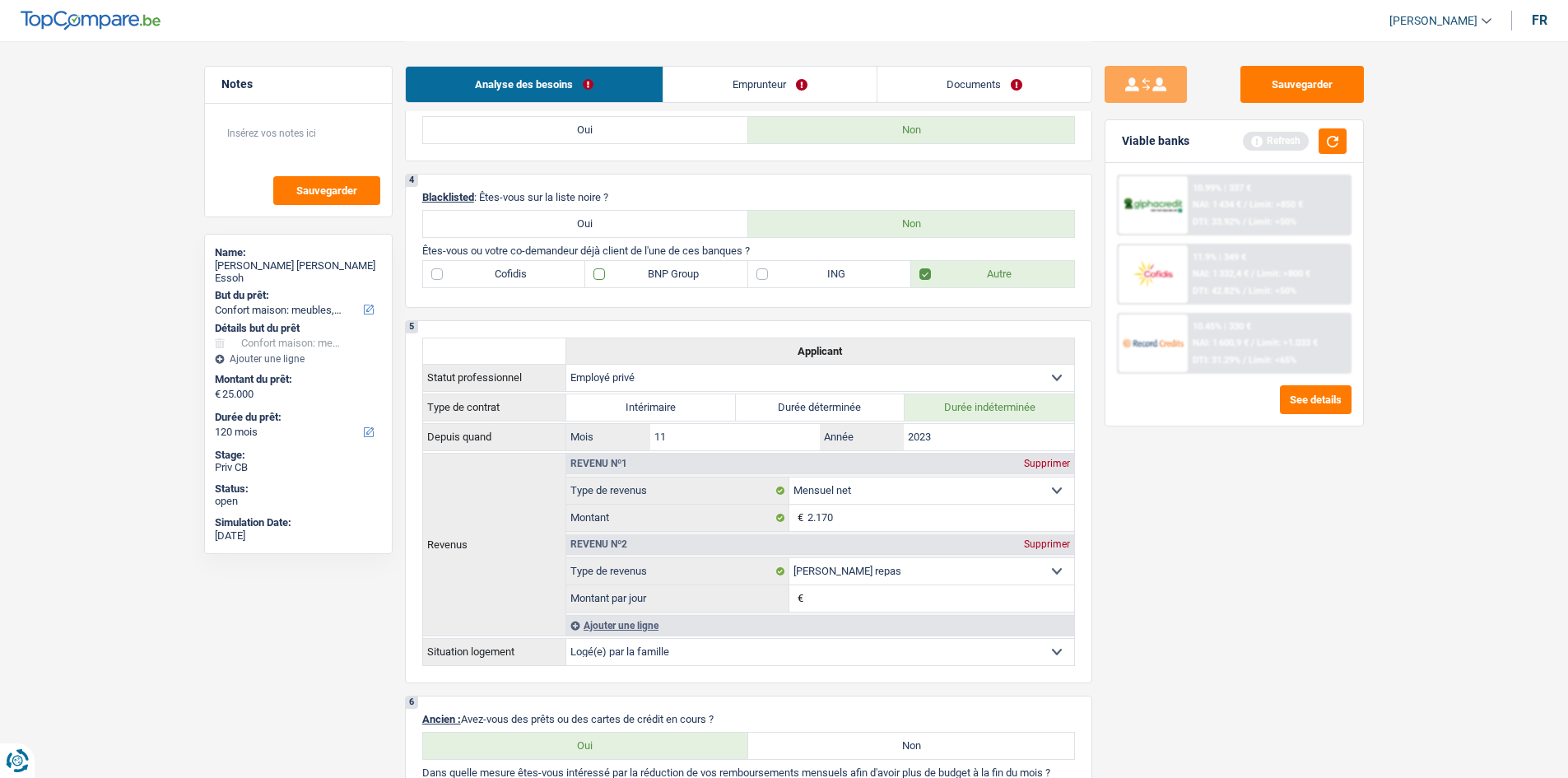
checkbox input "true"
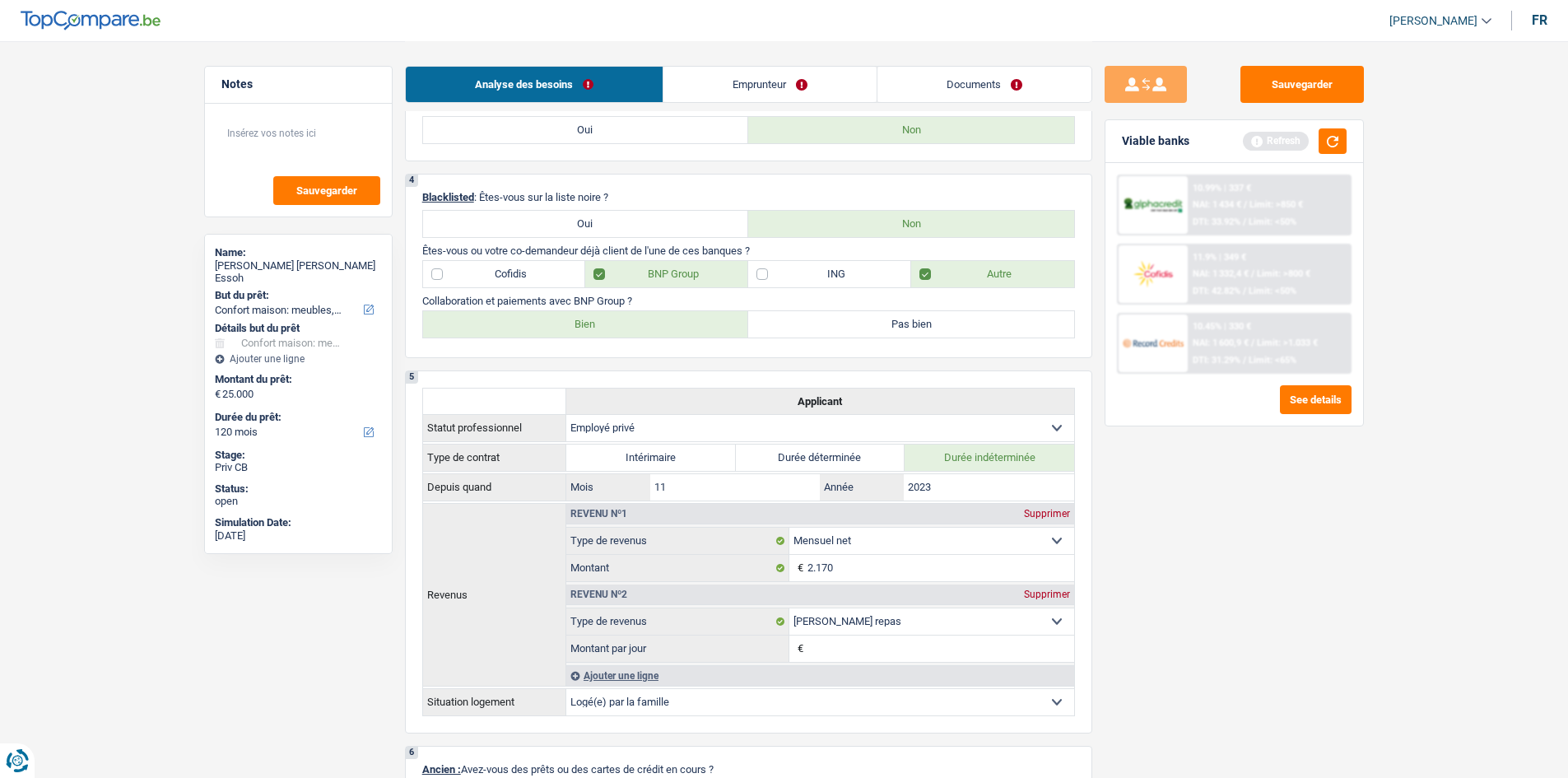
click at [607, 328] on label "Bien" at bounding box center [586, 324] width 326 height 26
click at [607, 328] on input "Bien" at bounding box center [586, 324] width 326 height 26
radio input "true"
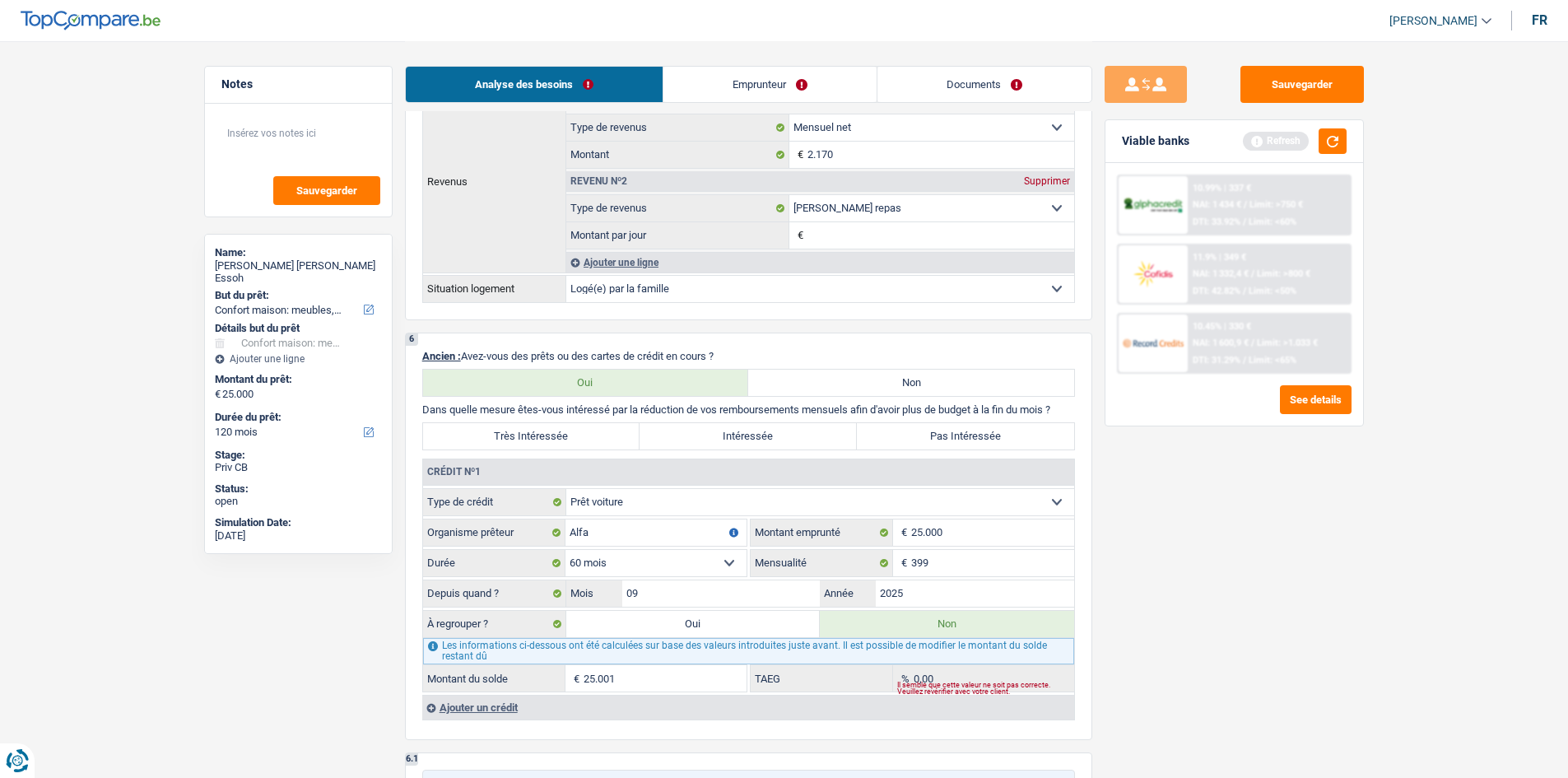
scroll to position [1235, 0]
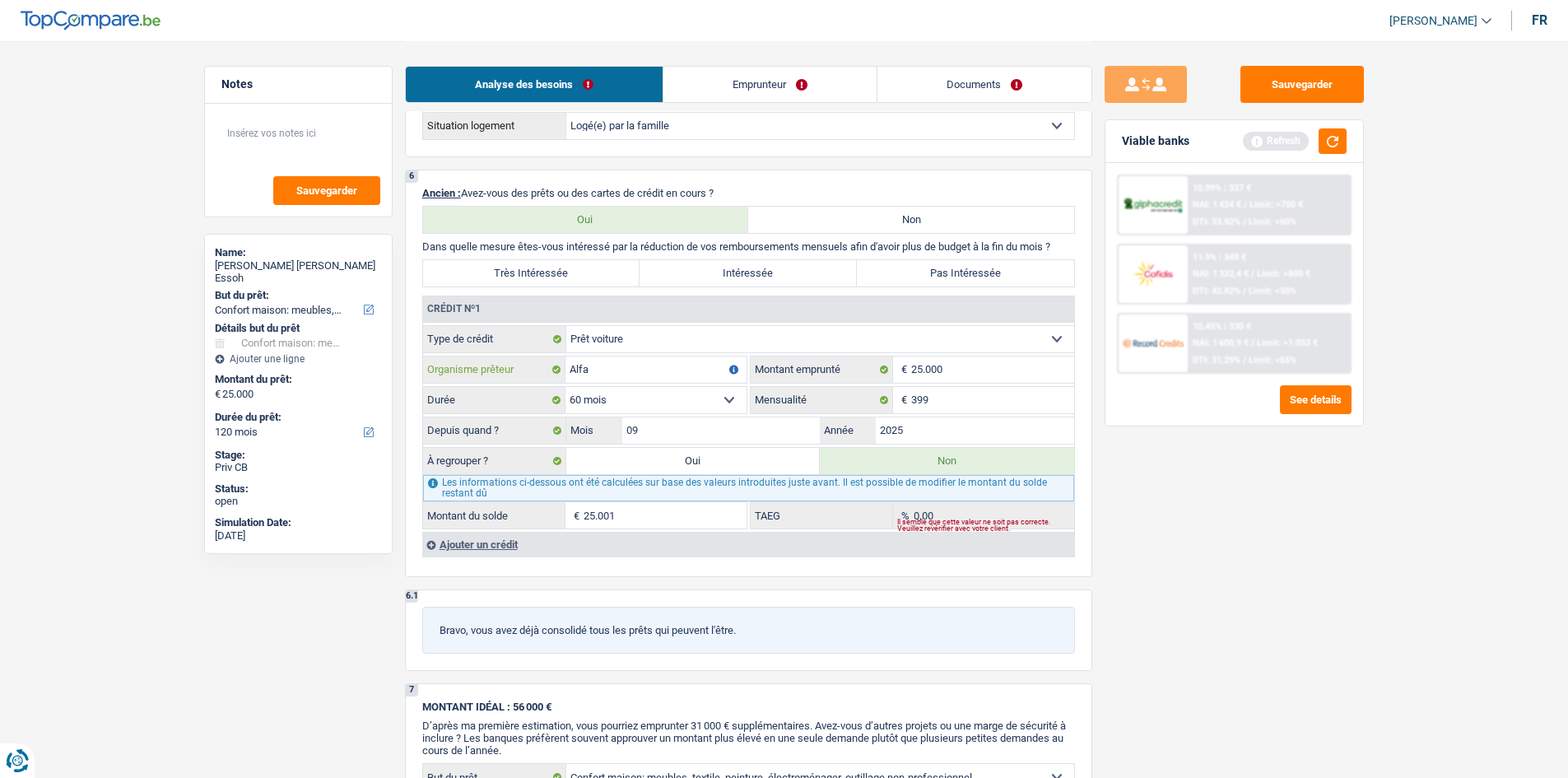
click at [614, 374] on input "Alfa" at bounding box center [657, 370] width 182 height 26
click at [634, 375] on input "Alpha" at bounding box center [657, 370] width 182 height 26
click at [623, 365] on input "Alpha" at bounding box center [657, 370] width 182 height 26
type input "Alpha credit"
click at [959, 404] on input "399" at bounding box center [993, 400] width 163 height 26
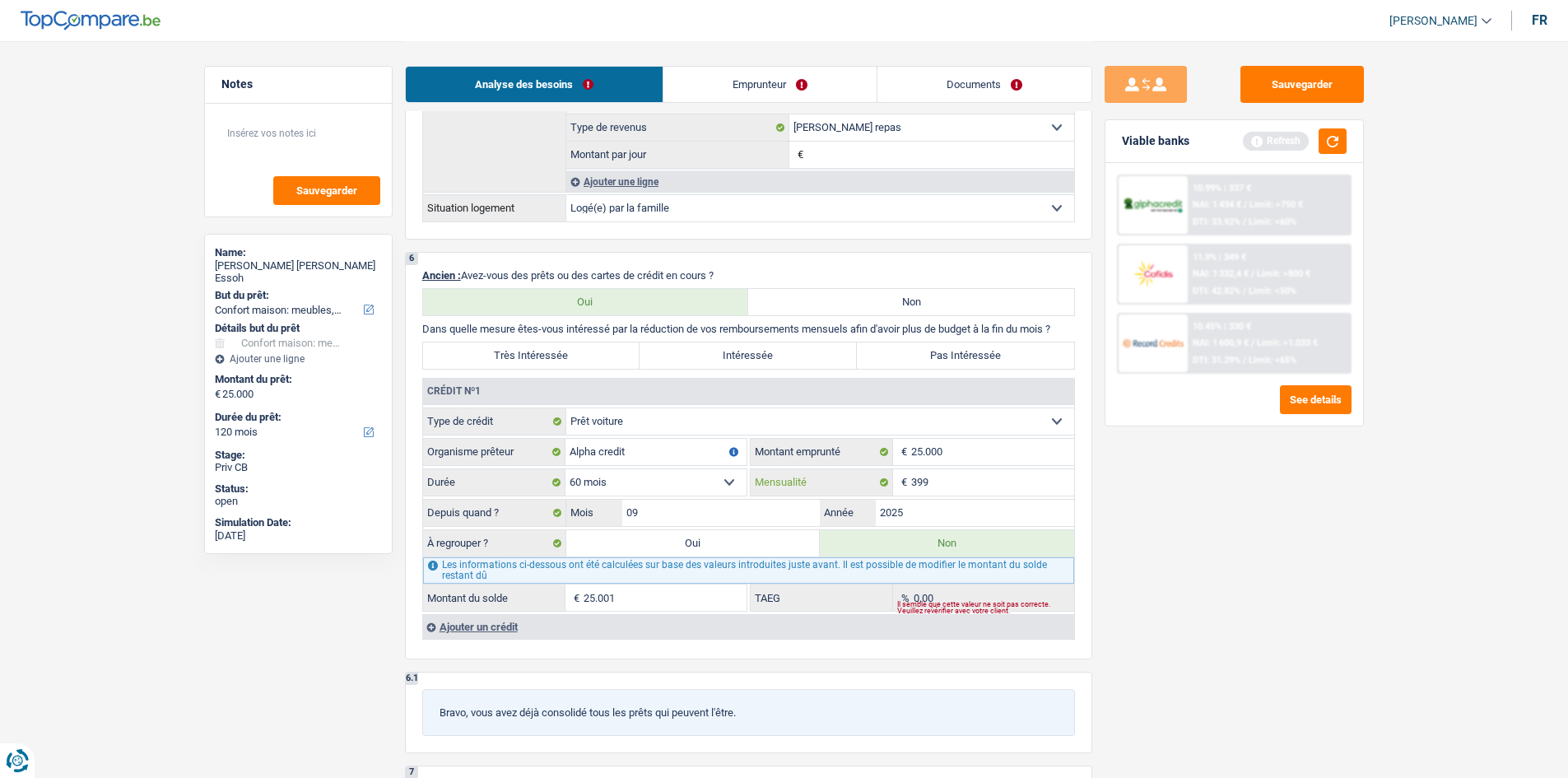
scroll to position [741, 0]
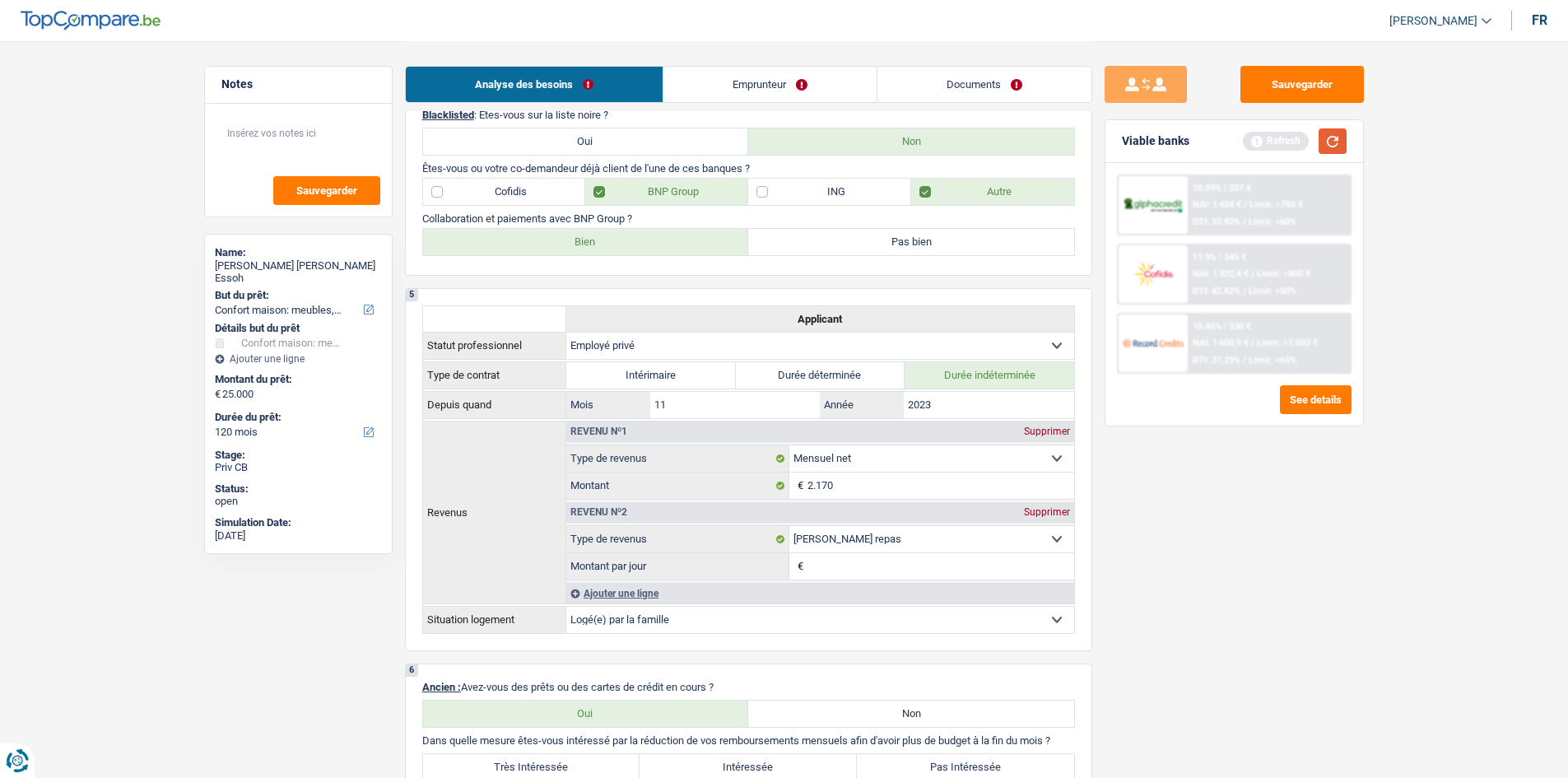
click at [1337, 144] on button "button" at bounding box center [1333, 142] width 28 height 26
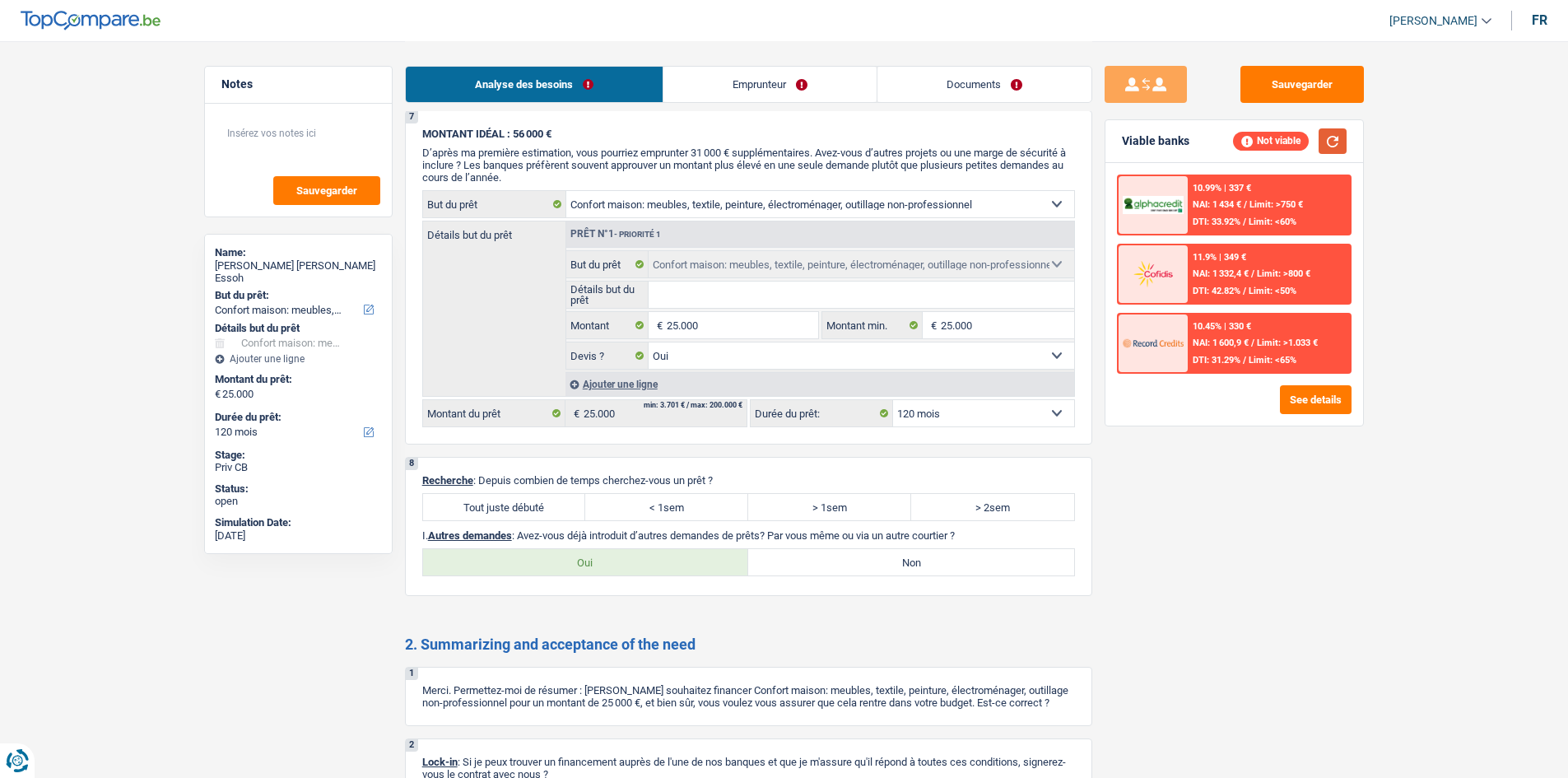
scroll to position [1939, 0]
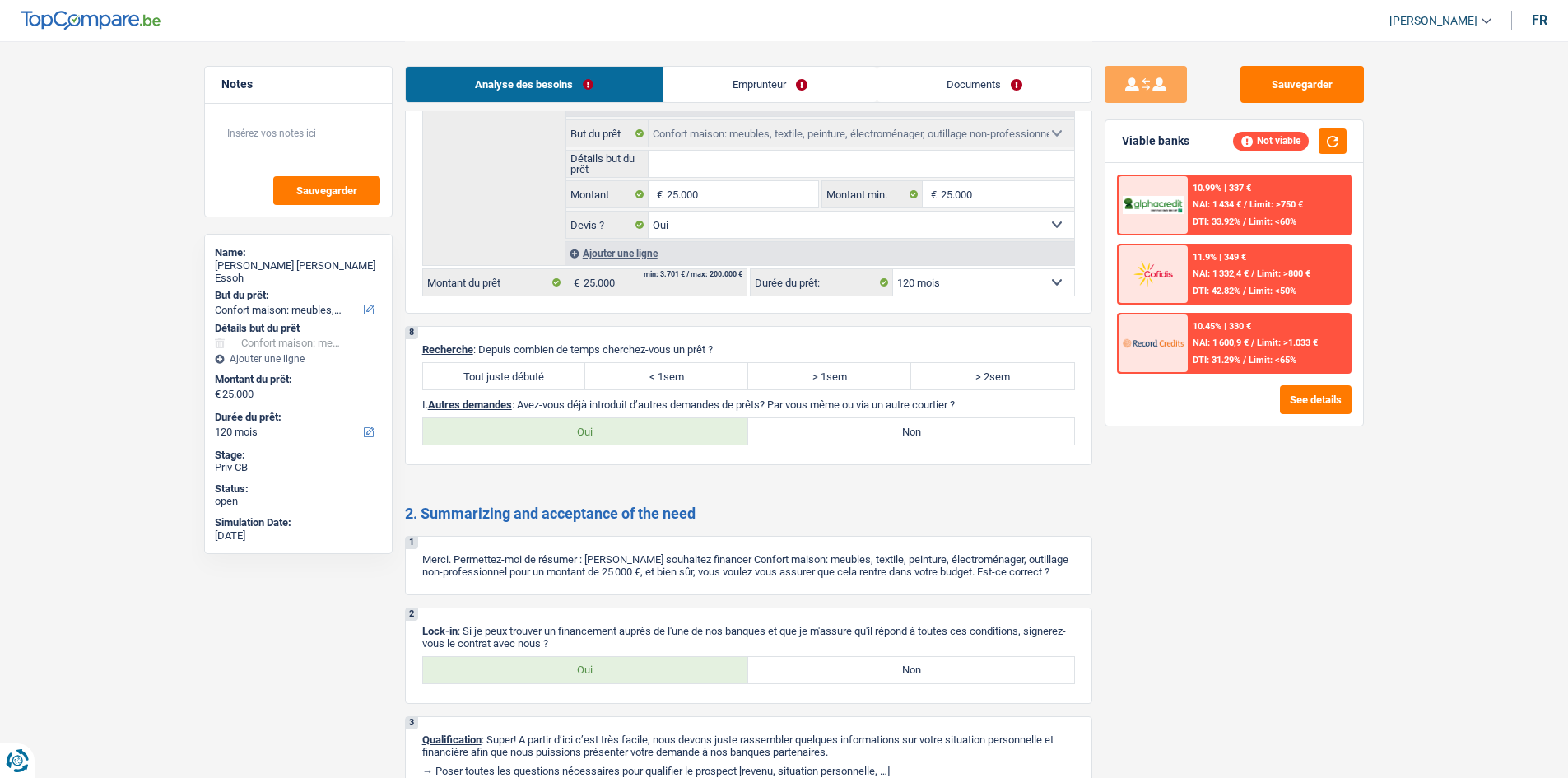
drag, startPoint x: 477, startPoint y: 375, endPoint x: 522, endPoint y: 390, distance: 47.4
click at [477, 375] on label "Tout juste débuté" at bounding box center [505, 376] width 163 height 26
click at [477, 375] on input "Tout juste débuté" at bounding box center [505, 376] width 163 height 26
radio input "true"
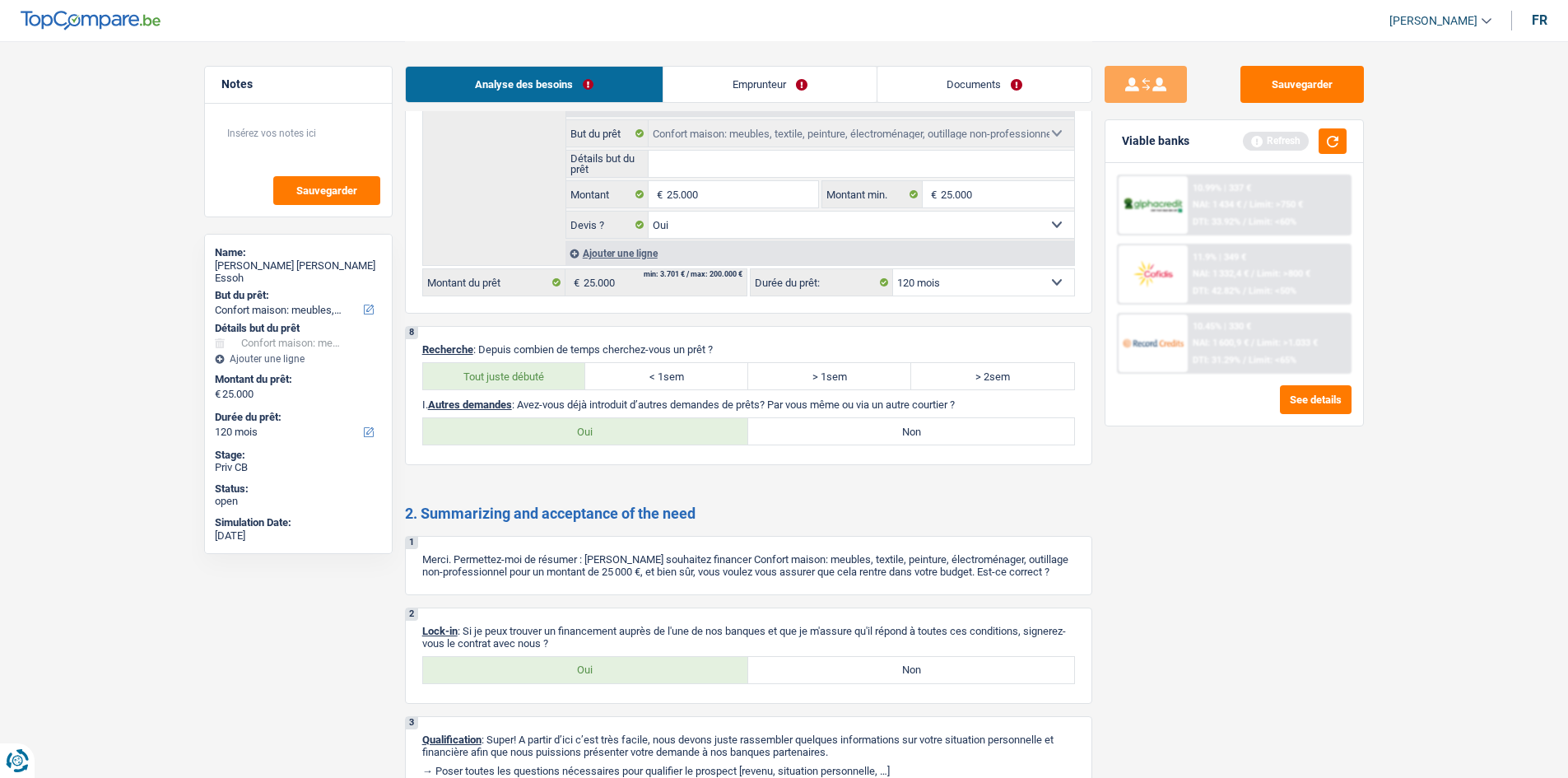
click at [785, 432] on label "Non" at bounding box center [911, 432] width 326 height 26
click at [785, 432] on input "Non" at bounding box center [911, 432] width 326 height 26
radio input "true"
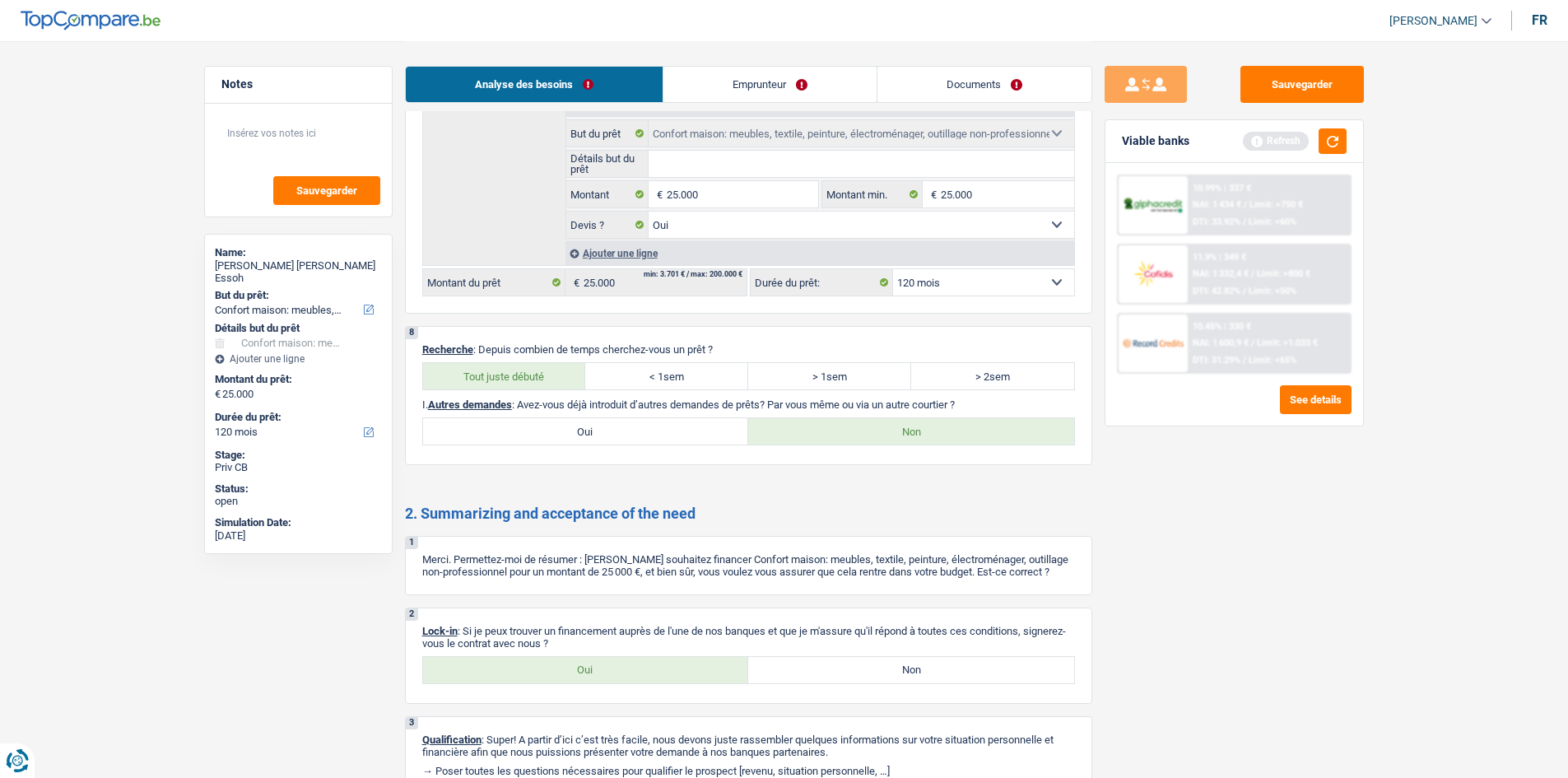
click at [697, 674] on label "Oui" at bounding box center [586, 670] width 326 height 26
click at [697, 674] on input "Oui" at bounding box center [586, 670] width 326 height 26
radio input "true"
click at [703, 83] on link "Emprunteur" at bounding box center [770, 84] width 213 height 35
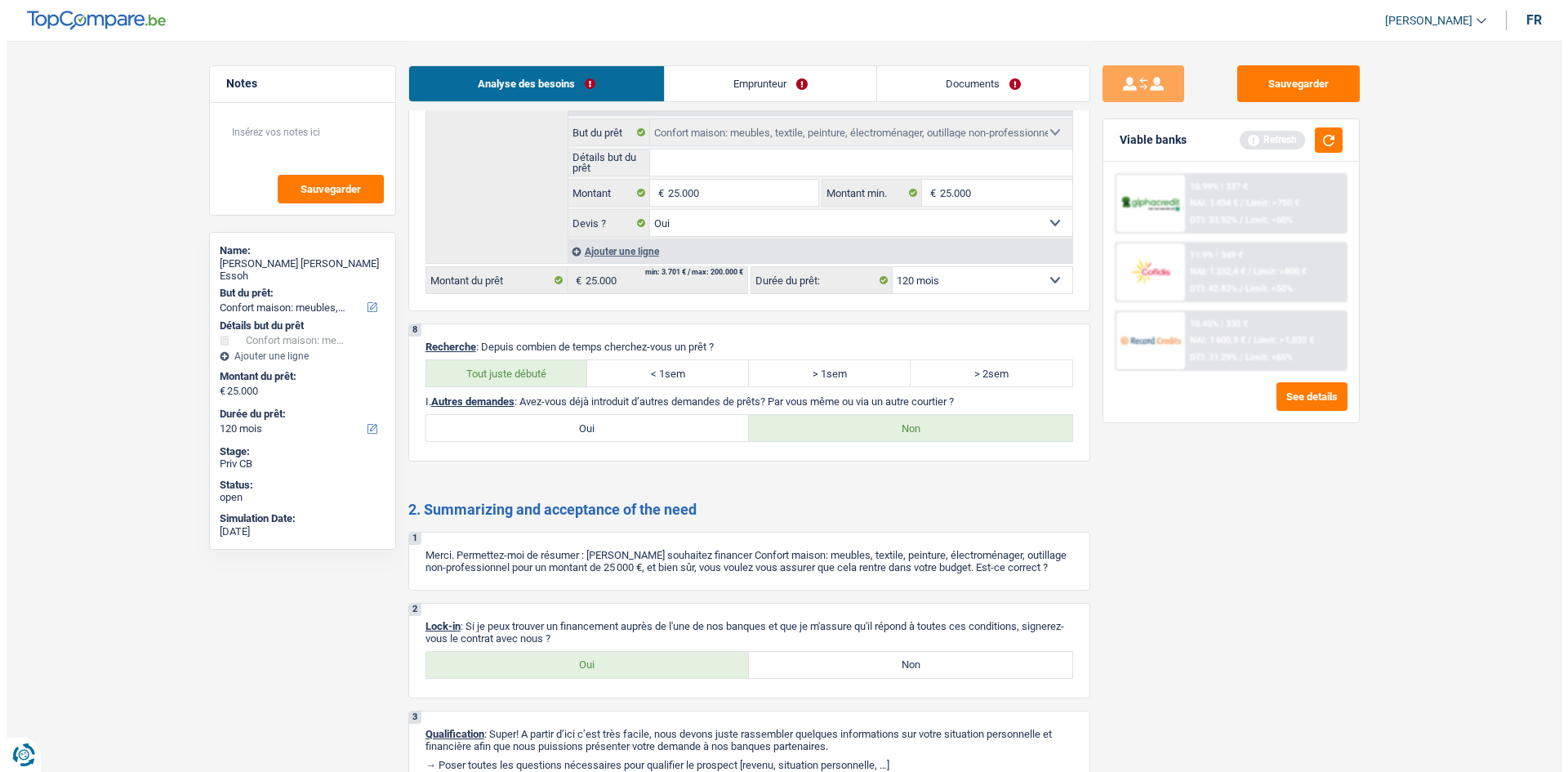
scroll to position [0, 0]
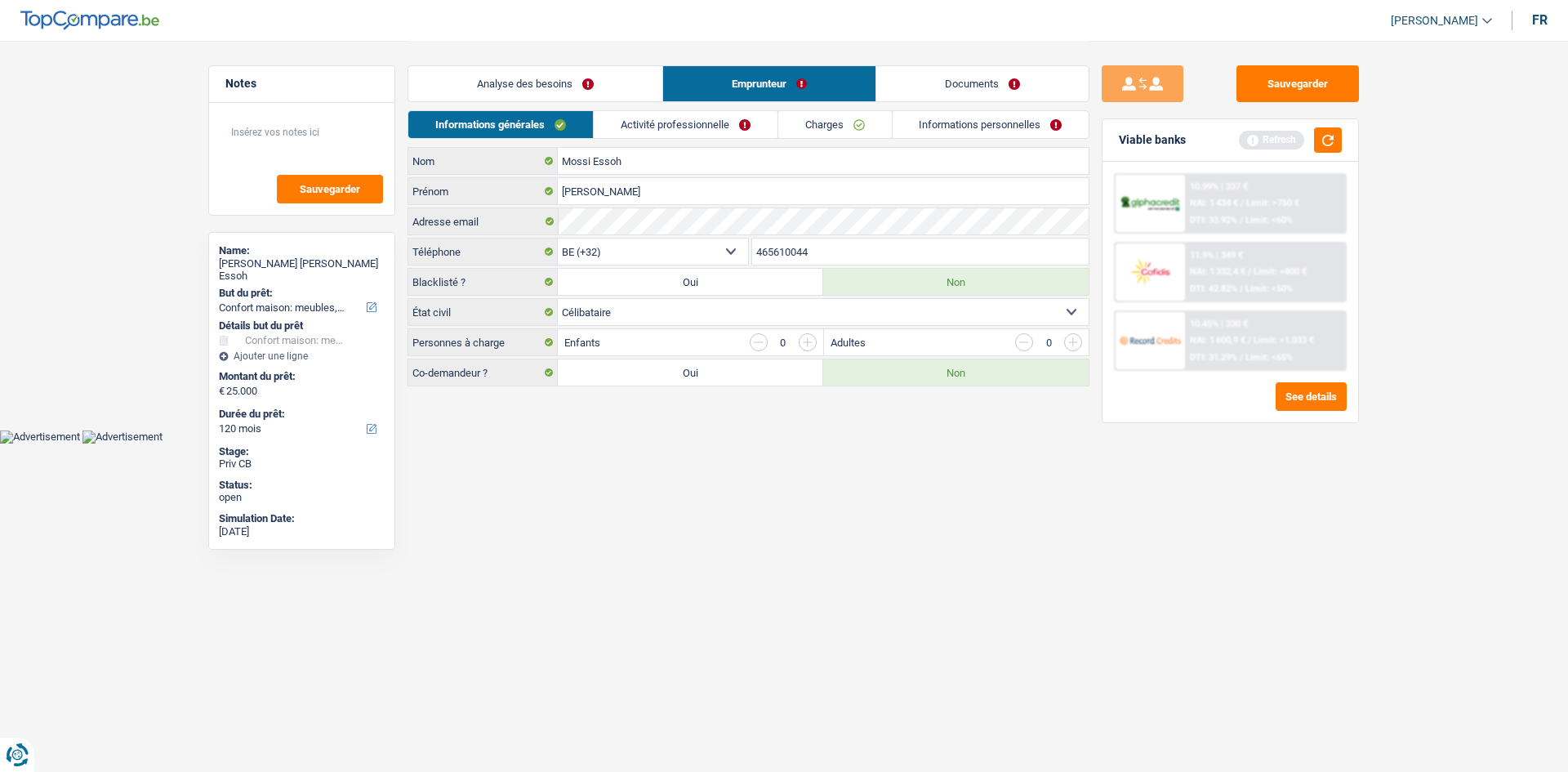
click at [705, 127] on link "Activité professionnelle" at bounding box center [685, 124] width 184 height 27
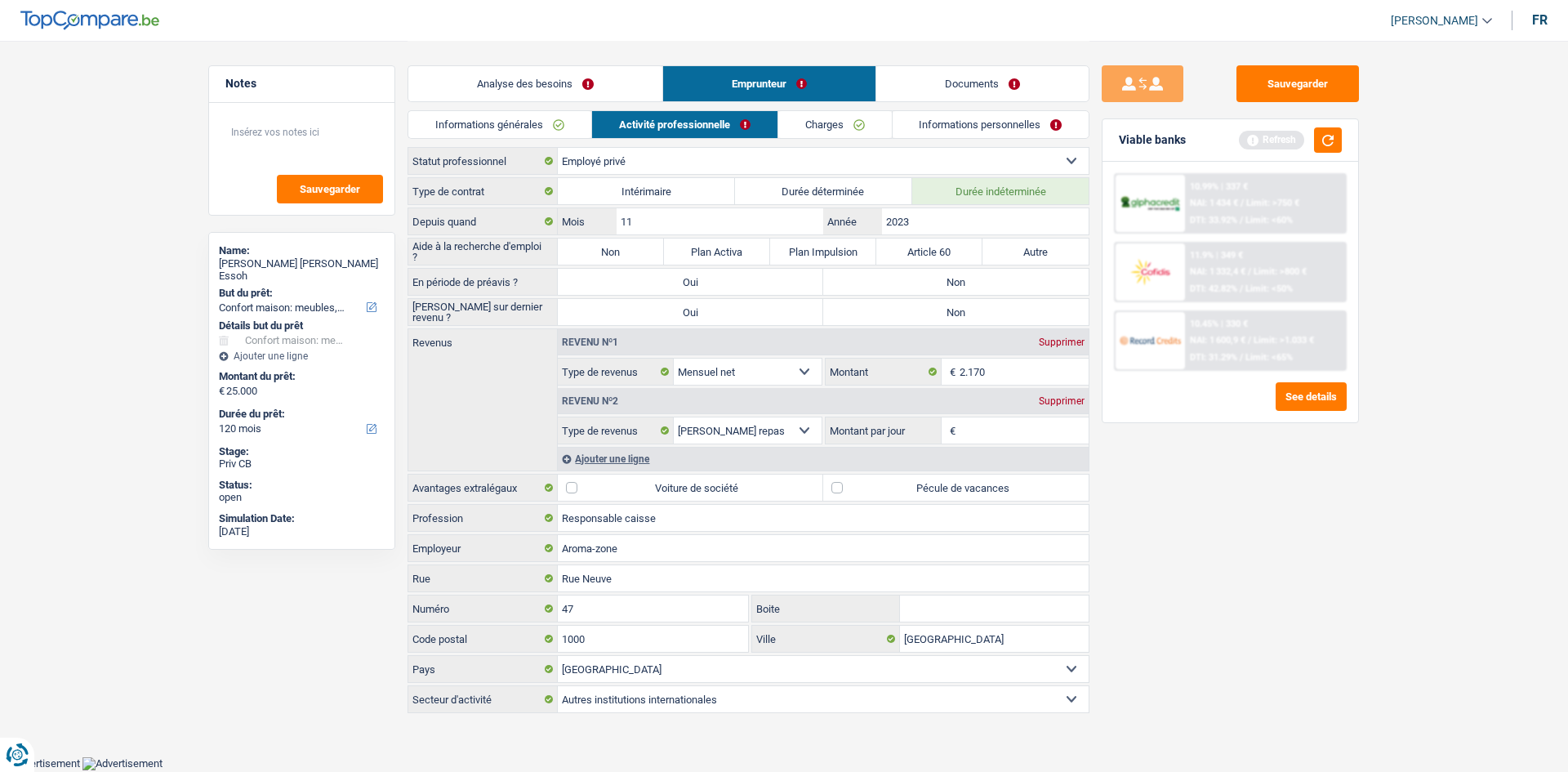
click at [987, 433] on input "Montant par jour" at bounding box center [1023, 430] width 130 height 26
click at [995, 433] on input "Montant par jour" at bounding box center [1023, 430] width 130 height 26
click at [1026, 433] on input "Montant par jour" at bounding box center [1023, 430] width 130 height 26
type input "8,0"
drag, startPoint x: 1253, startPoint y: 626, endPoint x: 1057, endPoint y: 510, distance: 227.8
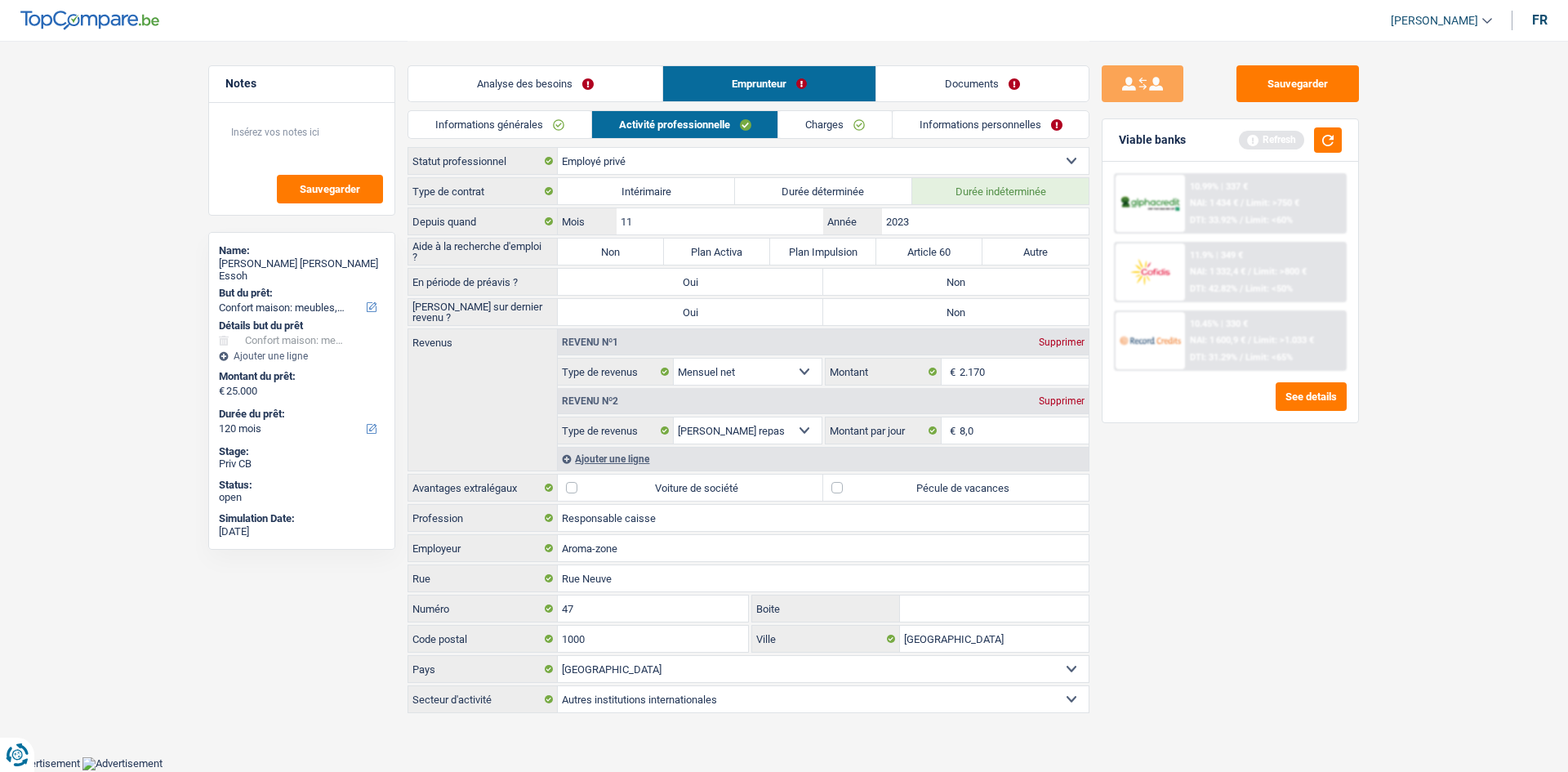
click at [1253, 626] on div "Sauvegarder Viable banks Refresh 10.99% | 337 € NAI: 1 434 € / Limit: >750 € DT…" at bounding box center [1230, 405] width 282 height 680
click at [844, 482] on label "Pécule de vacances" at bounding box center [955, 487] width 265 height 26
click at [844, 482] on input "Pécule de vacances" at bounding box center [955, 487] width 265 height 26
checkbox input "true"
click at [1204, 501] on div "Sauvegarder Viable banks Refresh 10.99% | 337 € NAI: 1 434 € / Limit: >750 € DT…" at bounding box center [1230, 405] width 282 height 680
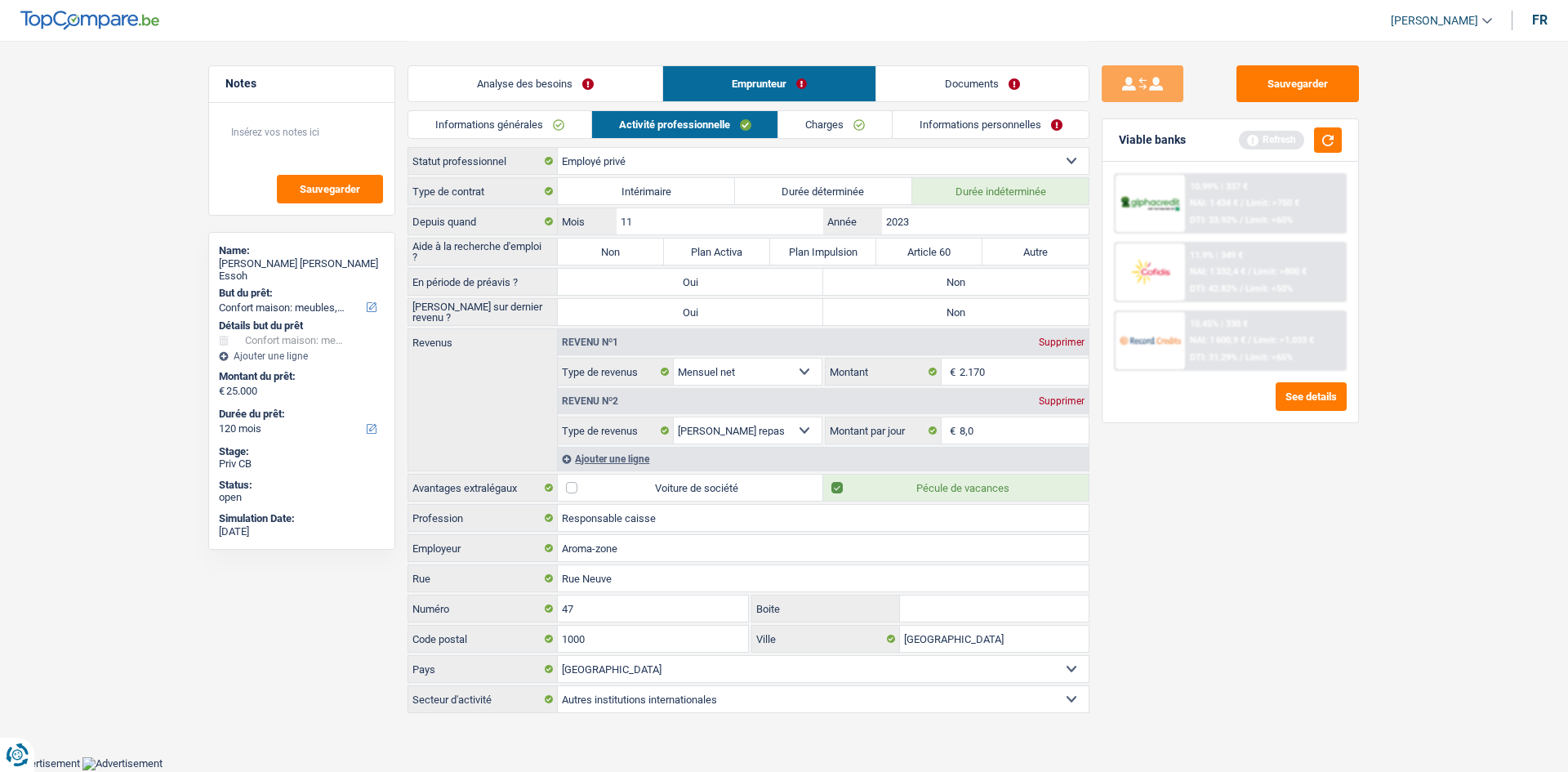
click at [829, 122] on link "Charges" at bounding box center [835, 124] width 114 height 27
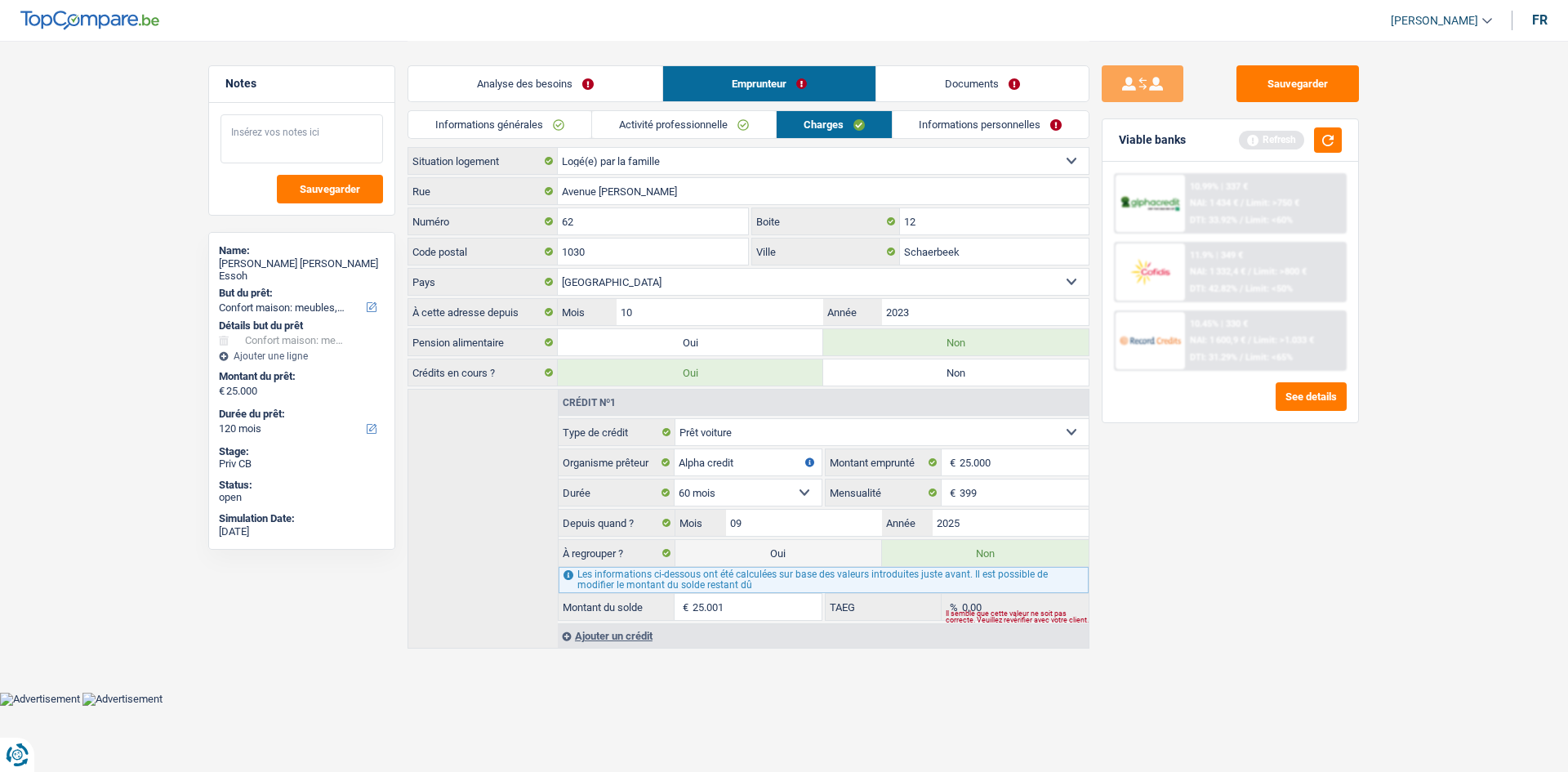
click at [312, 136] on textarea at bounding box center [301, 138] width 163 height 49
type textarea "logé chez son conjoint"
click at [979, 124] on link "Informations personnelles" at bounding box center [991, 124] width 197 height 27
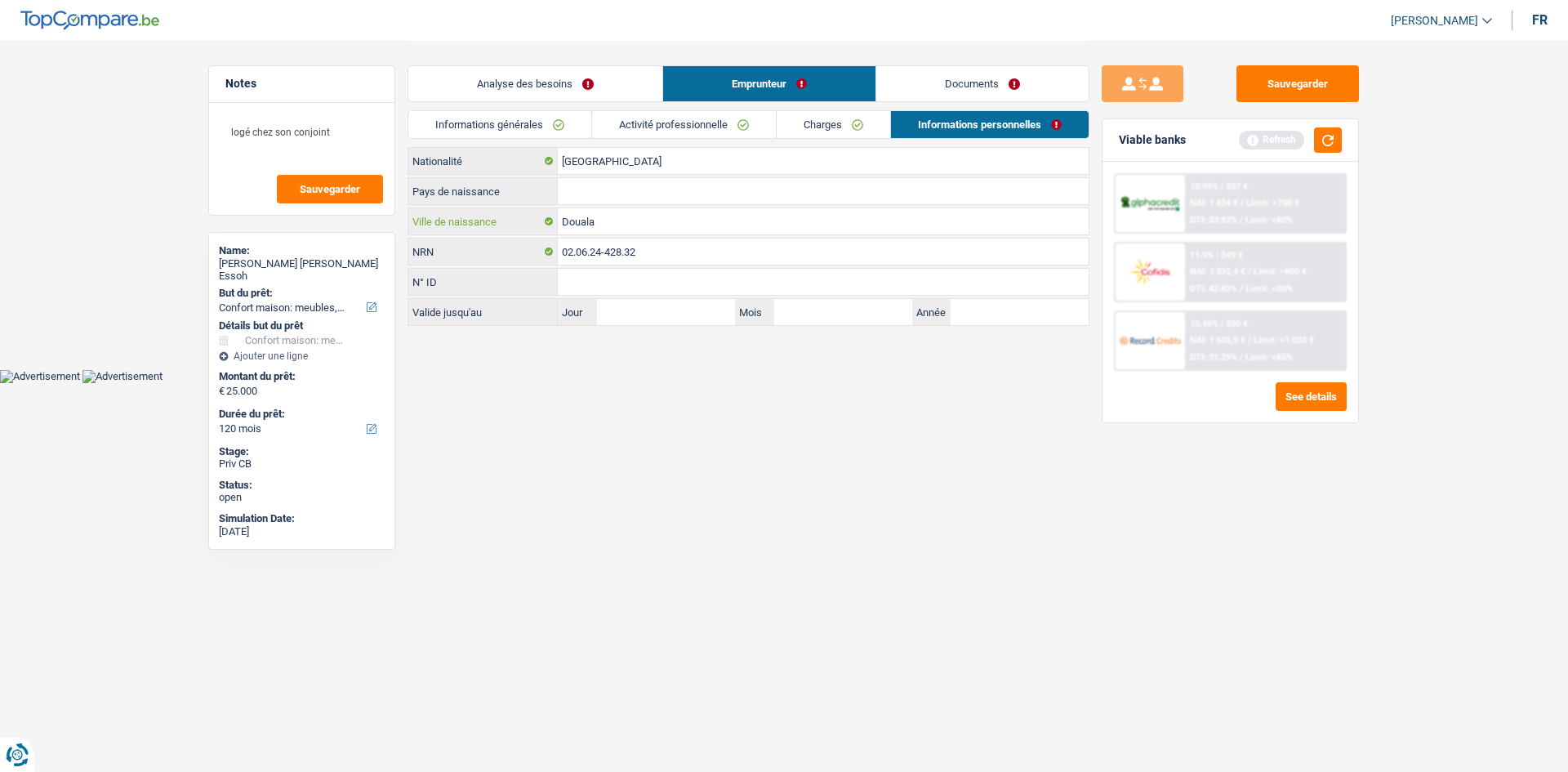
click at [647, 224] on input "Douala" at bounding box center [823, 221] width 531 height 26
click at [665, 178] on input "Pays de naissance" at bounding box center [823, 191] width 531 height 26
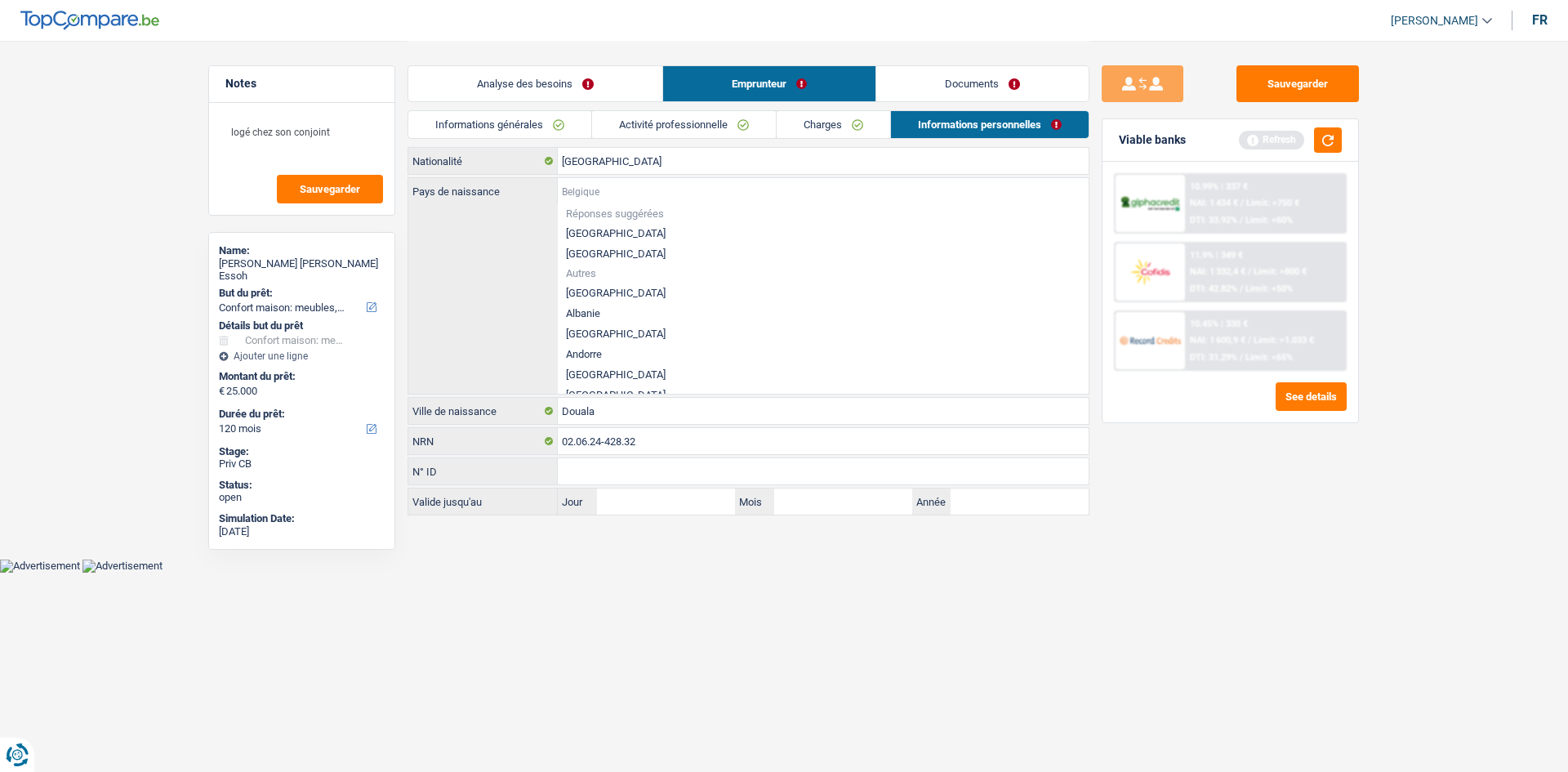
type input "c"
type input "a"
click at [654, 267] on li "Autres" at bounding box center [823, 273] width 531 height 18
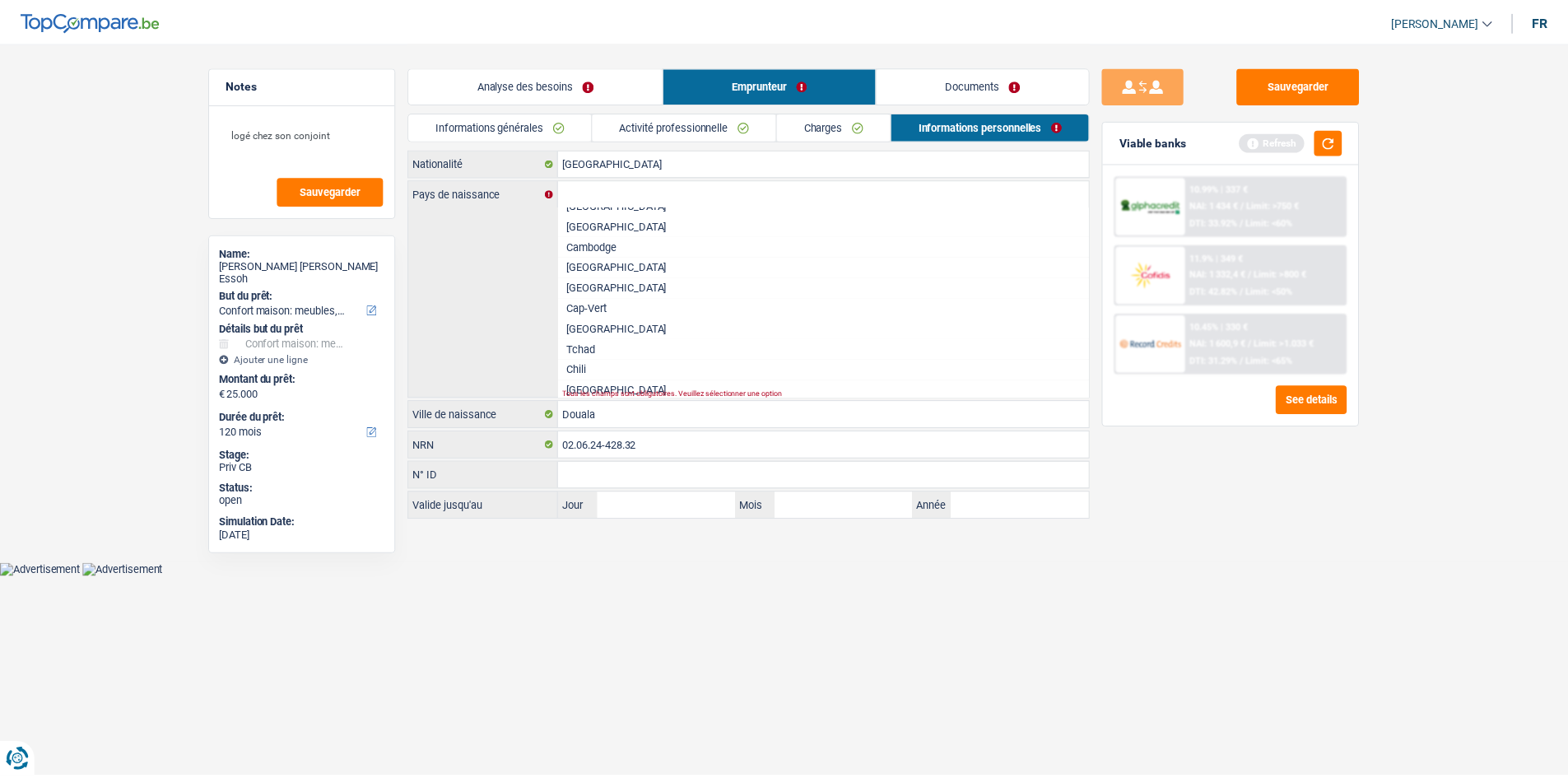
scroll to position [625, 0]
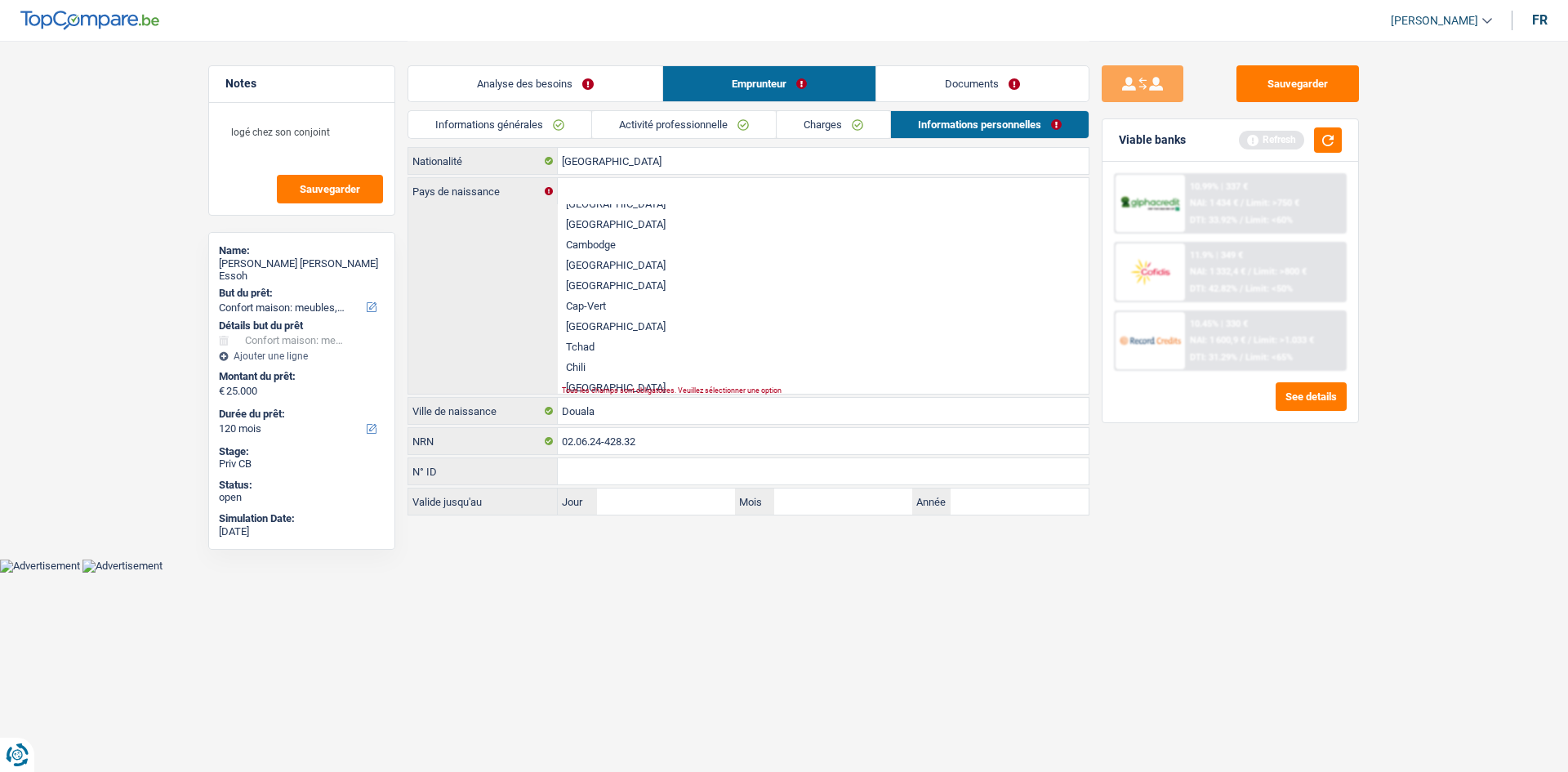
click at [595, 262] on li "Cameroun" at bounding box center [823, 265] width 531 height 20
type input "Cameroun"
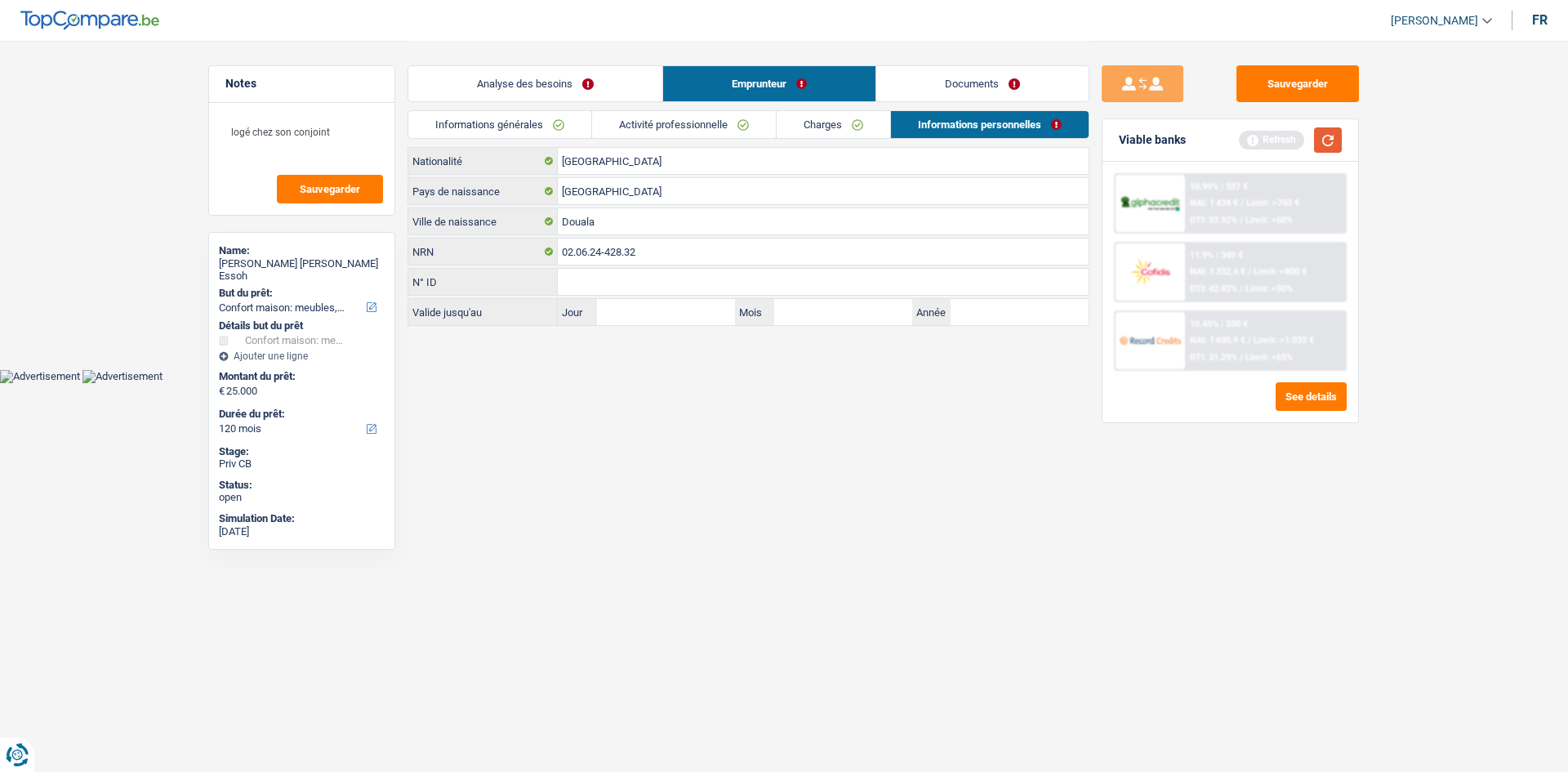
click at [1323, 136] on button "button" at bounding box center [1327, 141] width 28 height 26
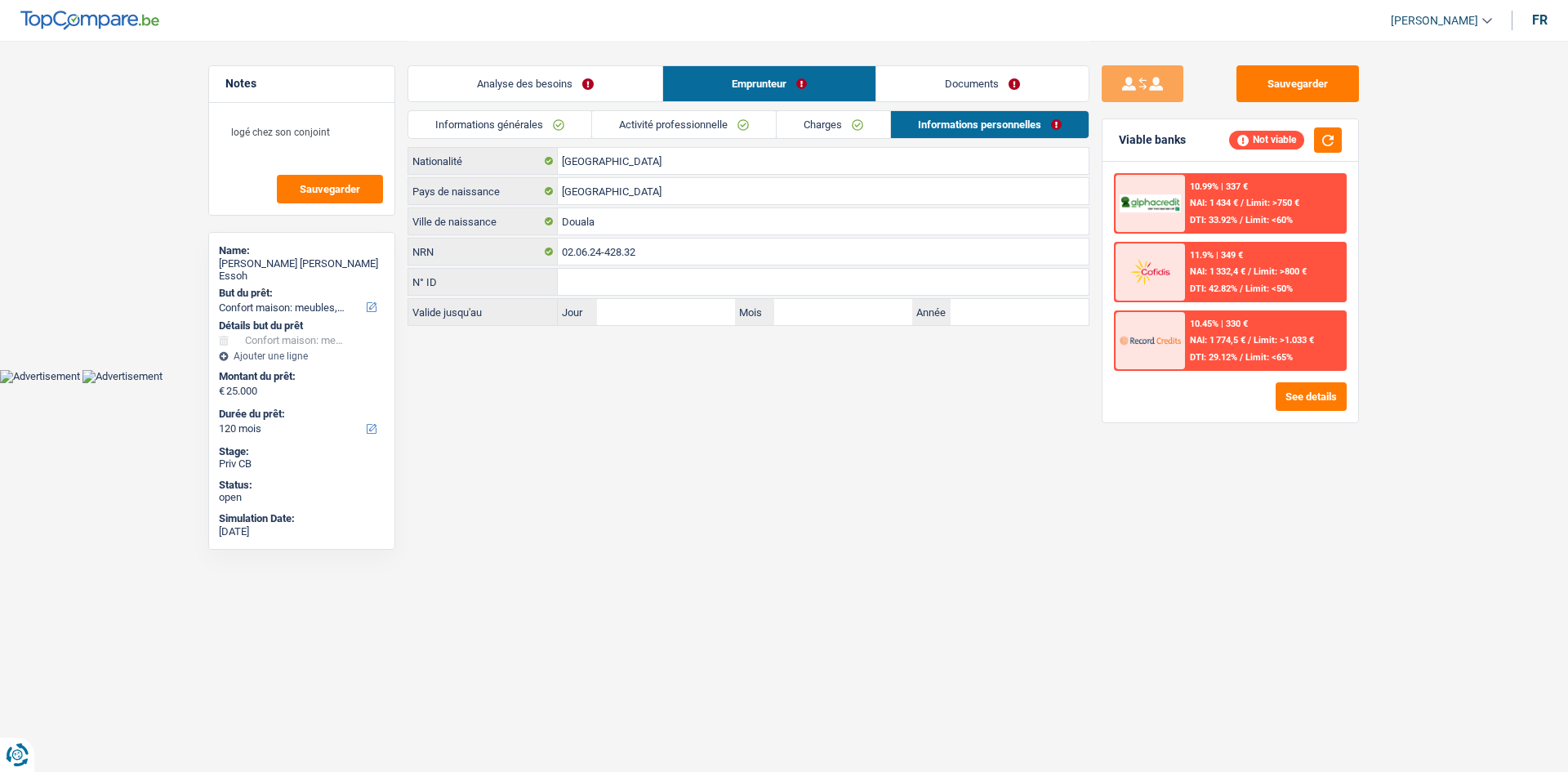
click at [617, 77] on link "Analyse des besoins" at bounding box center [535, 84] width 254 height 35
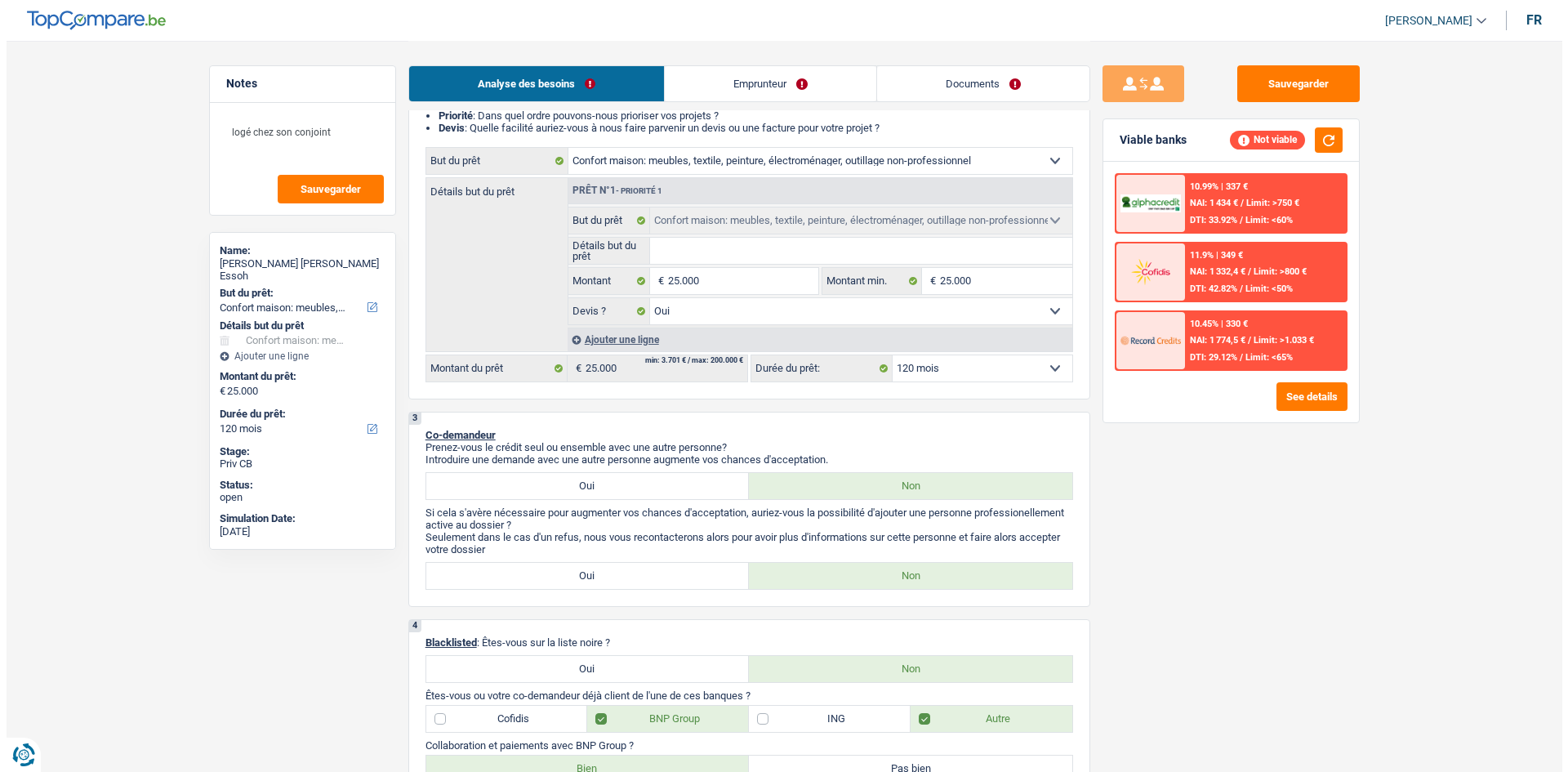
scroll to position [208, 0]
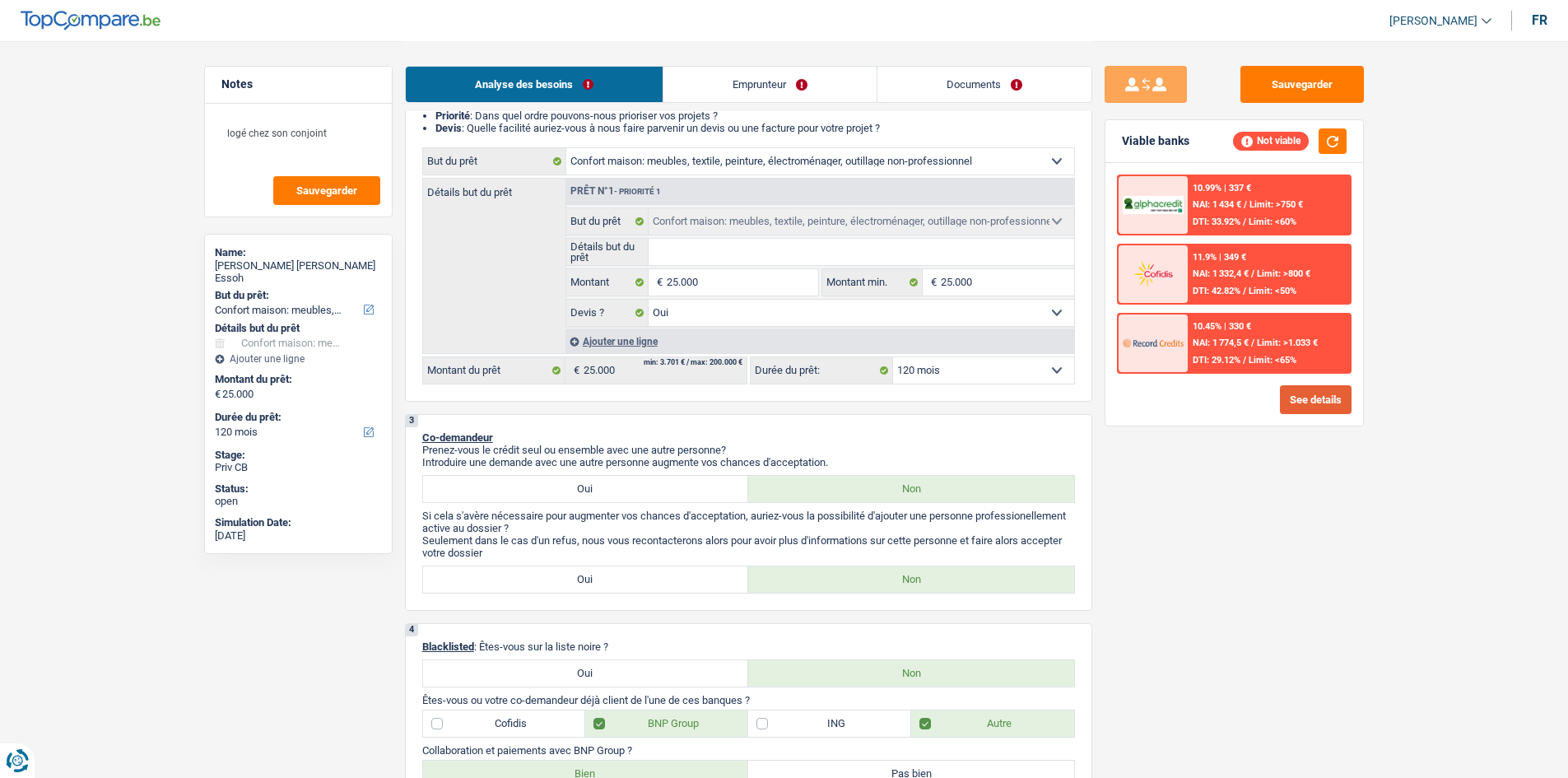
click at [1320, 400] on button "See details" at bounding box center [1315, 399] width 71 height 29
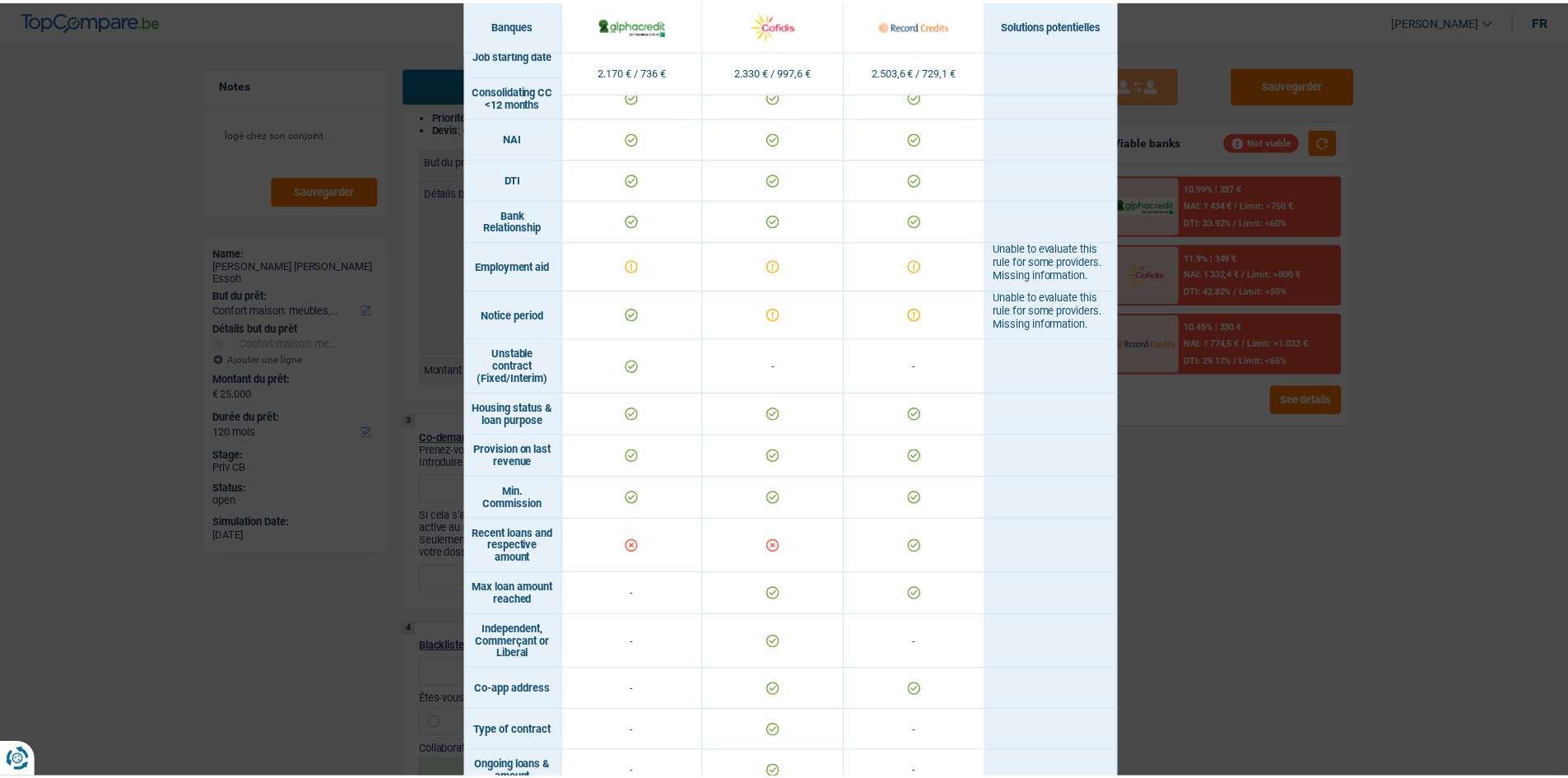
scroll to position [671, 0]
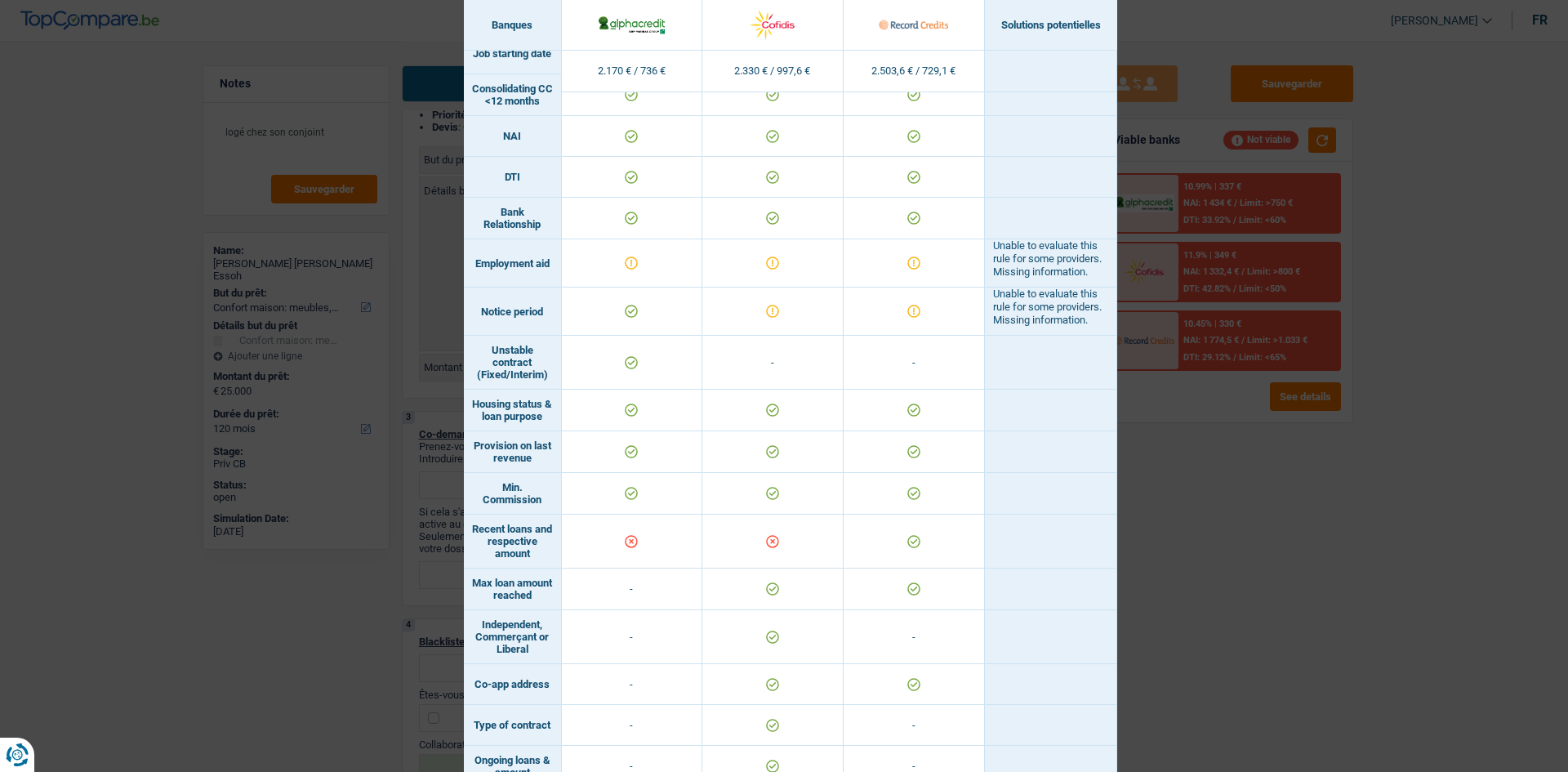
drag, startPoint x: 1385, startPoint y: 511, endPoint x: 149, endPoint y: 527, distance: 1236.1
click at [149, 527] on div "Banks conditions × Banques Solutions potentielles Revenus / Charges 2.170 € / 7…" at bounding box center [784, 386] width 1568 height 772
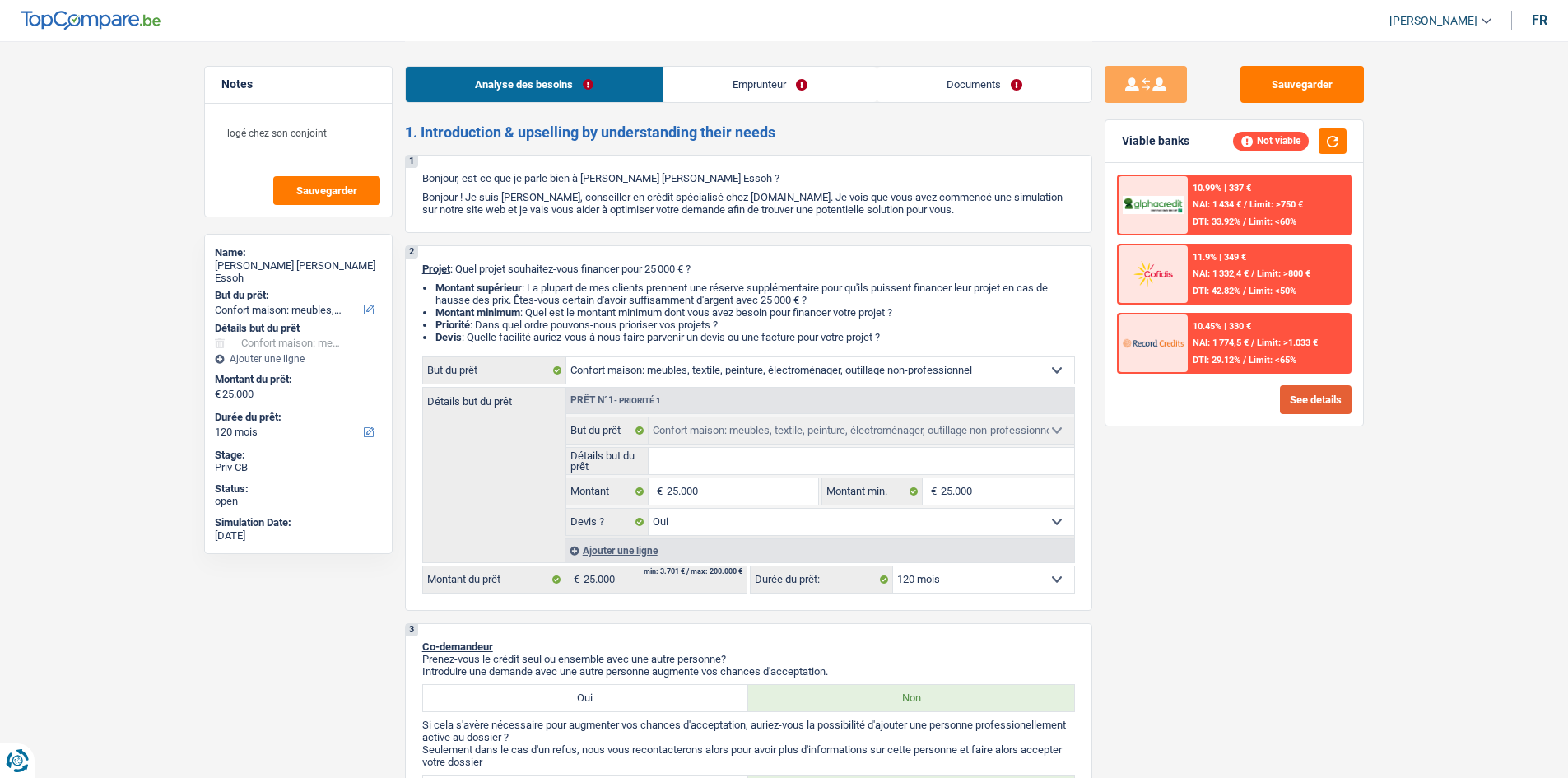
scroll to position [335, 0]
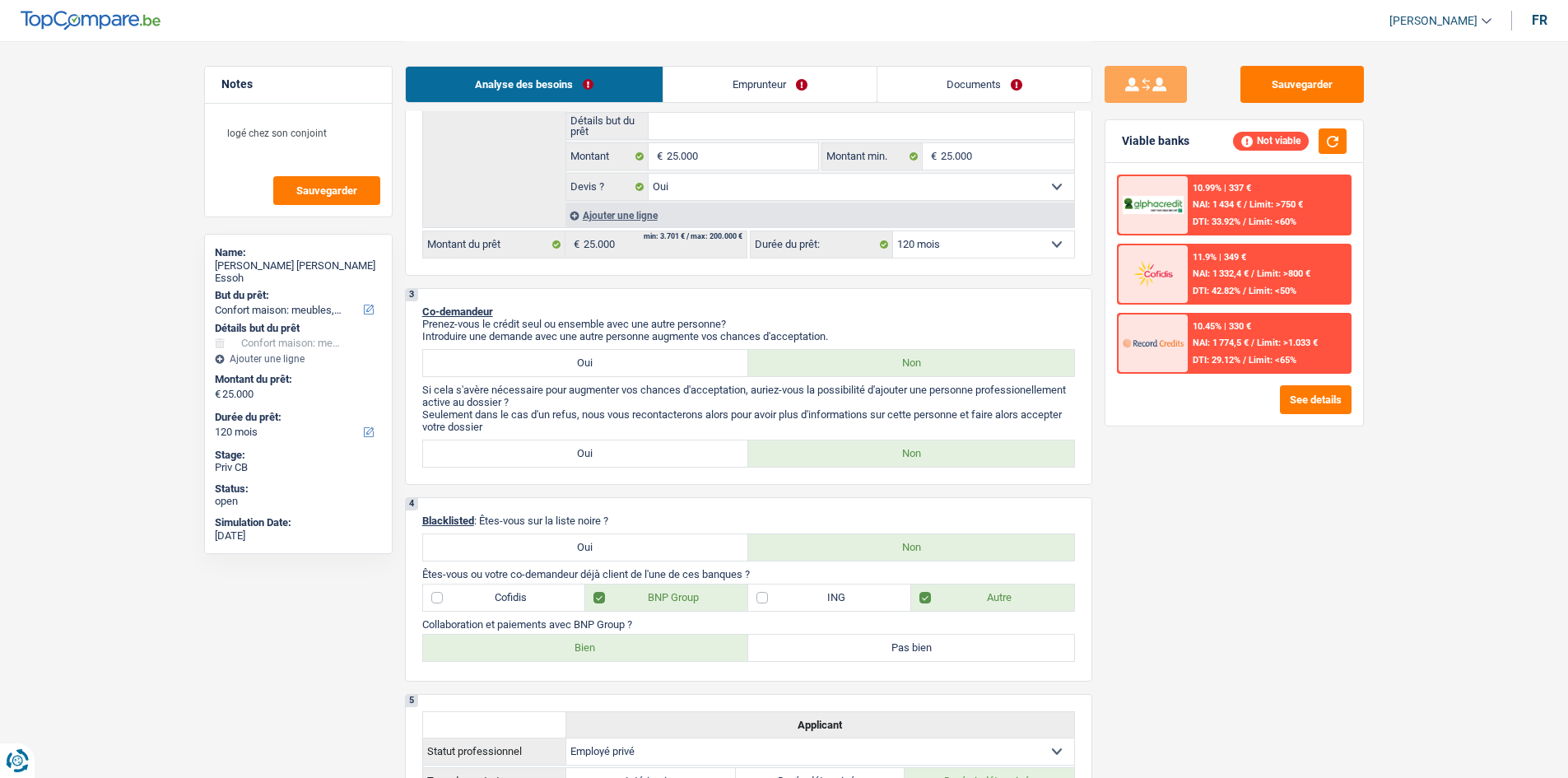
click at [774, 80] on link "Emprunteur" at bounding box center [770, 84] width 213 height 35
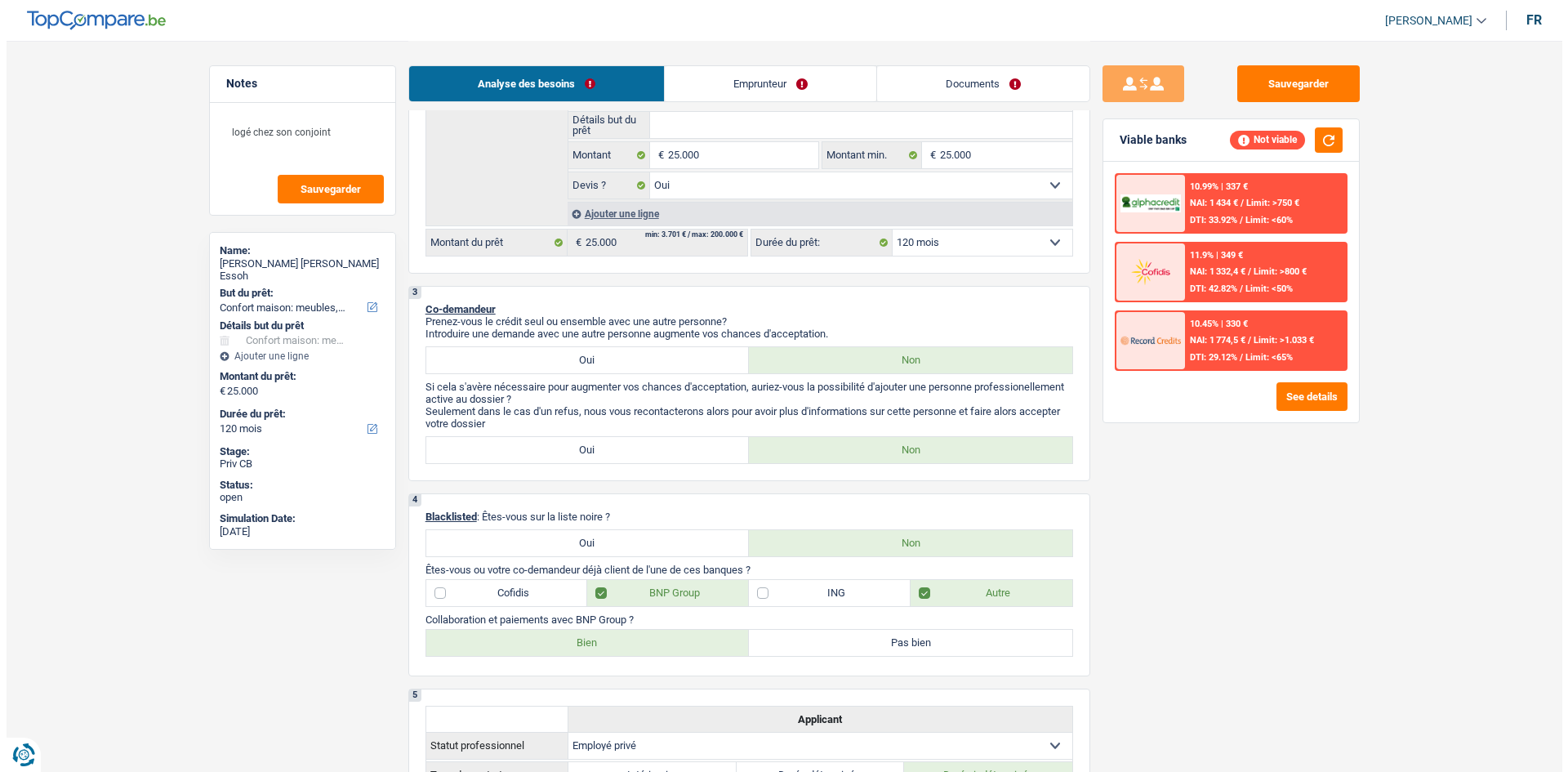
scroll to position [0, 0]
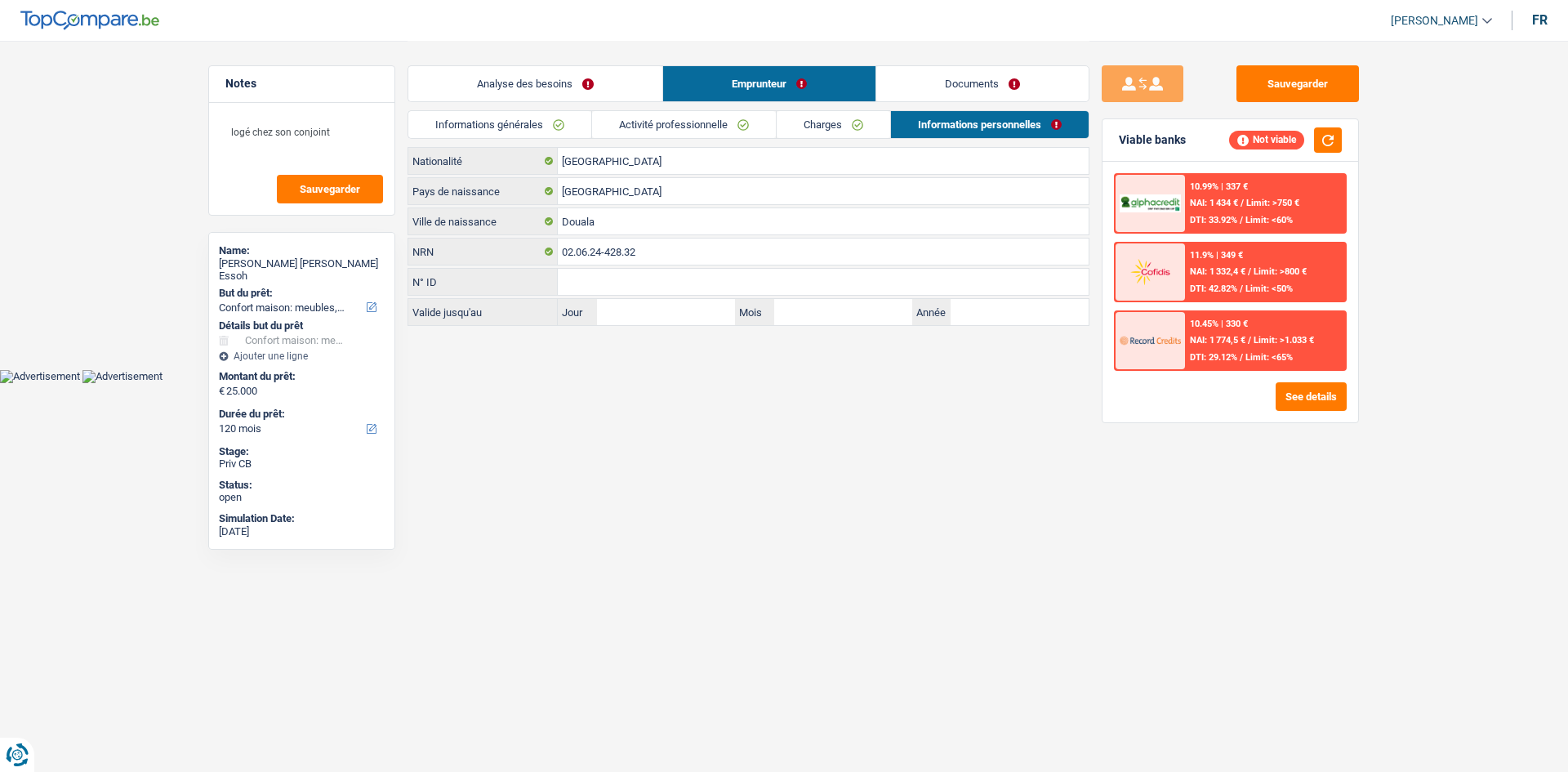
click at [680, 130] on link "Activité professionnelle" at bounding box center [683, 124] width 184 height 27
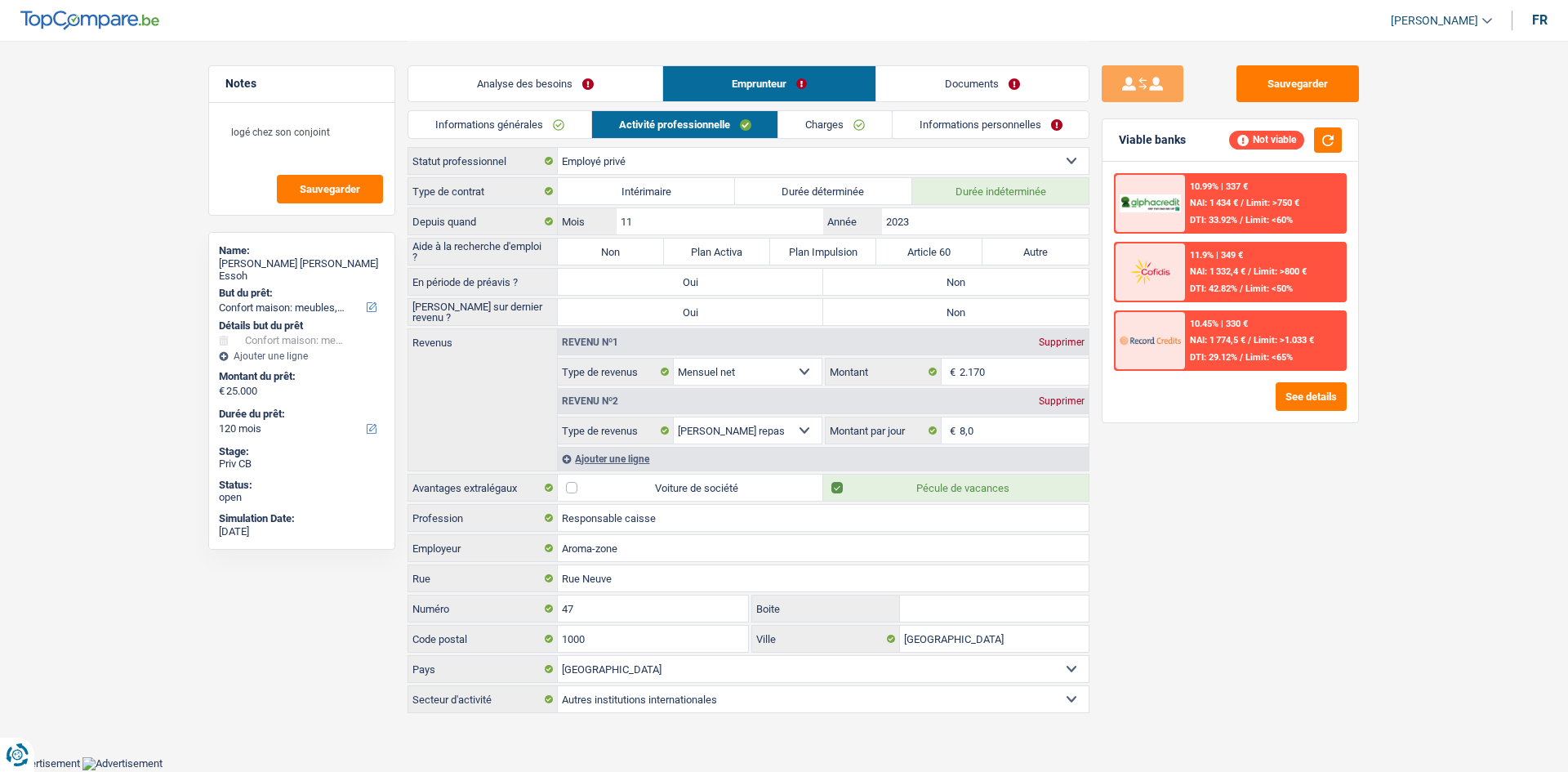
click at [940, 270] on label "Non" at bounding box center [955, 281] width 265 height 26
click at [940, 270] on input "Non" at bounding box center [955, 281] width 265 height 26
radio input "true"
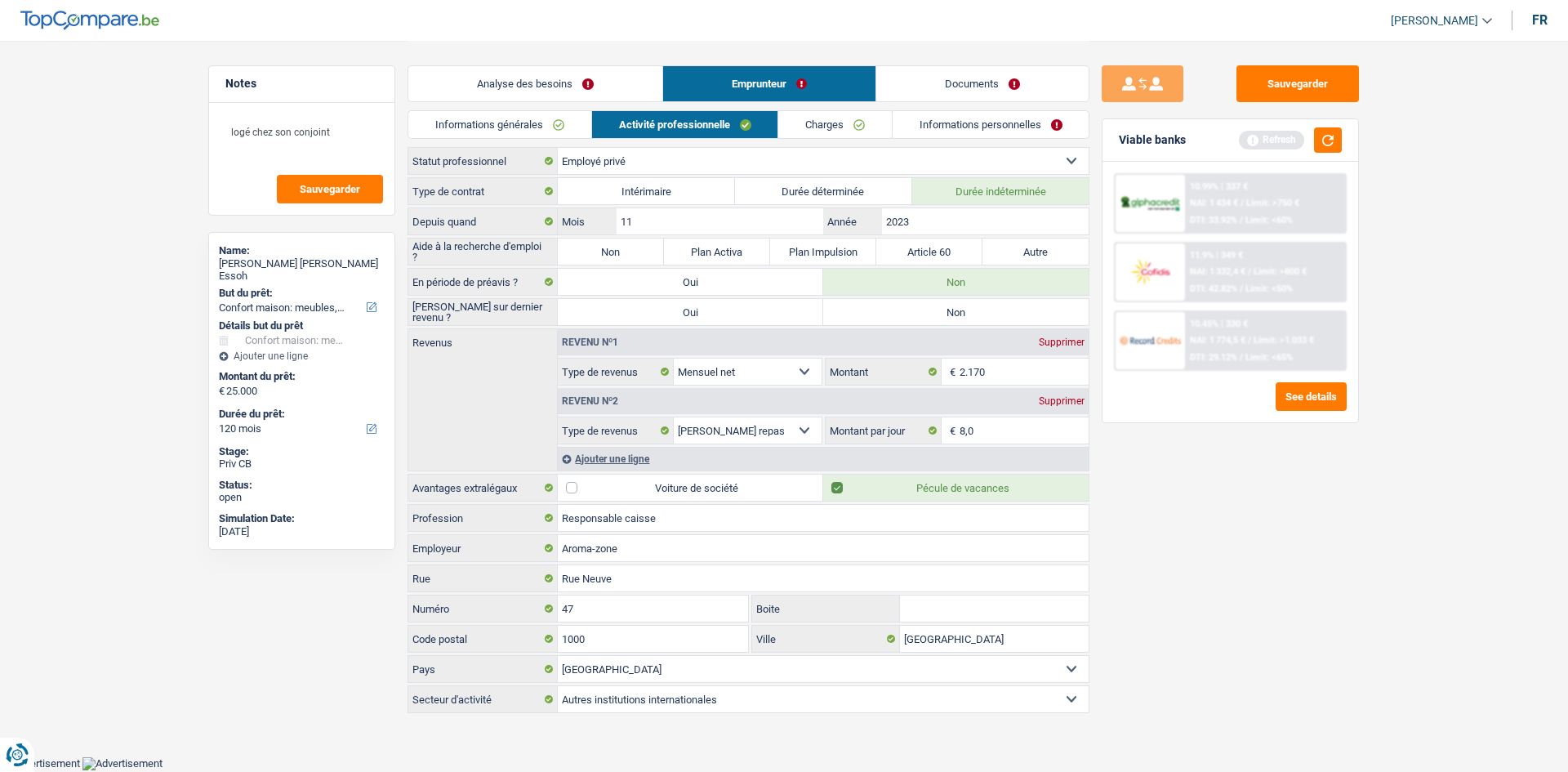
click at [930, 301] on label "Non" at bounding box center [955, 312] width 265 height 26
click at [930, 301] on input "Non" at bounding box center [955, 312] width 265 height 26
radio input "true"
click at [1320, 139] on button "button" at bounding box center [1327, 141] width 28 height 26
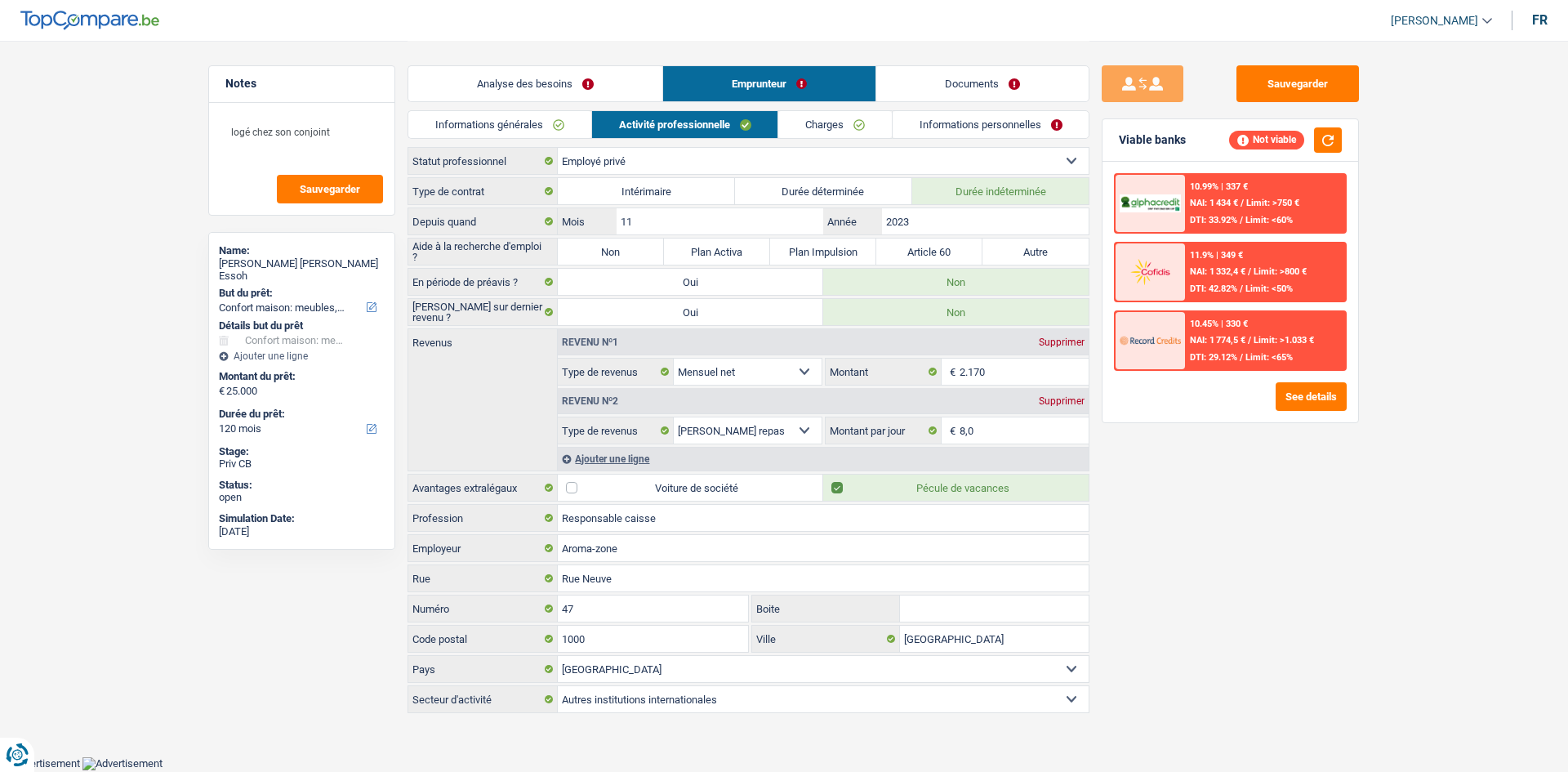
drag, startPoint x: 540, startPoint y: 81, endPoint x: 554, endPoint y: 82, distance: 14.0
click at [542, 81] on link "Analyse des besoins" at bounding box center [535, 84] width 254 height 35
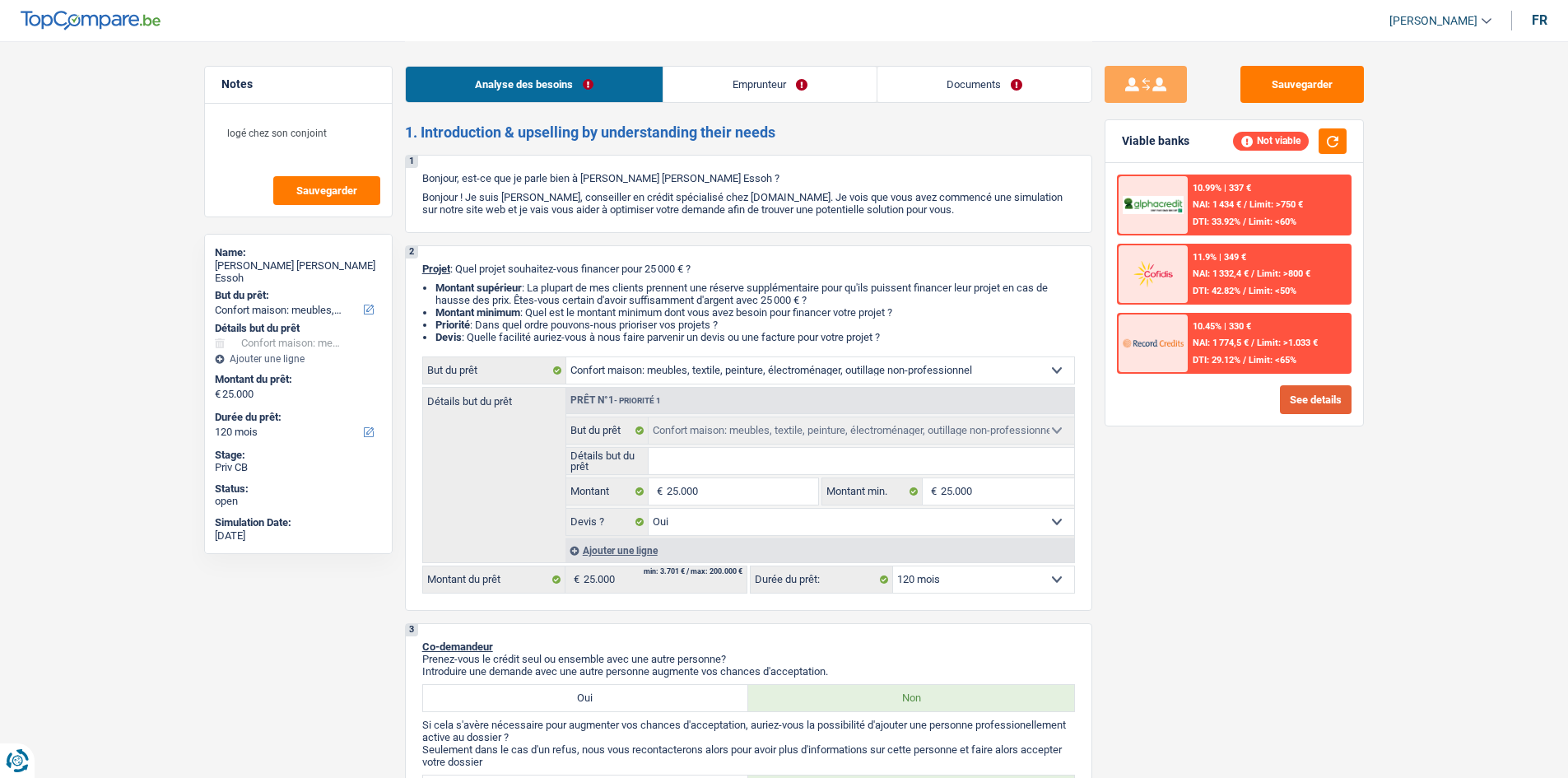
click at [1314, 408] on button "See details" at bounding box center [1315, 399] width 71 height 29
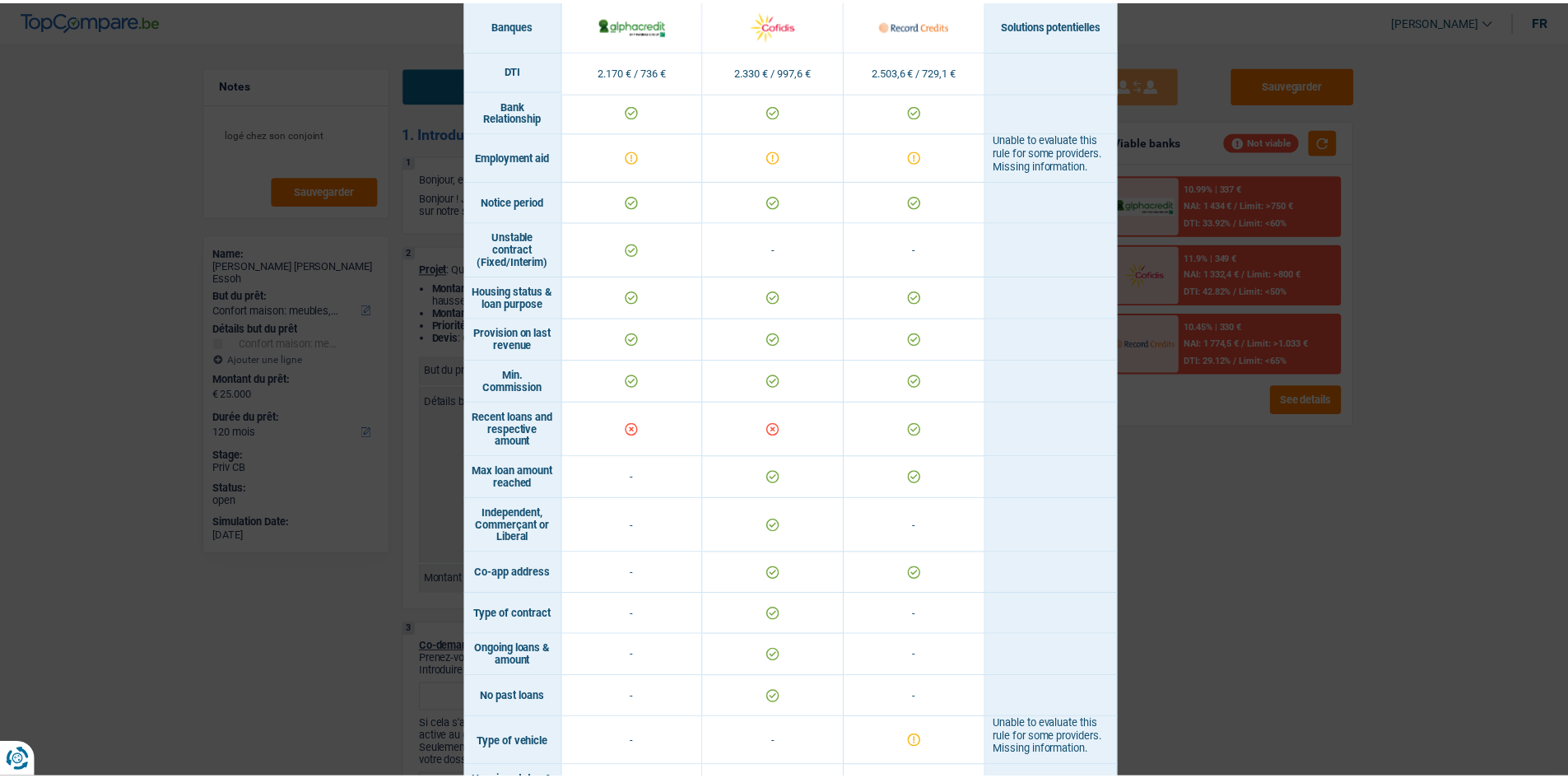
scroll to position [861, 0]
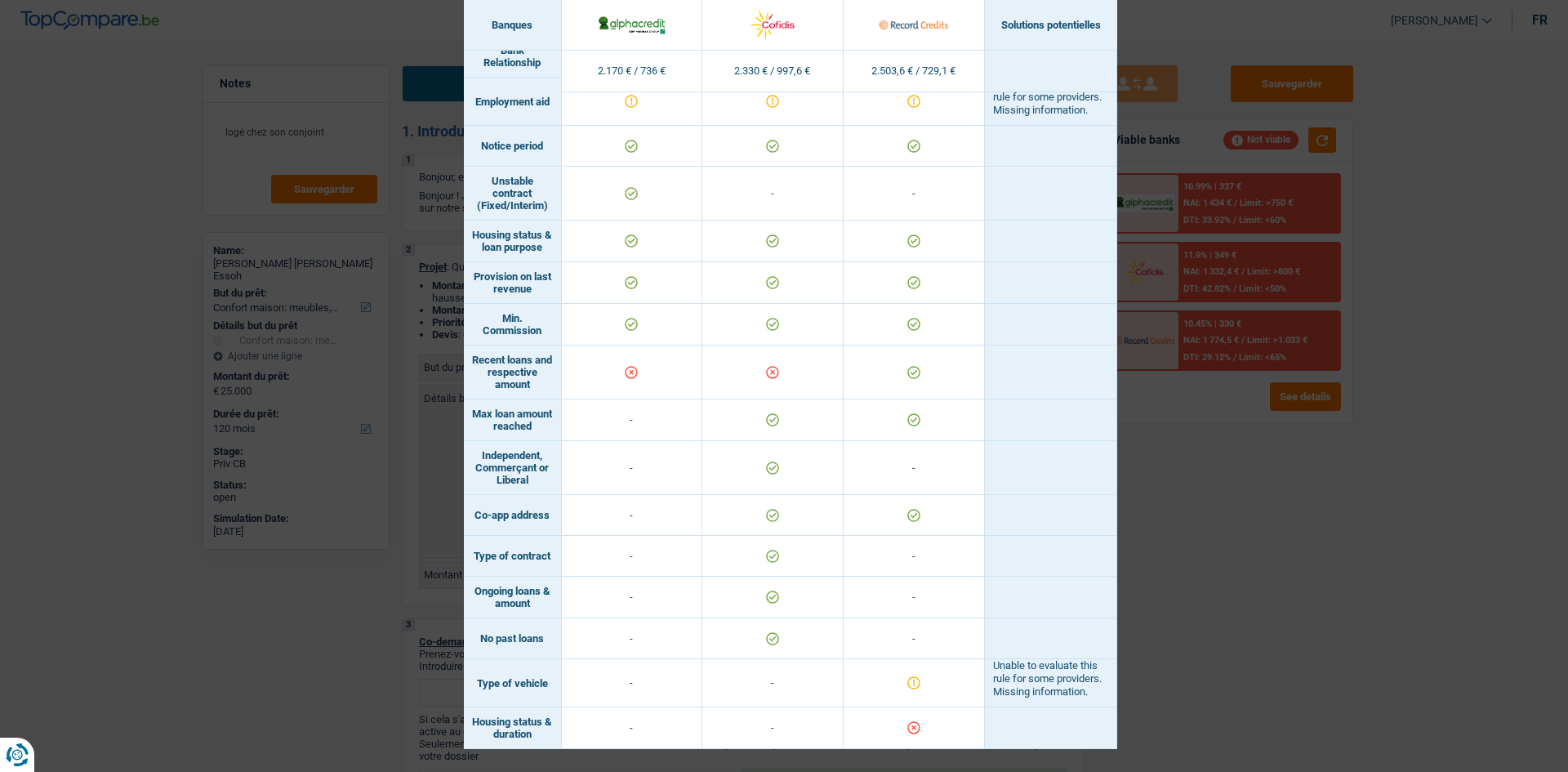
click at [1144, 678] on div "Banks conditions × Banques Solutions potentielles Revenus / Charges 2.170 € / 7…" at bounding box center [784, 386] width 1568 height 772
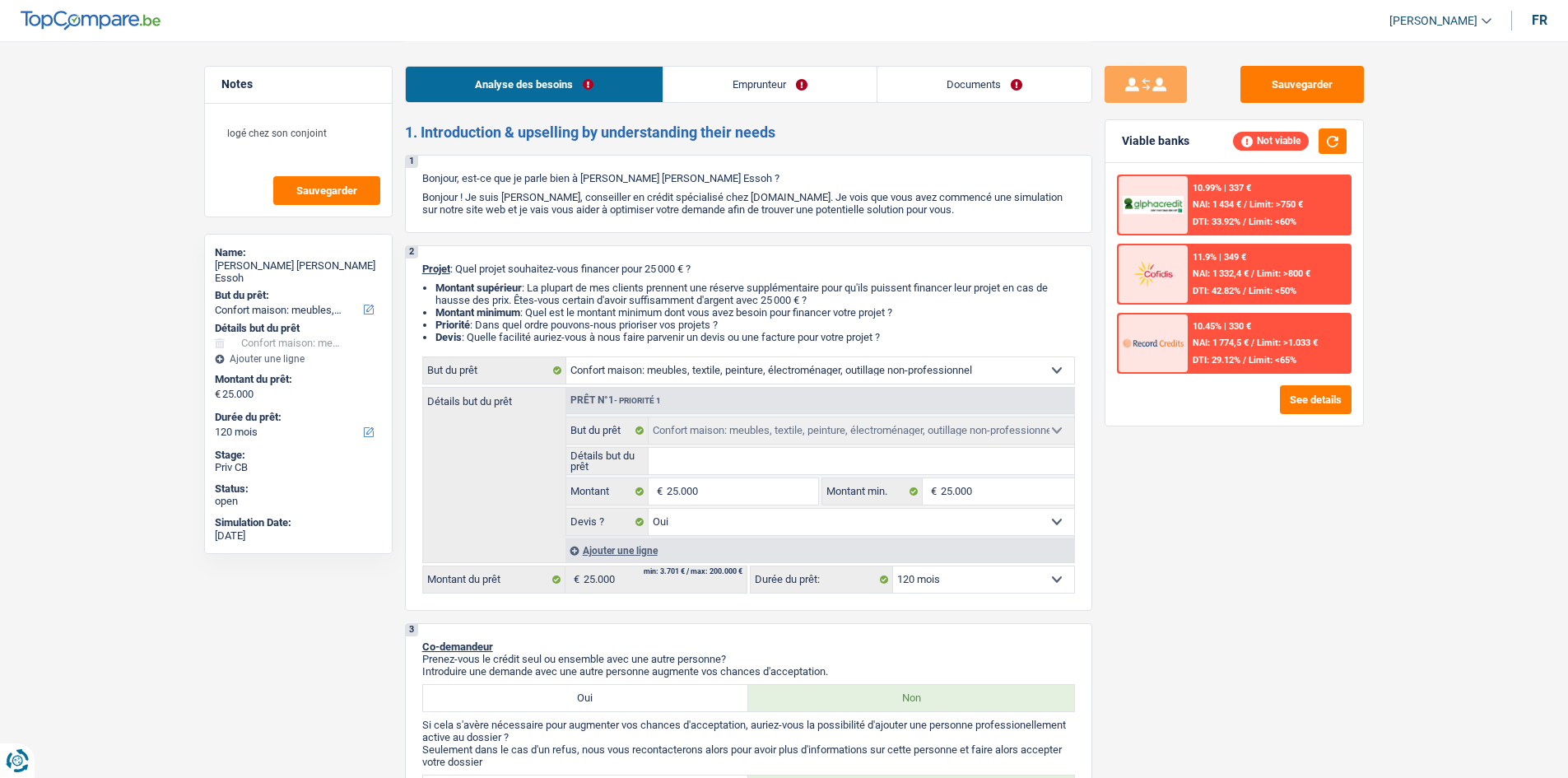
click at [1213, 347] on span "NAI: 1 774,5 €" at bounding box center [1221, 343] width 56 height 11
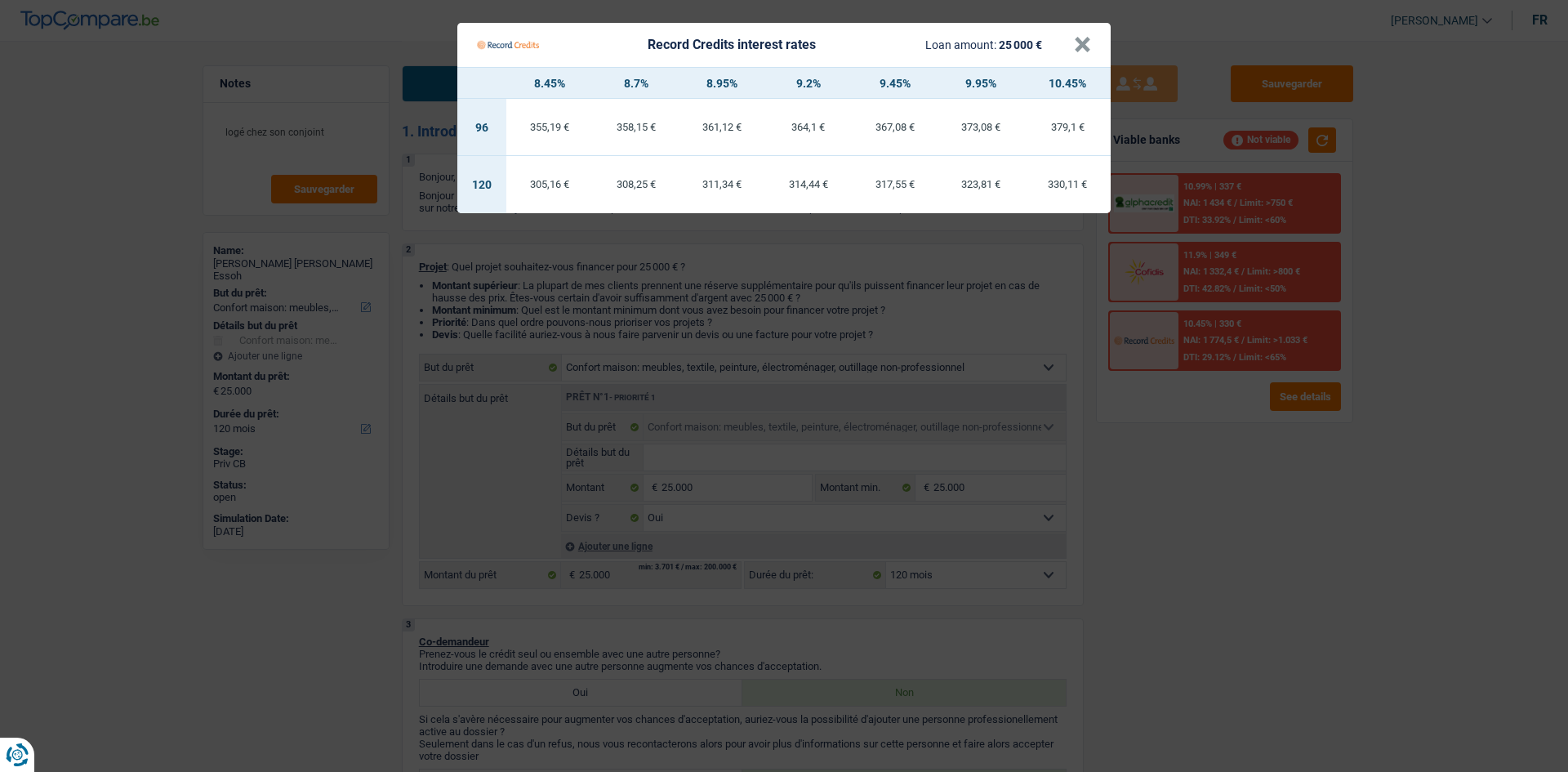
drag, startPoint x: 1319, startPoint y: 637, endPoint x: 1187, endPoint y: 499, distance: 191.0
click at [1312, 620] on Credits "Record Credits interest rates Loan amount: 25 000 € × 8.45% 8.7% 8.95% 9.2% 9.4…" at bounding box center [784, 386] width 1568 height 772
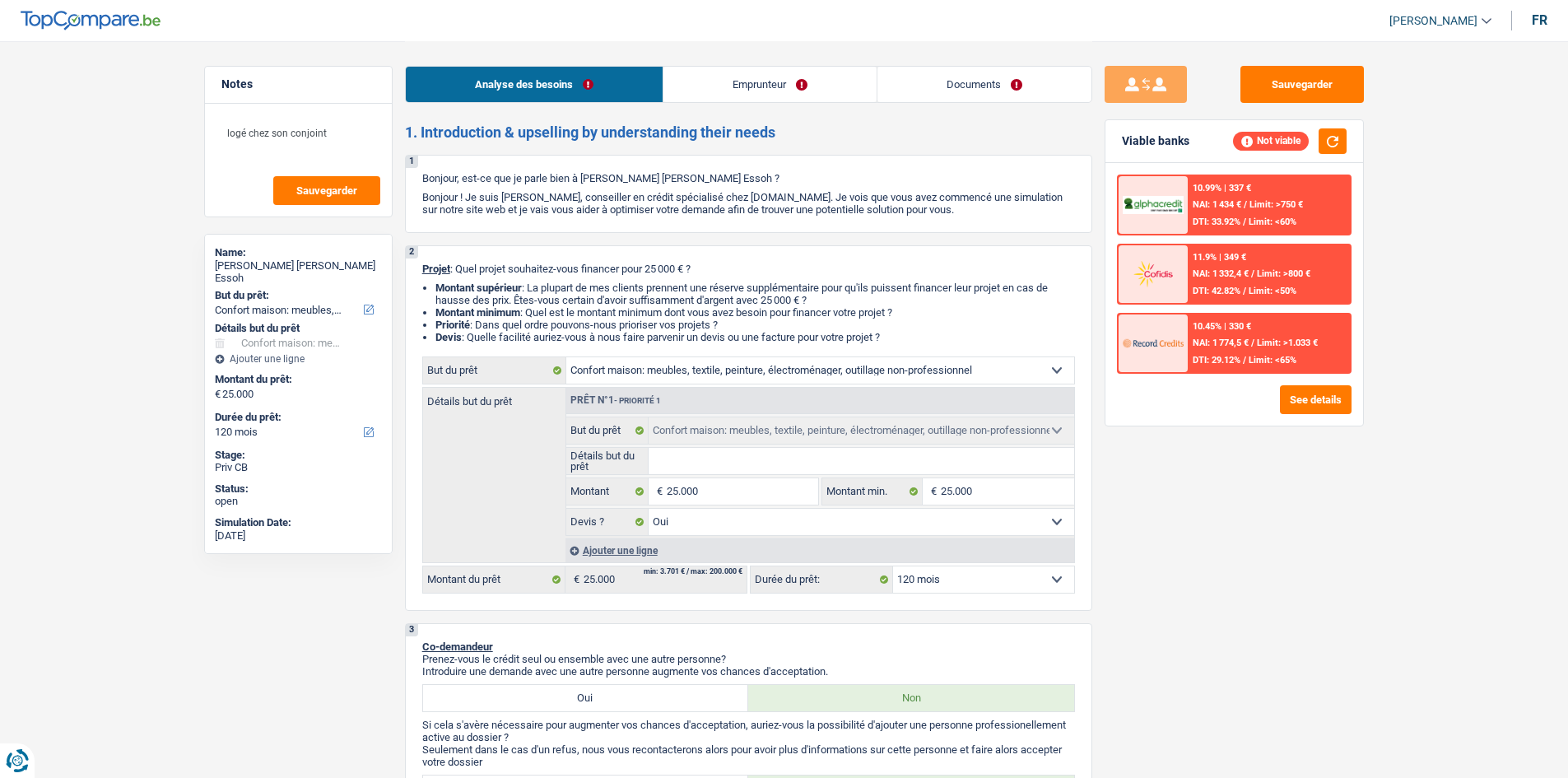
click at [1236, 338] on span "NAI: 1 774,5 €" at bounding box center [1221, 343] width 56 height 11
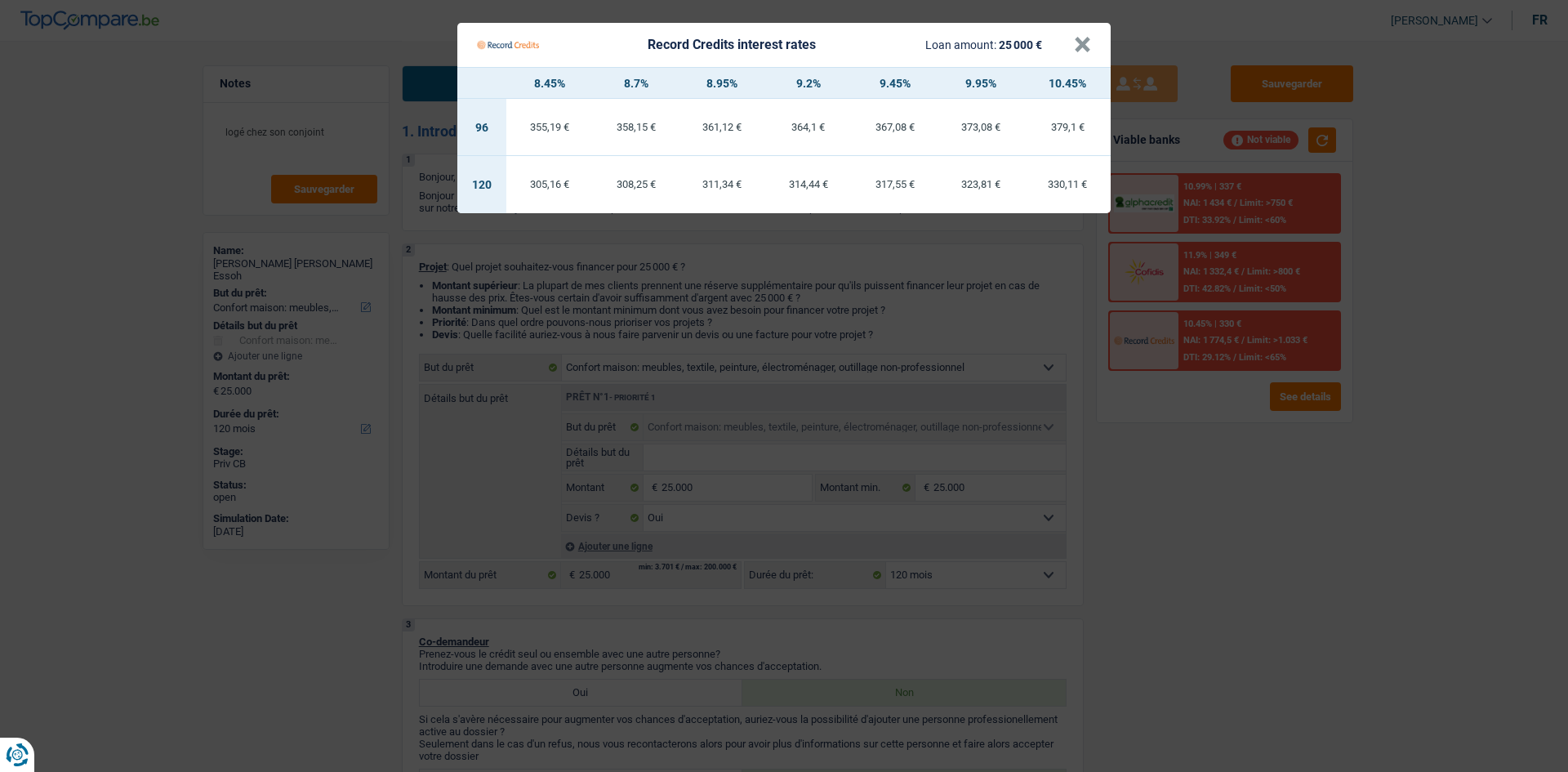
click at [1196, 579] on Credits "Record Credits interest rates Loan amount: 25 000 € × 8.45% 8.7% 8.95% 9.2% 9.4…" at bounding box center [784, 386] width 1568 height 772
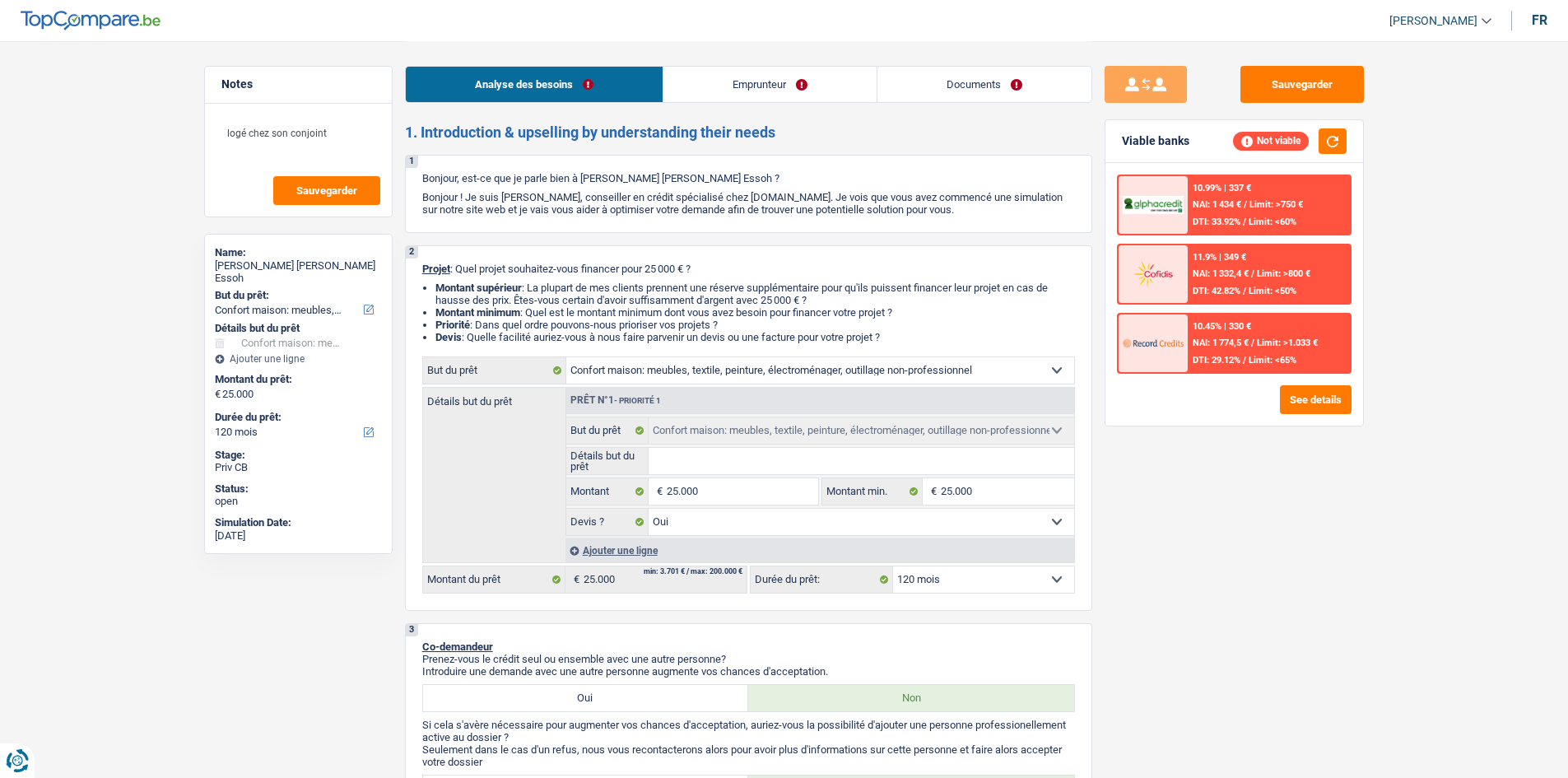
scroll to position [155, 0]
select select "household"
select select "120"
select select "household"
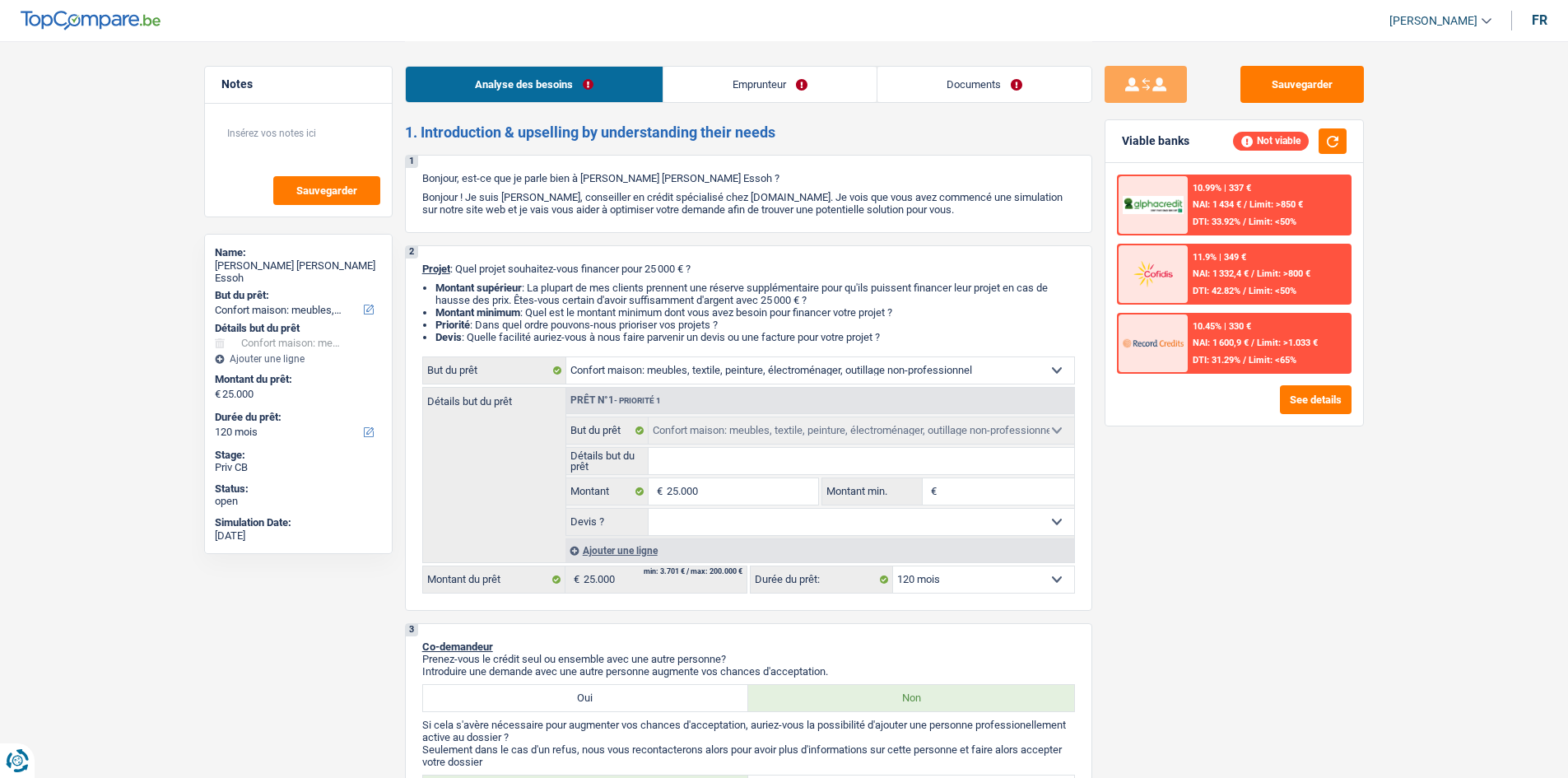
select select "household"
select select "120"
select select "privateEmployee"
select select "netSalary"
select select "mealVouchers"
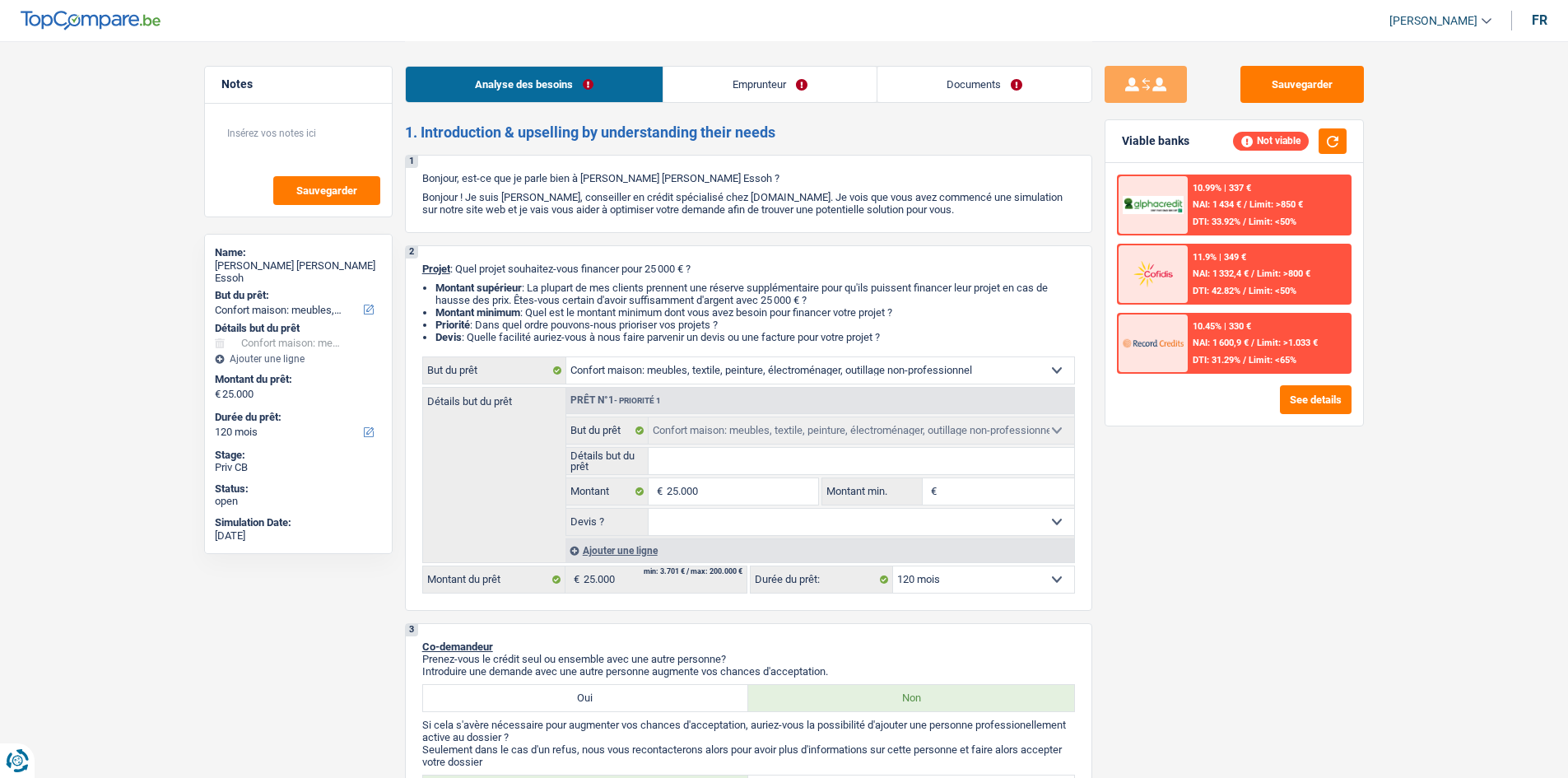
select select "liveWithParents"
select select "carLoan"
select select "60"
select select "household"
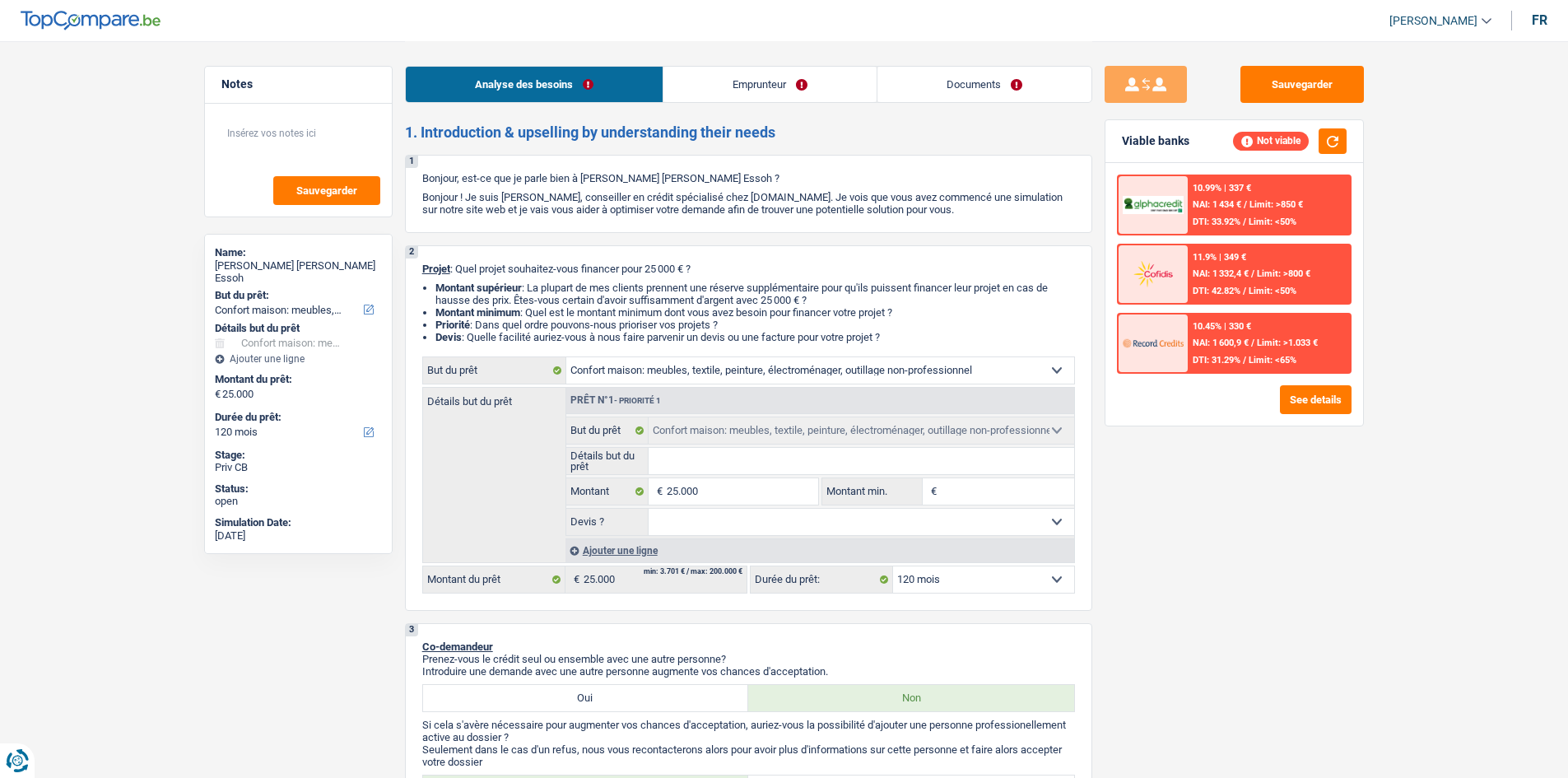
select select "120"
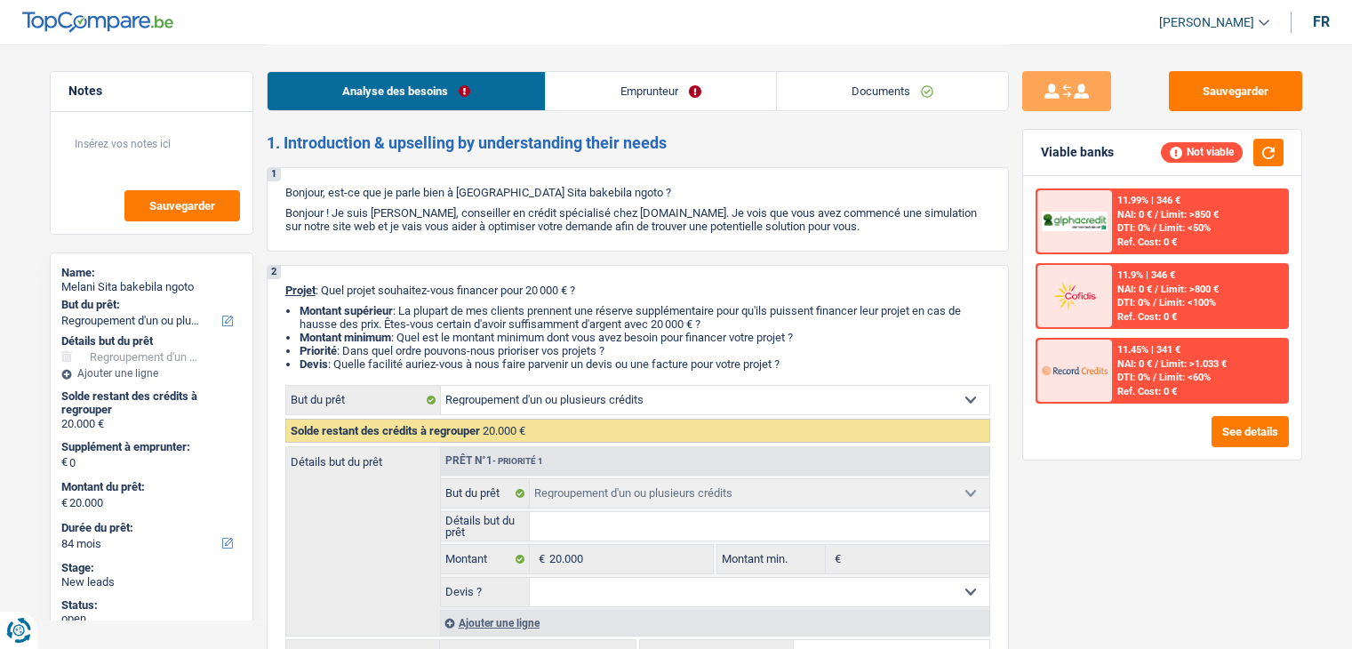
select select "refinancing"
select select "84"
select select "refinancing"
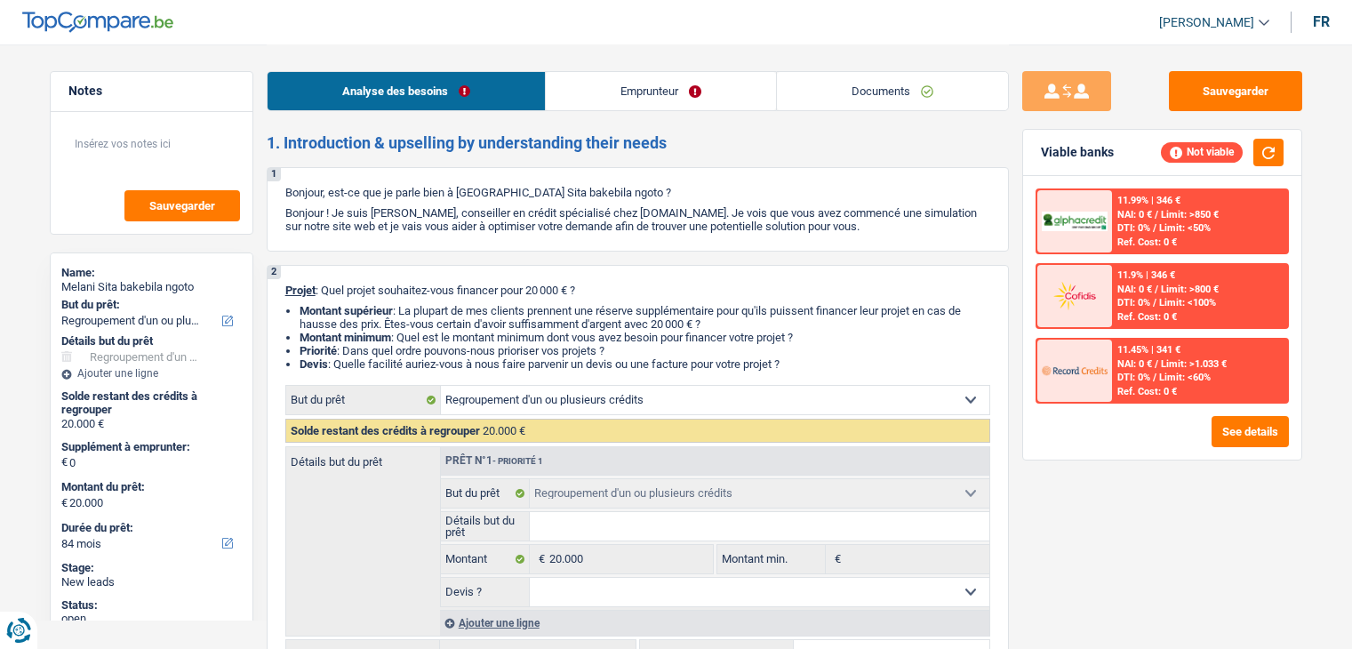
select select "84"
select select "refinancing"
select select "84"
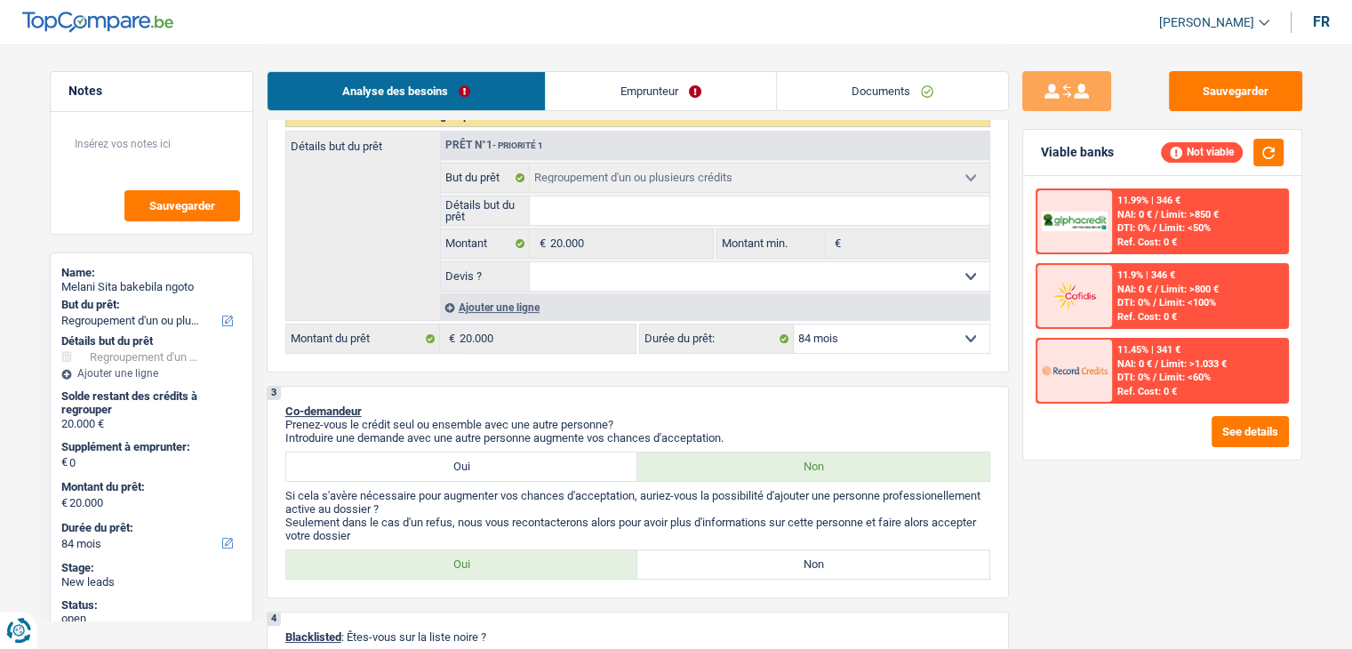
scroll to position [316, 0]
